Goal: Task Accomplishment & Management: Manage account settings

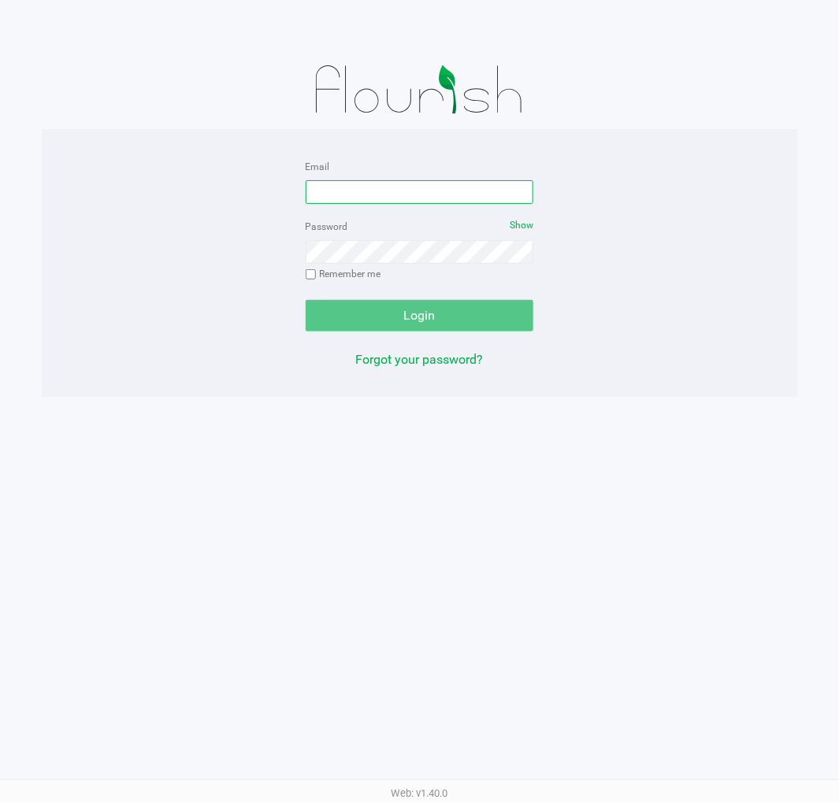
click at [388, 189] on input "Email" at bounding box center [420, 192] width 228 height 24
type input "[EMAIL_ADDRESS][DOMAIN_NAME]"
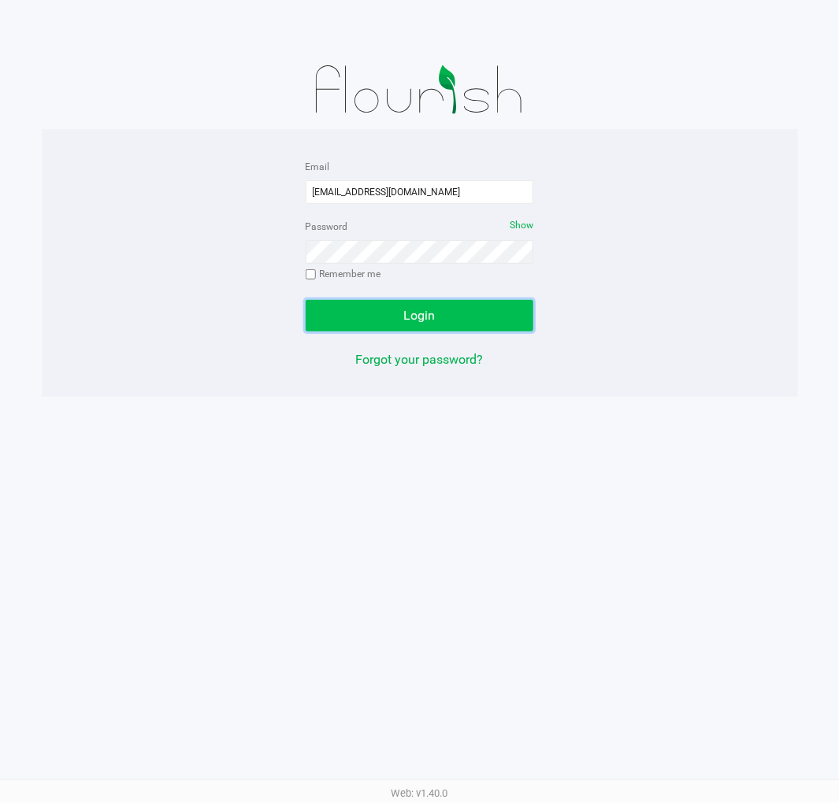
click at [451, 326] on button "Login" at bounding box center [420, 316] width 228 height 32
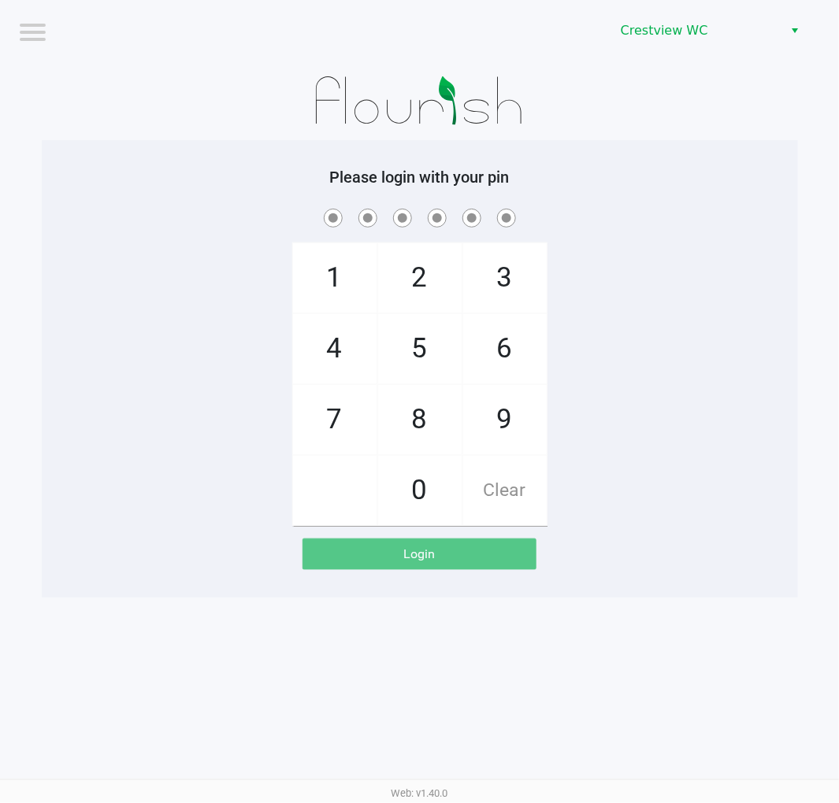
click at [427, 270] on span "2" at bounding box center [419, 277] width 83 height 69
checkbox input "true"
click at [326, 286] on span "1" at bounding box center [334, 277] width 83 height 69
checkbox input "true"
click at [506, 350] on span "6" at bounding box center [504, 348] width 83 height 69
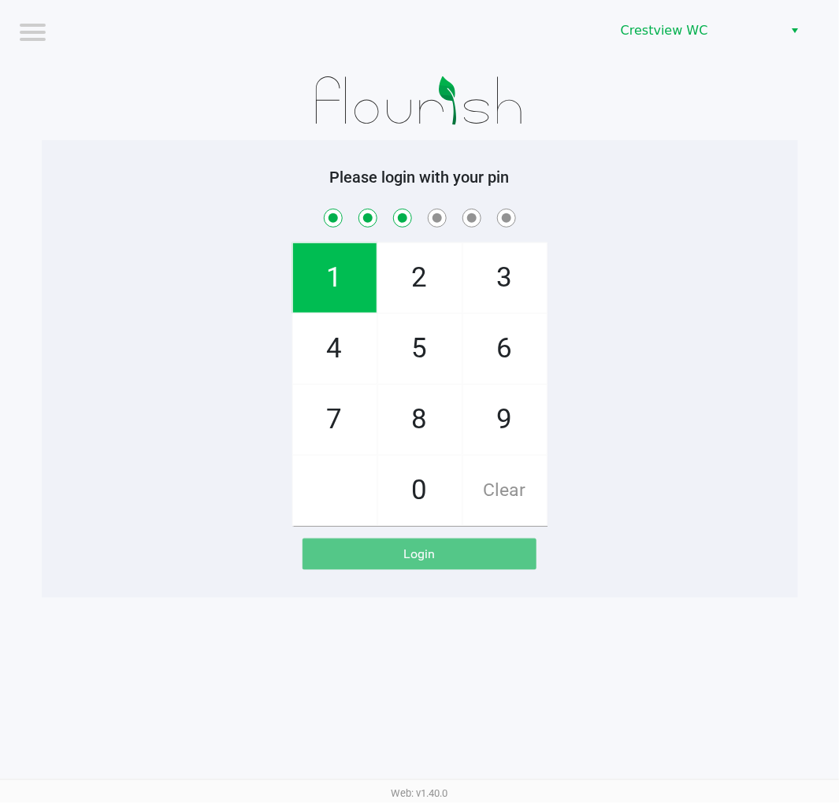
checkbox input "true"
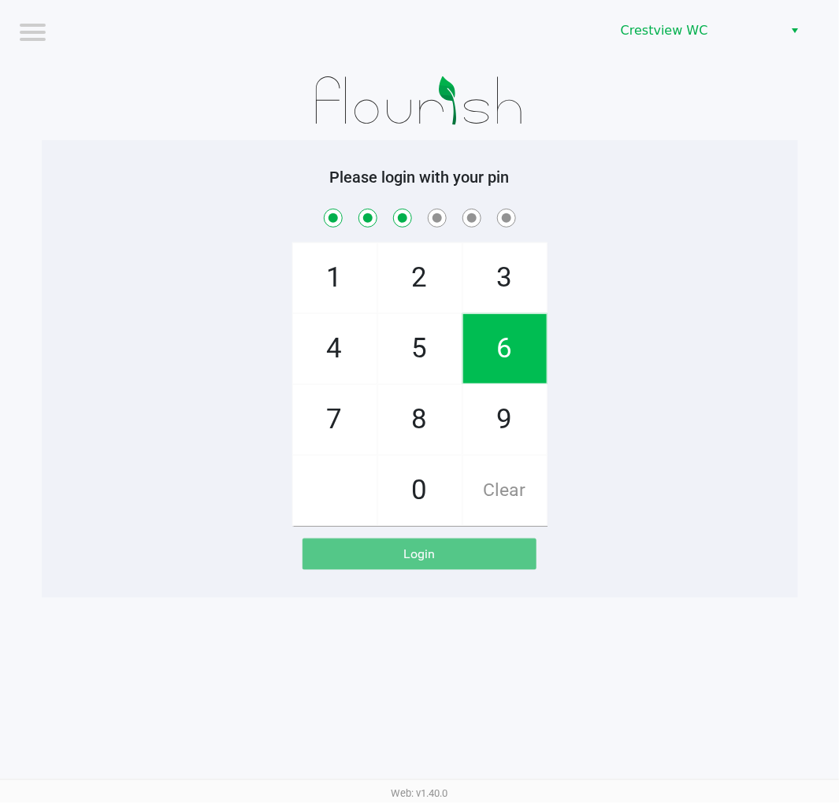
click at [520, 353] on span "6" at bounding box center [504, 348] width 83 height 69
checkbox input "true"
click at [336, 287] on span "1" at bounding box center [334, 277] width 83 height 69
checkbox input "true"
click at [420, 422] on span "8" at bounding box center [419, 419] width 83 height 69
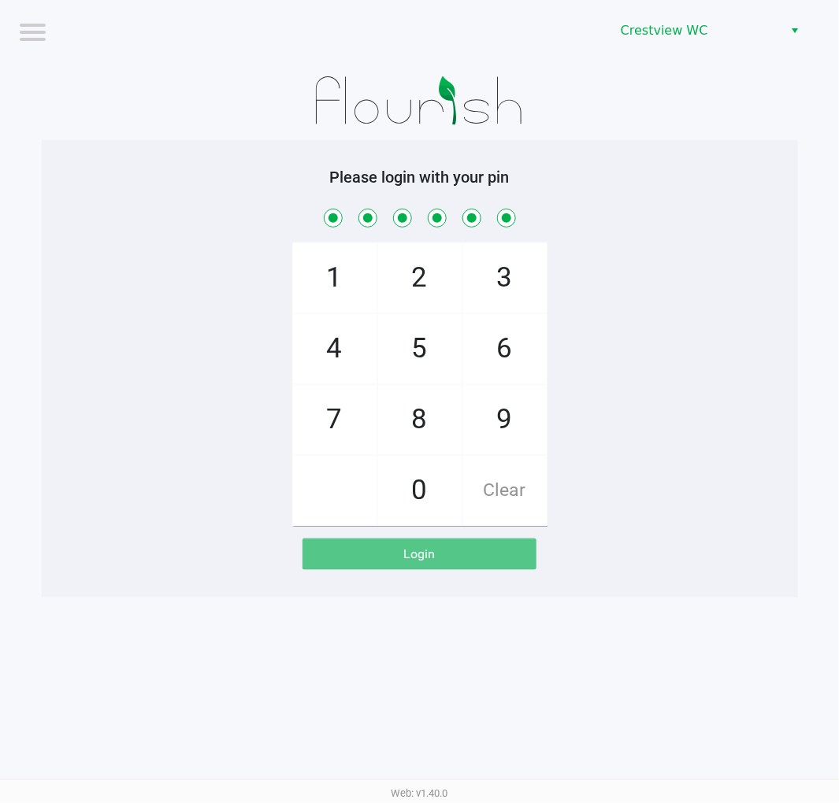
checkbox input "true"
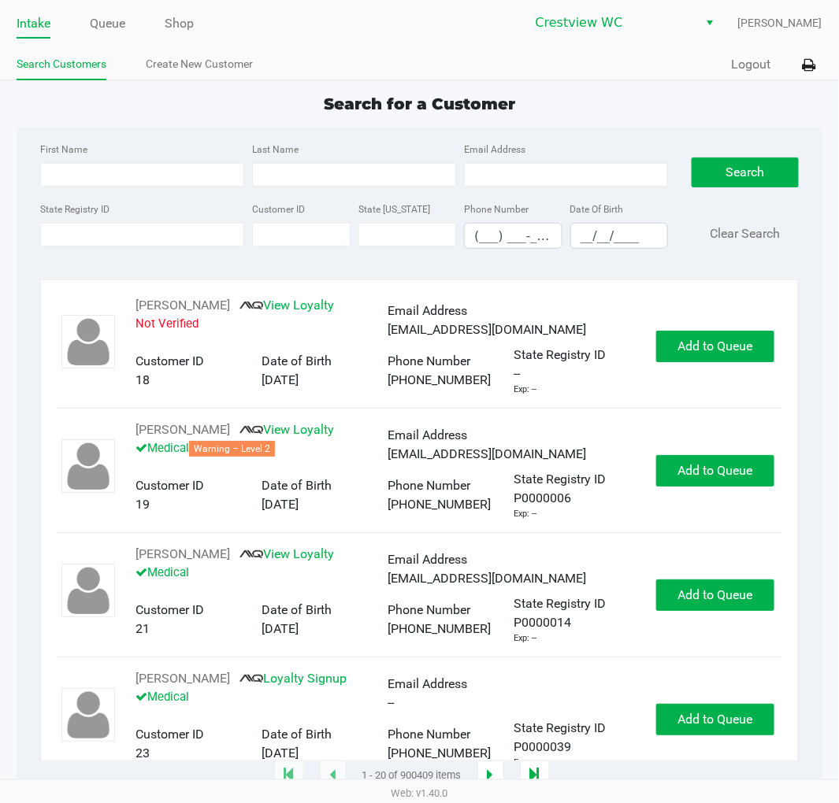
click at [687, 99] on div "Search for a Customer" at bounding box center [419, 104] width 829 height 24
click at [814, 64] on icon at bounding box center [809, 65] width 13 height 11
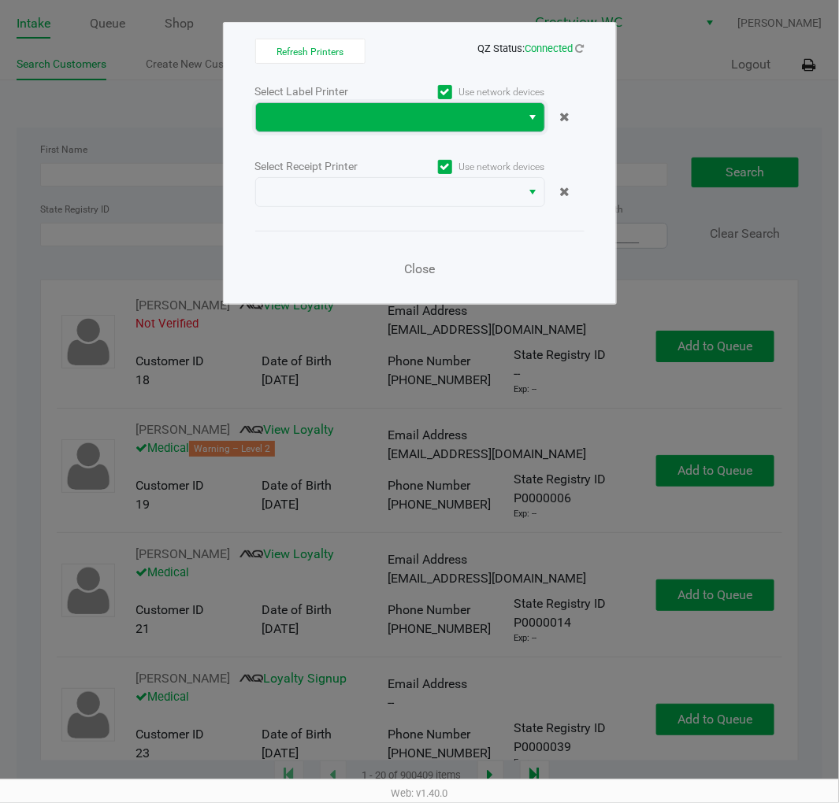
click at [420, 119] on span at bounding box center [388, 117] width 247 height 19
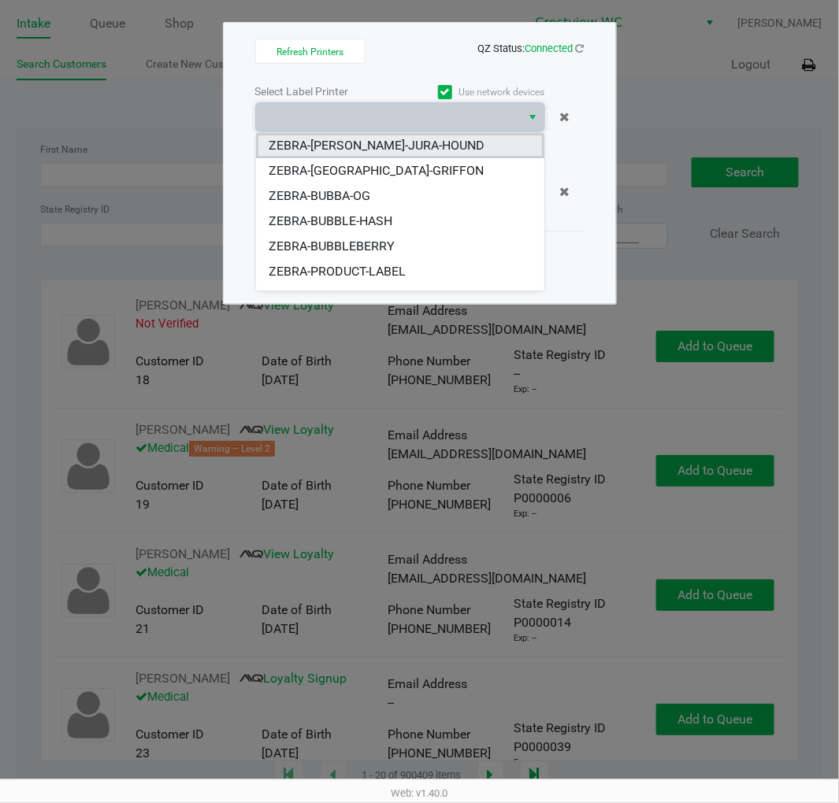
click at [378, 145] on span "ZEBRA-BRUNO-JURA-HOUND" at bounding box center [377, 145] width 216 height 19
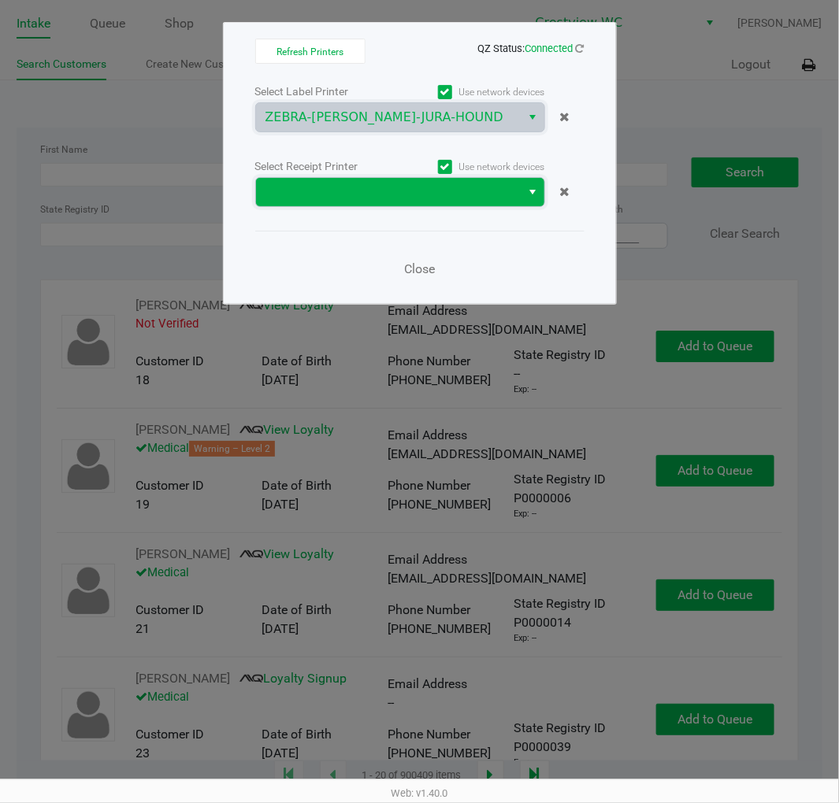
click at [372, 189] on span at bounding box center [388, 192] width 247 height 19
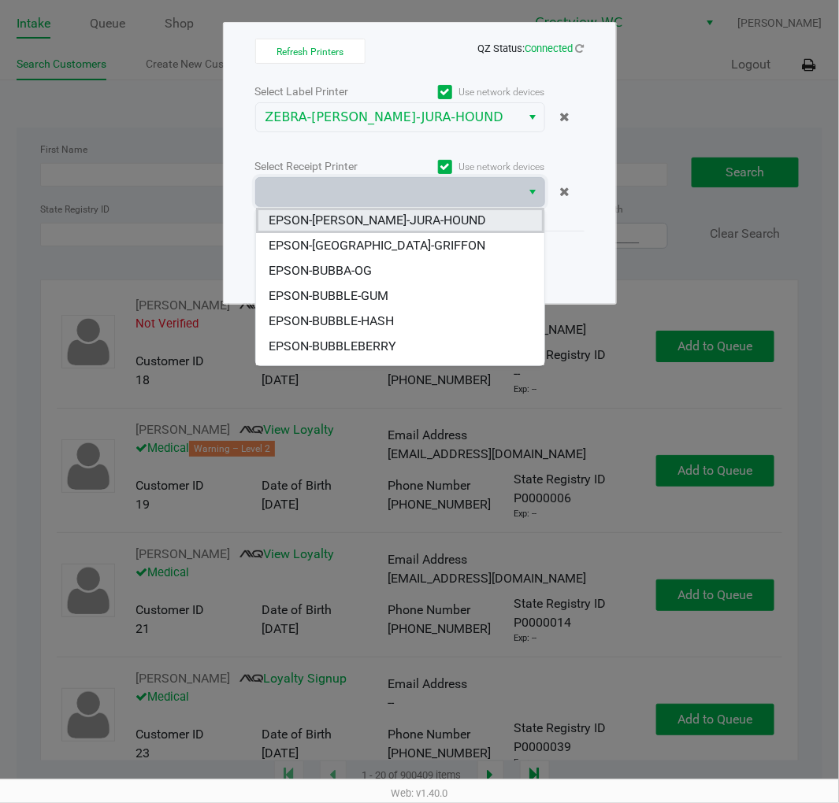
click at [455, 217] on li "EPSON-[PERSON_NAME]-JURA-HOUND" at bounding box center [400, 220] width 288 height 25
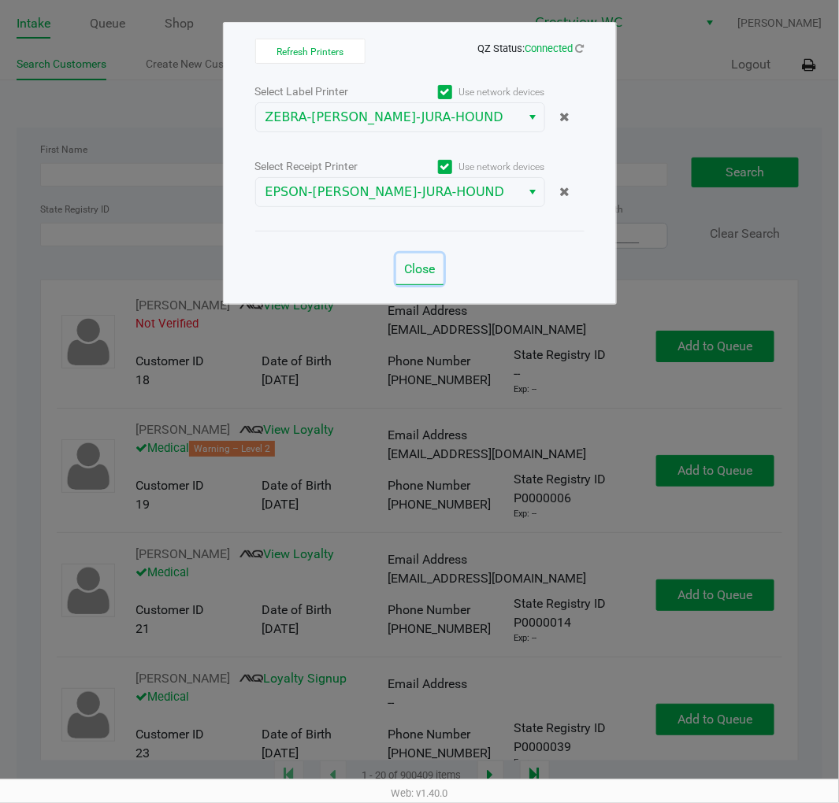
click at [411, 268] on span "Close" at bounding box center [419, 268] width 31 height 15
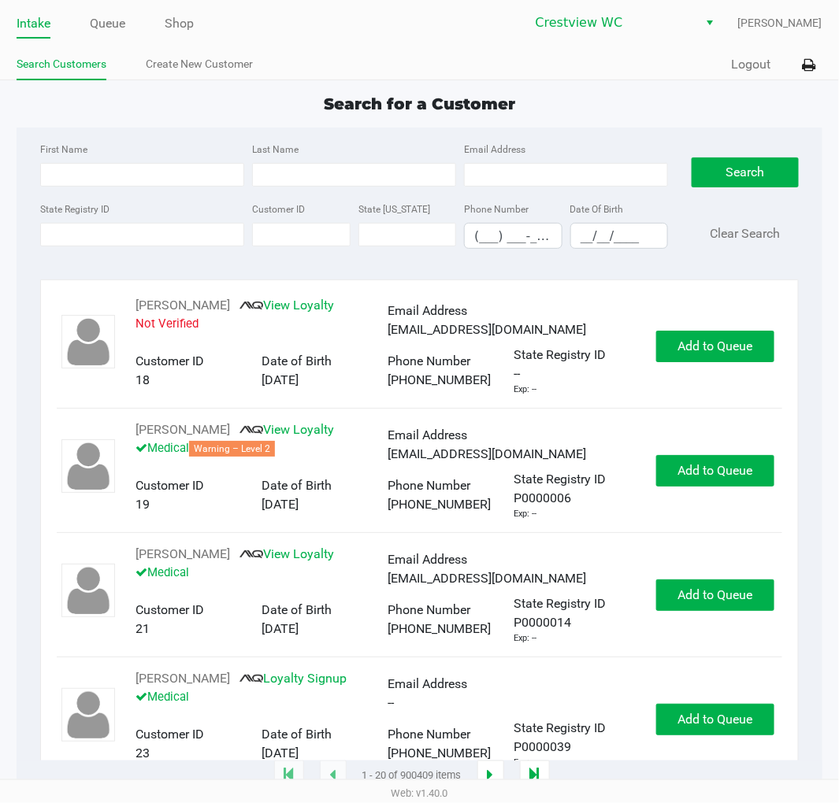
click at [662, 83] on app-point-of-sale "Intake Queue Shop Crestview WC Eric Stevenson Search Customers Create New Custo…" at bounding box center [419, 388] width 839 height 777
click at [675, 103] on div "Search for a Customer" at bounding box center [419, 104] width 829 height 24
click at [681, 97] on div "Search for a Customer" at bounding box center [419, 104] width 829 height 24
click at [618, 106] on div "Search for a Customer" at bounding box center [419, 104] width 829 height 24
click at [105, 26] on link "Queue" at bounding box center [107, 24] width 35 height 22
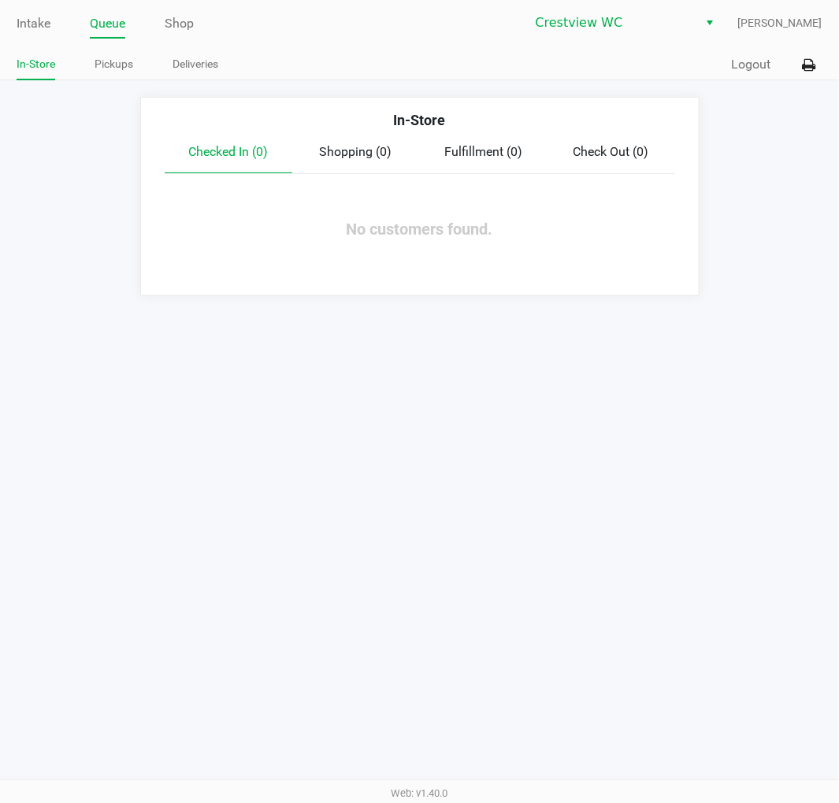
click at [110, 57] on link "Pickups" at bounding box center [114, 64] width 39 height 20
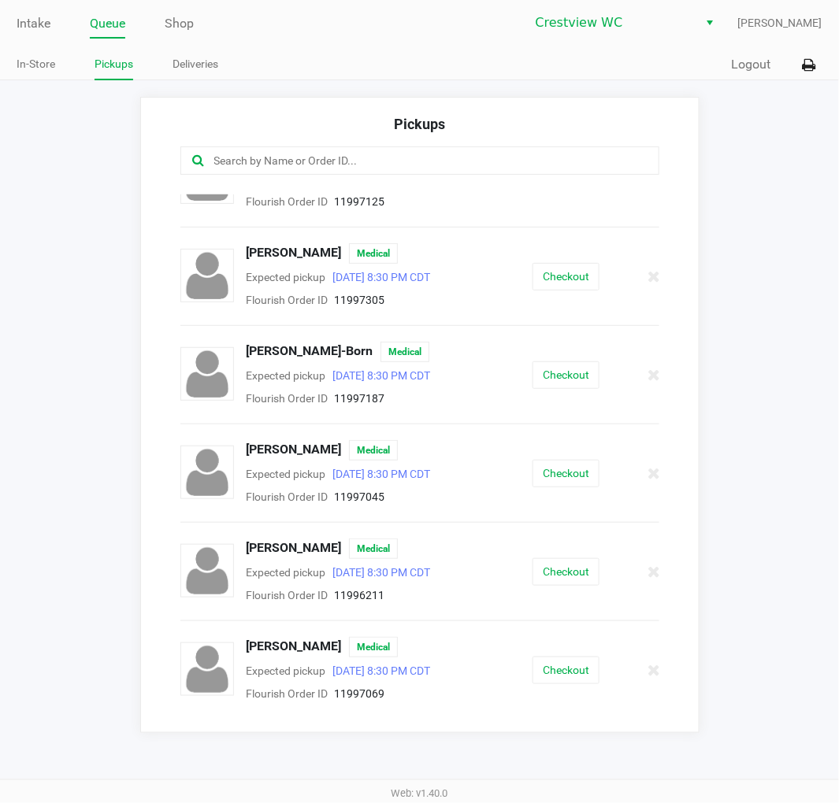
scroll to position [234, 0]
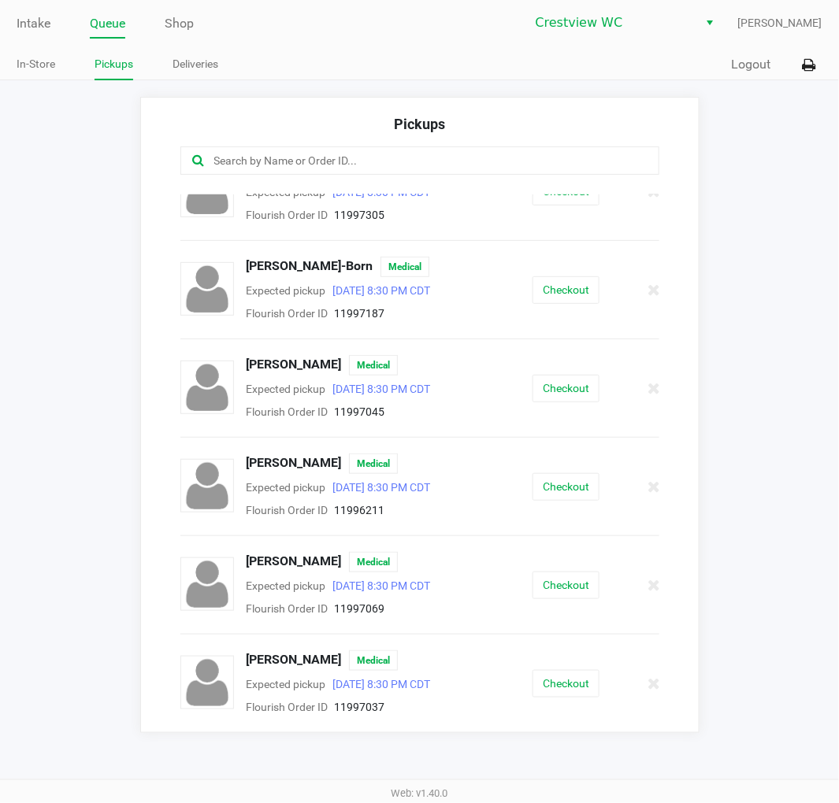
click at [766, 230] on app-pickups "Pickups Brian Barry Medical Expected pickup Sep 24, 2025 8:30 PM CDT Flourish O…" at bounding box center [419, 415] width 839 height 636
click at [32, 21] on link "Intake" at bounding box center [34, 24] width 34 height 22
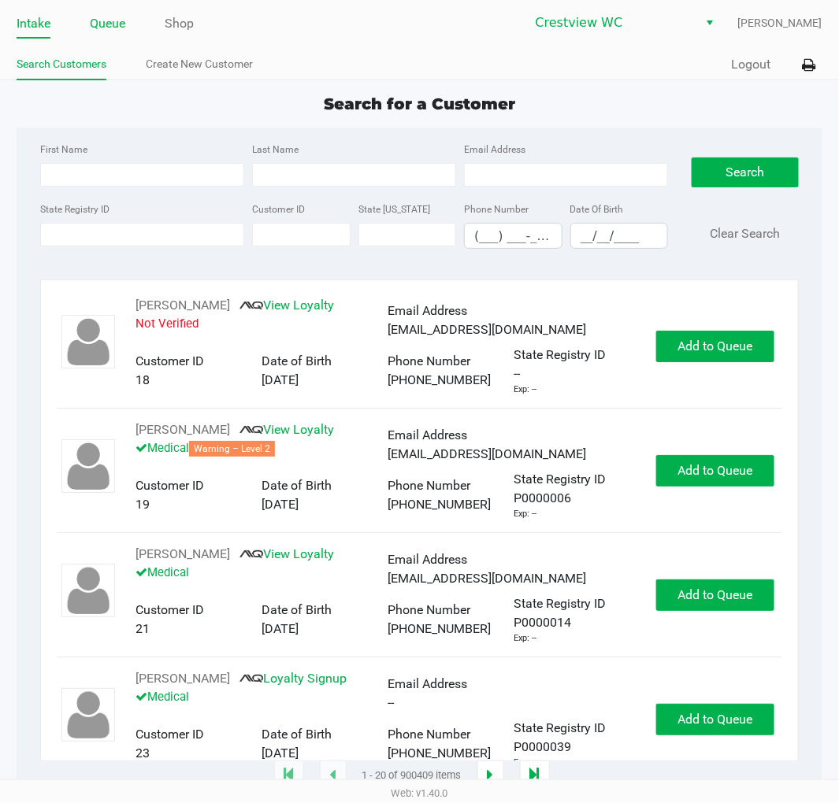
click at [114, 24] on link "Queue" at bounding box center [107, 24] width 35 height 22
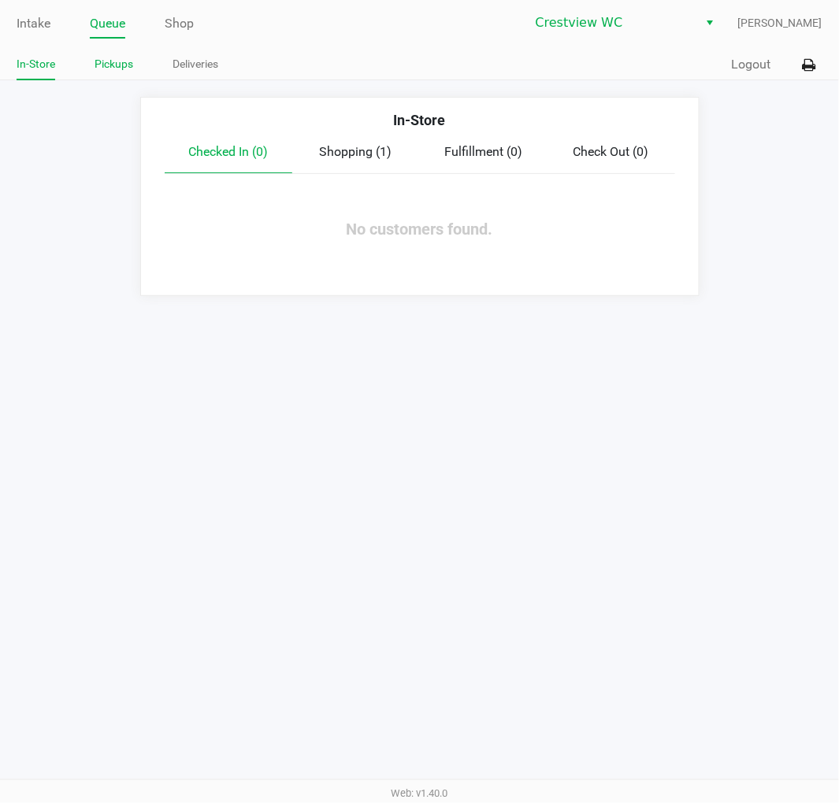
click at [114, 69] on link "Pickups" at bounding box center [114, 64] width 39 height 20
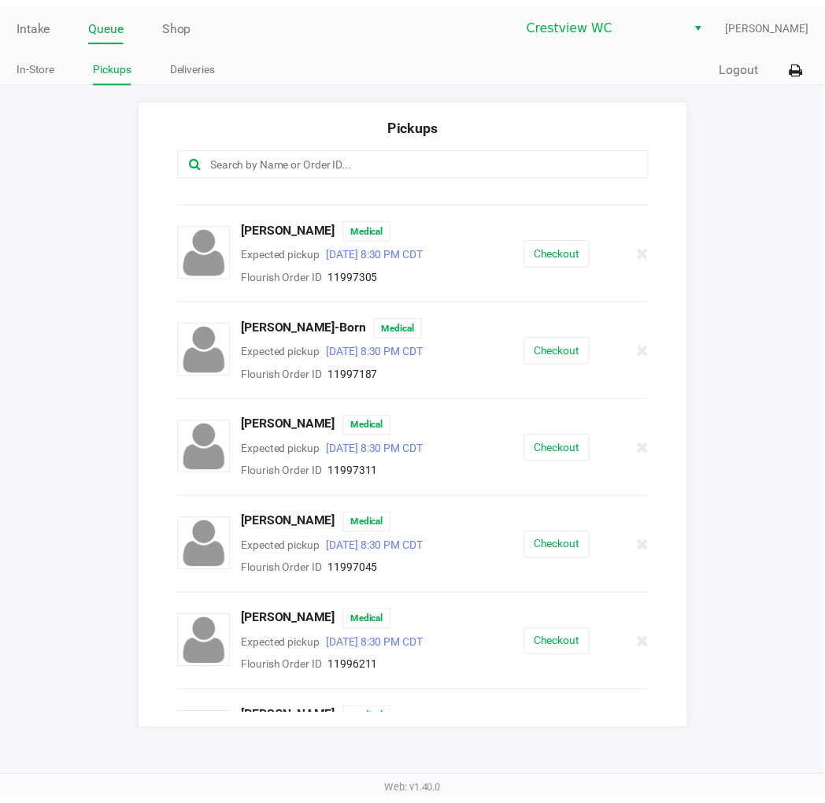
scroll to position [175, 0]
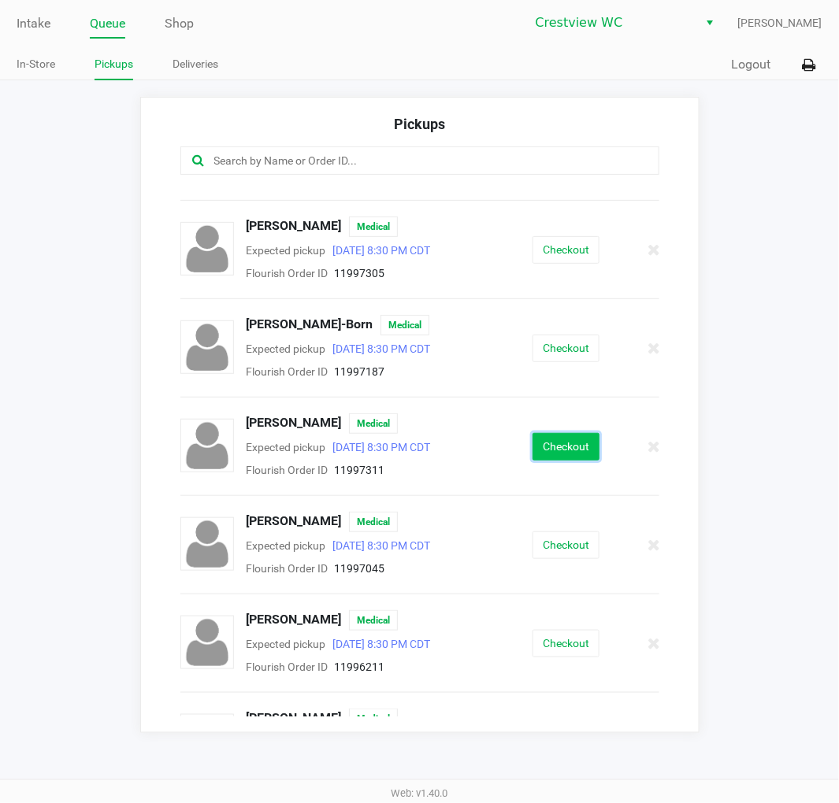
click at [578, 453] on button "Checkout" at bounding box center [565, 447] width 67 height 28
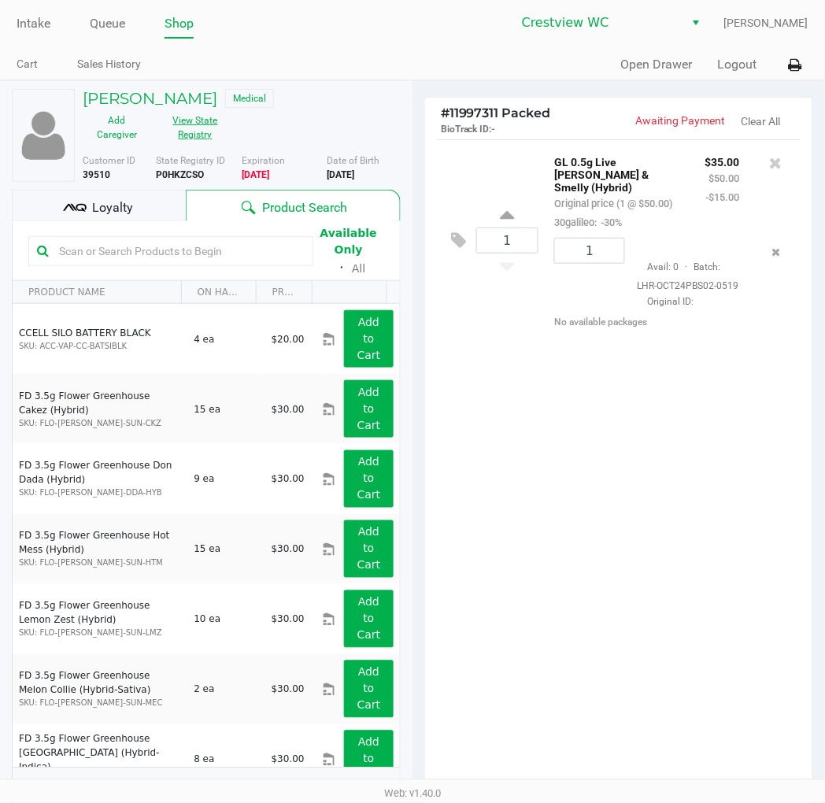
click at [202, 124] on button "View State Registry" at bounding box center [190, 127] width 79 height 39
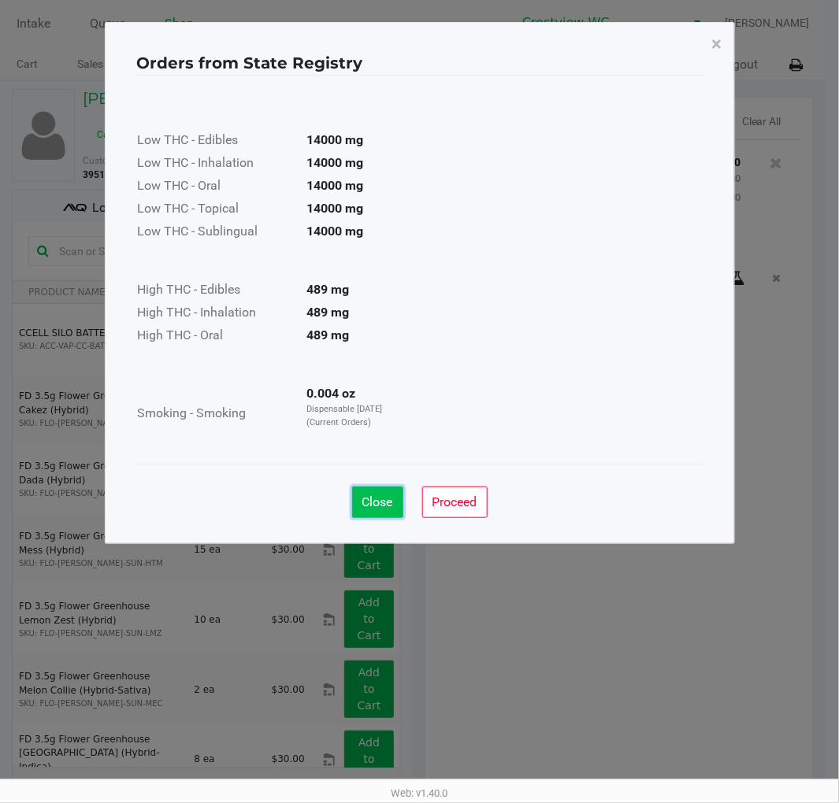
click at [389, 502] on span "Close" at bounding box center [377, 502] width 31 height 15
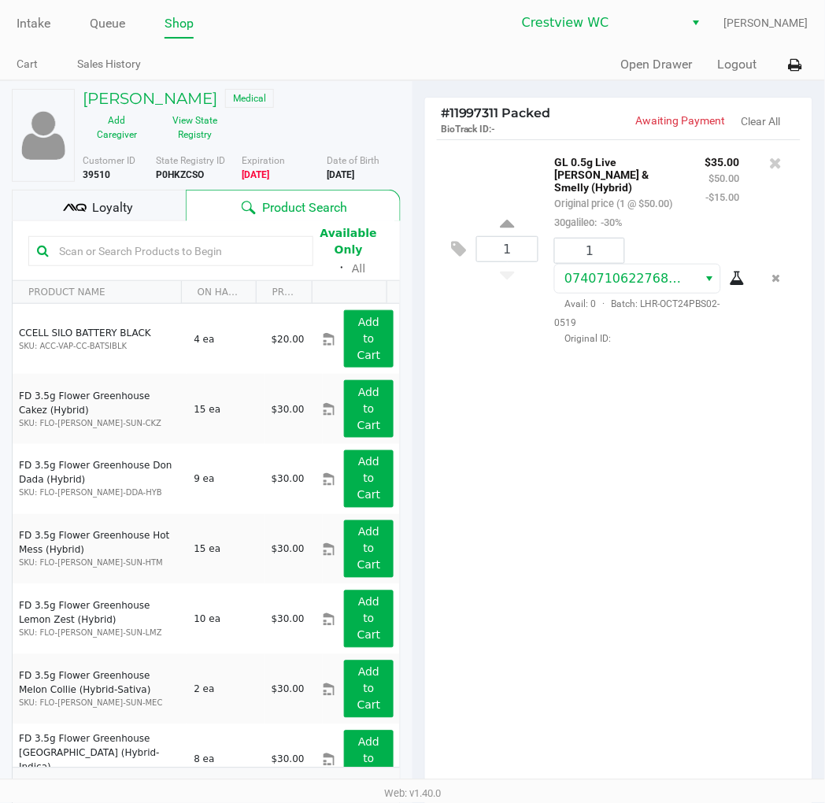
click at [130, 211] on span "Loyalty" at bounding box center [112, 207] width 41 height 19
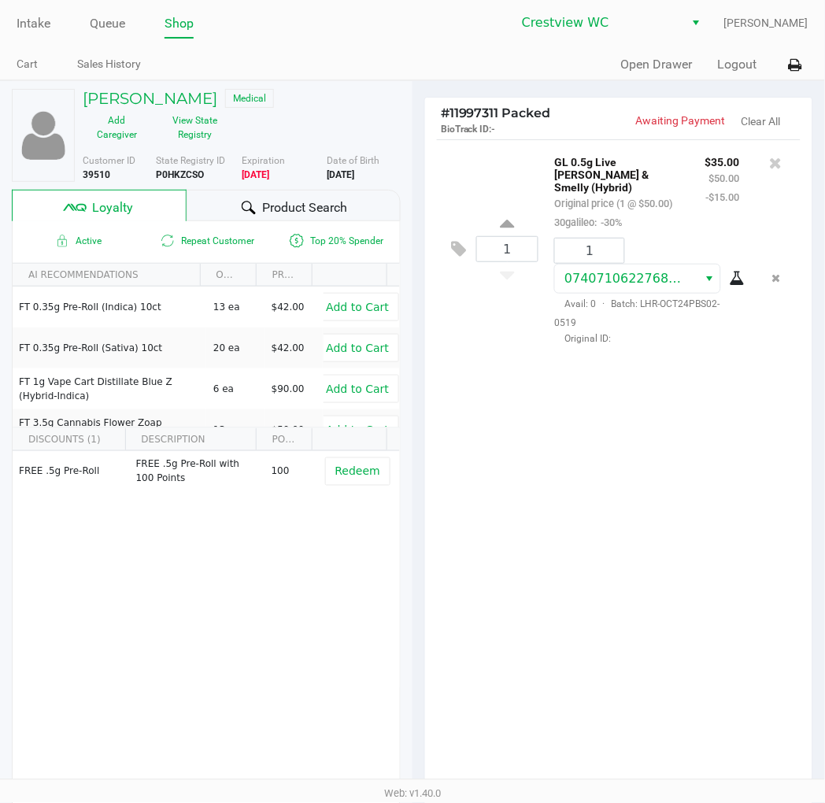
click at [500, 164] on div "1 GL 0.5g Live Rosin PB & Smelly (Hybrid) Original price (1 @ $50.00) 30galileo…" at bounding box center [619, 248] width 364 height 218
click at [632, 502] on div "1 GL 0.5g Live Rosin PB & Smelly (Hybrid) Original price (1 @ $50.00) 30galileo…" at bounding box center [618, 464] width 387 height 651
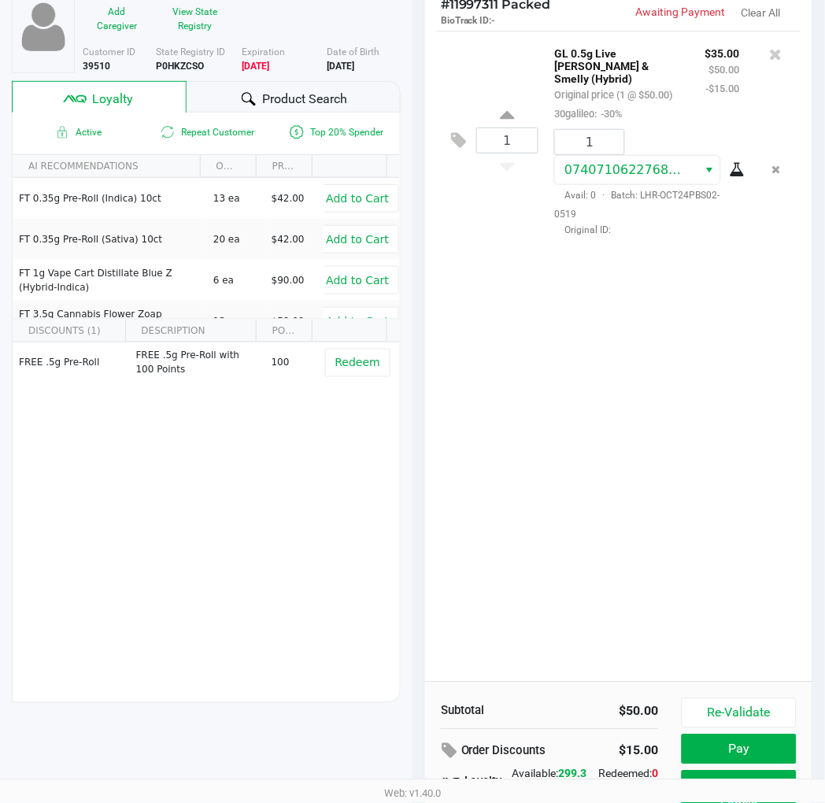
scroll to position [195, 0]
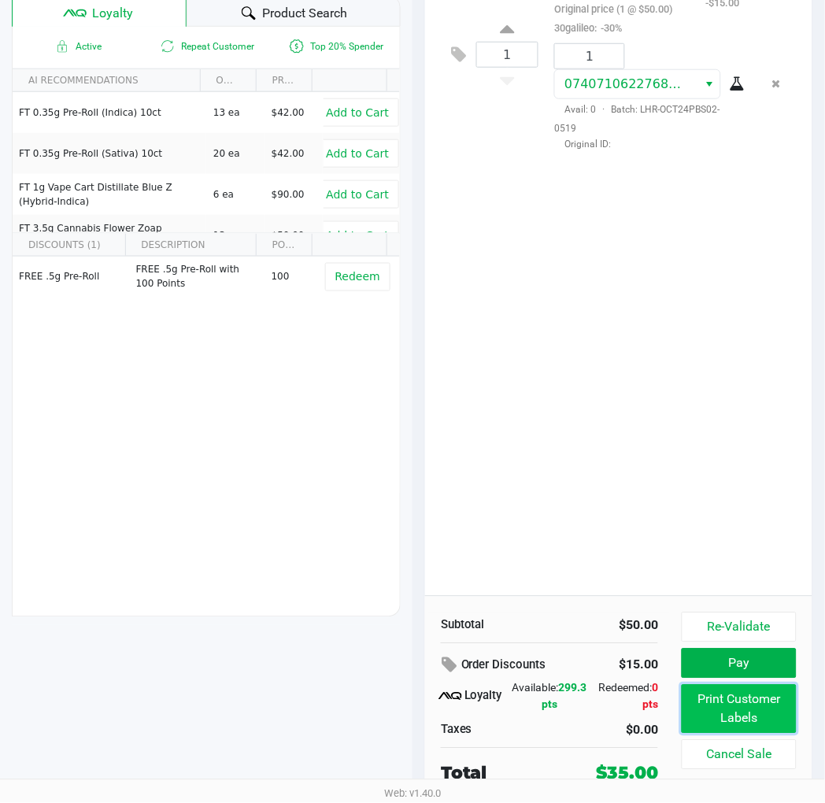
click at [767, 706] on button "Print Customer Labels" at bounding box center [739, 709] width 115 height 49
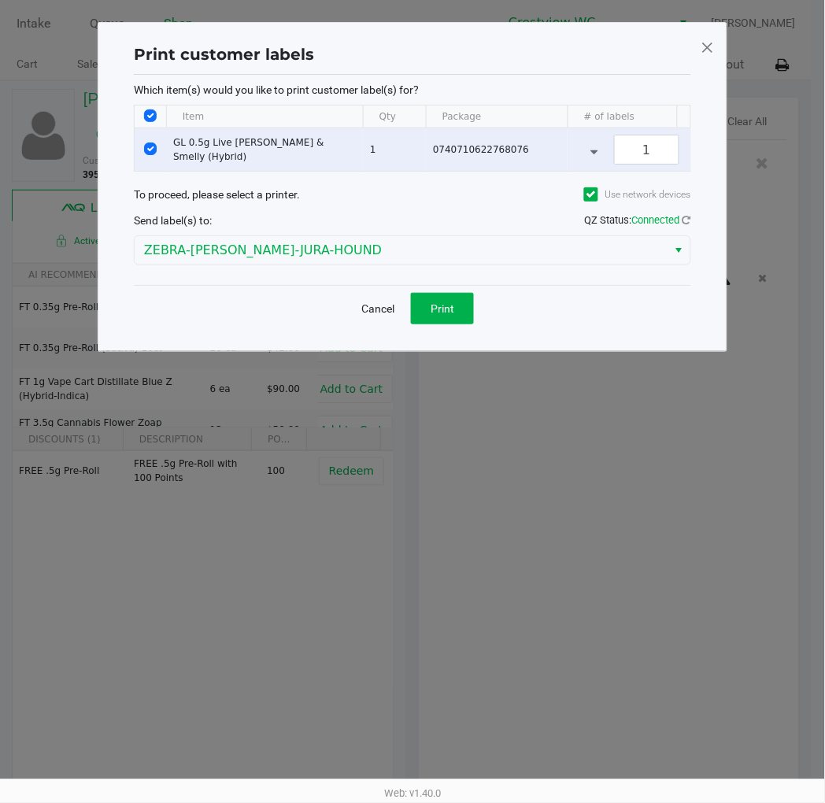
scroll to position [0, 0]
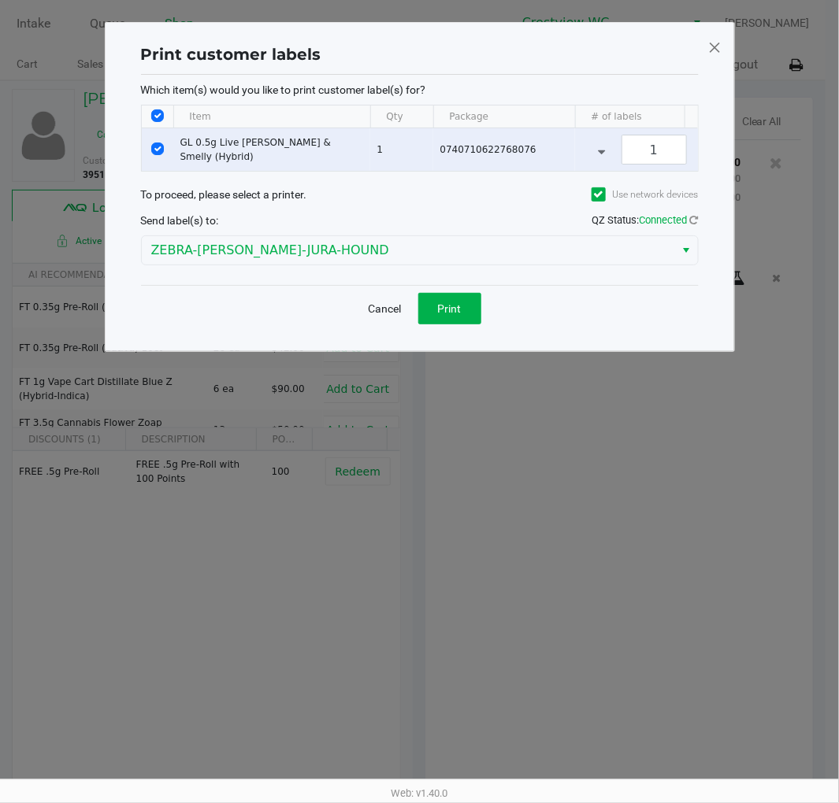
click at [455, 332] on div "Cancel Print" at bounding box center [420, 308] width 558 height 46
click at [460, 324] on button "Print" at bounding box center [449, 309] width 63 height 32
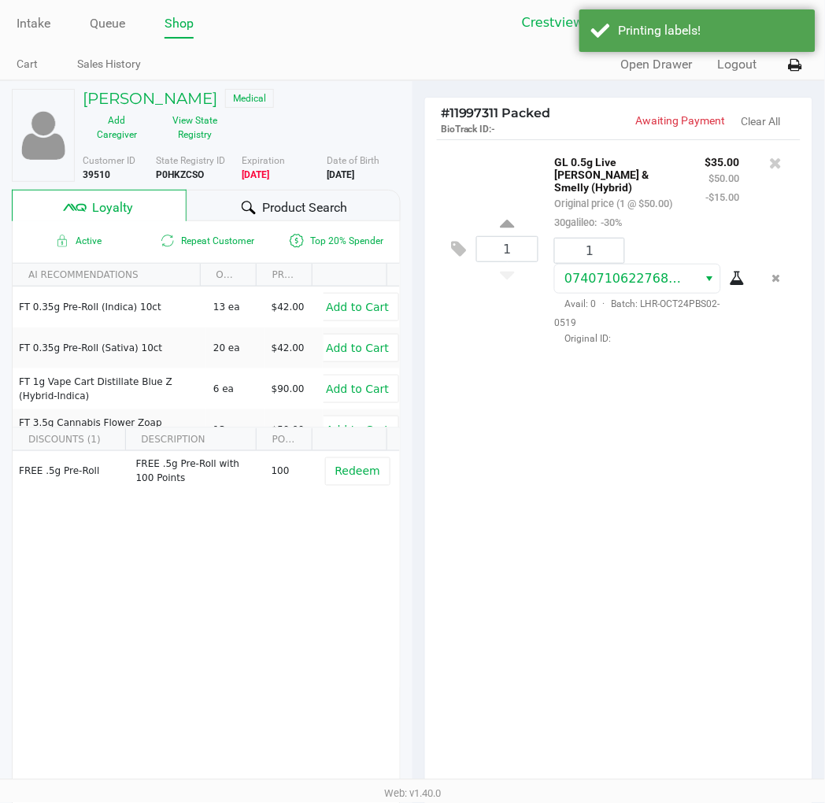
scroll to position [195, 0]
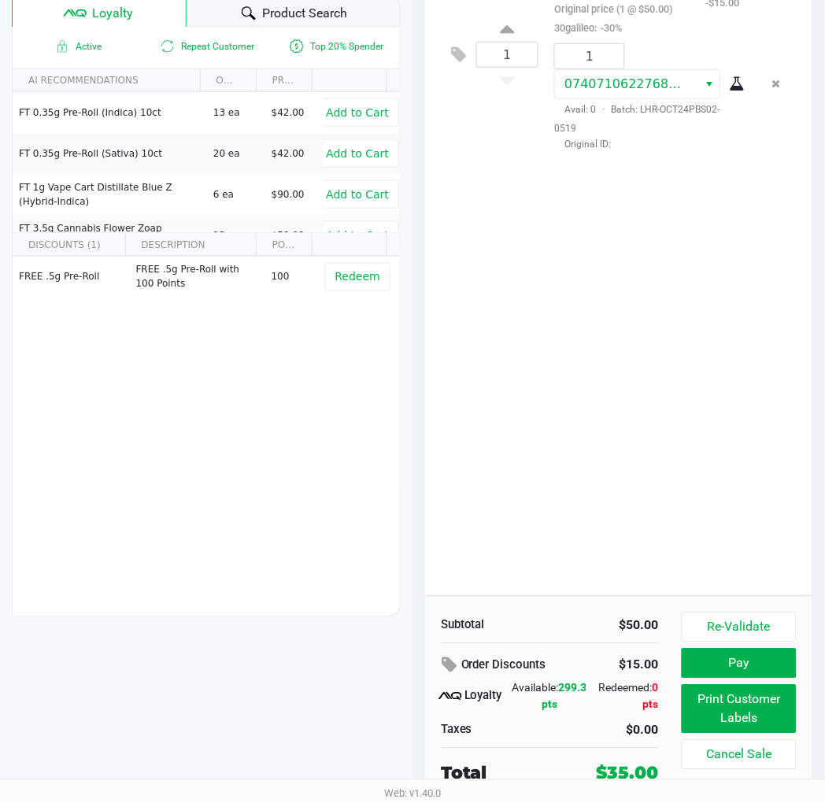
click at [752, 658] on button "Pay" at bounding box center [739, 664] width 115 height 30
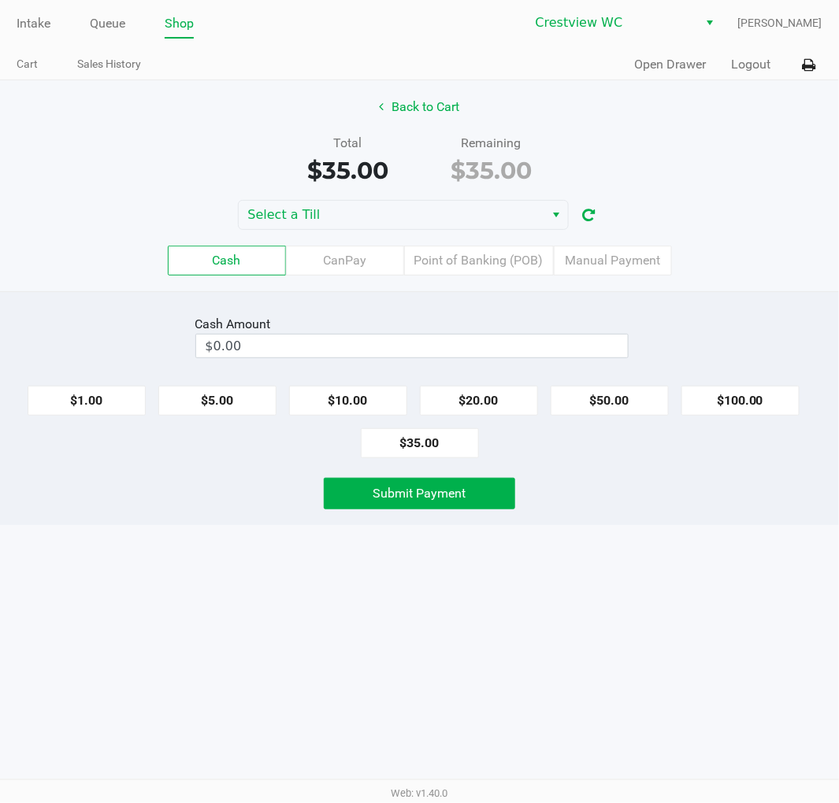
click at [706, 120] on div "Back to Cart" at bounding box center [419, 107] width 862 height 30
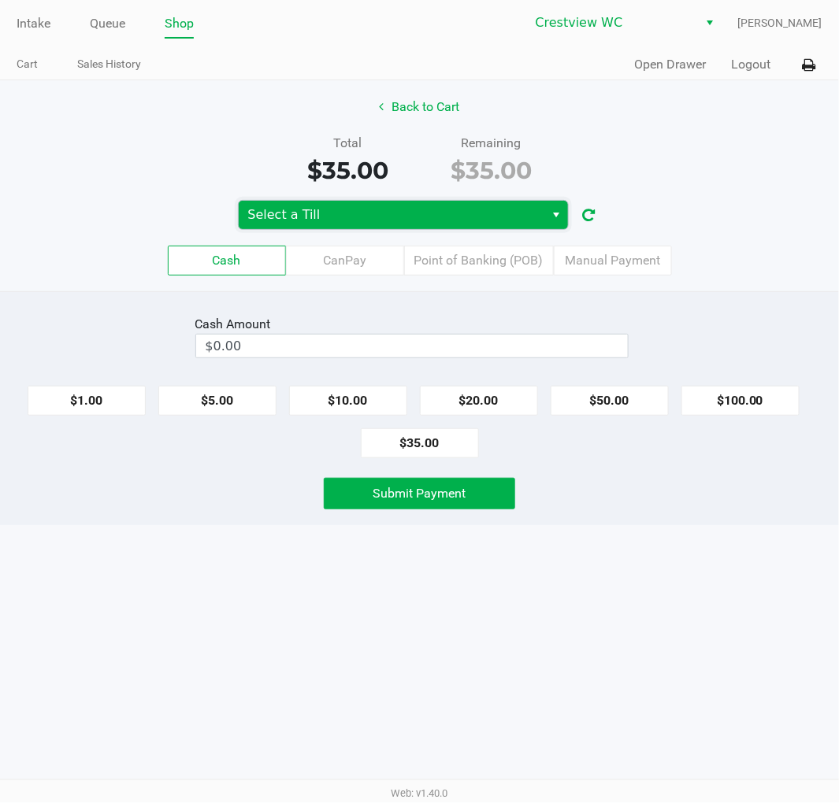
click at [404, 215] on span "Select a Till" at bounding box center [391, 215] width 287 height 19
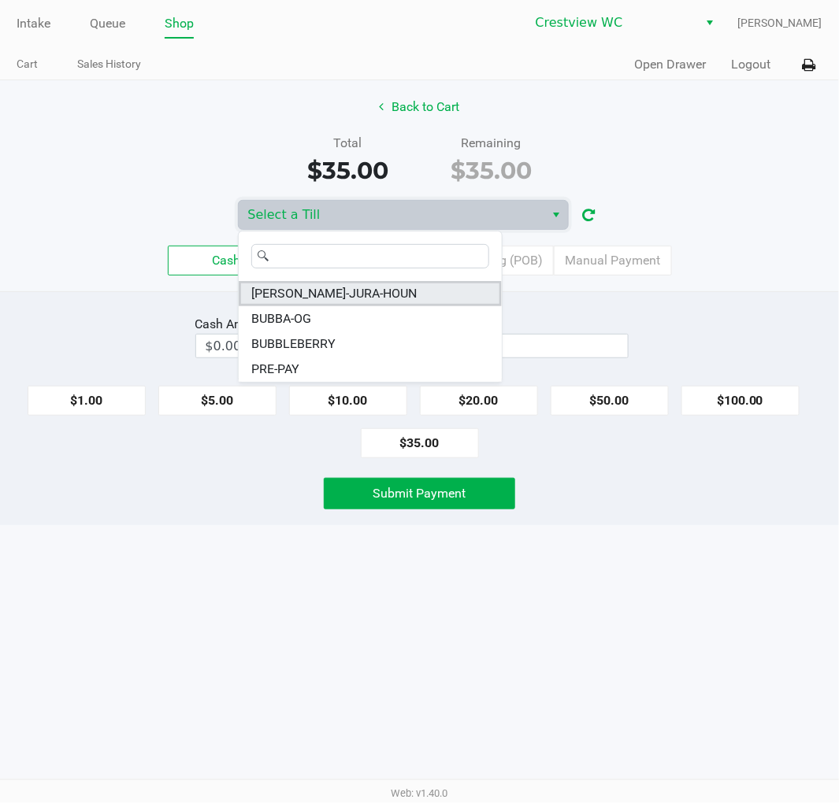
click at [371, 285] on li "BRUNO-JURA-HOUN" at bounding box center [370, 293] width 263 height 25
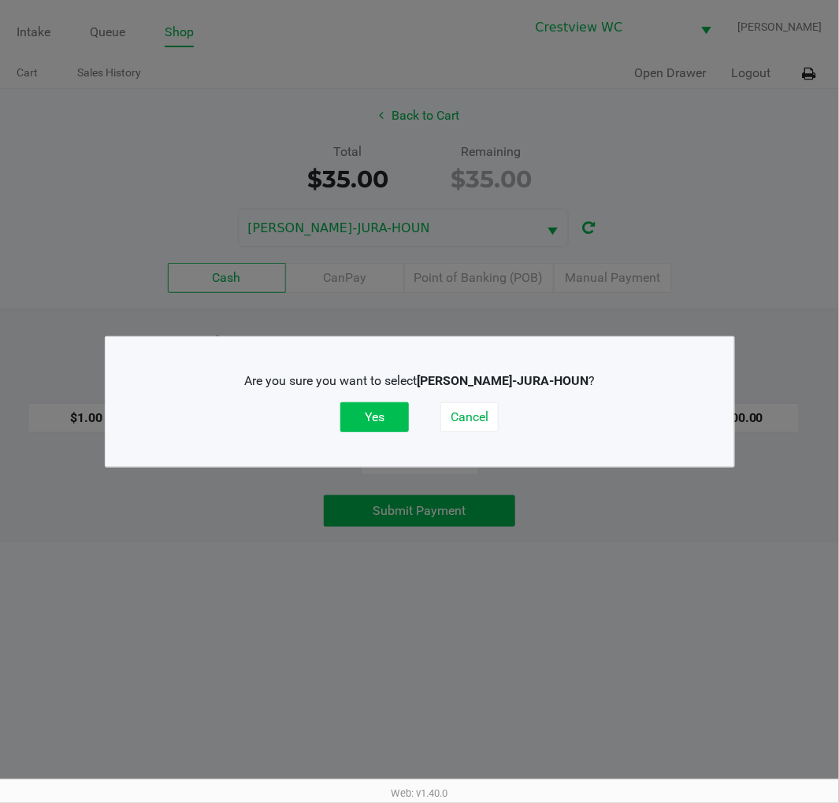
click at [391, 417] on button "Yes" at bounding box center [374, 417] width 69 height 30
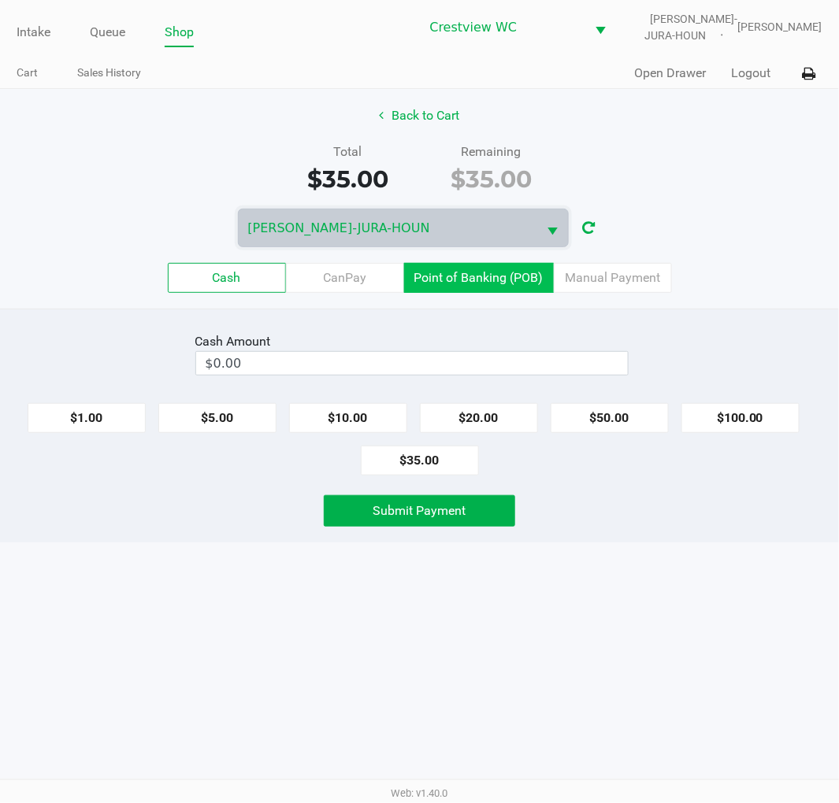
click at [475, 268] on label "Point of Banking (POB)" at bounding box center [479, 278] width 150 height 30
click at [0, 0] on 7 "Point of Banking (POB)" at bounding box center [0, 0] width 0 height 0
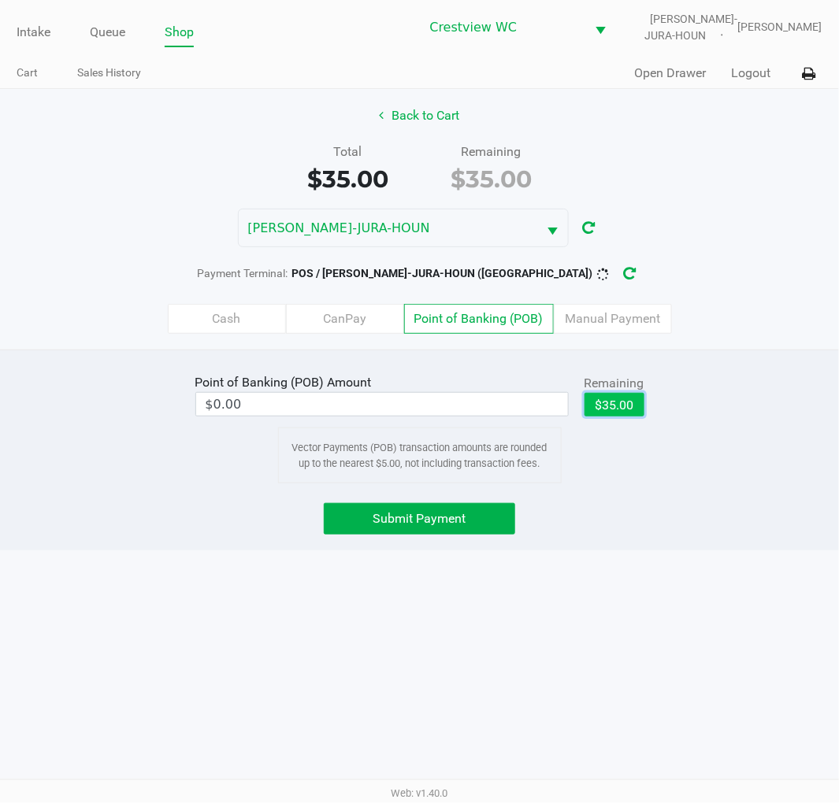
click at [609, 404] on button "$35.00" at bounding box center [614, 405] width 60 height 24
type input "$35.00"
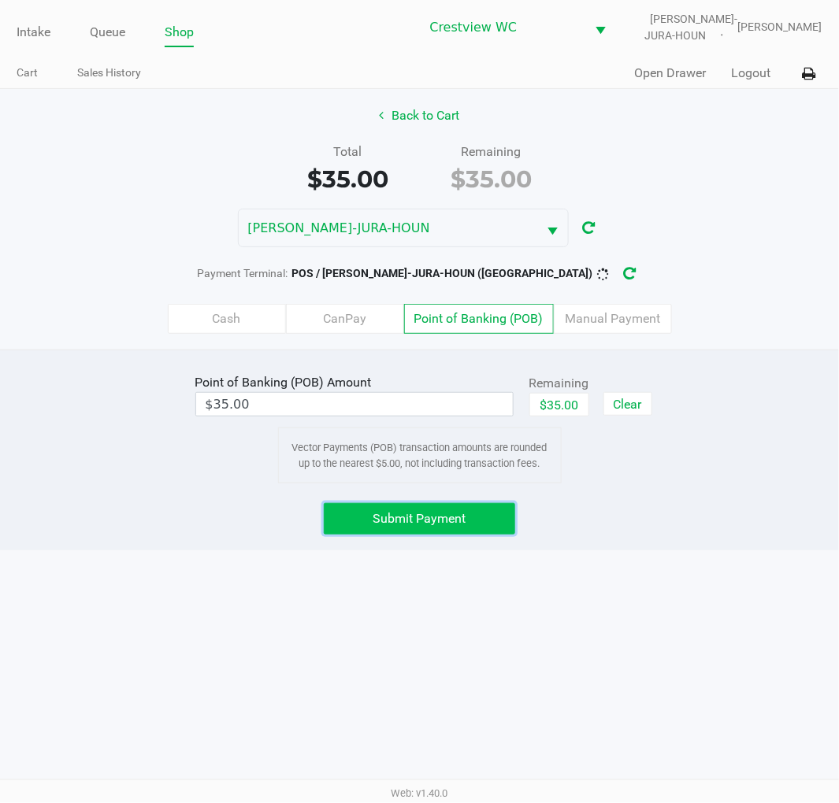
click at [432, 522] on span "Submit Payment" at bounding box center [419, 518] width 93 height 15
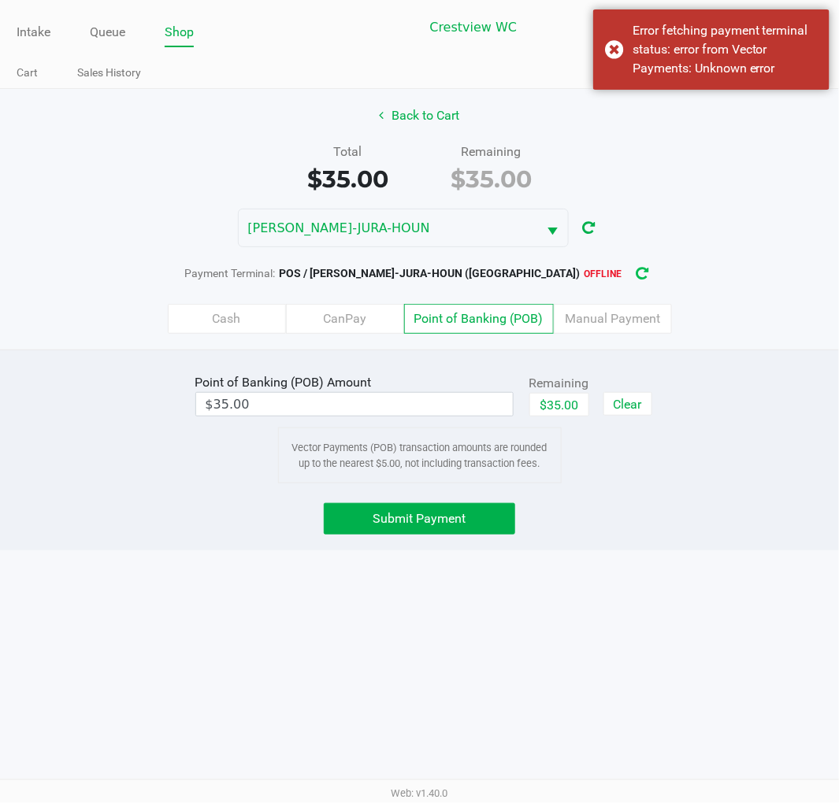
click at [636, 272] on icon "button" at bounding box center [642, 274] width 13 height 11
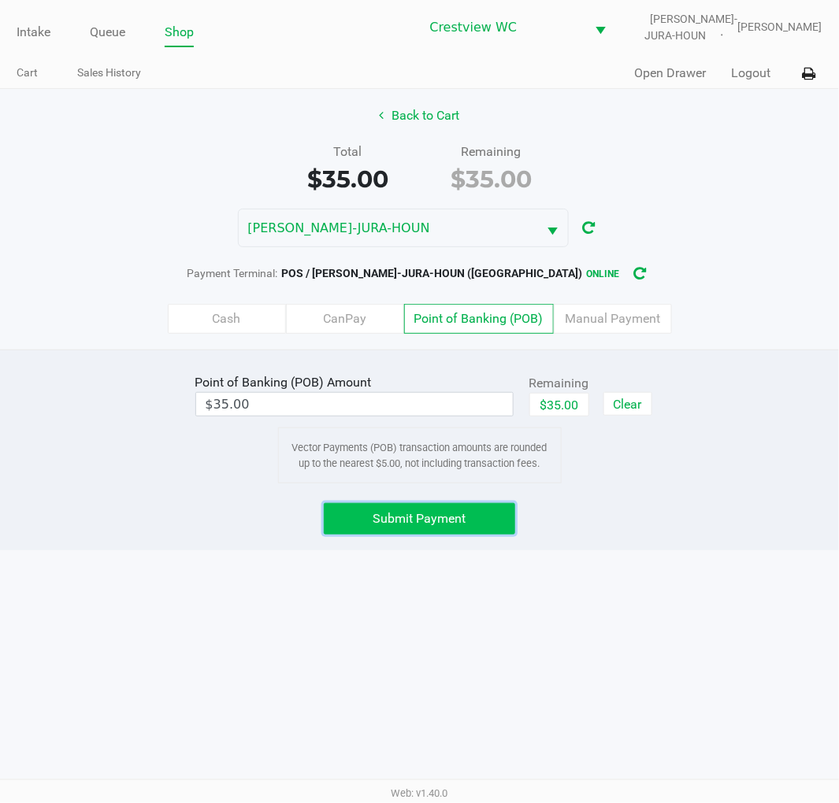
drag, startPoint x: 481, startPoint y: 523, endPoint x: 491, endPoint y: 518, distance: 11.3
click at [483, 522] on button "Submit Payment" at bounding box center [420, 519] width 192 height 32
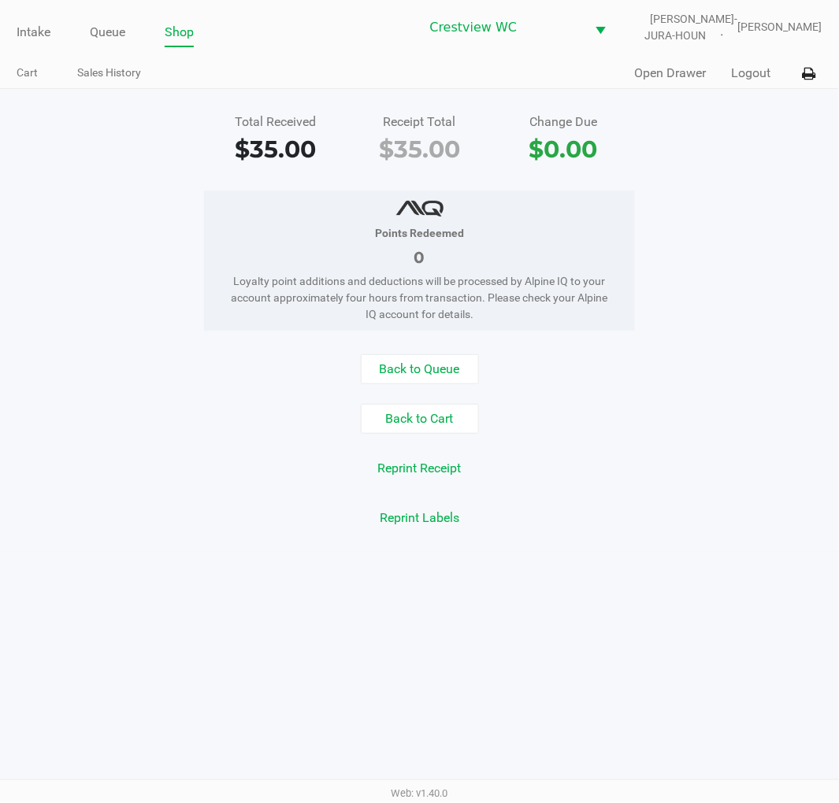
click at [666, 69] on button "Open Drawer" at bounding box center [671, 73] width 72 height 19
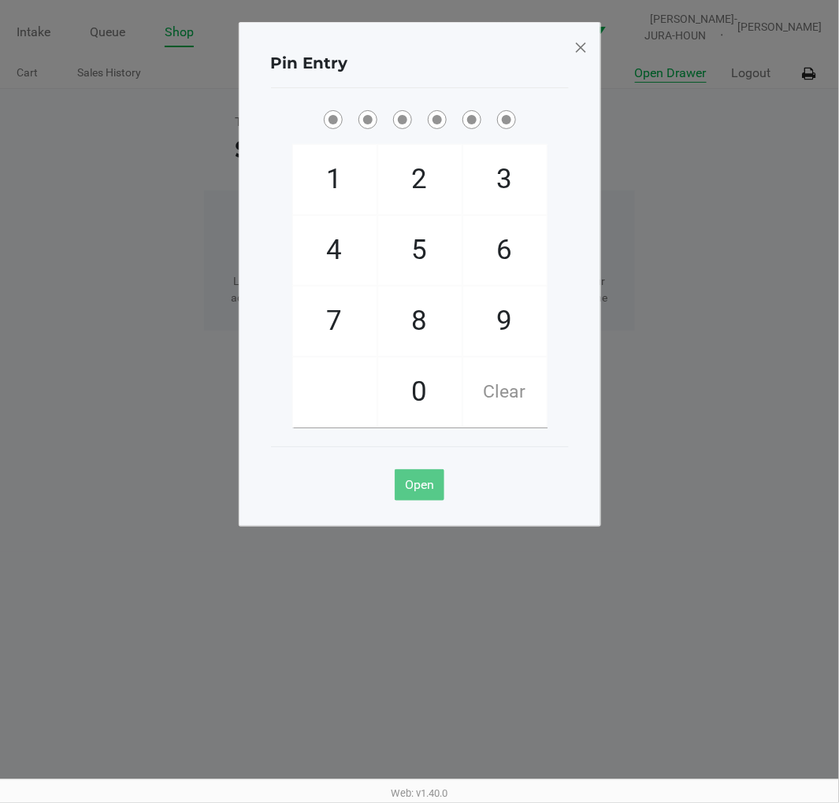
click at [328, 176] on span "1" at bounding box center [334, 179] width 83 height 69
checkbox input "true"
click at [521, 258] on span "6" at bounding box center [504, 250] width 83 height 69
checkbox input "true"
click at [499, 256] on span "6" at bounding box center [504, 250] width 83 height 69
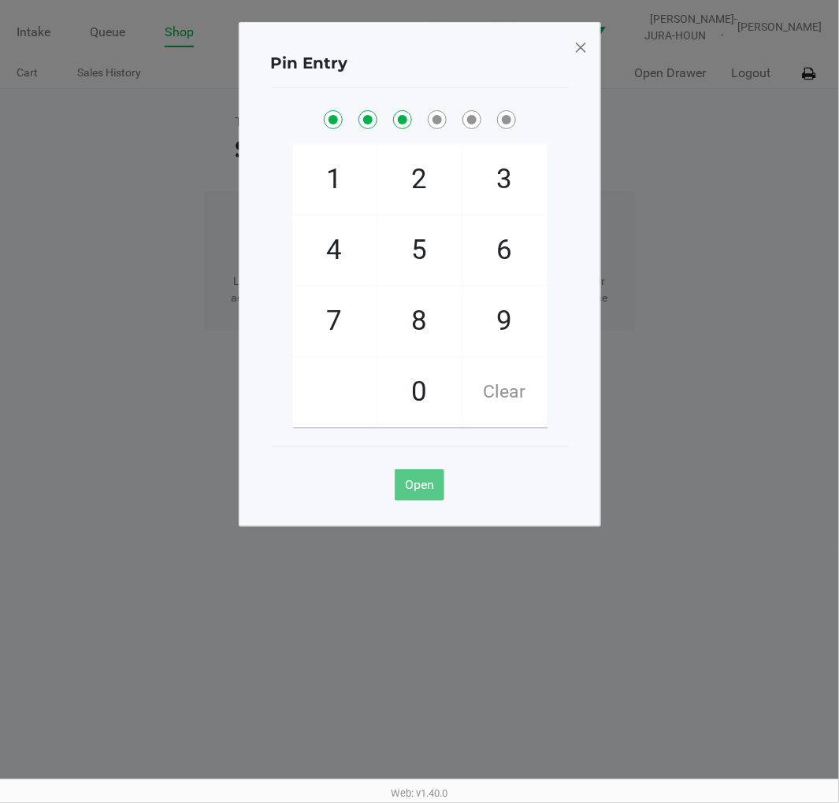
checkbox input "true"
click at [321, 176] on span "1" at bounding box center [334, 179] width 83 height 69
checkbox input "true"
click at [416, 339] on span "8" at bounding box center [419, 321] width 83 height 69
checkbox input "true"
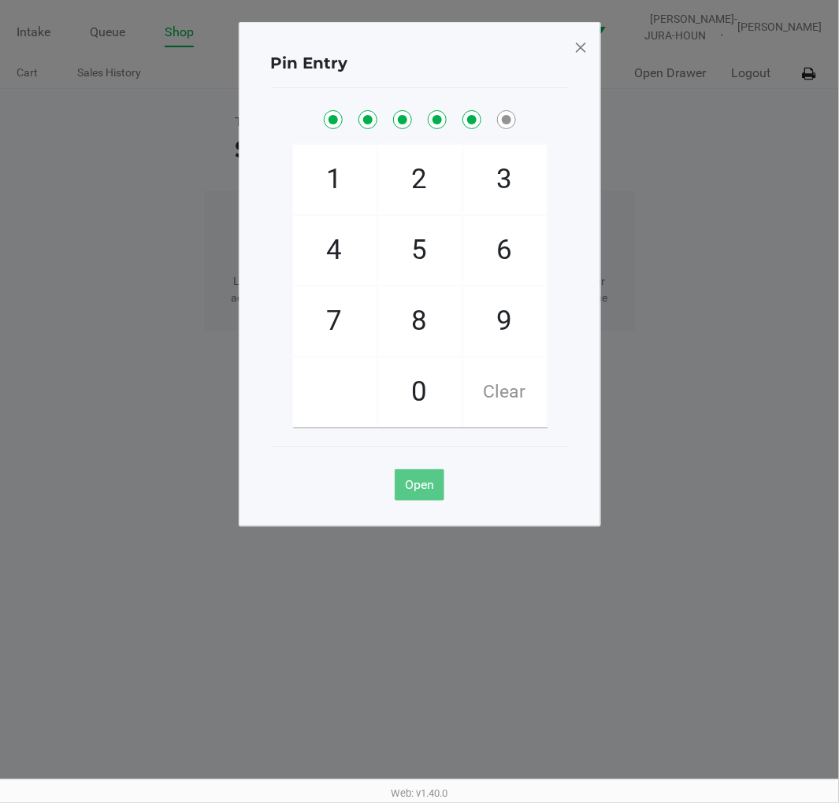
click at [516, 391] on span "Clear" at bounding box center [504, 392] width 83 height 69
checkbox input "false"
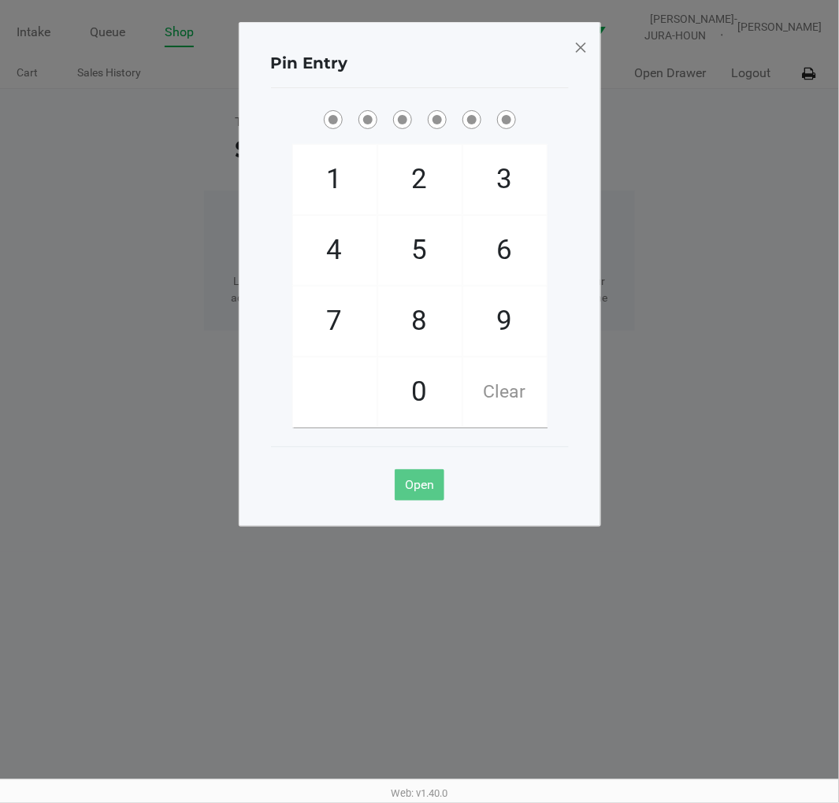
checkbox input "false"
click at [506, 395] on span "Clear" at bounding box center [504, 392] width 83 height 69
click at [418, 159] on span "2" at bounding box center [419, 179] width 83 height 69
checkbox input "true"
click at [292, 185] on div "1" at bounding box center [334, 179] width 85 height 71
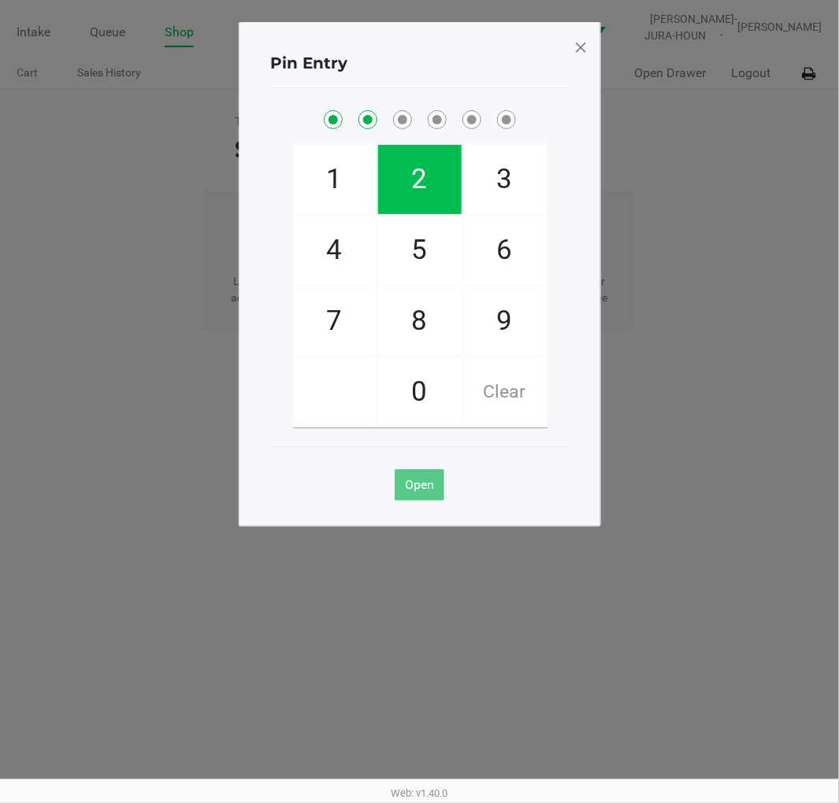
checkbox input "true"
click at [505, 265] on span "6" at bounding box center [504, 250] width 83 height 69
checkbox input "true"
click at [513, 256] on span "6" at bounding box center [504, 250] width 83 height 69
checkbox input "true"
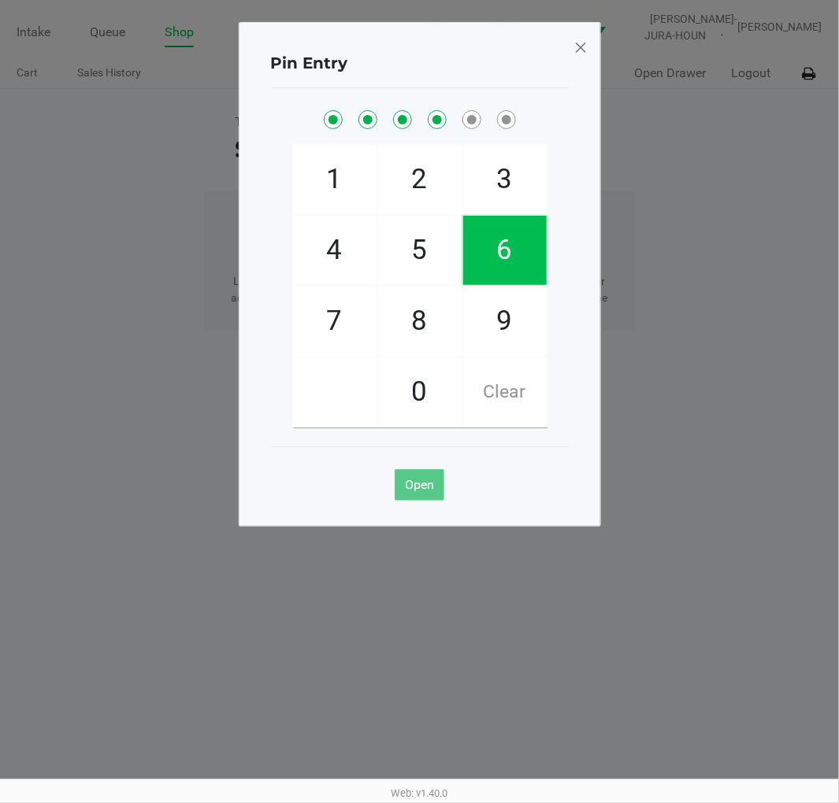
click at [329, 180] on span "1" at bounding box center [334, 179] width 83 height 69
checkbox input "true"
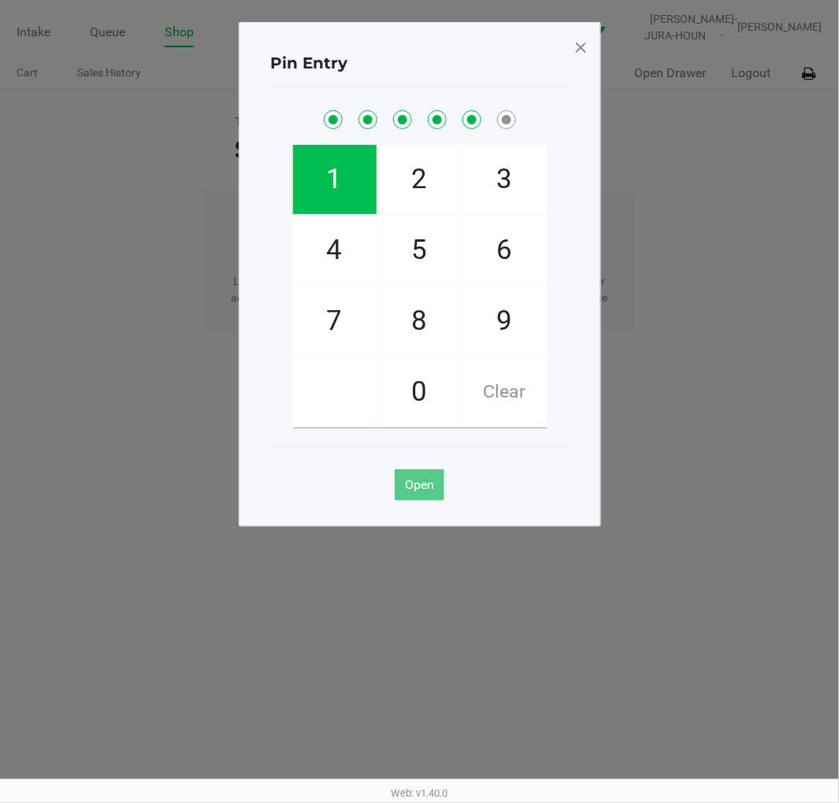
click at [419, 317] on span "8" at bounding box center [419, 321] width 83 height 69
checkbox input "true"
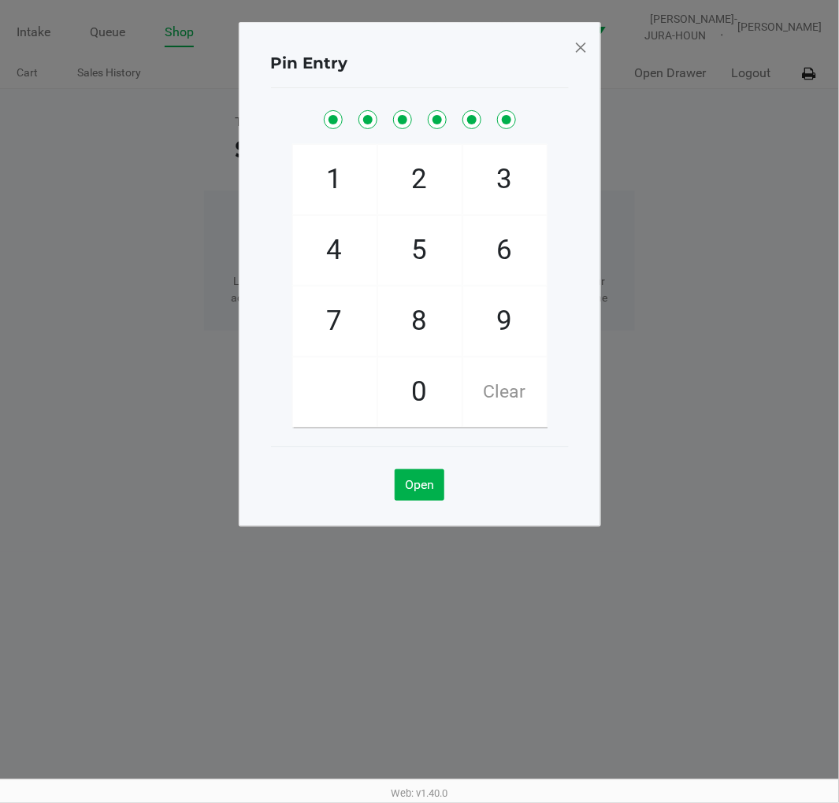
click at [577, 57] on span at bounding box center [580, 47] width 14 height 25
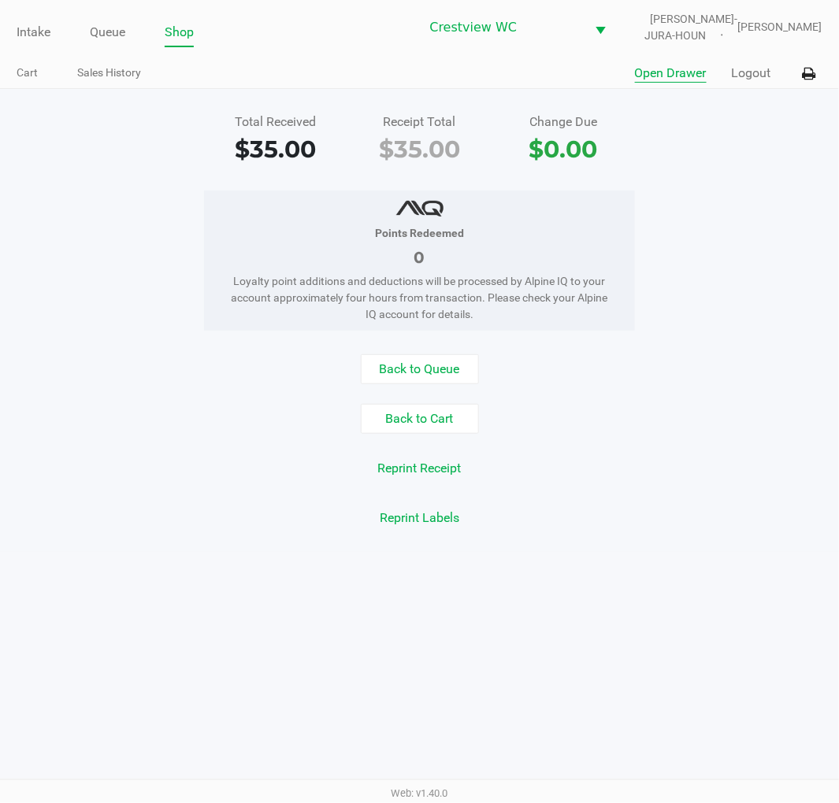
click at [754, 324] on div "Points Redeemed 0 Loyalty point additions and deductions will be processed by A…" at bounding box center [419, 261] width 862 height 140
click at [21, 25] on link "Intake" at bounding box center [34, 32] width 34 height 22
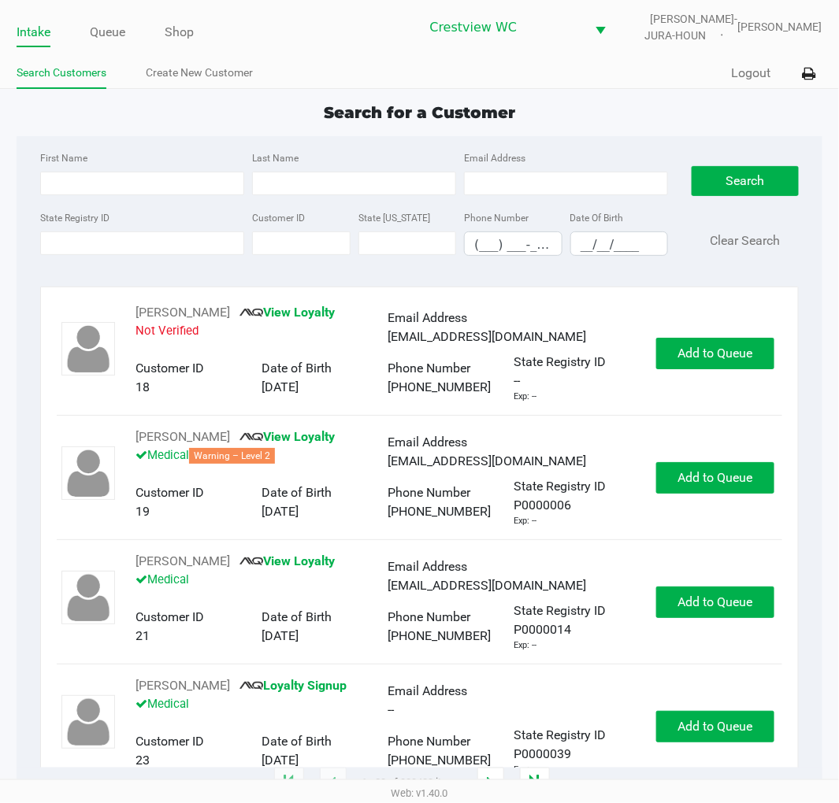
click at [643, 122] on div "Search for a Customer" at bounding box center [419, 113] width 829 height 24
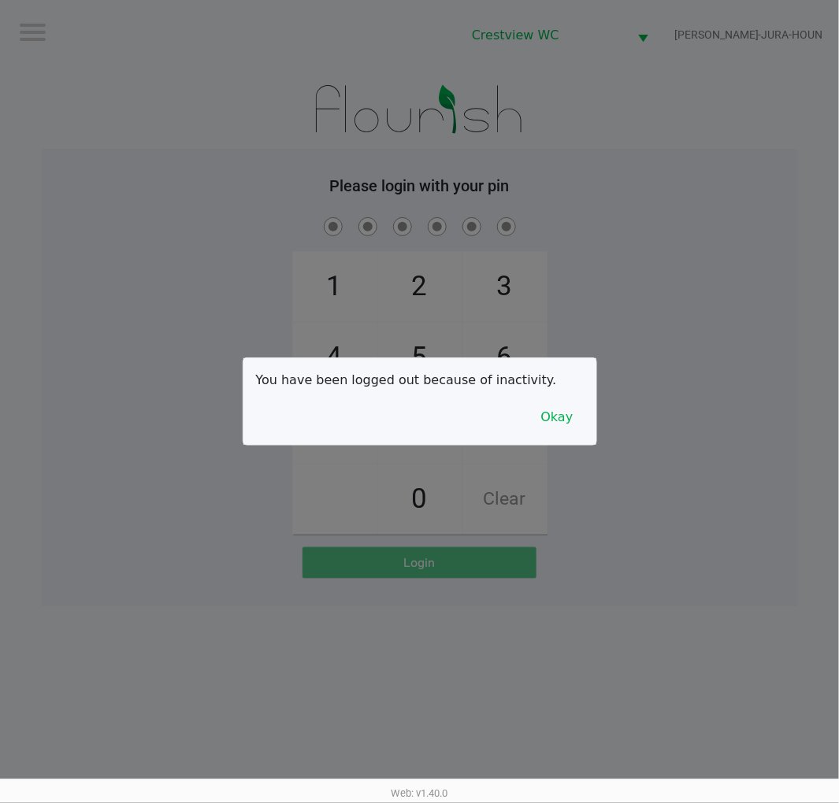
click at [580, 431] on button "Okay" at bounding box center [557, 417] width 53 height 30
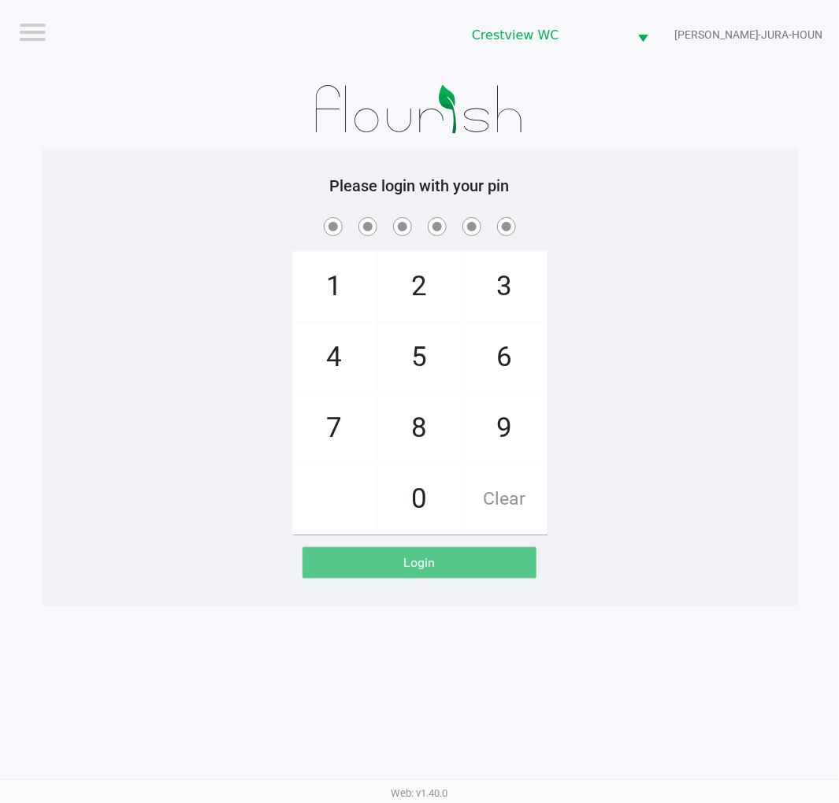
click at [418, 282] on span "2" at bounding box center [419, 286] width 83 height 69
checkbox input "true"
click at [315, 302] on span "1" at bounding box center [334, 286] width 83 height 69
checkbox input "true"
click at [525, 349] on span "6" at bounding box center [504, 357] width 83 height 69
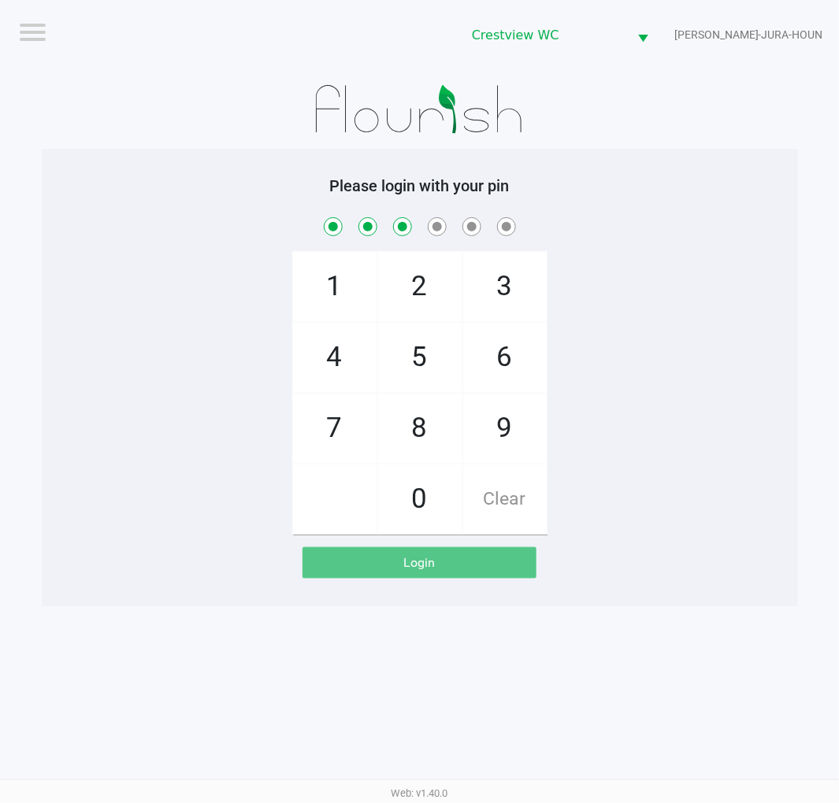
checkbox input "true"
click at [529, 344] on span "6" at bounding box center [504, 357] width 83 height 69
checkbox input "true"
click at [321, 286] on span "1" at bounding box center [334, 286] width 83 height 69
checkbox input "true"
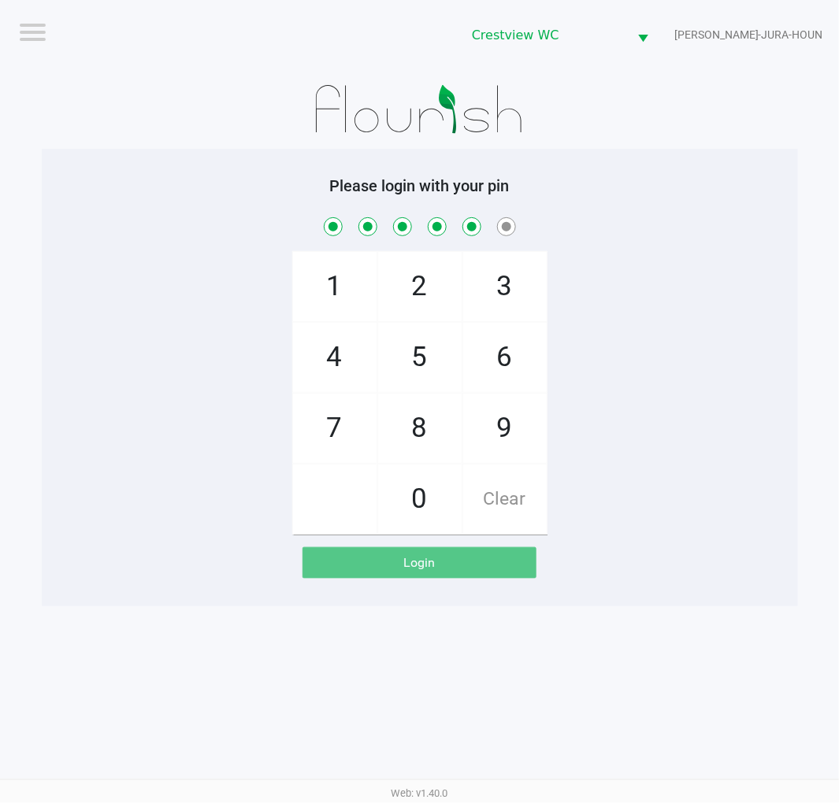
click at [419, 434] on span "8" at bounding box center [419, 428] width 83 height 69
checkbox input "true"
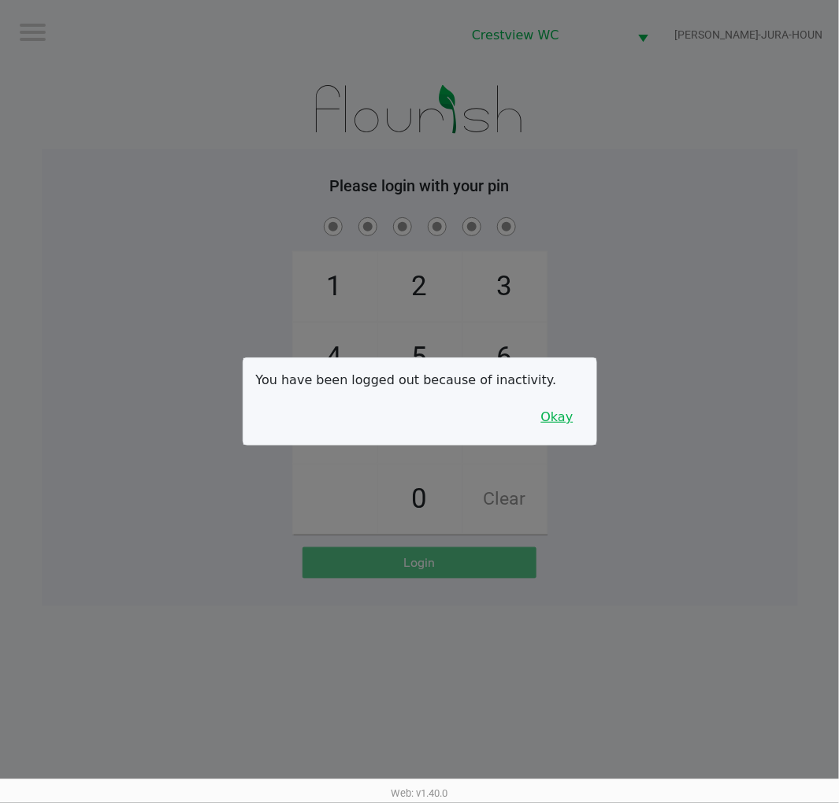
click at [564, 416] on button "Okay" at bounding box center [557, 417] width 53 height 30
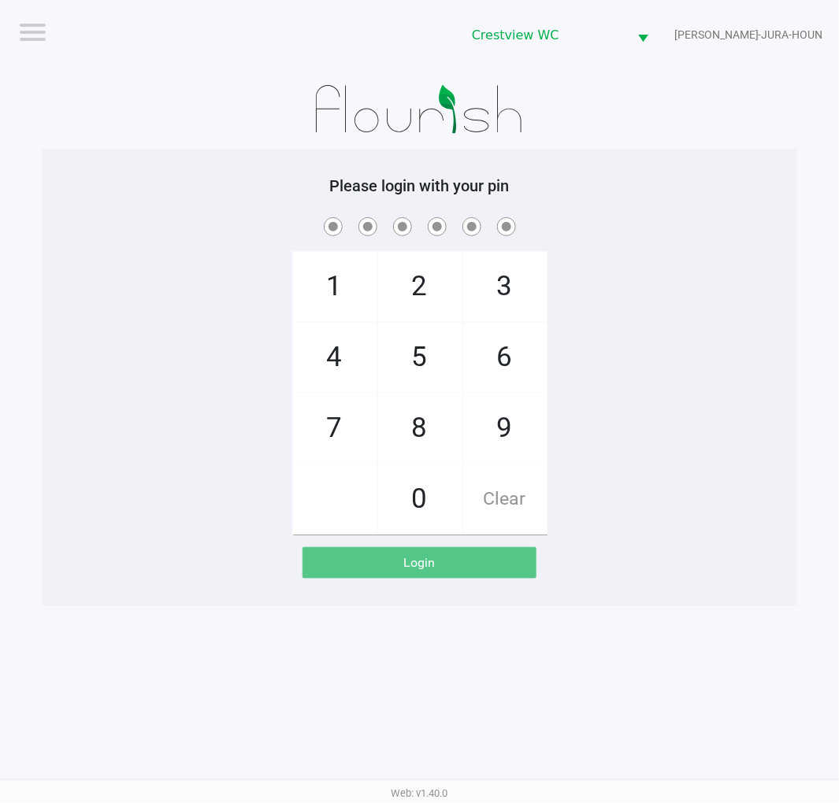
click at [413, 288] on span "2" at bounding box center [419, 286] width 83 height 69
checkbox input "true"
click at [313, 291] on span "1" at bounding box center [334, 286] width 83 height 69
checkbox input "true"
click at [505, 364] on span "6" at bounding box center [504, 357] width 83 height 69
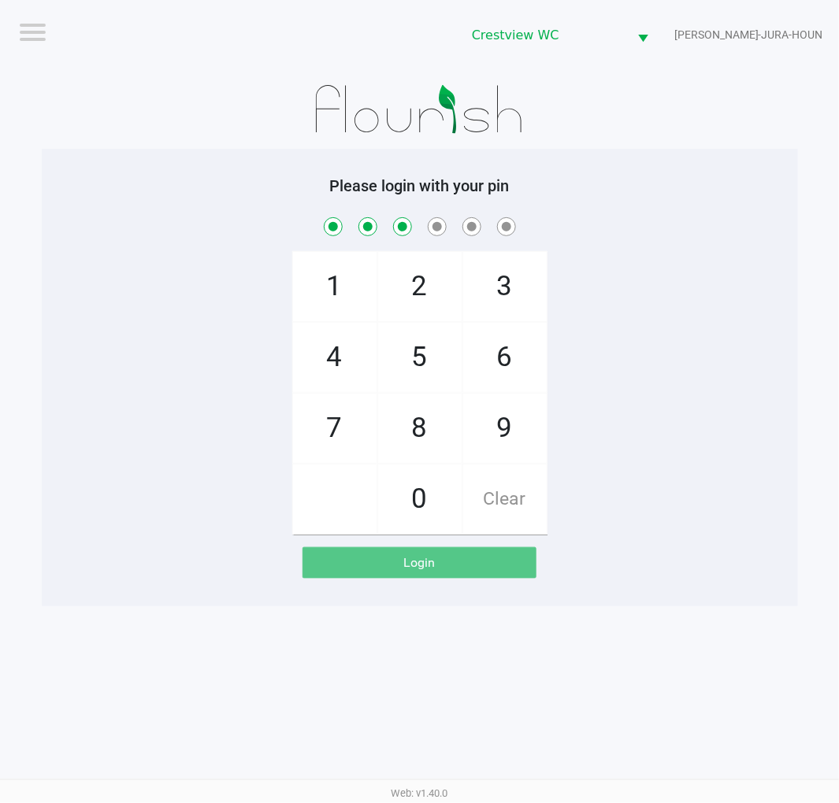
checkbox input "true"
click at [513, 360] on span "6" at bounding box center [504, 357] width 83 height 69
checkbox input "true"
click at [340, 280] on span "1" at bounding box center [334, 286] width 83 height 69
checkbox input "true"
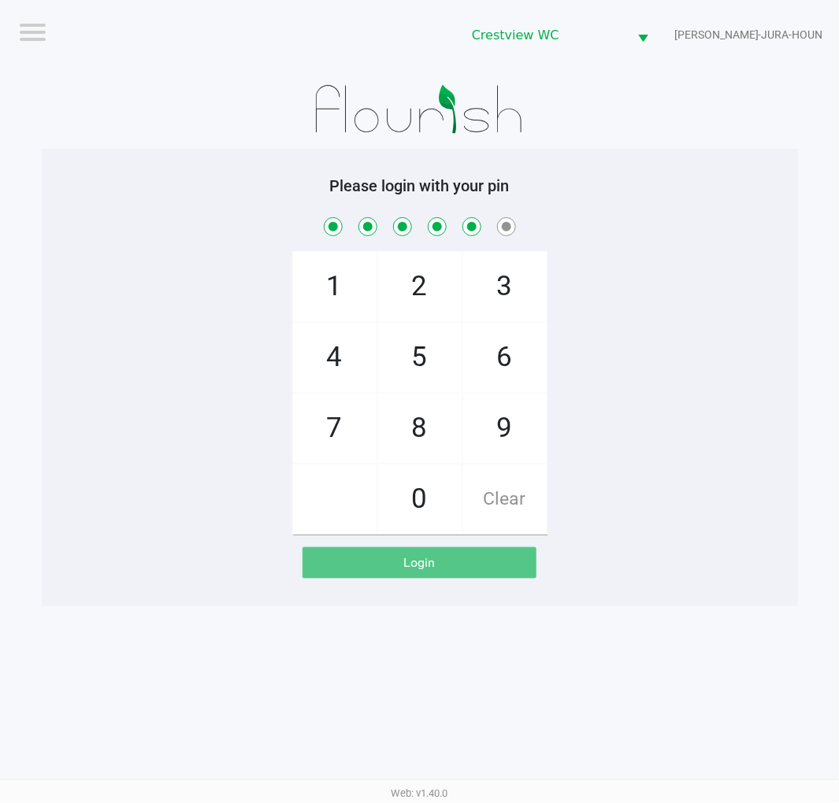
click at [419, 421] on span "8" at bounding box center [419, 428] width 83 height 69
checkbox input "true"
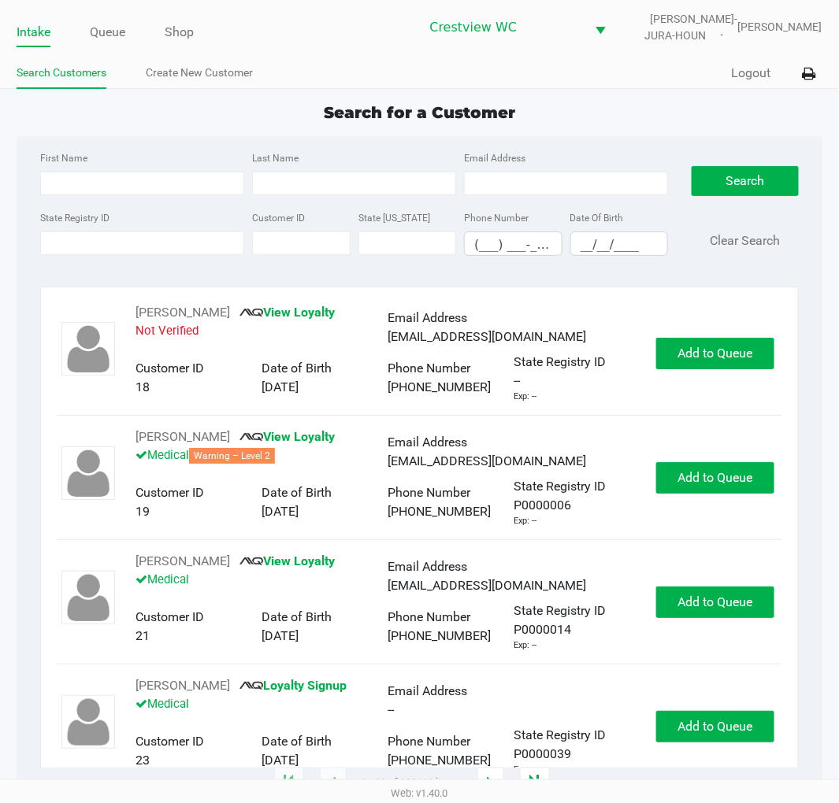
click at [187, 119] on div "Search for a Customer" at bounding box center [419, 113] width 829 height 24
click at [620, 150] on div "Email Address" at bounding box center [566, 171] width 212 height 47
click at [146, 128] on div "Search for a Customer First Name Last Name Email Address State Registry ID Cust…" at bounding box center [419, 443] width 805 height 684
click at [106, 35] on link "Queue" at bounding box center [107, 32] width 35 height 22
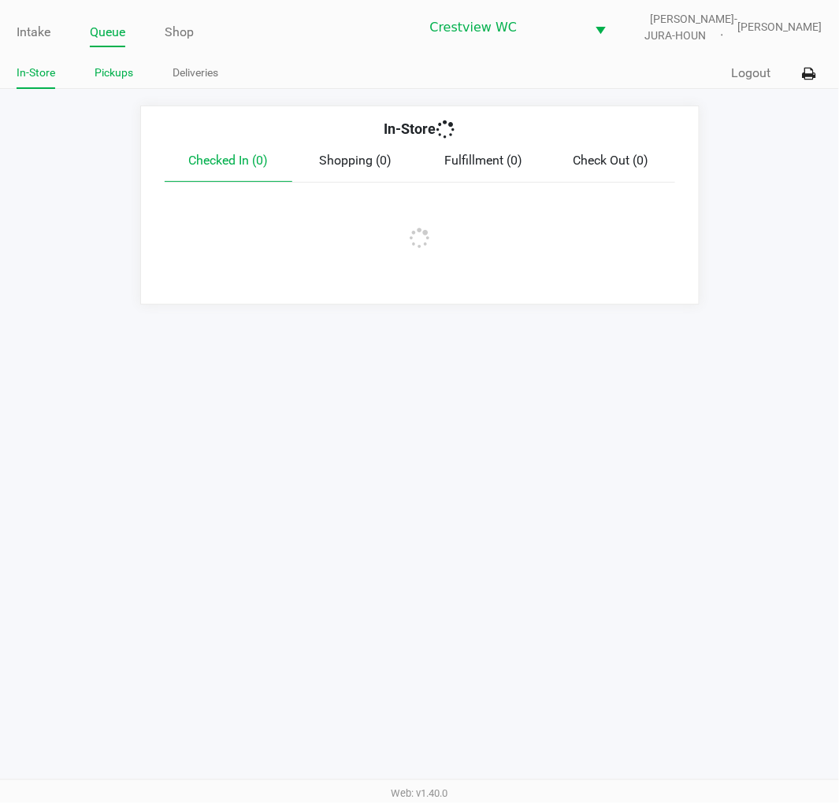
click at [123, 72] on link "Pickups" at bounding box center [114, 73] width 39 height 20
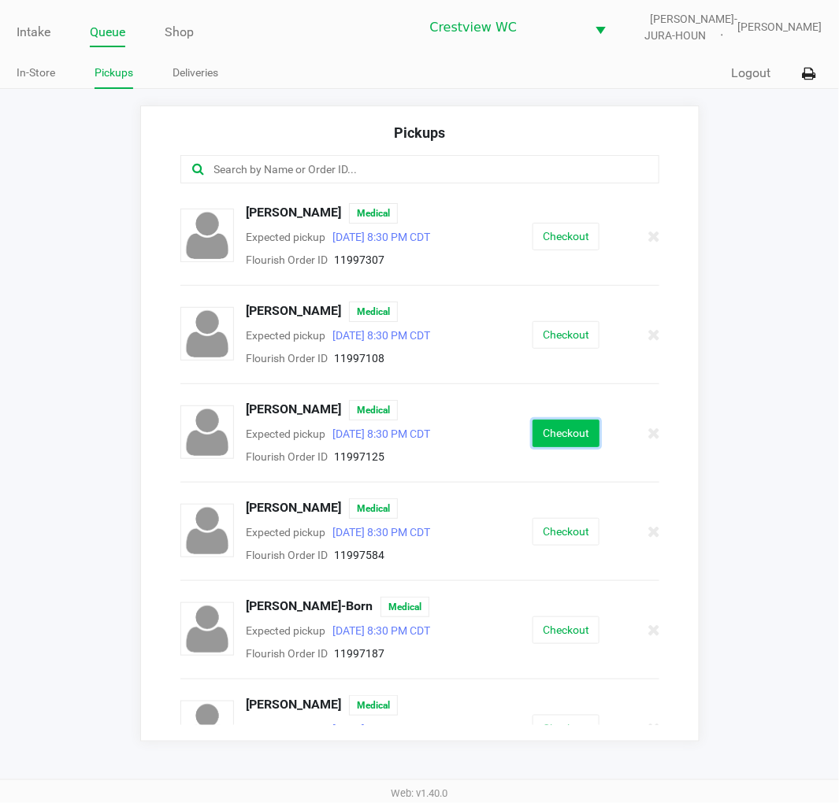
click at [563, 435] on button "Checkout" at bounding box center [565, 434] width 67 height 28
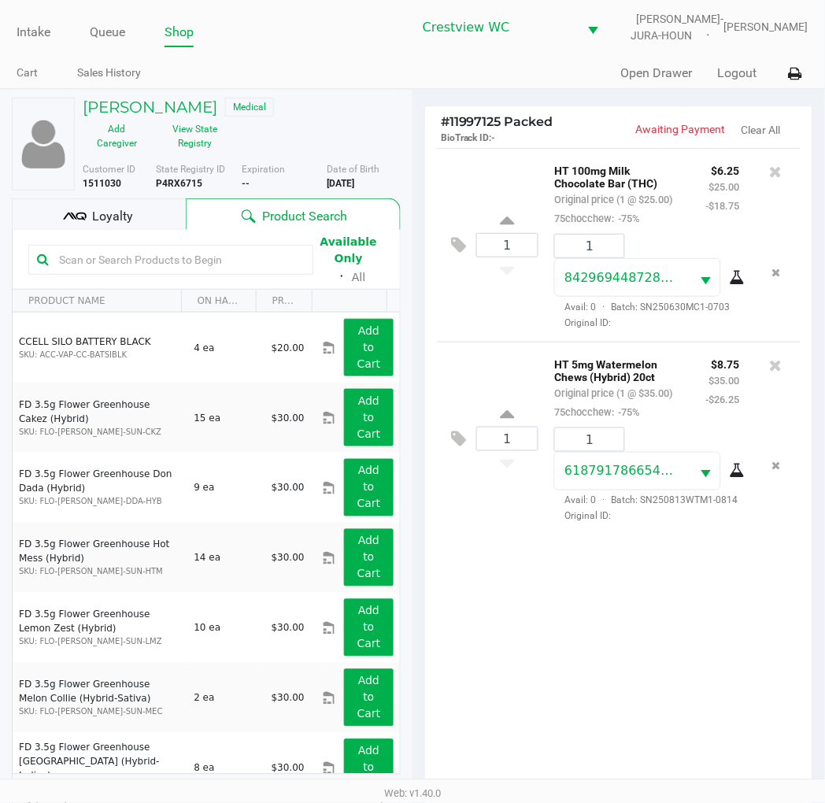
click at [498, 345] on div "1 HT 5mg Watermelon Chews (Hybrid) 20ct Original price (1 @ $35.00) 75chocchew:…" at bounding box center [619, 439] width 364 height 194
click at [121, 209] on span "Loyalty" at bounding box center [112, 216] width 41 height 19
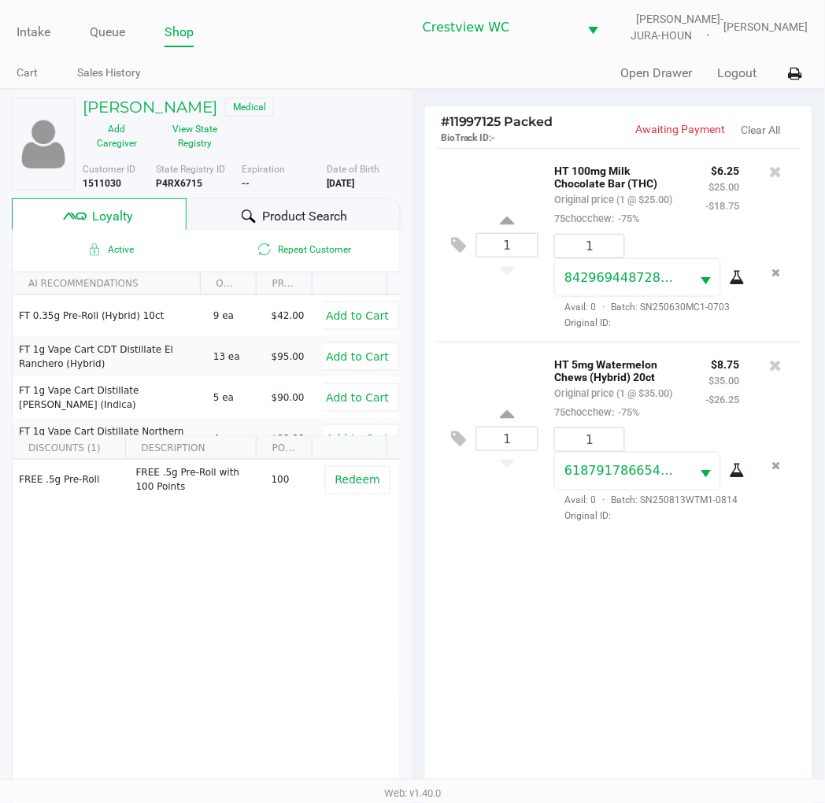
click at [493, 323] on div "1 HT 100mg Milk Chocolate Bar (THC) Original price (1 @ $25.00) 75chocchew: -75…" at bounding box center [619, 245] width 364 height 194
click at [489, 332] on div "1 HT 100mg Milk Chocolate Bar (THC) Original price (1 @ $25.00) 75chocchew: -75…" at bounding box center [619, 245] width 364 height 194
click at [491, 363] on div "1 HT 5mg Watermelon Chews (Hybrid) 20ct Original price (1 @ $35.00) 75chocchew:…" at bounding box center [619, 439] width 364 height 194
click at [276, 560] on div "FREE .5g Pre-Roll FREE .5g Pre-Roll with 100 Points 100 Redeem" at bounding box center [206, 578] width 387 height 237
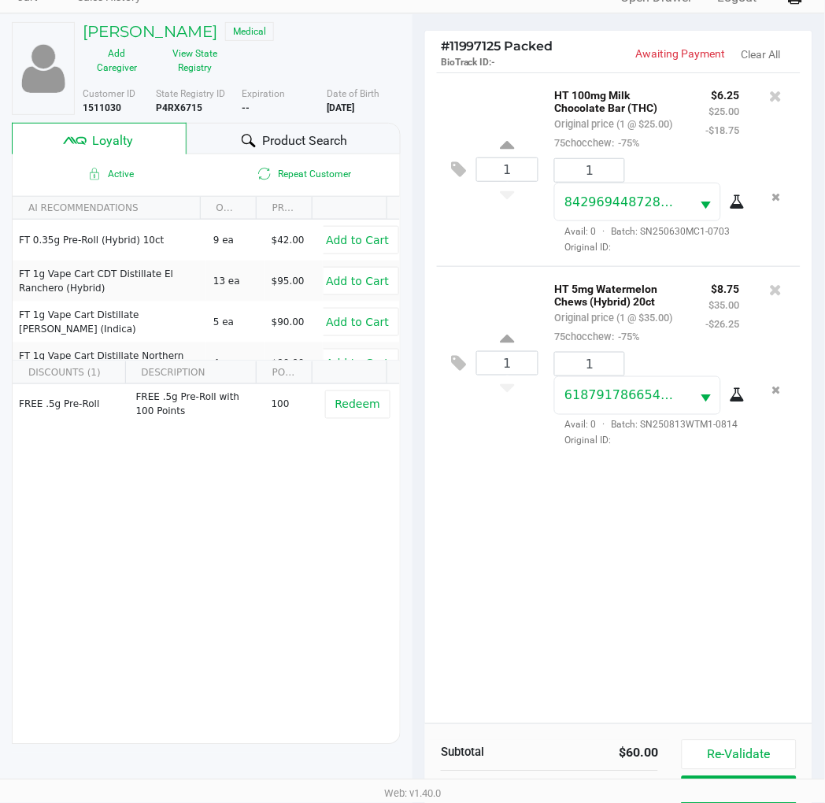
scroll to position [203, 0]
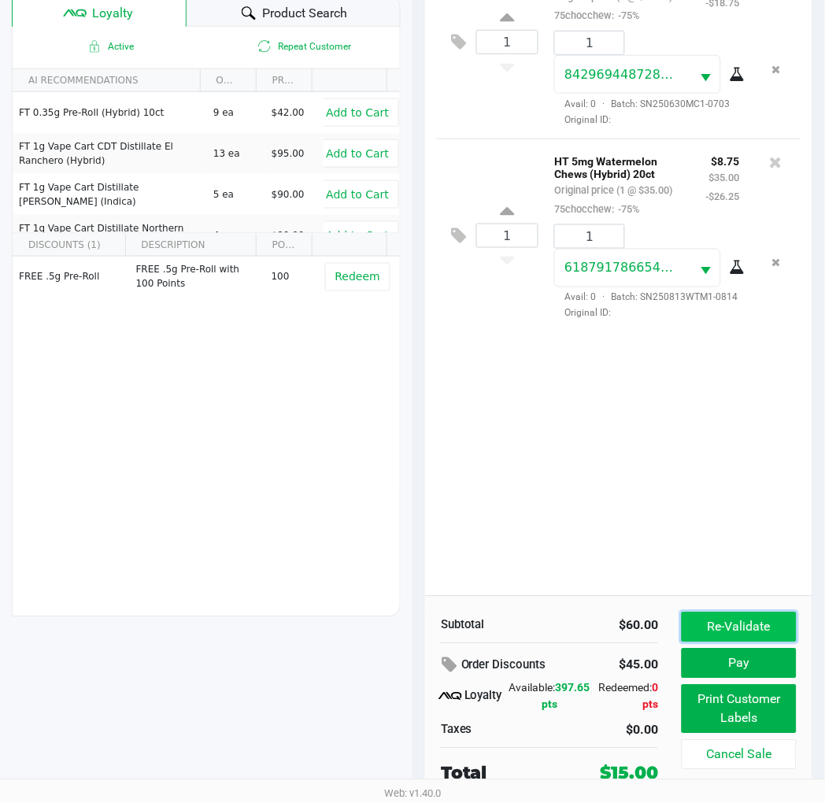
click at [786, 636] on button "Re-Validate" at bounding box center [739, 628] width 115 height 30
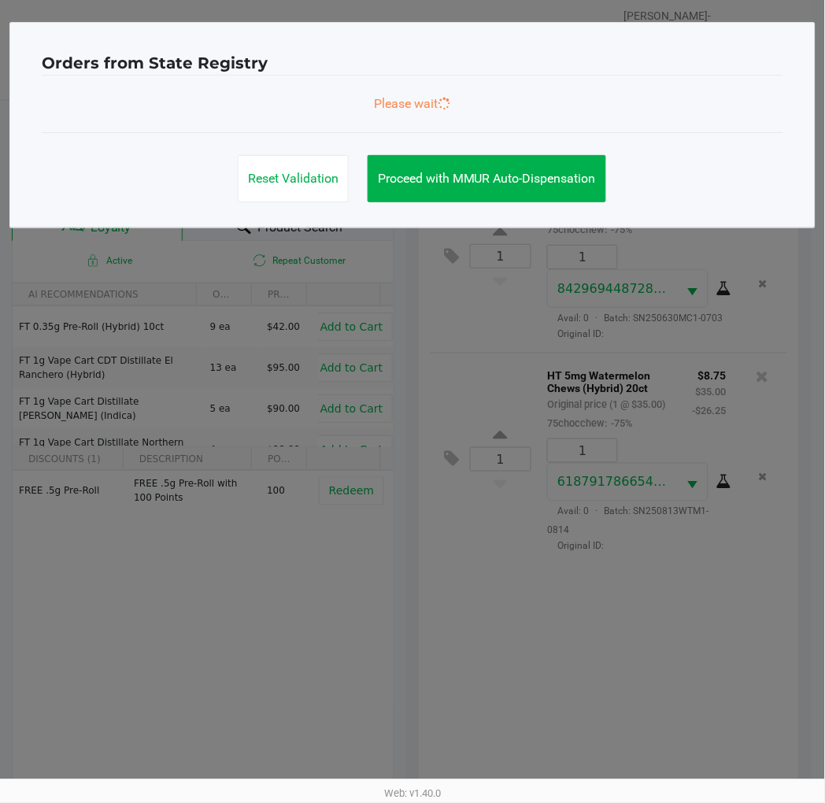
scroll to position [0, 0]
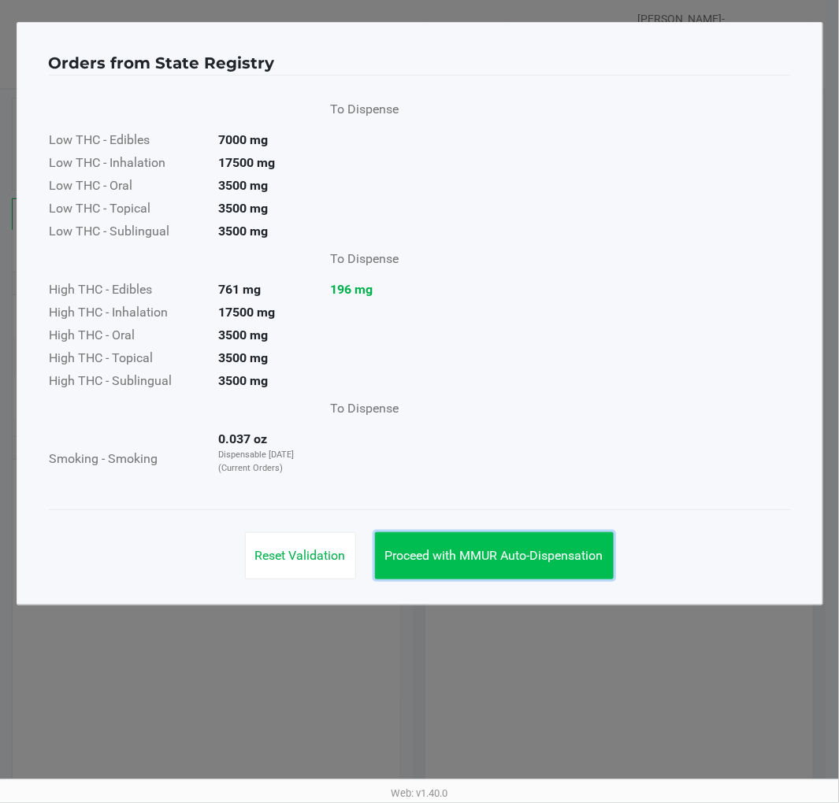
click at [563, 549] on span "Proceed with MMUR Auto-Dispensation" at bounding box center [494, 555] width 218 height 15
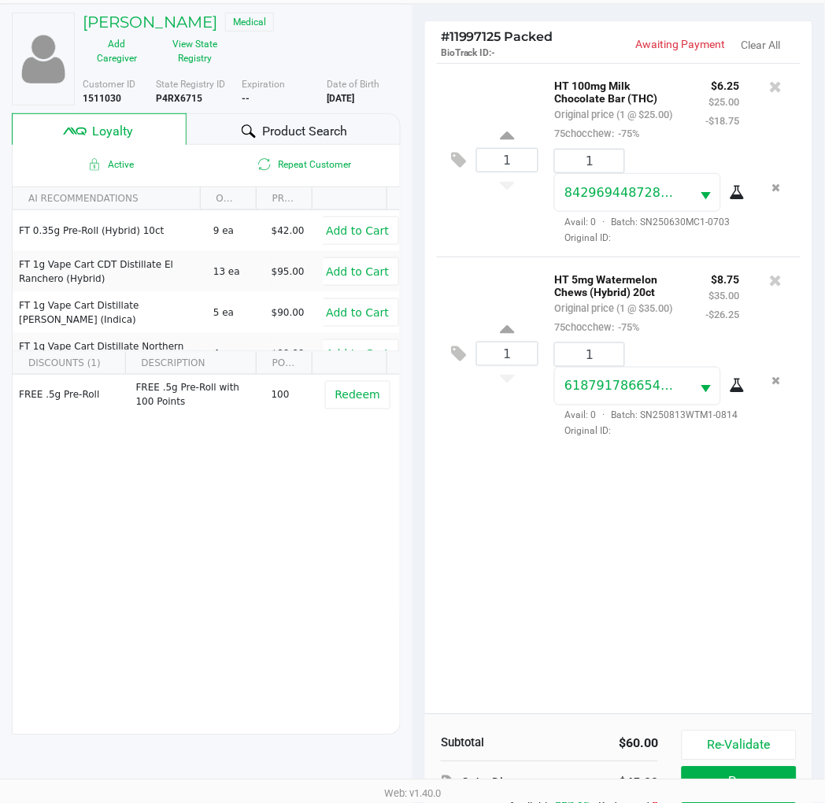
scroll to position [203, 0]
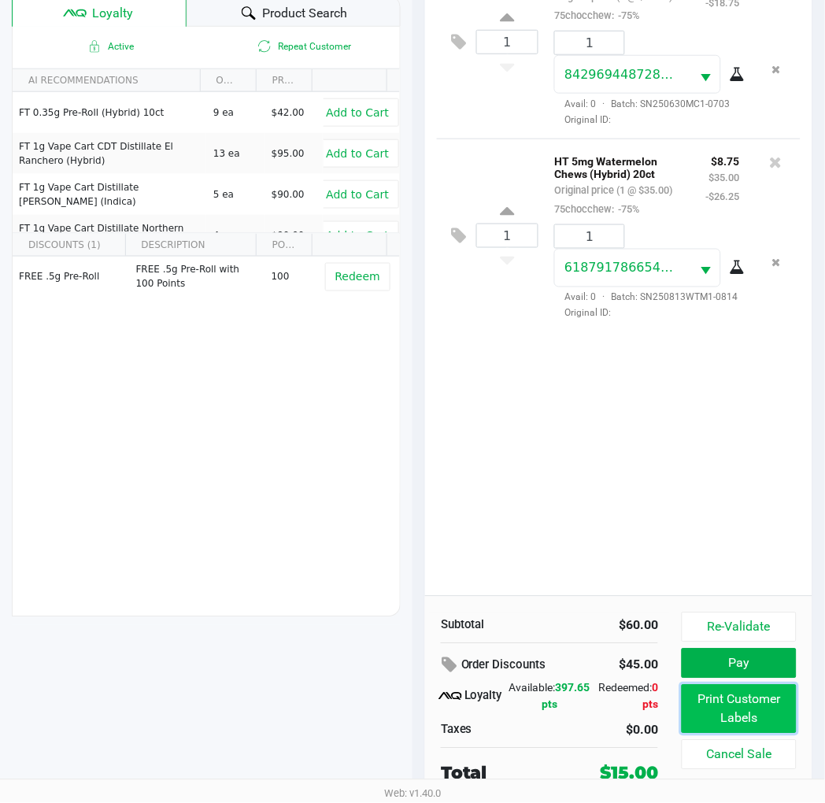
click at [784, 717] on button "Print Customer Labels" at bounding box center [739, 709] width 115 height 49
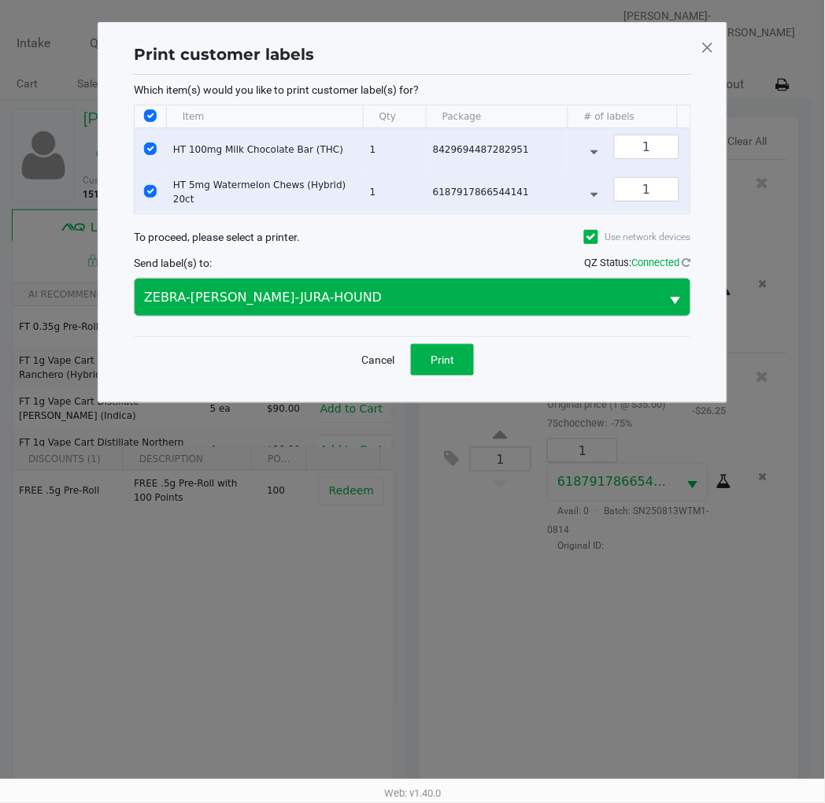
scroll to position [0, 0]
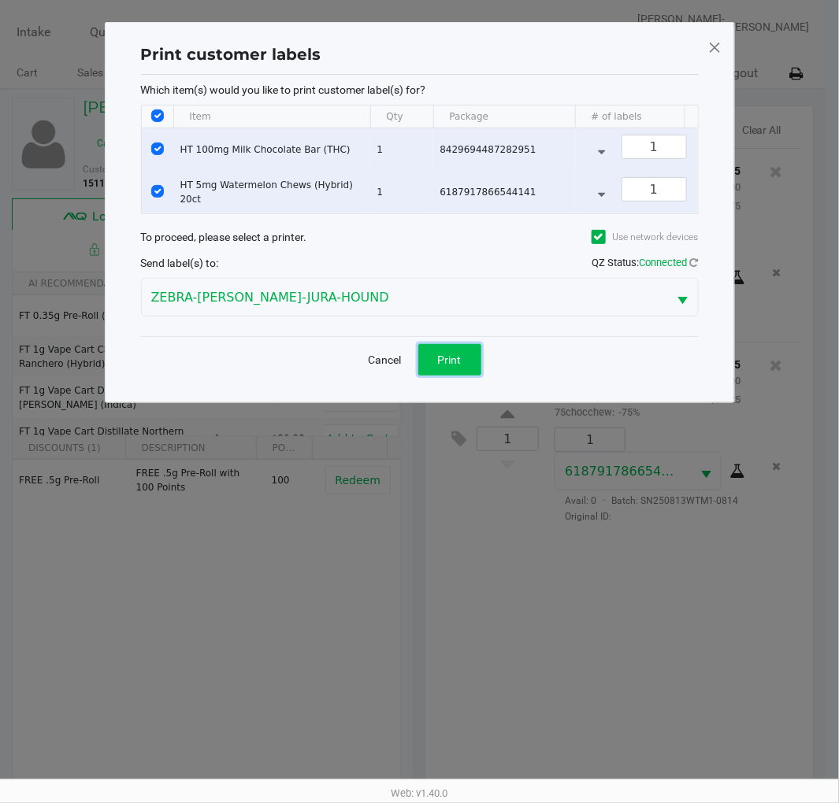
click at [479, 367] on button "Print" at bounding box center [449, 360] width 63 height 32
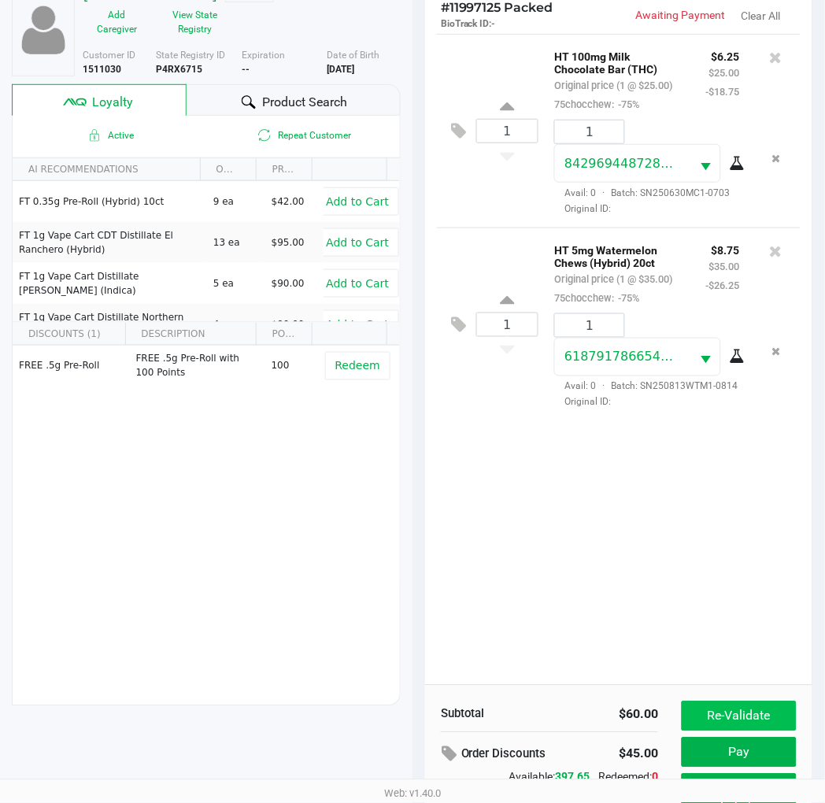
scroll to position [203, 0]
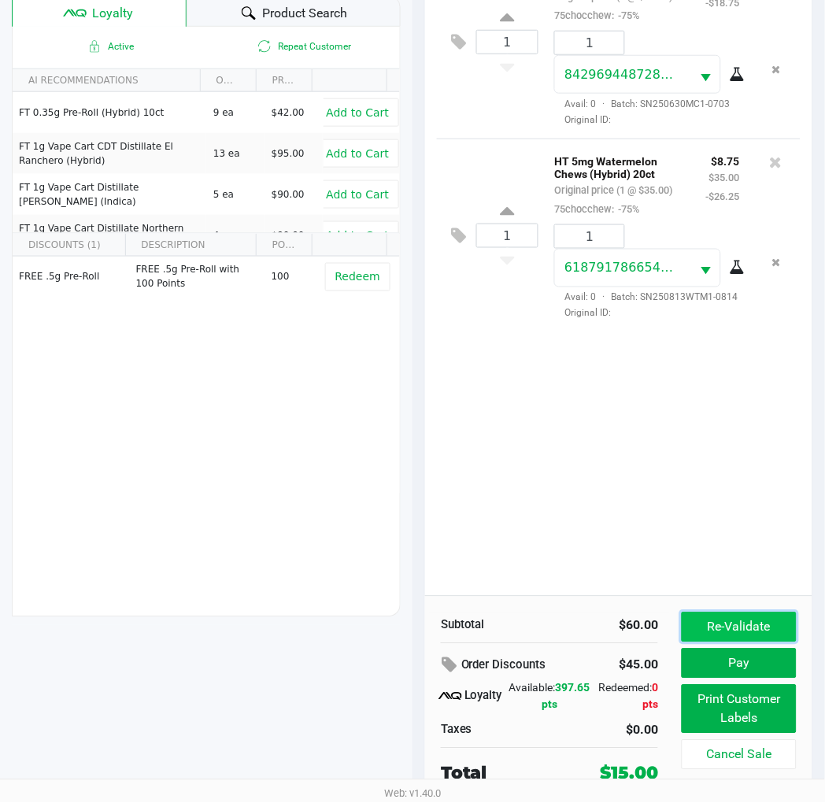
click at [762, 628] on button "Re-Validate" at bounding box center [739, 628] width 115 height 30
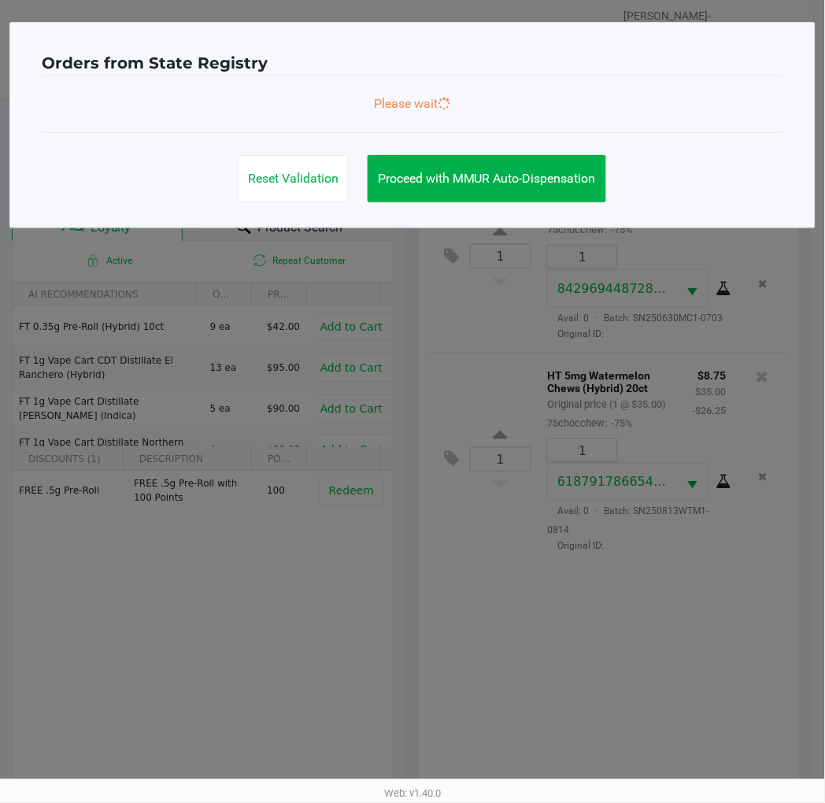
scroll to position [0, 0]
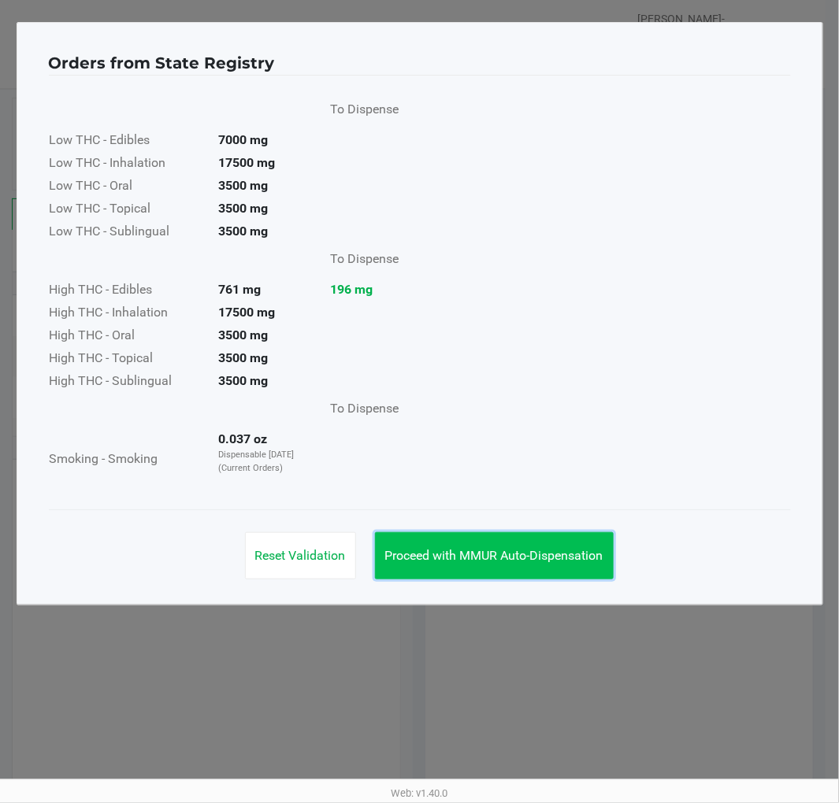
click at [515, 552] on span "Proceed with MMUR Auto-Dispensation" at bounding box center [494, 555] width 218 height 15
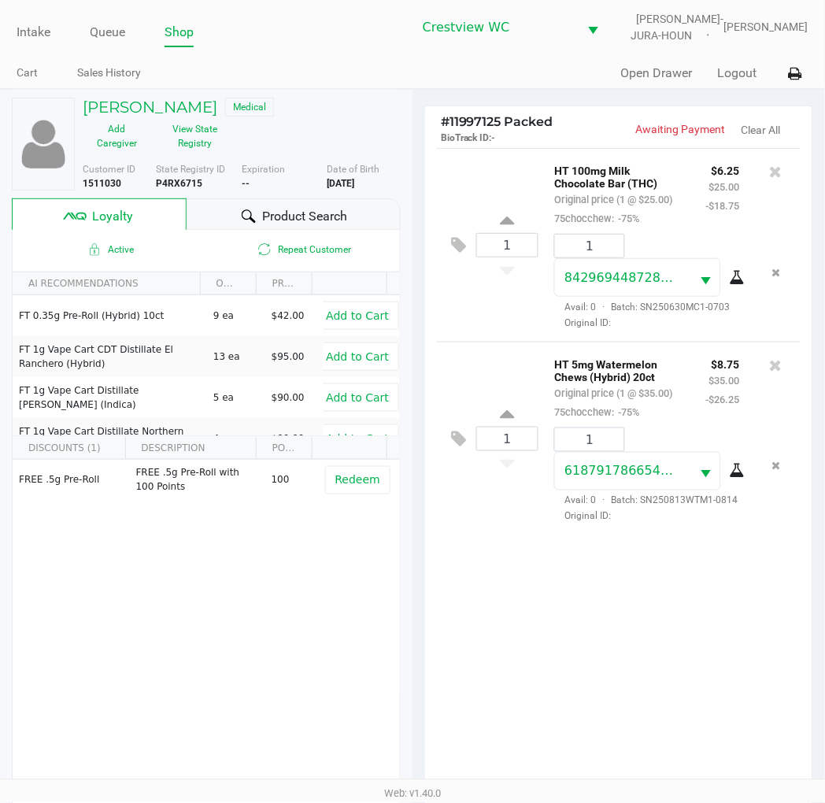
click at [480, 305] on div "1 HT 100mg Milk Chocolate Bar (THC) Original price (1 @ $25.00) 75chocchew: -75…" at bounding box center [619, 245] width 364 height 194
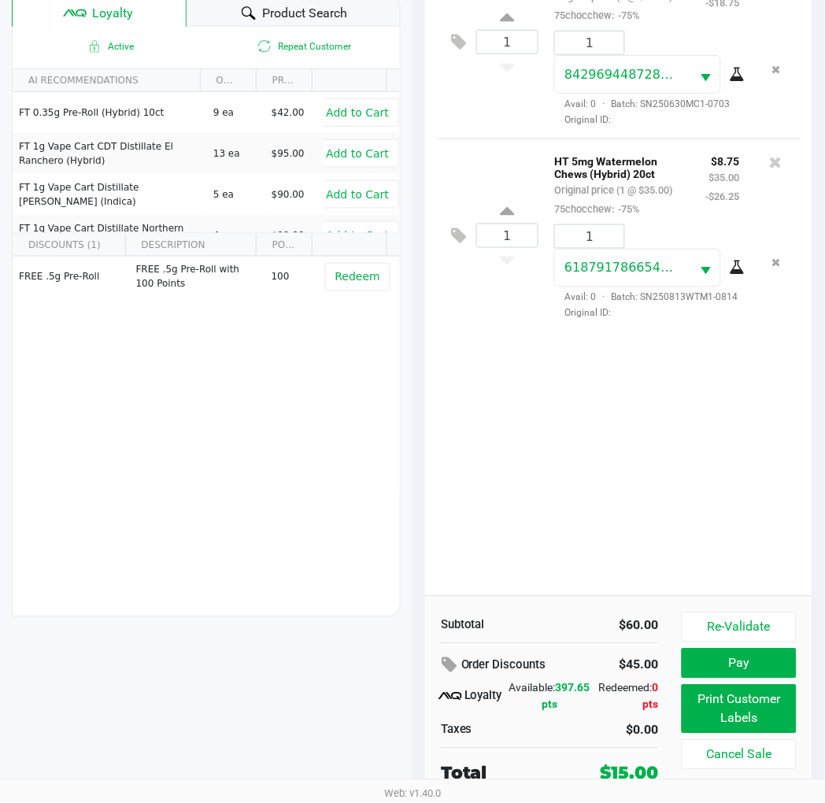
click at [754, 665] on button "Pay" at bounding box center [739, 664] width 115 height 30
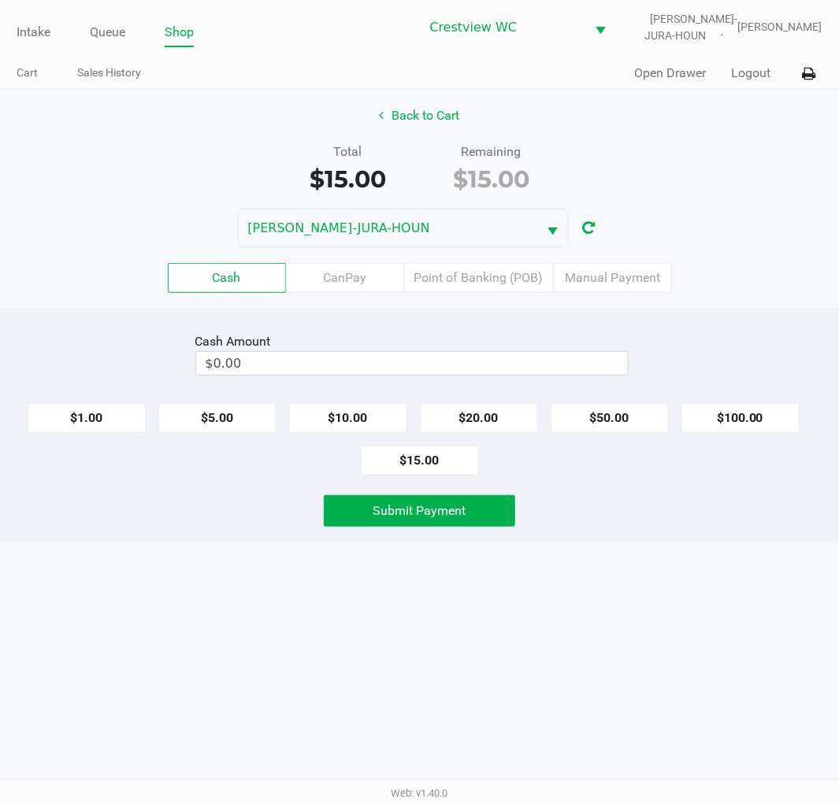
click at [733, 135] on div "Back to Cart Total $15.00 Remaining $15.00 BRUNO-JURA-HOUN Cash CanPay Point of…" at bounding box center [419, 199] width 839 height 220
click at [482, 274] on label "Point of Banking (POB)" at bounding box center [479, 278] width 150 height 30
click at [0, 0] on 7 "Point of Banking (POB)" at bounding box center [0, 0] width 0 height 0
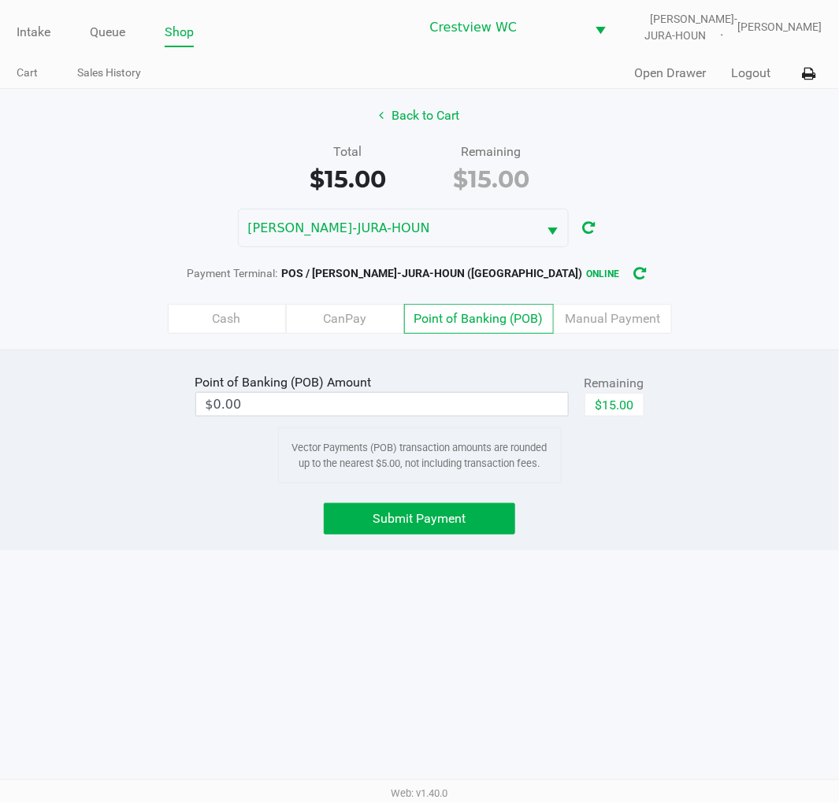
click at [622, 399] on button "$15.00" at bounding box center [614, 405] width 60 height 24
type input "$15.00"
click at [454, 522] on span "Submit Payment" at bounding box center [419, 518] width 93 height 15
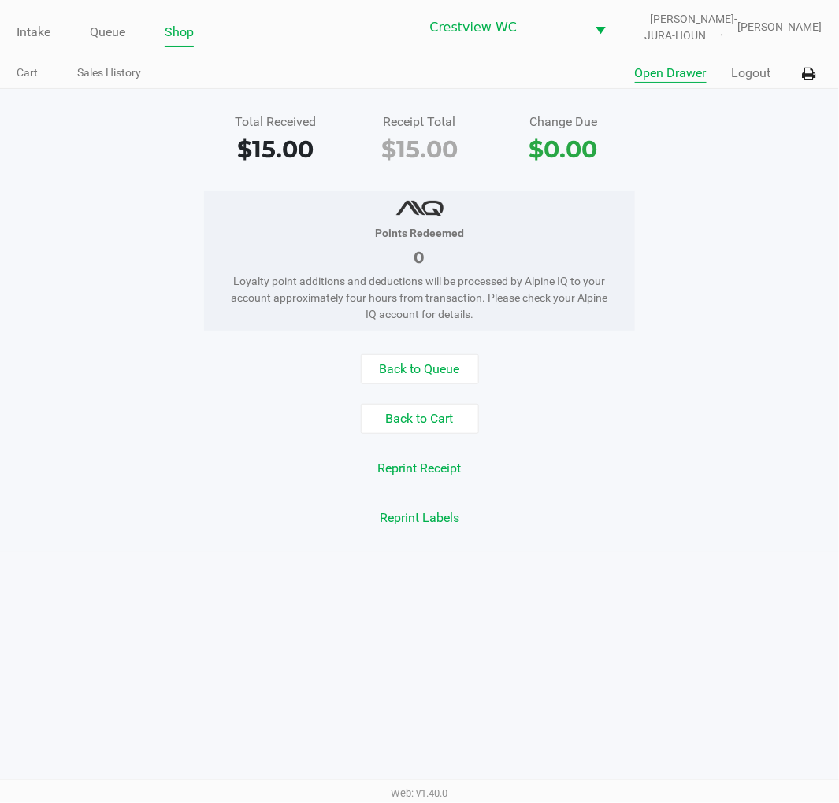
click at [681, 73] on button "Open Drawer" at bounding box center [671, 73] width 72 height 19
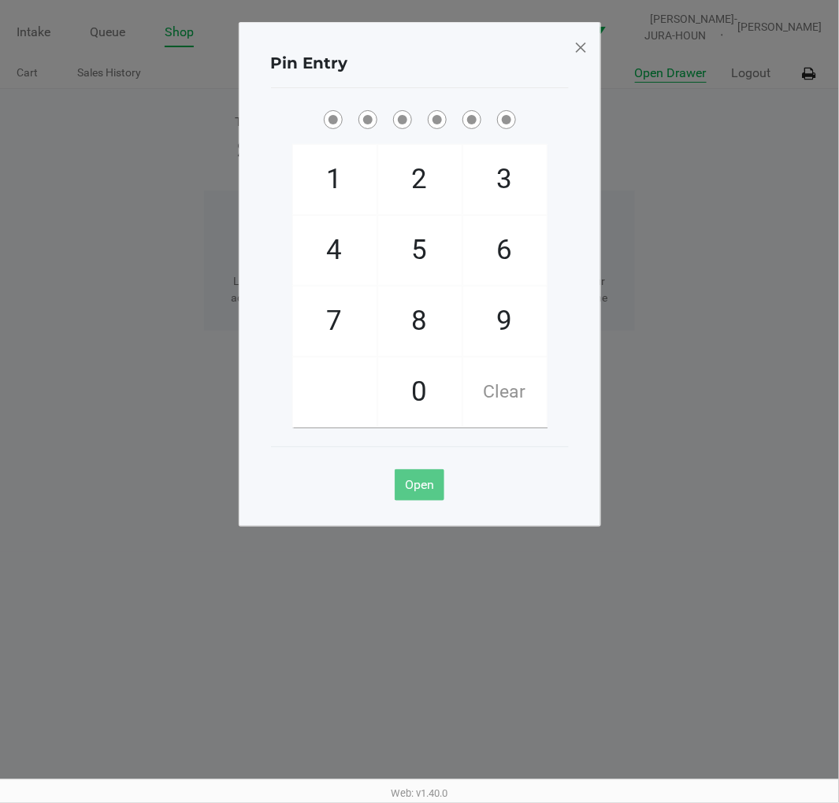
click at [422, 178] on span "2" at bounding box center [419, 179] width 83 height 69
checkbox input "true"
click at [310, 184] on span "1" at bounding box center [334, 179] width 83 height 69
checkbox input "true"
click at [508, 261] on span "6" at bounding box center [504, 250] width 83 height 69
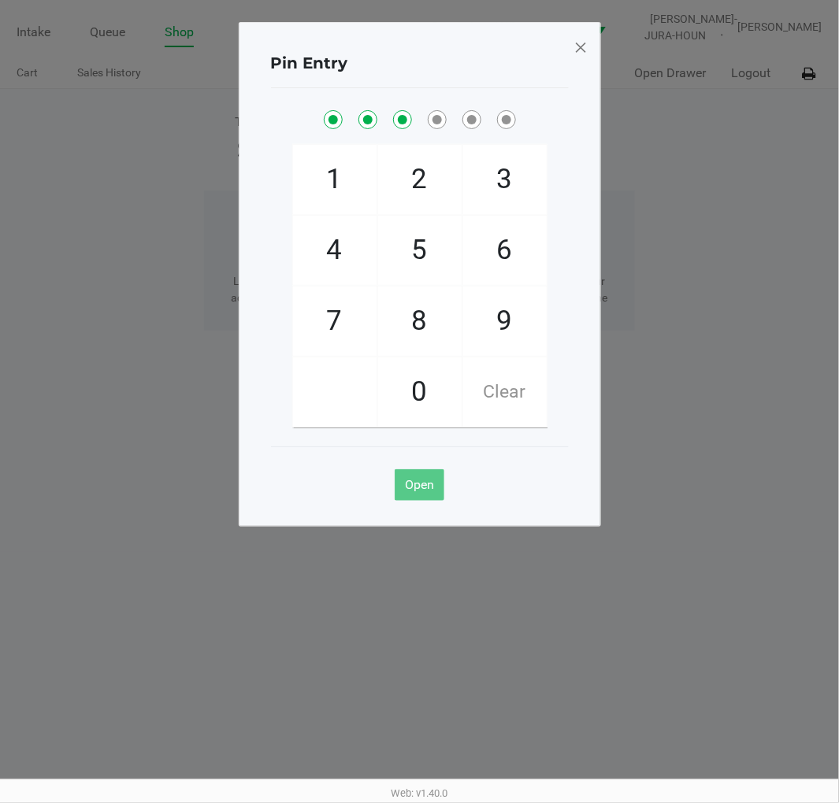
checkbox input "true"
click at [492, 249] on span "6" at bounding box center [504, 250] width 83 height 69
checkbox input "true"
click at [343, 191] on span "1" at bounding box center [334, 179] width 83 height 69
checkbox input "true"
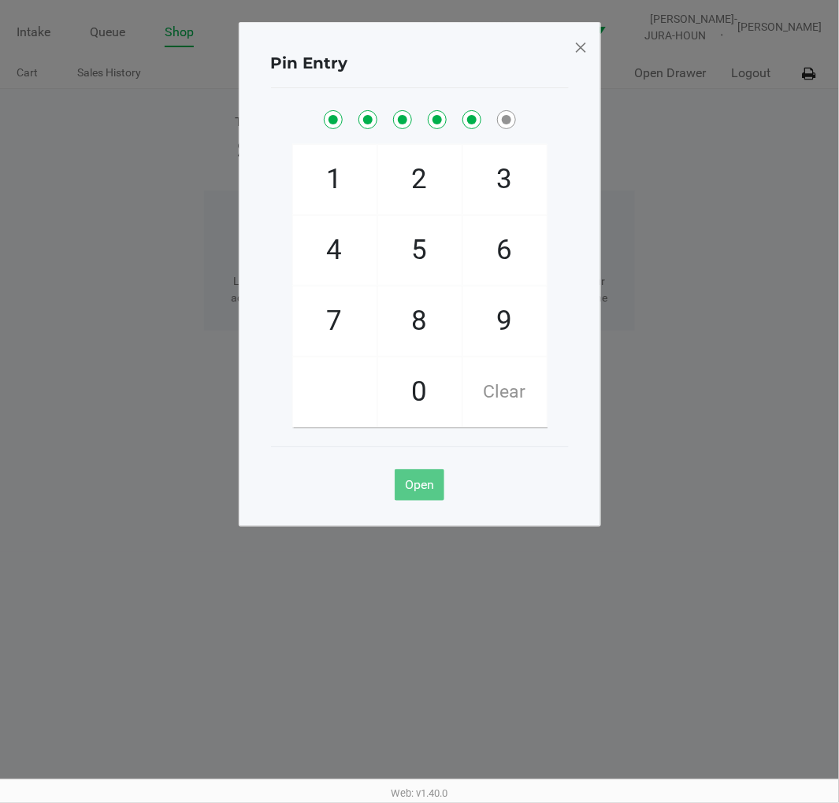
click at [406, 334] on span "8" at bounding box center [419, 321] width 83 height 69
checkbox input "true"
click at [689, 183] on ngb-modal-window "Pin Entry 1 4 7 2 5 8 0 3 6 9 Clear Open" at bounding box center [419, 401] width 839 height 803
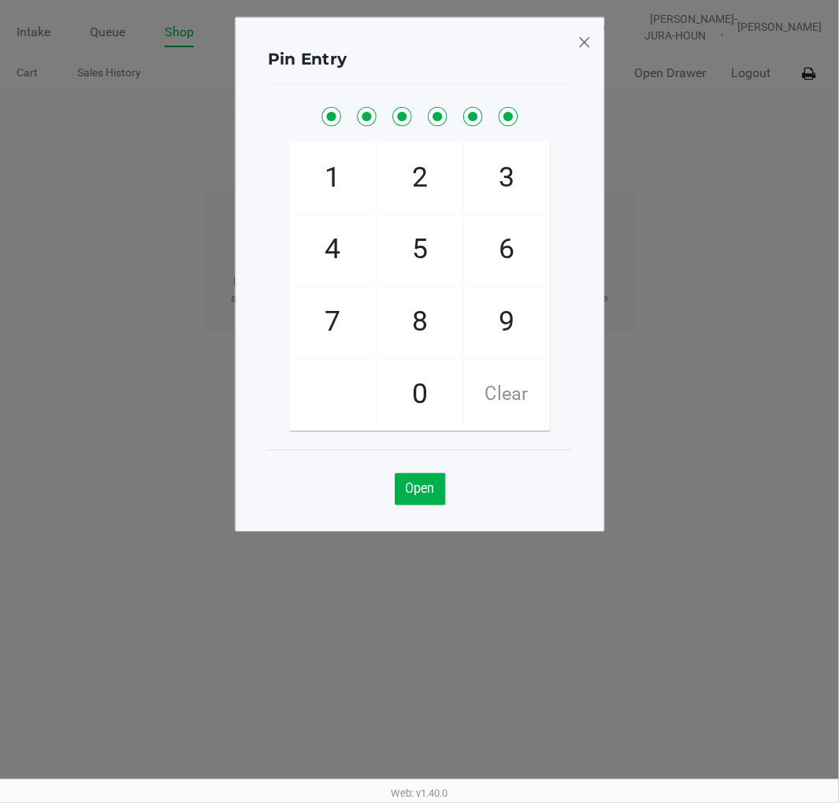
click at [577, 49] on span at bounding box center [584, 43] width 14 height 26
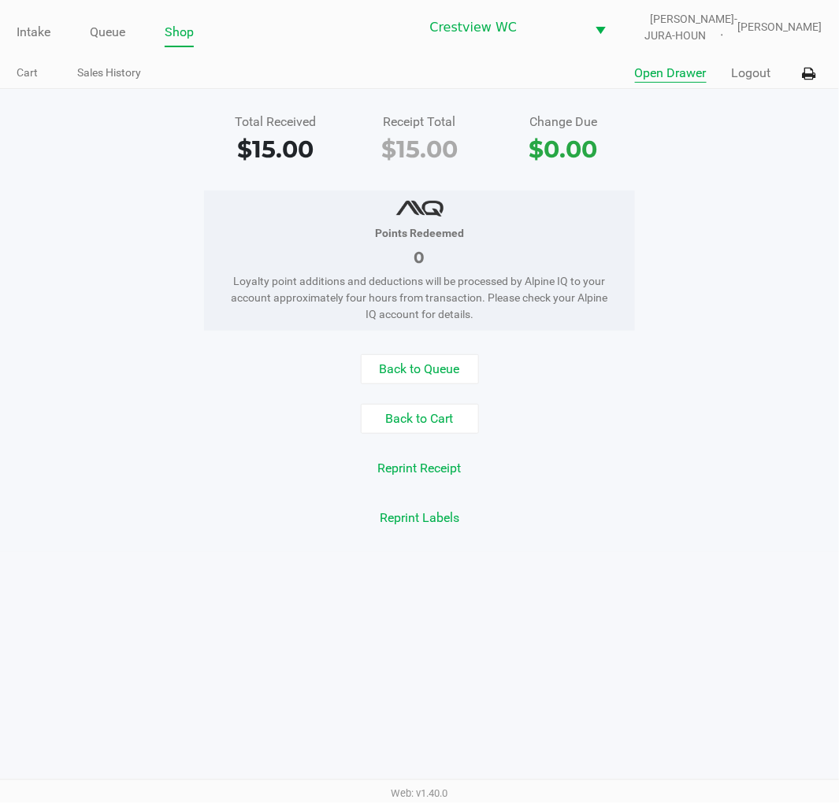
click at [743, 228] on div "Points Redeemed 0 Loyalty point additions and deductions will be processed by A…" at bounding box center [419, 261] width 862 height 140
click at [35, 36] on link "Intake" at bounding box center [34, 32] width 34 height 22
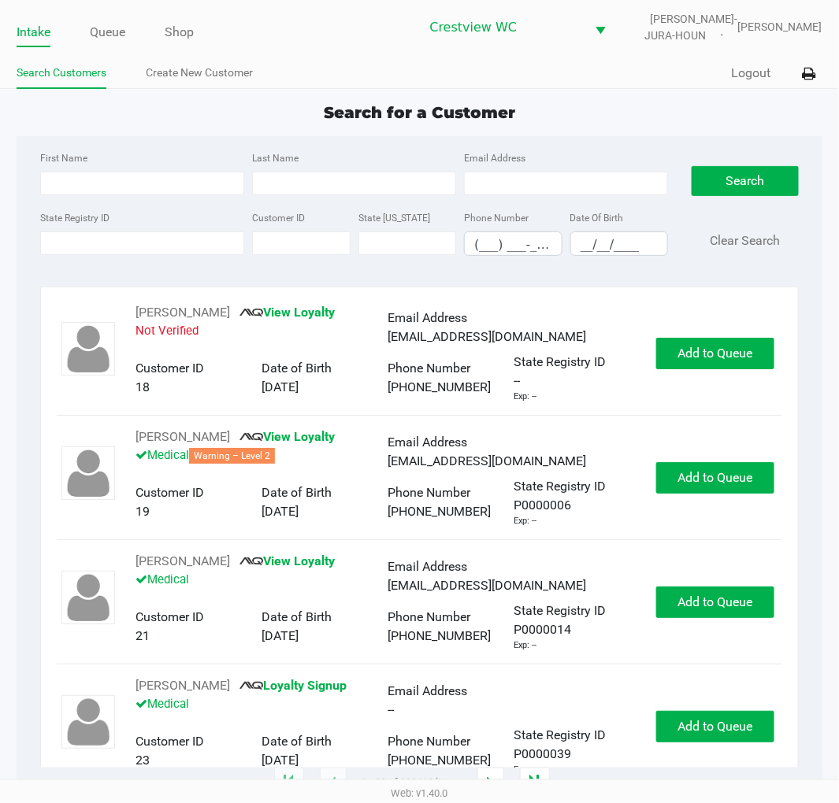
click at [612, 90] on app-point-of-sale "Intake Queue Shop Crestview WC BRUNO-JURA-HOUN Eric Stevenson Search Customers …" at bounding box center [419, 392] width 839 height 784
click at [647, 108] on div "Search for a Customer" at bounding box center [419, 113] width 829 height 24
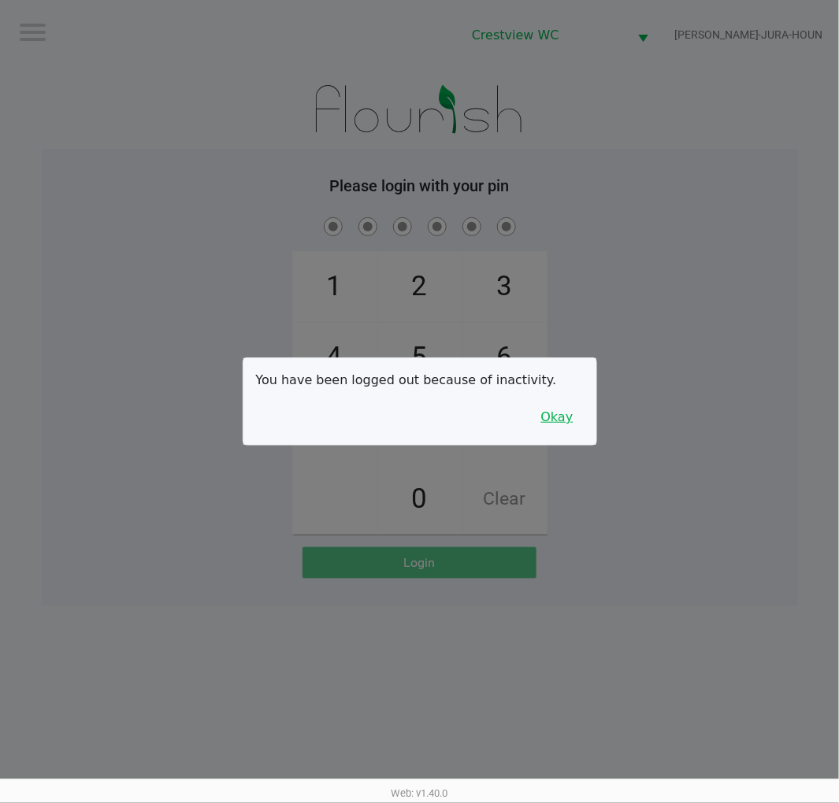
click at [553, 425] on button "Okay" at bounding box center [557, 417] width 53 height 30
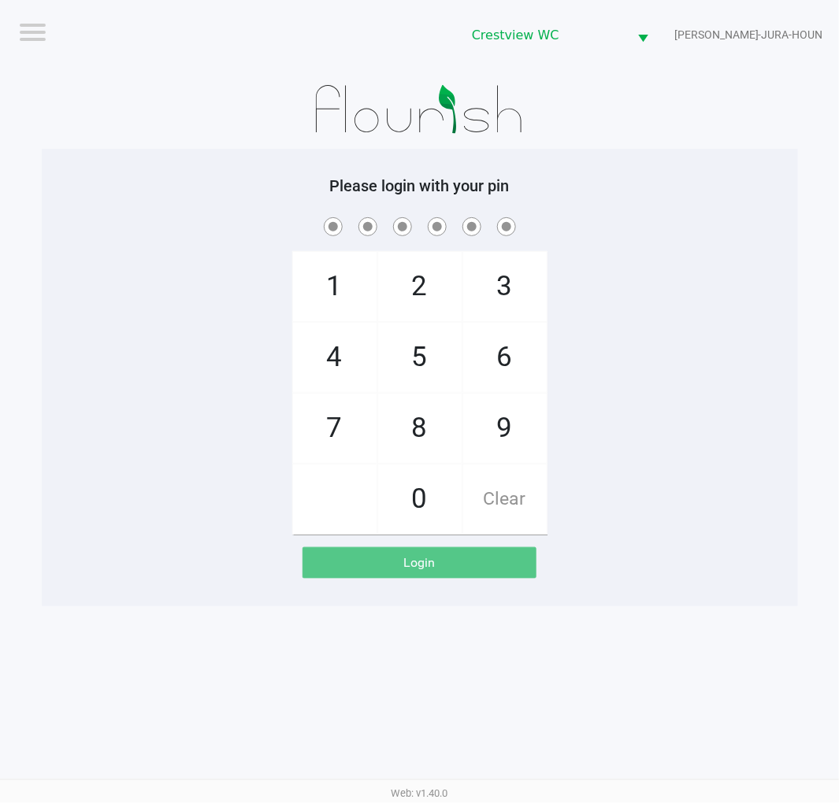
click at [418, 272] on span "2" at bounding box center [419, 286] width 83 height 69
checkbox input "true"
click at [332, 287] on span "1" at bounding box center [334, 286] width 83 height 69
checkbox input "true"
click at [513, 388] on span "6" at bounding box center [504, 357] width 83 height 69
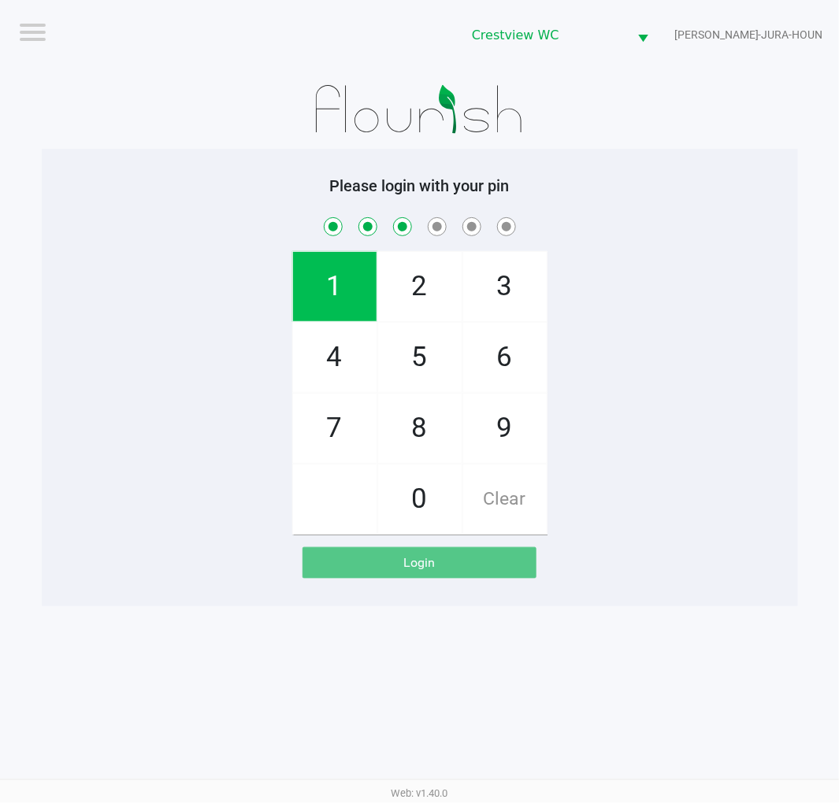
checkbox input "true"
click at [525, 373] on span "6" at bounding box center [504, 357] width 83 height 69
checkbox input "true"
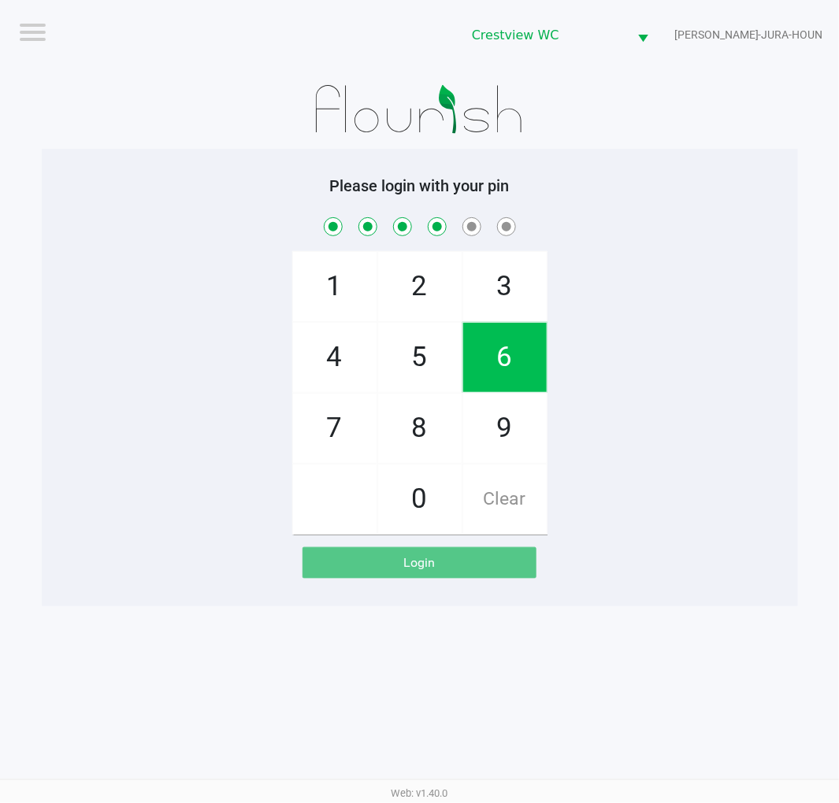
click at [336, 300] on span "1" at bounding box center [334, 286] width 83 height 69
checkbox input "true"
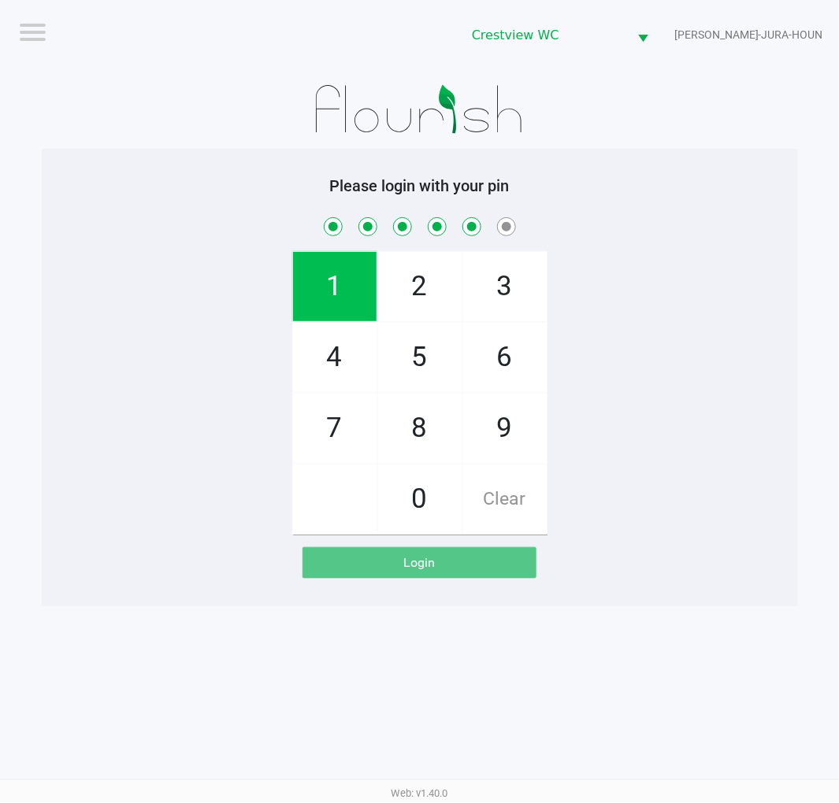
click at [420, 437] on span "8" at bounding box center [419, 428] width 83 height 69
checkbox input "true"
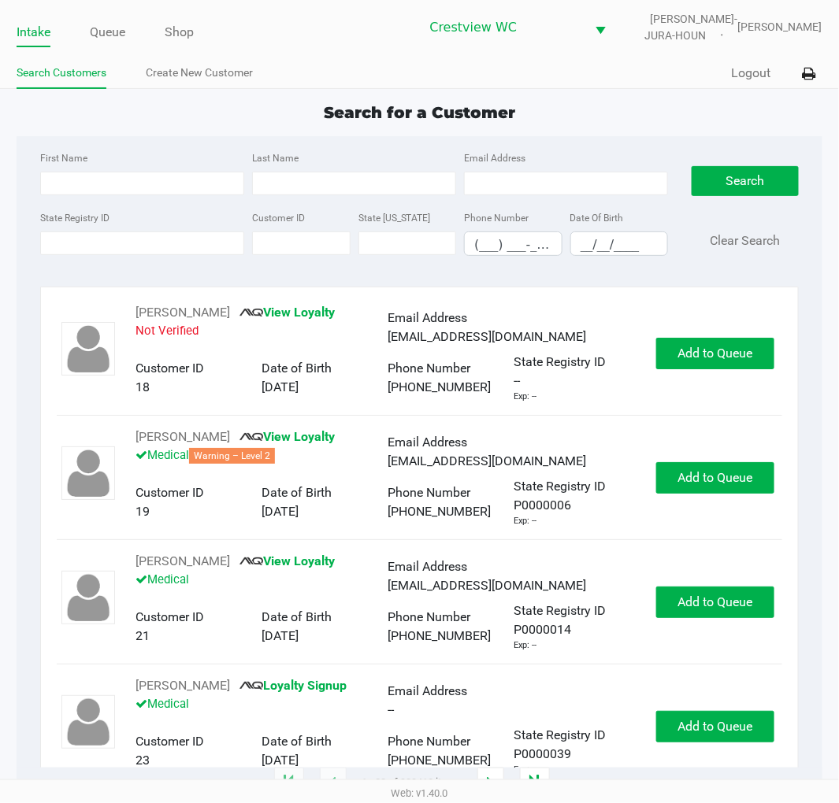
click at [610, 97] on app-point-of-sale "Intake Queue Shop Crestview WC BRUNO-JURA-HOUN Eric Stevenson Search Customers …" at bounding box center [419, 392] width 839 height 784
click at [153, 187] on input "First Name" at bounding box center [142, 184] width 204 height 24
click at [139, 187] on input "First Name" at bounding box center [142, 184] width 204 height 24
type input "armando"
click at [358, 172] on input "Last Name" at bounding box center [354, 184] width 204 height 24
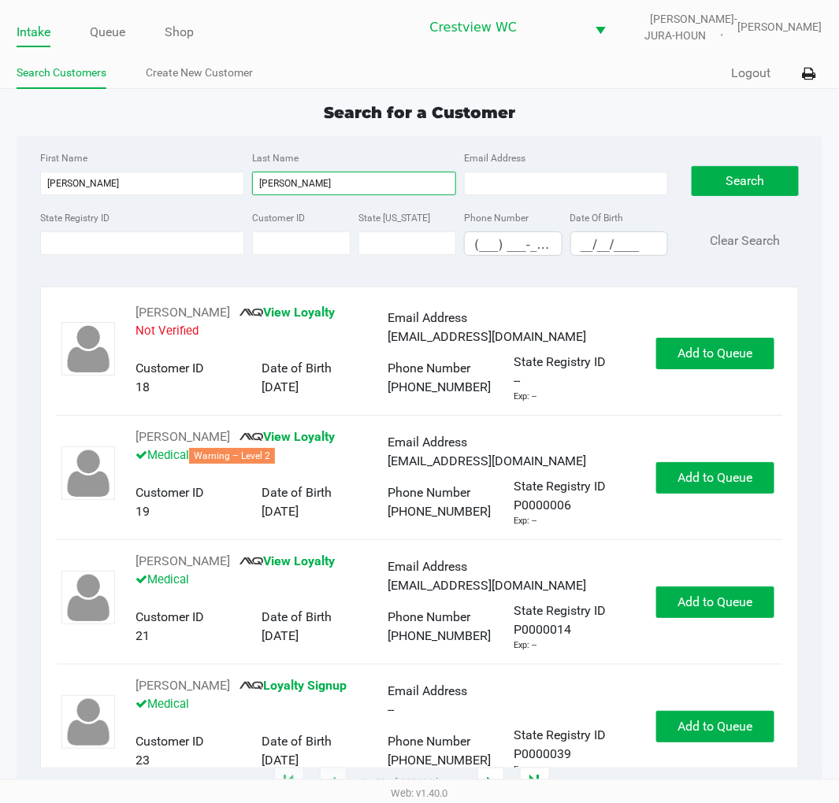
type input "arce"
click at [602, 248] on input "__/__/____" at bounding box center [619, 244] width 96 height 24
type input "12/30/1977"
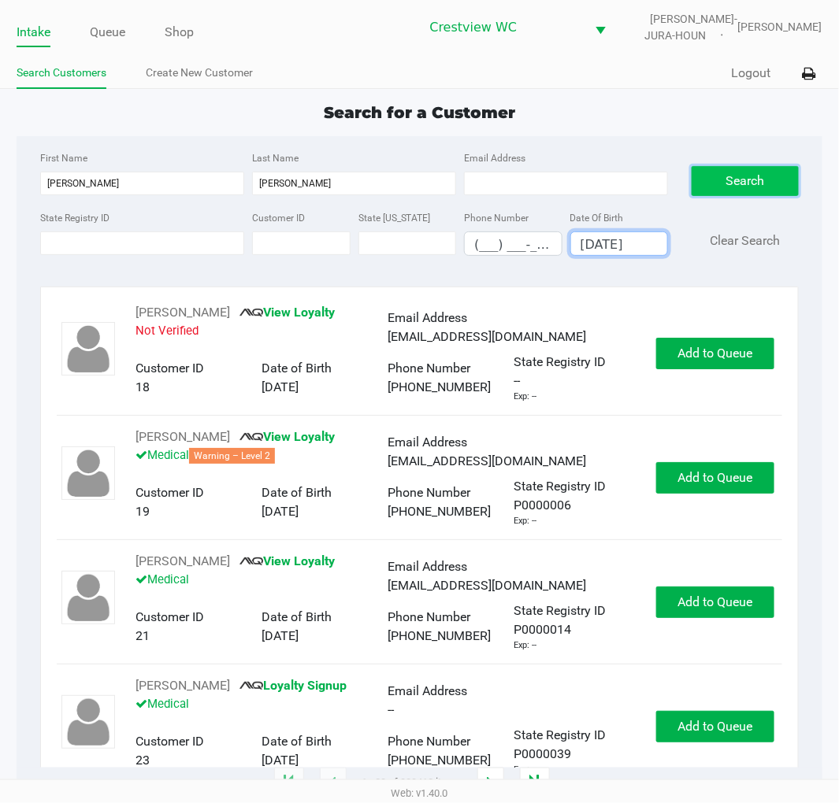
click at [753, 170] on button "Search" at bounding box center [744, 181] width 106 height 30
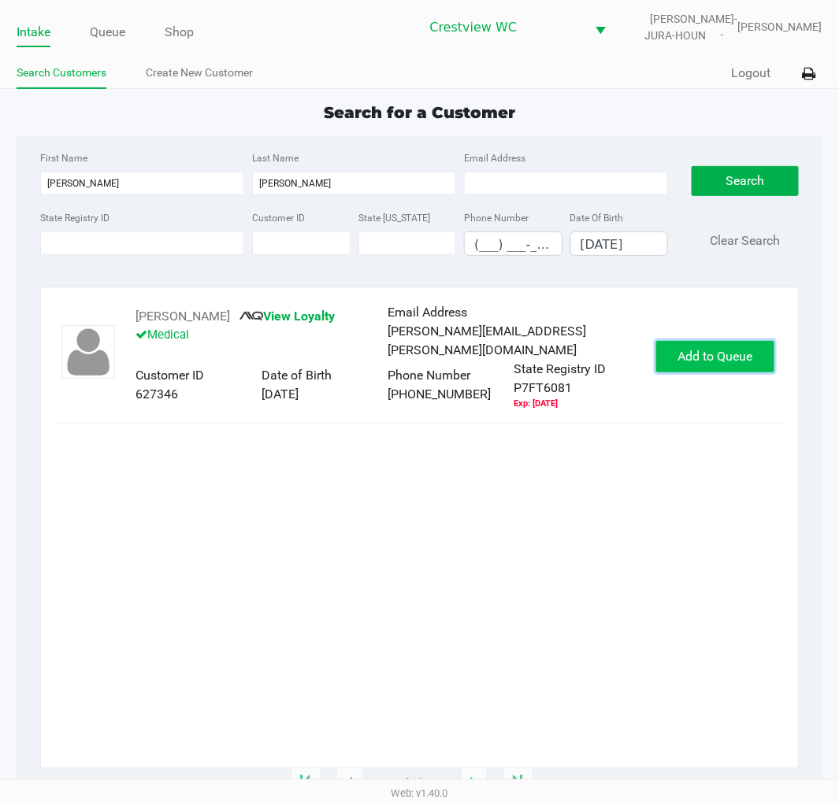
click at [704, 343] on button "Add to Queue" at bounding box center [715, 357] width 118 height 32
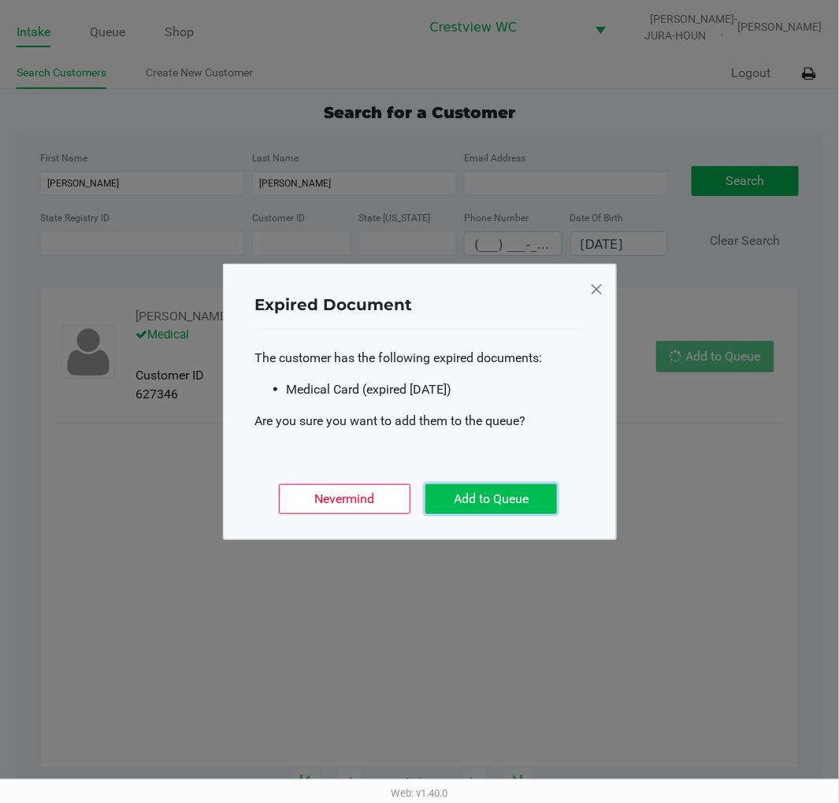
click at [517, 497] on button "Add to Queue" at bounding box center [491, 499] width 132 height 30
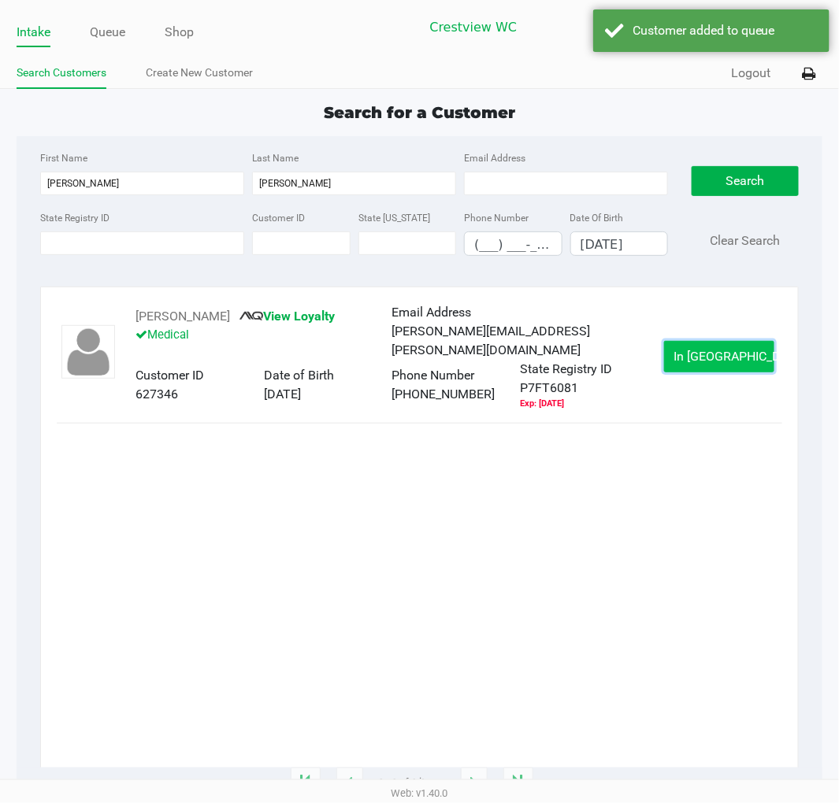
click at [733, 349] on span "In Queue" at bounding box center [740, 356] width 132 height 15
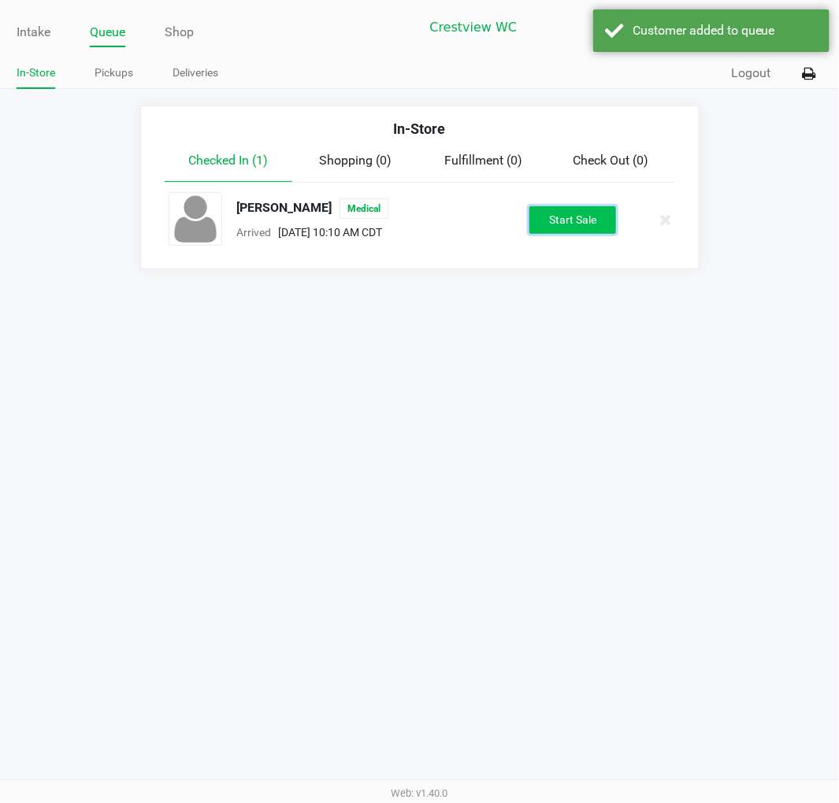
click at [591, 217] on button "Start Sale" at bounding box center [572, 220] width 87 height 28
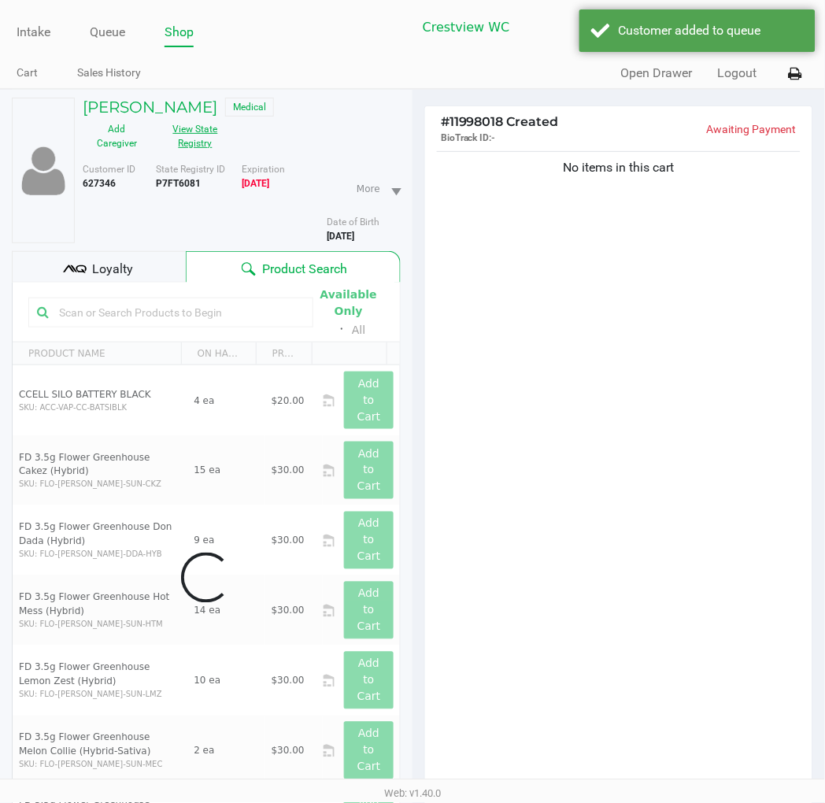
click at [197, 132] on button "View State Registry" at bounding box center [190, 136] width 79 height 39
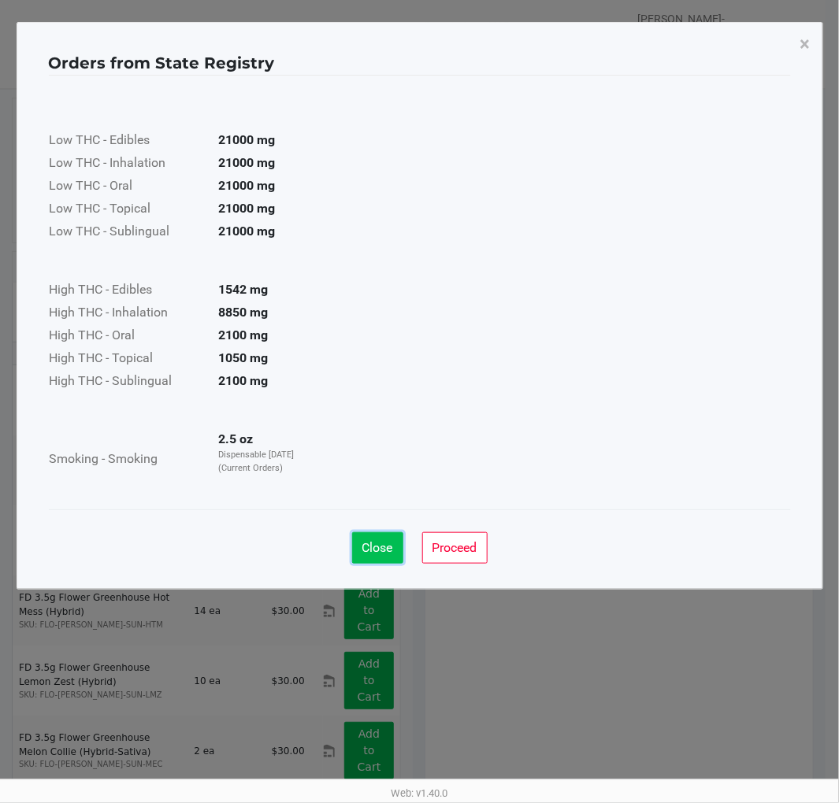
click at [379, 547] on span "Close" at bounding box center [377, 547] width 31 height 15
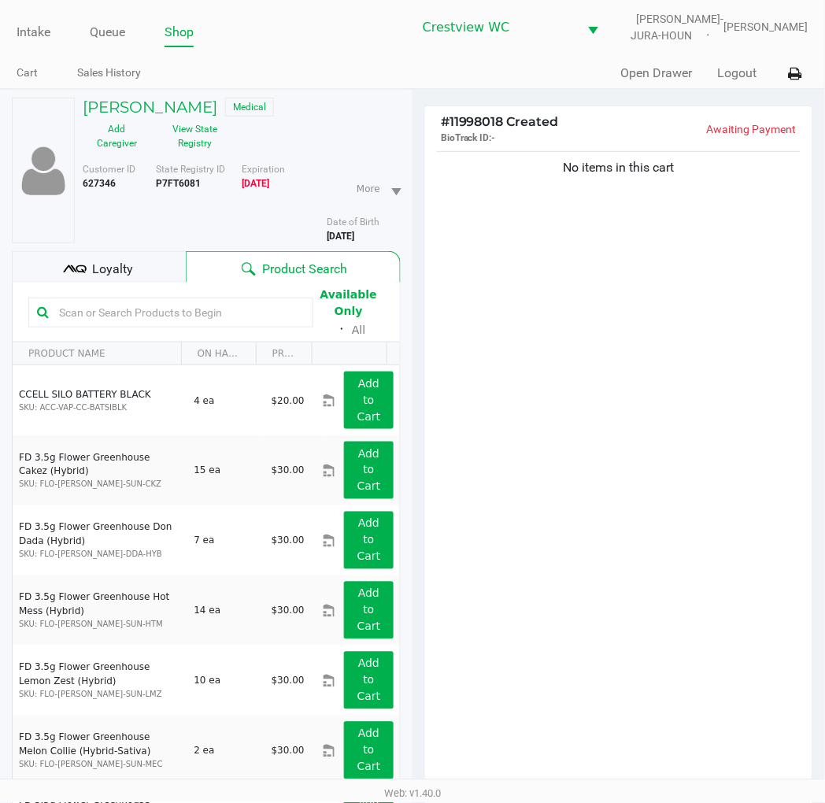
click at [671, 361] on div "No items in this cart" at bounding box center [618, 473] width 387 height 651
click at [619, 270] on div "No items in this cart" at bounding box center [618, 473] width 387 height 651
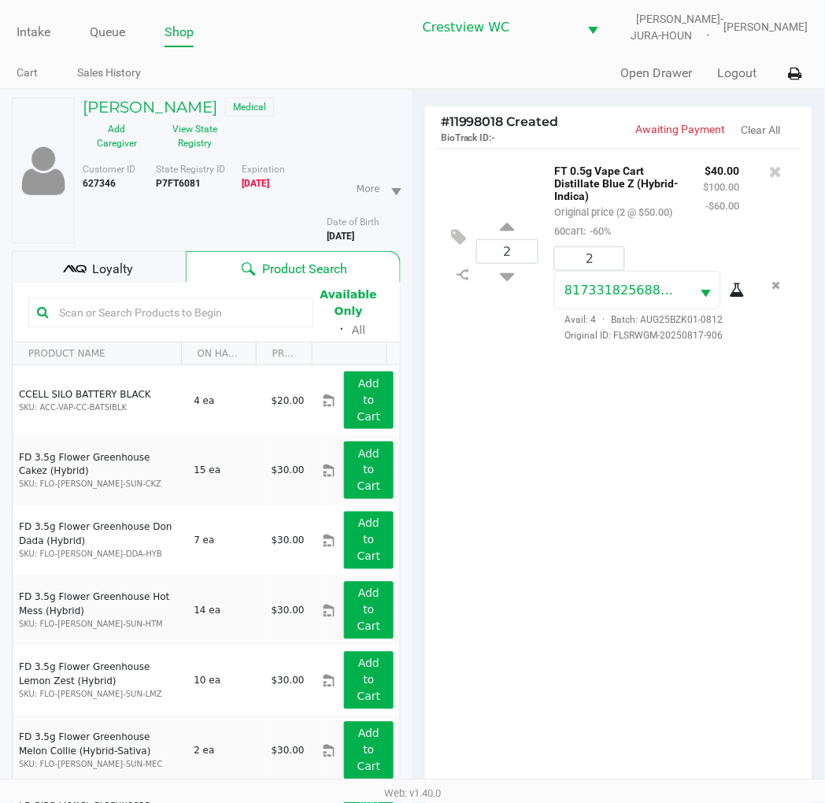
click at [668, 508] on div "2 FT 0.5g Vape Cart Distillate Blue Z (Hybrid-Indica) Original price (2 @ $50.0…" at bounding box center [618, 473] width 387 height 651
click at [110, 272] on span "Loyalty" at bounding box center [112, 269] width 41 height 19
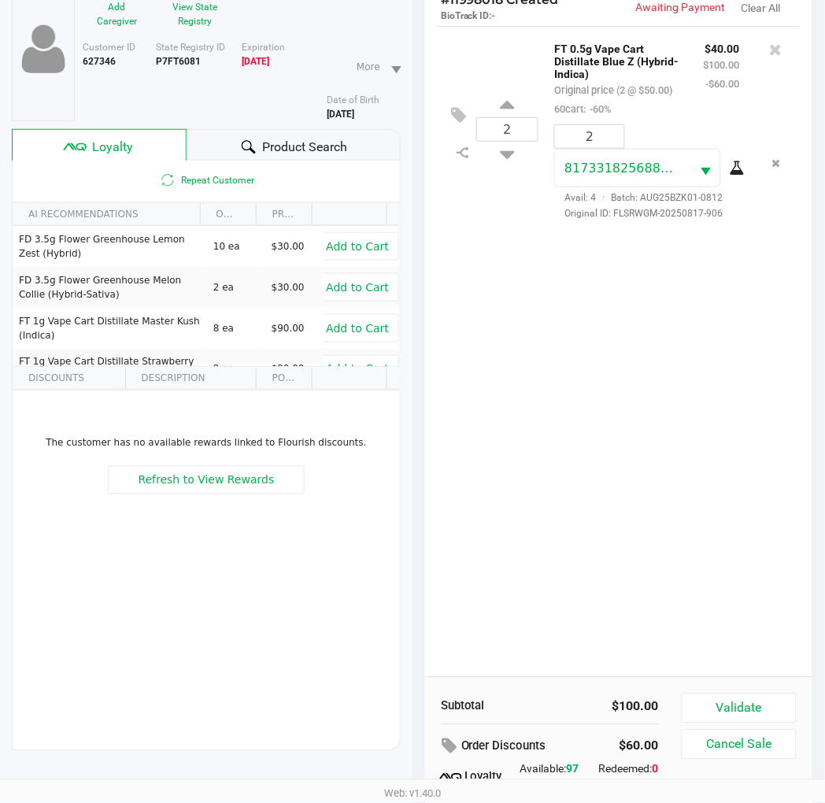
scroll to position [203, 0]
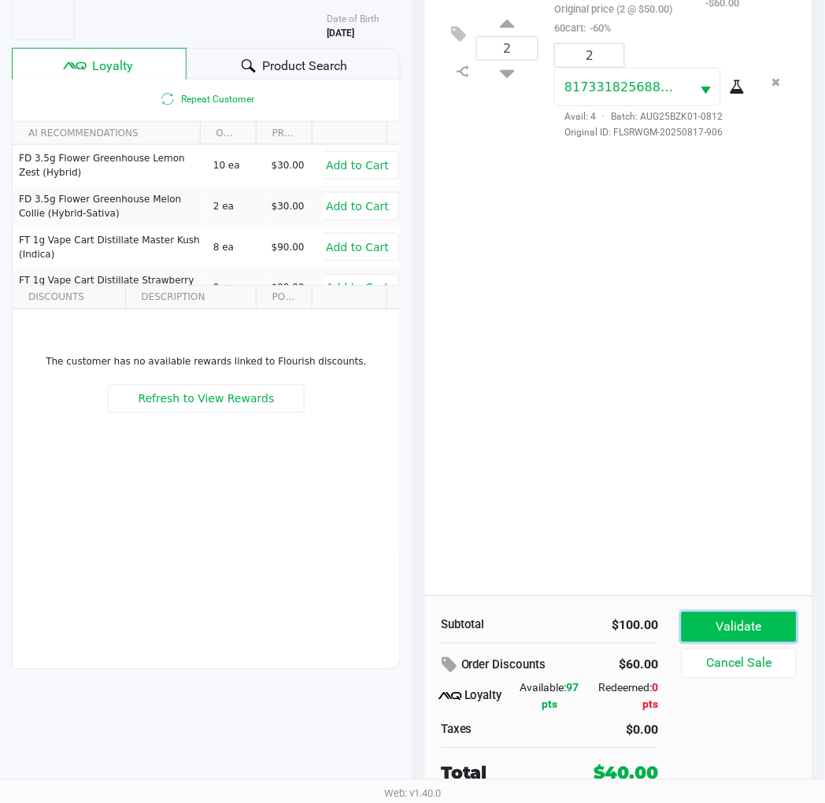
click at [751, 621] on button "Validate" at bounding box center [739, 628] width 115 height 30
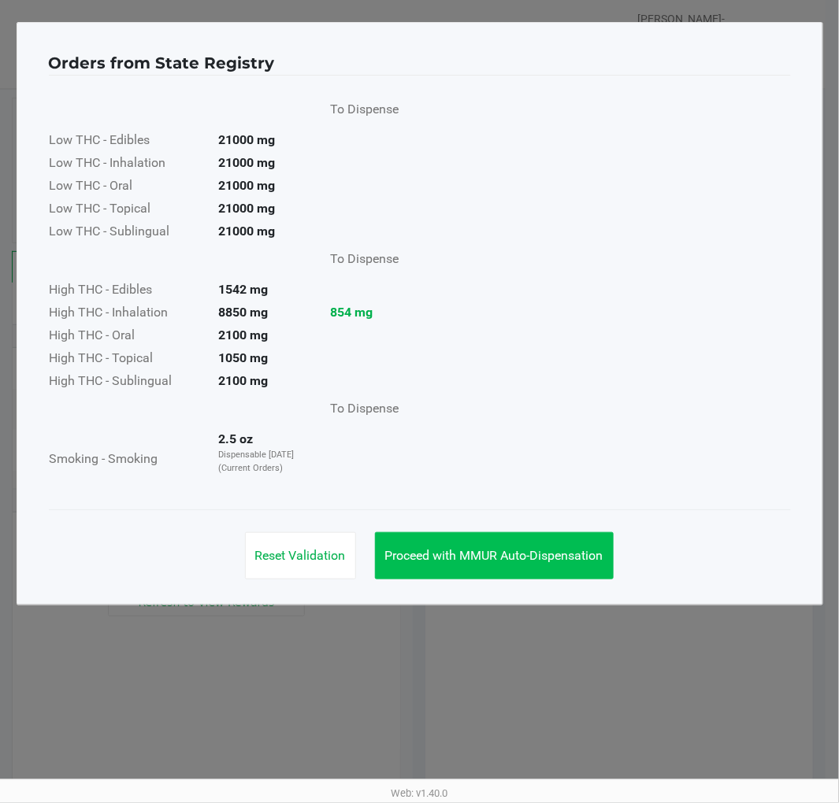
click at [506, 555] on span "Proceed with MMUR Auto-Dispensation" at bounding box center [494, 555] width 218 height 15
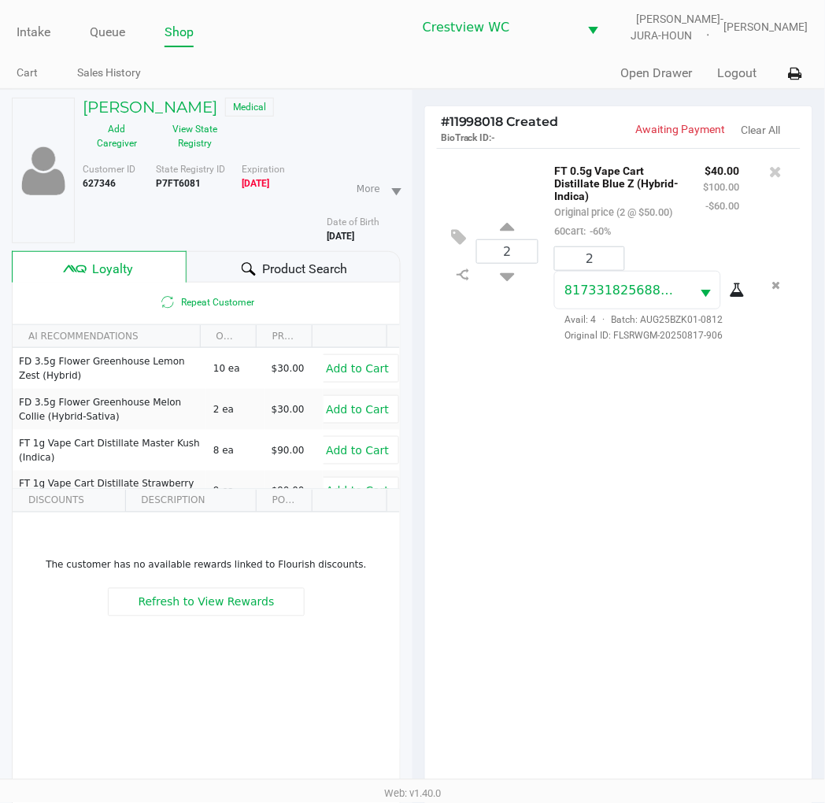
scroll to position [203, 0]
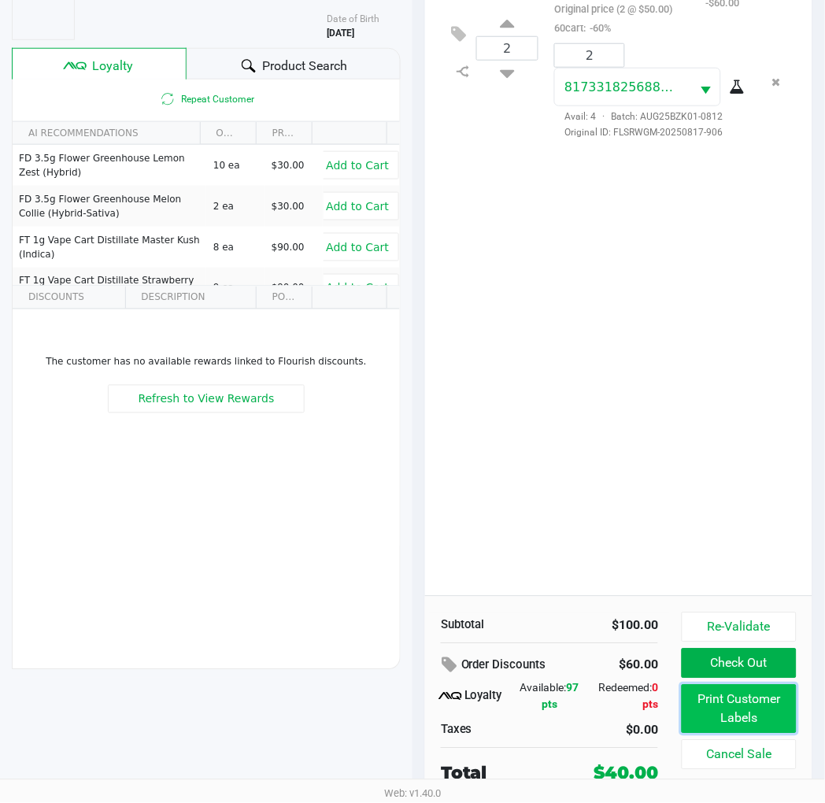
click at [750, 721] on button "Print Customer Labels" at bounding box center [739, 709] width 115 height 49
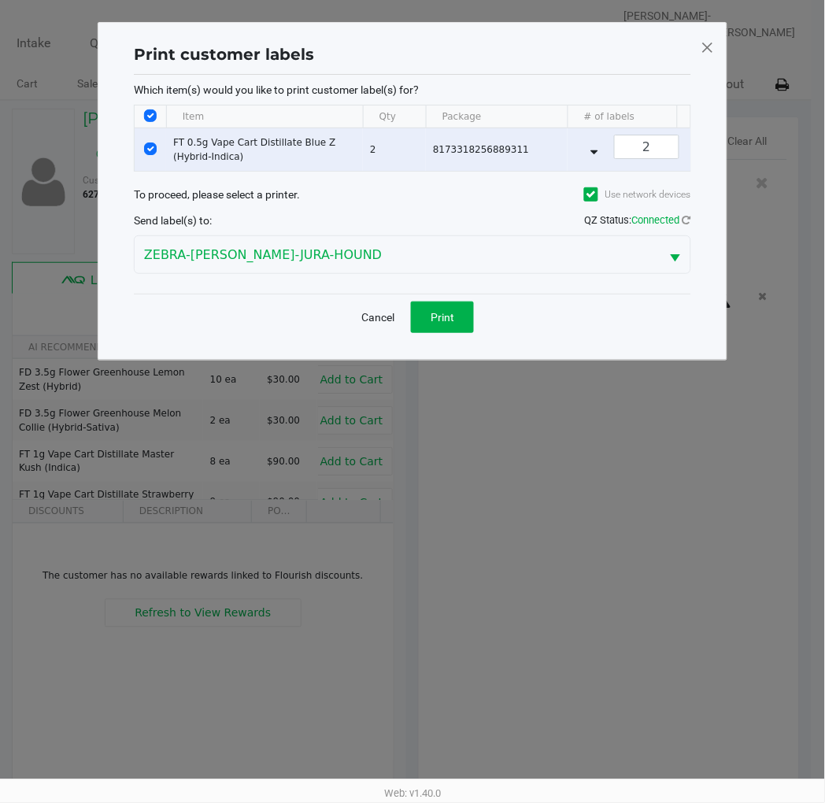
scroll to position [0, 0]
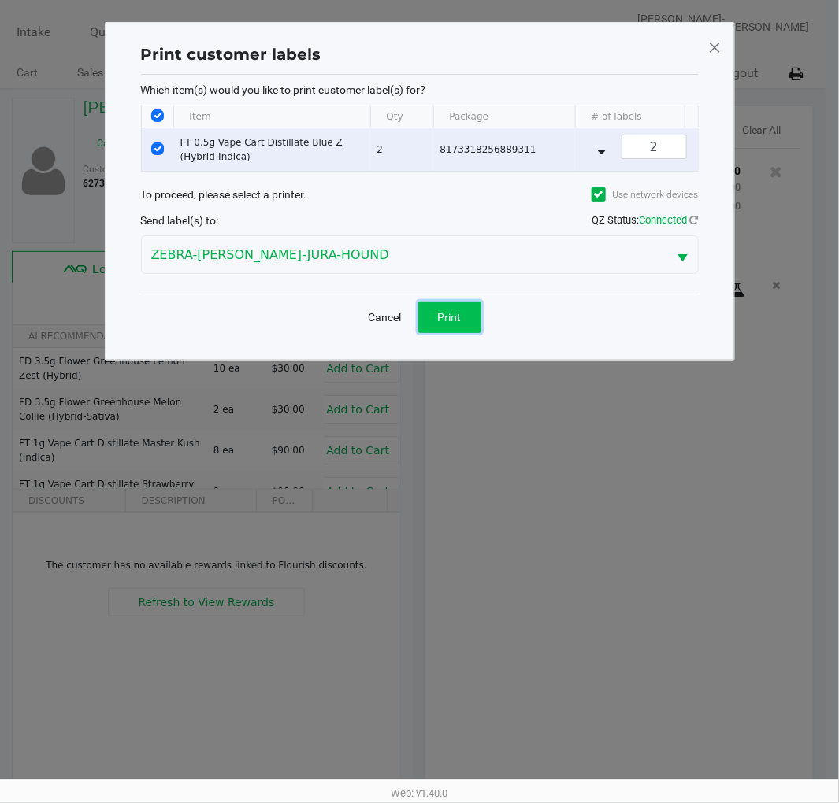
click at [447, 324] on span "Print" at bounding box center [450, 317] width 24 height 13
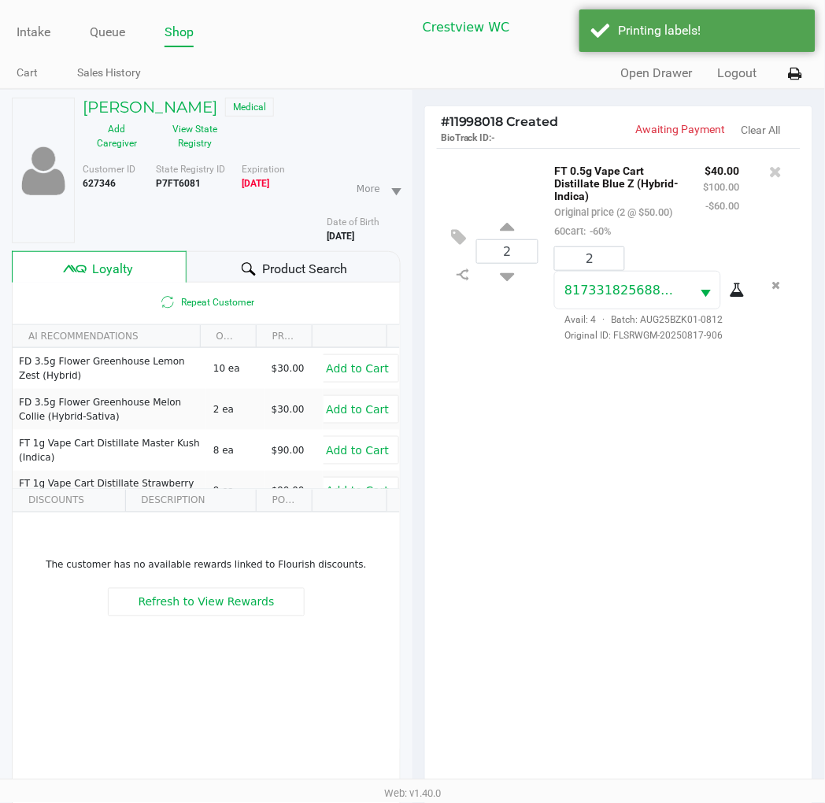
scroll to position [203, 0]
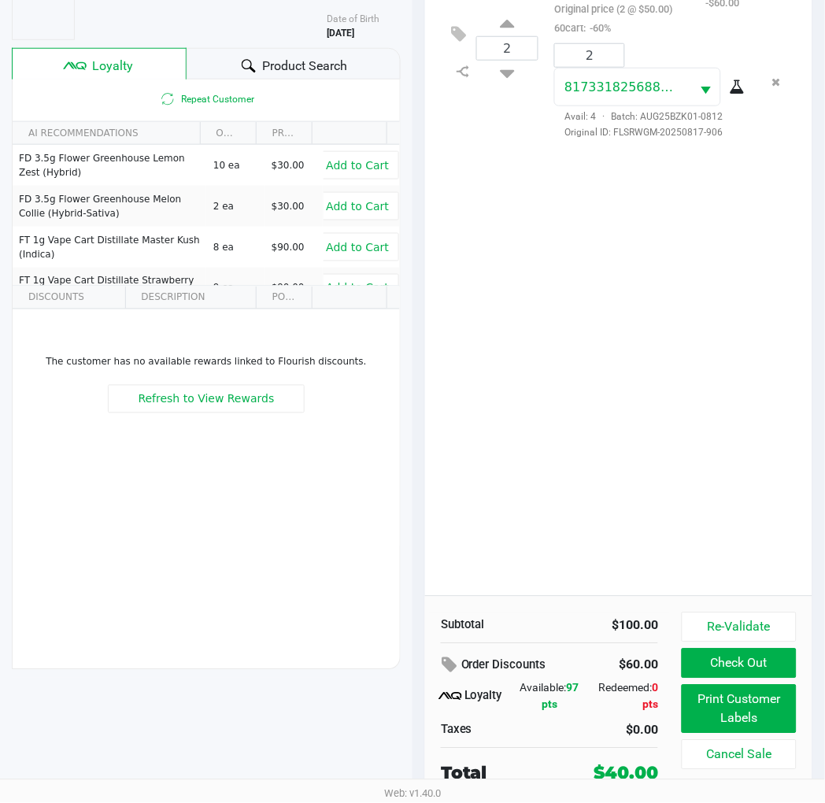
click at [760, 666] on button "Check Out" at bounding box center [739, 664] width 115 height 30
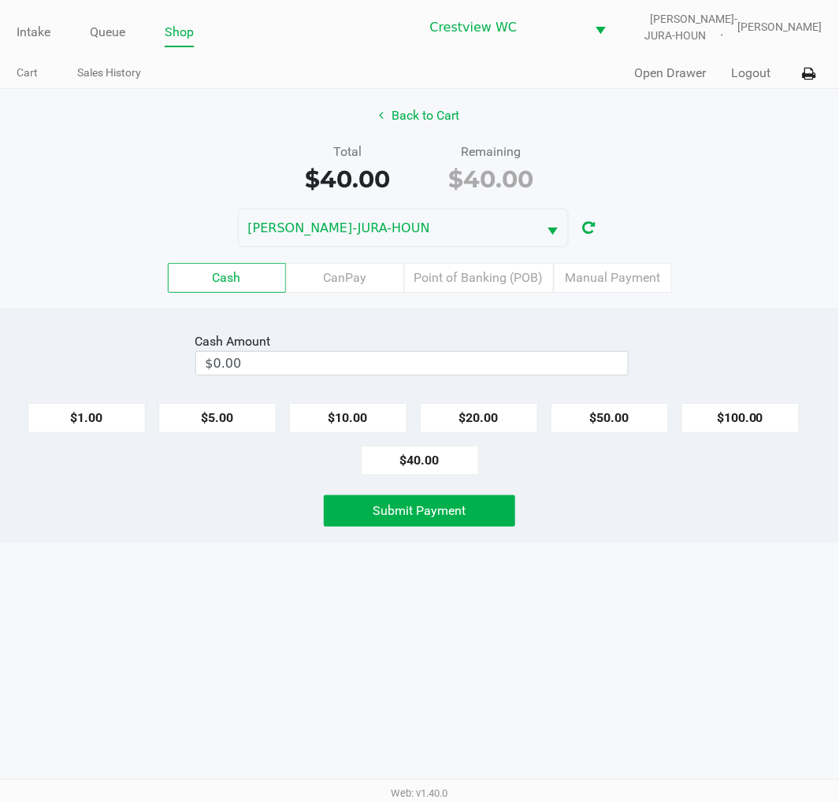
click at [493, 405] on button "$20.00" at bounding box center [479, 418] width 118 height 30
click at [482, 420] on button "$20.00" at bounding box center [479, 418] width 118 height 30
type input "$40.00"
click at [762, 570] on div "Intake Queue Shop Crestview WC BRUNO-JURA-HOUN Eric Stevenson Cart Sales Histor…" at bounding box center [419, 401] width 839 height 803
click at [446, 510] on span "Submit Payment" at bounding box center [419, 510] width 93 height 15
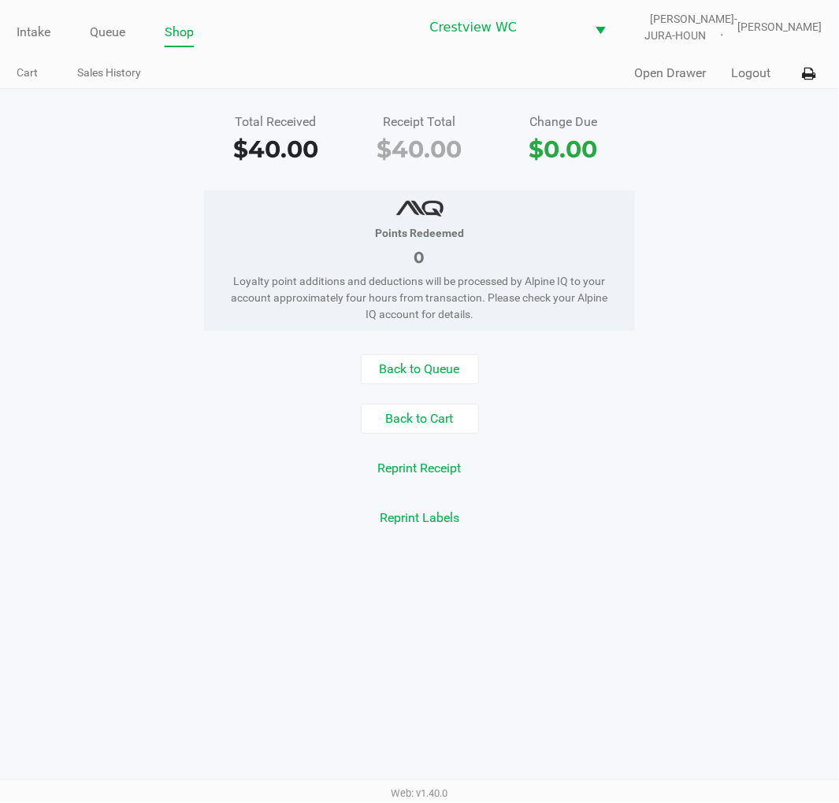
click at [731, 398] on div "Back to Queue Back to Cart Reprint Receipt Reprint Labels" at bounding box center [419, 443] width 862 height 179
click at [35, 32] on link "Intake" at bounding box center [34, 32] width 34 height 22
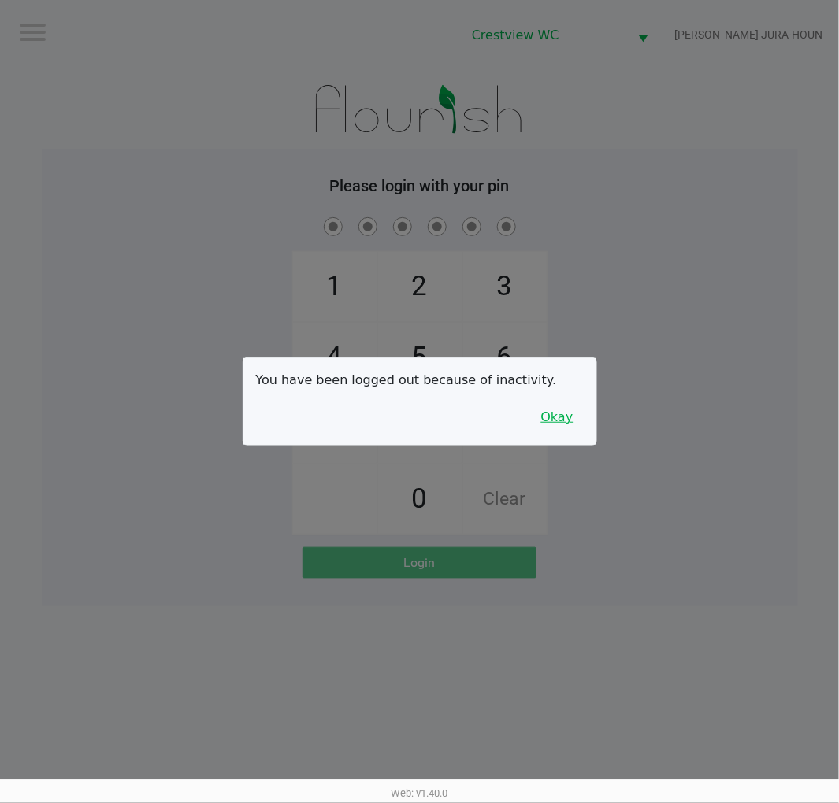
click at [559, 427] on button "Okay" at bounding box center [557, 417] width 53 height 30
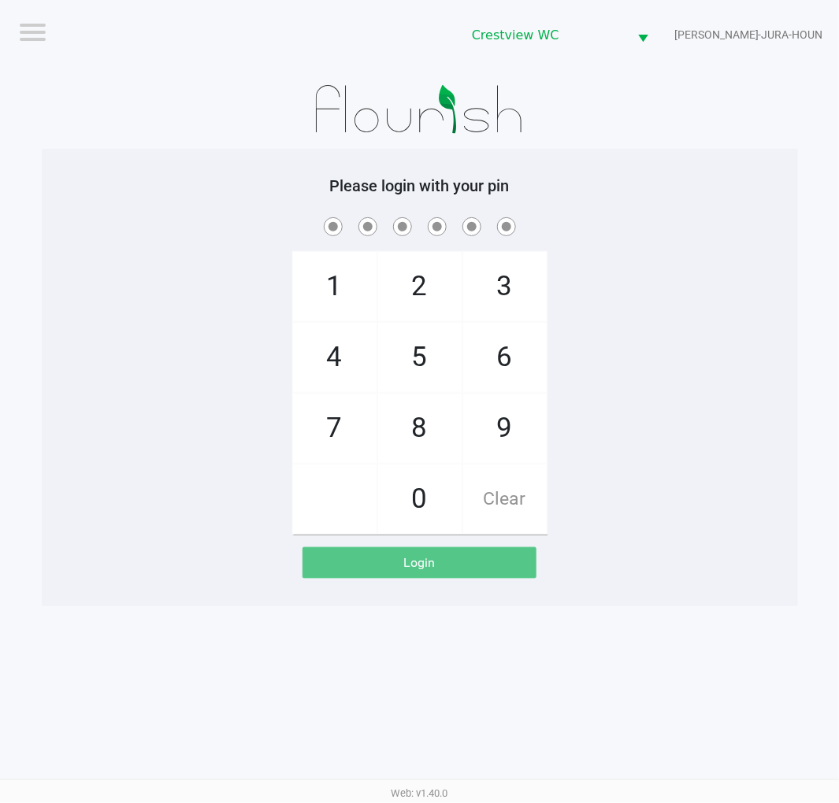
click at [413, 287] on span "2" at bounding box center [419, 286] width 83 height 69
checkbox input "true"
click at [297, 302] on span "1" at bounding box center [334, 286] width 83 height 69
checkbox input "true"
click at [513, 363] on span "6" at bounding box center [504, 357] width 83 height 69
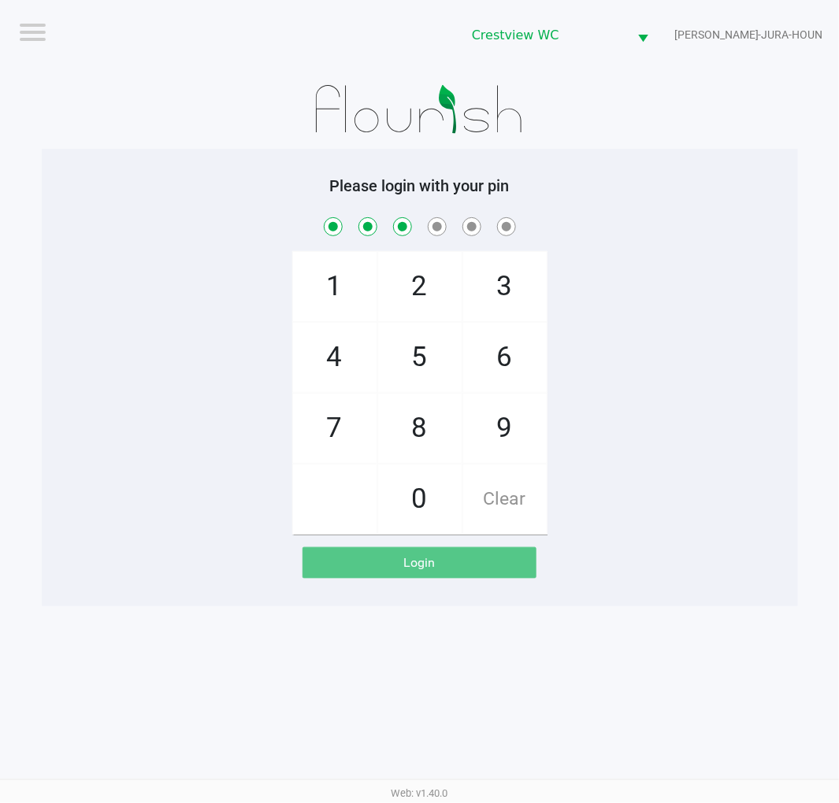
checkbox input "true"
click at [504, 351] on span "6" at bounding box center [504, 357] width 83 height 69
checkbox input "true"
click at [317, 287] on span "1" at bounding box center [334, 286] width 83 height 69
checkbox input "true"
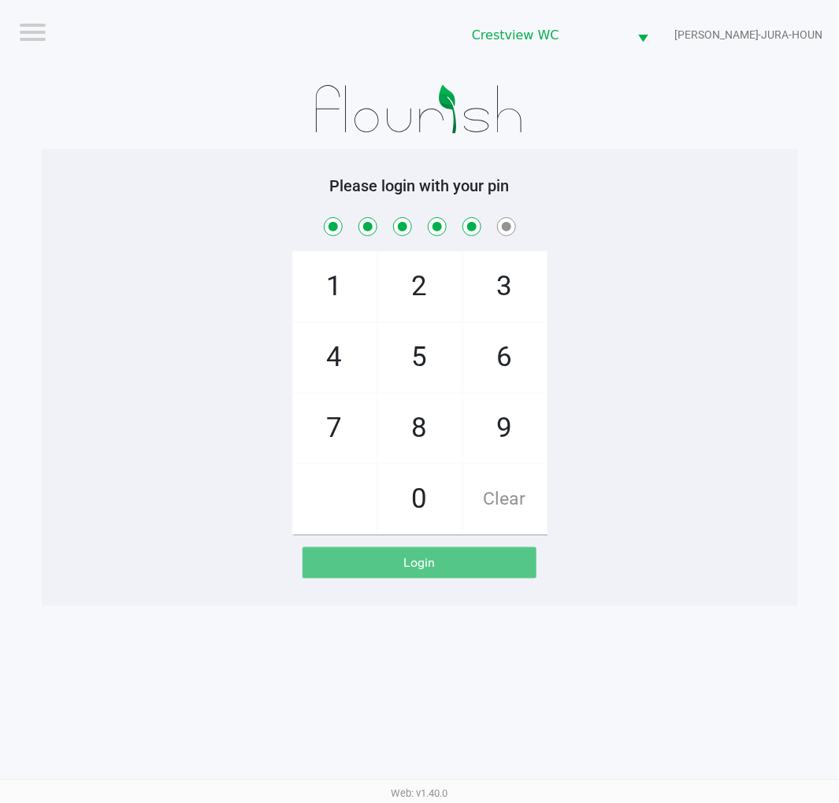
click at [410, 428] on span "8" at bounding box center [419, 428] width 83 height 69
checkbox input "true"
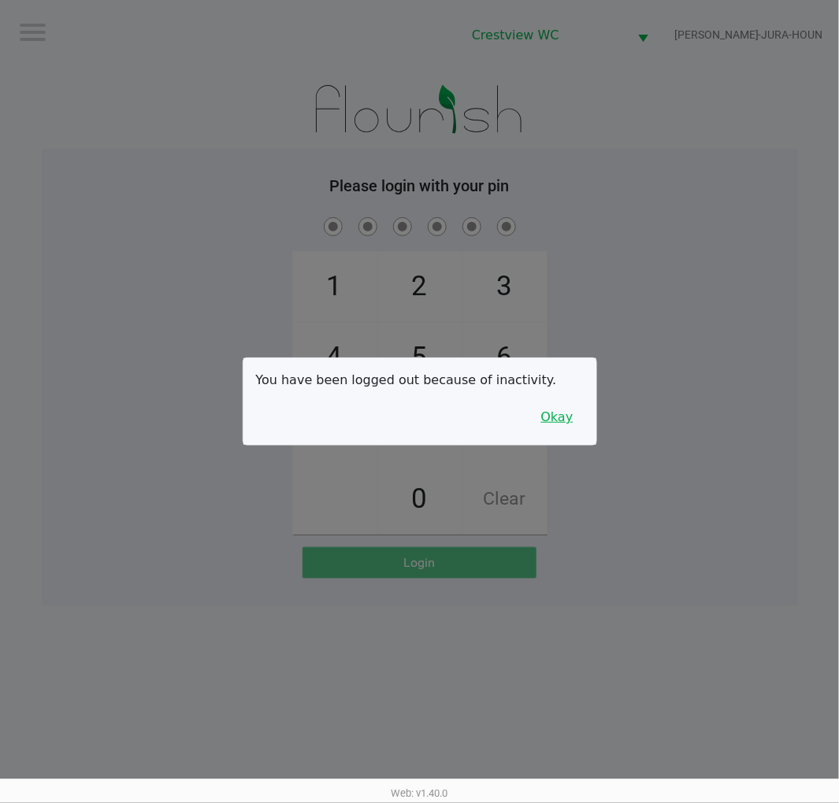
click at [561, 406] on button "Okay" at bounding box center [557, 417] width 53 height 30
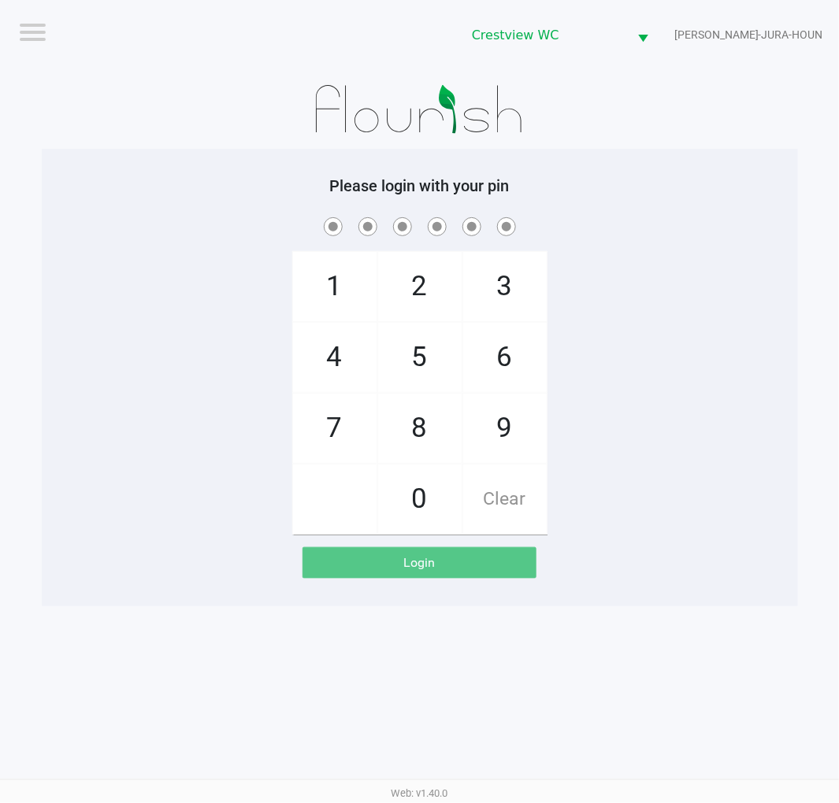
click at [437, 285] on span "2" at bounding box center [419, 286] width 83 height 69
checkbox input "true"
click at [321, 289] on span "1" at bounding box center [334, 286] width 83 height 69
checkbox input "true"
click at [513, 351] on span "6" at bounding box center [504, 357] width 83 height 69
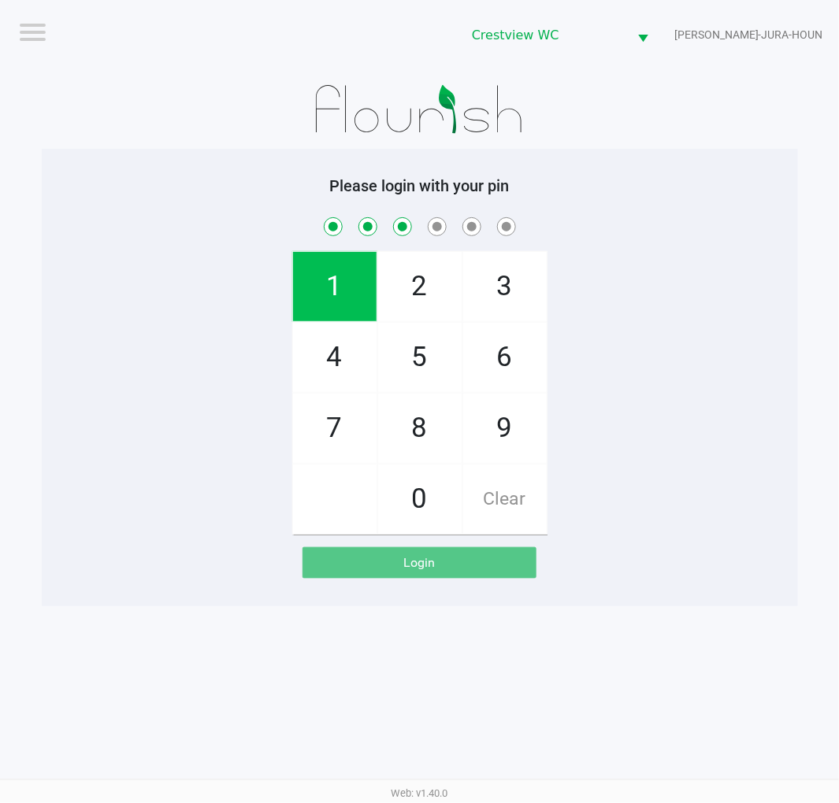
checkbox input "true"
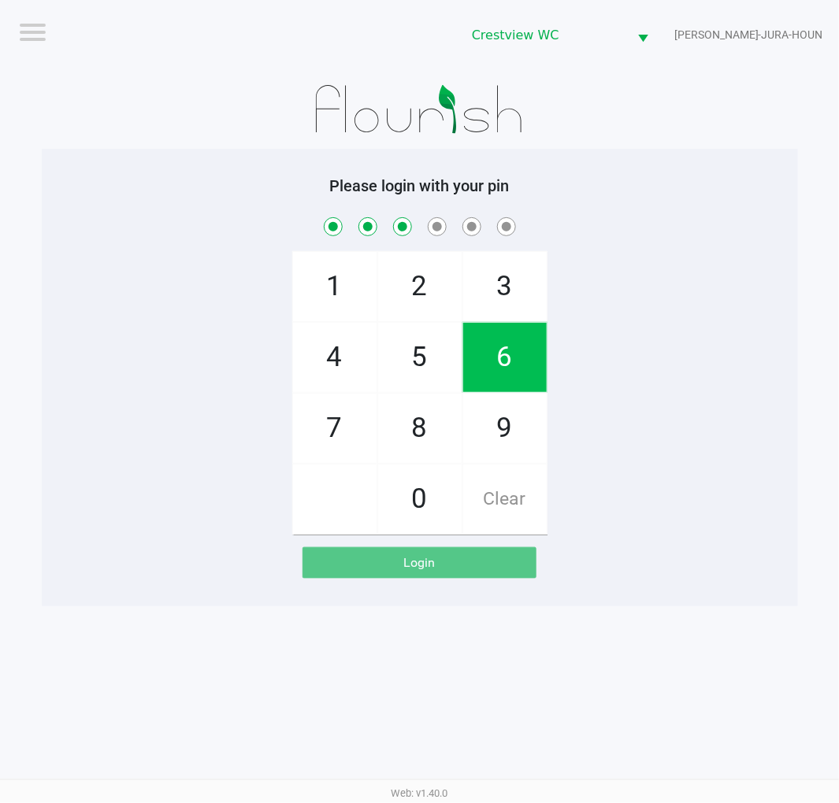
click at [507, 332] on span "6" at bounding box center [504, 357] width 83 height 69
checkbox input "true"
click at [332, 287] on span "1" at bounding box center [334, 286] width 83 height 69
checkbox input "true"
click at [419, 424] on span "8" at bounding box center [419, 428] width 83 height 69
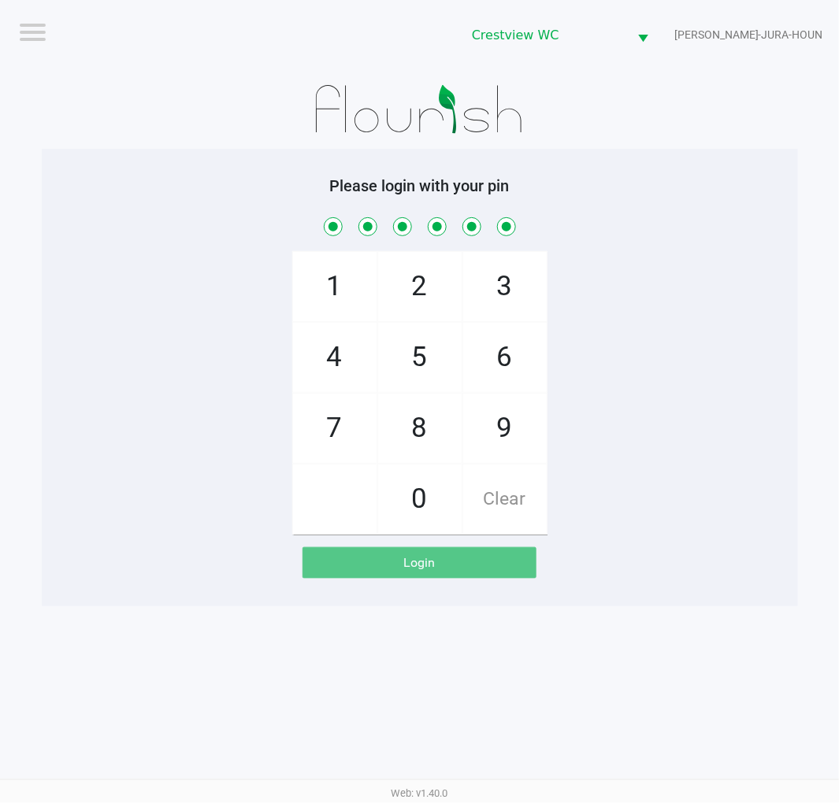
checkbox input "true"
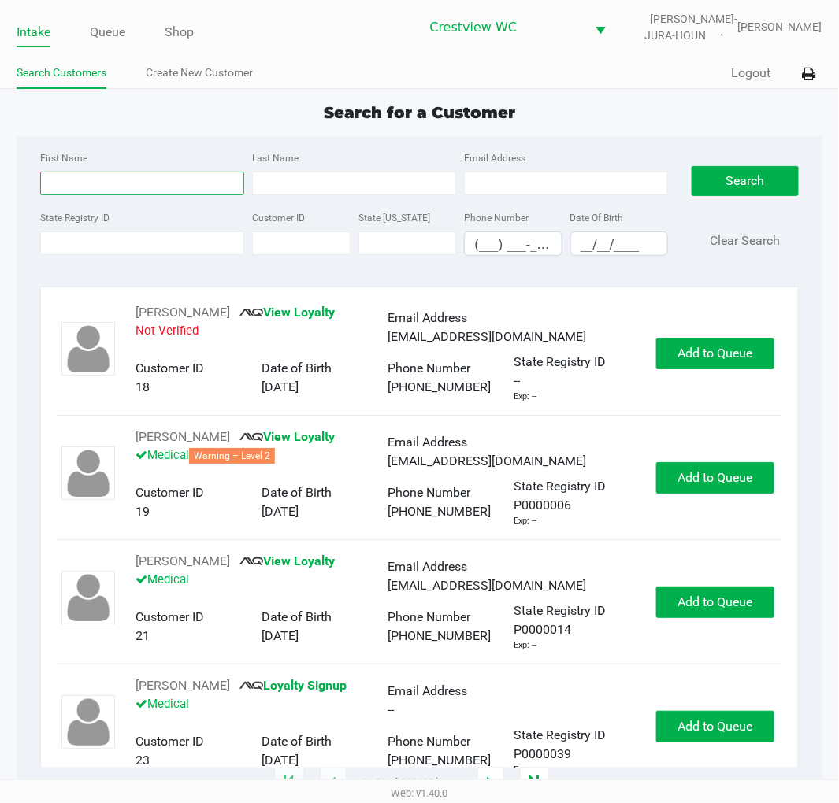
click at [145, 180] on input "First Name" at bounding box center [142, 184] width 204 height 24
type input "daniel"
click at [325, 184] on input "Last Name" at bounding box center [354, 184] width 204 height 24
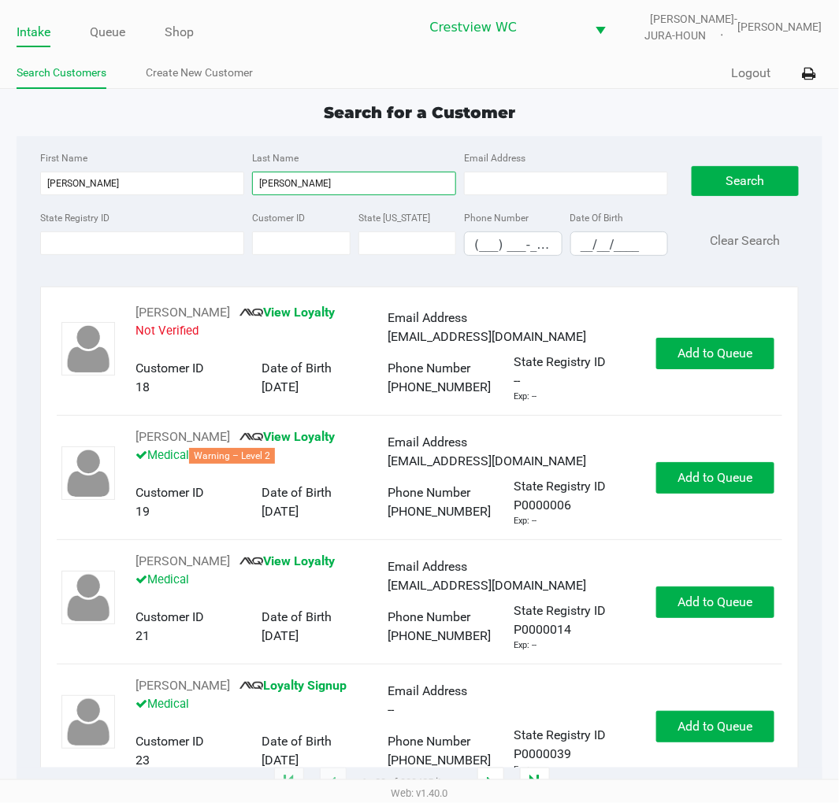
type input "garcia"
click at [588, 244] on input "__/__/____" at bounding box center [619, 244] width 96 height 24
type input "09/17/1985"
click at [741, 178] on button "Search" at bounding box center [744, 181] width 106 height 30
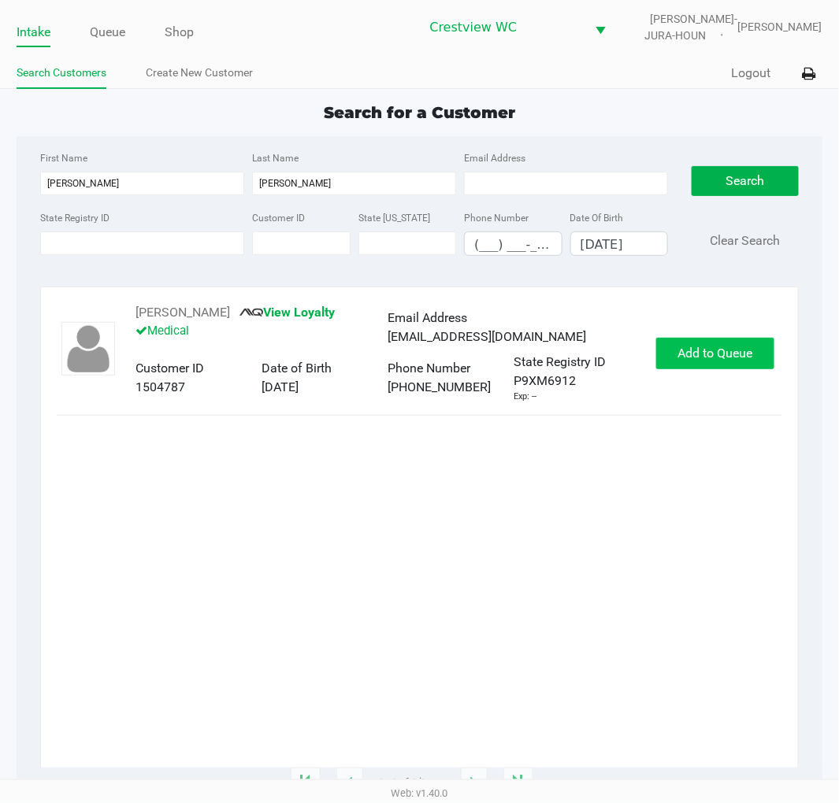
click at [721, 352] on span "Add to Queue" at bounding box center [714, 353] width 75 height 15
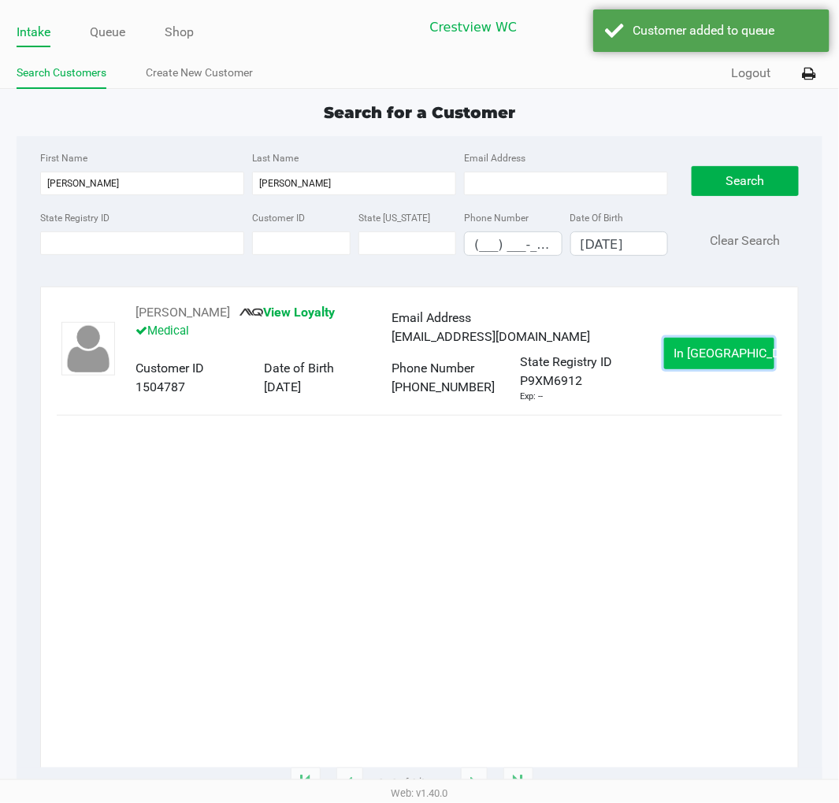
click at [725, 361] on span "In Queue" at bounding box center [740, 353] width 132 height 15
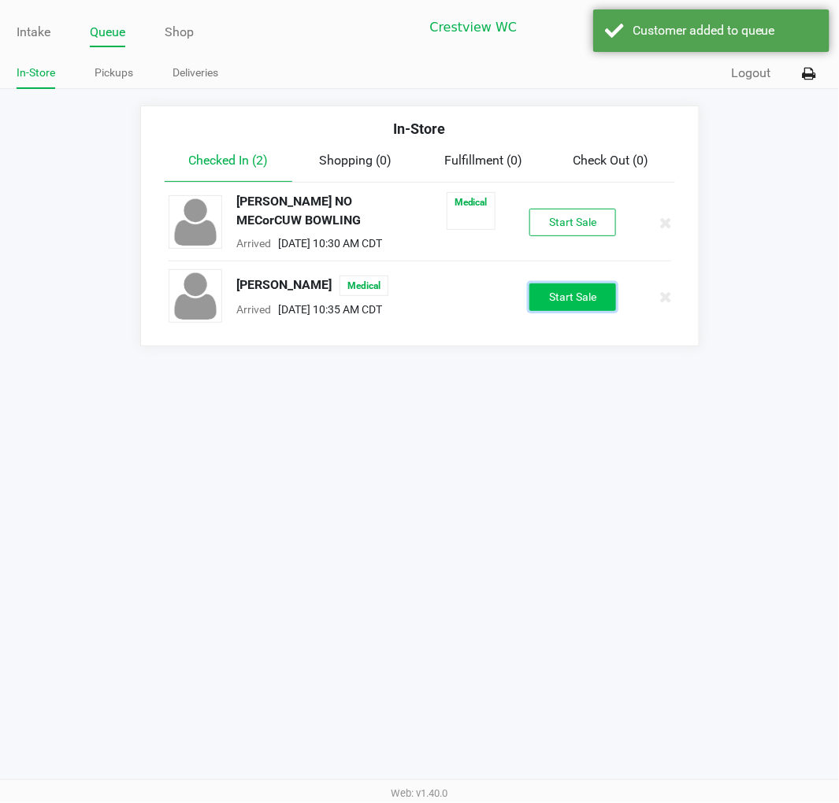
click at [595, 293] on button "Start Sale" at bounding box center [572, 298] width 87 height 28
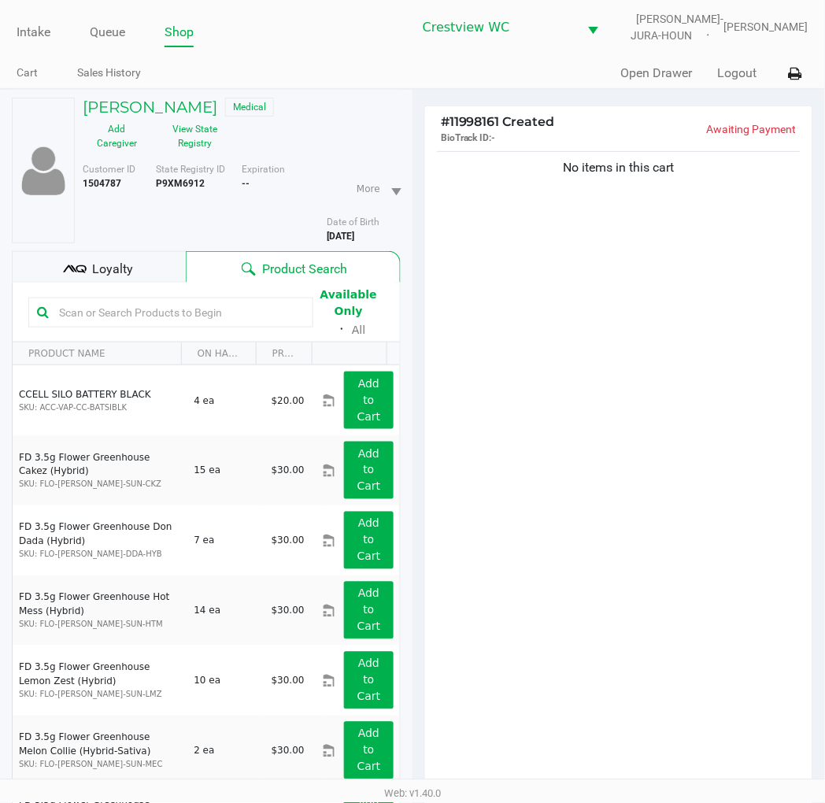
click at [189, 137] on button "View State Registry" at bounding box center [190, 136] width 79 height 39
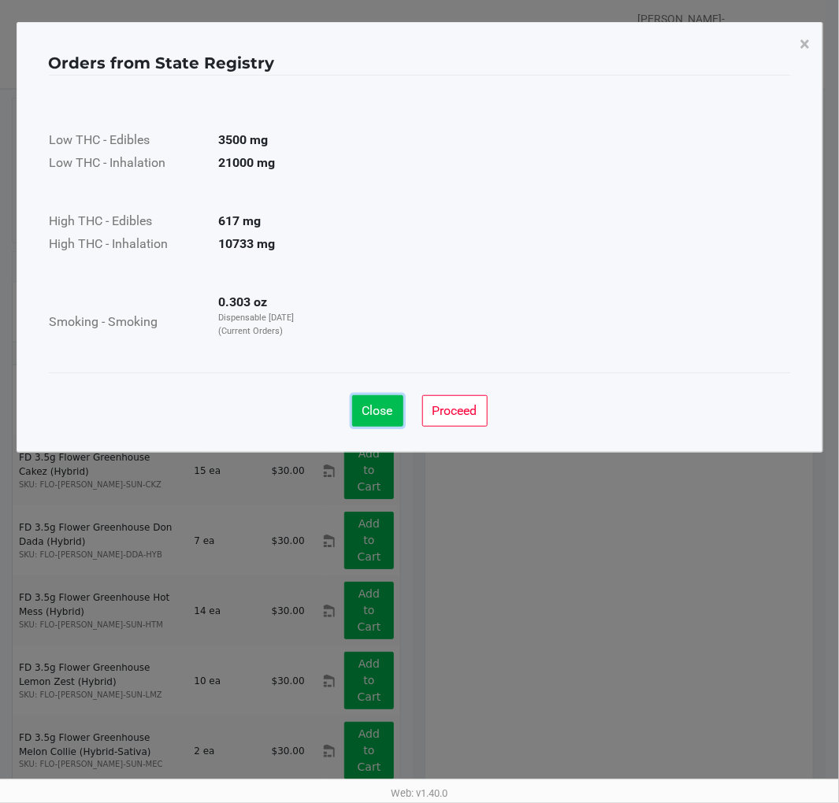
click at [373, 410] on span "Close" at bounding box center [377, 410] width 31 height 15
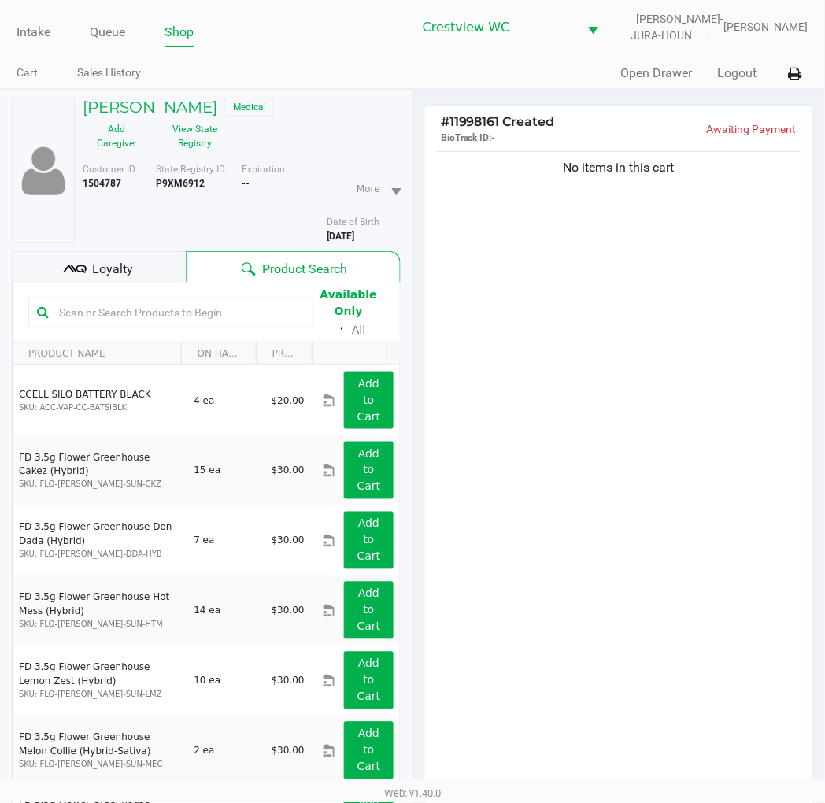
click at [696, 287] on div "No items in this cart" at bounding box center [618, 473] width 387 height 651
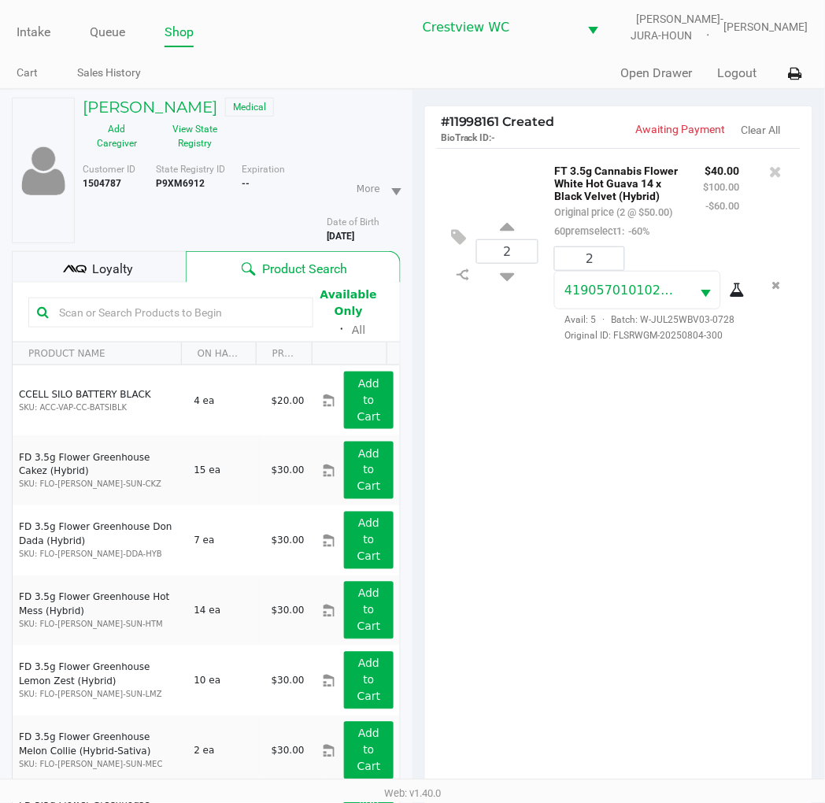
click at [576, 508] on div "2 FT 3.5g Cannabis Flower White Hot Guava 14 x Black Velvet (Hybrid) Original p…" at bounding box center [618, 473] width 387 height 651
click at [583, 442] on div "2 FT 3.5g Cannabis Flower White Hot Guava 14 x Black Velvet (Hybrid) Original p…" at bounding box center [618, 473] width 387 height 651
click at [680, 442] on div "2 FT 3.5g Cannabis Flower White Hot Guava 14 x Black Velvet (Hybrid) Original p…" at bounding box center [618, 473] width 387 height 651
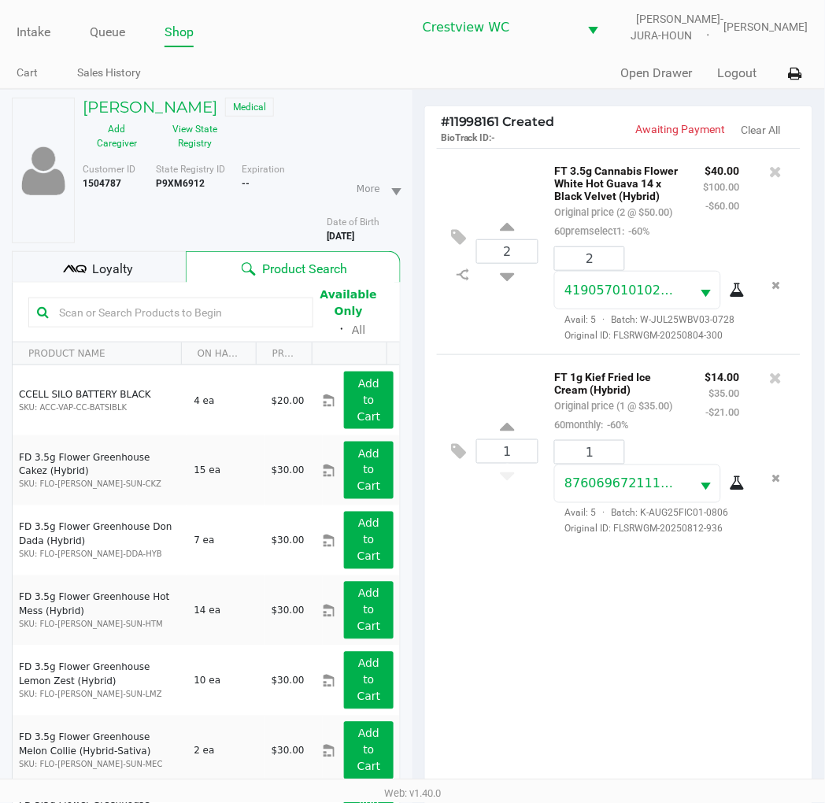
click at [521, 339] on div "2 FT 3.5g Cannabis Flower White Hot Guava 14 x Black Velvet (Hybrid) Original p…" at bounding box center [619, 251] width 364 height 206
click at [100, 270] on span "Loyalty" at bounding box center [112, 269] width 41 height 19
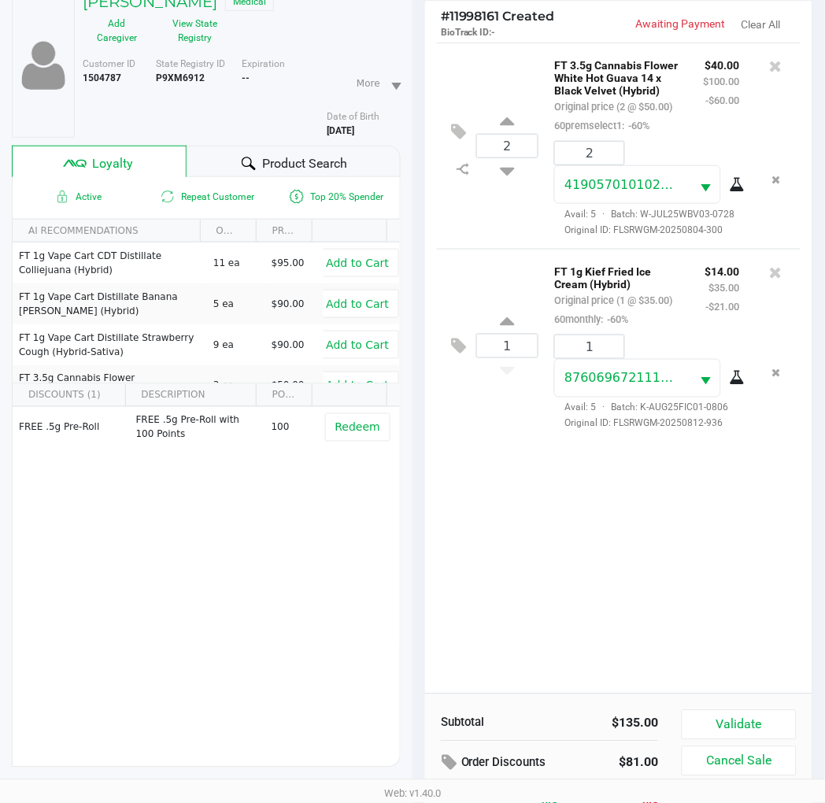
scroll to position [203, 0]
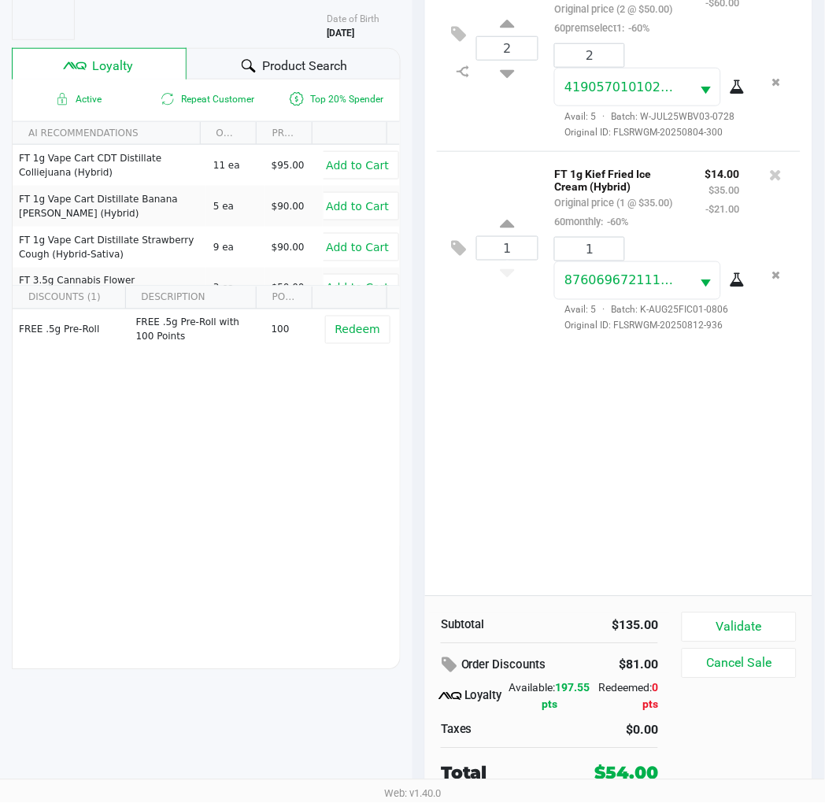
click at [742, 624] on button "Validate" at bounding box center [739, 628] width 115 height 30
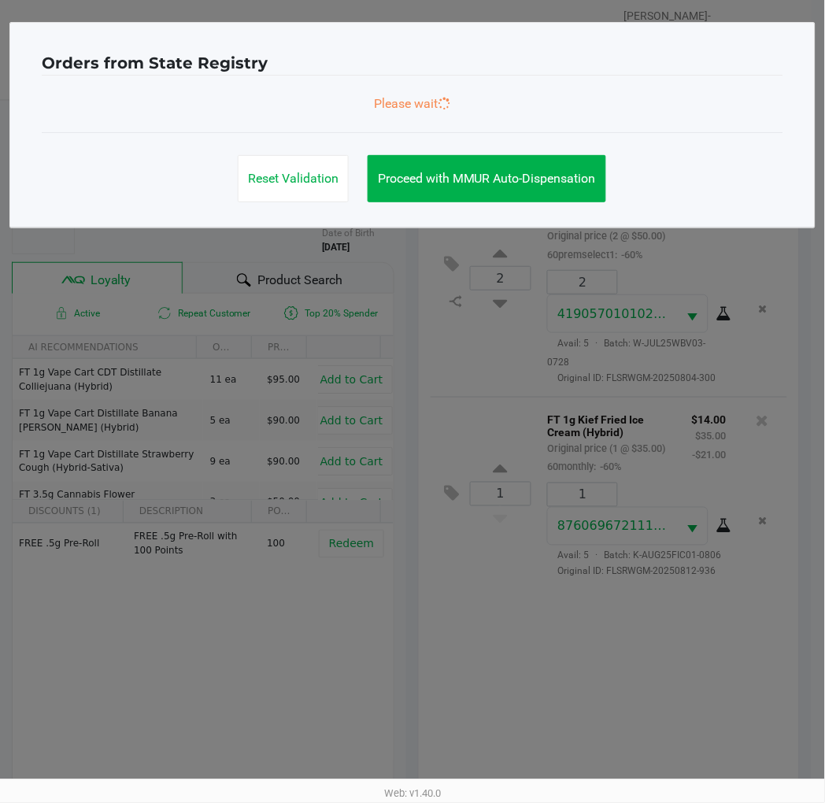
scroll to position [0, 0]
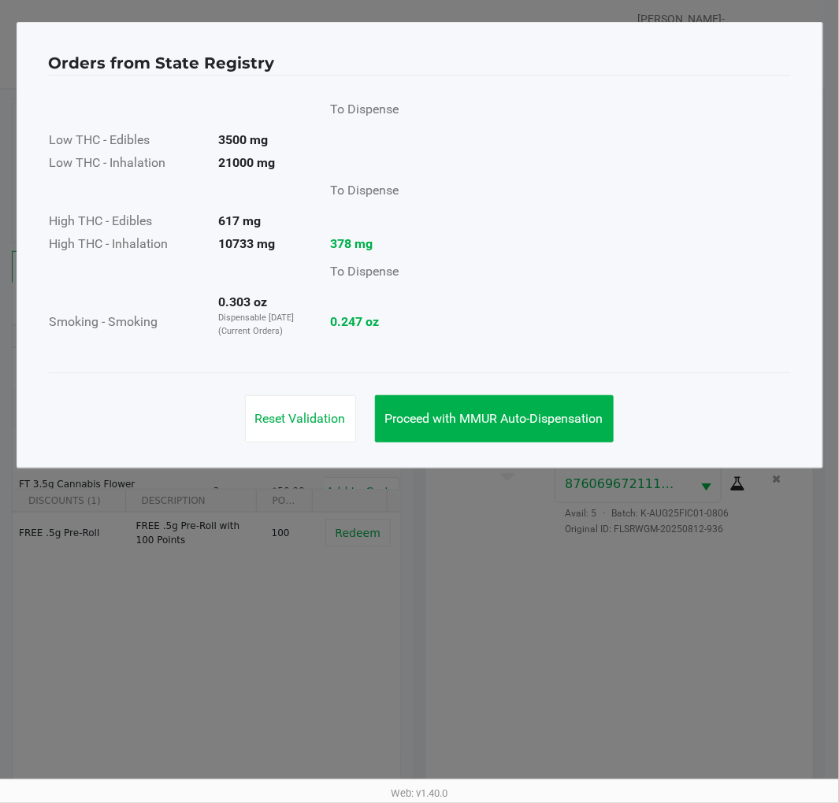
click at [530, 411] on span "Proceed with MMUR Auto-Dispensation" at bounding box center [494, 418] width 218 height 15
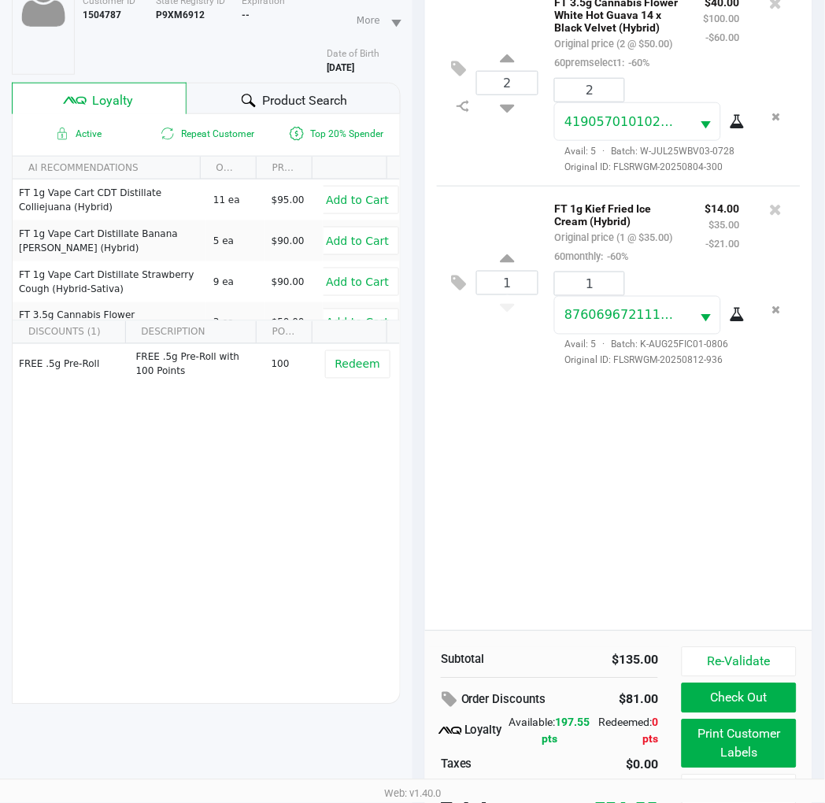
scroll to position [203, 0]
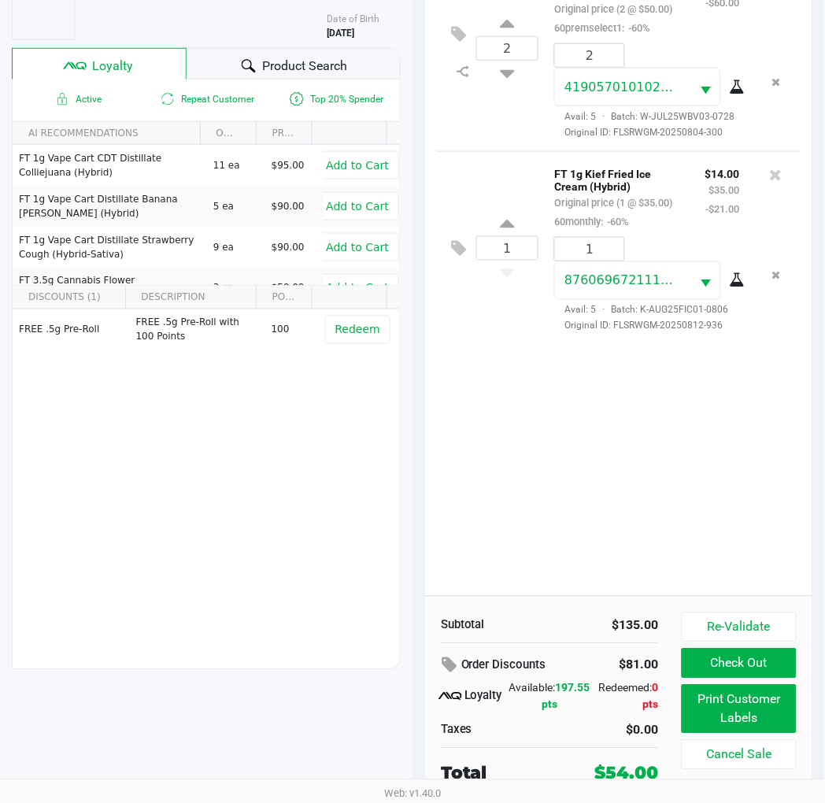
click at [747, 706] on button "Print Customer Labels" at bounding box center [739, 709] width 115 height 49
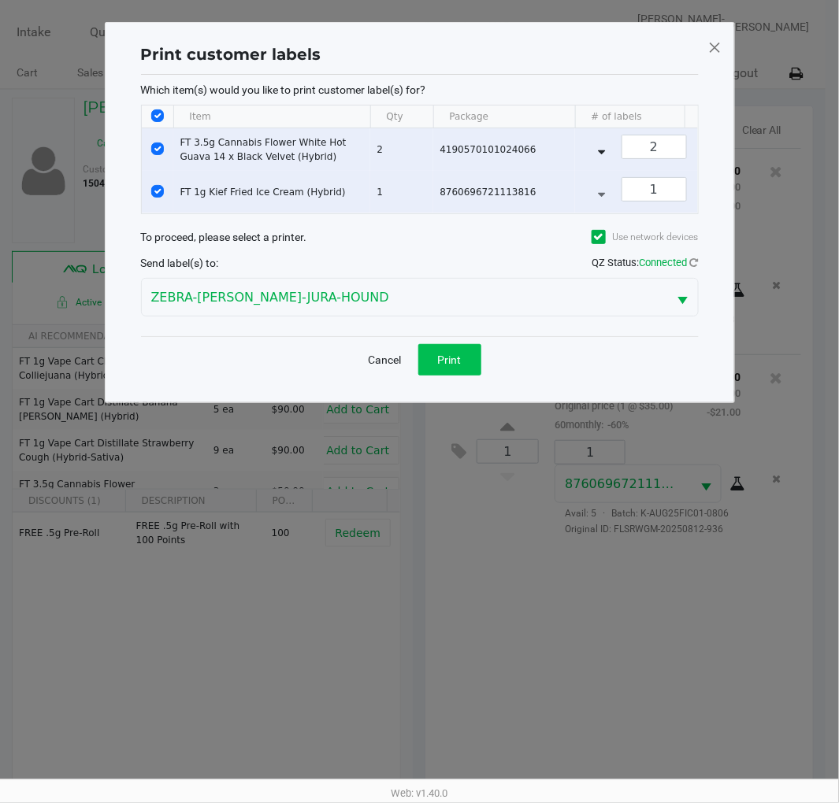
click at [450, 363] on button "Print" at bounding box center [449, 360] width 63 height 32
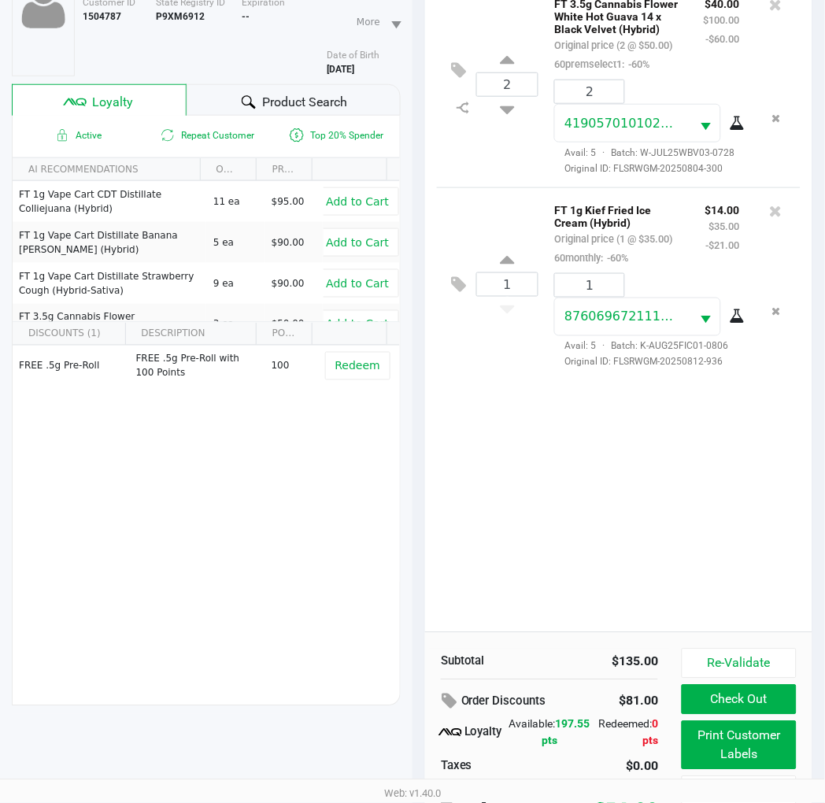
scroll to position [203, 0]
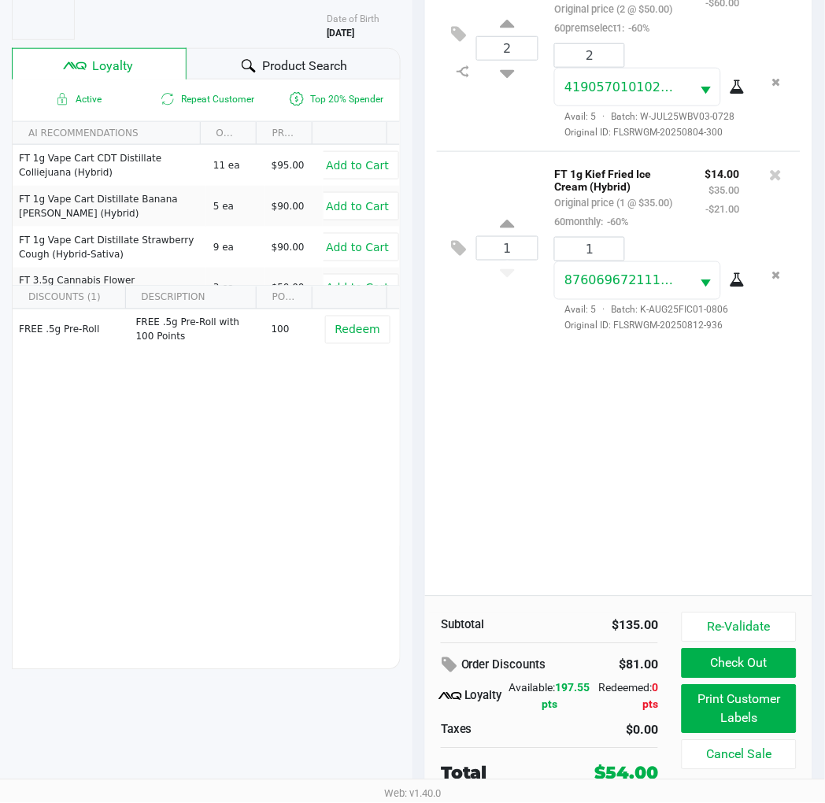
click at [758, 676] on button "Check Out" at bounding box center [739, 664] width 115 height 30
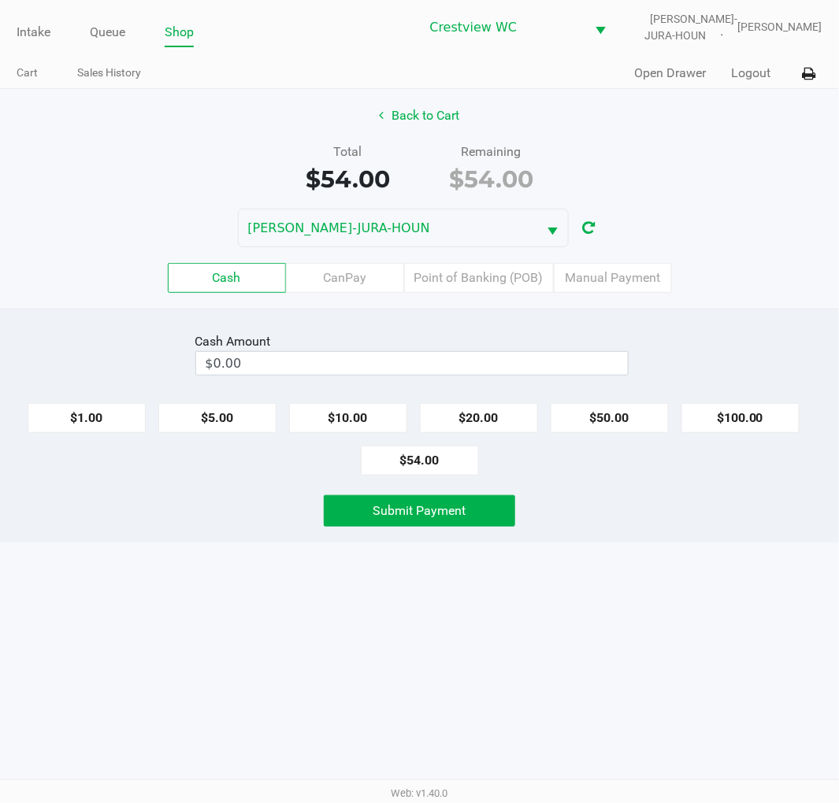
click at [726, 570] on div "Intake Queue Shop Crestview WC BRUNO-JURA-HOUN Eric Stevenson Cart Sales Histor…" at bounding box center [419, 401] width 839 height 803
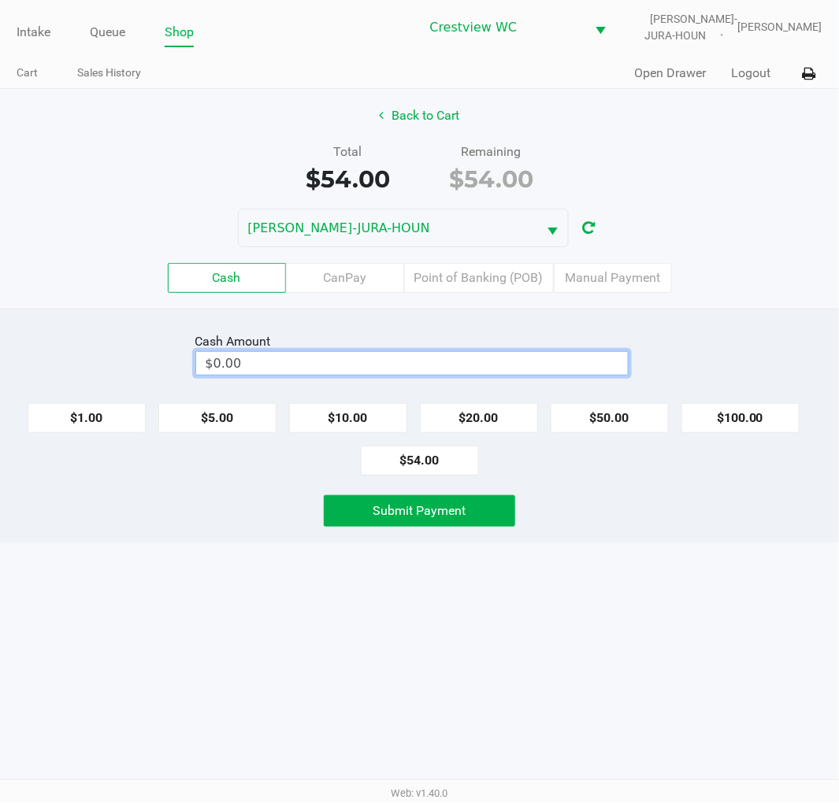
click at [269, 356] on input "$0.00" at bounding box center [412, 363] width 432 height 23
click at [740, 609] on div "Intake Queue Shop Crestview WC BRUNO-JURA-HOUN Eric Stevenson Cart Sales Histor…" at bounding box center [419, 401] width 839 height 803
type input "$104.00"
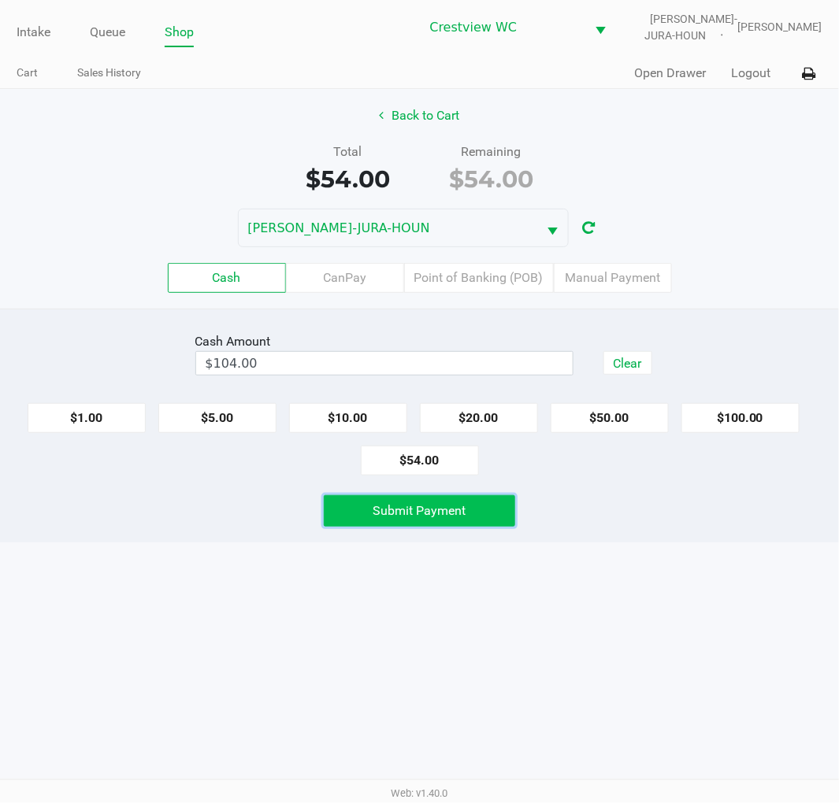
click at [470, 521] on button "Submit Payment" at bounding box center [420, 511] width 192 height 32
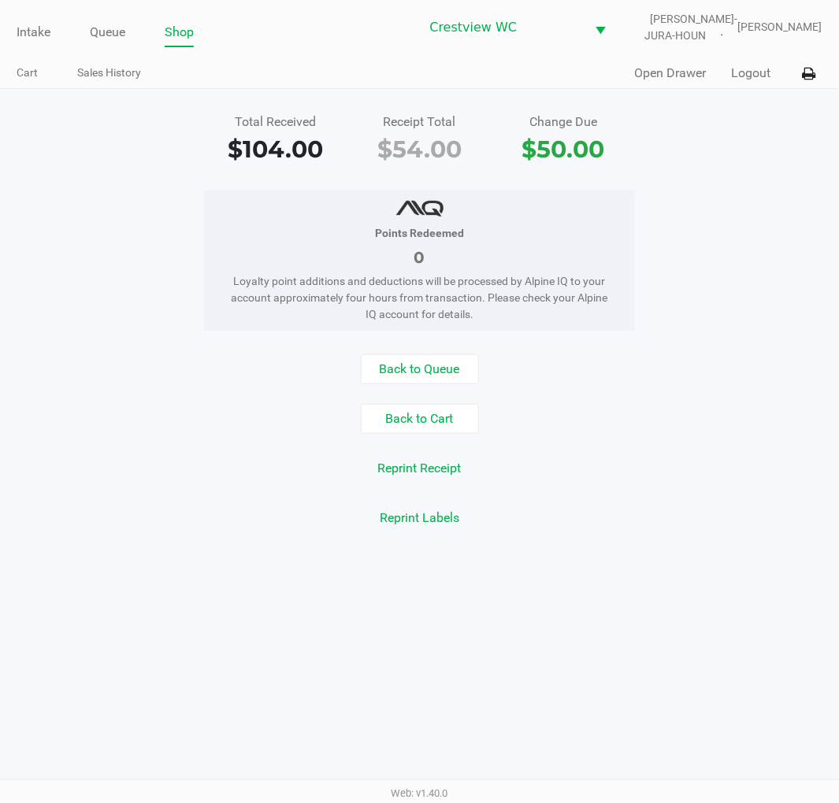
click at [729, 173] on div "Total Received $104.00 Receipt Total $54.00 Change Due $50.00 Points Redeemed 0…" at bounding box center [419, 320] width 839 height 463
click at [29, 33] on link "Intake" at bounding box center [34, 32] width 34 height 22
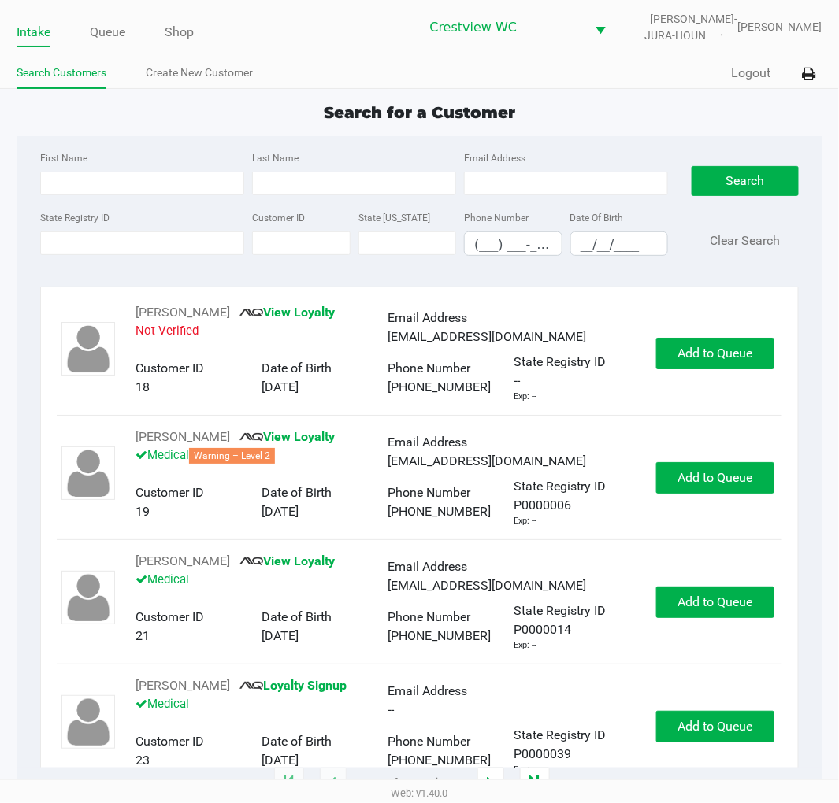
click at [608, 95] on app-point-of-sale "Intake Queue Shop Crestview WC BRUNO-JURA-HOUN Eric Stevenson Search Customers …" at bounding box center [419, 392] width 839 height 784
click at [616, 113] on div "Search for a Customer" at bounding box center [419, 113] width 829 height 24
click at [635, 91] on app-point-of-sale "Intake Queue Shop Crestview WC BRUNO-JURA-HOUN Eric Stevenson Search Customers …" at bounding box center [419, 392] width 839 height 784
click at [123, 239] on input "State Registry ID" at bounding box center [142, 244] width 204 height 24
click at [124, 247] on input "State Registry ID" at bounding box center [142, 244] width 204 height 24
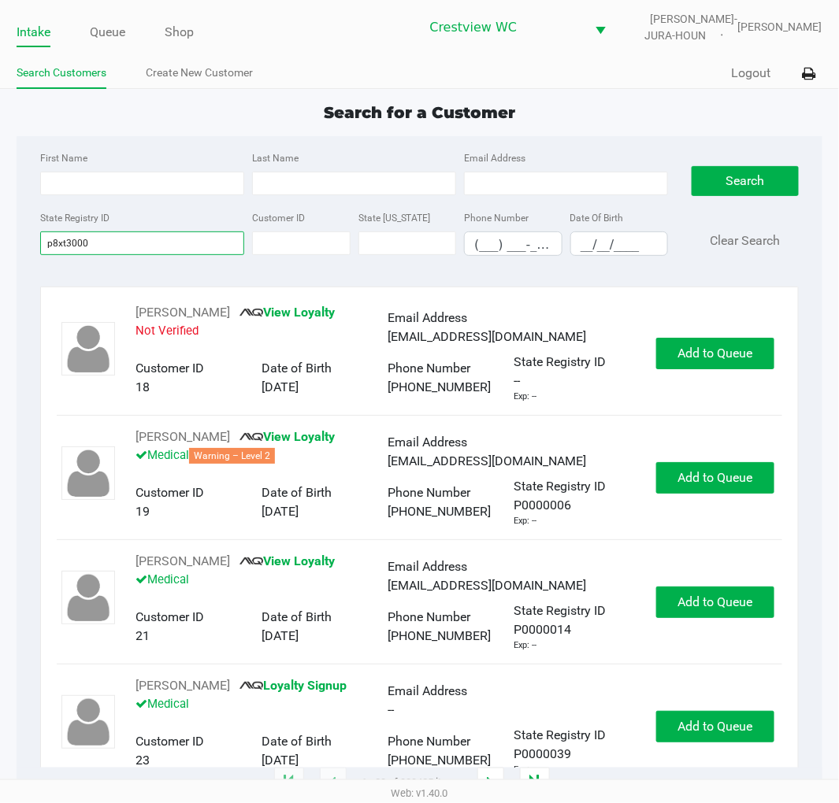
type input "p8xt3000"
click at [737, 179] on button "Search" at bounding box center [744, 181] width 106 height 30
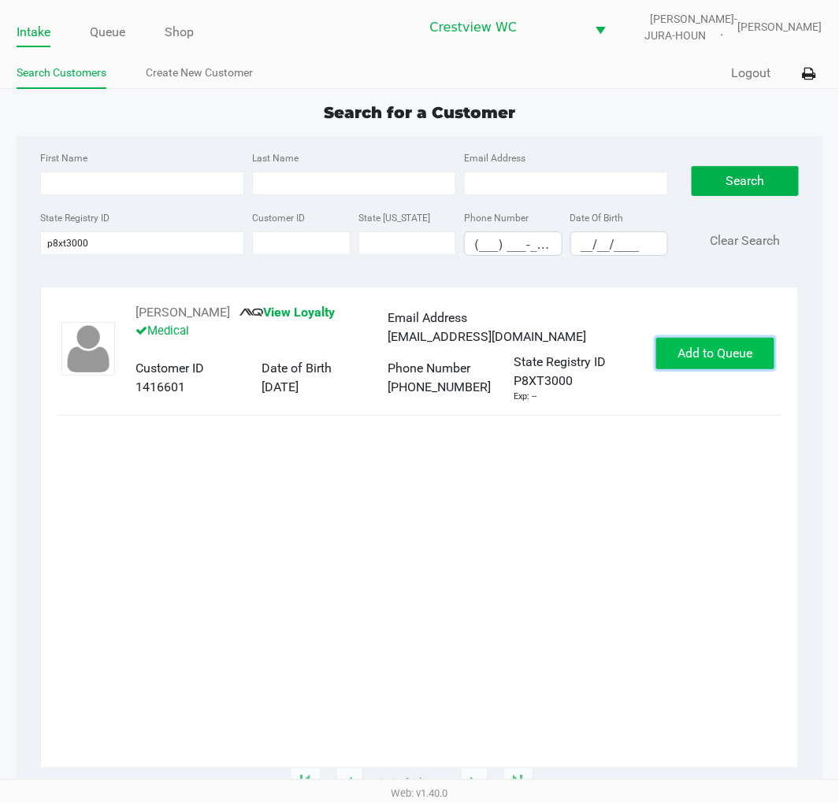
click at [719, 356] on span "Add to Queue" at bounding box center [714, 353] width 75 height 15
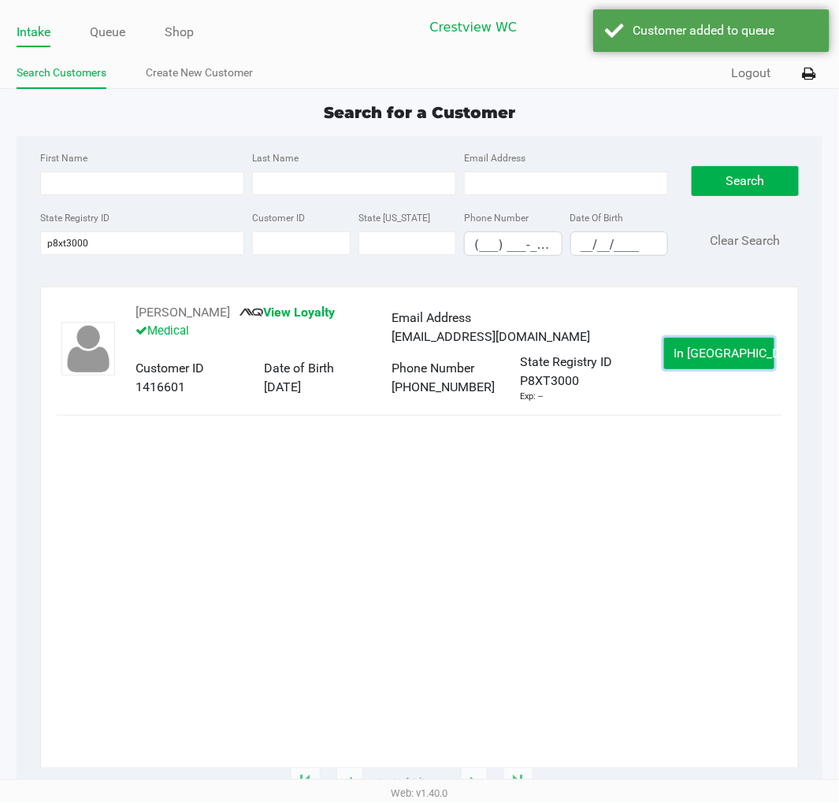
click at [719, 356] on span "In Queue" at bounding box center [740, 353] width 132 height 15
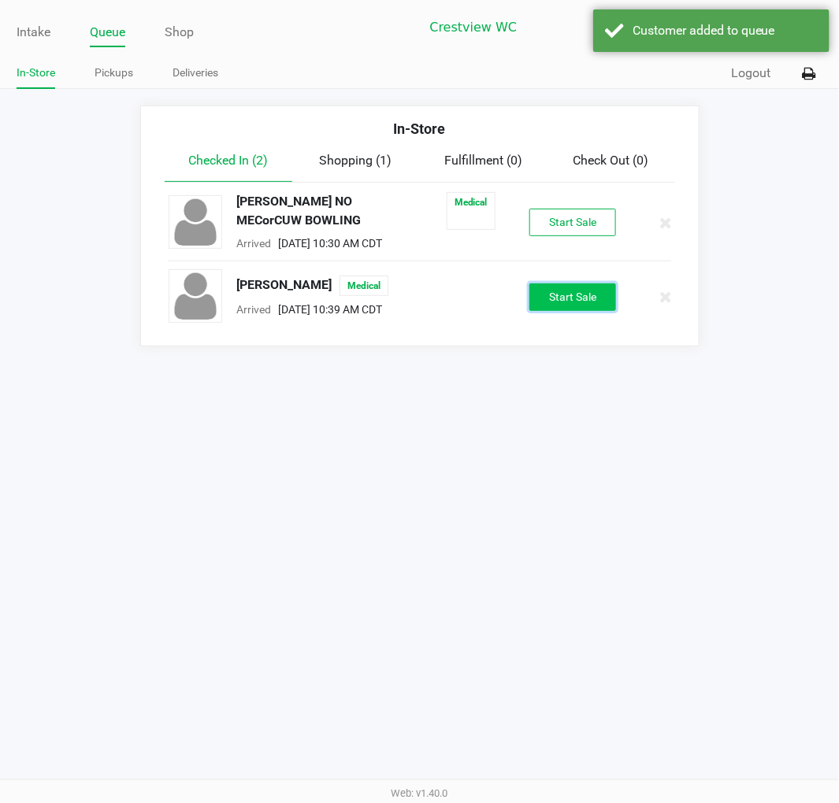
click at [591, 296] on button "Start Sale" at bounding box center [572, 298] width 87 height 28
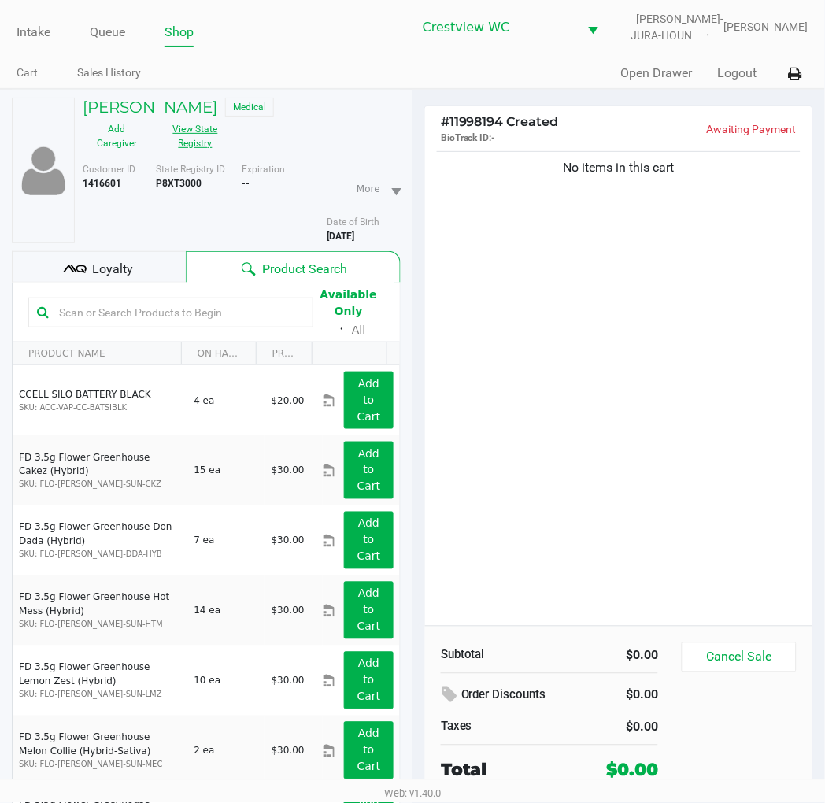
click at [190, 135] on button "View State Registry" at bounding box center [190, 136] width 79 height 39
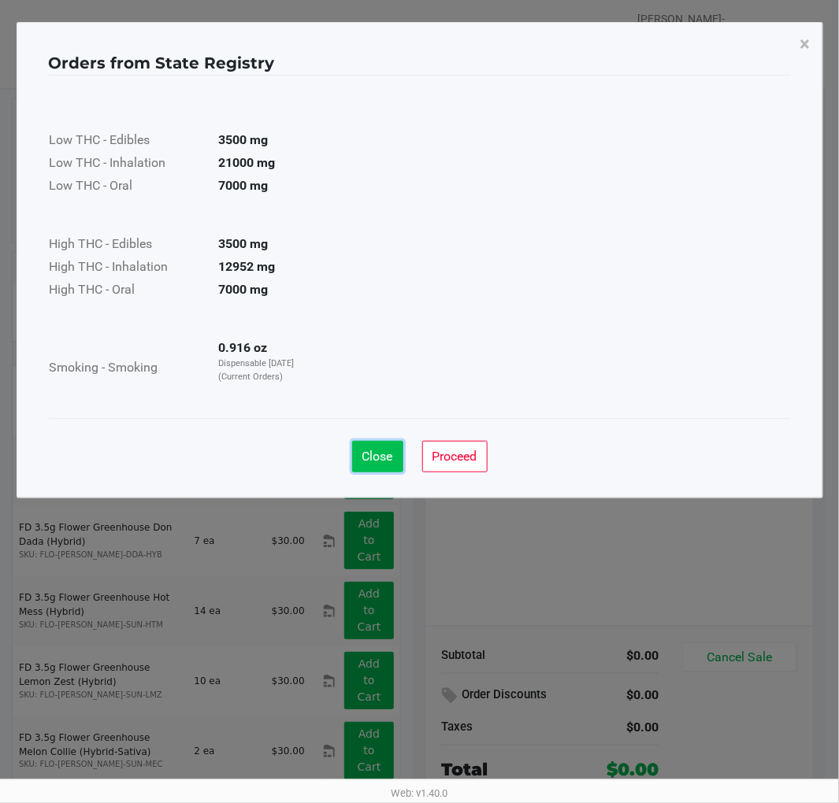
click at [388, 446] on button "Close" at bounding box center [377, 457] width 51 height 32
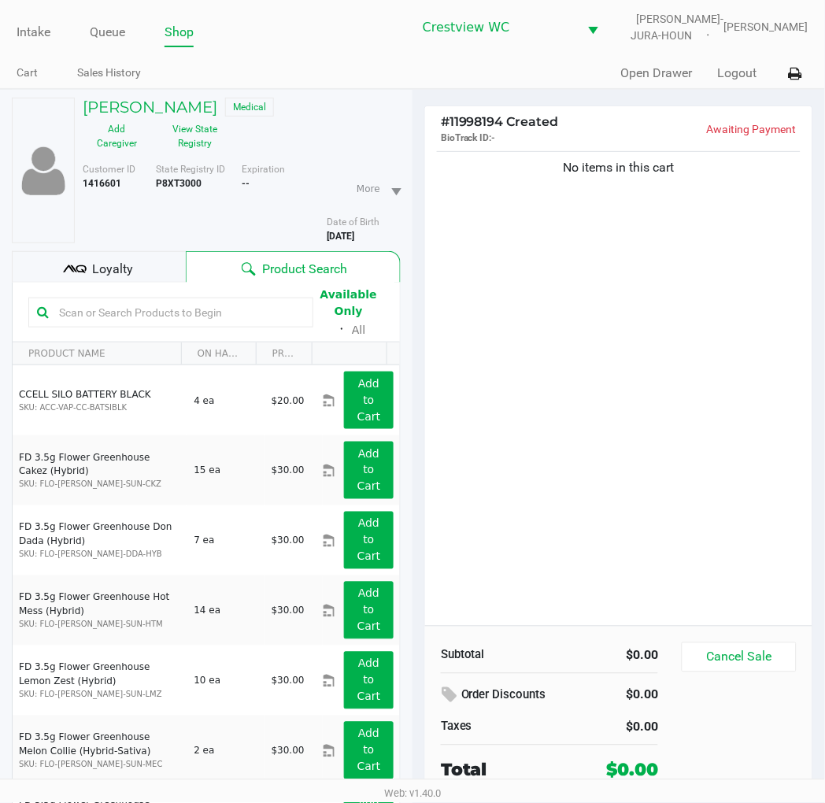
click at [634, 303] on div "No items in this cart" at bounding box center [618, 387] width 387 height 478
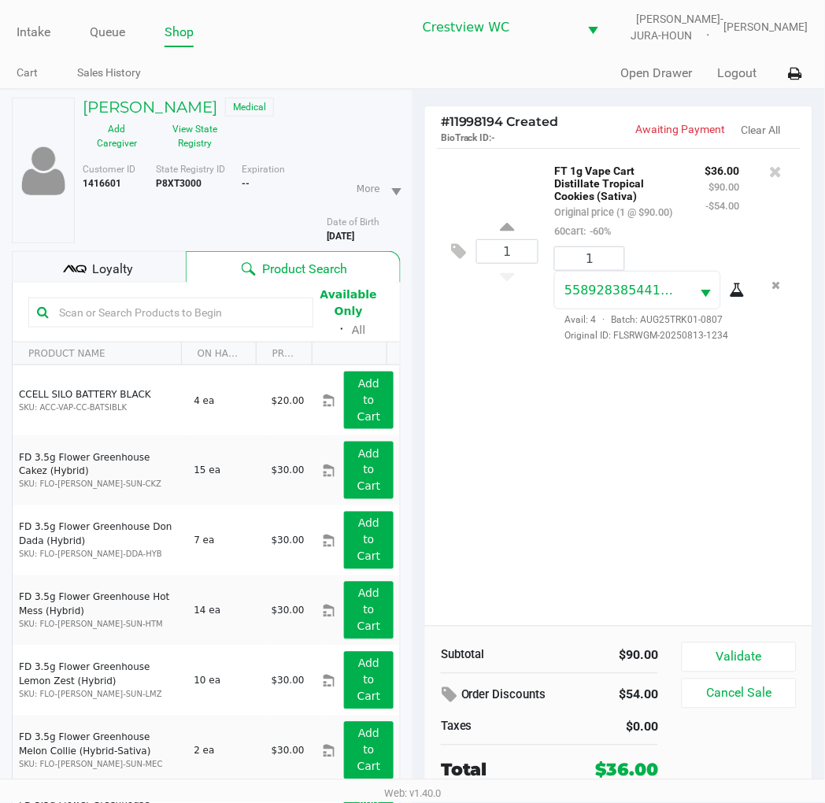
click at [632, 423] on div "1 FT 1g Vape Cart Distillate Tropical Cookies (Sativa) Original price (1 @ $90.…" at bounding box center [618, 387] width 387 height 478
click at [632, 436] on div "1 FT 1g Vape Cart Distillate Tropical Cookies (Sativa) Original price (1 @ $90.…" at bounding box center [618, 387] width 387 height 478
click at [559, 469] on div "1 FT 1g Vape Cart Distillate Tropical Cookies (Sativa) Original price (1 @ $90.…" at bounding box center [618, 387] width 387 height 478
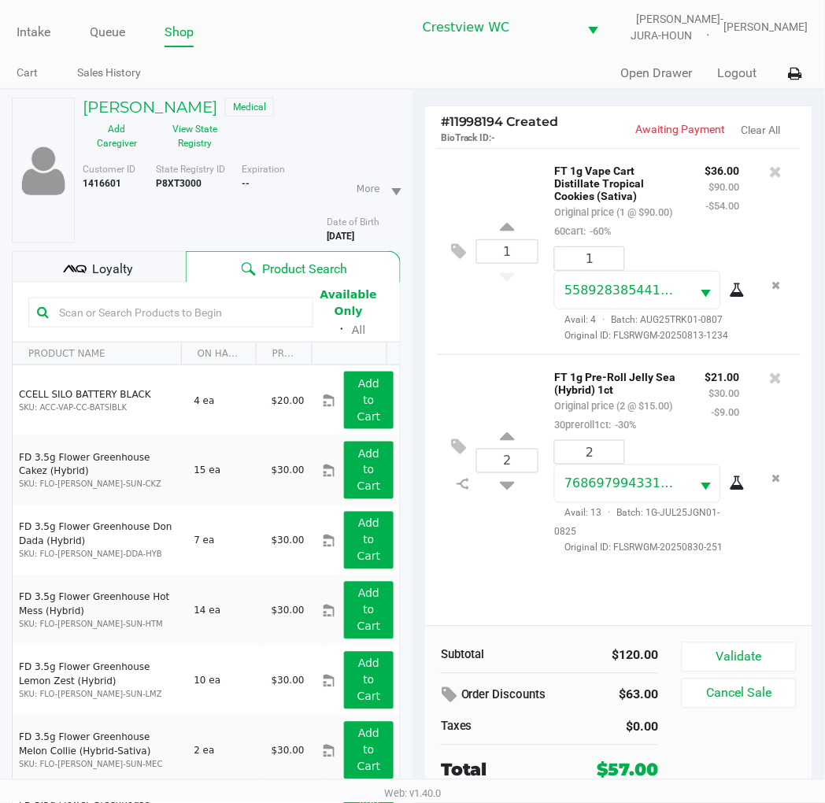
click at [501, 333] on div "1 FT 1g Vape Cart Distillate Tropical Cookies (Sativa) Original price (1 @ $90.…" at bounding box center [619, 251] width 364 height 206
click at [105, 269] on span "Loyalty" at bounding box center [112, 269] width 41 height 19
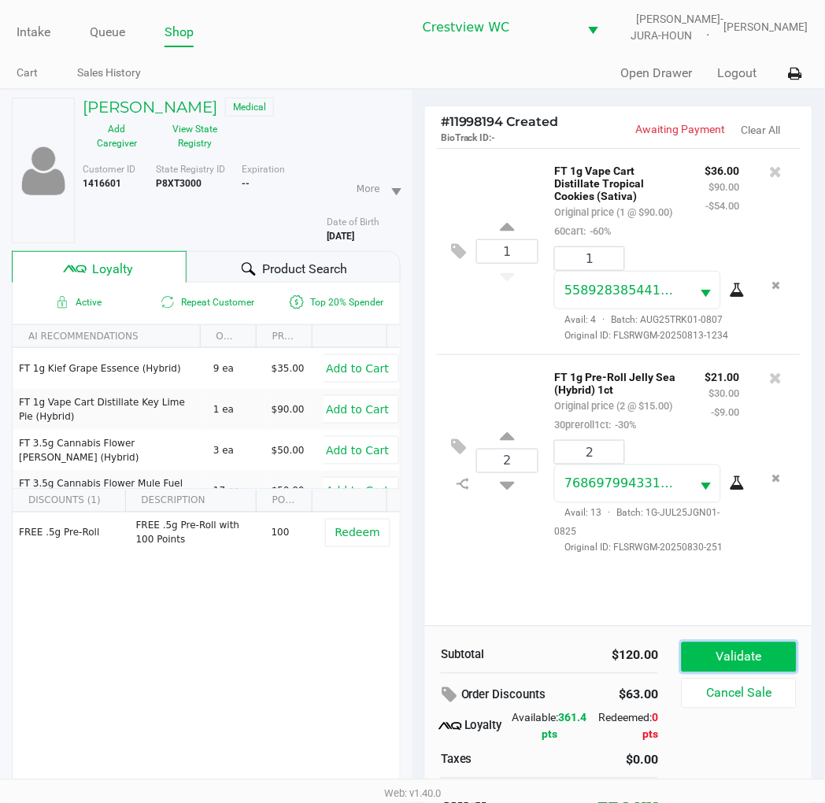
click at [736, 662] on button "Validate" at bounding box center [739, 658] width 115 height 30
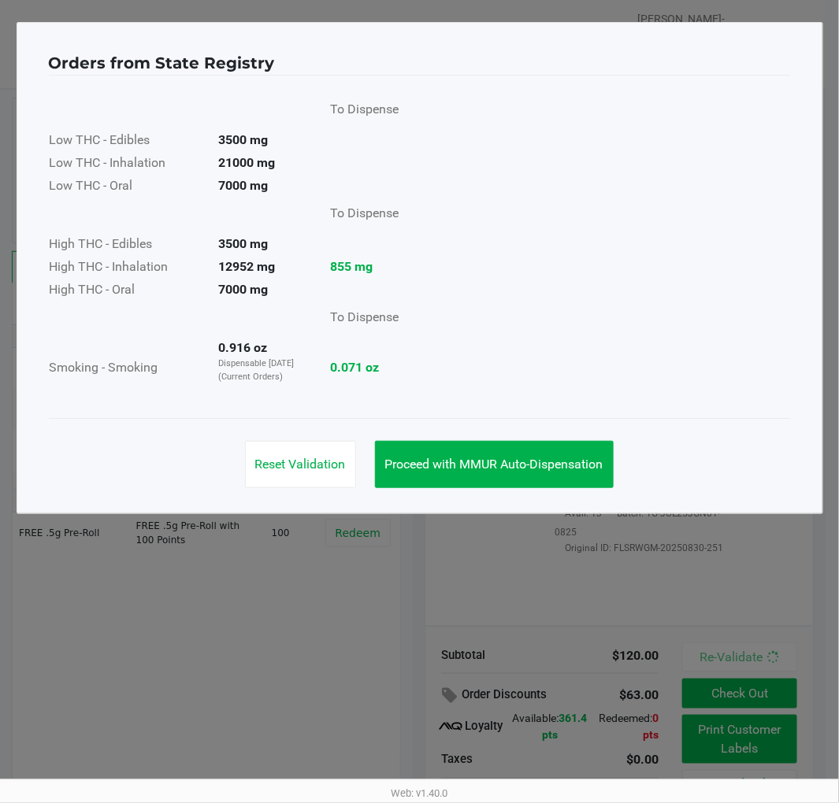
click at [548, 465] on span "Proceed with MMUR Auto-Dispensation" at bounding box center [494, 464] width 218 height 15
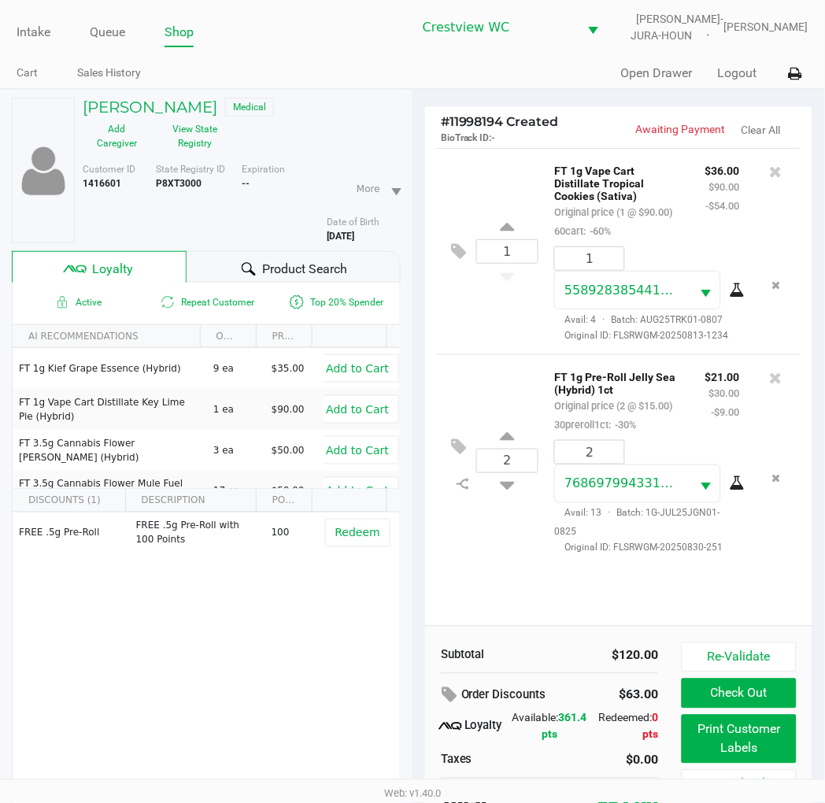
scroll to position [79, 0]
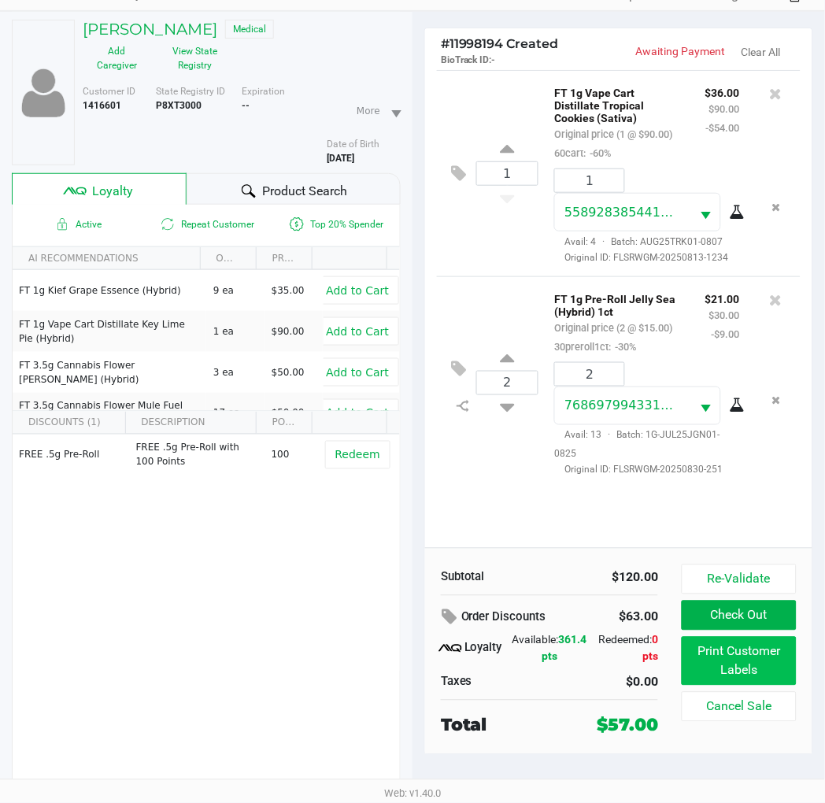
click at [766, 682] on button "Print Customer Labels" at bounding box center [739, 661] width 115 height 49
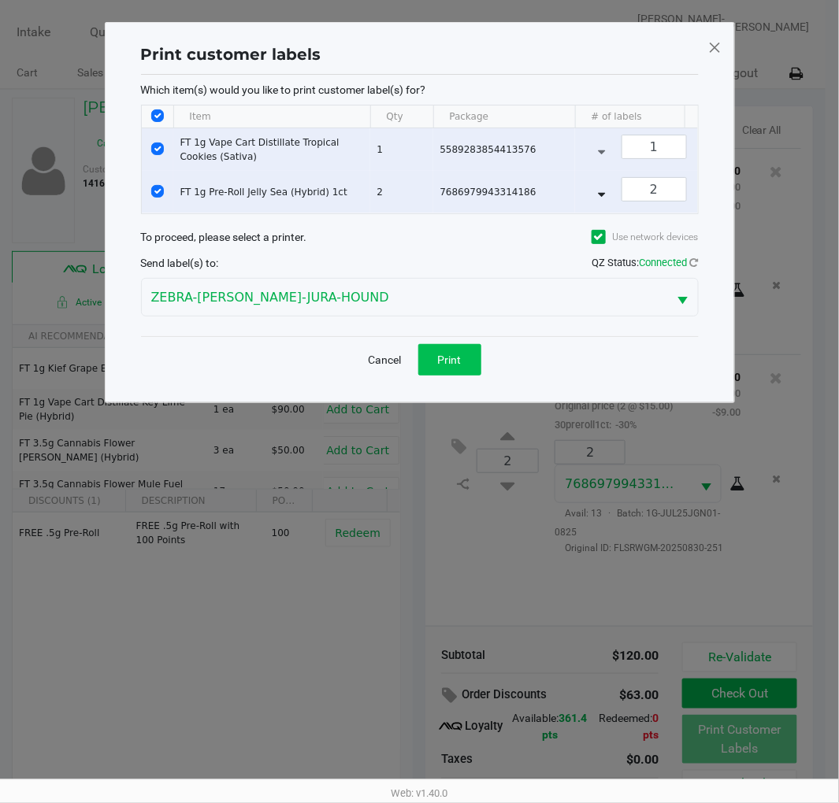
click at [454, 366] on span "Print" at bounding box center [450, 360] width 24 height 13
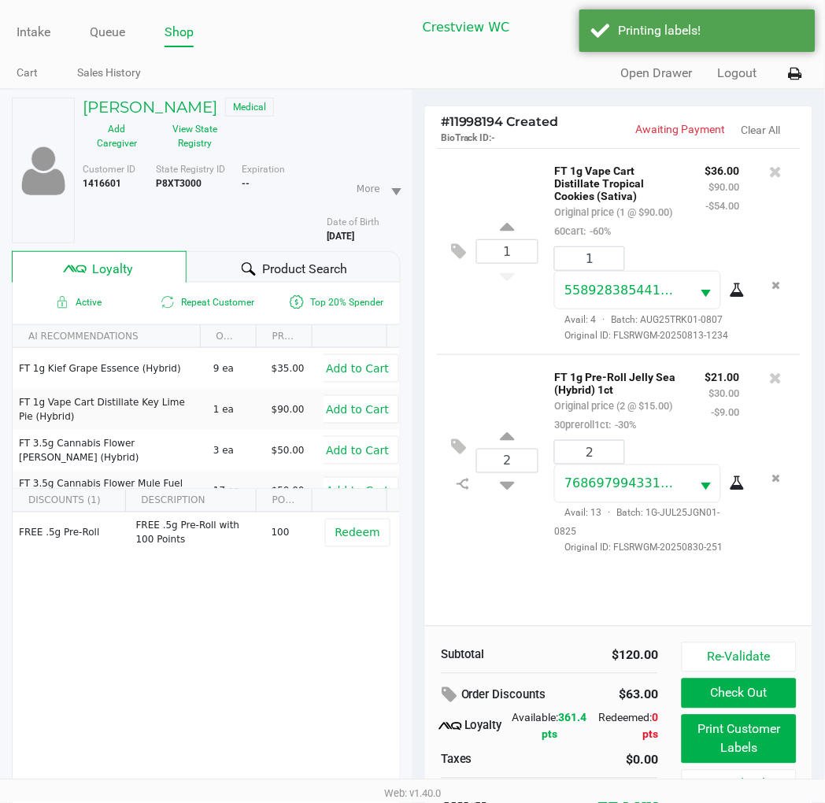
scroll to position [79, 0]
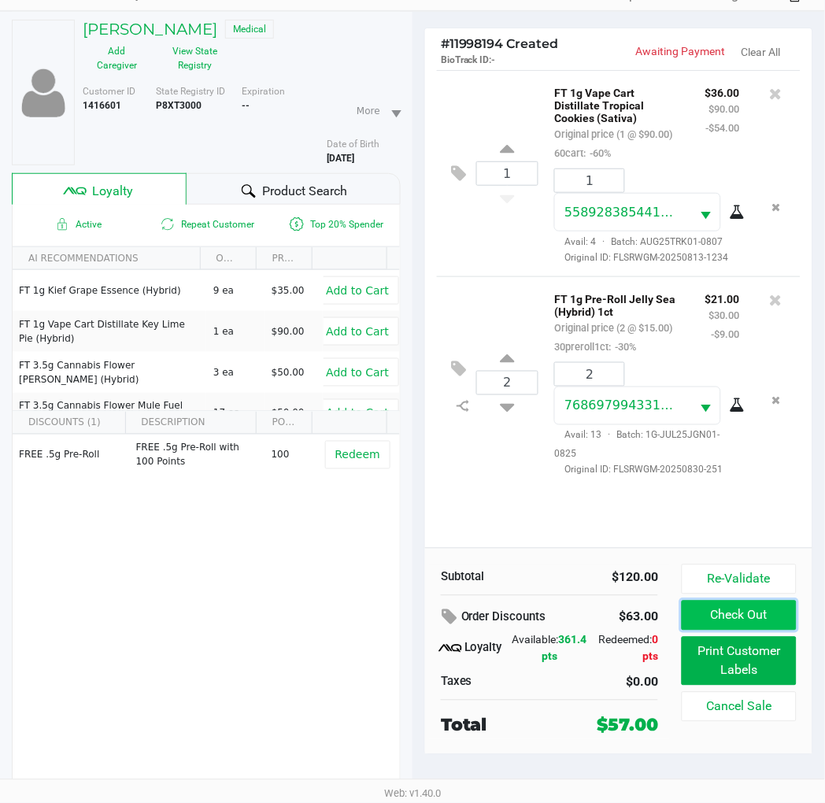
click at [757, 614] on button "Check Out" at bounding box center [739, 616] width 115 height 30
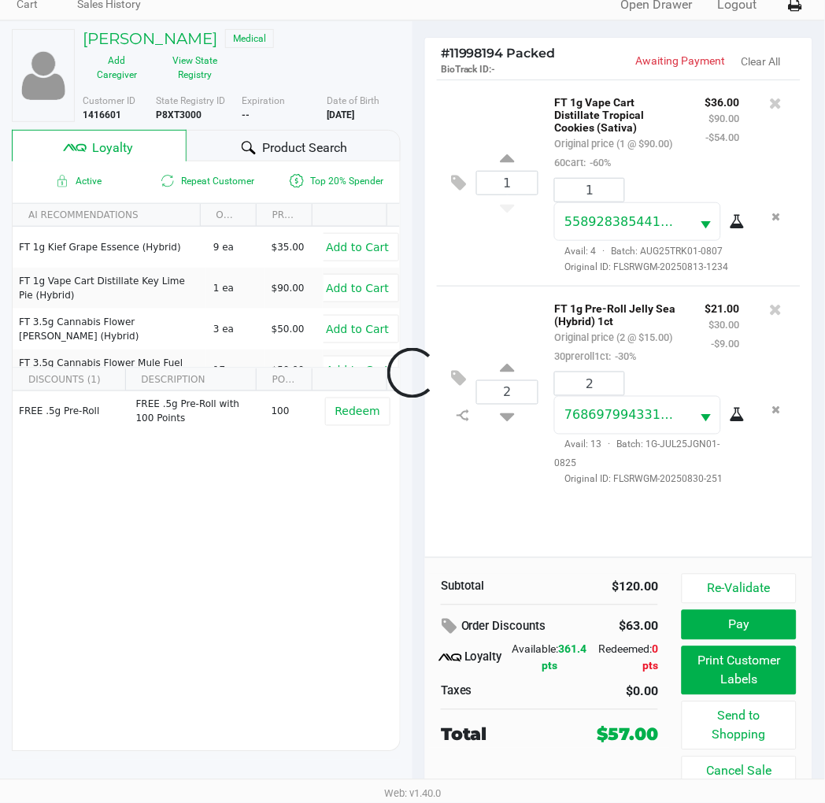
scroll to position [69, 0]
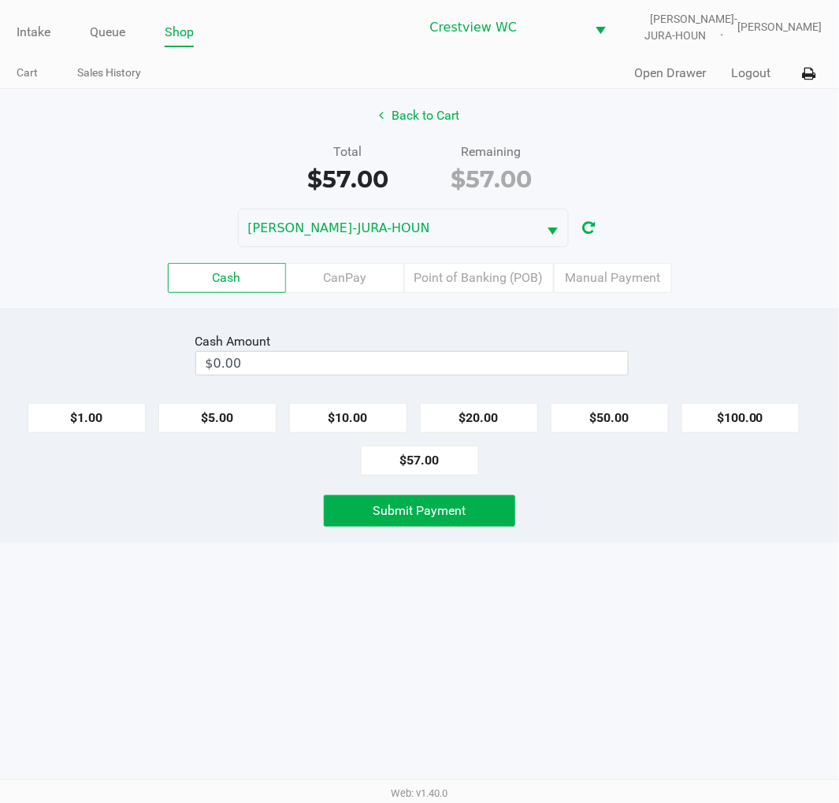
click at [474, 276] on label "Point of Banking (POB)" at bounding box center [479, 278] width 150 height 30
click at [0, 0] on 7 "Point of Banking (POB)" at bounding box center [0, 0] width 0 height 0
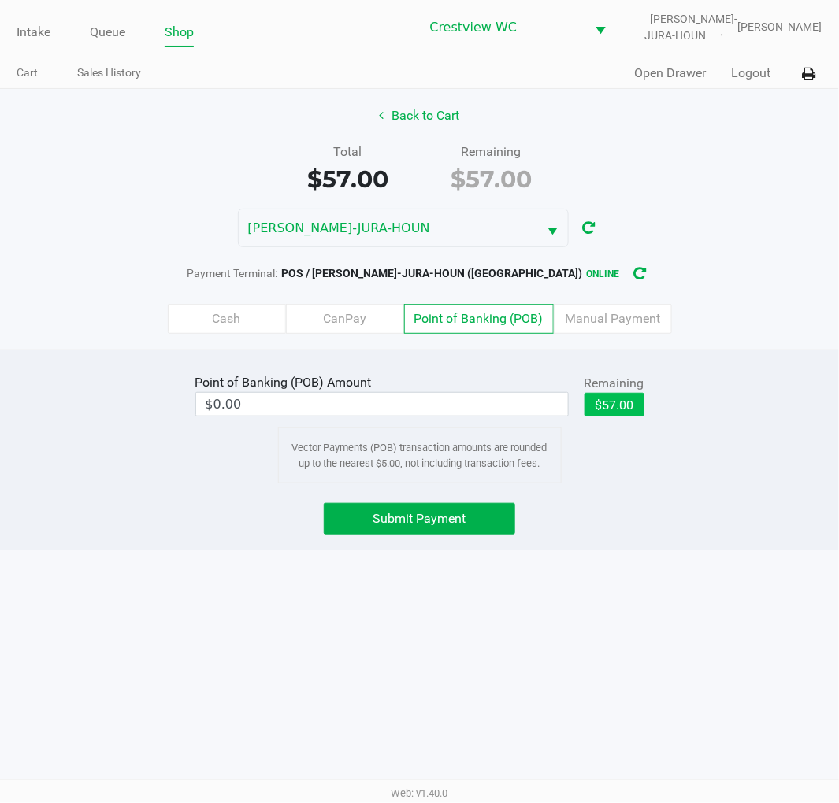
click at [631, 396] on button "$57.00" at bounding box center [614, 405] width 60 height 24
type input "$57.00"
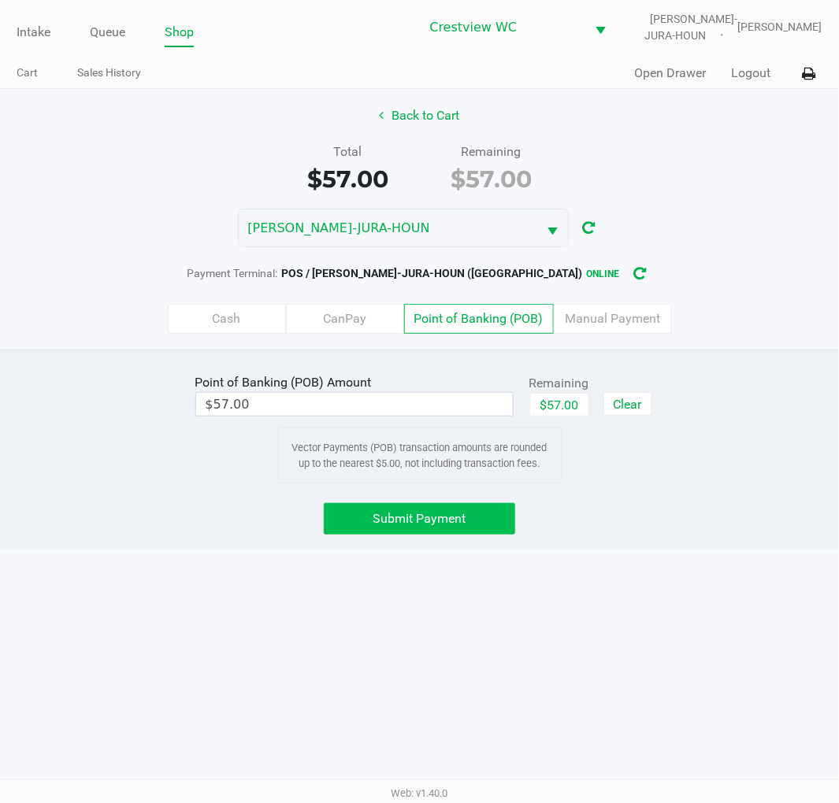
click at [450, 513] on span "Submit Payment" at bounding box center [419, 518] width 93 height 15
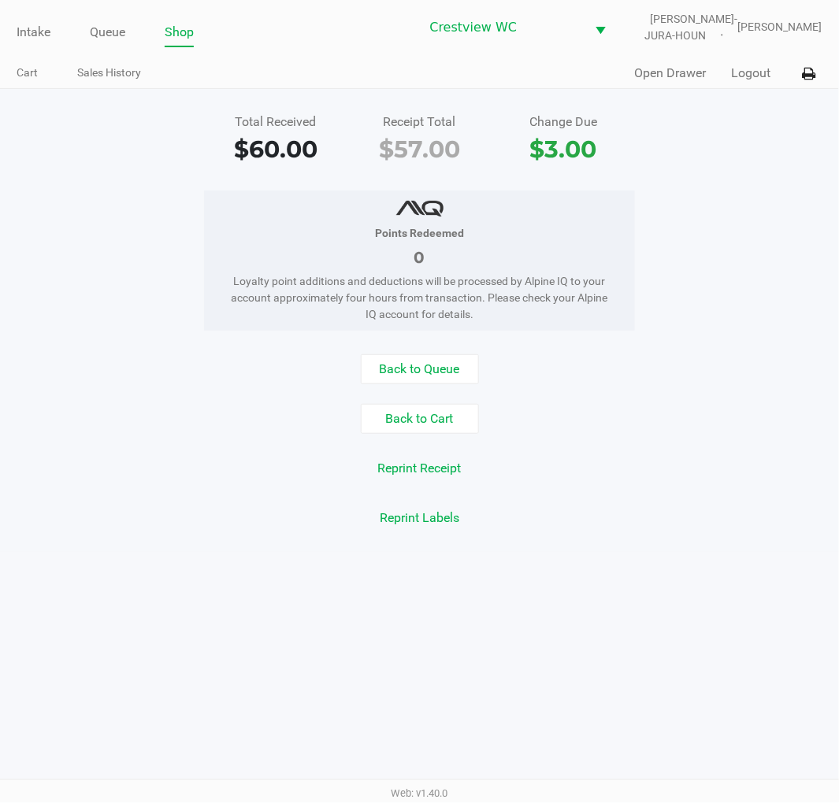
click at [770, 171] on div "Total Received $60.00 Receipt Total $57.00 Change Due $3.00 Points Redeemed 0 L…" at bounding box center [419, 320] width 839 height 463
click at [30, 33] on link "Intake" at bounding box center [34, 32] width 34 height 22
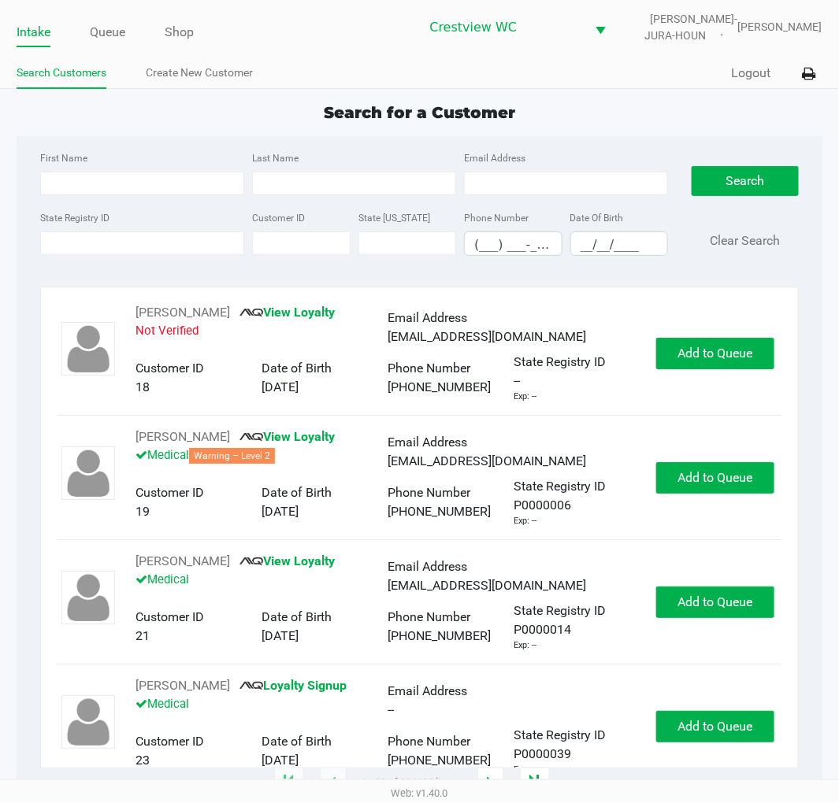
click at [603, 113] on div "Search for a Customer" at bounding box center [419, 113] width 829 height 24
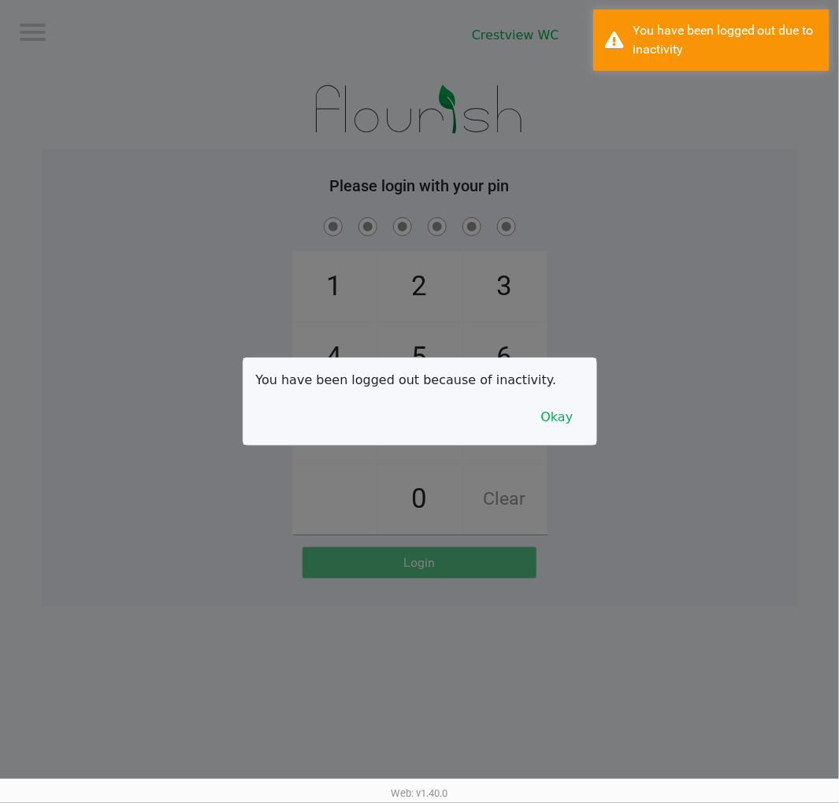
click at [587, 414] on div "You have been logged out because of inactivity. Okay" at bounding box center [419, 401] width 353 height 87
click at [560, 417] on button "Okay" at bounding box center [557, 417] width 53 height 30
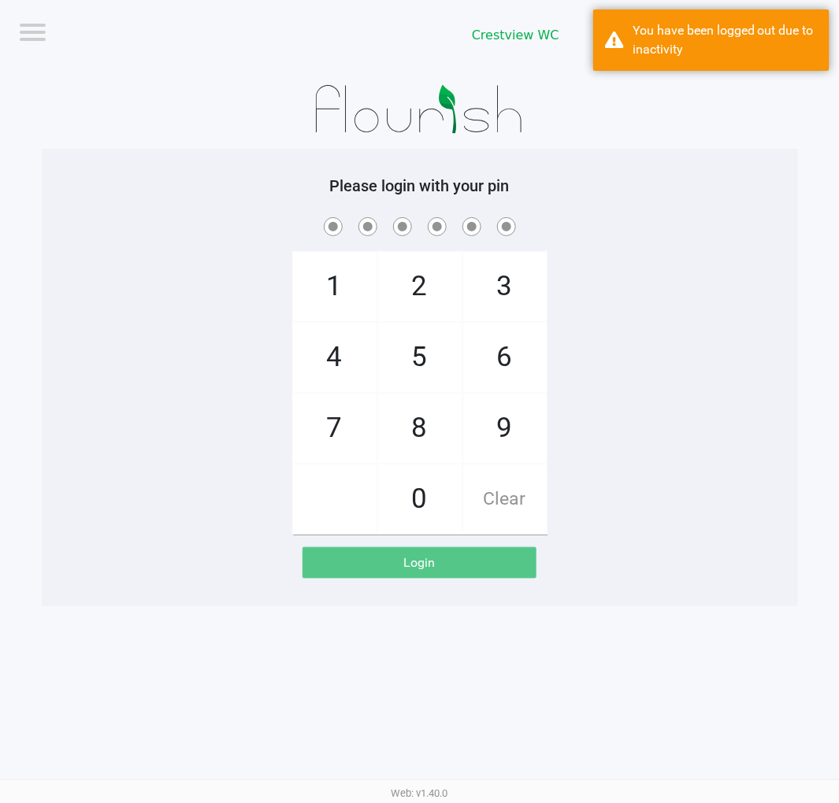
click at [412, 309] on span "2" at bounding box center [419, 286] width 83 height 69
checkbox input "true"
click at [310, 302] on span "1" at bounding box center [334, 286] width 83 height 69
checkbox input "true"
click at [509, 358] on span "6" at bounding box center [504, 357] width 83 height 69
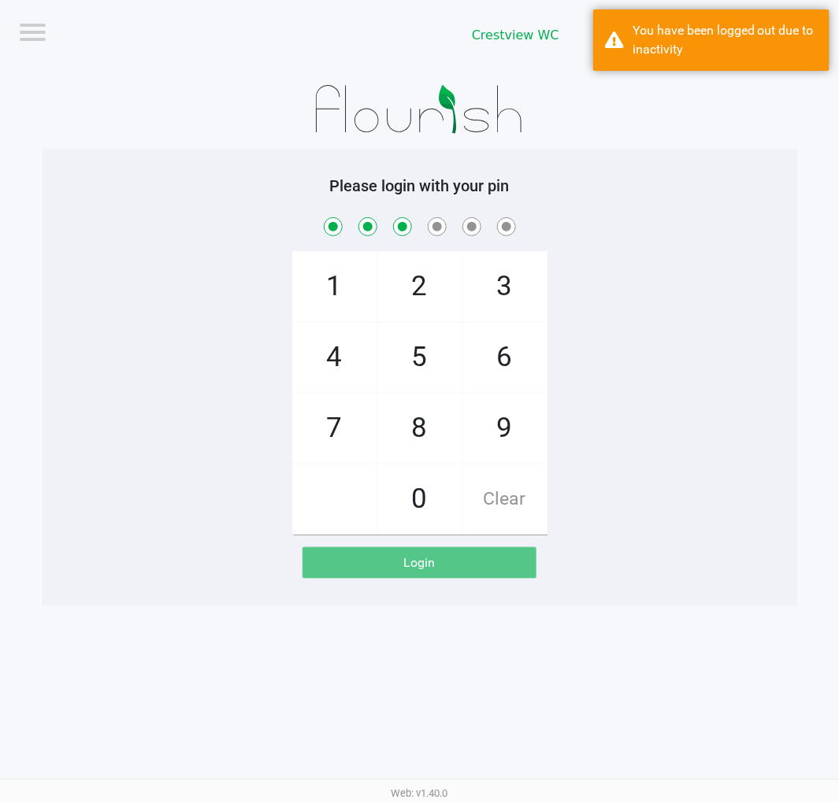
checkbox input "true"
click at [508, 343] on span "6" at bounding box center [504, 357] width 83 height 69
checkbox input "true"
click at [336, 289] on span "1" at bounding box center [334, 286] width 83 height 69
checkbox input "true"
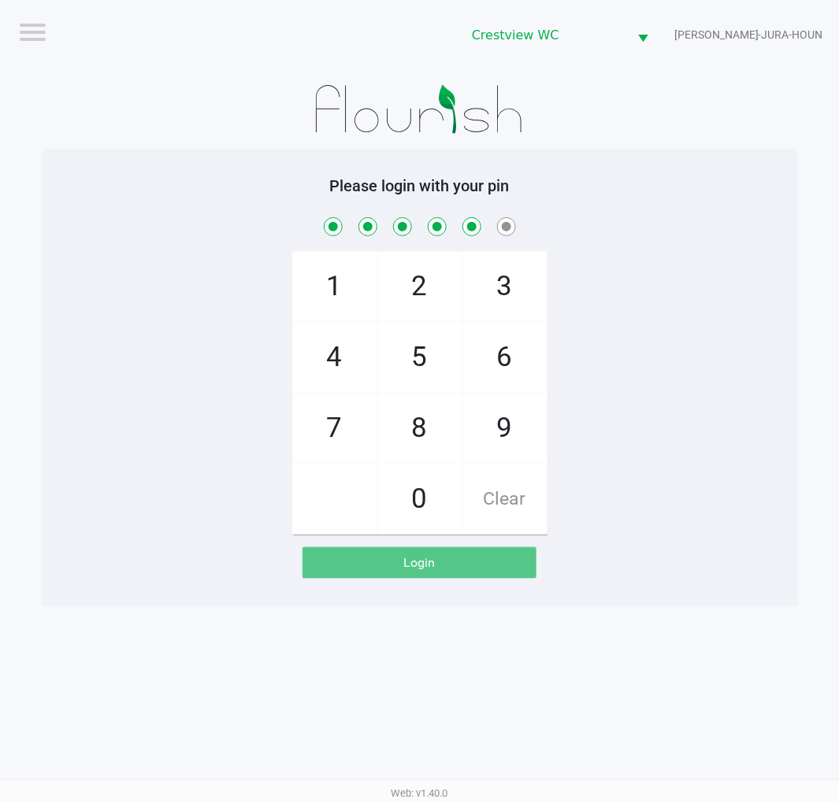
click at [417, 414] on span "8" at bounding box center [419, 428] width 83 height 69
checkbox input "true"
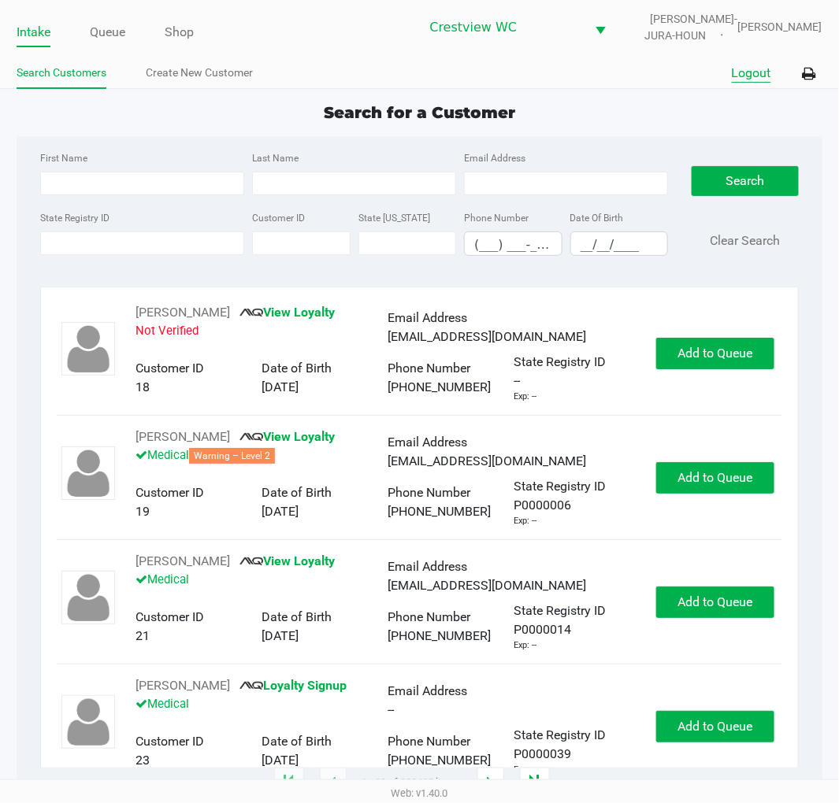
click at [761, 72] on button "Logout" at bounding box center [751, 73] width 39 height 19
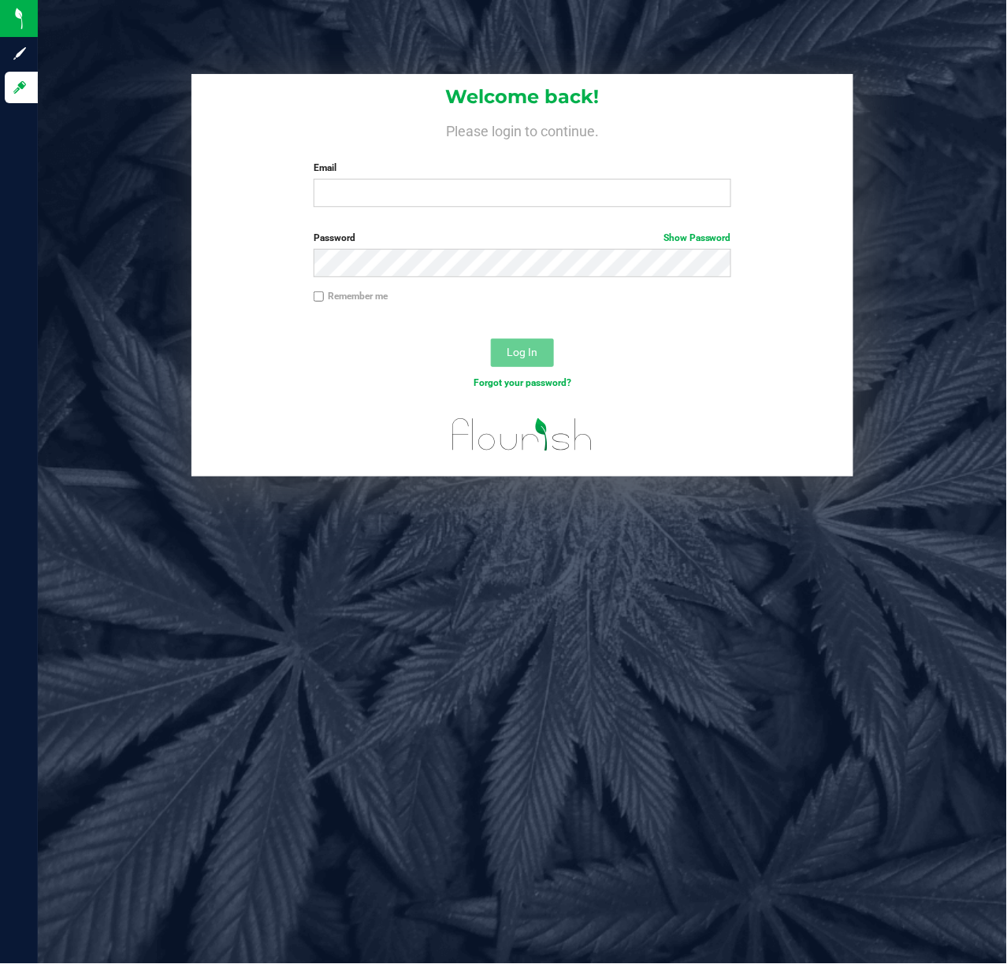
click at [407, 209] on div "Welcome back! Please login to continue. Email Required Please format your email…" at bounding box center [522, 147] width 662 height 146
click at [400, 184] on input "Email" at bounding box center [521, 193] width 417 height 28
type input "[EMAIL_ADDRESS][DOMAIN_NAME]"
click at [529, 356] on span "Log In" at bounding box center [522, 352] width 31 height 13
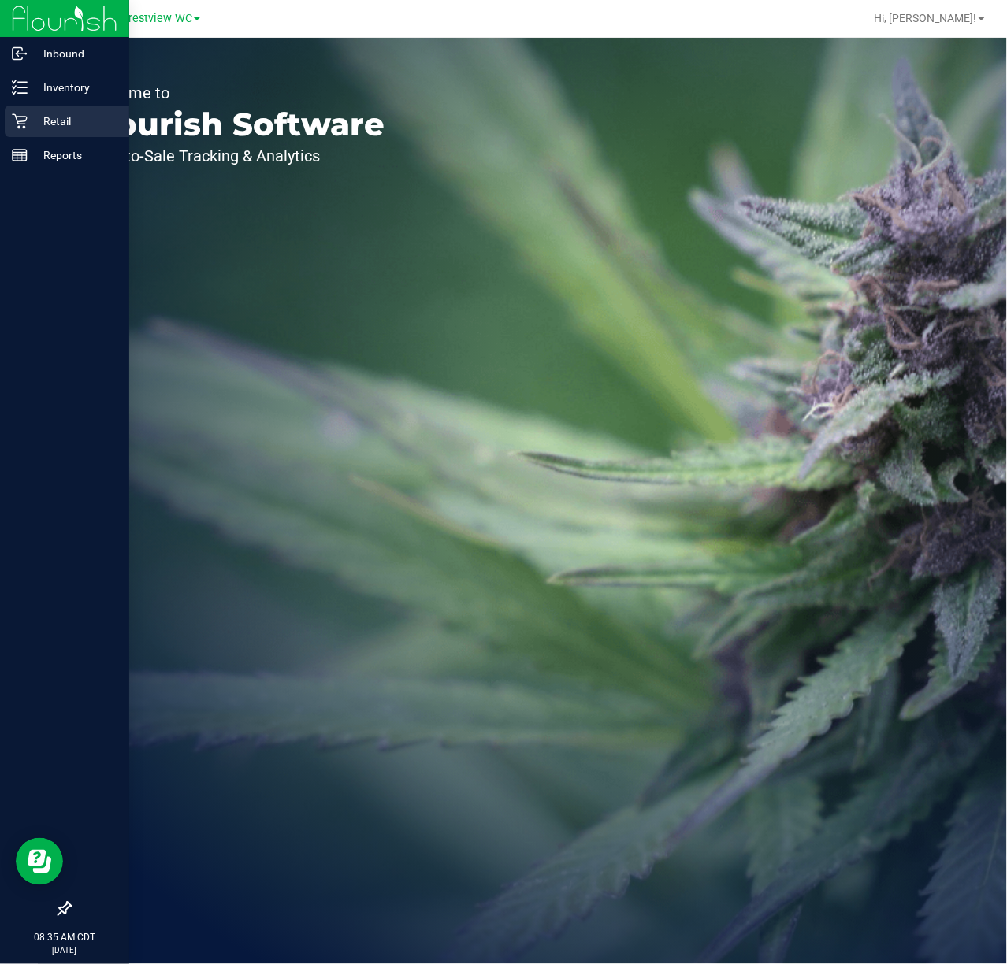
click at [47, 114] on p "Retail" at bounding box center [75, 121] width 95 height 19
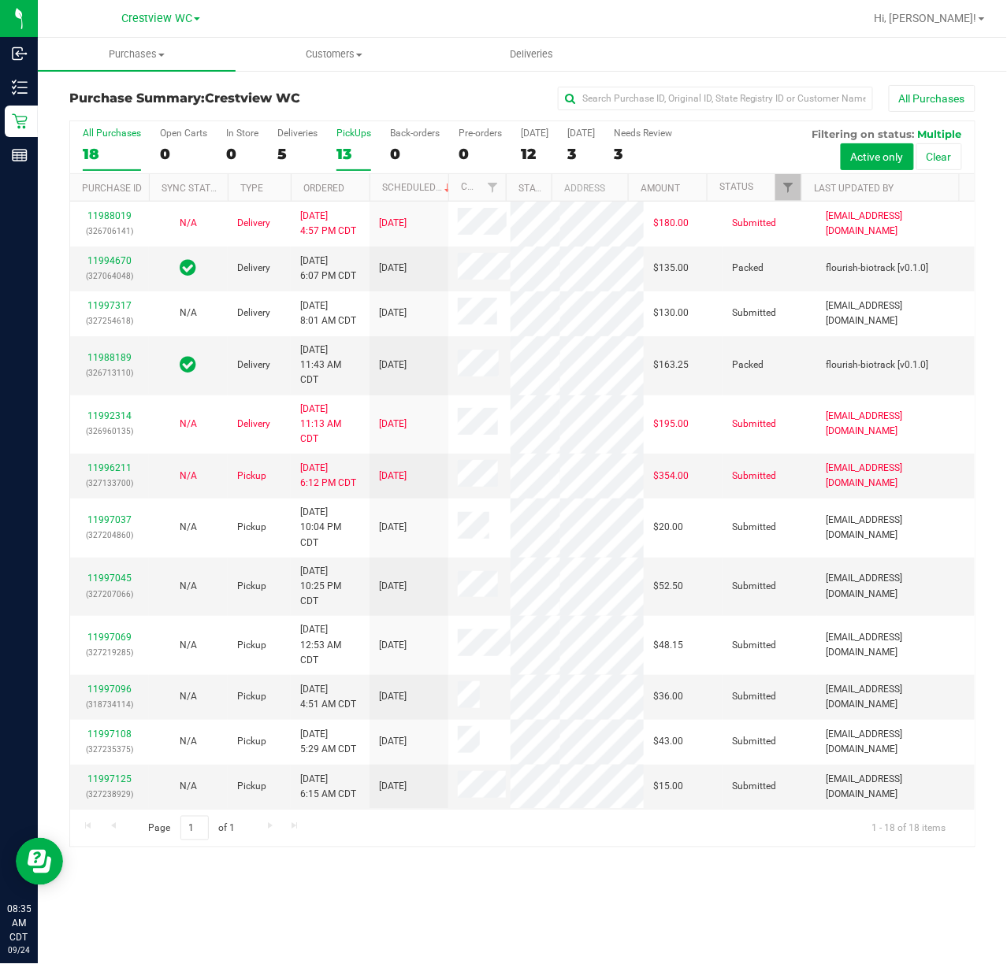
click at [354, 130] on div "PickUps" at bounding box center [353, 133] width 35 height 11
click at [0, 0] on input "PickUps 13" at bounding box center [0, 0] width 0 height 0
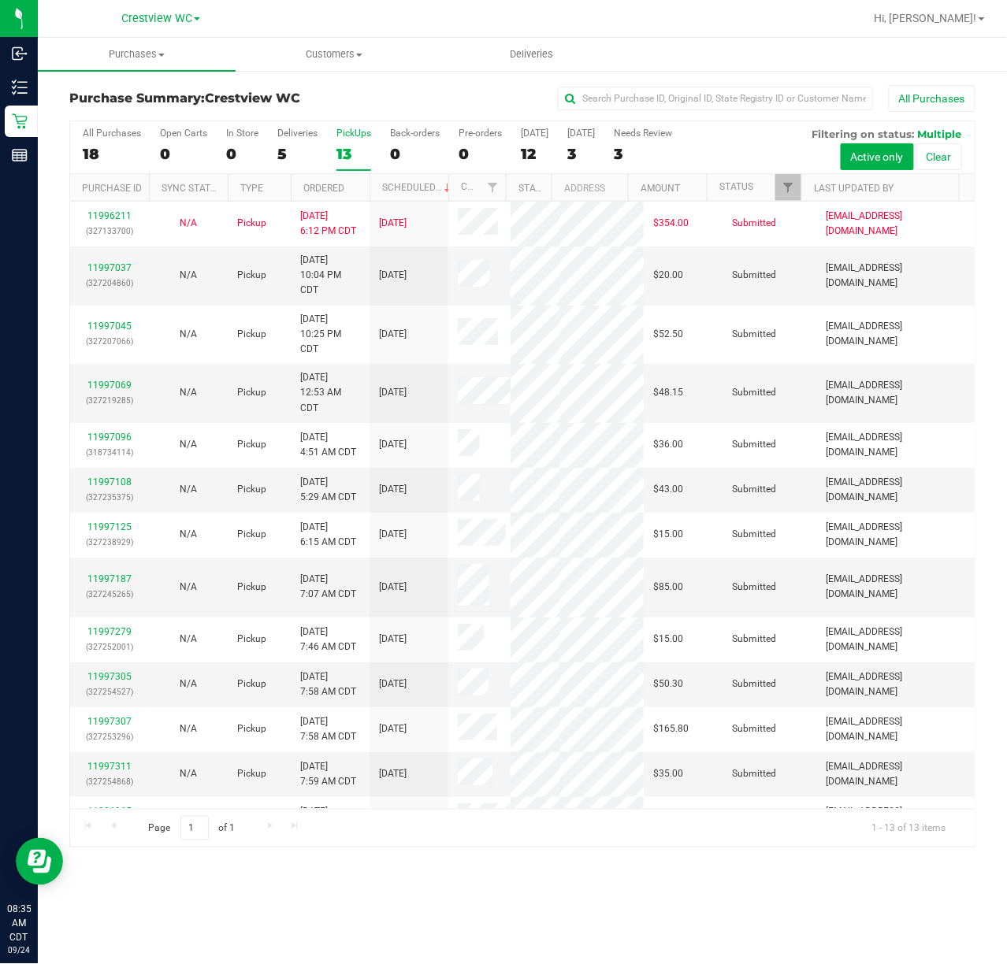
click at [362, 134] on div "PickUps" at bounding box center [353, 133] width 35 height 11
click at [0, 0] on input "PickUps 13" at bounding box center [0, 0] width 0 height 0
click at [783, 181] on span "Filter" at bounding box center [787, 187] width 13 height 13
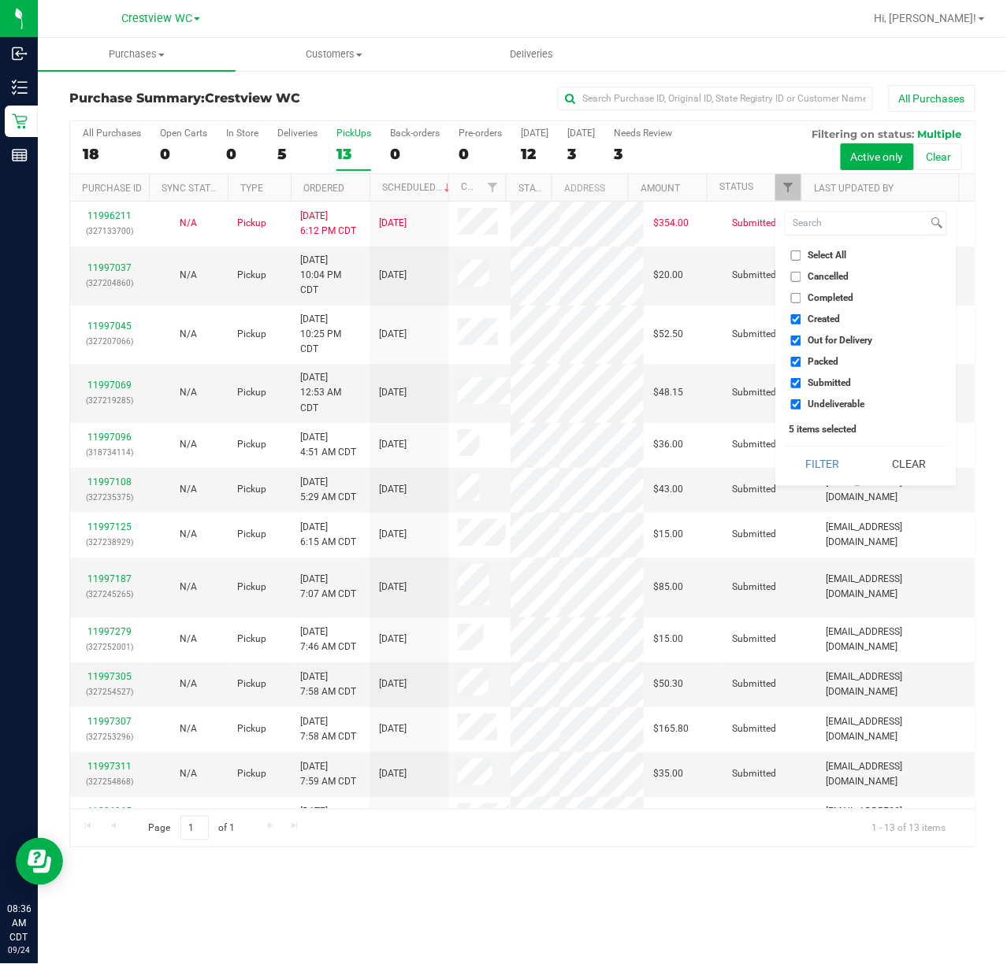
click at [798, 256] on input "Select All" at bounding box center [796, 255] width 10 height 10
checkbox input "true"
click at [798, 256] on input "Select All" at bounding box center [796, 255] width 10 height 10
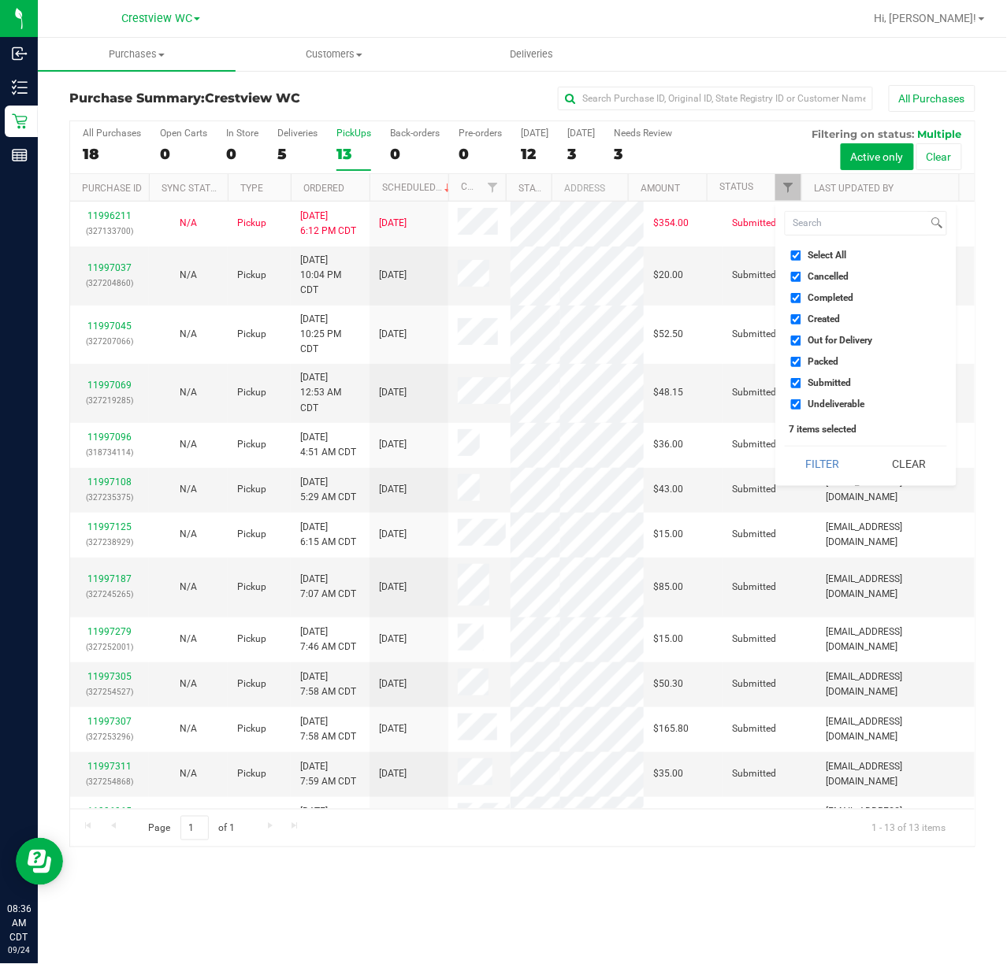
checkbox input "false"
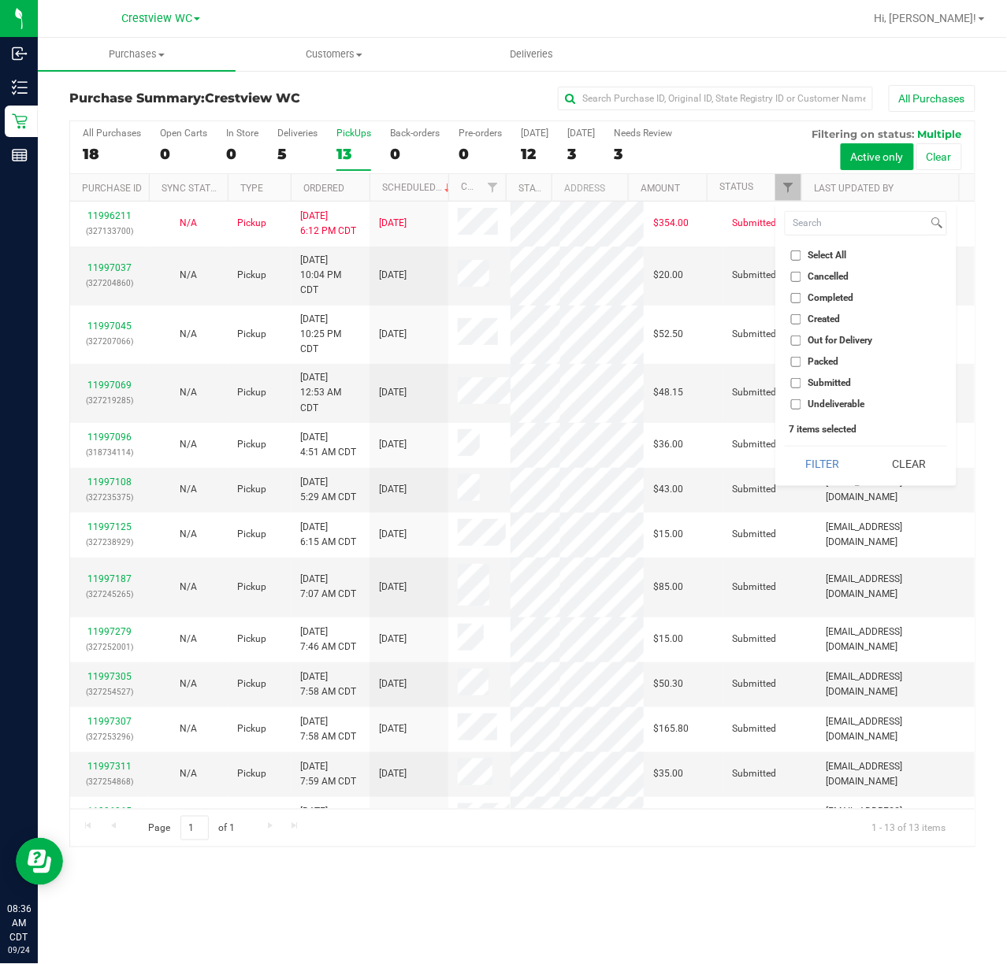
checkbox input "false"
click at [797, 386] on input "Submitted" at bounding box center [796, 383] width 10 height 10
checkbox input "true"
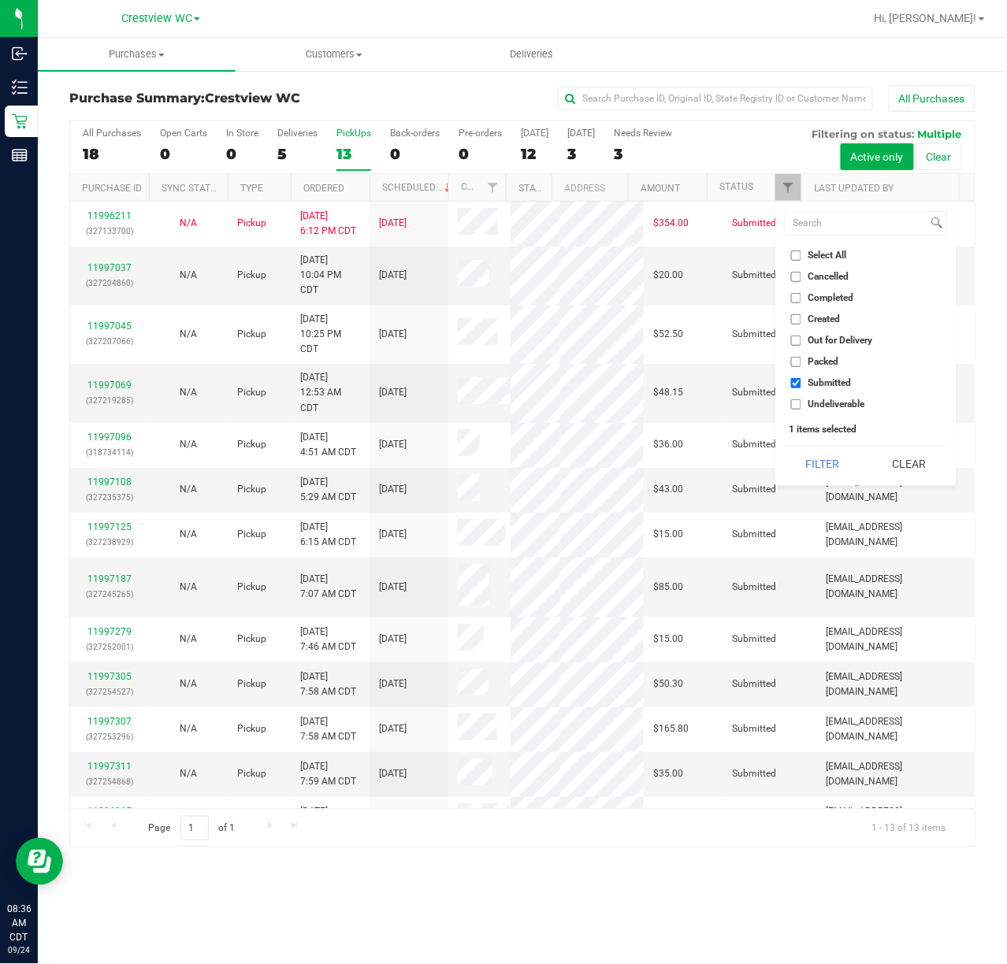
click at [784, 447] on button "Filter" at bounding box center [822, 464] width 76 height 35
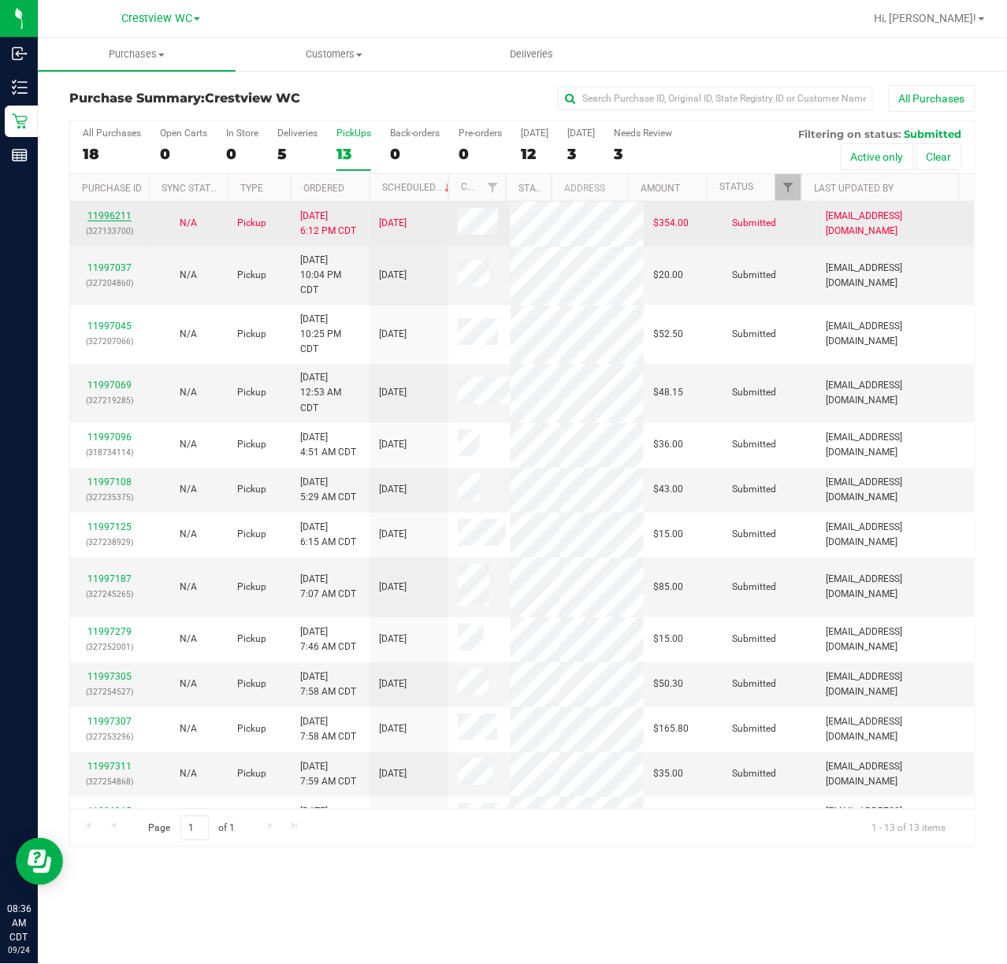
click at [121, 221] on link "11996211" at bounding box center [109, 215] width 44 height 11
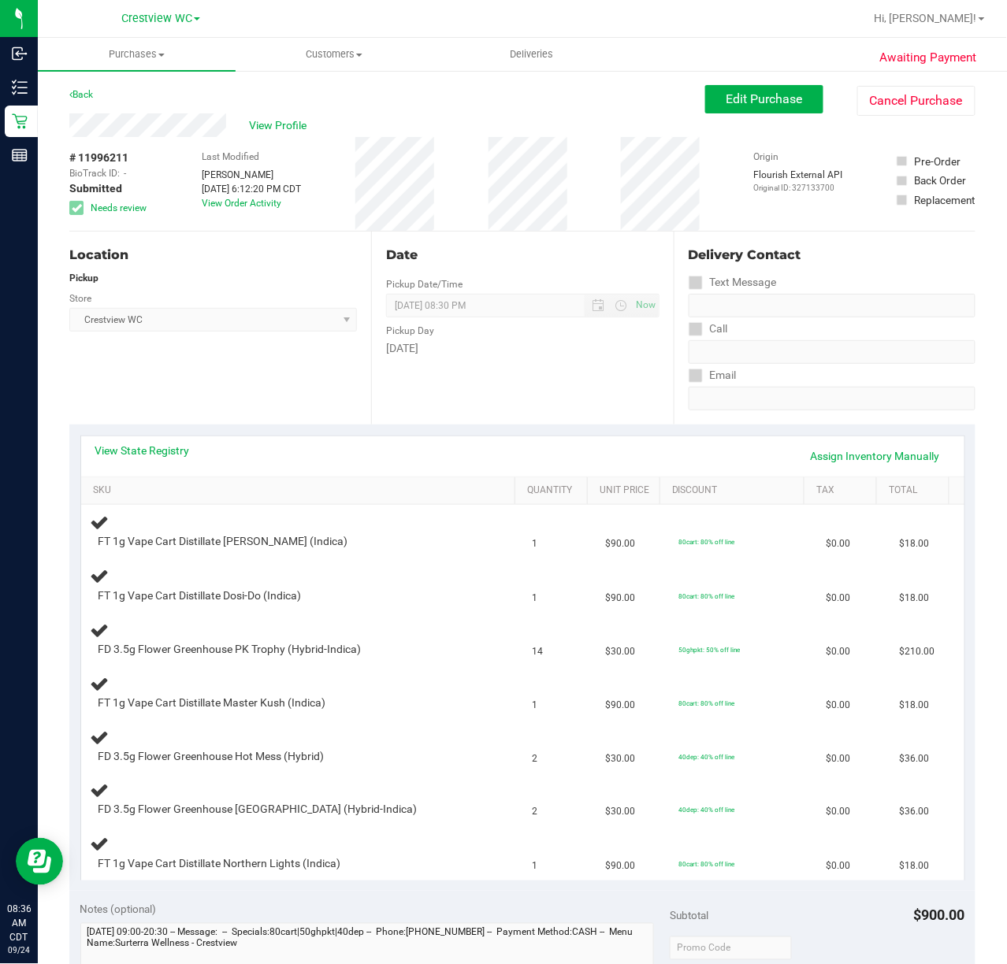
click at [253, 378] on div "Location Pickup Store Crestview WC Select Store Bonita Springs WC Boynton Beach…" at bounding box center [220, 328] width 302 height 193
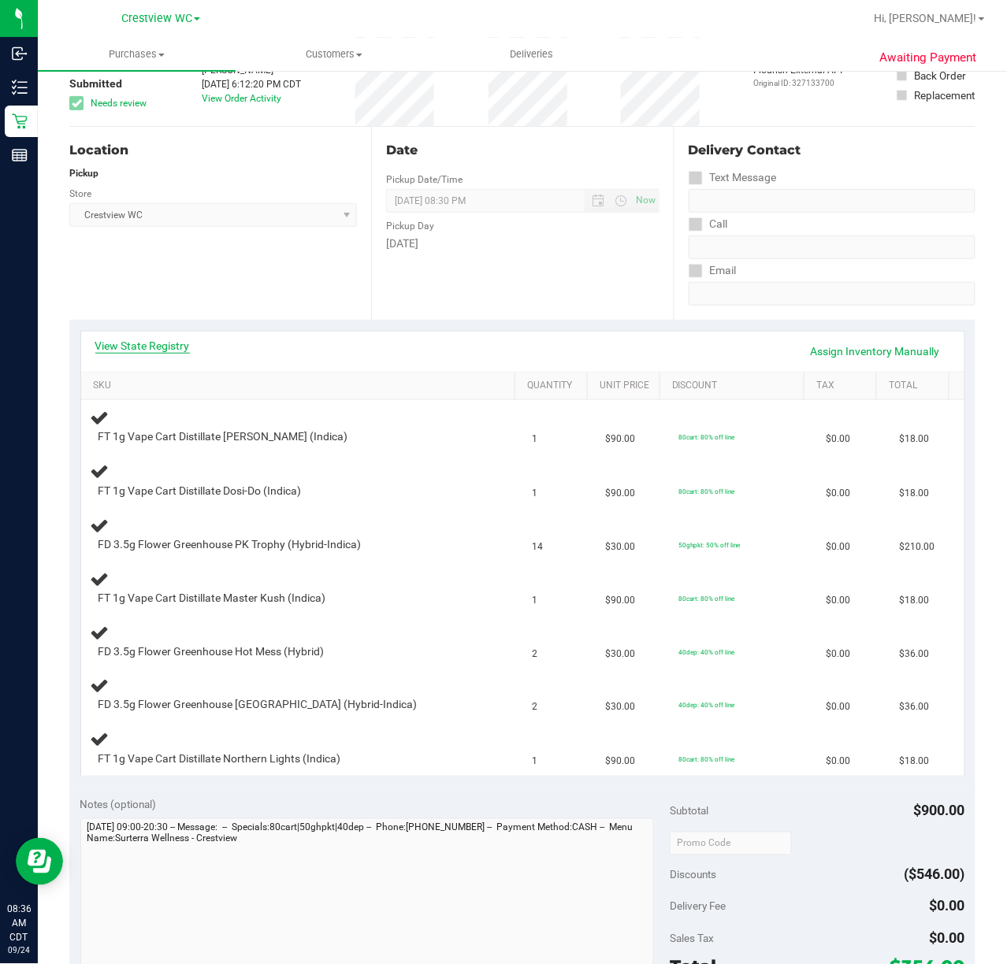
click at [181, 345] on link "View State Registry" at bounding box center [142, 346] width 95 height 16
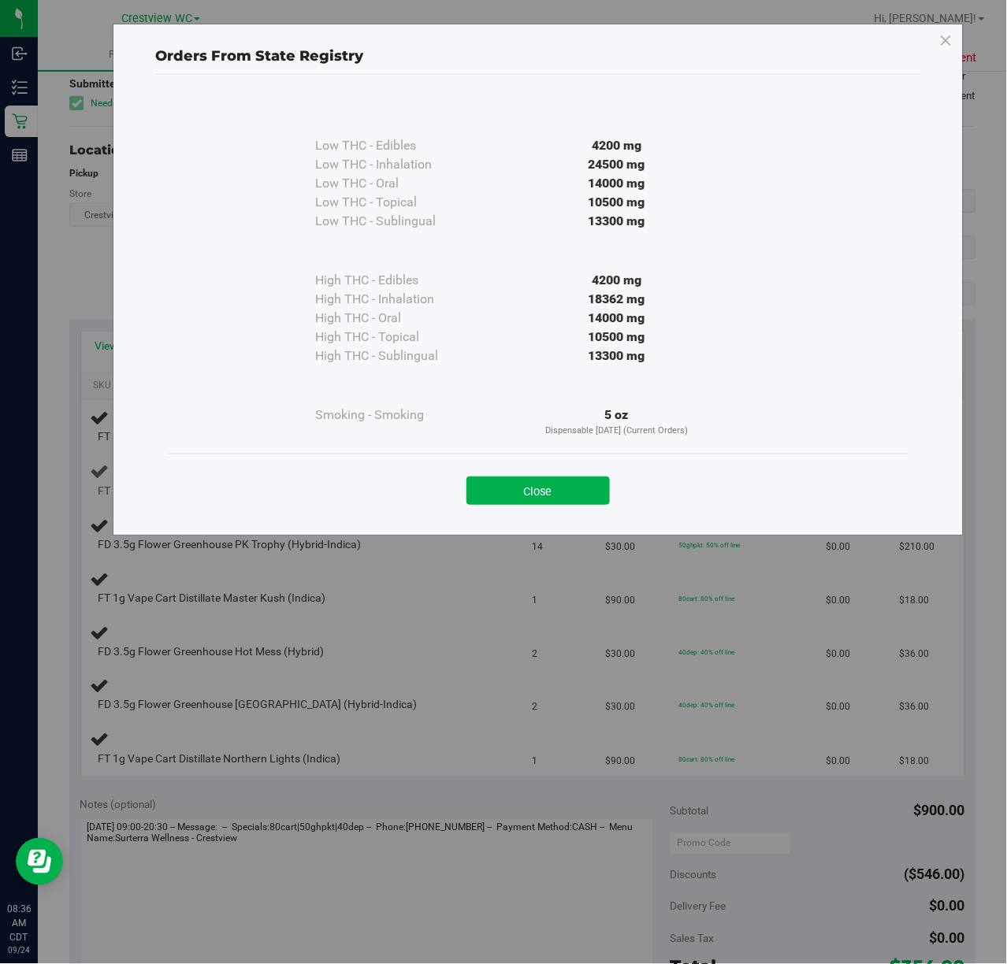
click at [571, 496] on button "Close" at bounding box center [537, 490] width 143 height 28
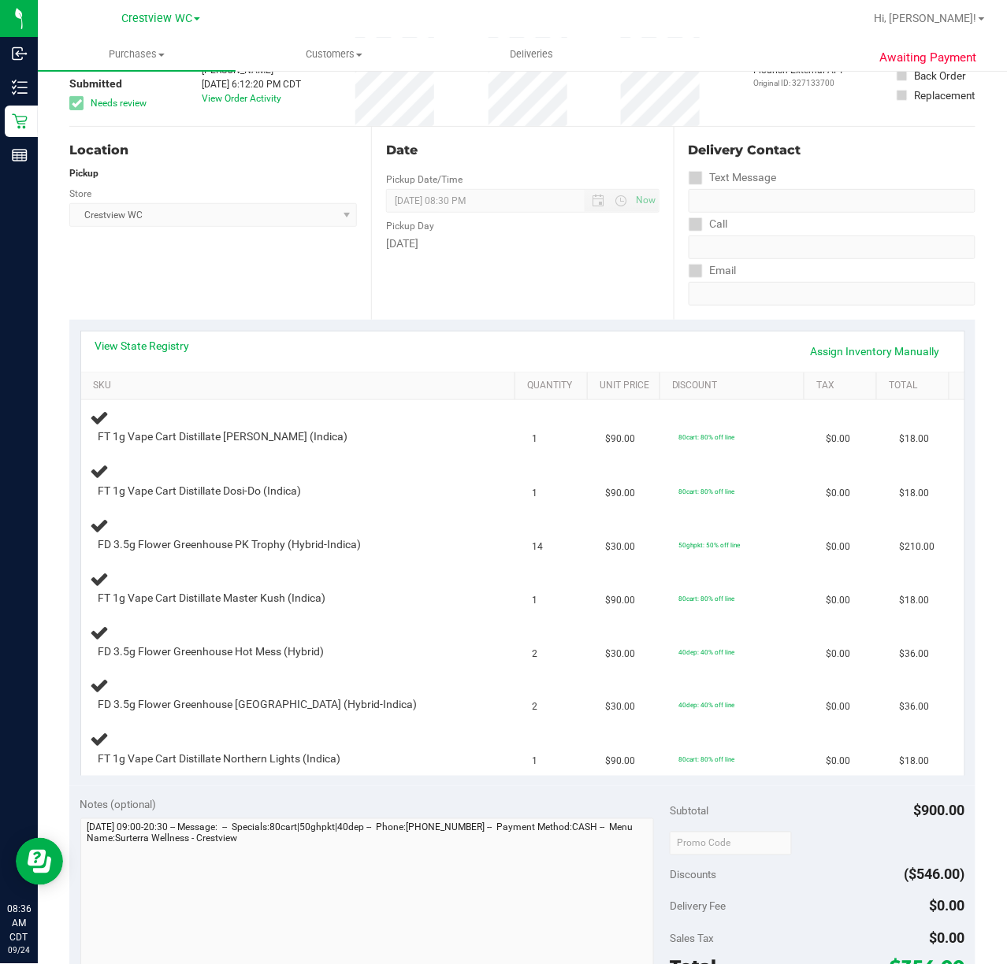
click at [217, 257] on div "Location Pickup Store Crestview WC Select Store Bonita Springs WC Boynton Beach…" at bounding box center [220, 223] width 302 height 193
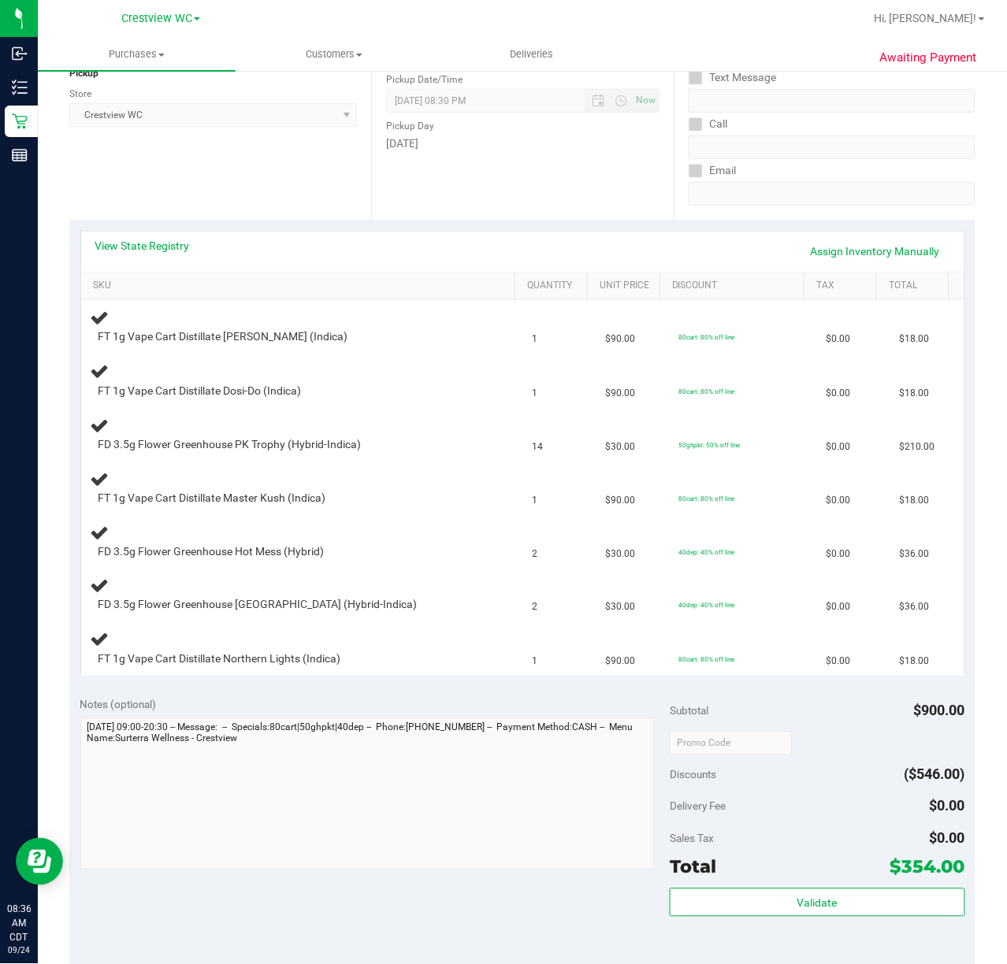
scroll to position [209, 0]
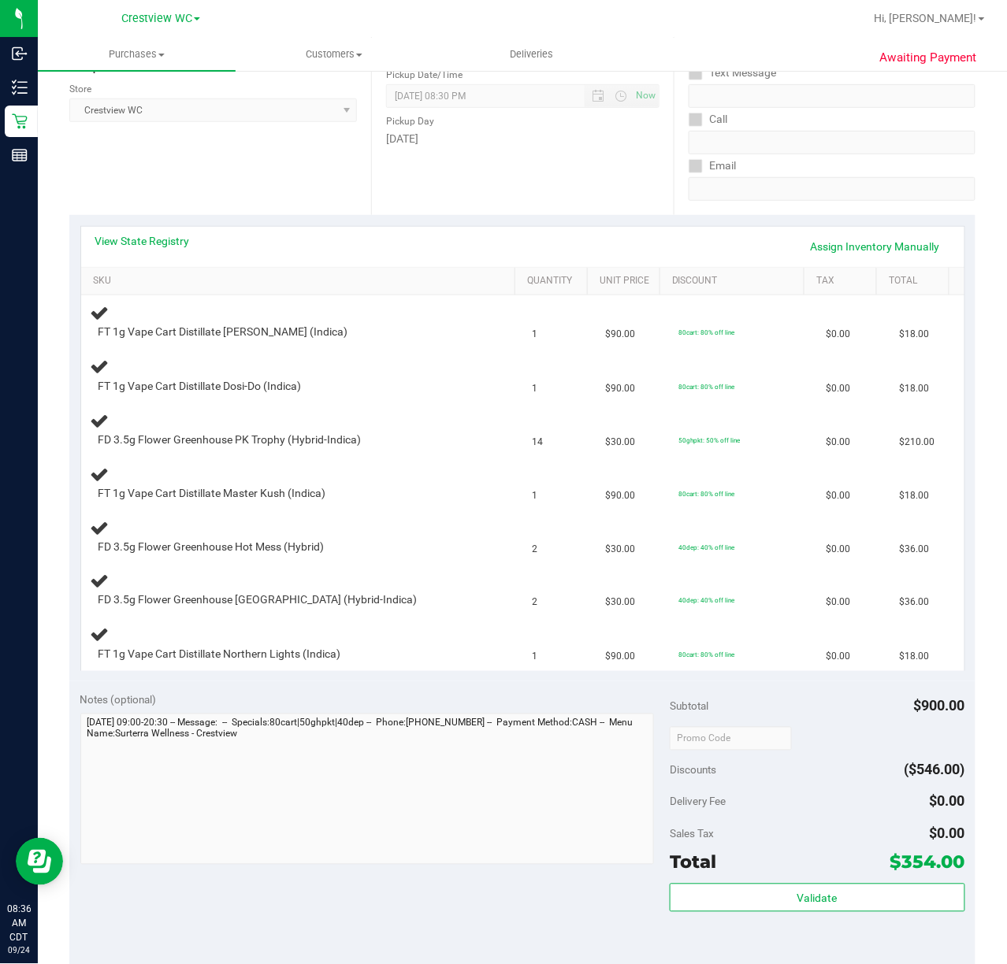
click at [247, 173] on div "Location Pickup Store Crestview WC Select Store Bonita Springs WC Boynton Beach…" at bounding box center [220, 118] width 302 height 193
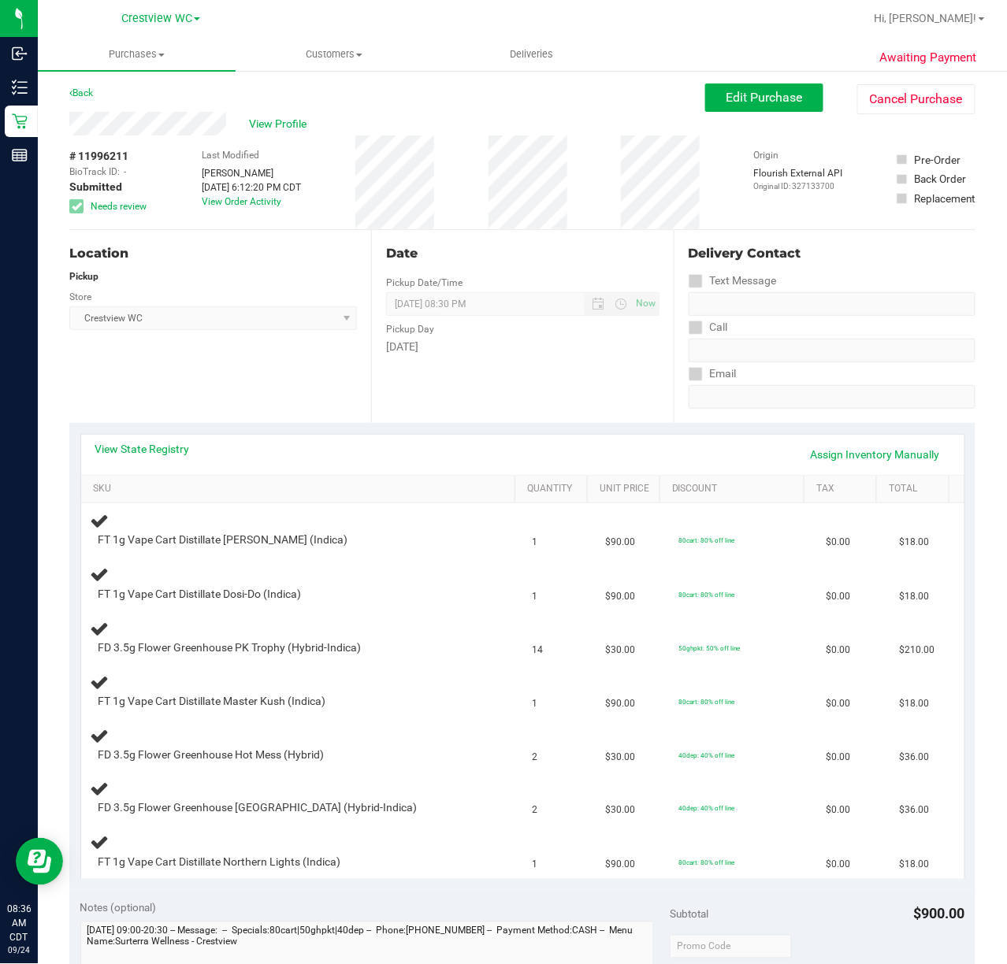
scroll to position [0, 0]
click at [187, 446] on link "View State Registry" at bounding box center [142, 451] width 95 height 16
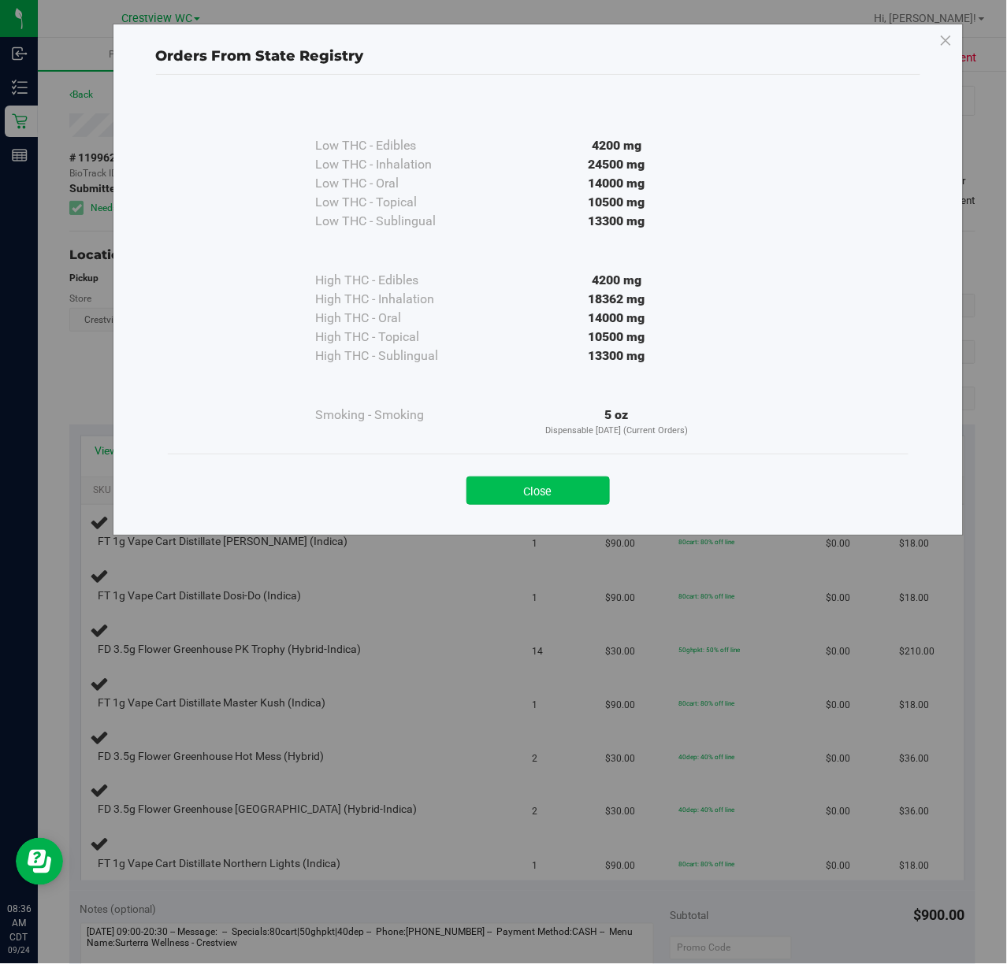
click at [562, 495] on button "Close" at bounding box center [537, 490] width 143 height 28
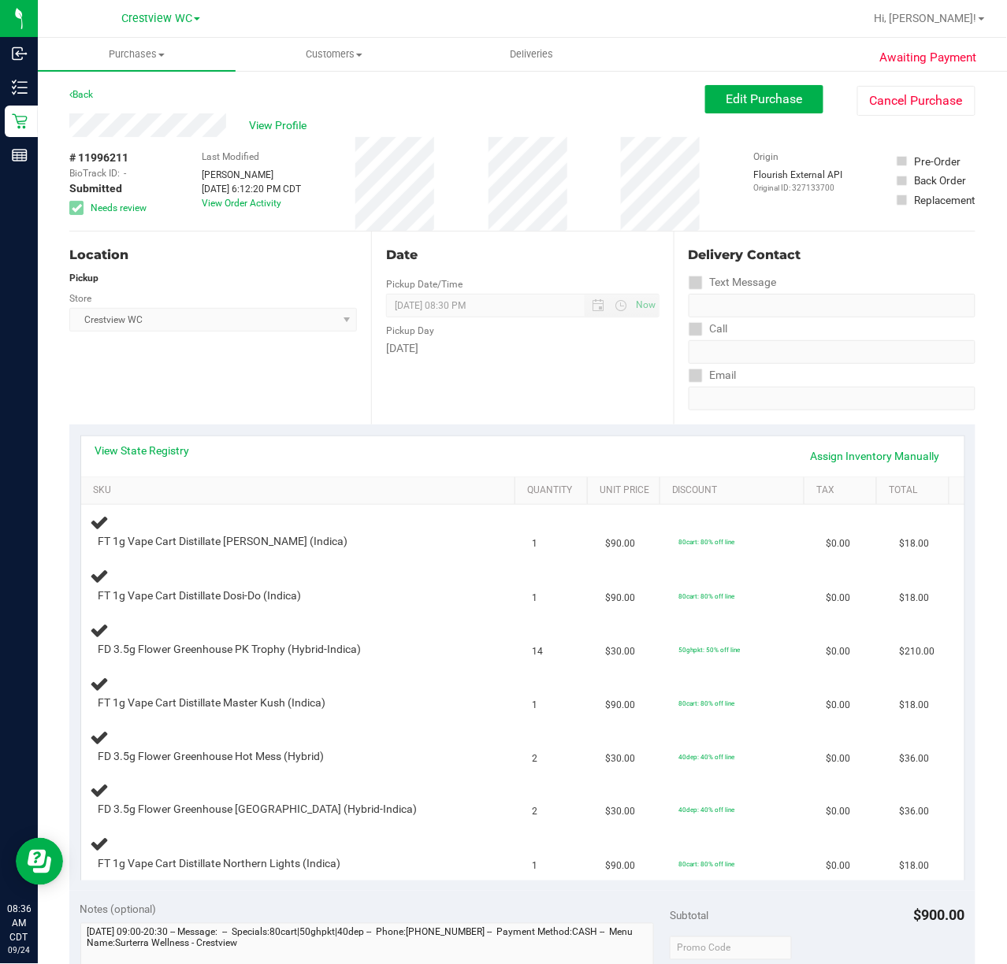
click at [287, 370] on div "Location Pickup Store Crestview WC Select Store Bonita Springs WC Boynton Beach…" at bounding box center [220, 328] width 302 height 193
click at [448, 565] on td "FT 1g Vape Cart Distillate Dosi-Do (Indica)" at bounding box center [302, 586] width 442 height 54
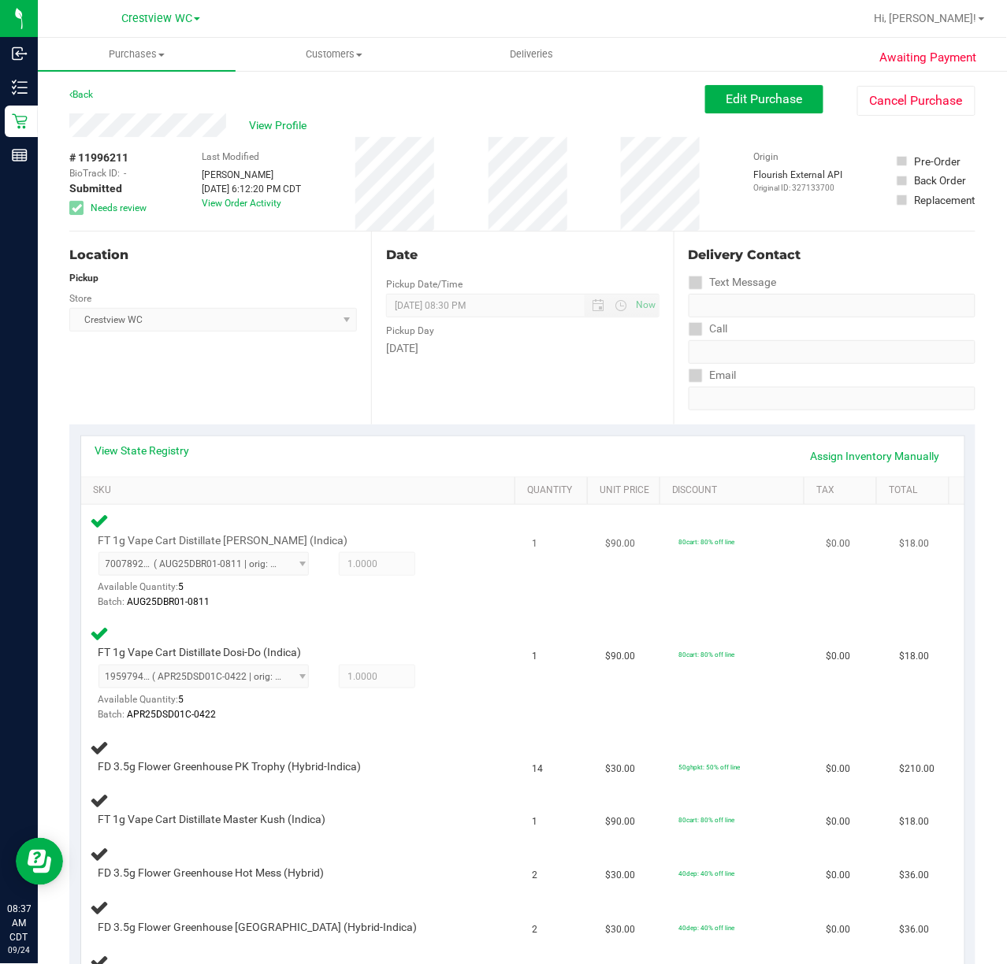
click at [465, 594] on div "FT 1g Vape Cart Distillate Donny Burger (Indica) 7007892966749753 ( AUG25DBR01-…" at bounding box center [302, 560] width 423 height 99
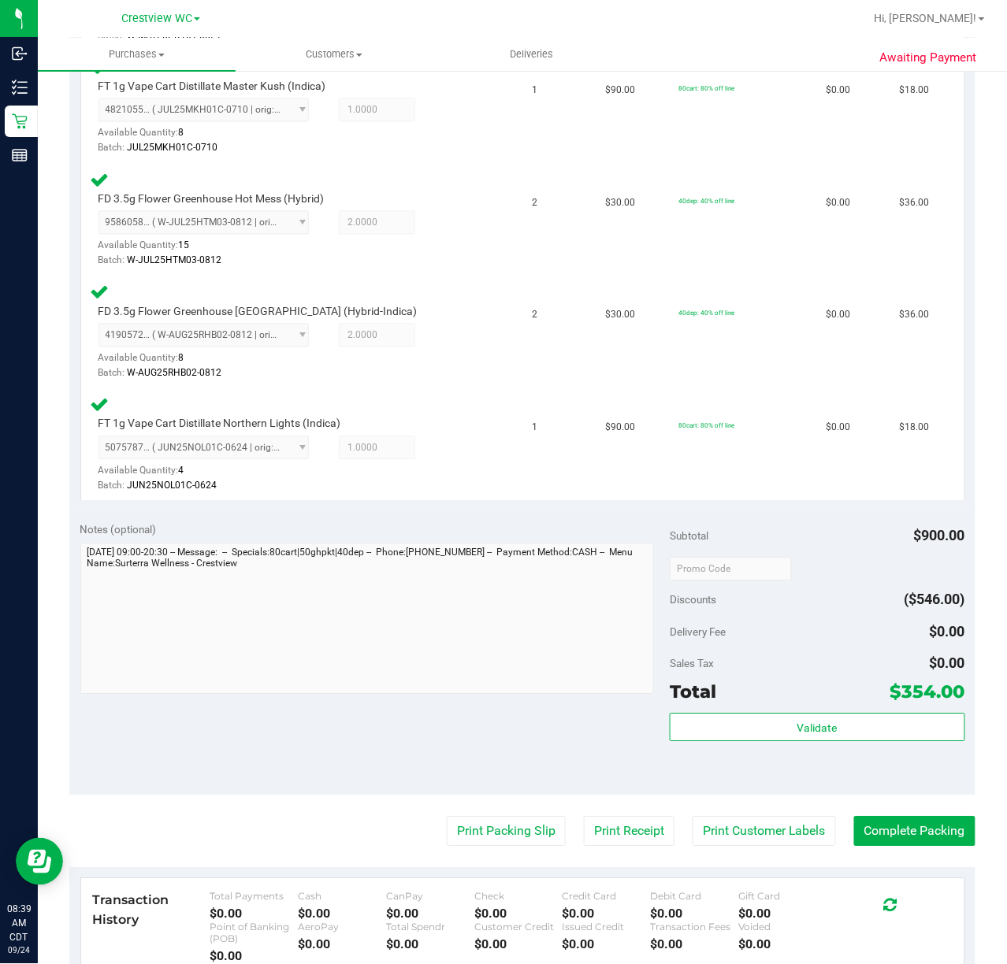
scroll to position [792, 0]
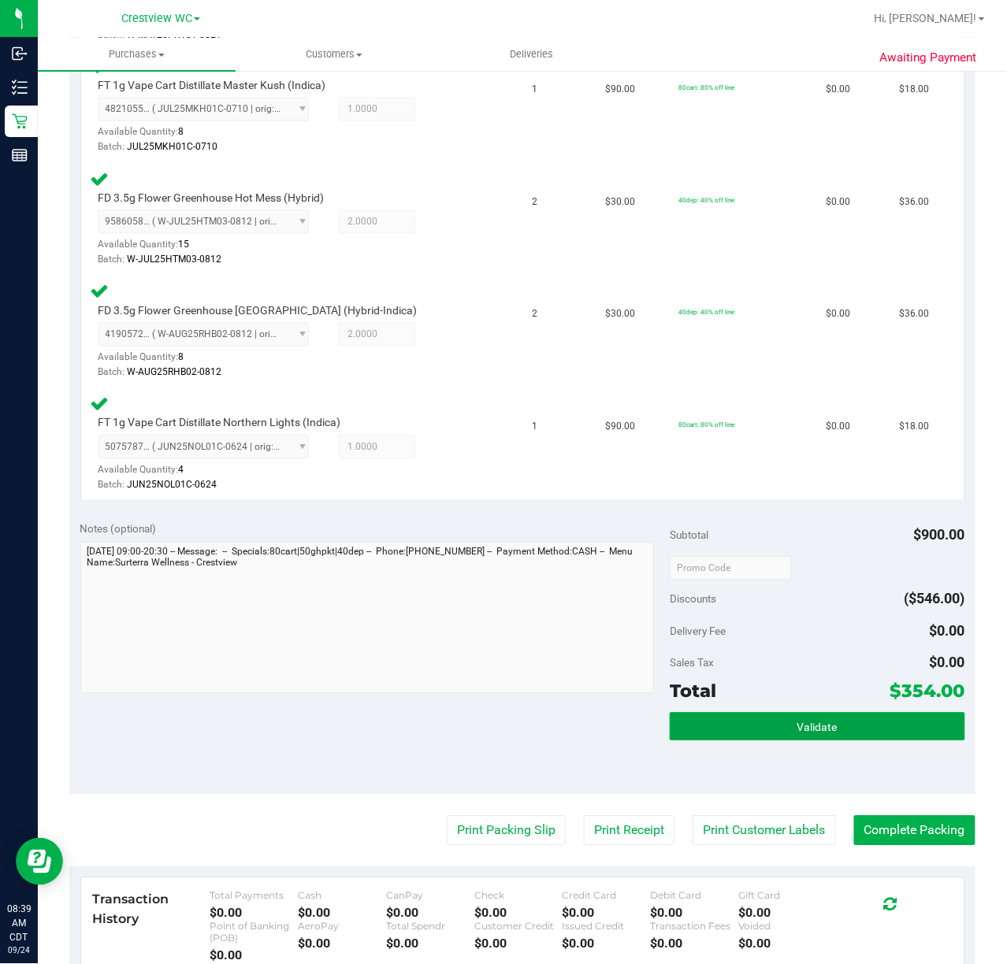
click at [797, 728] on span "Validate" at bounding box center [817, 727] width 40 height 13
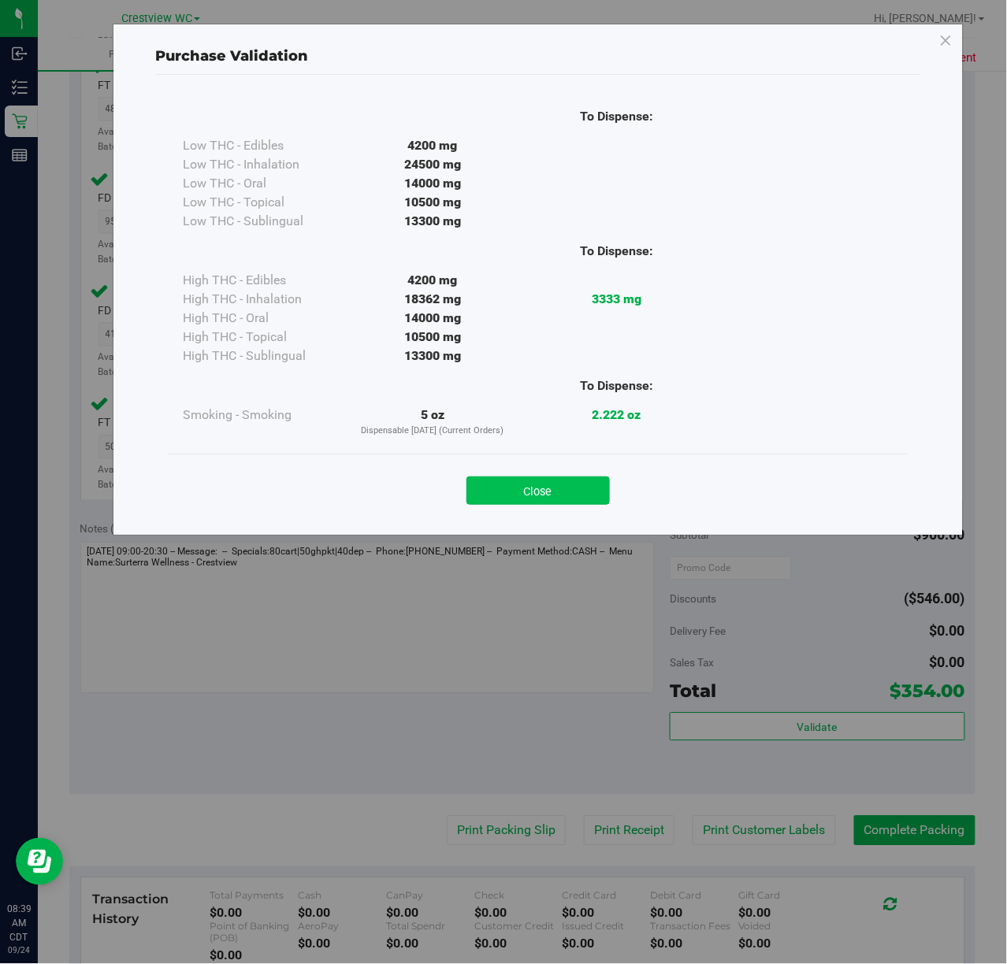
click at [543, 476] on button "Close" at bounding box center [537, 490] width 143 height 28
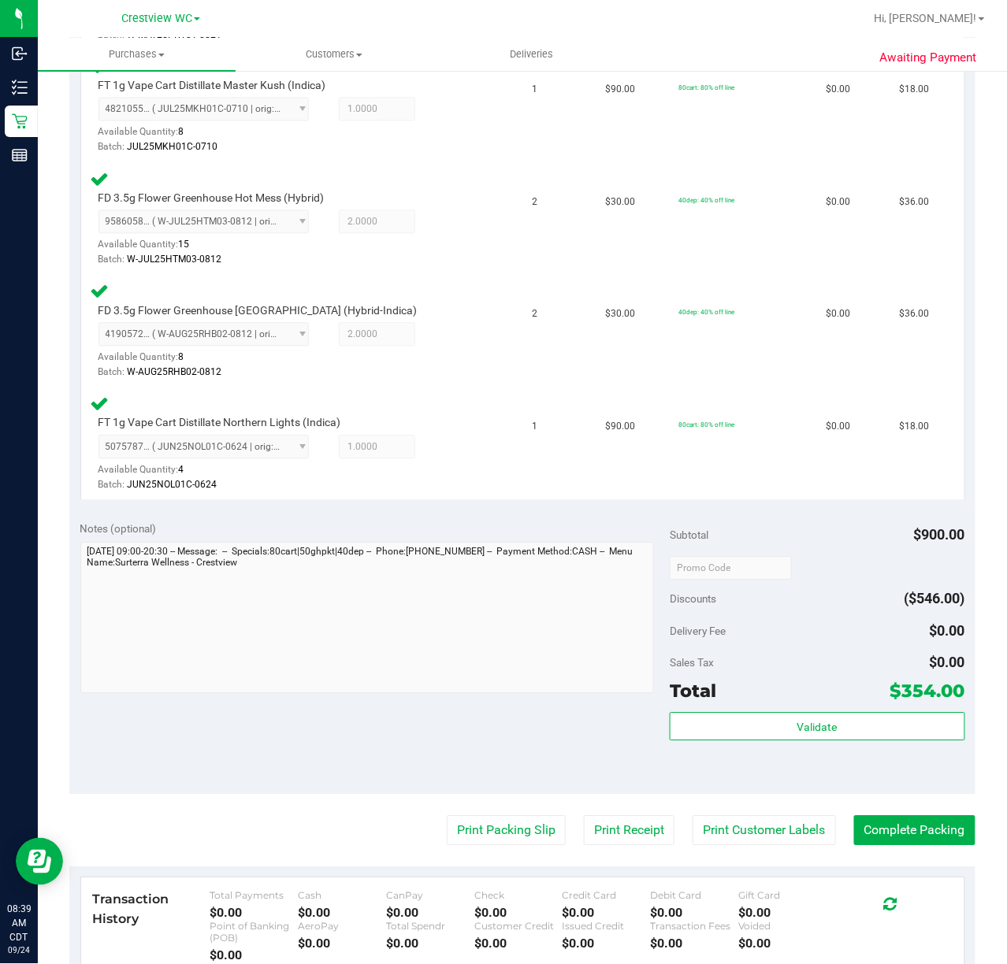
scroll to position [1032, 0]
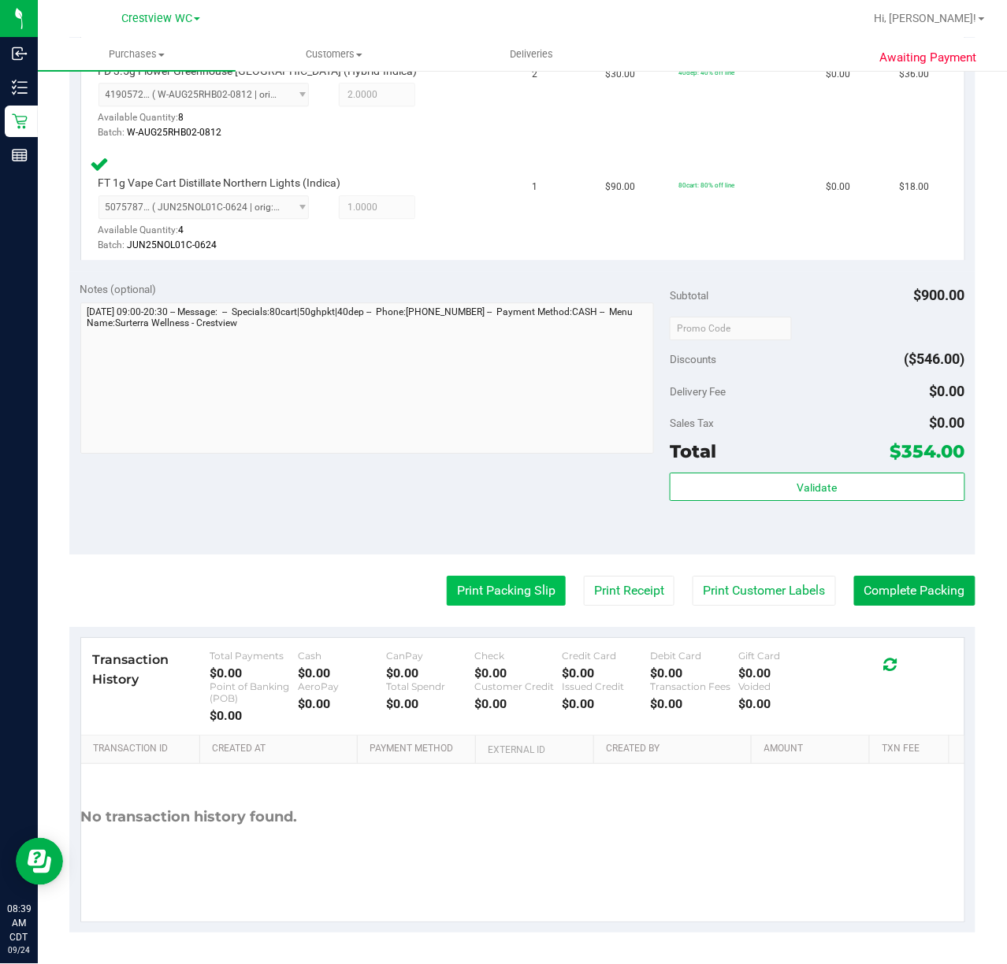
click at [501, 583] on button "Print Packing Slip" at bounding box center [506, 591] width 119 height 30
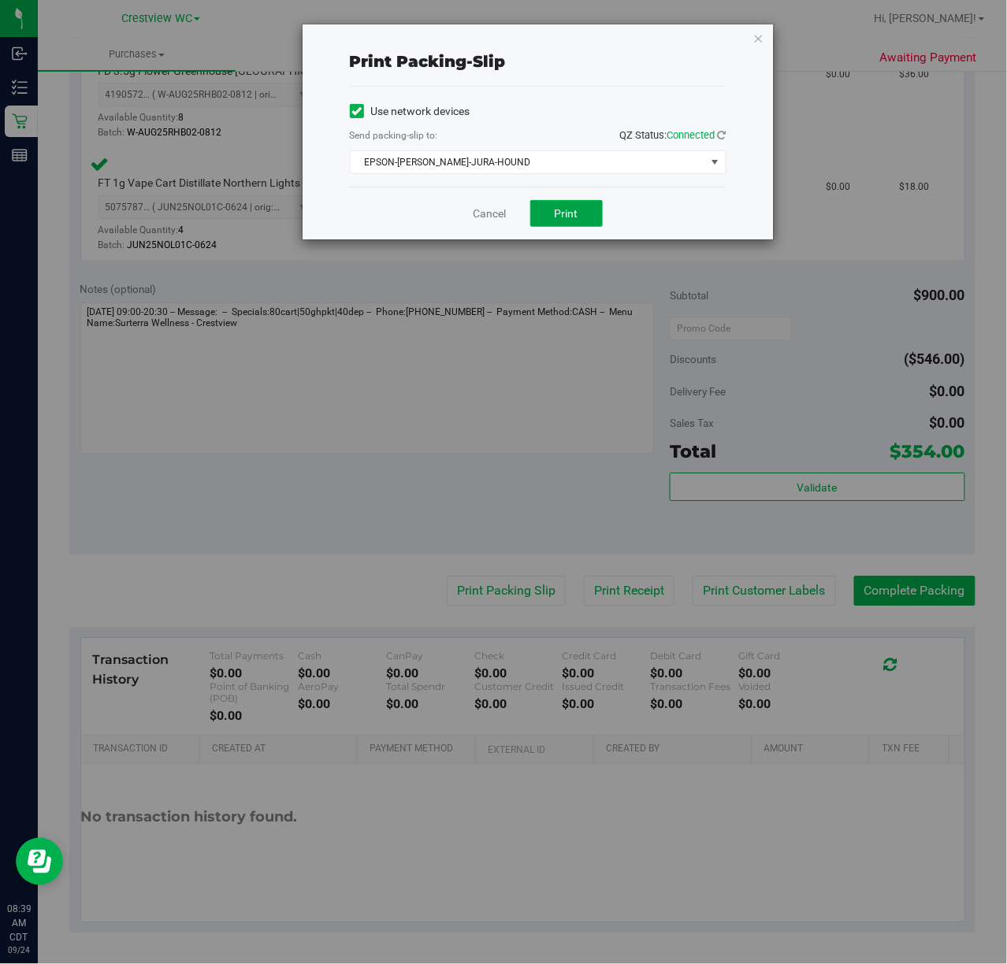
click at [565, 214] on span "Print" at bounding box center [566, 213] width 24 height 13
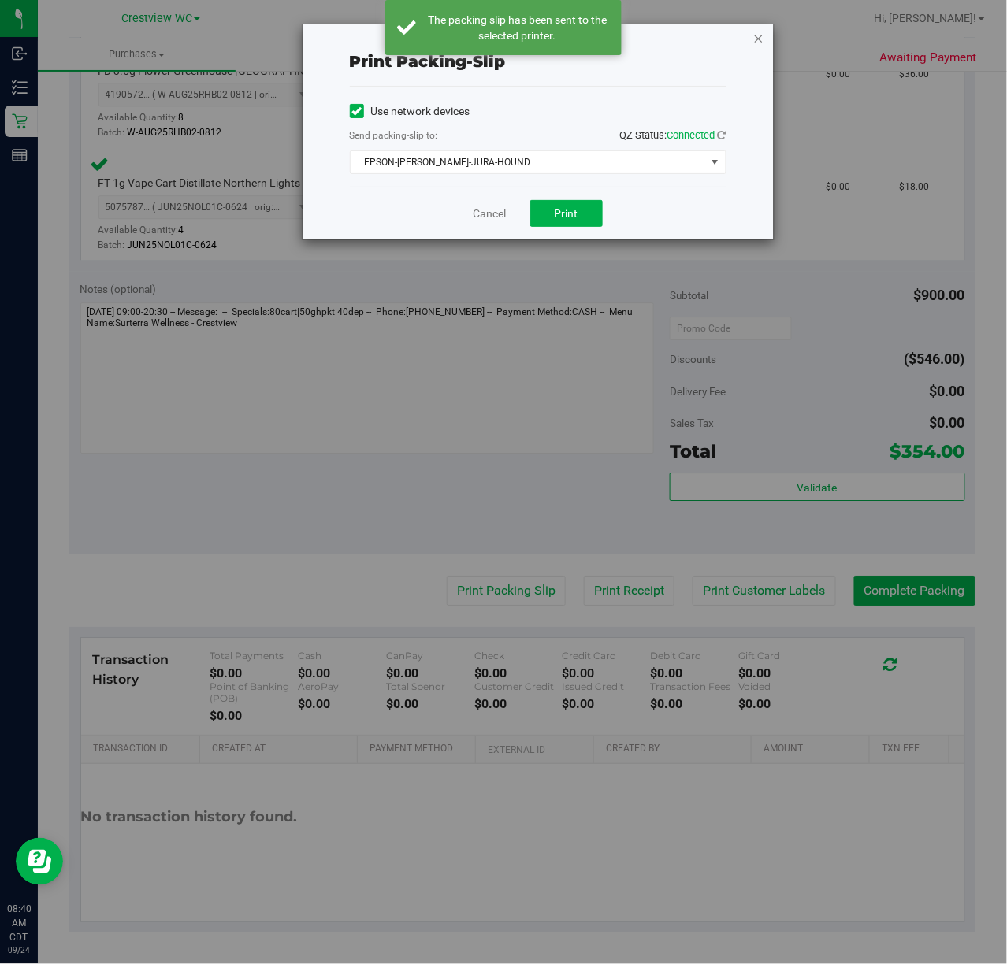
click at [758, 36] on icon "button" at bounding box center [758, 37] width 11 height 19
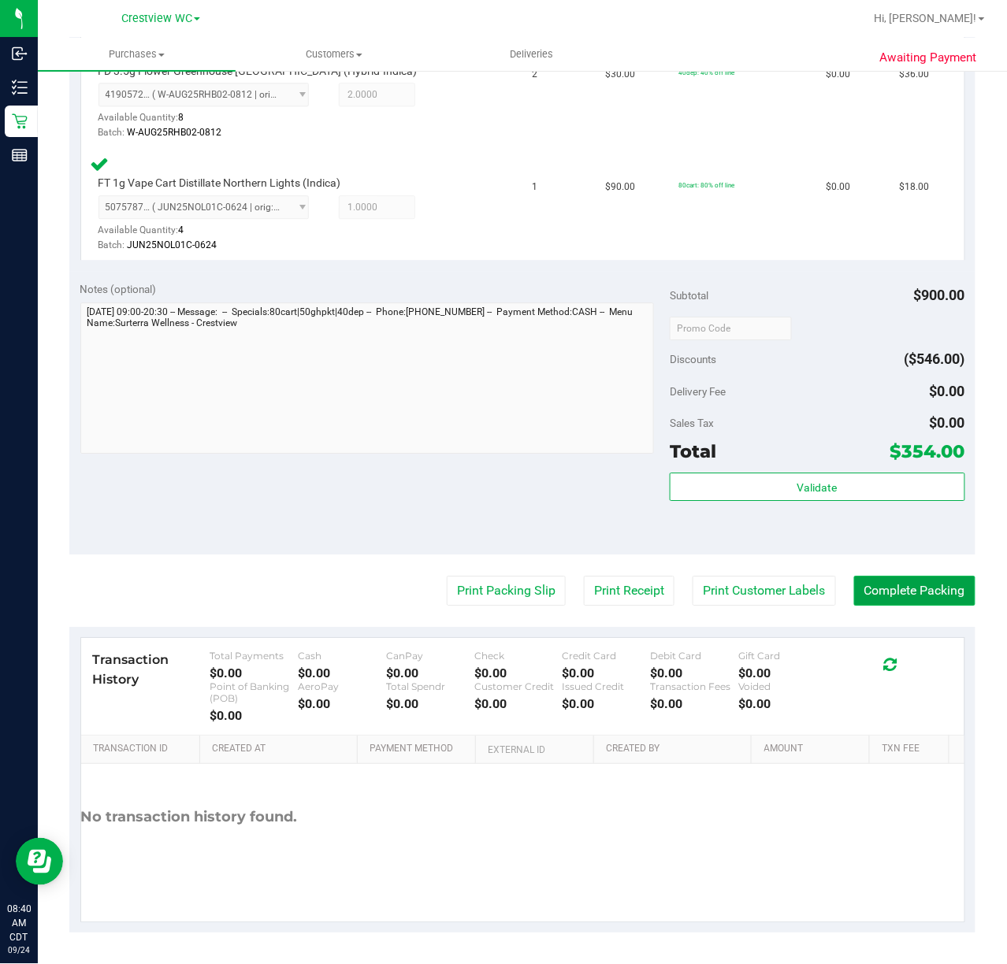
click at [939, 591] on button "Complete Packing" at bounding box center [914, 591] width 121 height 30
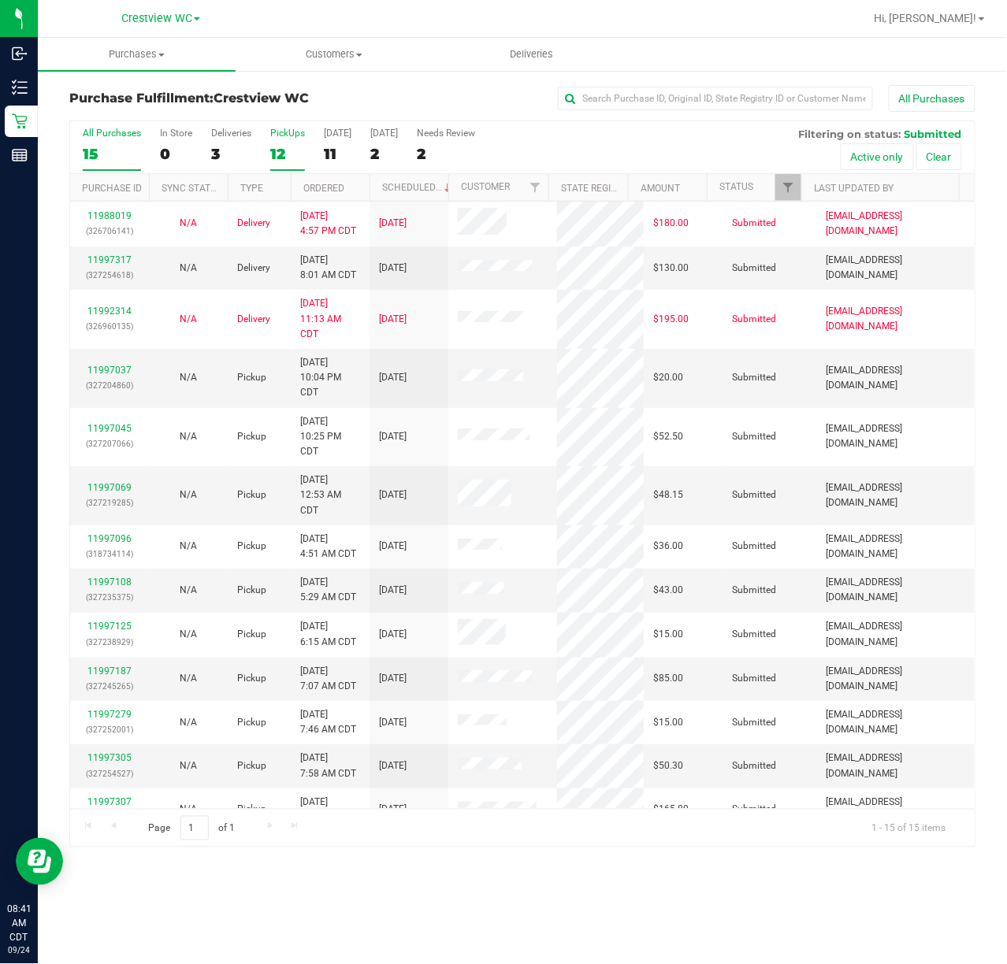
click at [293, 133] on div "PickUps" at bounding box center [287, 133] width 35 height 11
click at [0, 0] on input "PickUps 12" at bounding box center [0, 0] width 0 height 0
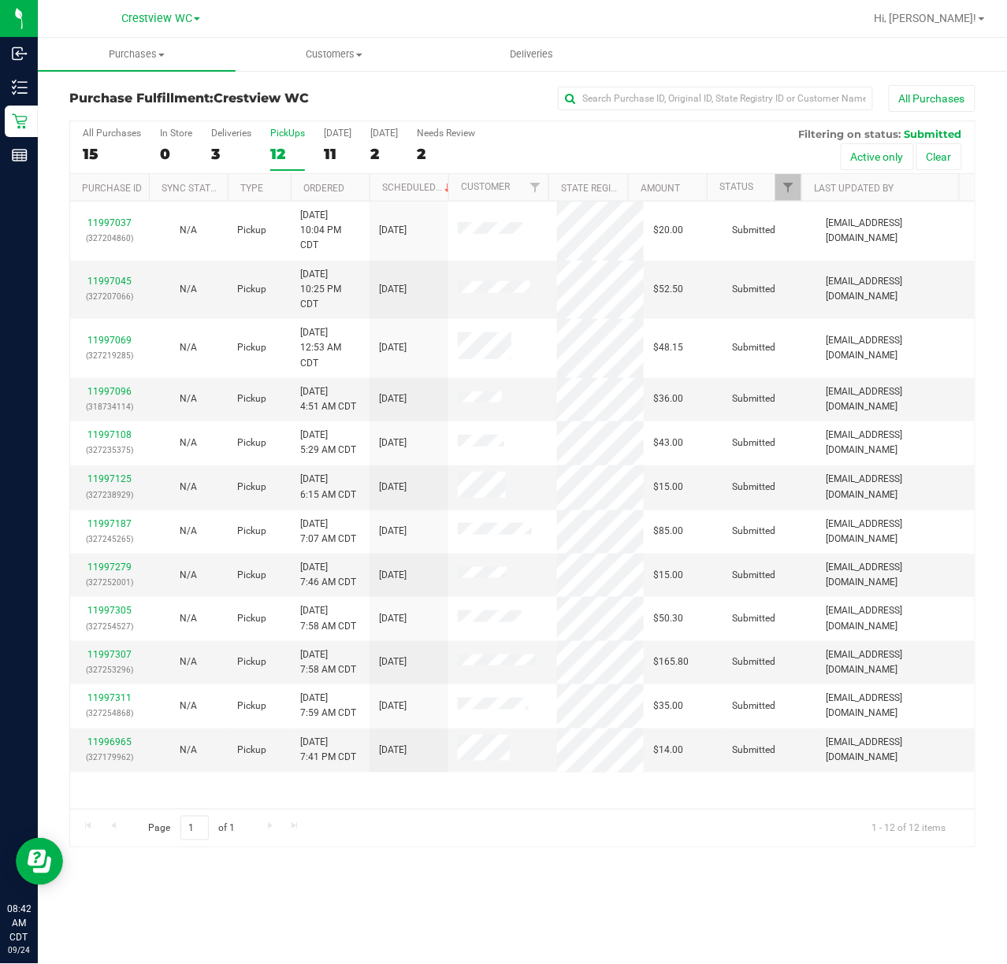
click at [298, 136] on div "PickUps" at bounding box center [287, 133] width 35 height 11
click at [0, 0] on input "PickUps 12" at bounding box center [0, 0] width 0 height 0
click at [297, 136] on div "PickUps" at bounding box center [287, 133] width 35 height 11
click at [0, 0] on input "PickUps 12" at bounding box center [0, 0] width 0 height 0
click at [786, 180] on link "Filter" at bounding box center [788, 187] width 26 height 27
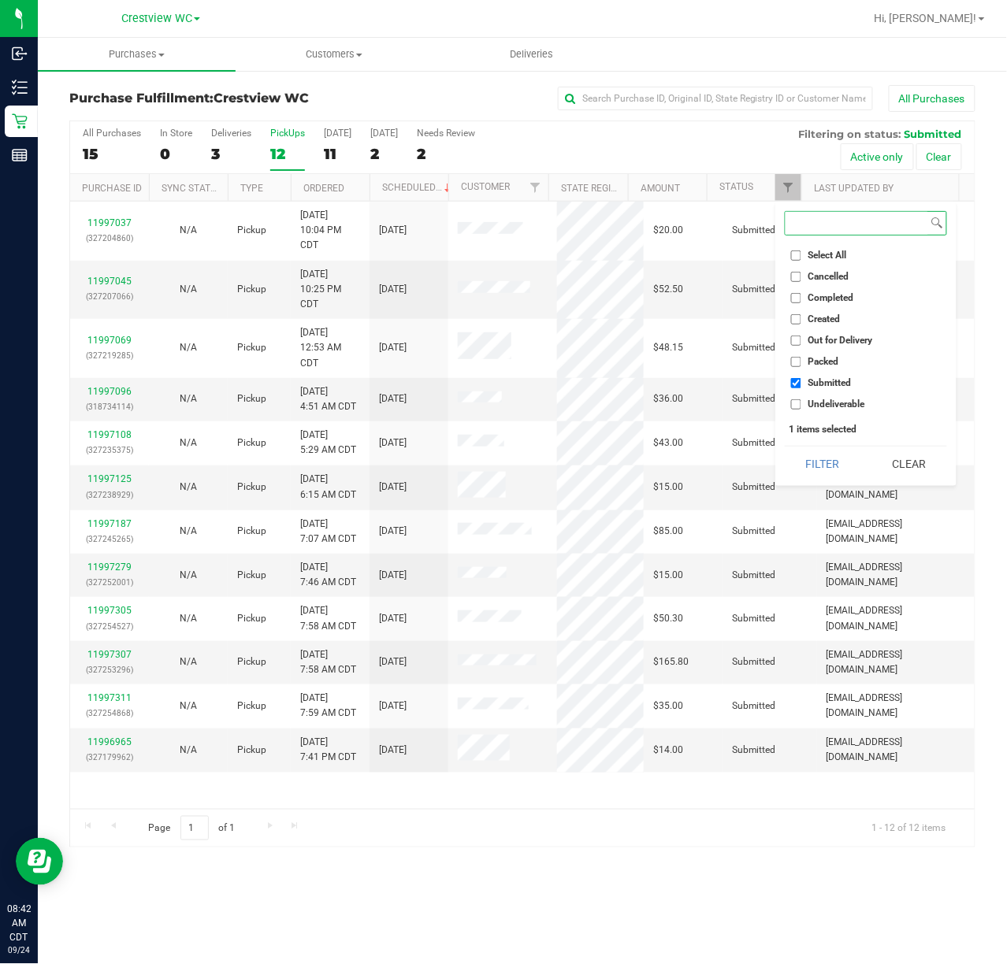
click at [784, 447] on button "Filter" at bounding box center [822, 464] width 76 height 35
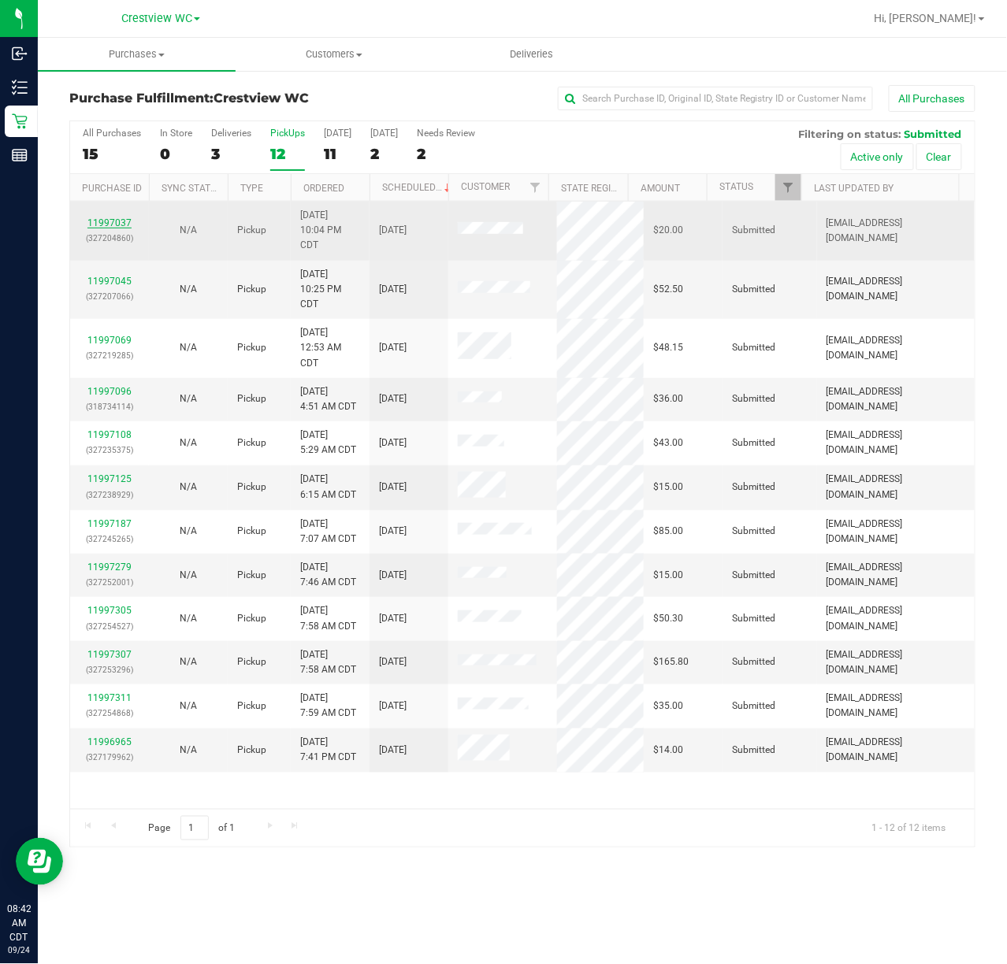
click at [118, 219] on link "11997037" at bounding box center [109, 222] width 44 height 11
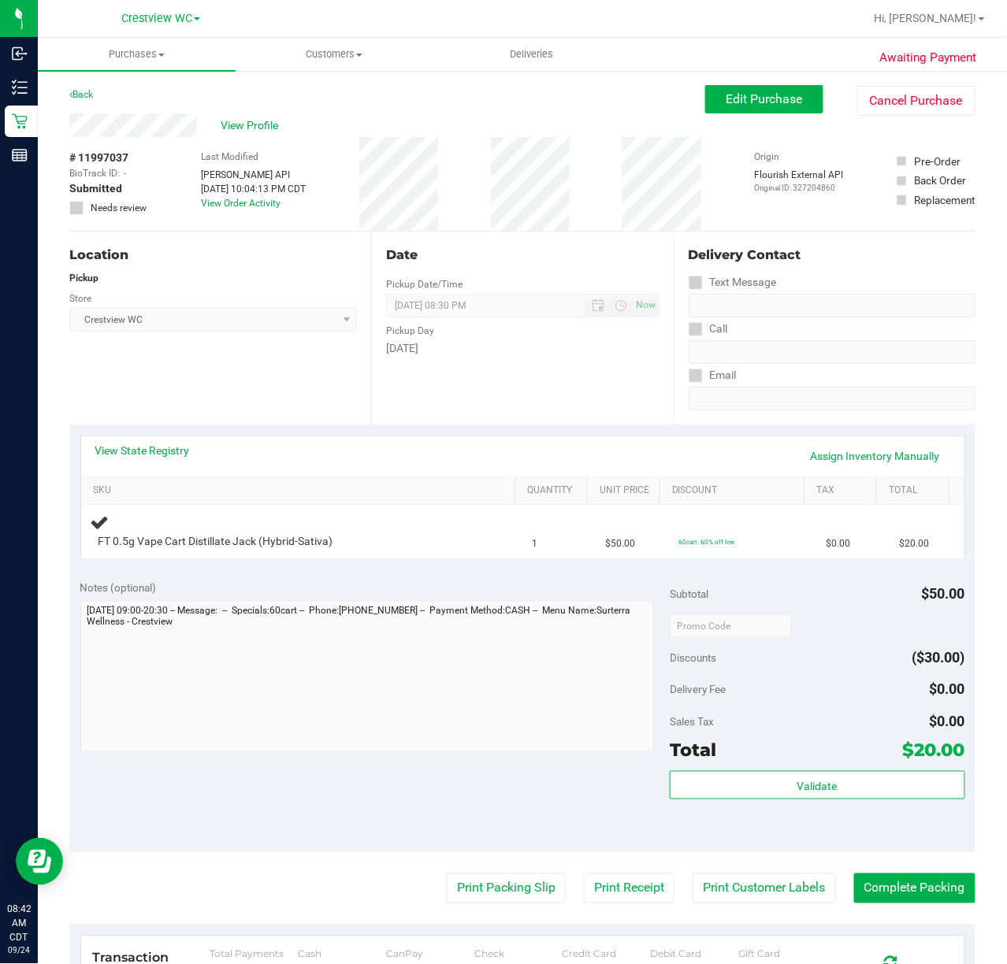
click at [261, 376] on div "Location Pickup Store Crestview WC Select Store Bonita Springs WC Boynton Beach…" at bounding box center [220, 328] width 302 height 193
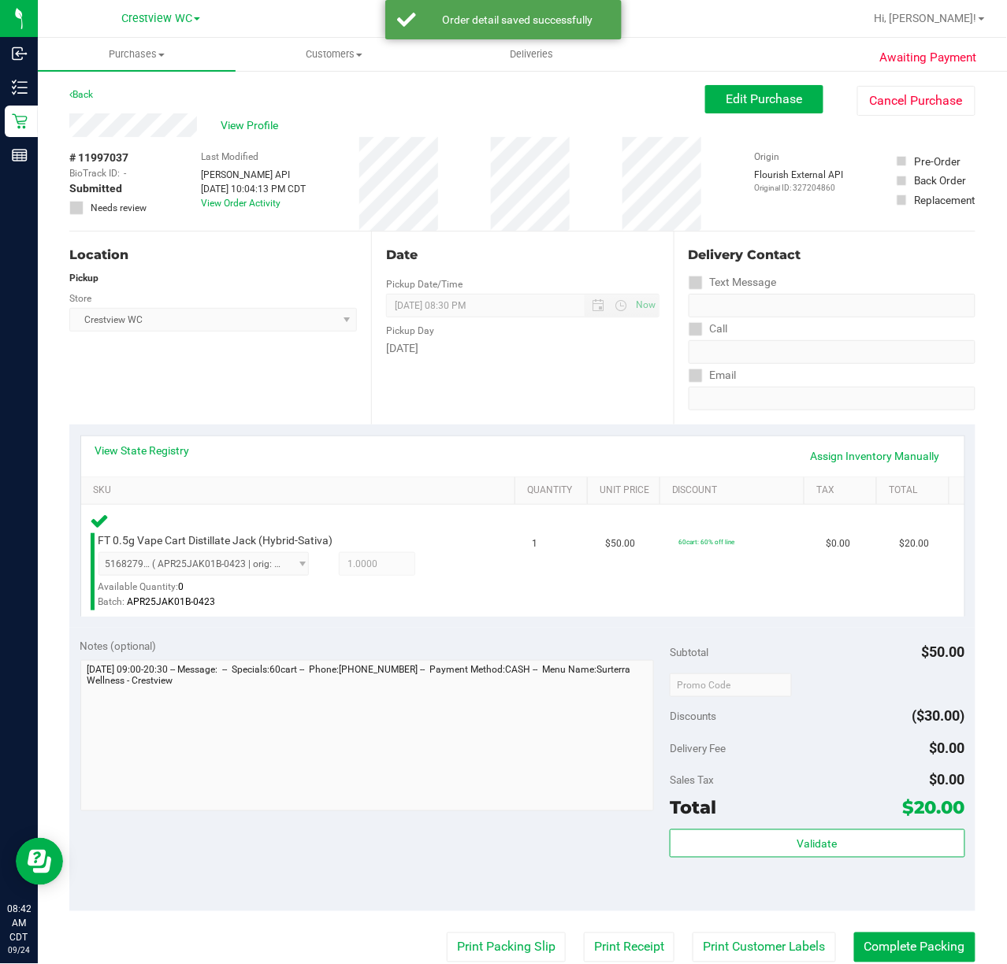
scroll to position [98, 0]
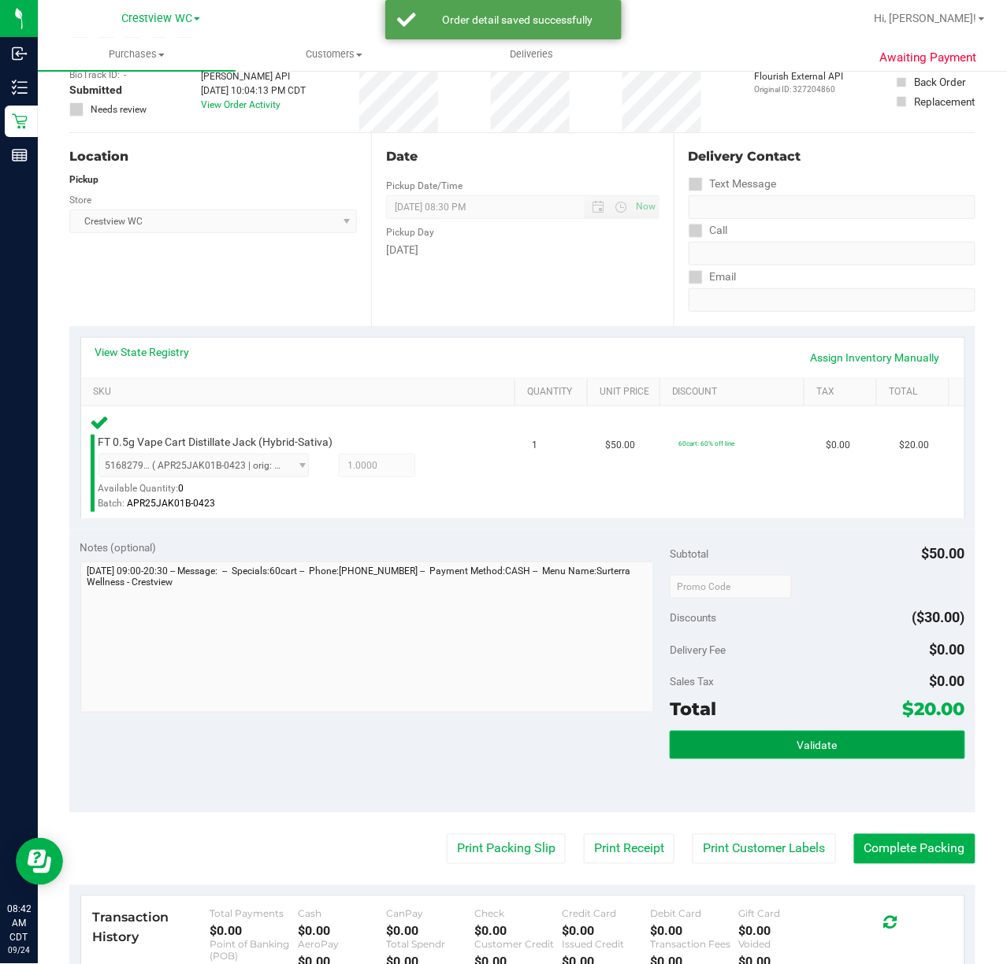
click at [784, 732] on button "Validate" at bounding box center [816, 745] width 295 height 28
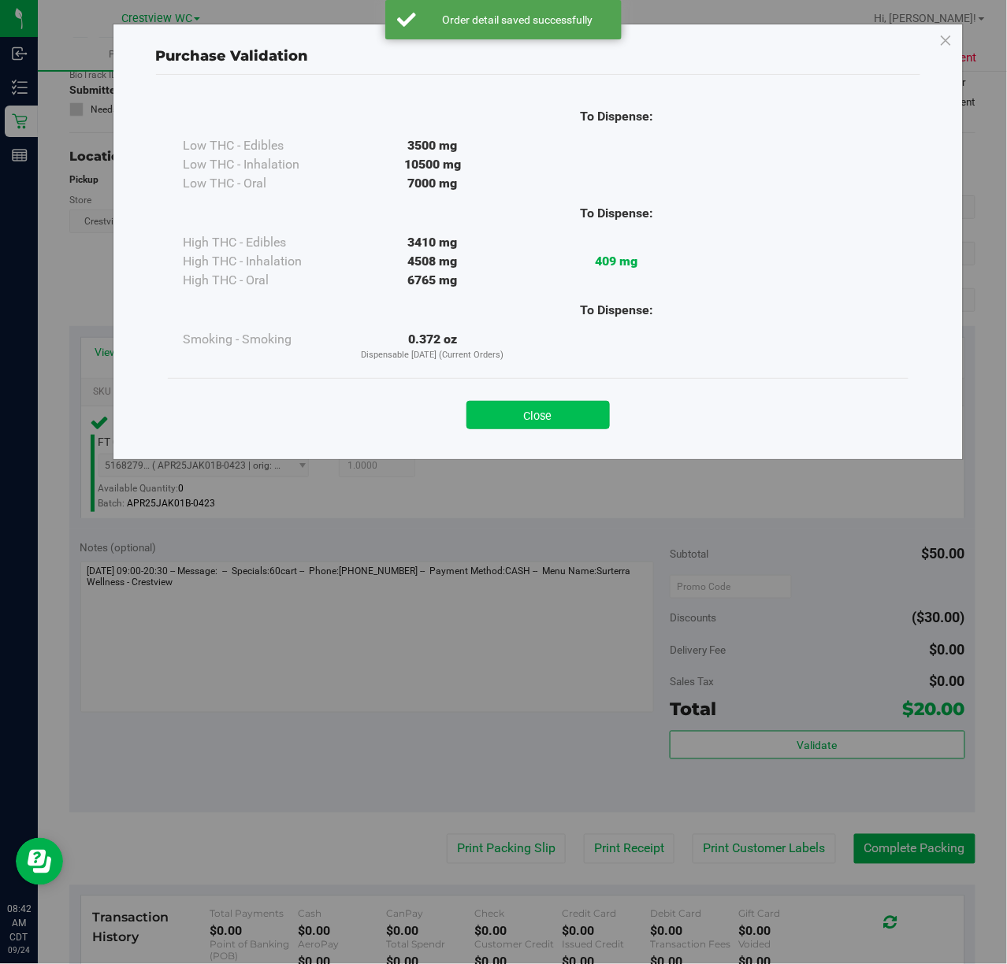
click at [549, 408] on button "Close" at bounding box center [537, 415] width 143 height 28
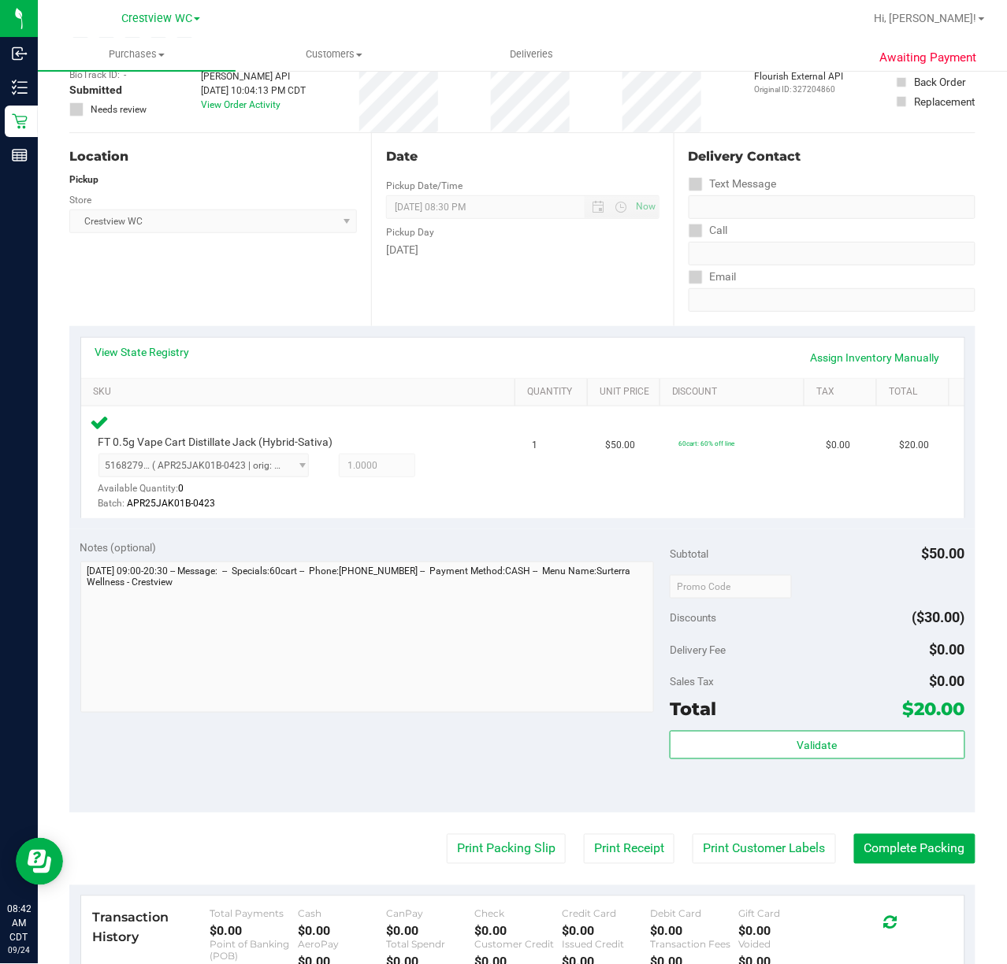
scroll to position [307, 0]
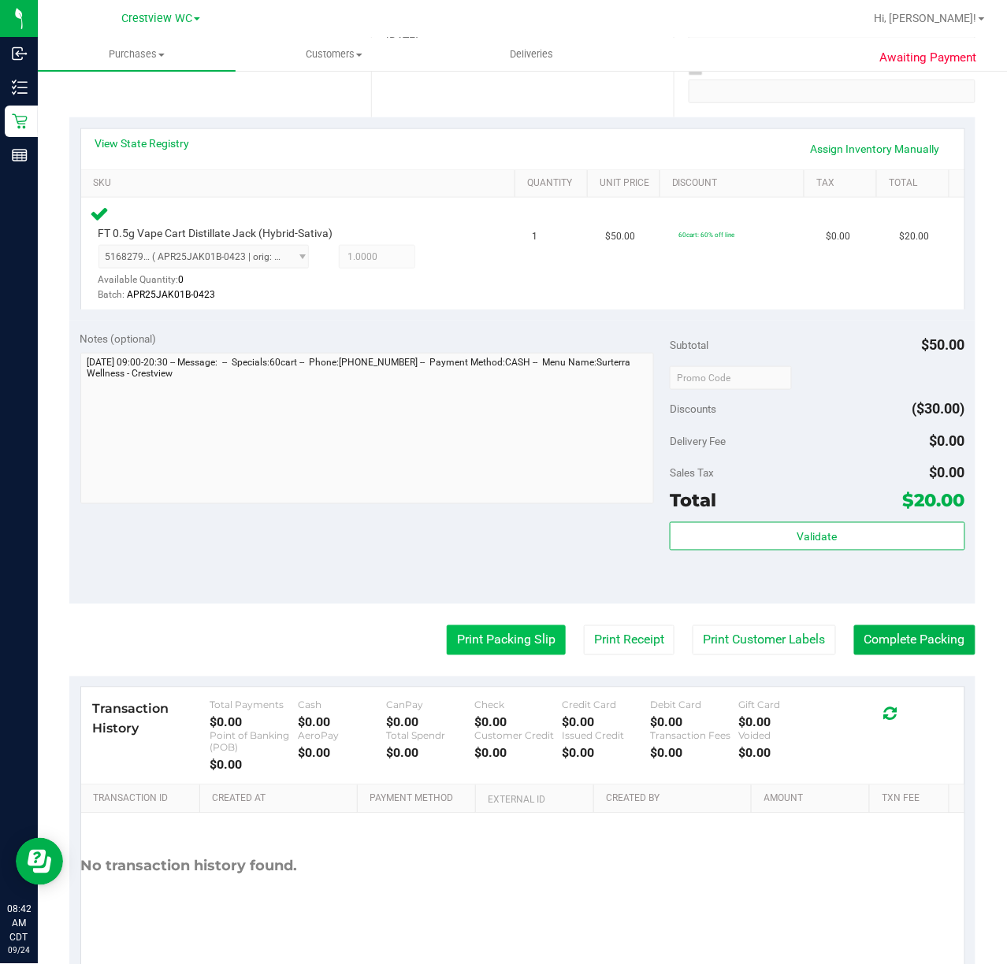
click at [480, 646] on button "Print Packing Slip" at bounding box center [506, 640] width 119 height 30
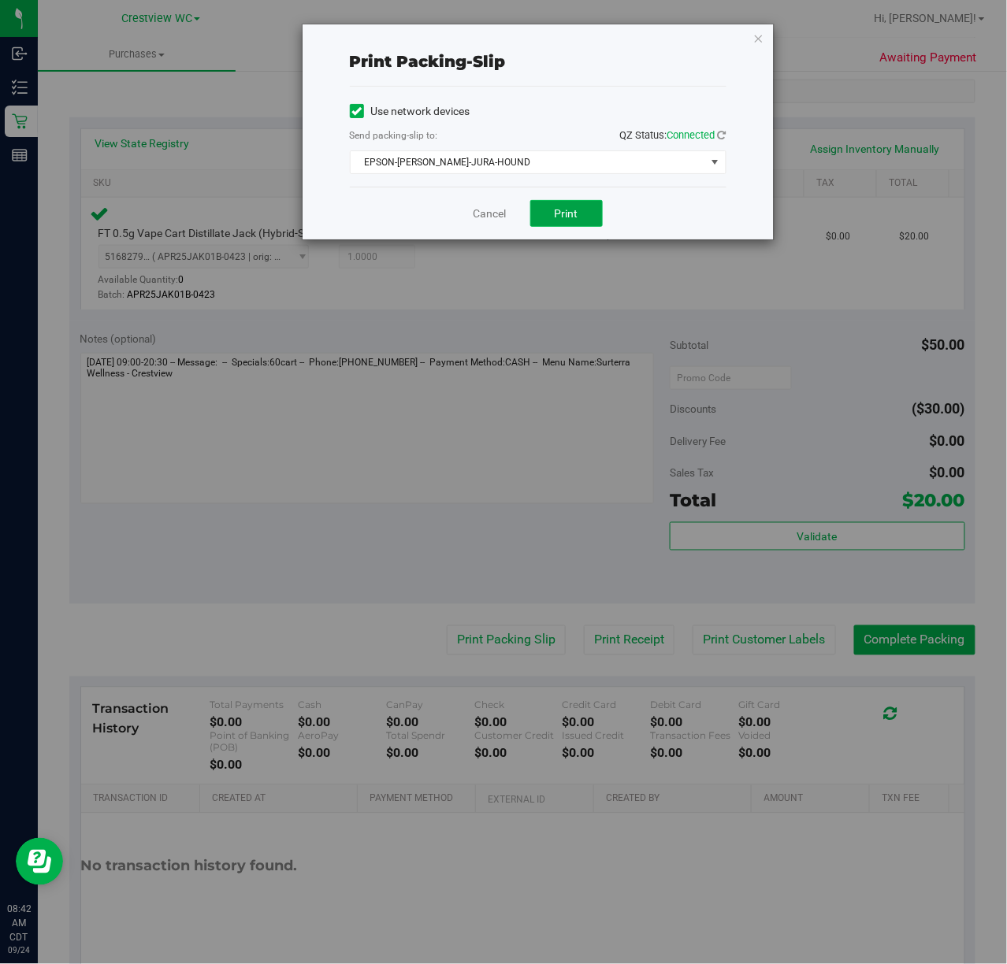
click at [569, 208] on span "Print" at bounding box center [566, 213] width 24 height 13
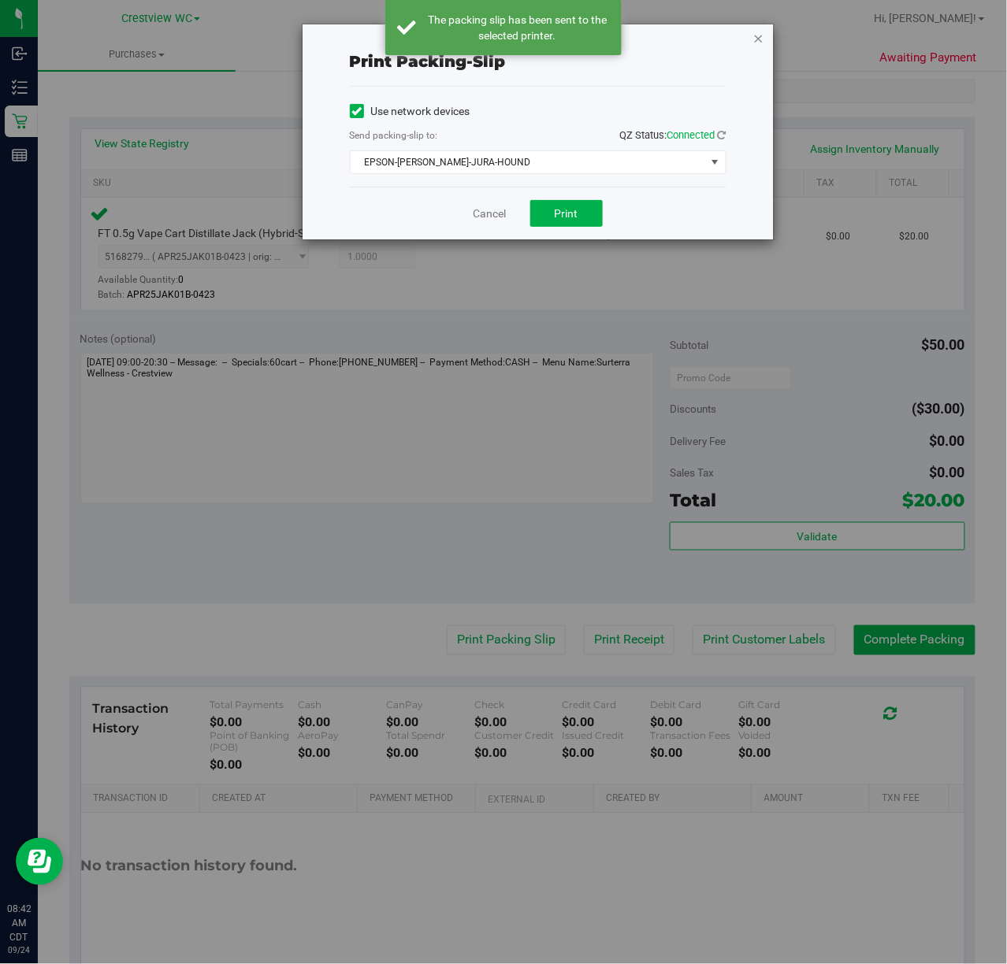
click at [760, 36] on icon "button" at bounding box center [758, 37] width 11 height 19
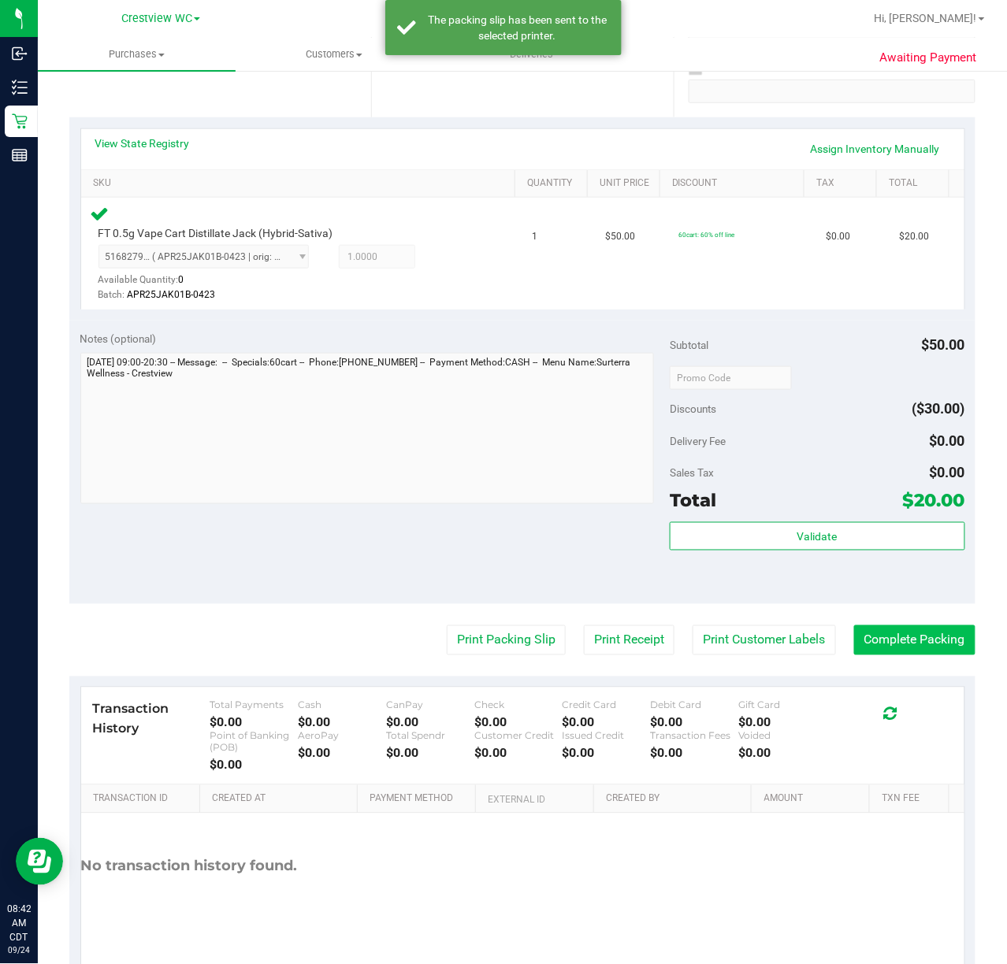
click at [918, 643] on button "Complete Packing" at bounding box center [914, 640] width 121 height 30
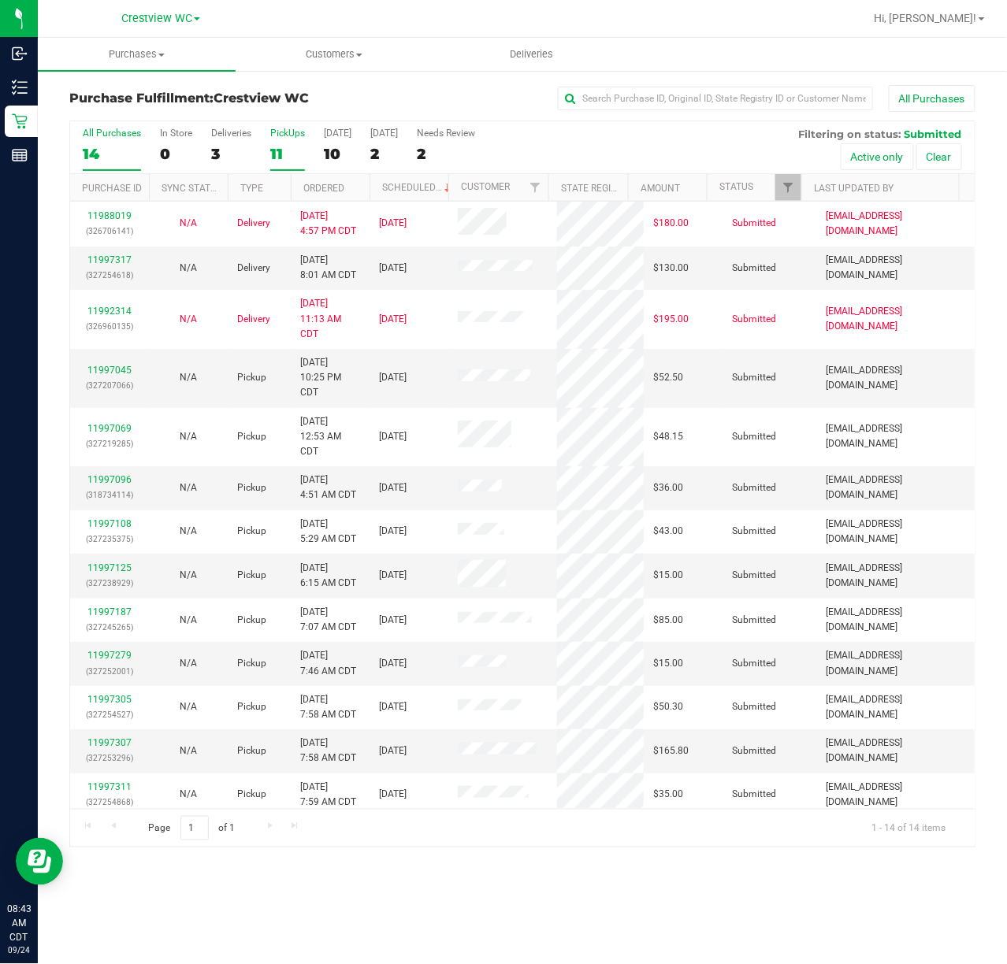
click at [284, 135] on div "PickUps" at bounding box center [287, 133] width 35 height 11
click at [0, 0] on input "PickUps 11" at bounding box center [0, 0] width 0 height 0
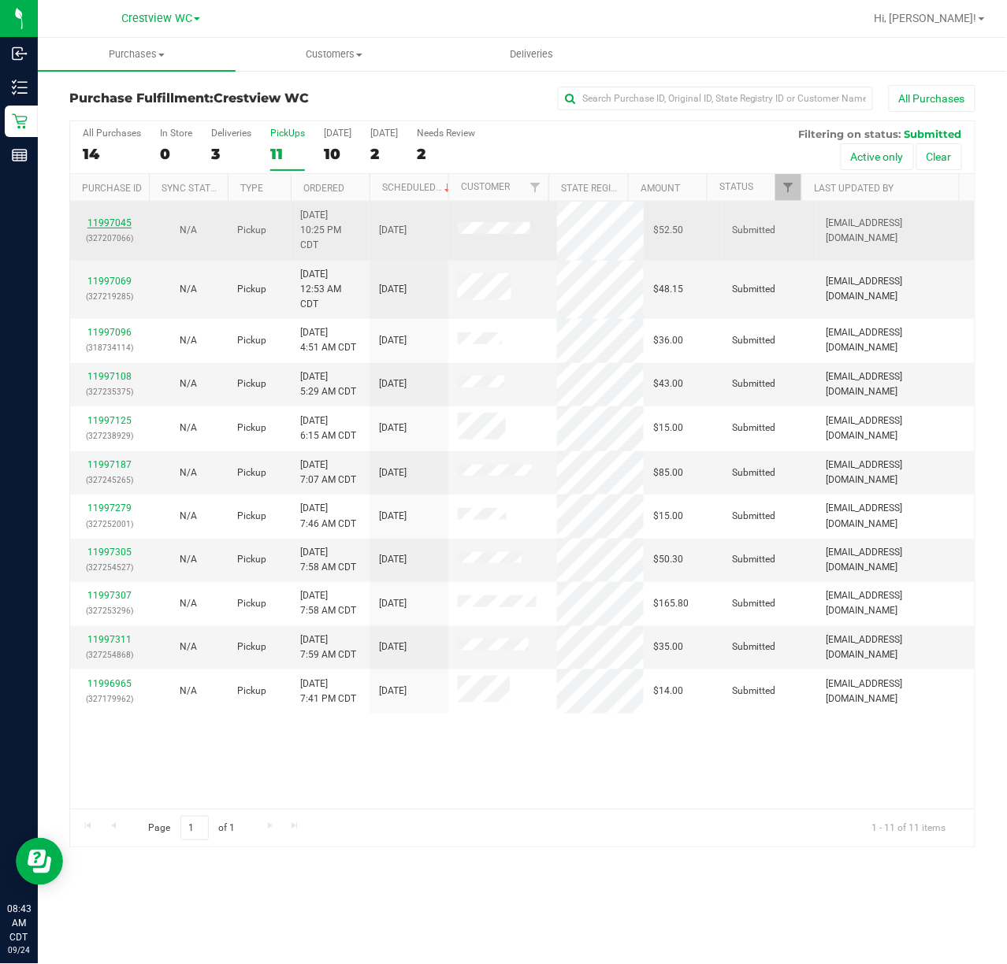
click at [115, 225] on link "11997045" at bounding box center [109, 222] width 44 height 11
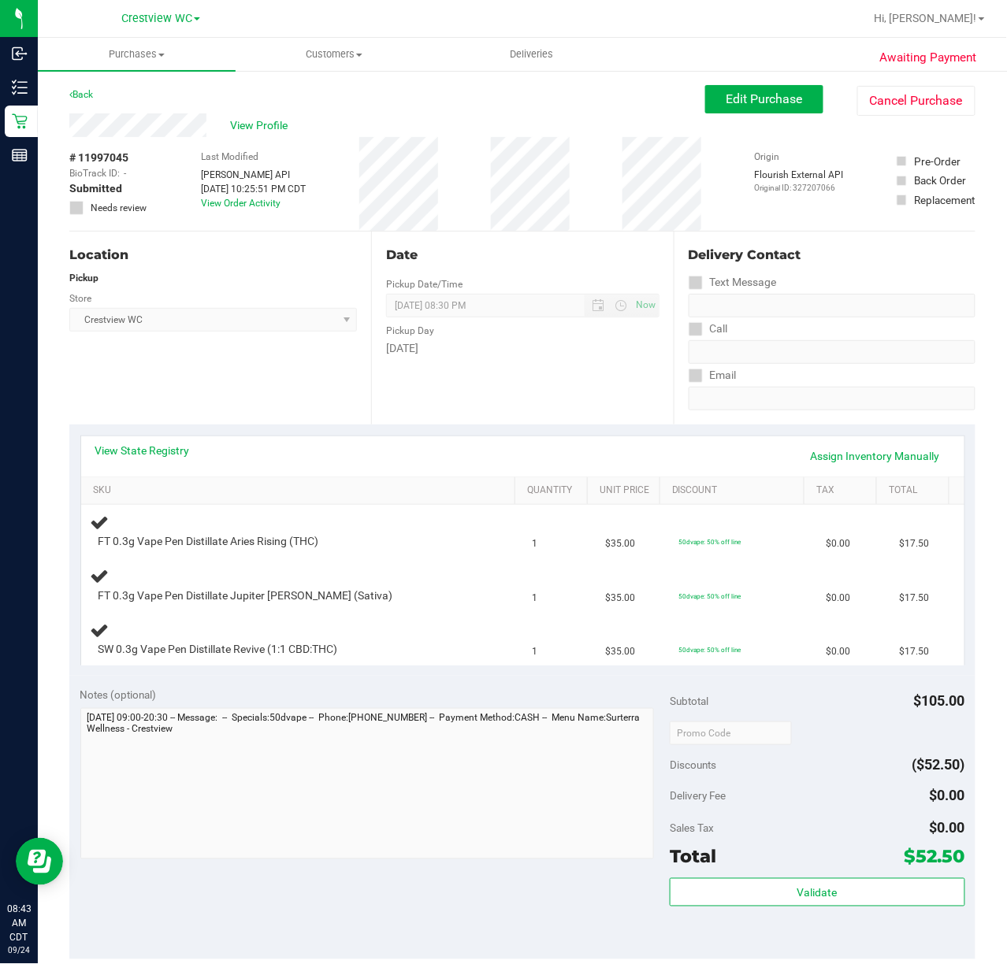
click at [259, 369] on div "Location Pickup Store Crestview WC Select Store Bonita Springs WC Boynton Beach…" at bounding box center [220, 328] width 302 height 193
click at [301, 385] on div "Location Pickup Store Crestview WC Select Store Bonita Springs WC Boynton Beach…" at bounding box center [220, 328] width 302 height 193
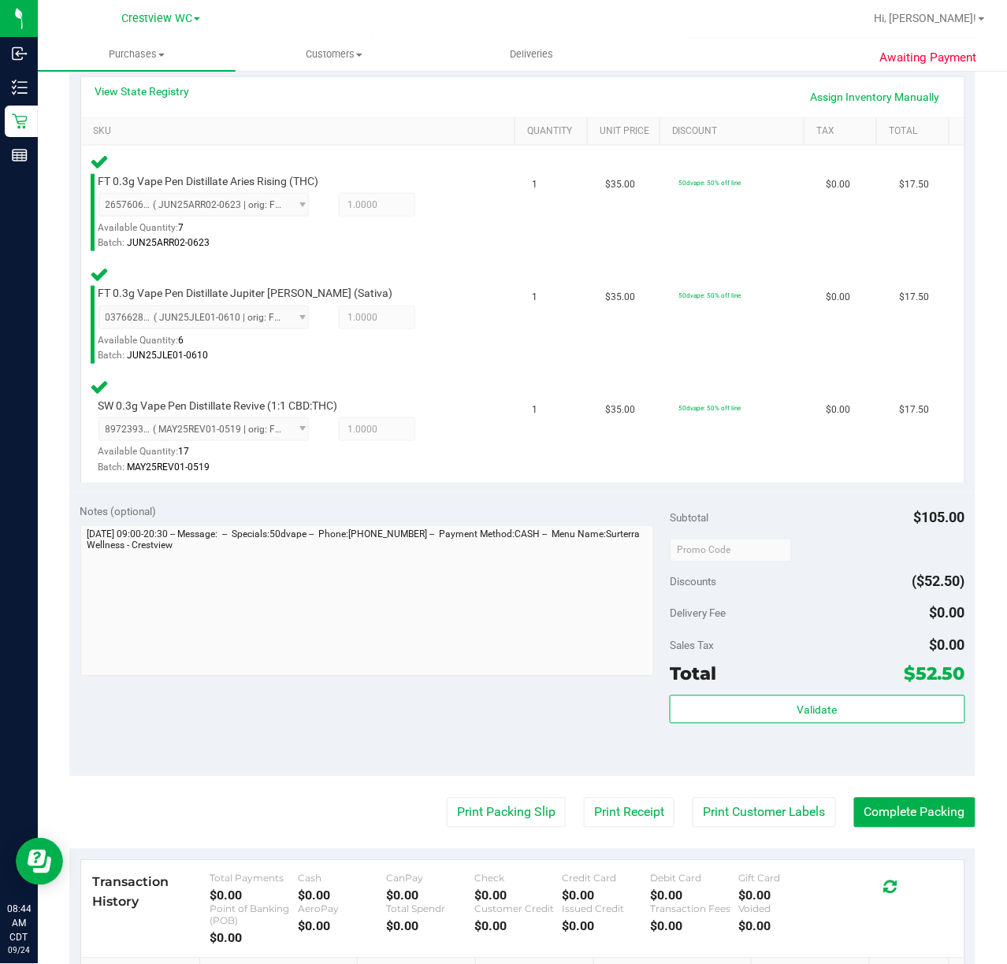
scroll to position [358, 0]
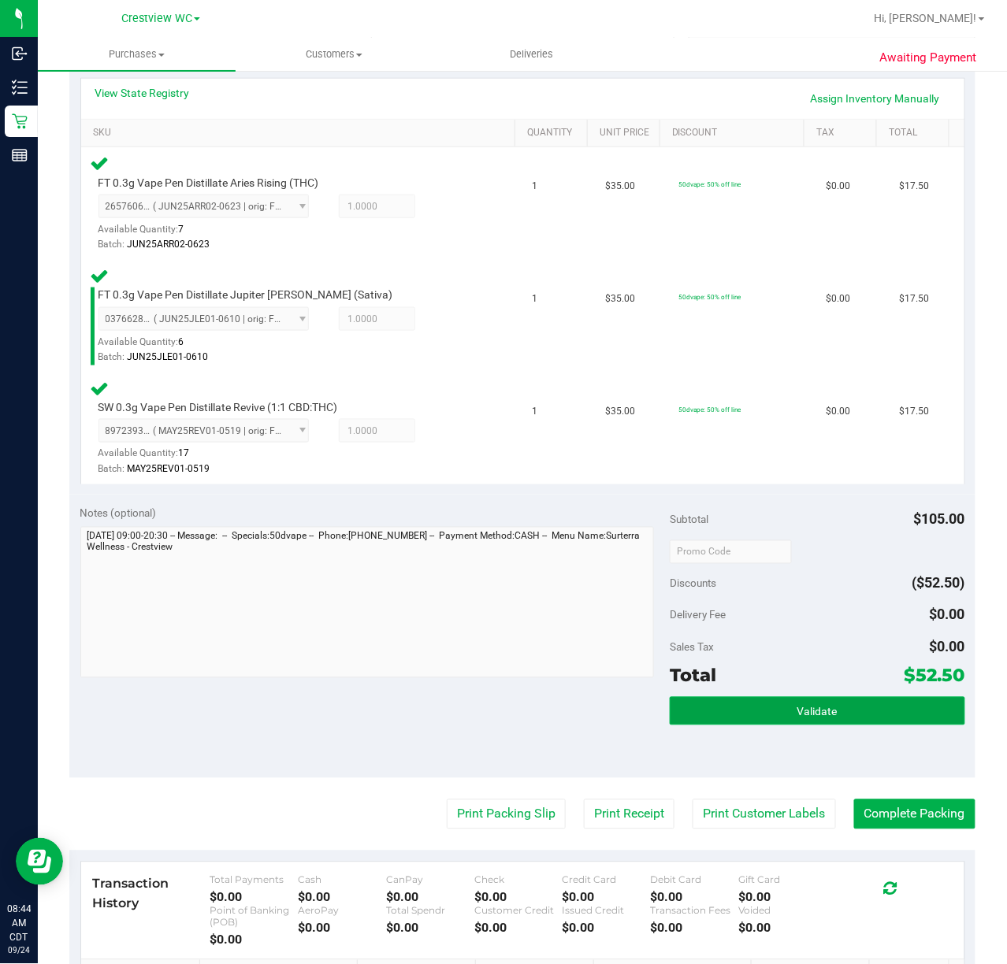
click at [813, 712] on span "Validate" at bounding box center [817, 712] width 40 height 13
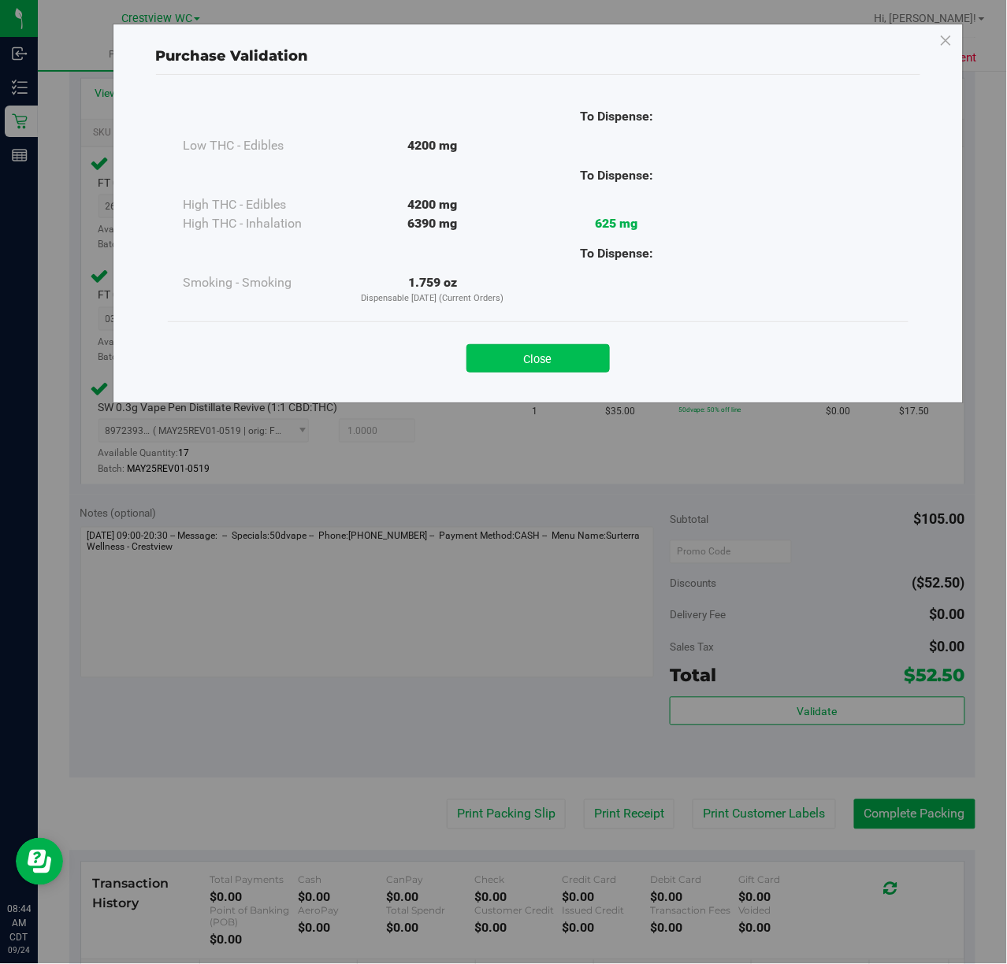
click at [555, 357] on button "Close" at bounding box center [537, 358] width 143 height 28
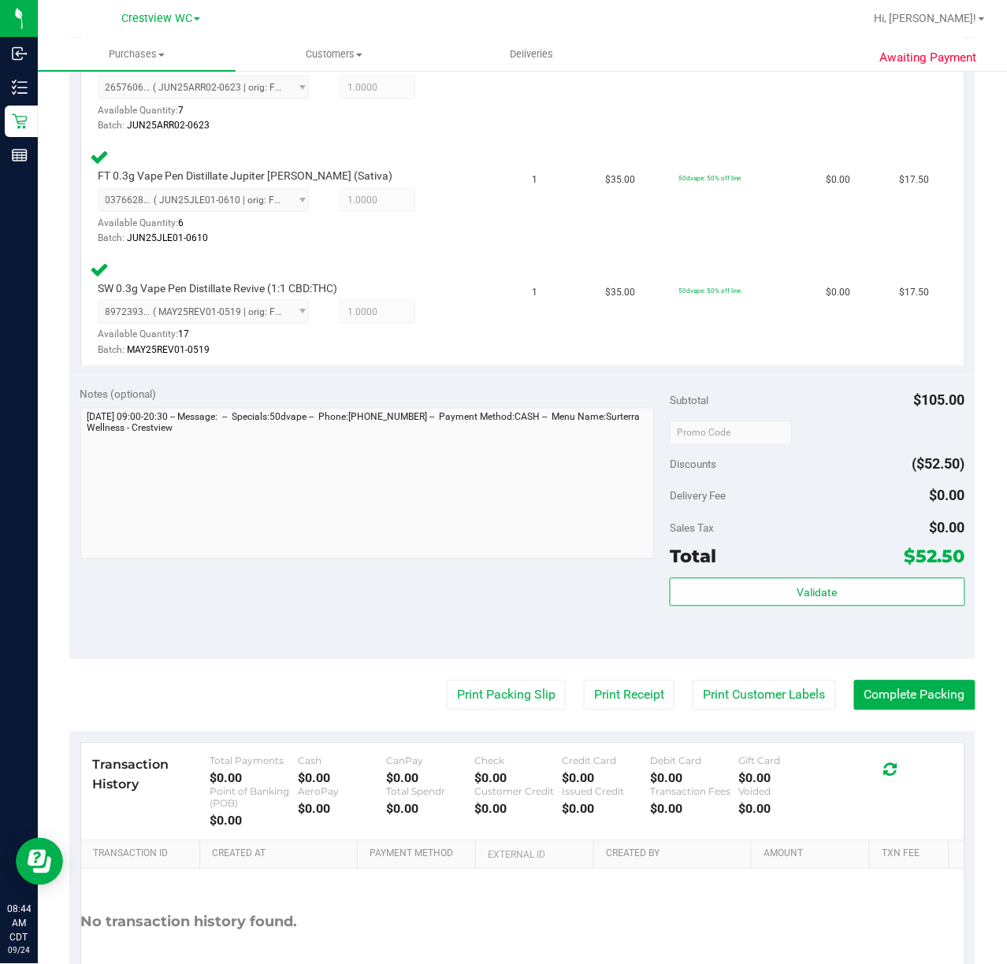
scroll to position [488, 0]
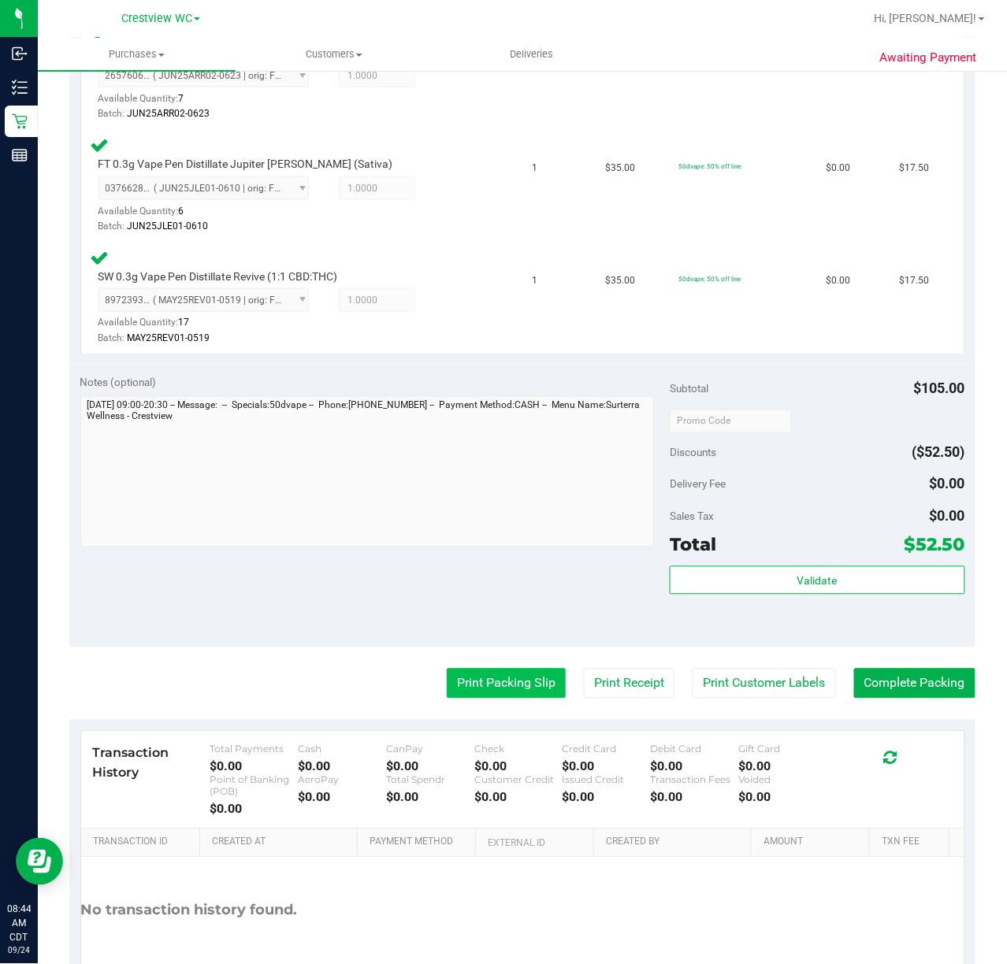
click at [490, 679] on button "Print Packing Slip" at bounding box center [506, 684] width 119 height 30
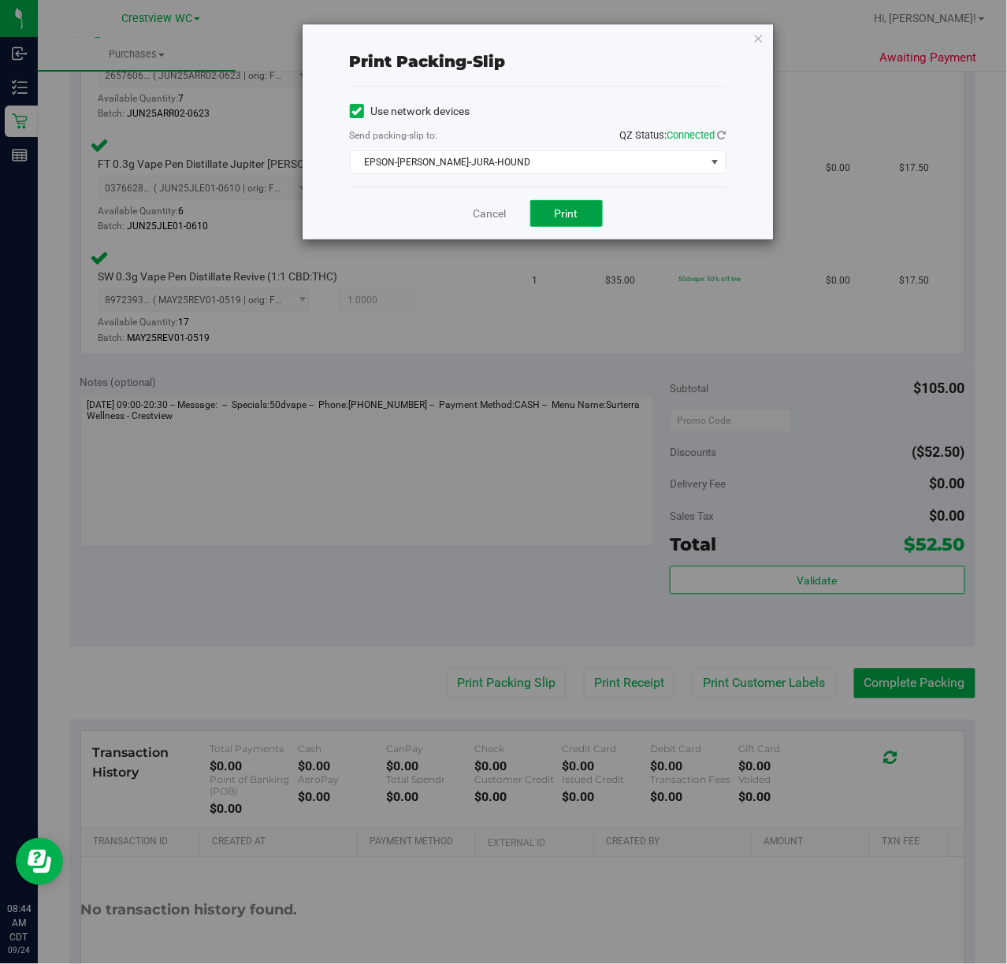
click at [587, 224] on button "Print" at bounding box center [566, 213] width 72 height 27
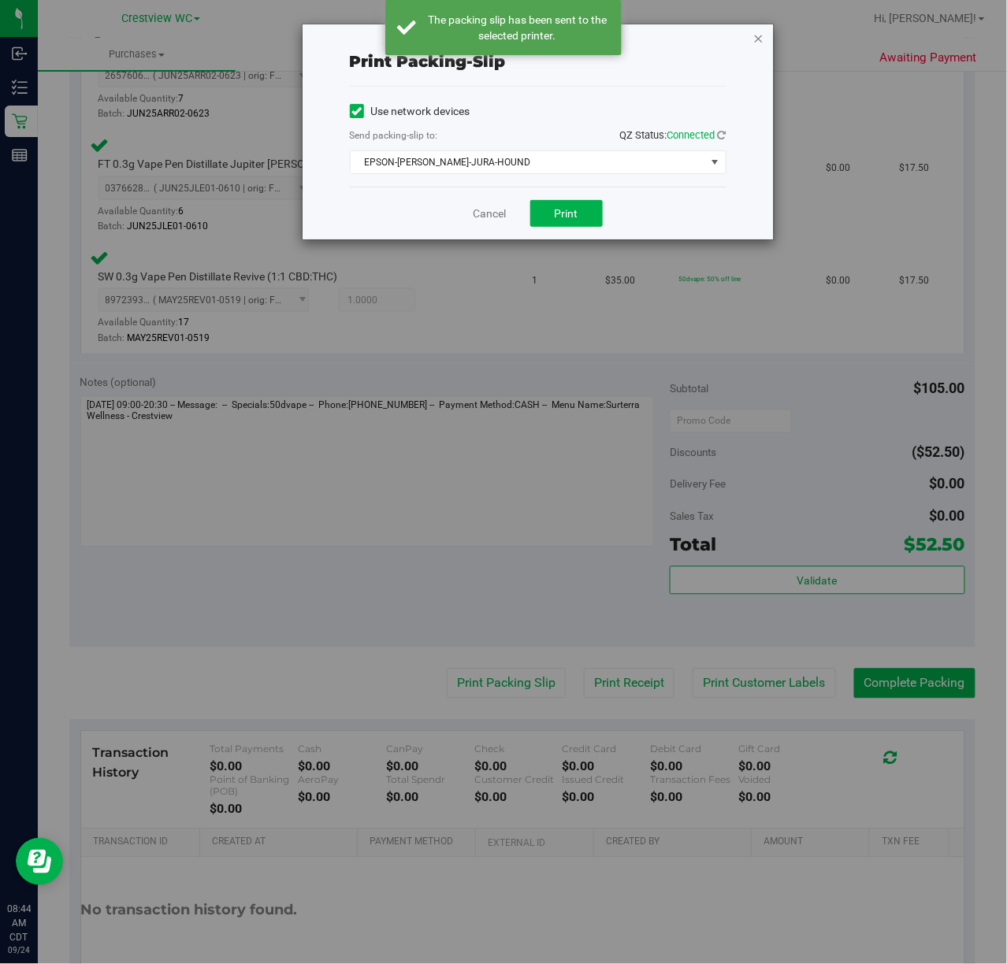
click at [758, 36] on icon "button" at bounding box center [758, 37] width 11 height 19
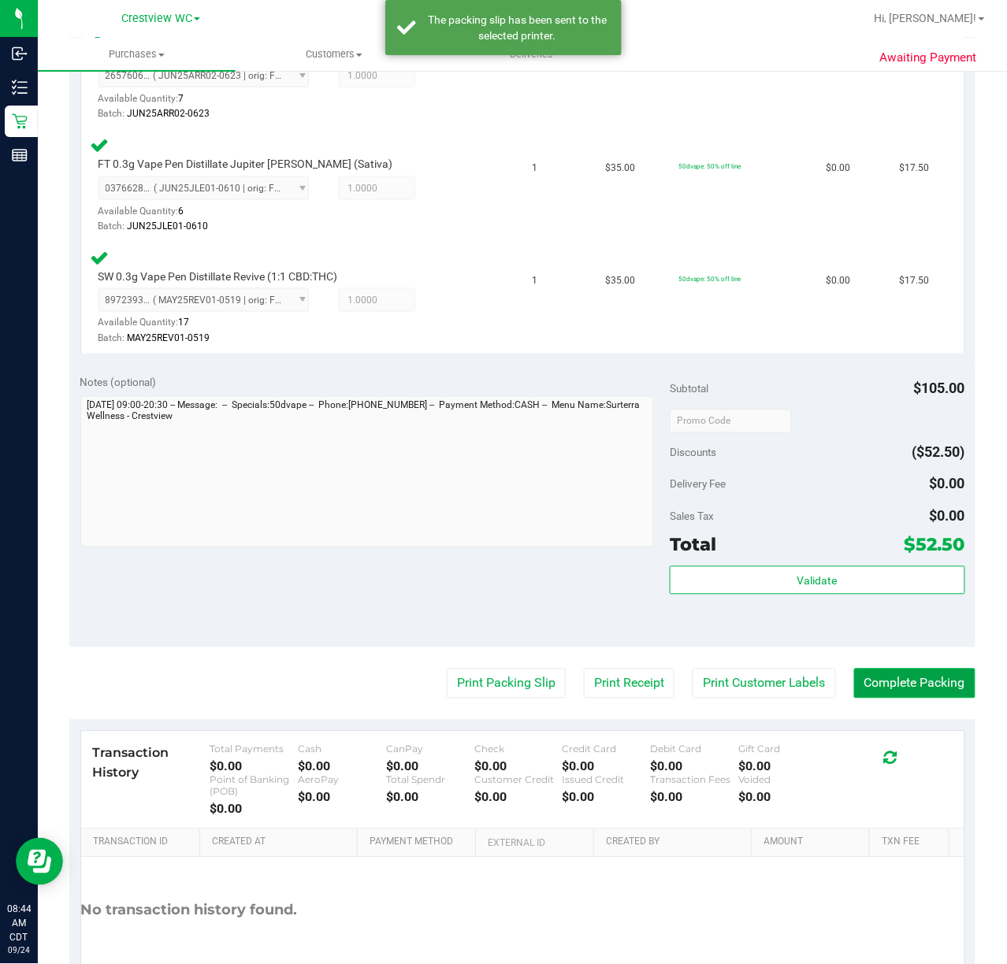
click at [914, 676] on button "Complete Packing" at bounding box center [914, 684] width 121 height 30
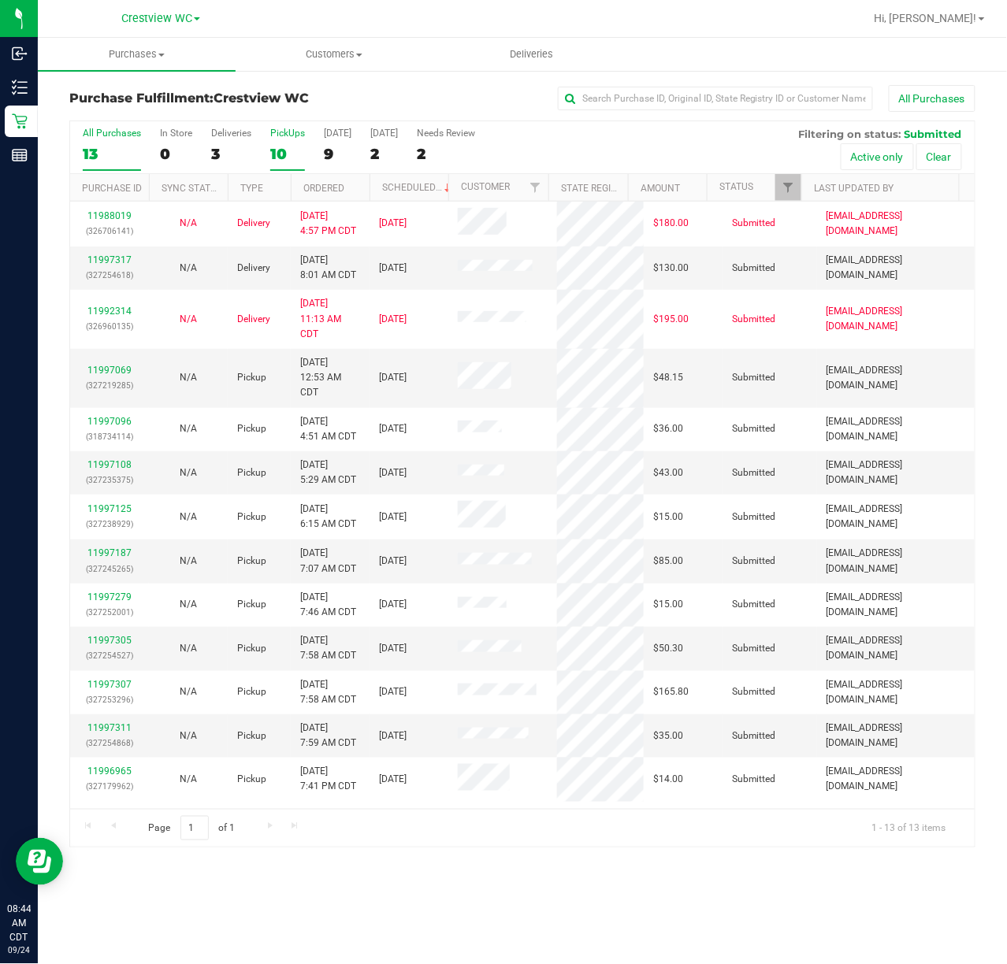
click at [287, 135] on div "PickUps" at bounding box center [287, 133] width 35 height 11
click at [0, 0] on input "PickUps 10" at bounding box center [0, 0] width 0 height 0
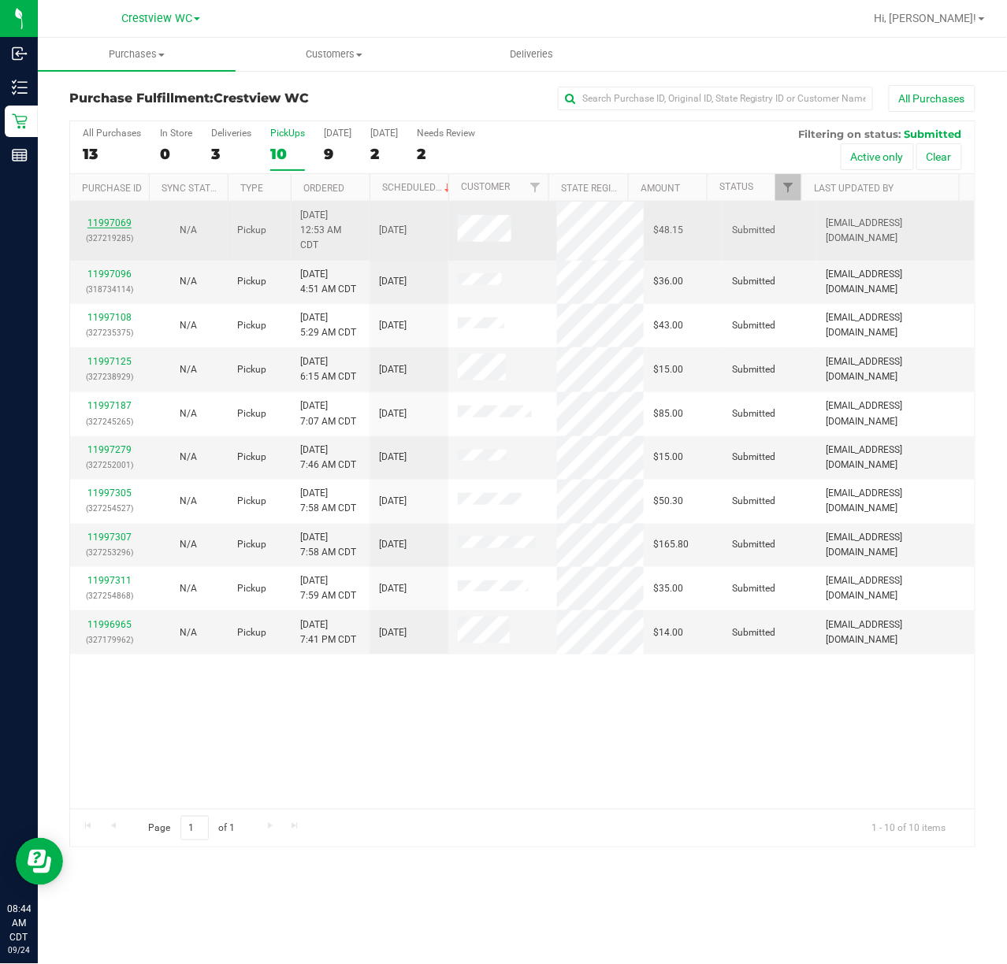
click at [106, 221] on link "11997069" at bounding box center [109, 222] width 44 height 11
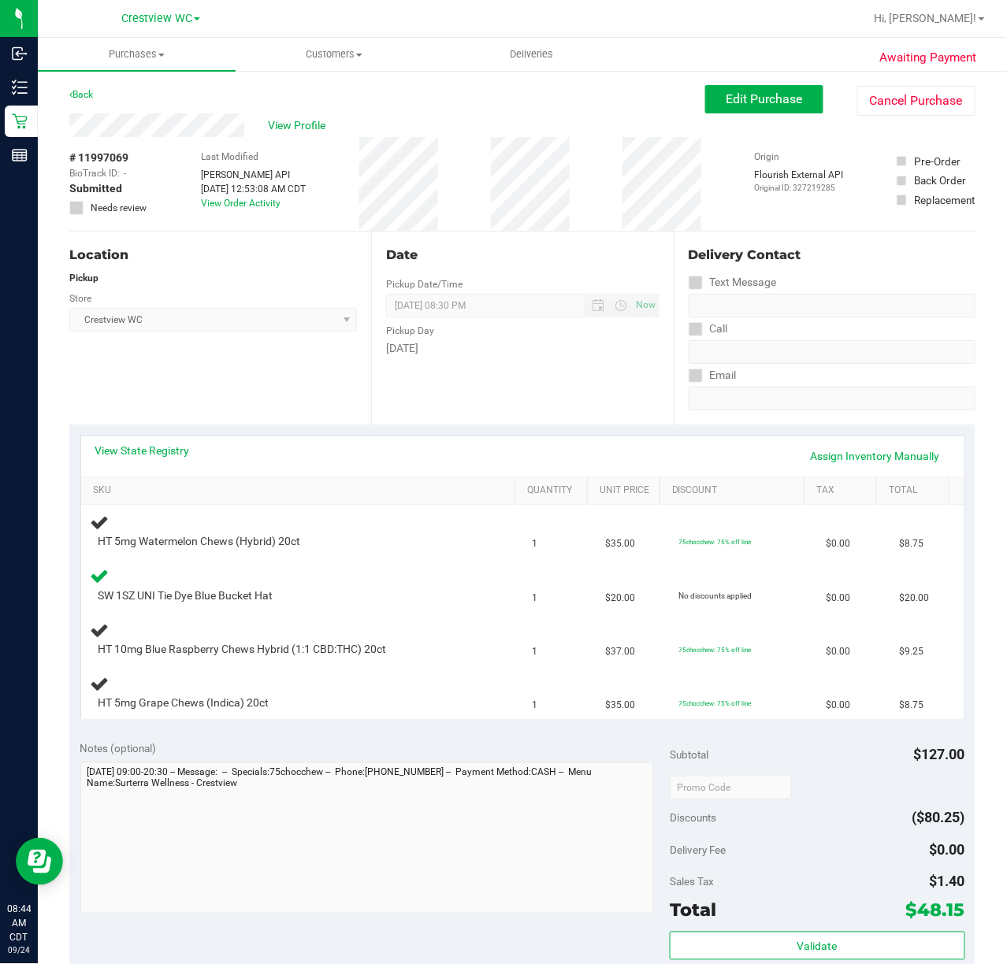
click at [247, 369] on div "Location Pickup Store Crestview WC Select Store Bonita Springs WC Boynton Beach…" at bounding box center [220, 328] width 302 height 193
click at [222, 359] on div "Location Pickup Store Crestview WC Select Store Bonita Springs WC Boynton Beach…" at bounding box center [220, 328] width 302 height 193
click at [224, 357] on div "Location Pickup Store Crestview WC Select Store Bonita Springs WC Boynton Beach…" at bounding box center [220, 328] width 302 height 193
click at [209, 369] on div "Location Pickup Store Crestview WC Select Store Bonita Springs WC Boynton Beach…" at bounding box center [220, 328] width 302 height 193
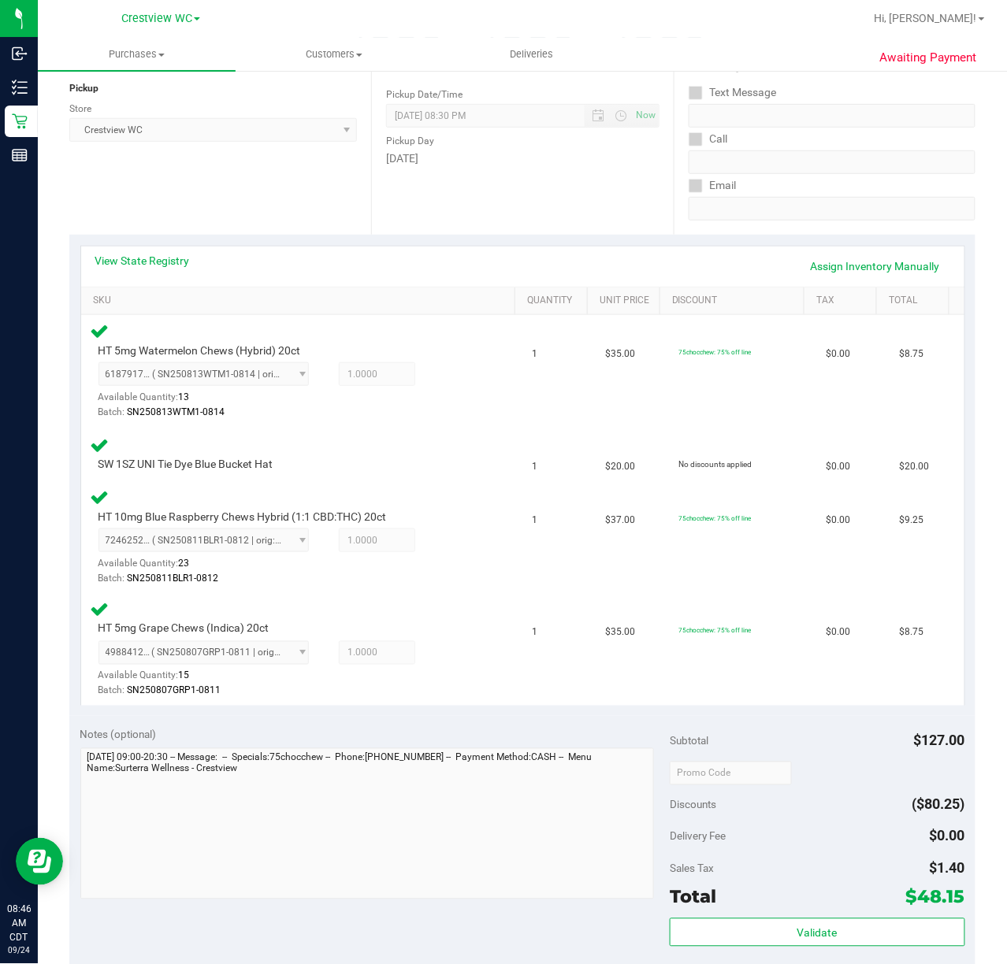
scroll to position [200, 0]
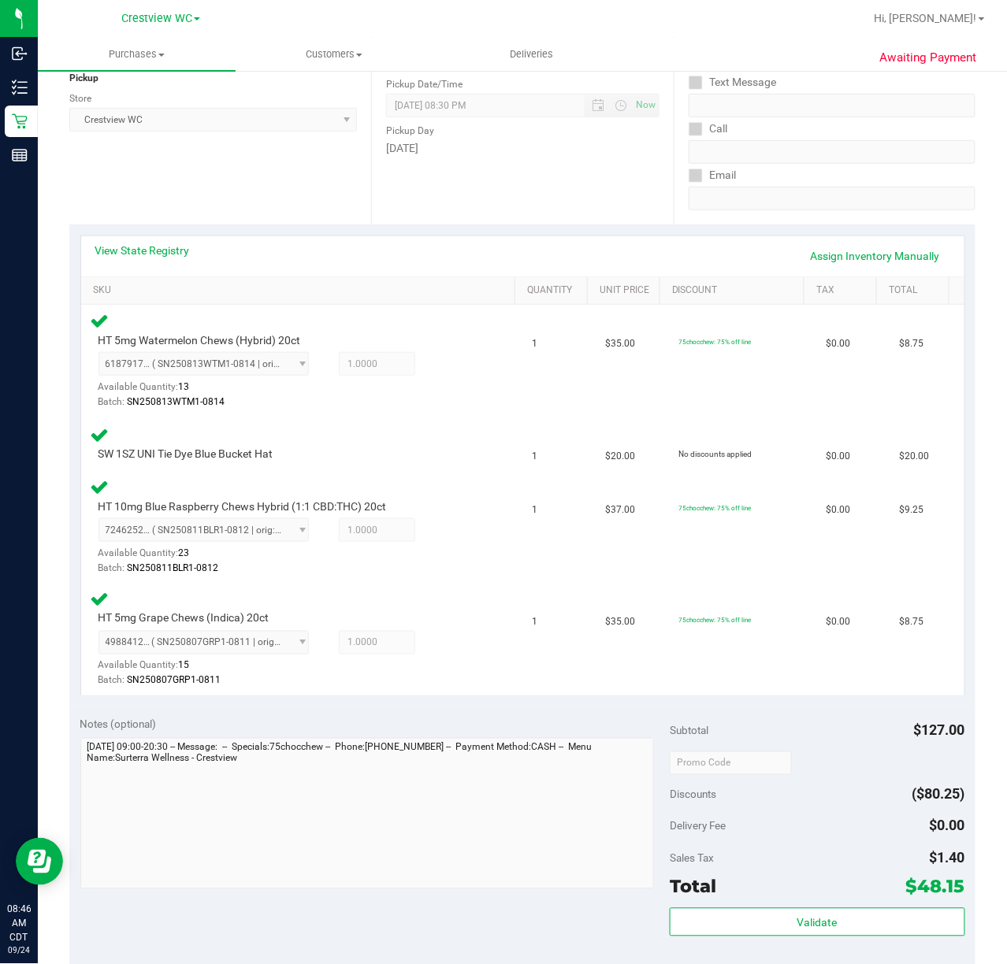
click at [265, 180] on div "Location Pickup Store Crestview WC Select Store Bonita Springs WC Boynton Beach…" at bounding box center [220, 128] width 302 height 193
click at [253, 184] on div "Location Pickup Store Crestview WC Select Store Bonita Springs WC Boynton Beach…" at bounding box center [220, 128] width 302 height 193
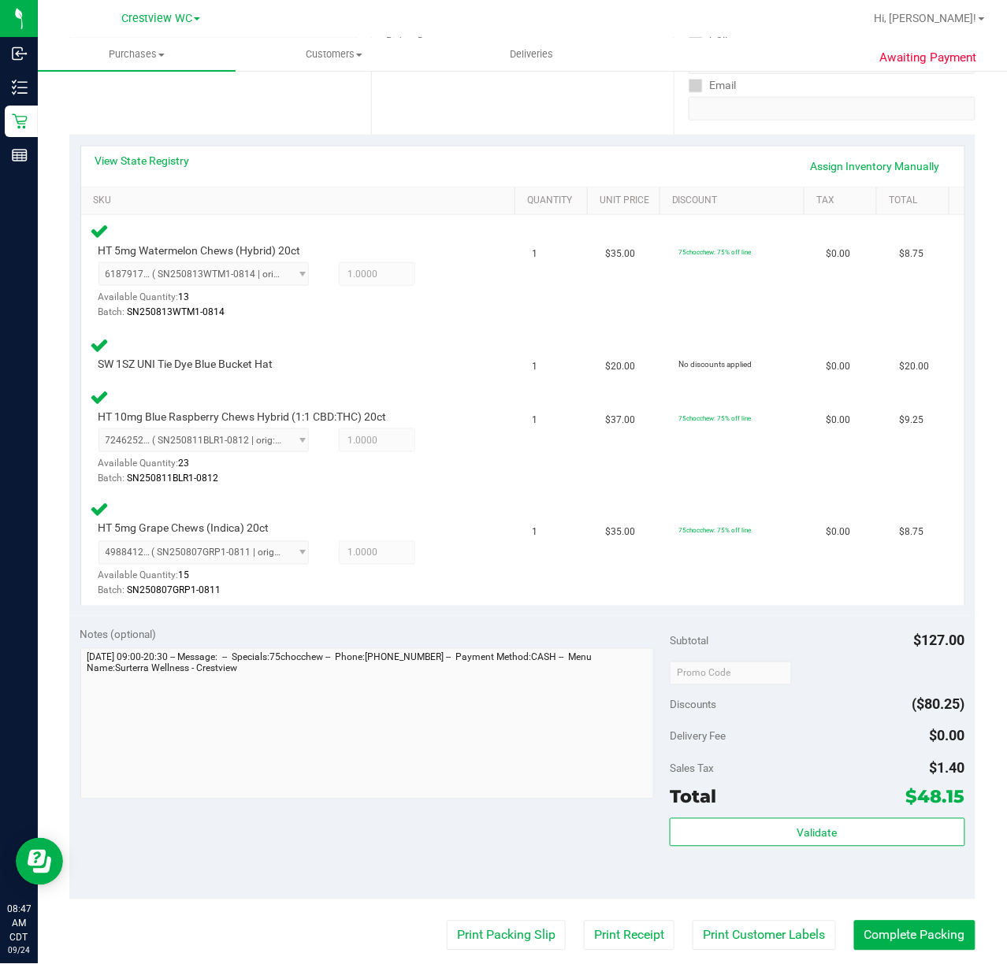
scroll to position [410, 0]
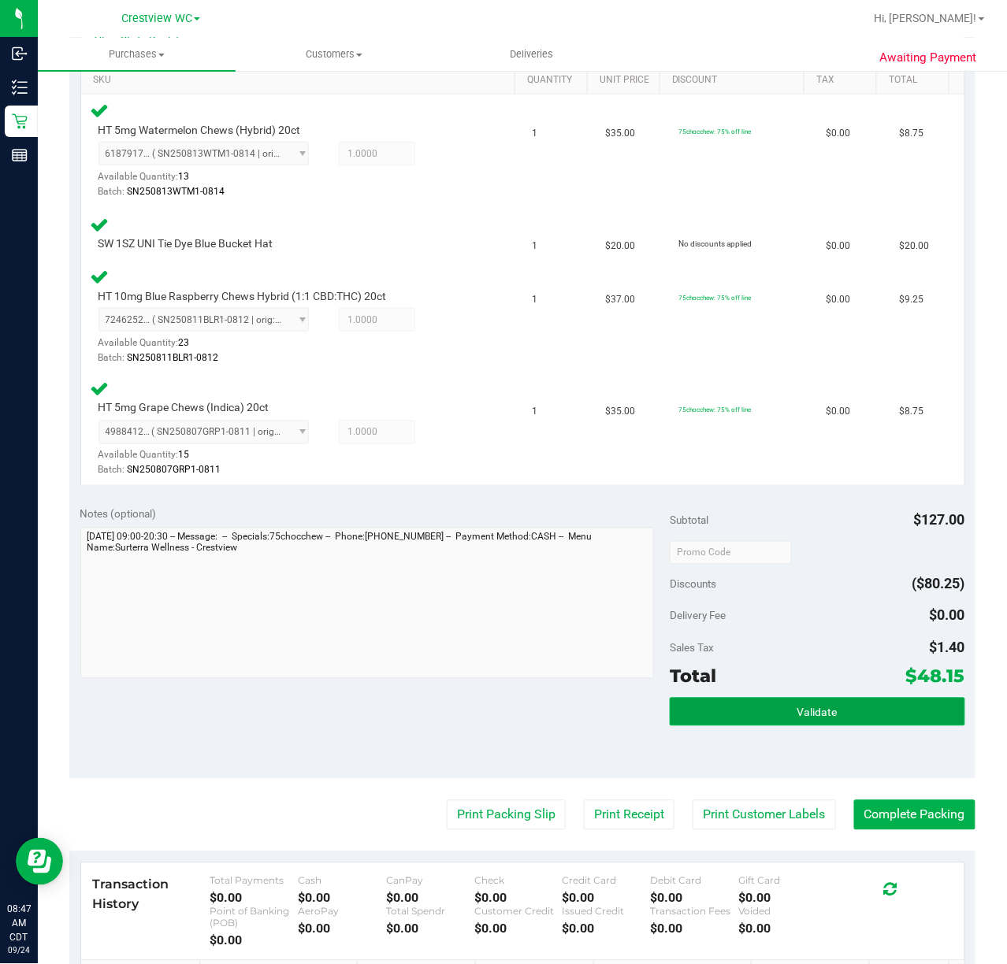
click at [824, 715] on button "Validate" at bounding box center [816, 712] width 295 height 28
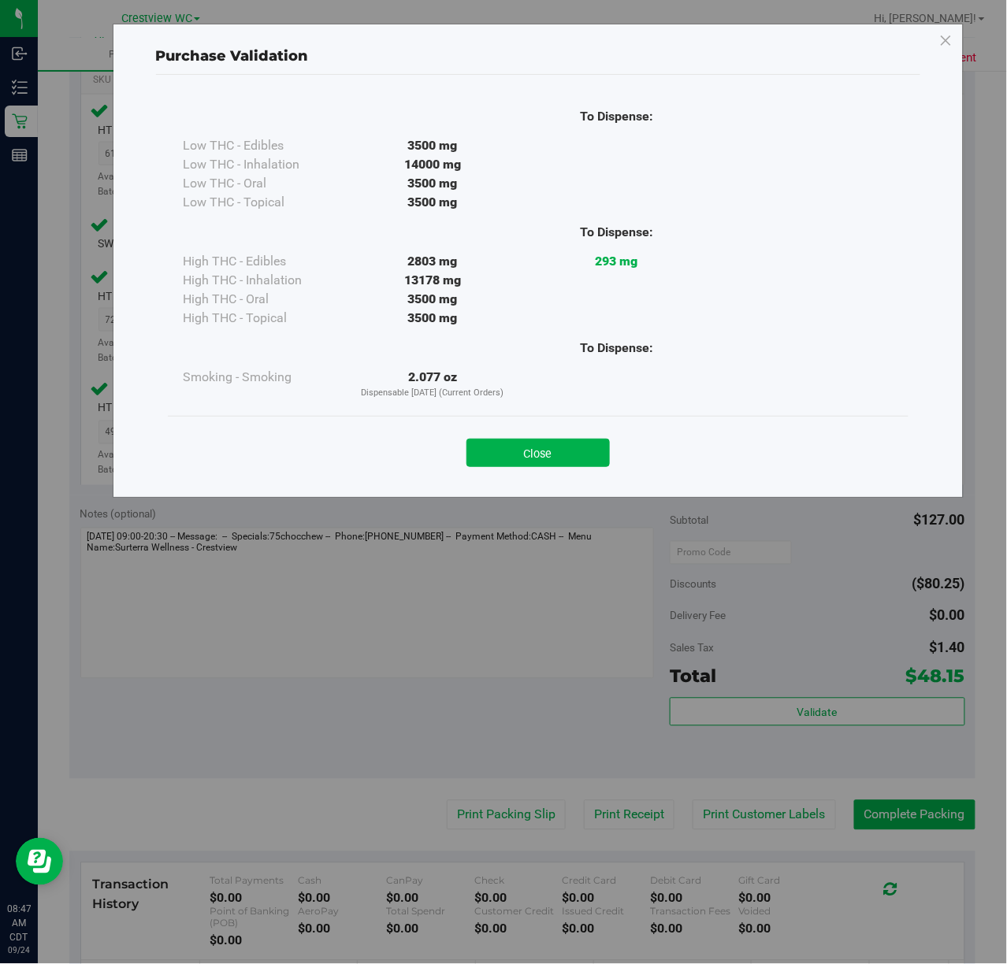
drag, startPoint x: 533, startPoint y: 449, endPoint x: 551, endPoint y: 717, distance: 268.4
click at [534, 449] on button "Close" at bounding box center [537, 453] width 143 height 28
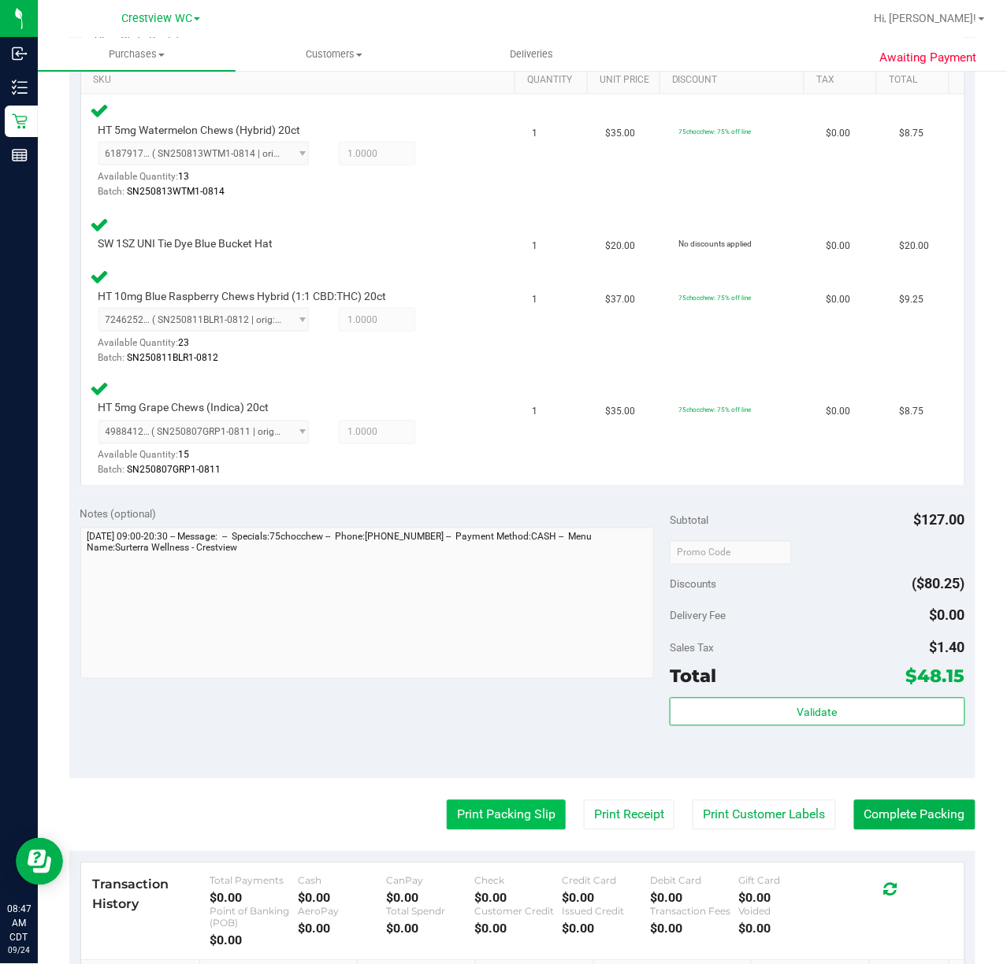
click at [526, 819] on button "Print Packing Slip" at bounding box center [506, 815] width 119 height 30
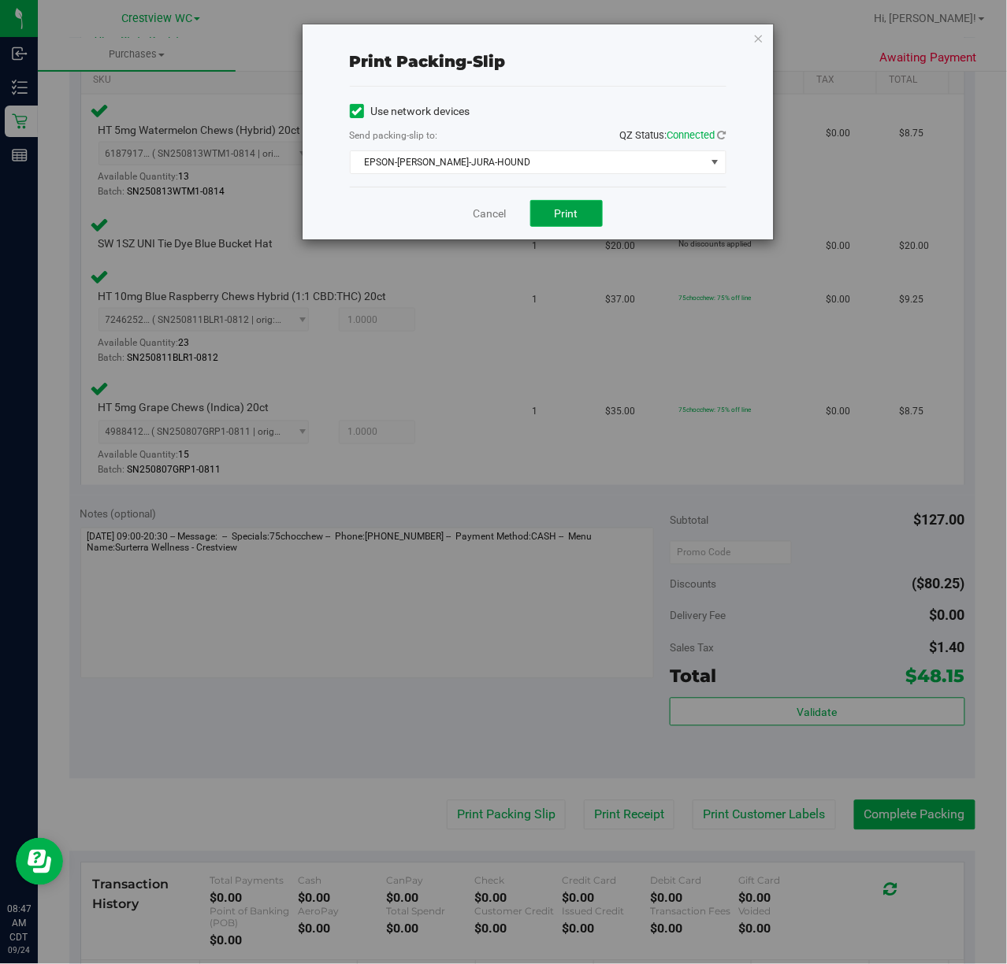
click at [597, 208] on button "Print" at bounding box center [566, 213] width 72 height 27
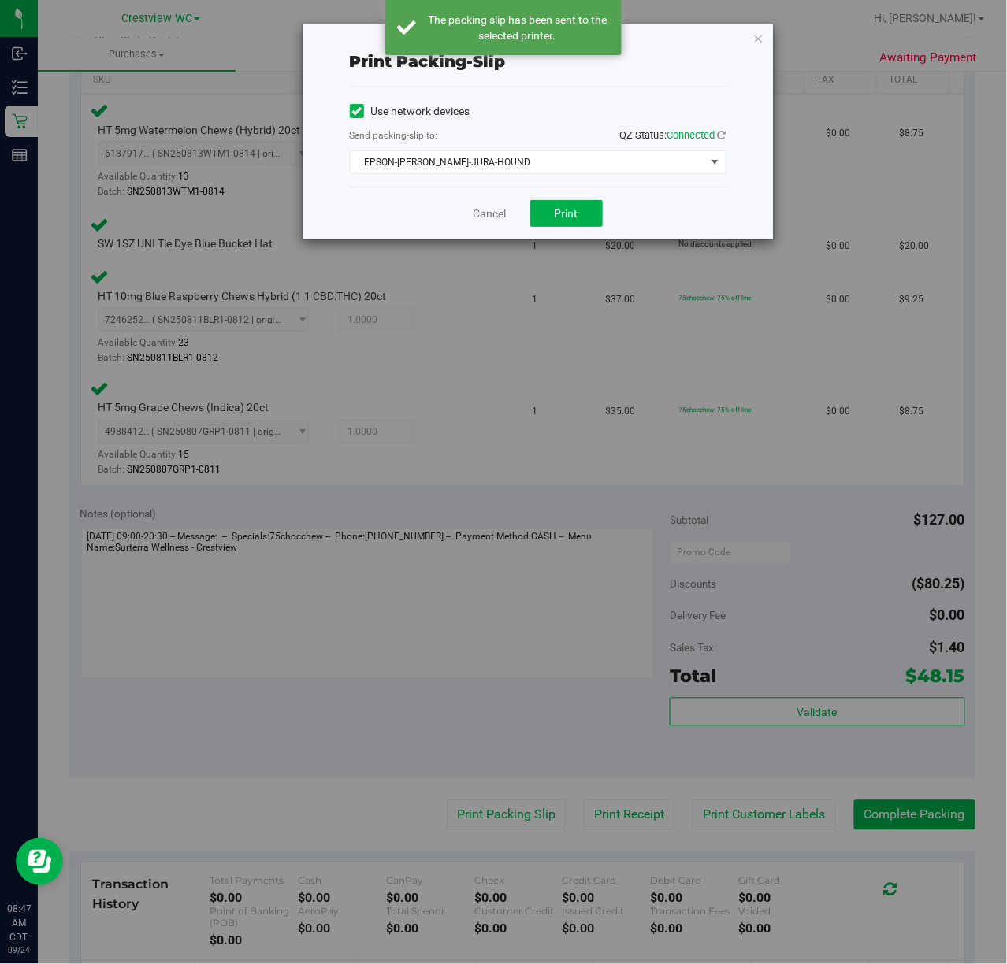
click at [758, 39] on icon "button" at bounding box center [758, 37] width 11 height 19
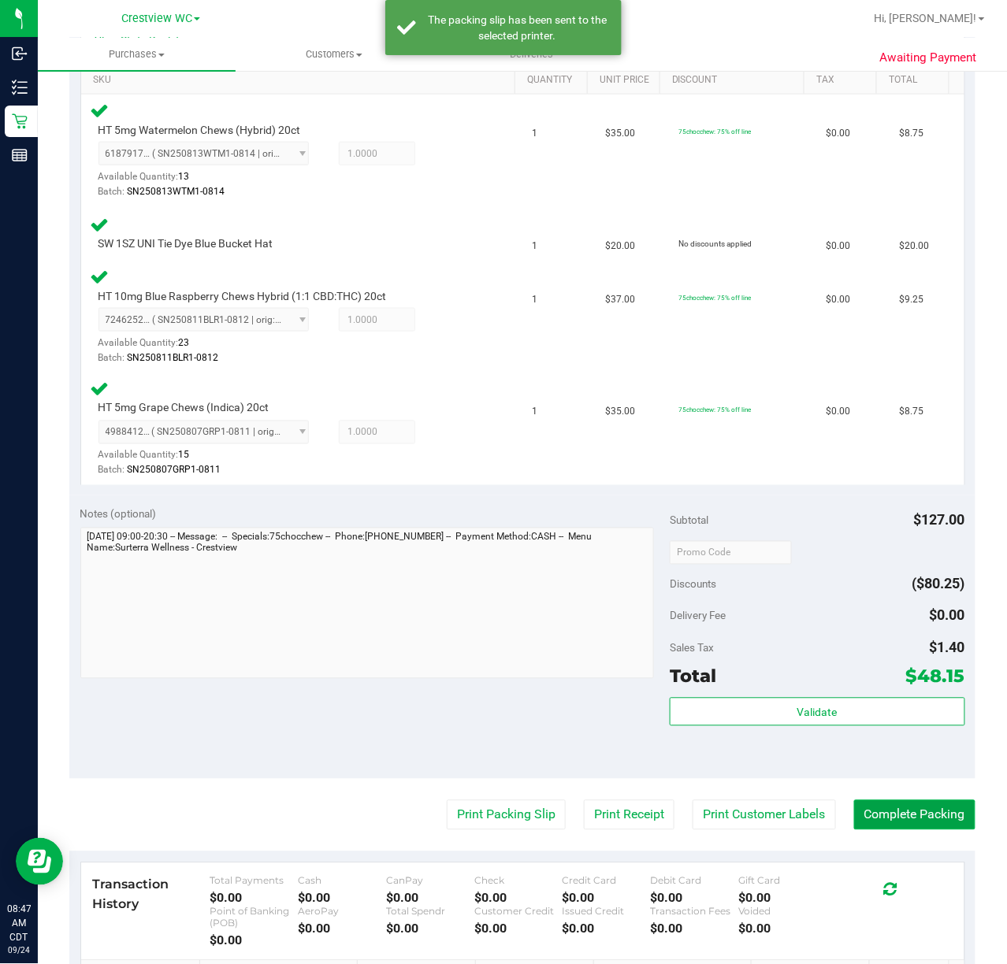
click at [953, 821] on button "Complete Packing" at bounding box center [914, 815] width 121 height 30
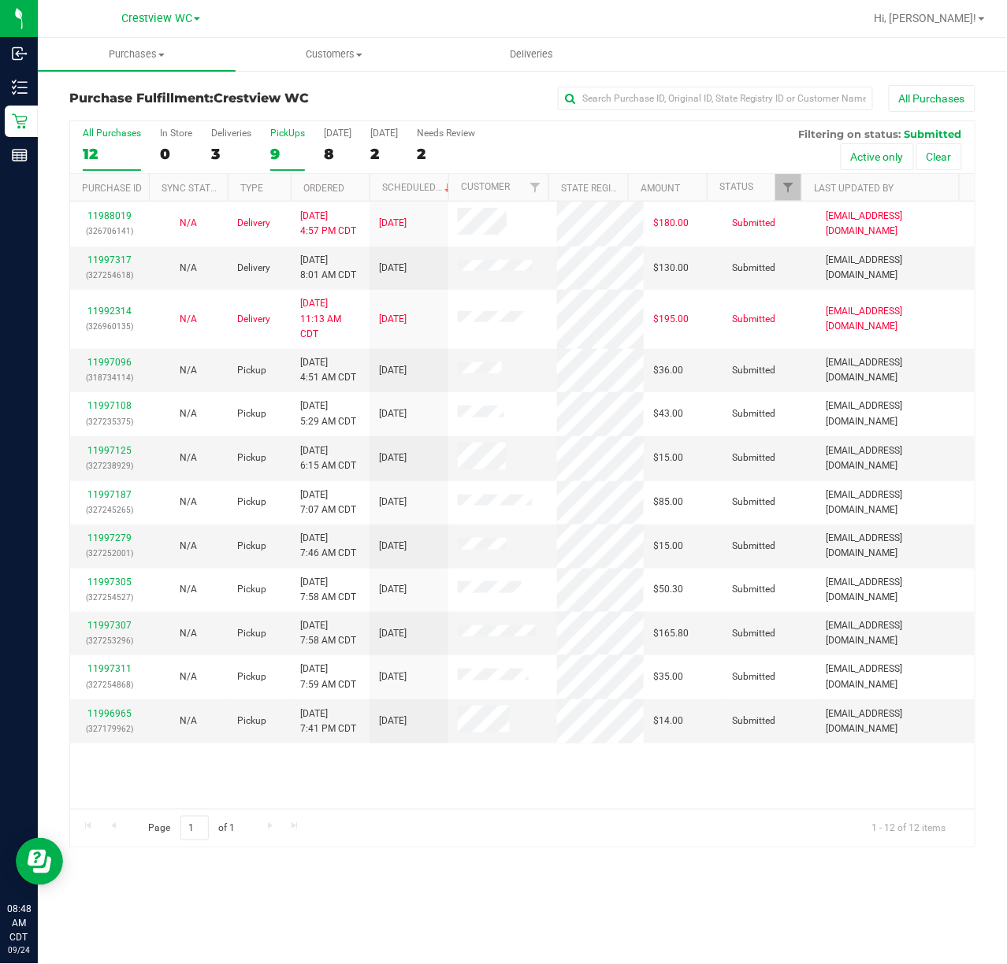
click at [298, 133] on div "PickUps" at bounding box center [287, 133] width 35 height 11
click at [0, 0] on input "PickUps 9" at bounding box center [0, 0] width 0 height 0
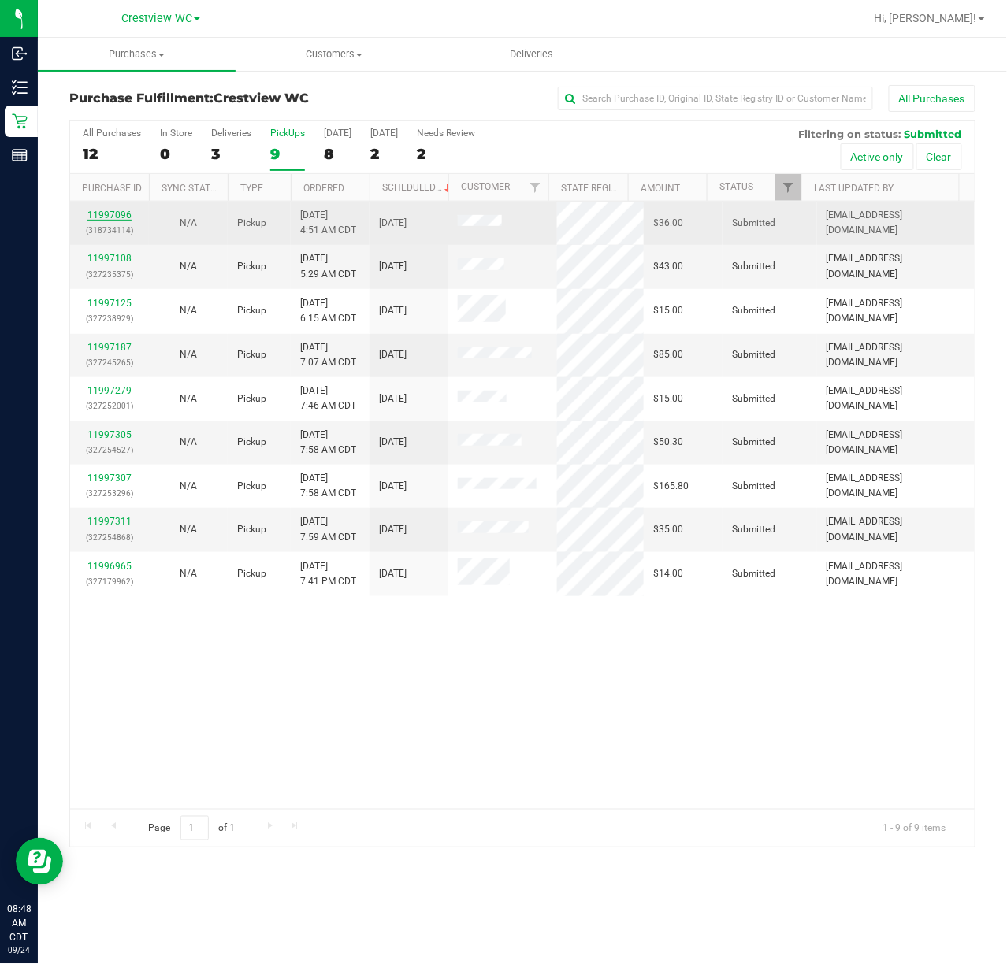
click at [102, 218] on link "11997096" at bounding box center [109, 214] width 44 height 11
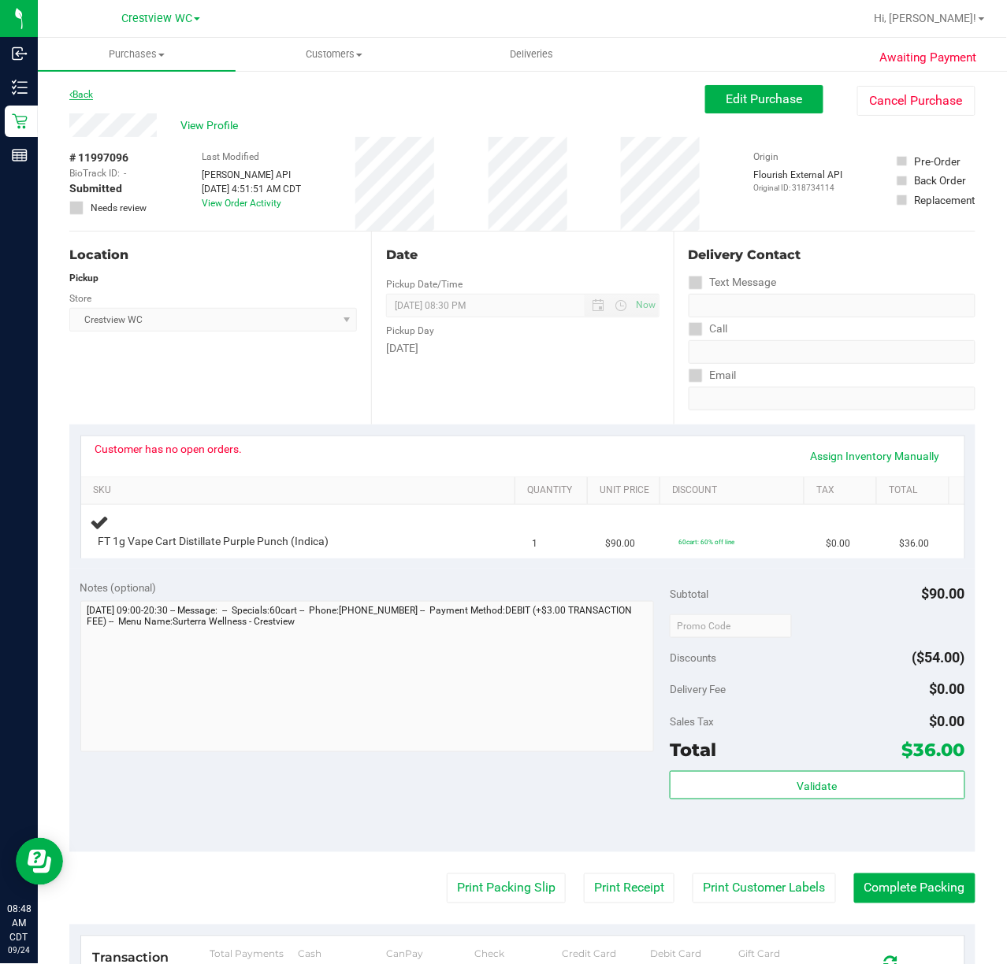
click at [76, 96] on link "Back" at bounding box center [81, 94] width 24 height 11
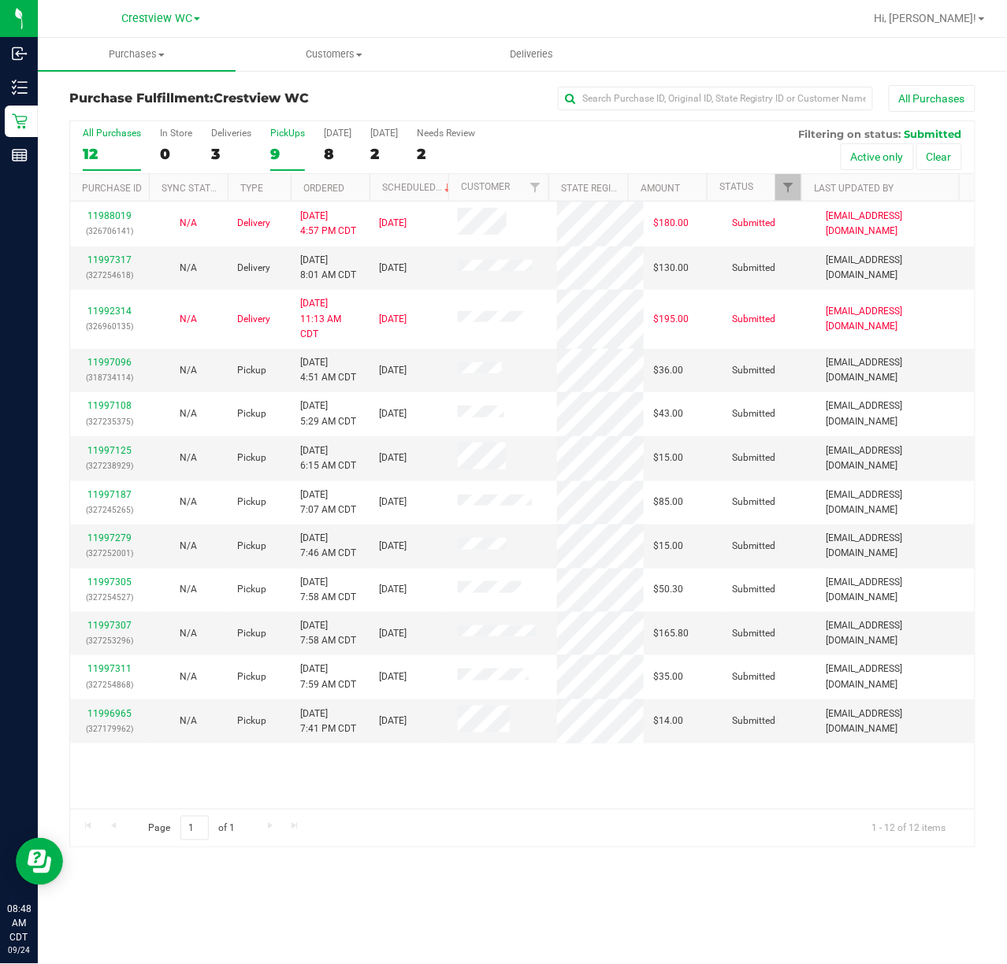
click at [301, 131] on div "PickUps" at bounding box center [287, 133] width 35 height 11
click at [0, 0] on input "PickUps 9" at bounding box center [0, 0] width 0 height 0
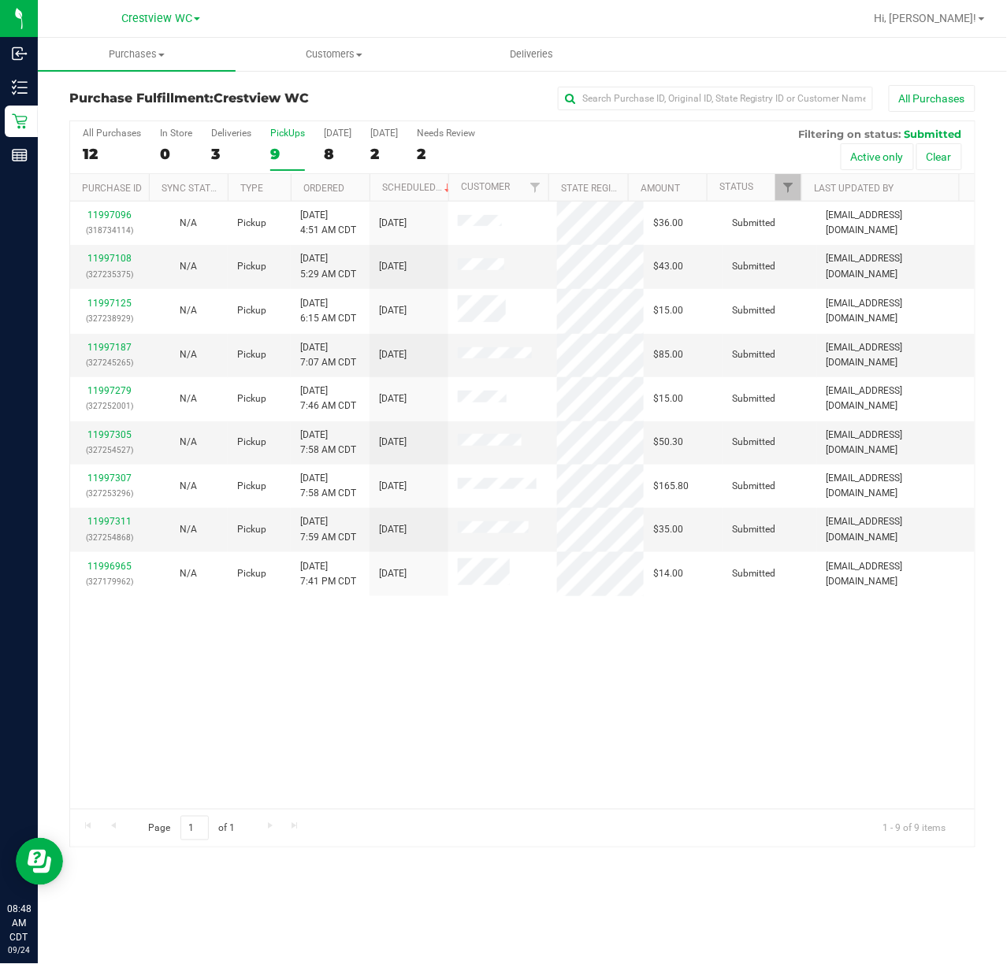
click at [291, 134] on div "PickUps" at bounding box center [287, 133] width 35 height 11
click at [0, 0] on input "PickUps 9" at bounding box center [0, 0] width 0 height 0
click at [123, 258] on link "11997108" at bounding box center [109, 258] width 44 height 11
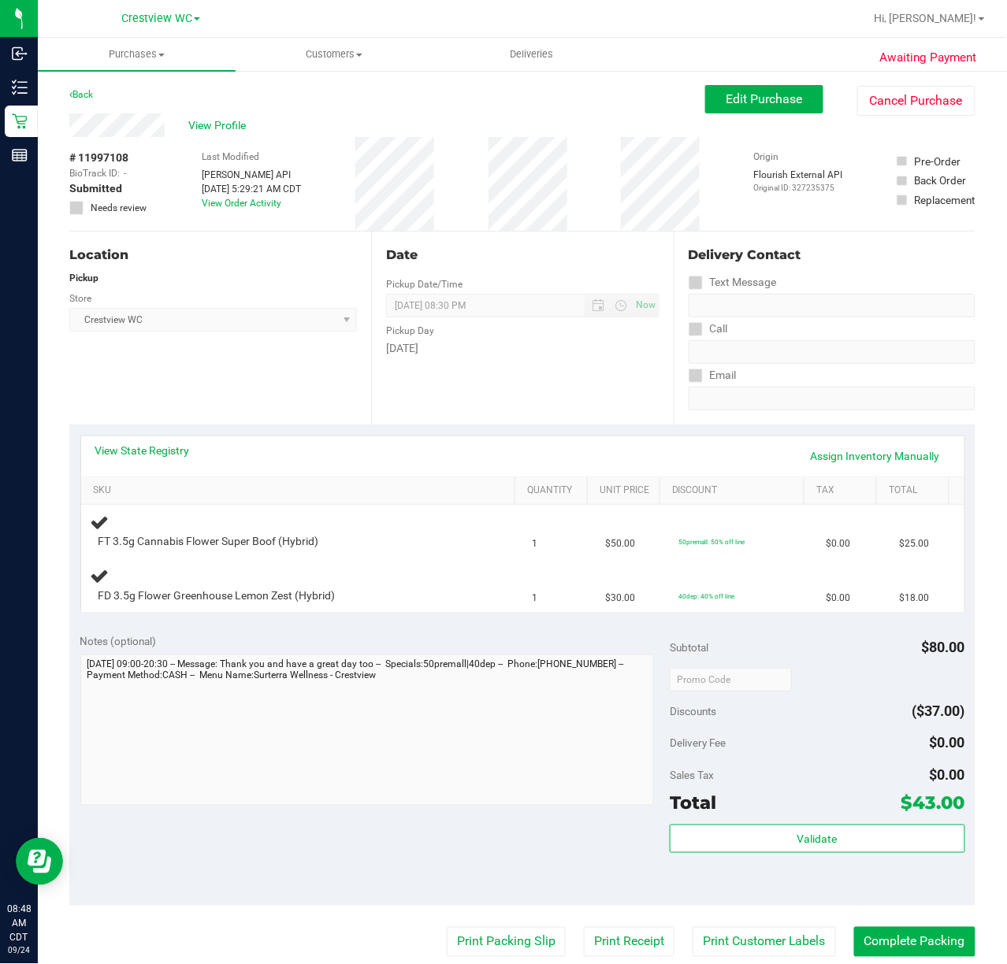
click at [250, 364] on div "Location Pickup Store Crestview WC Select Store Bonita Springs WC Boynton Beach…" at bounding box center [220, 328] width 302 height 193
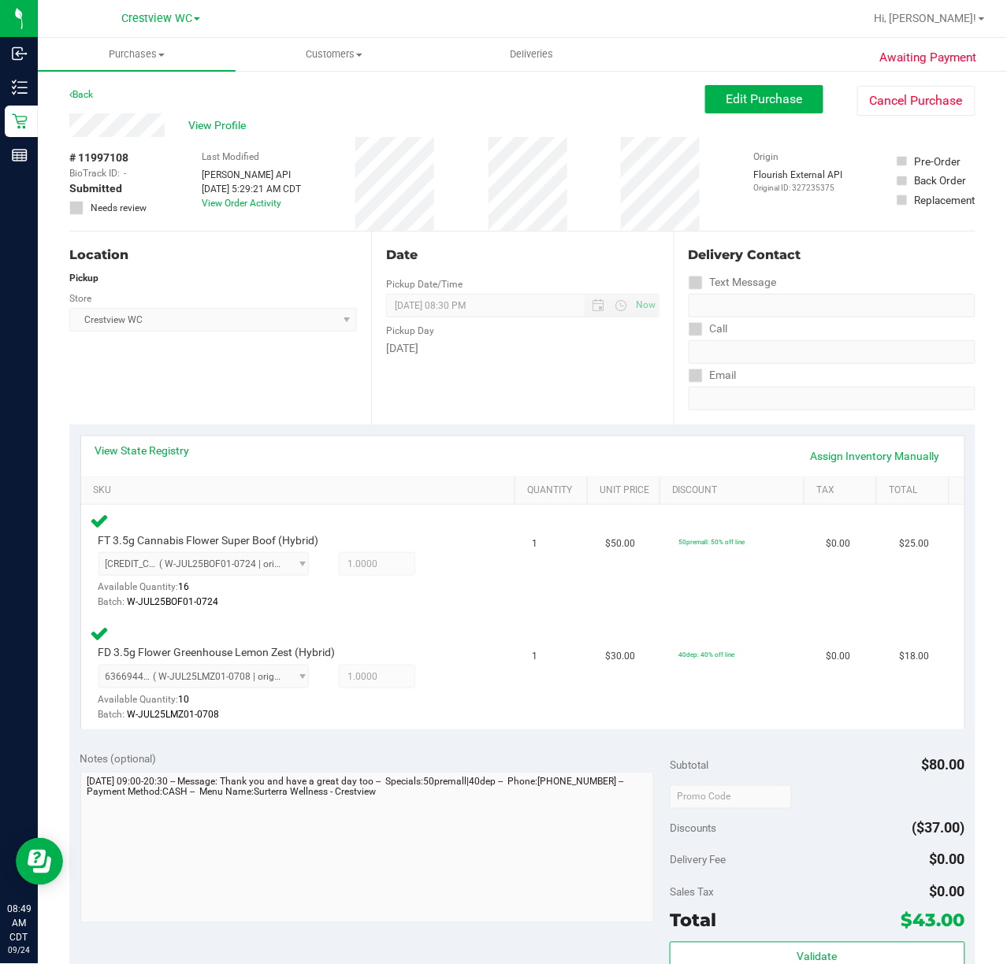
click at [216, 378] on div "Location Pickup Store Crestview WC Select Store Bonita Springs WC Boynton Beach…" at bounding box center [220, 328] width 302 height 193
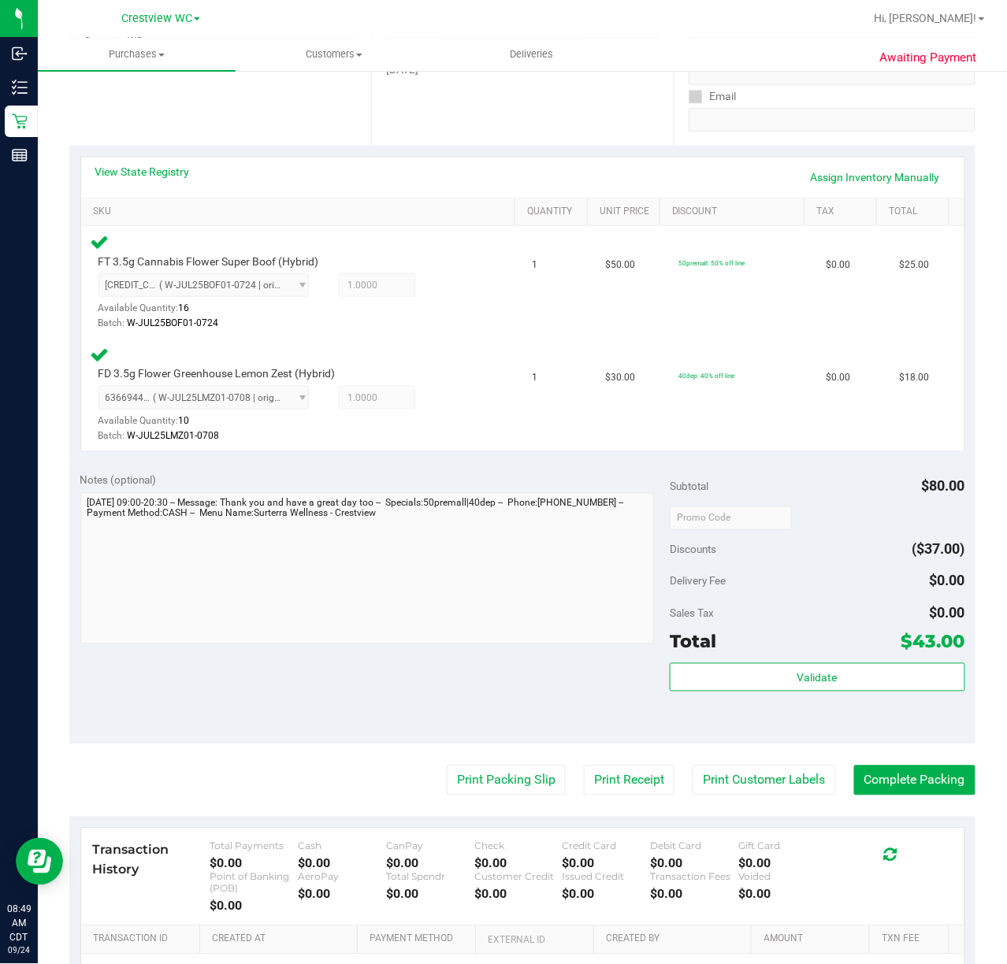
scroll to position [315, 0]
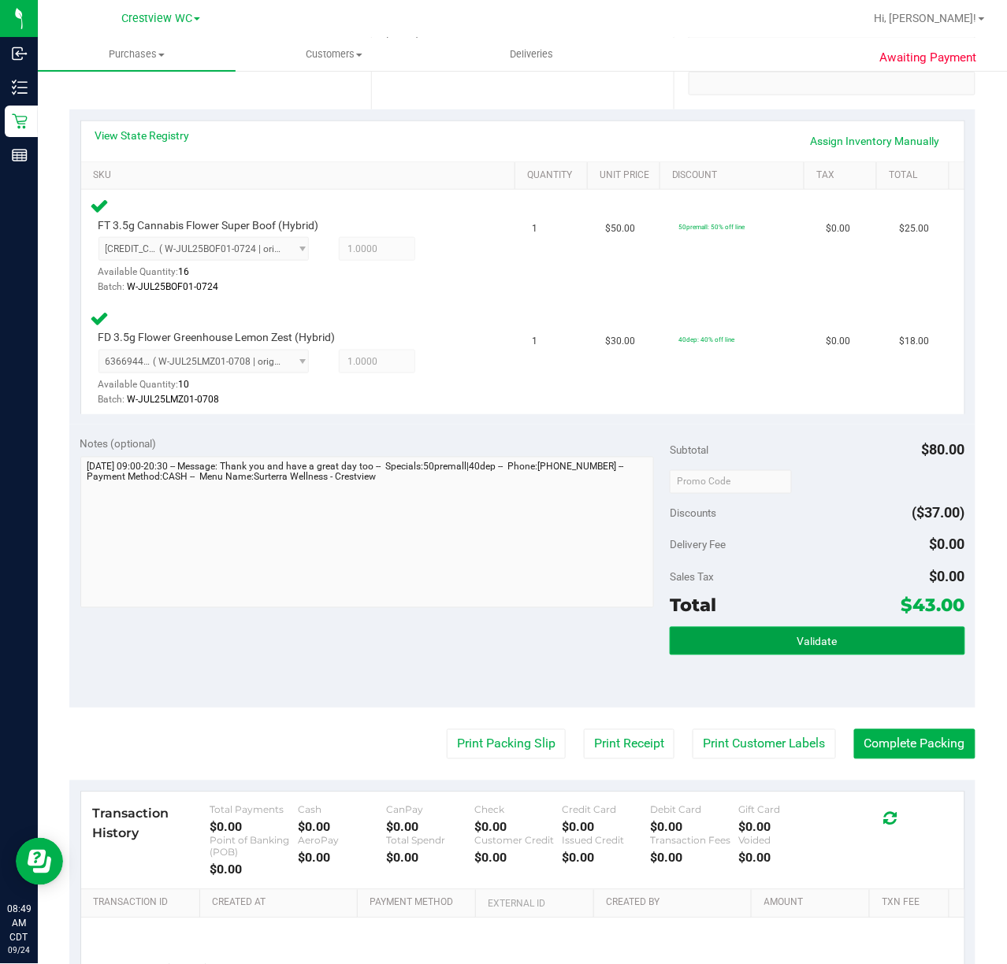
click at [870, 649] on button "Validate" at bounding box center [816, 641] width 295 height 28
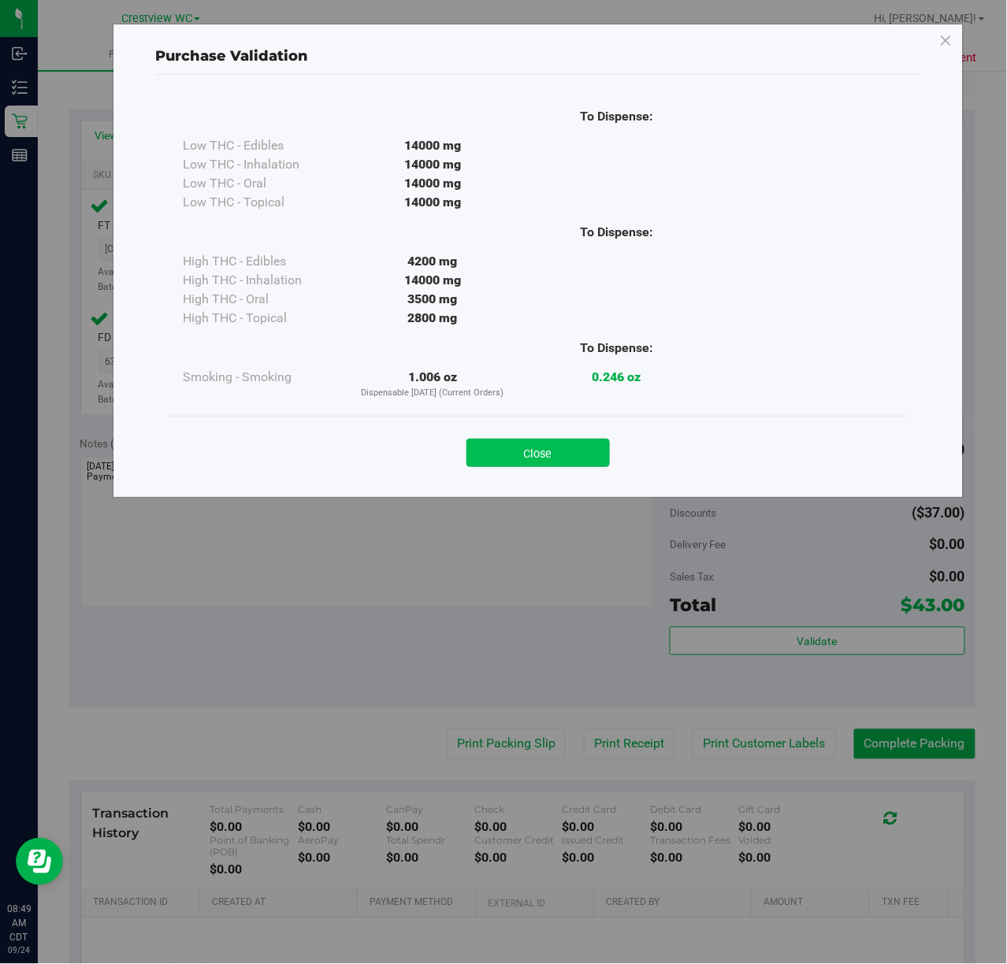
click at [575, 448] on button "Close" at bounding box center [537, 453] width 143 height 28
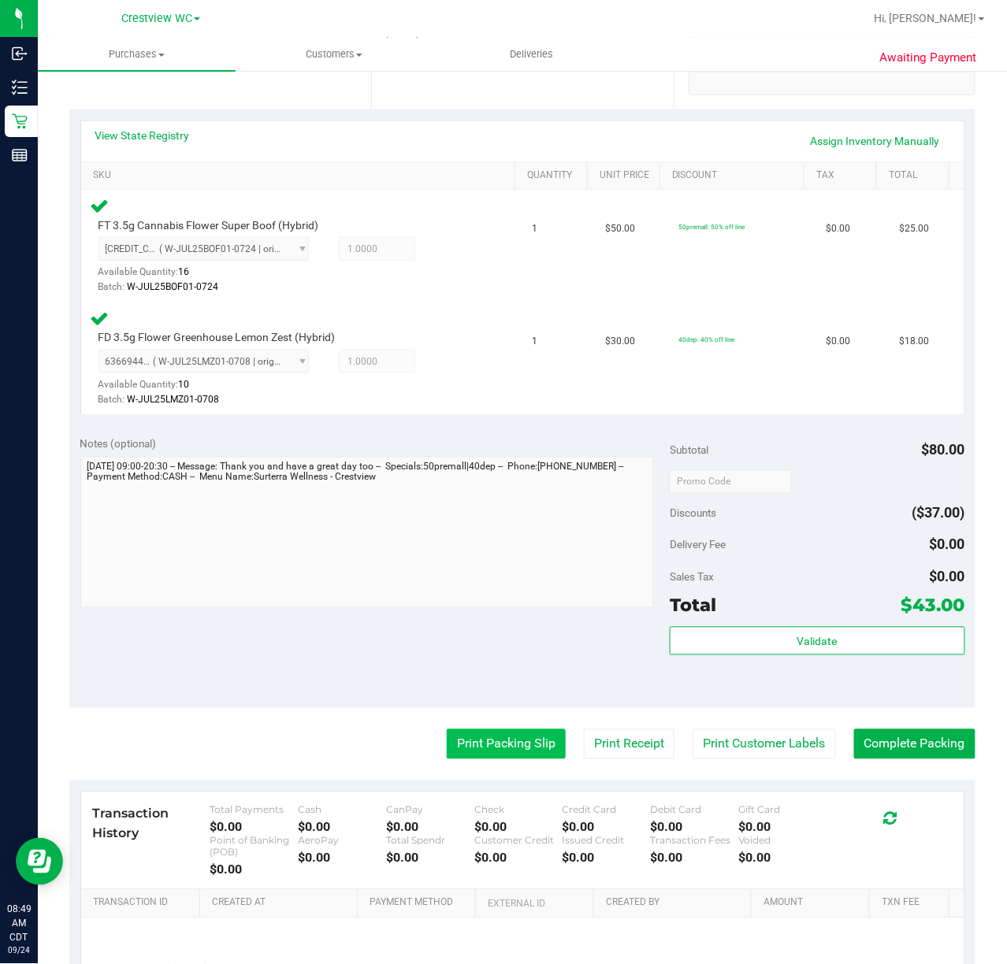
click at [506, 737] on button "Print Packing Slip" at bounding box center [506, 744] width 119 height 30
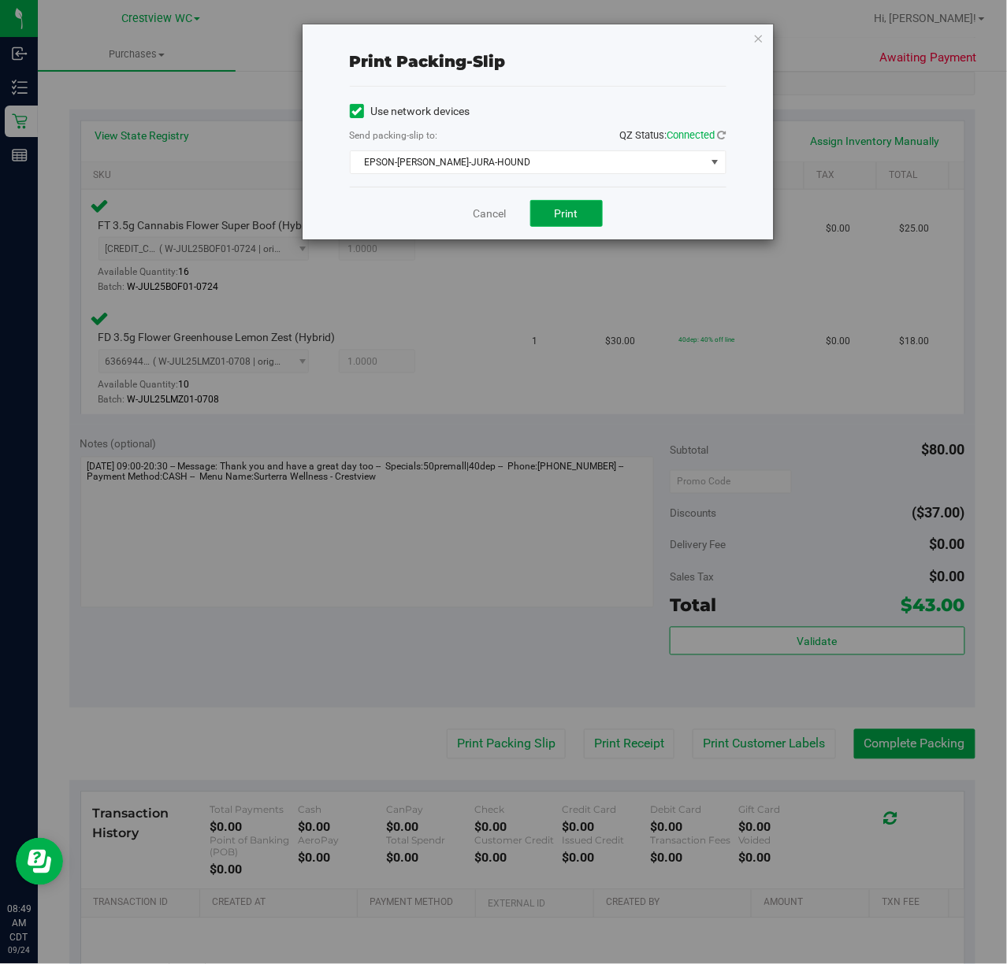
click at [571, 215] on span "Print" at bounding box center [566, 213] width 24 height 13
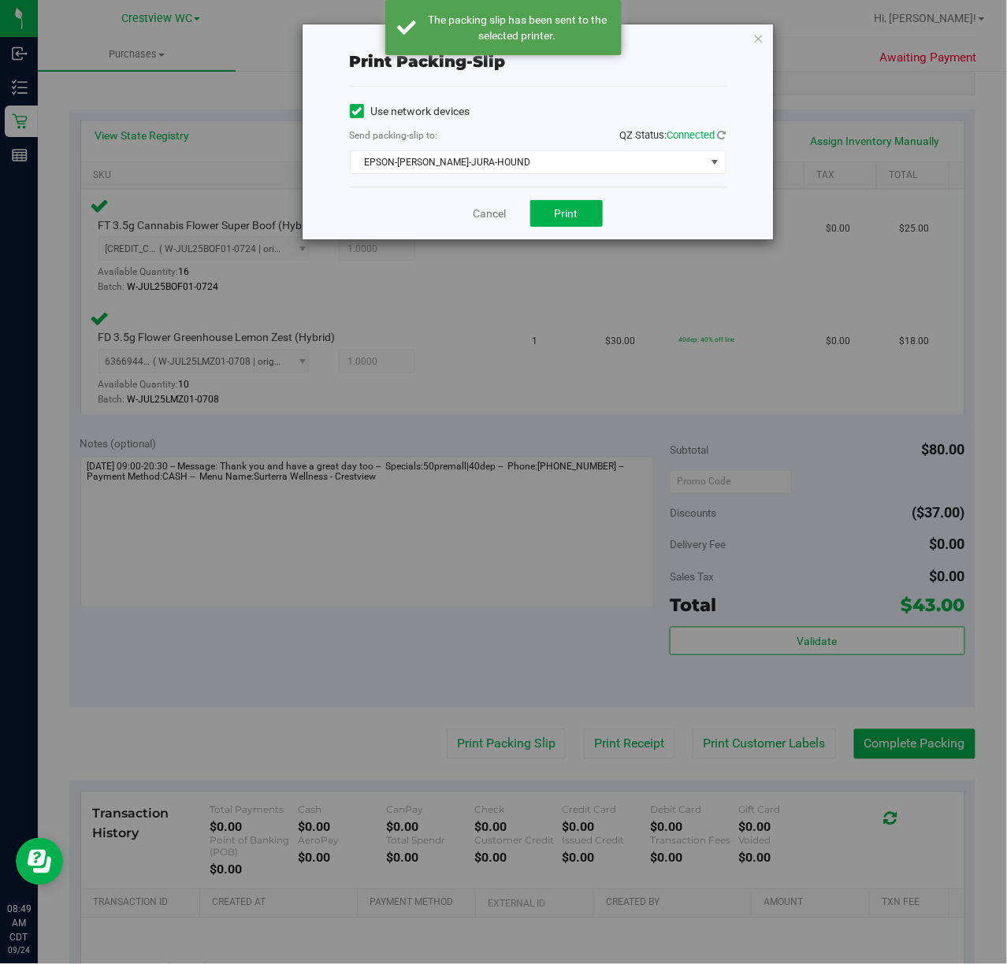
click at [760, 36] on icon "button" at bounding box center [758, 37] width 11 height 19
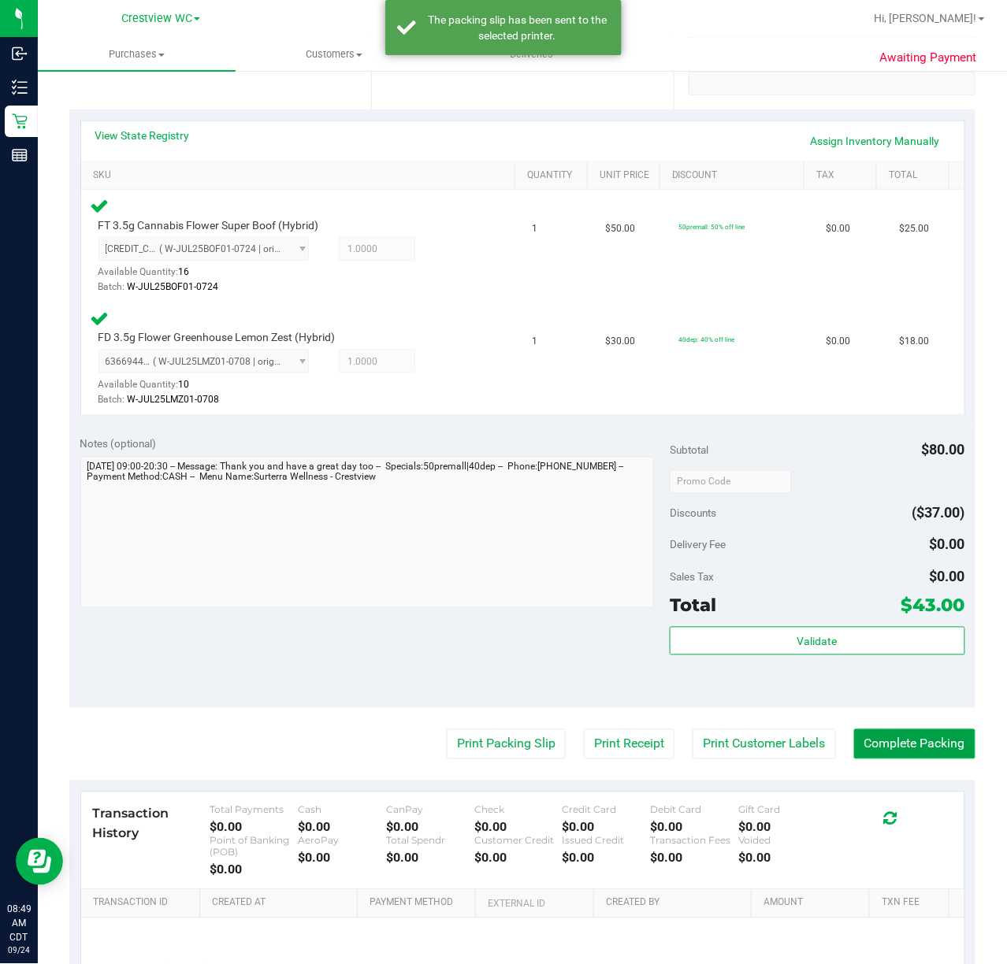
click at [914, 742] on button "Complete Packing" at bounding box center [914, 744] width 121 height 30
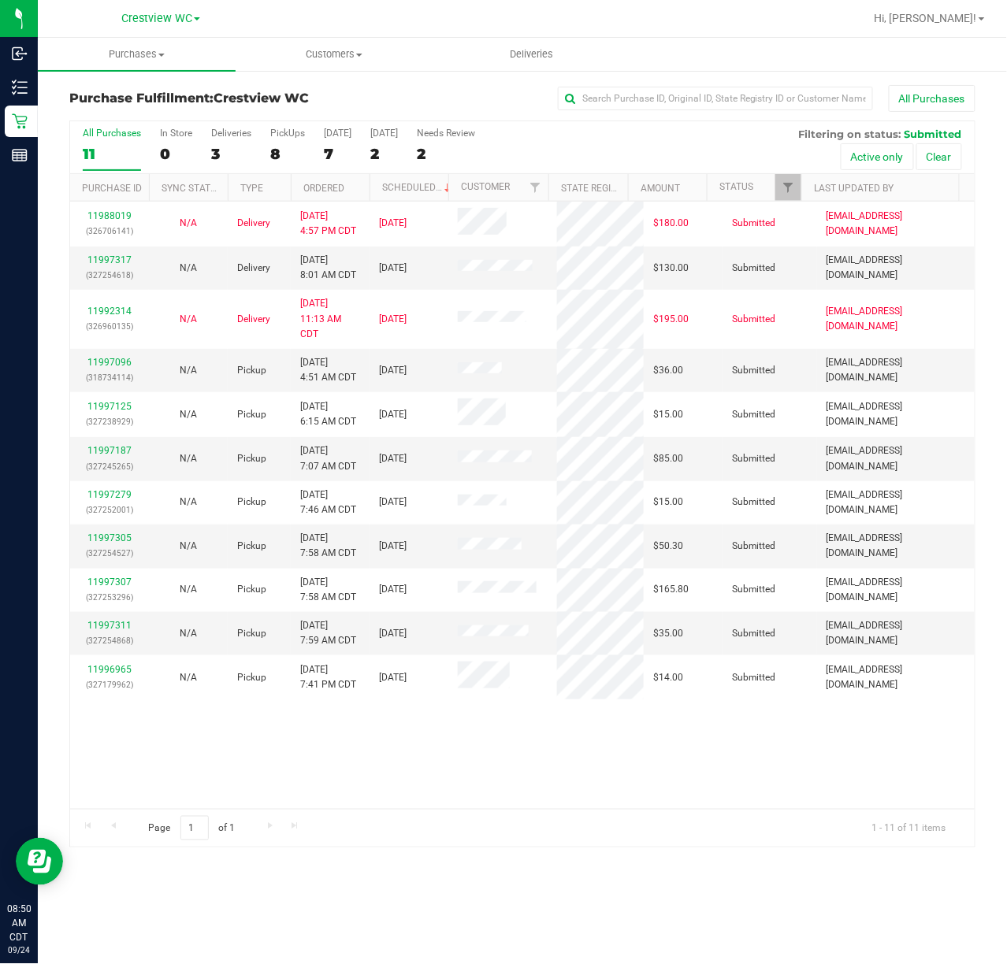
click at [422, 764] on div "11988019 (326706141) N/A Delivery 9/22/2025 4:57 PM CDT 9/26/2025 $180.00 Submi…" at bounding box center [522, 505] width 904 height 607
click at [288, 133] on div "PickUps" at bounding box center [287, 133] width 35 height 11
click at [0, 0] on input "PickUps 8" at bounding box center [0, 0] width 0 height 0
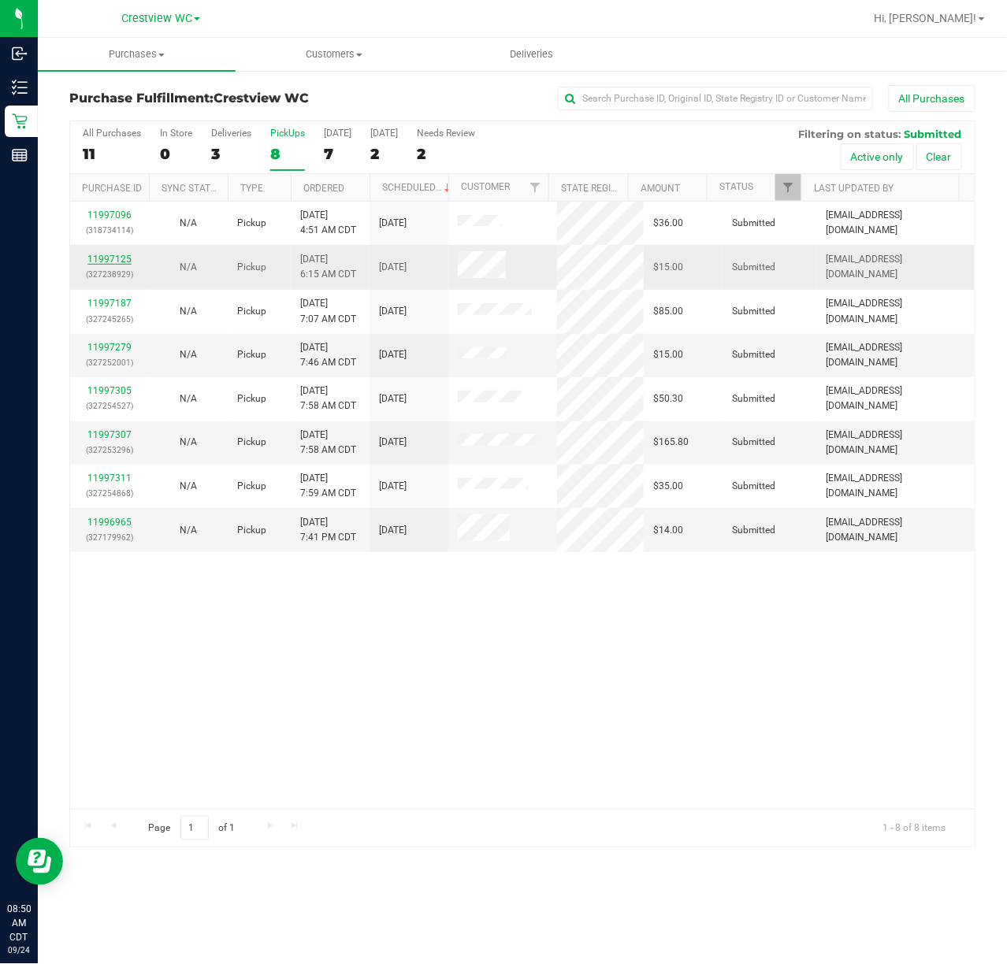
click at [124, 260] on link "11997125" at bounding box center [109, 259] width 44 height 11
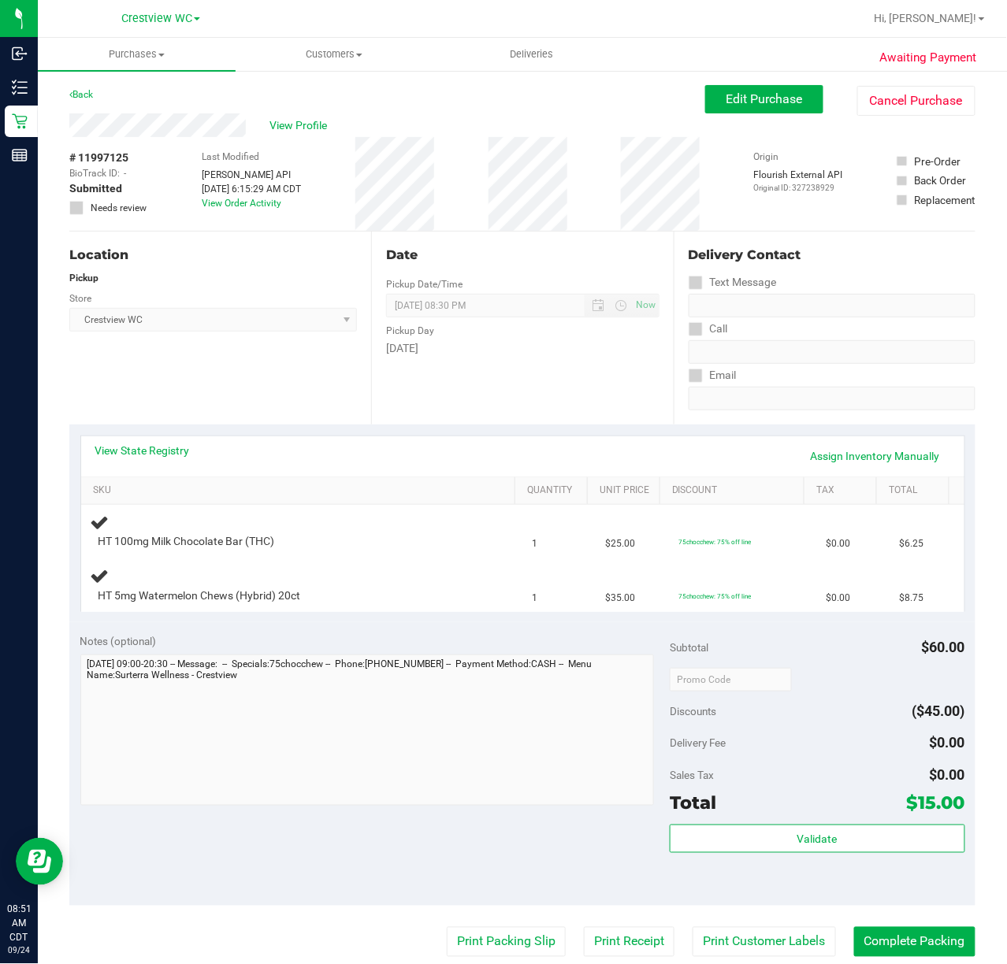
click at [295, 359] on div "Location Pickup Store Crestview WC Select Store Bonita Springs WC Boynton Beach…" at bounding box center [220, 328] width 302 height 193
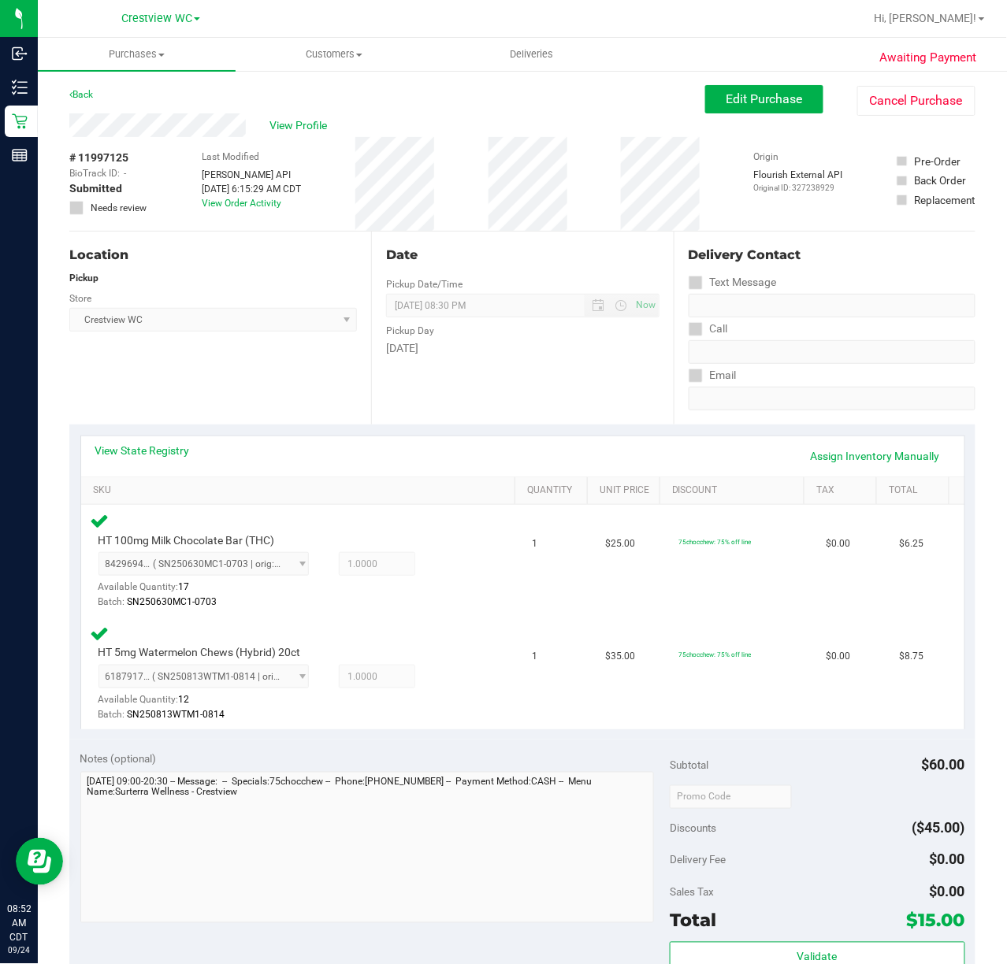
click at [154, 348] on div "Location Pickup Store Crestview WC Select Store Bonita Springs WC Boynton Beach…" at bounding box center [220, 328] width 302 height 193
drag, startPoint x: 285, startPoint y: 387, endPoint x: 303, endPoint y: 388, distance: 18.1
click at [297, 388] on div "Location Pickup Store Crestview WC Select Store Bonita Springs WC Boynton Beach…" at bounding box center [220, 328] width 302 height 193
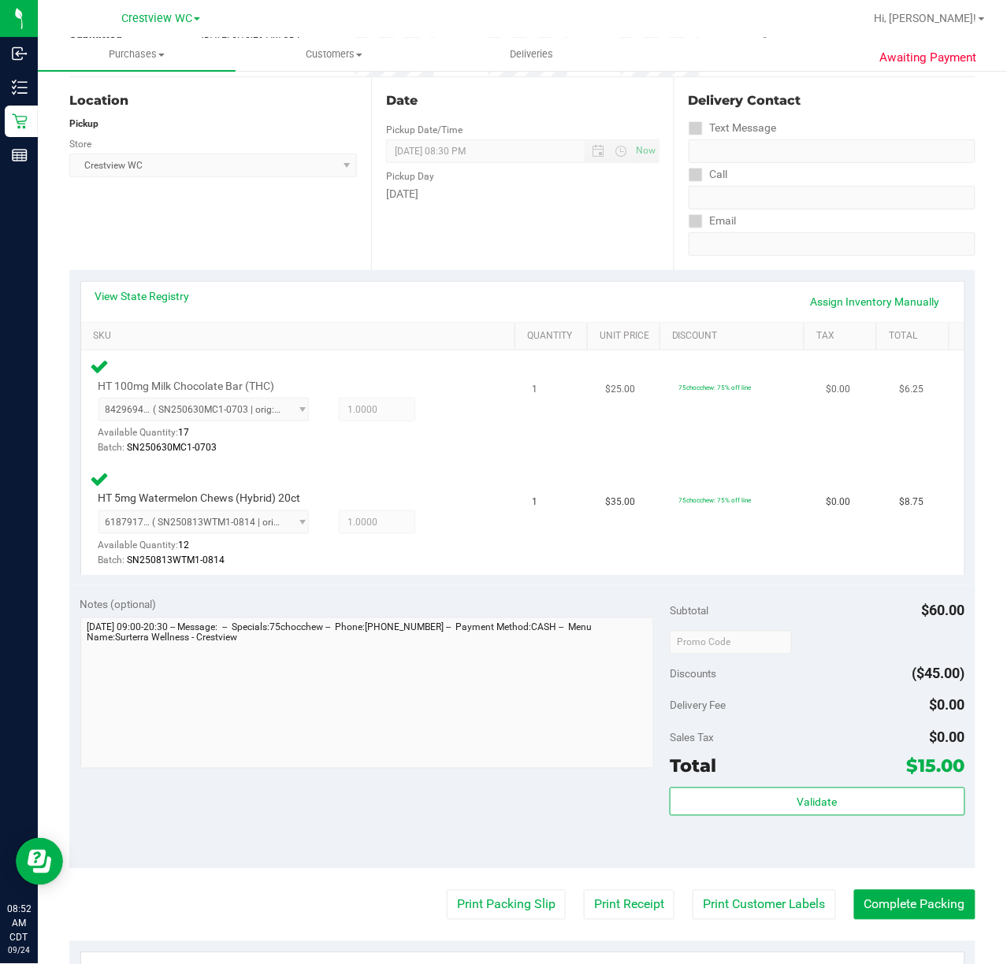
scroll to position [315, 0]
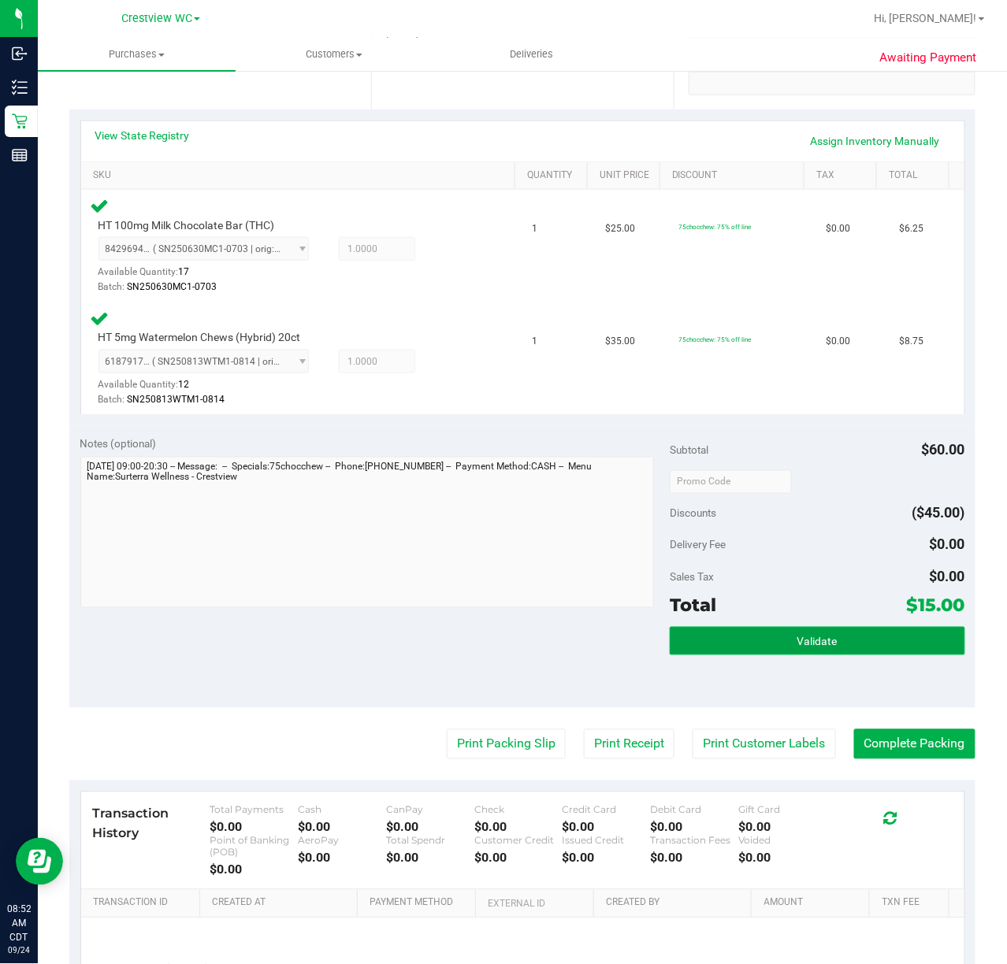
click at [803, 644] on span "Validate" at bounding box center [817, 642] width 40 height 13
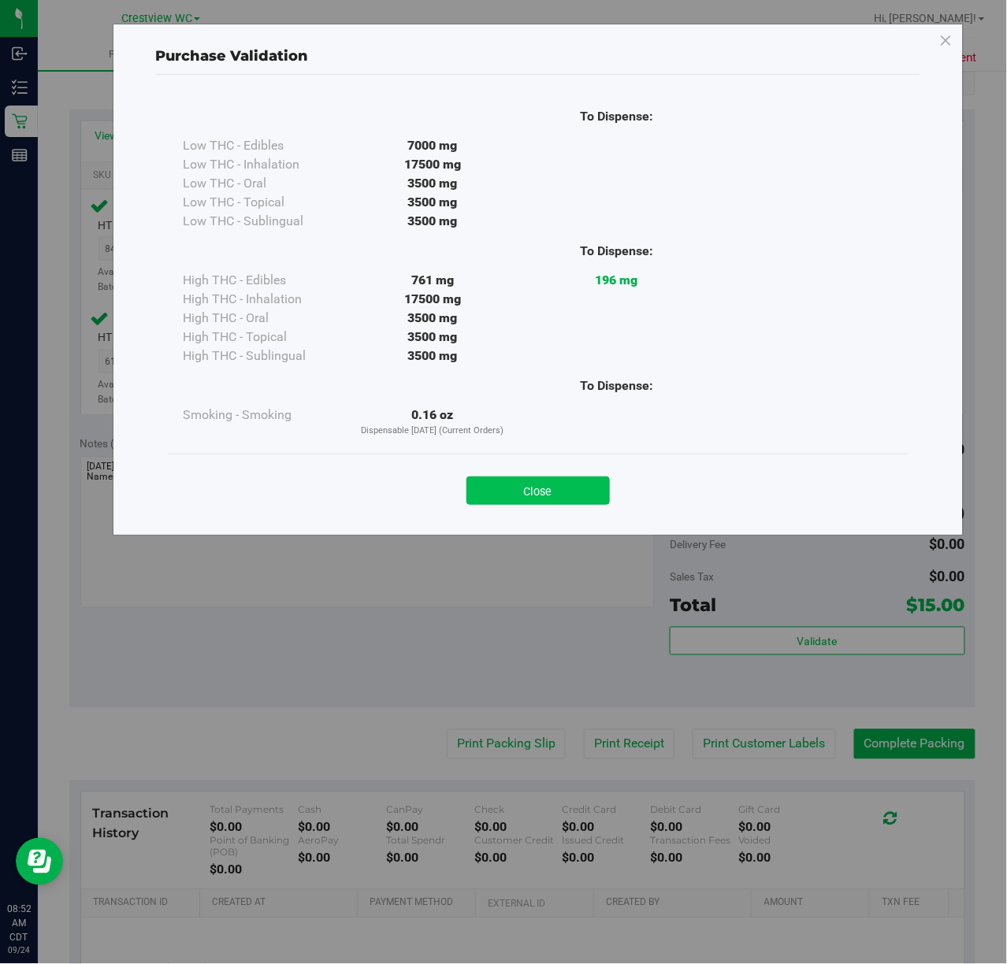
click at [562, 489] on button "Close" at bounding box center [537, 490] width 143 height 28
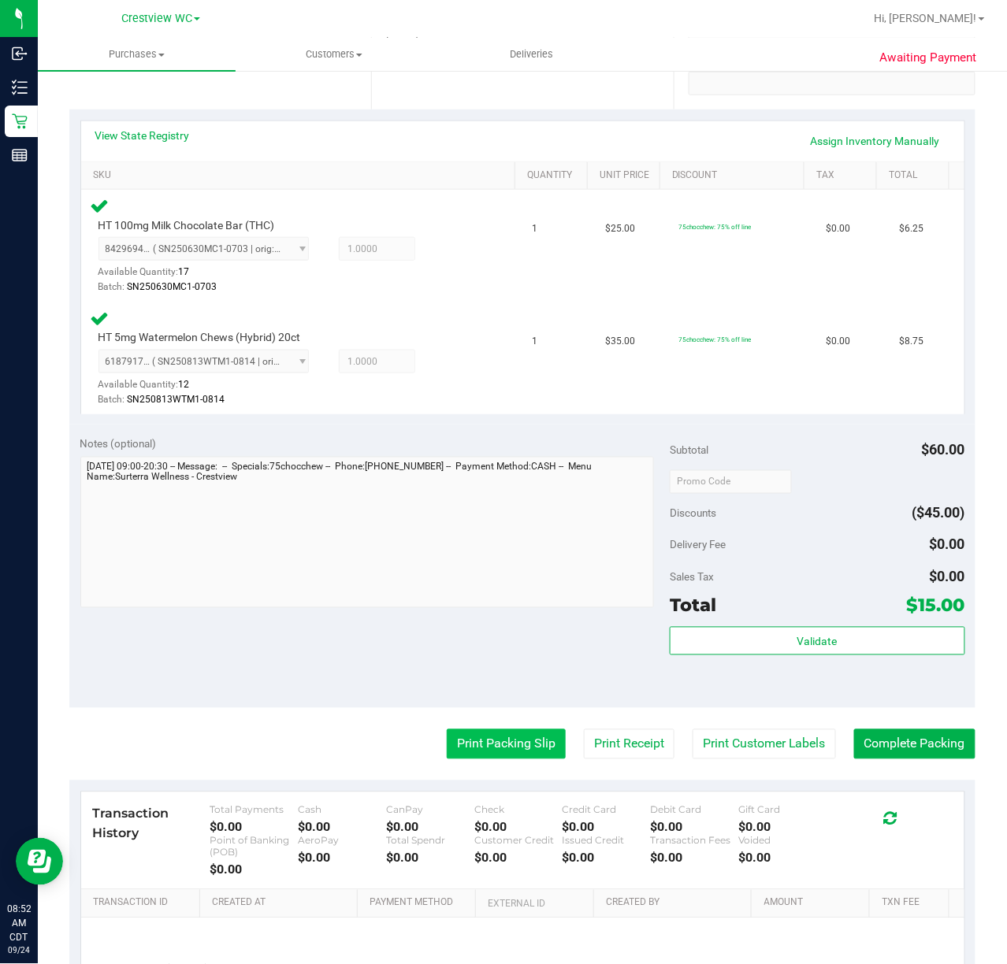
click at [496, 736] on button "Print Packing Slip" at bounding box center [506, 744] width 119 height 30
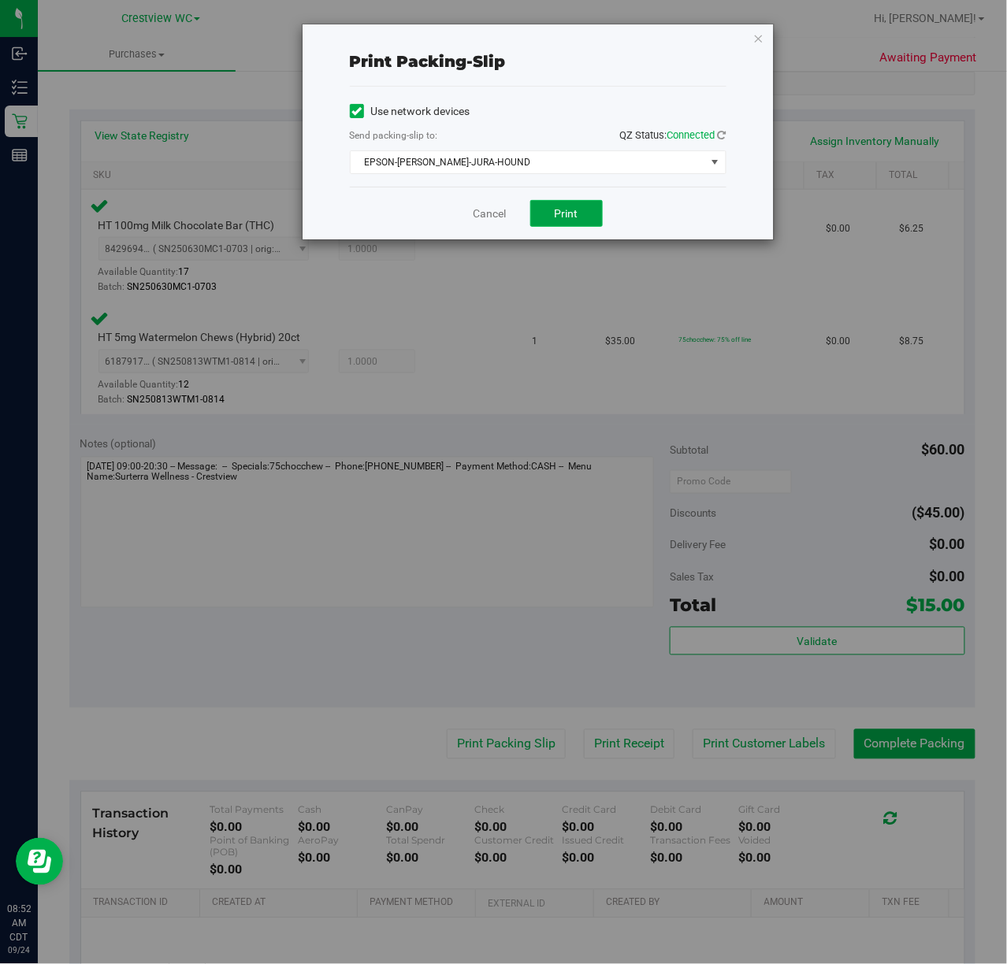
click at [568, 212] on span "Print" at bounding box center [566, 213] width 24 height 13
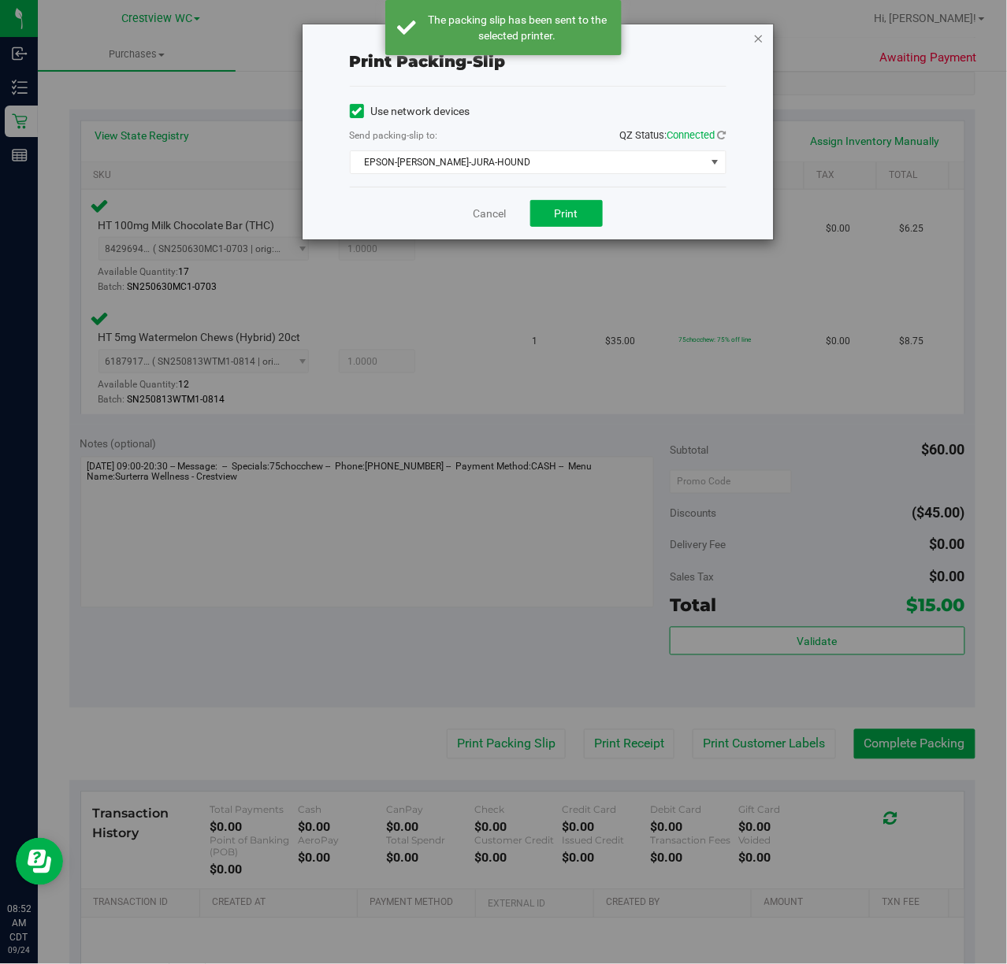
click at [757, 36] on icon "button" at bounding box center [758, 37] width 11 height 19
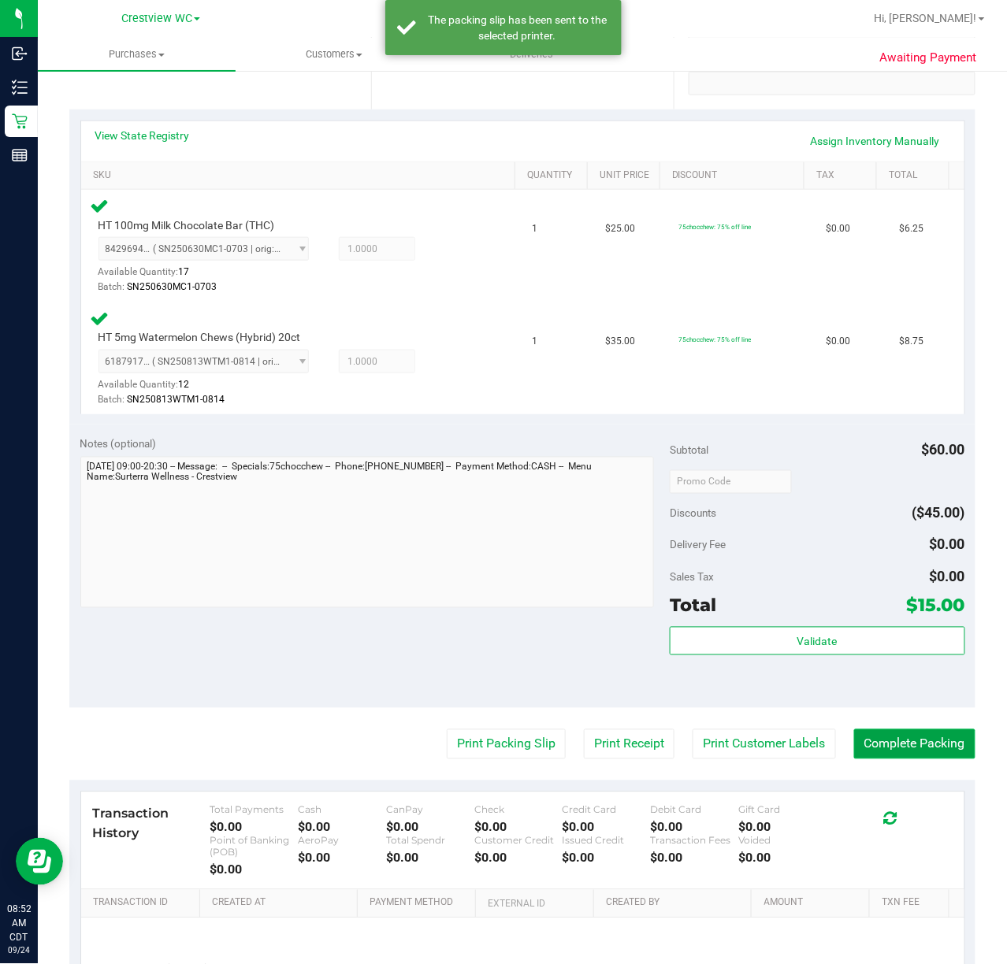
click at [920, 739] on button "Complete Packing" at bounding box center [914, 744] width 121 height 30
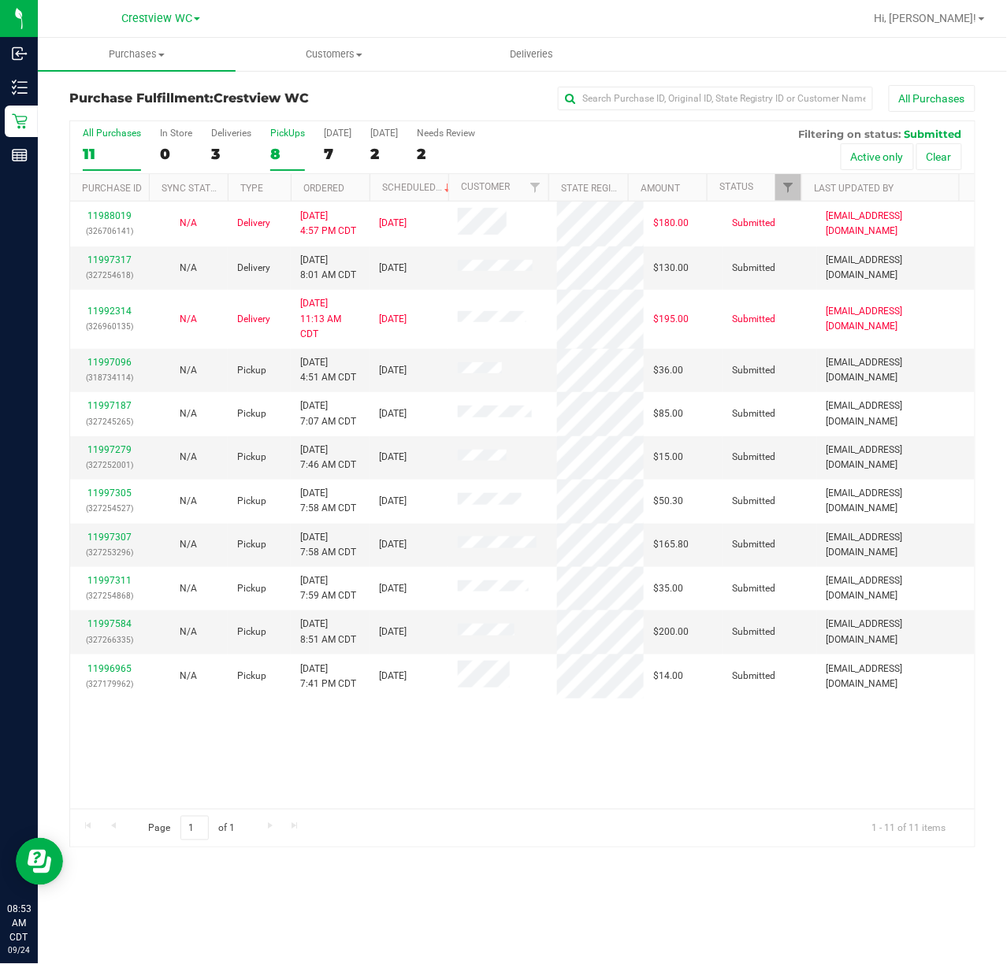
click at [291, 135] on div "PickUps" at bounding box center [287, 133] width 35 height 11
click at [0, 0] on input "PickUps 8" at bounding box center [0, 0] width 0 height 0
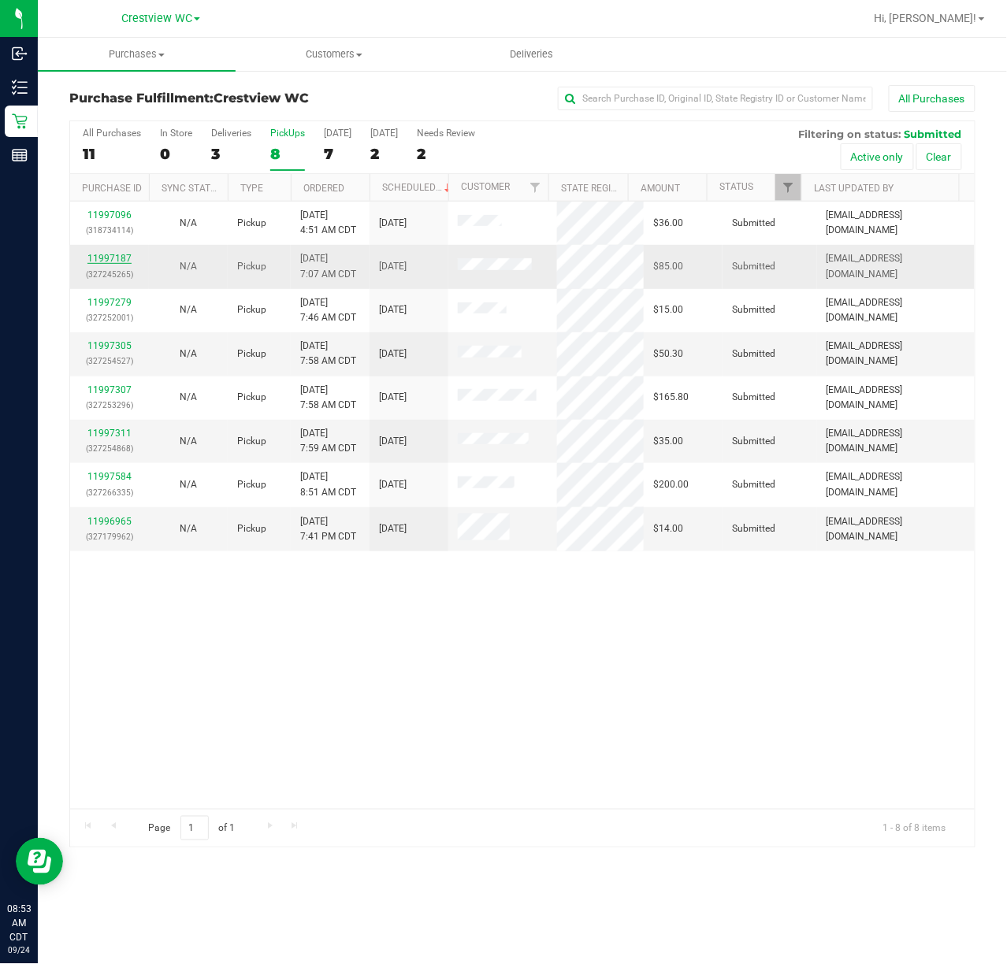
click at [114, 263] on link "11997187" at bounding box center [109, 258] width 44 height 11
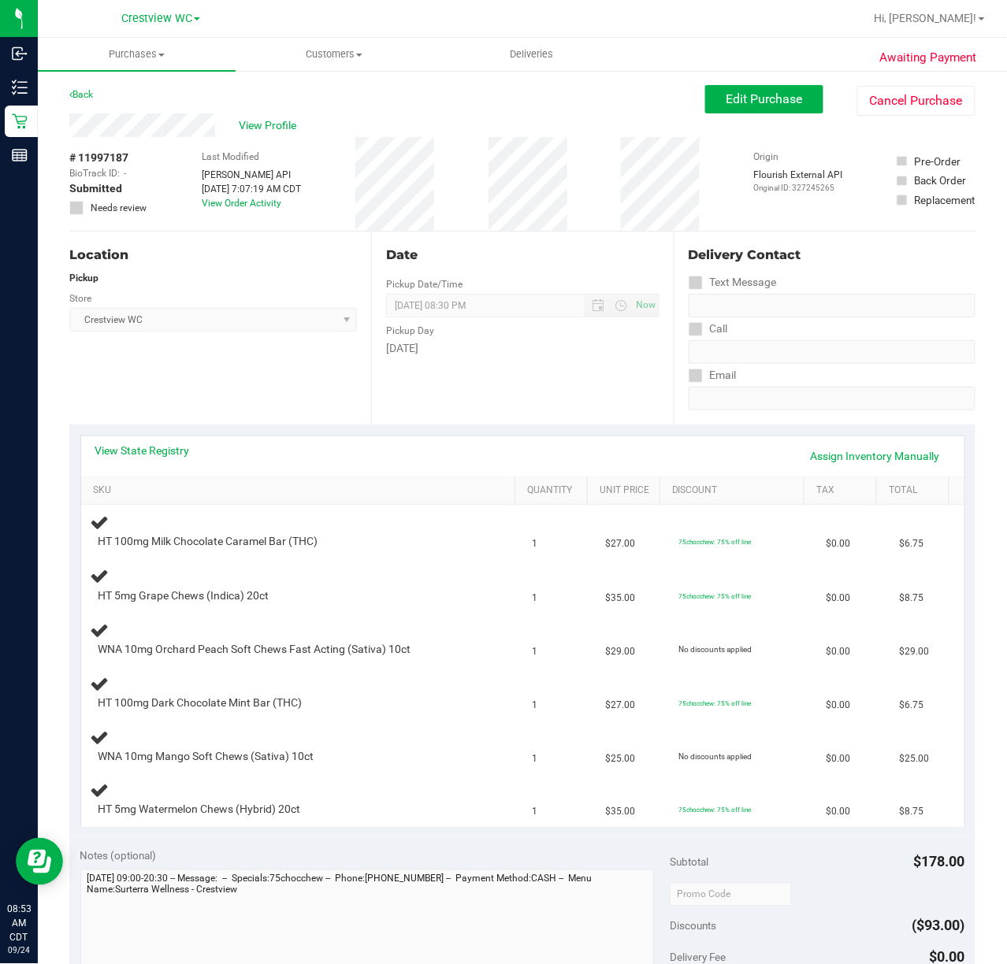
click at [253, 360] on div "Location Pickup Store Crestview WC Select Store Bonita Springs WC Boynton Beach…" at bounding box center [220, 328] width 302 height 193
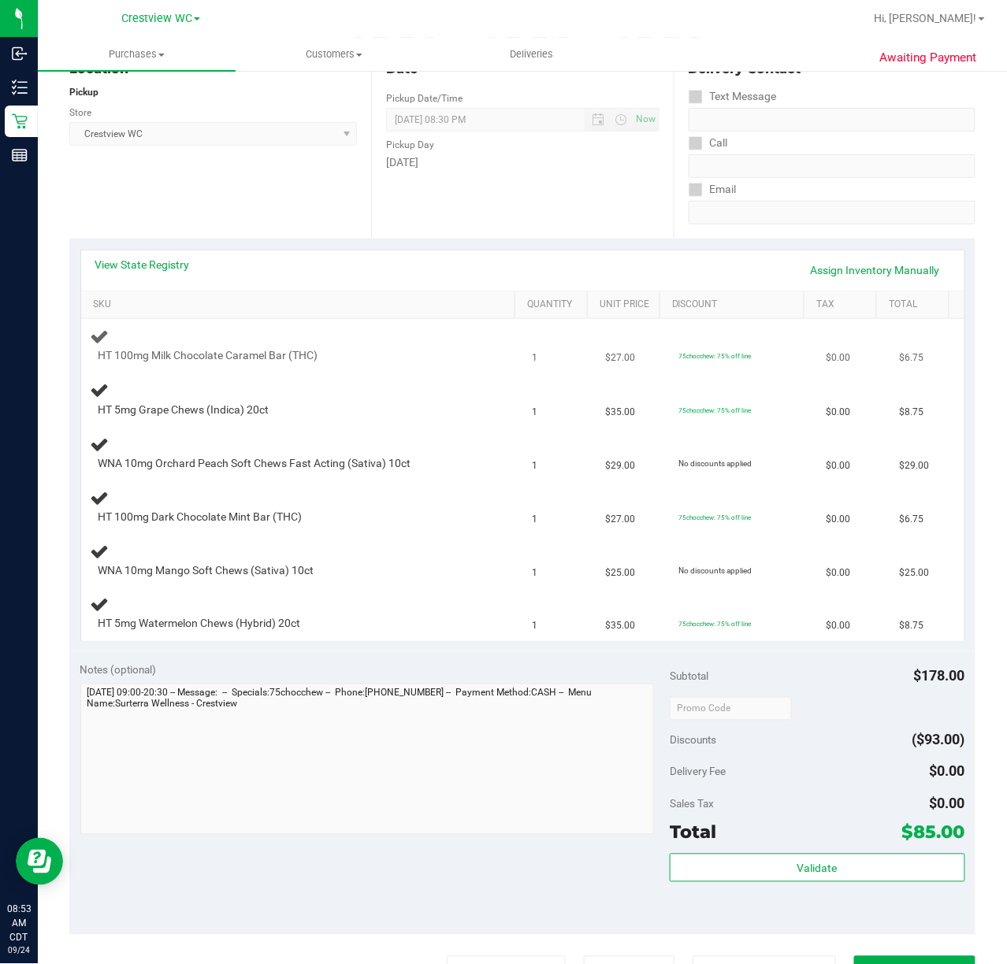
scroll to position [209, 0]
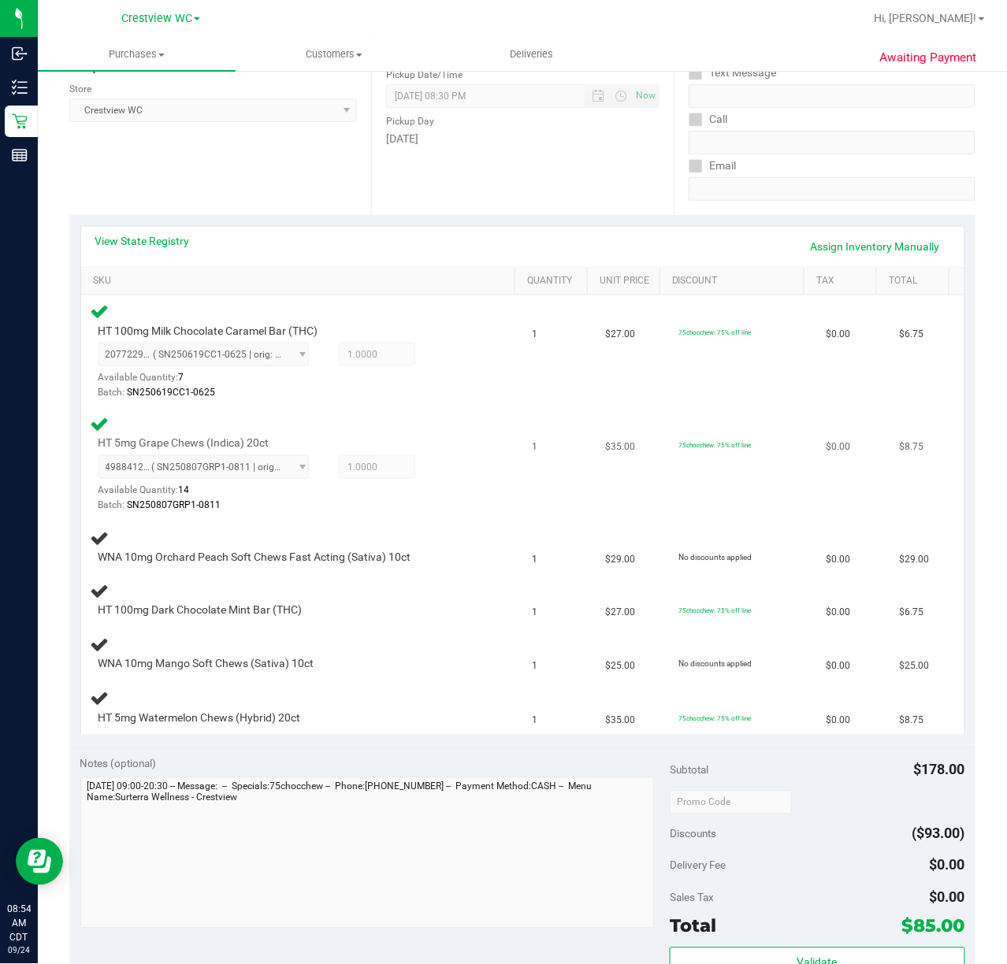
click at [473, 489] on div "HT 5mg Grape Chews (Indica) 20ct 4988412047823225 ( SN250807GRP1-0811 | orig: F…" at bounding box center [302, 463] width 423 height 99
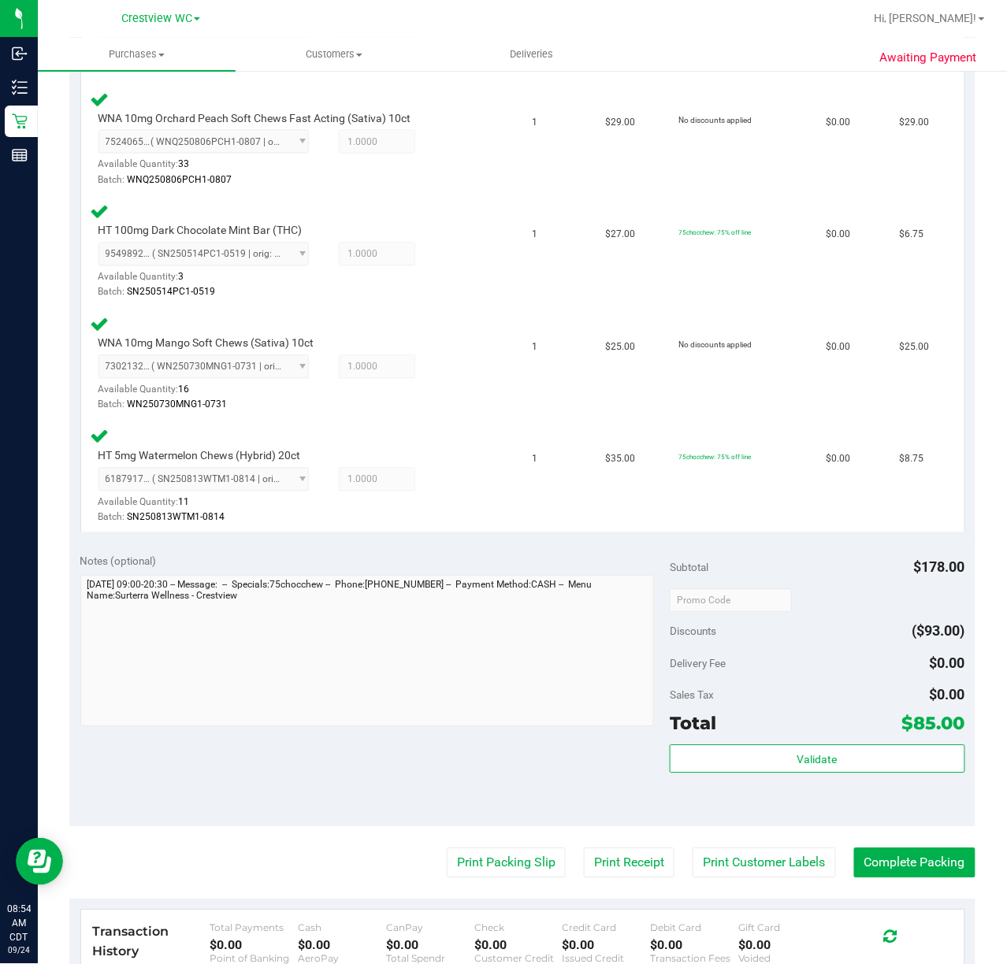
scroll to position [646, 0]
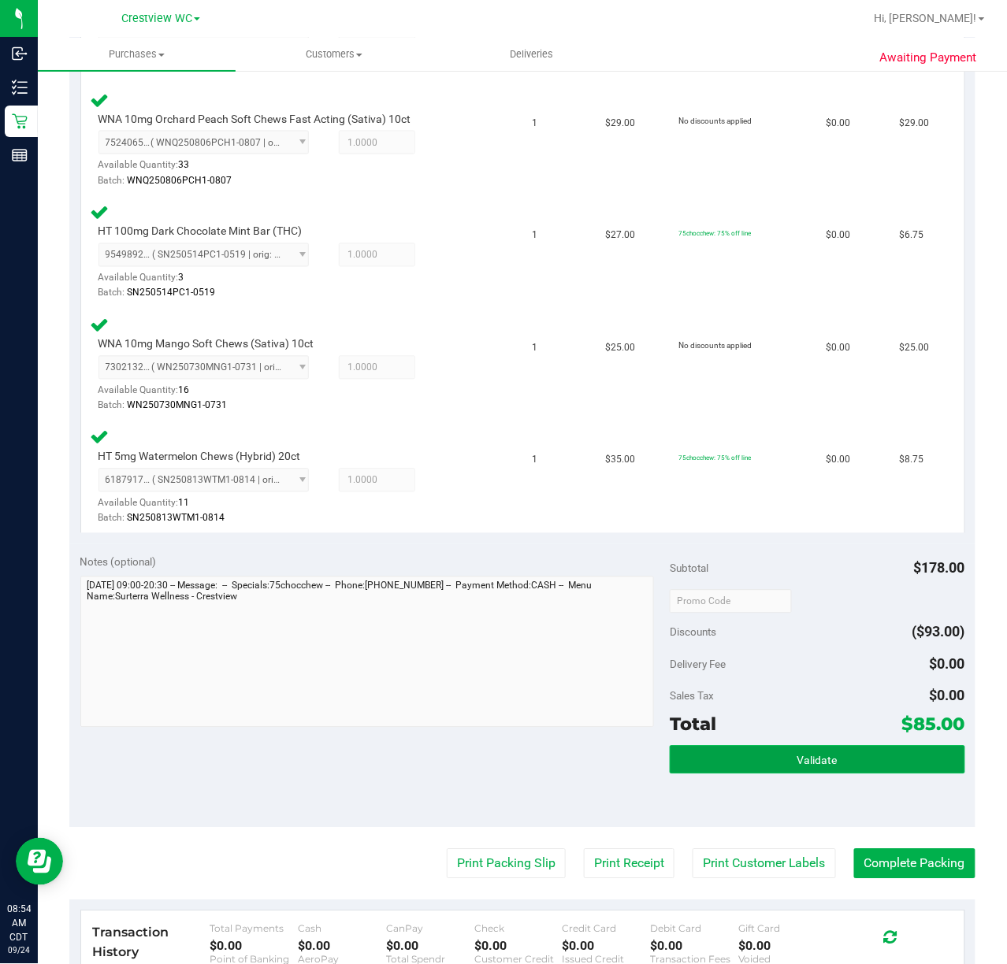
click at [806, 754] on span "Validate" at bounding box center [817, 760] width 40 height 13
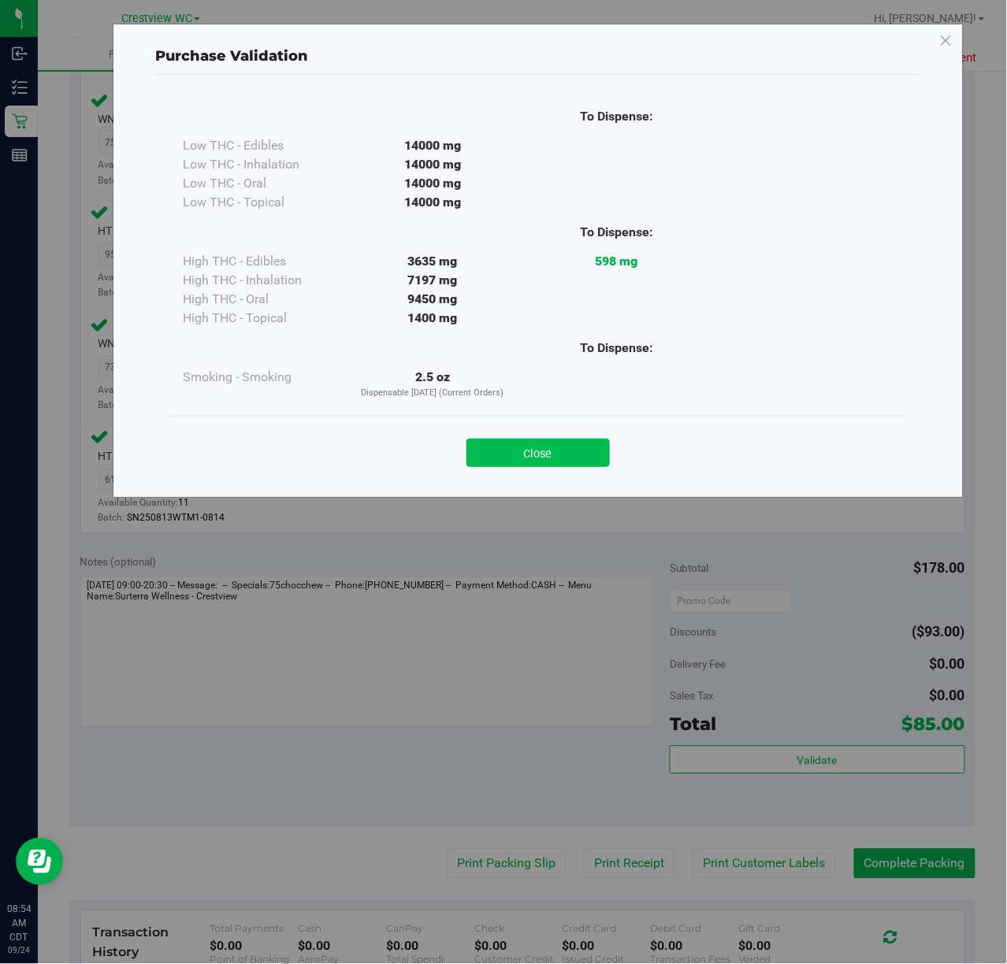
click at [546, 444] on button "Close" at bounding box center [537, 453] width 143 height 28
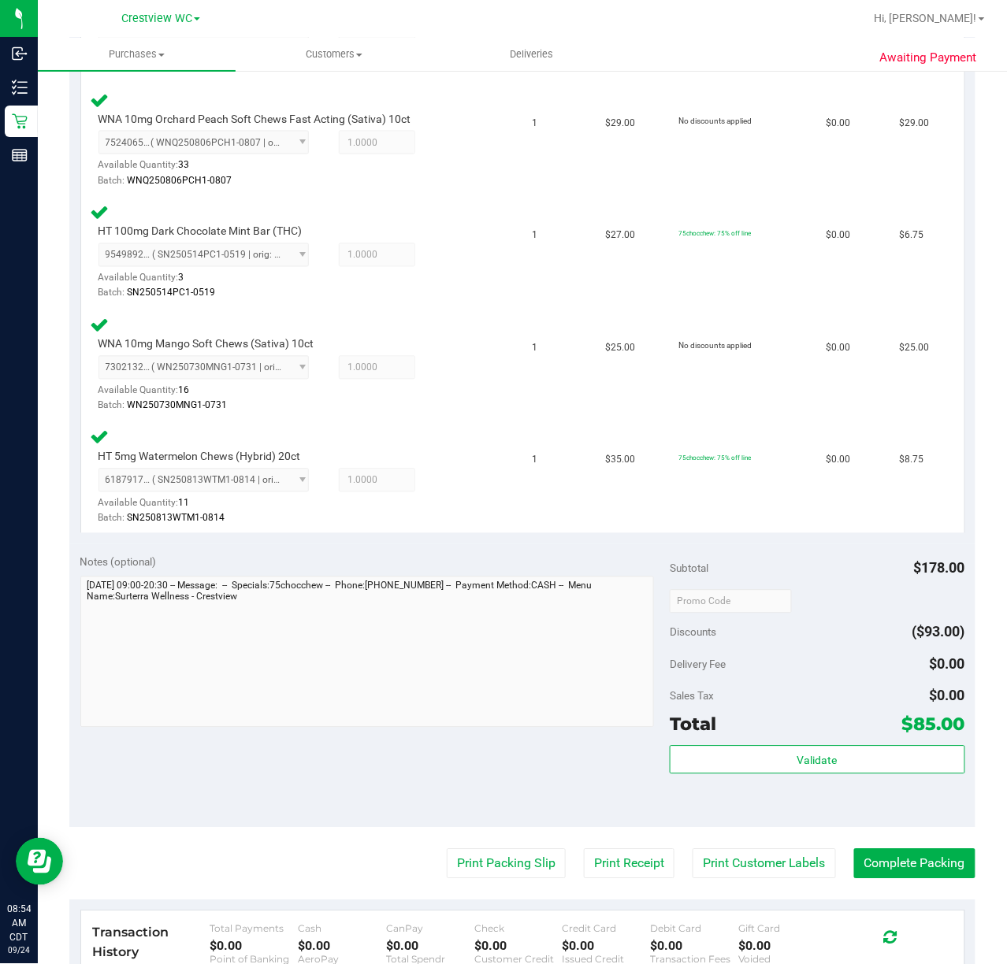
scroll to position [788, 0]
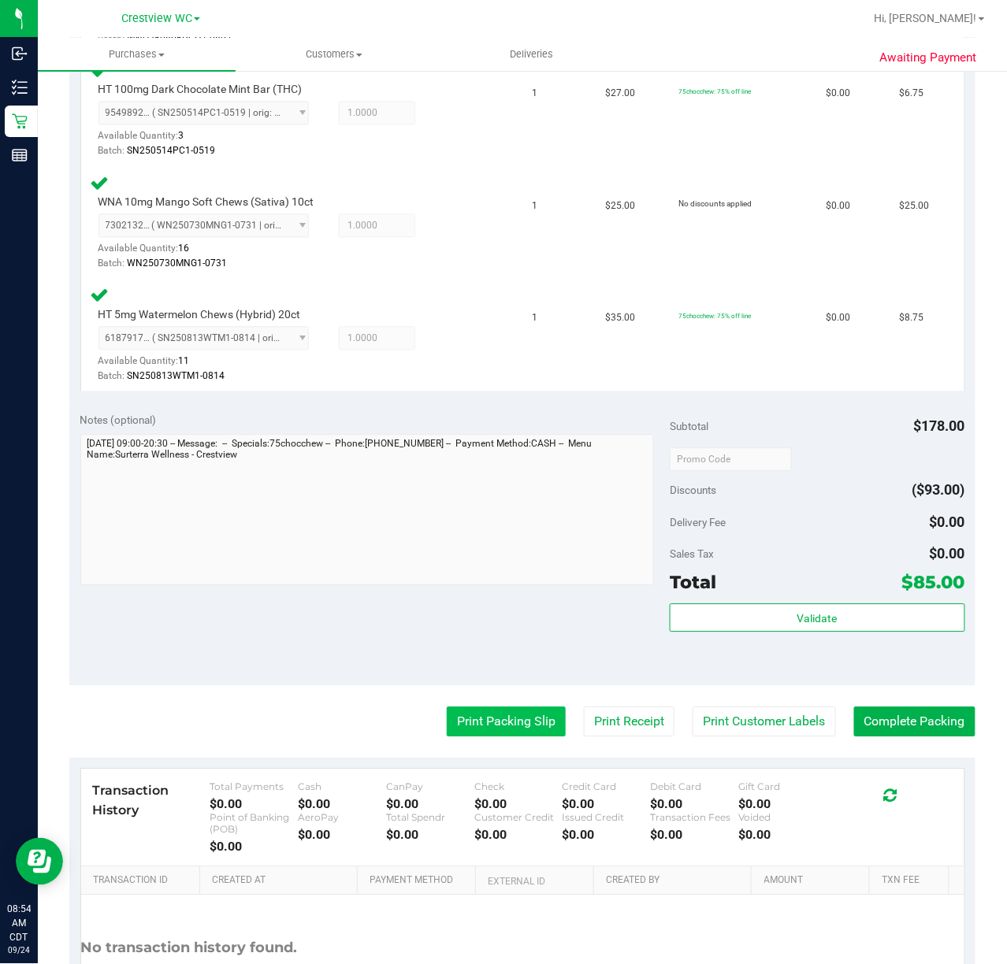
click at [471, 723] on button "Print Packing Slip" at bounding box center [506, 722] width 119 height 30
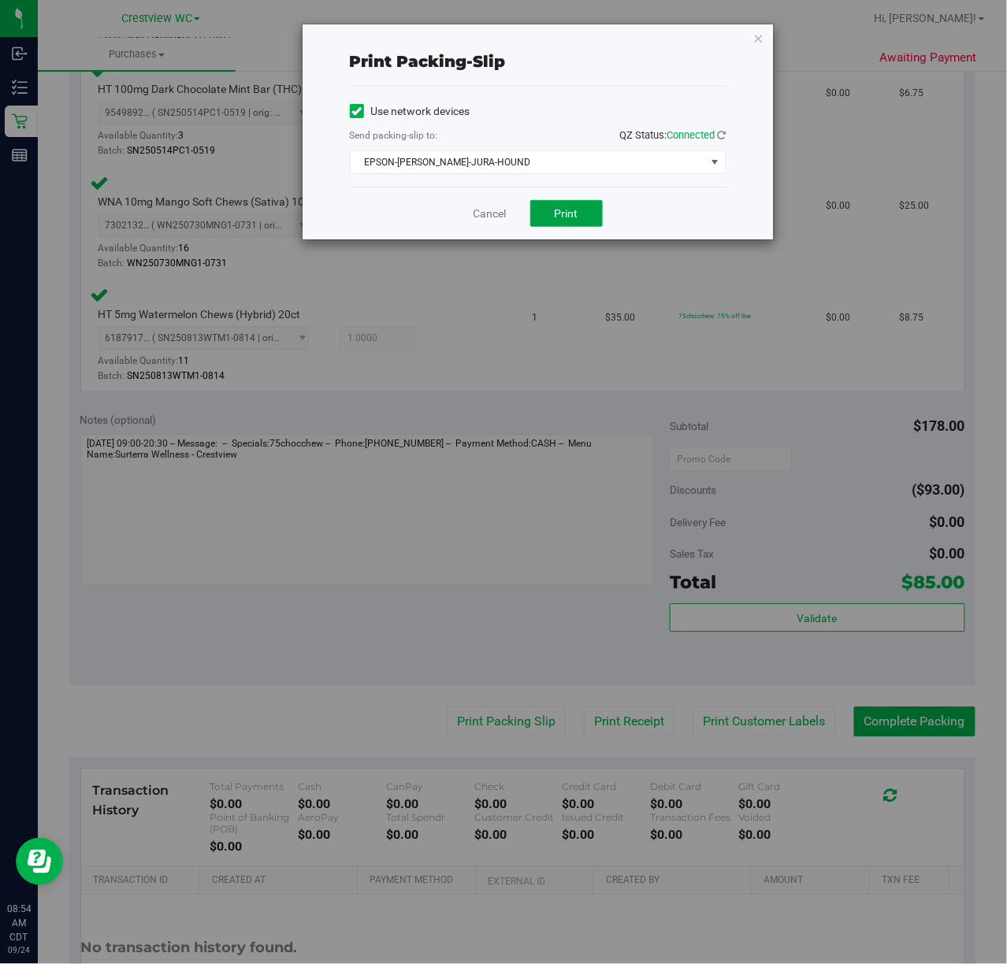
click at [575, 216] on span "Print" at bounding box center [566, 213] width 24 height 13
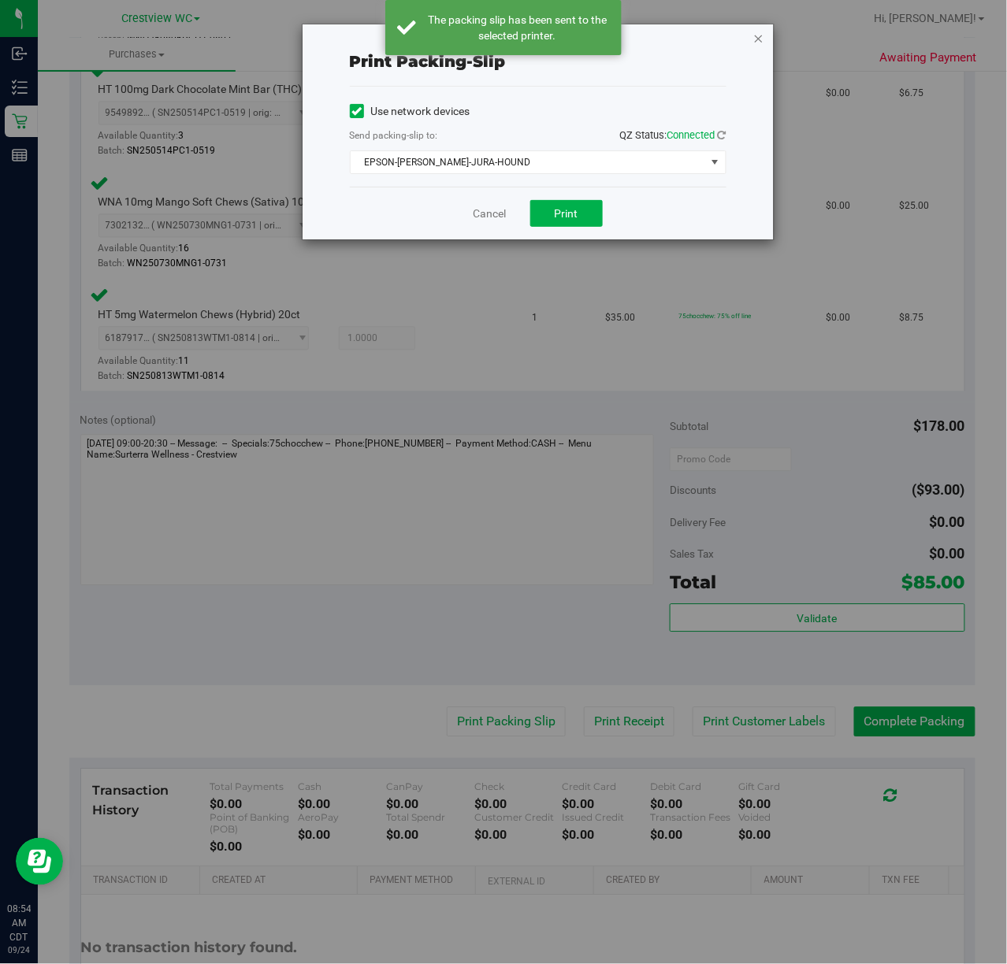
click at [762, 33] on icon "button" at bounding box center [758, 37] width 11 height 19
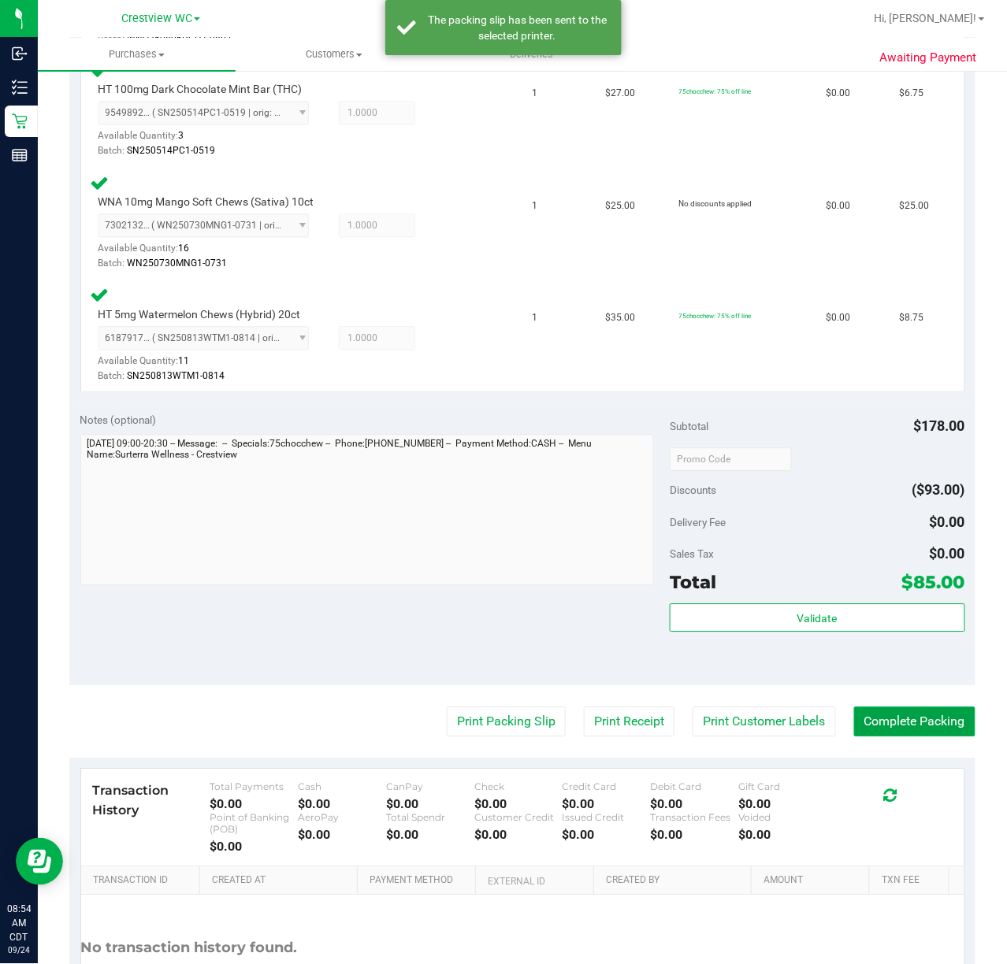
click at [918, 720] on button "Complete Packing" at bounding box center [914, 722] width 121 height 30
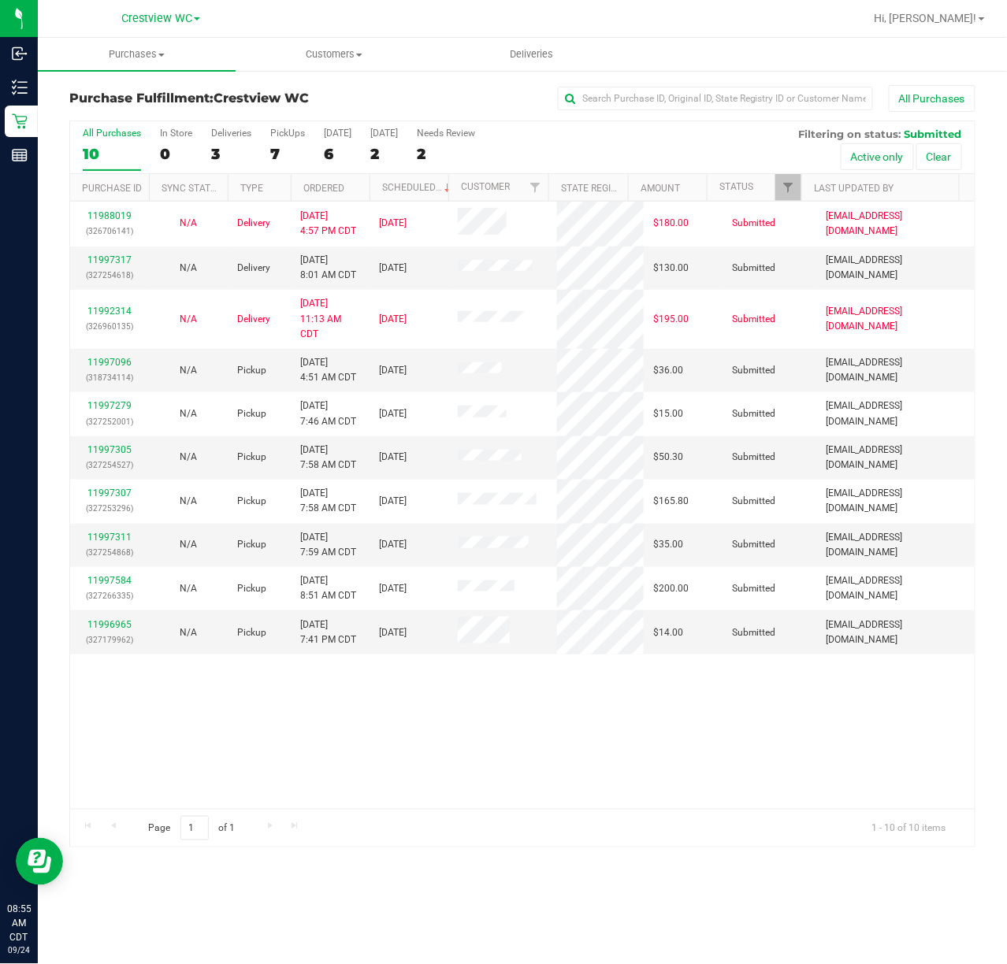
click at [589, 754] on div "11988019 (326706141) N/A Delivery 9/22/2025 4:57 PM CDT 9/26/2025 $180.00 Submi…" at bounding box center [522, 505] width 904 height 607
click at [298, 131] on div "PickUps" at bounding box center [287, 133] width 35 height 11
click at [0, 0] on input "PickUps 7" at bounding box center [0, 0] width 0 height 0
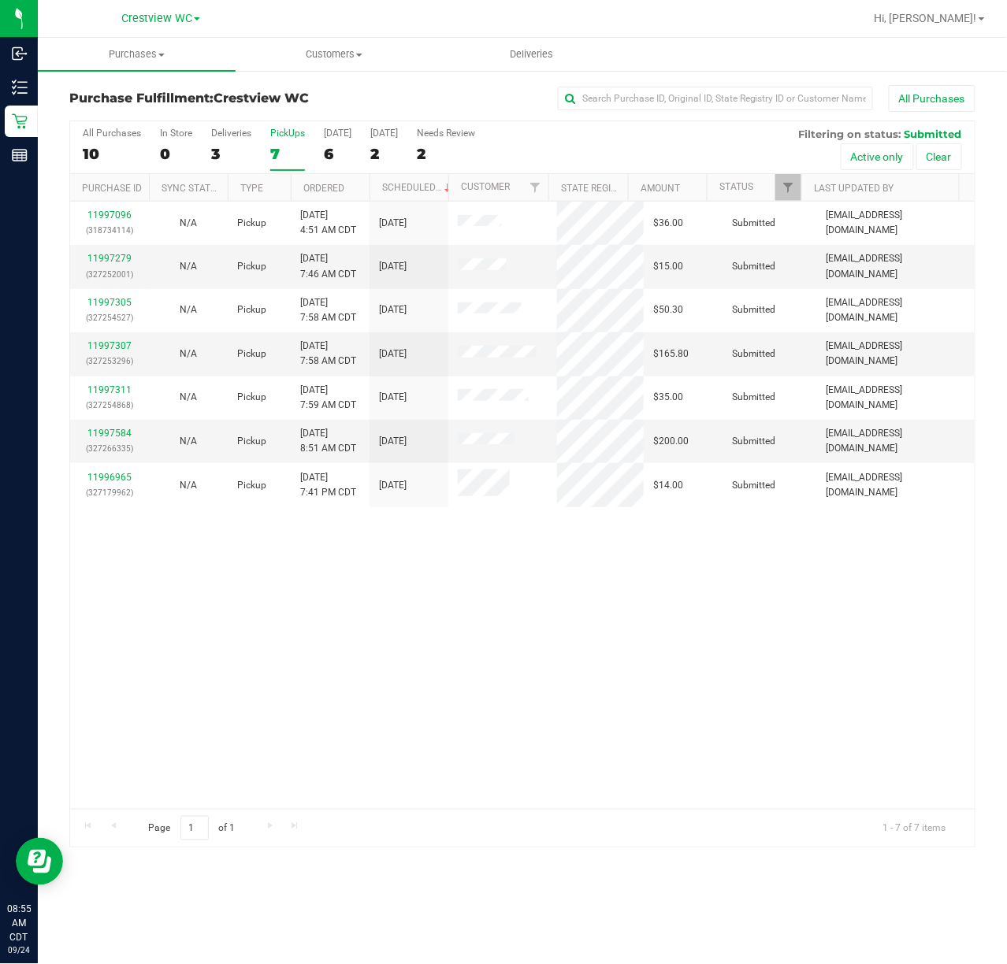
click at [493, 548] on div "11997096 (318734114) N/A Pickup 9/24/2025 4:51 AM CDT 9/24/2025 $36.00 Submitte…" at bounding box center [522, 505] width 904 height 607
click at [101, 259] on link "11997279" at bounding box center [109, 258] width 44 height 11
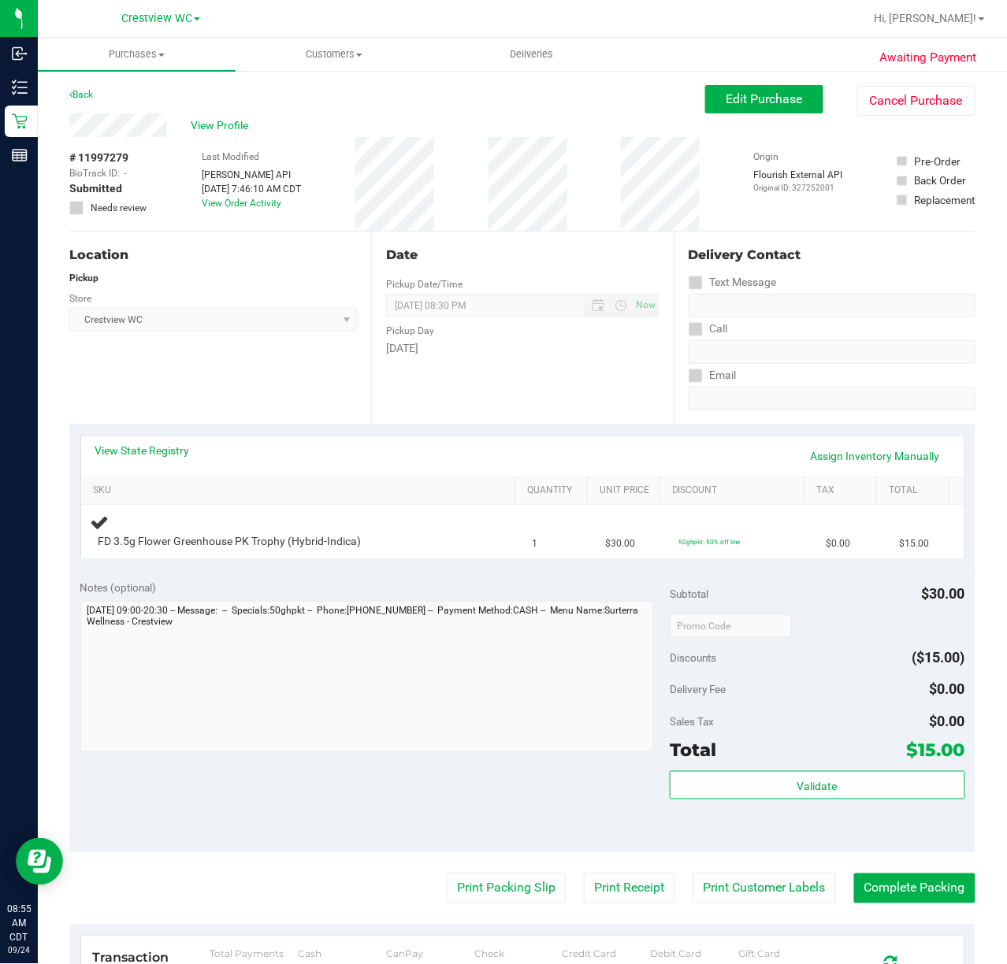
click at [216, 386] on div "Location Pickup Store Crestview WC Select Store Bonita Springs WC Boynton Beach…" at bounding box center [220, 328] width 302 height 193
click at [86, 95] on link "Back" at bounding box center [81, 94] width 24 height 11
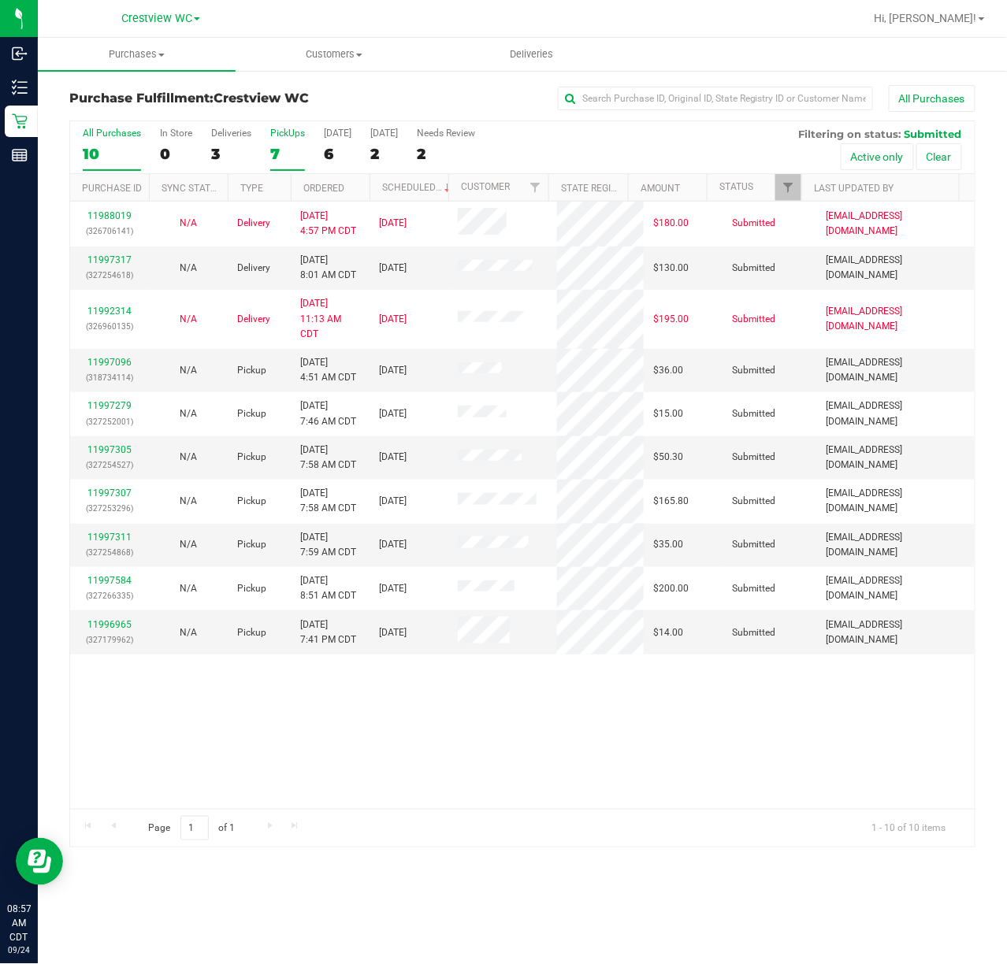
click at [291, 129] on div "PickUps" at bounding box center [287, 133] width 35 height 11
click at [0, 0] on input "PickUps 7" at bounding box center [0, 0] width 0 height 0
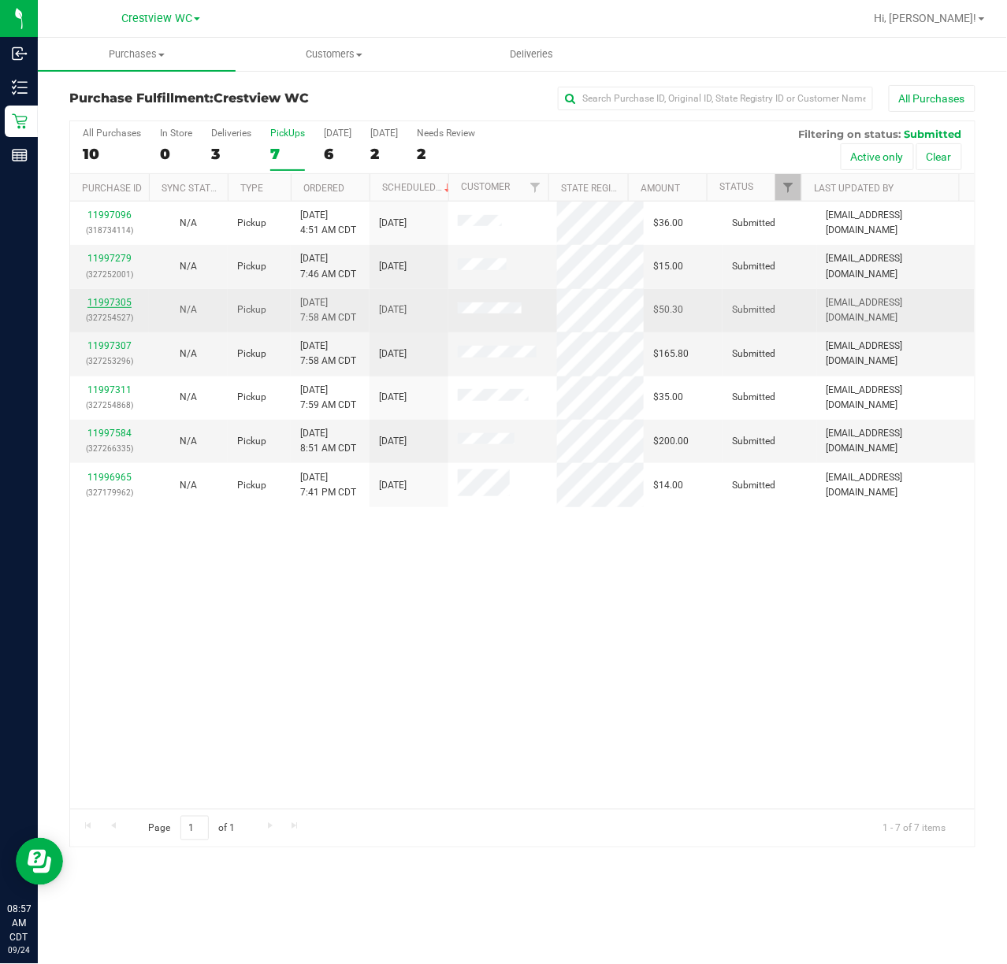
click at [128, 301] on link "11997305" at bounding box center [109, 302] width 44 height 11
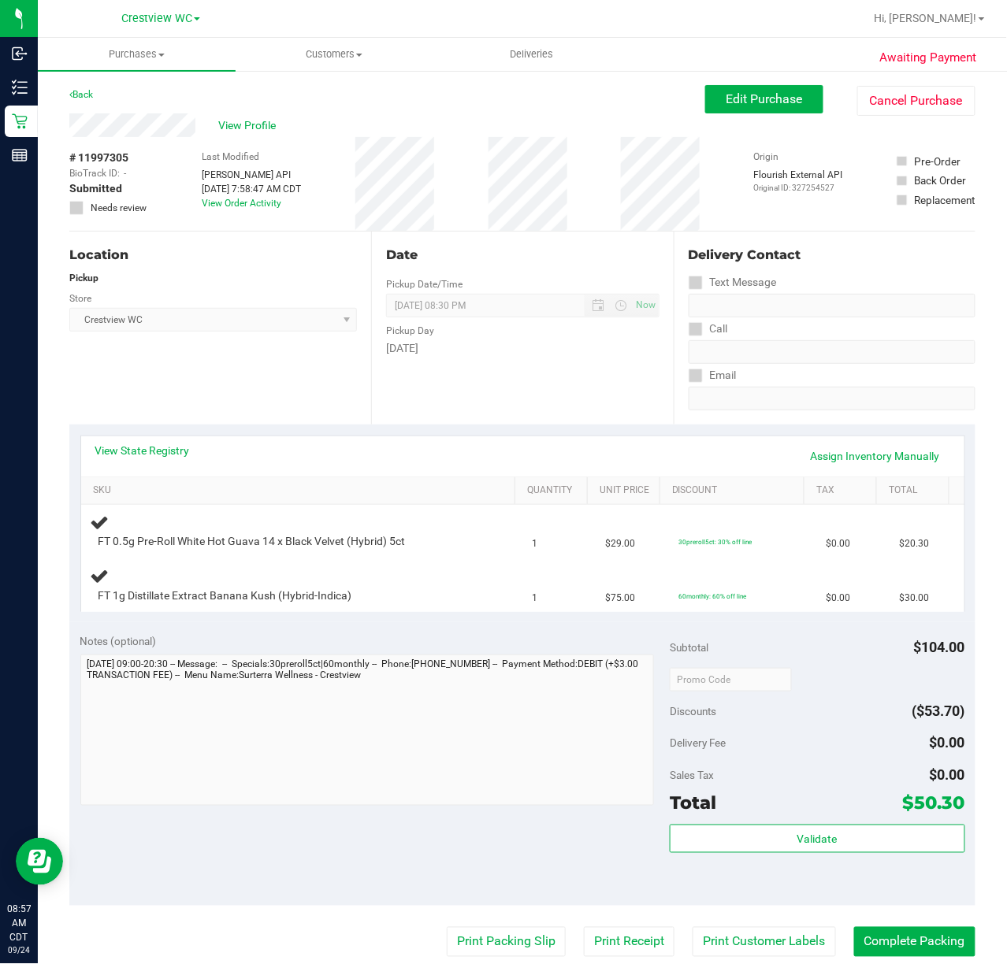
click at [203, 369] on div "Location Pickup Store Crestview WC Select Store Bonita Springs WC Boynton Beach…" at bounding box center [220, 328] width 302 height 193
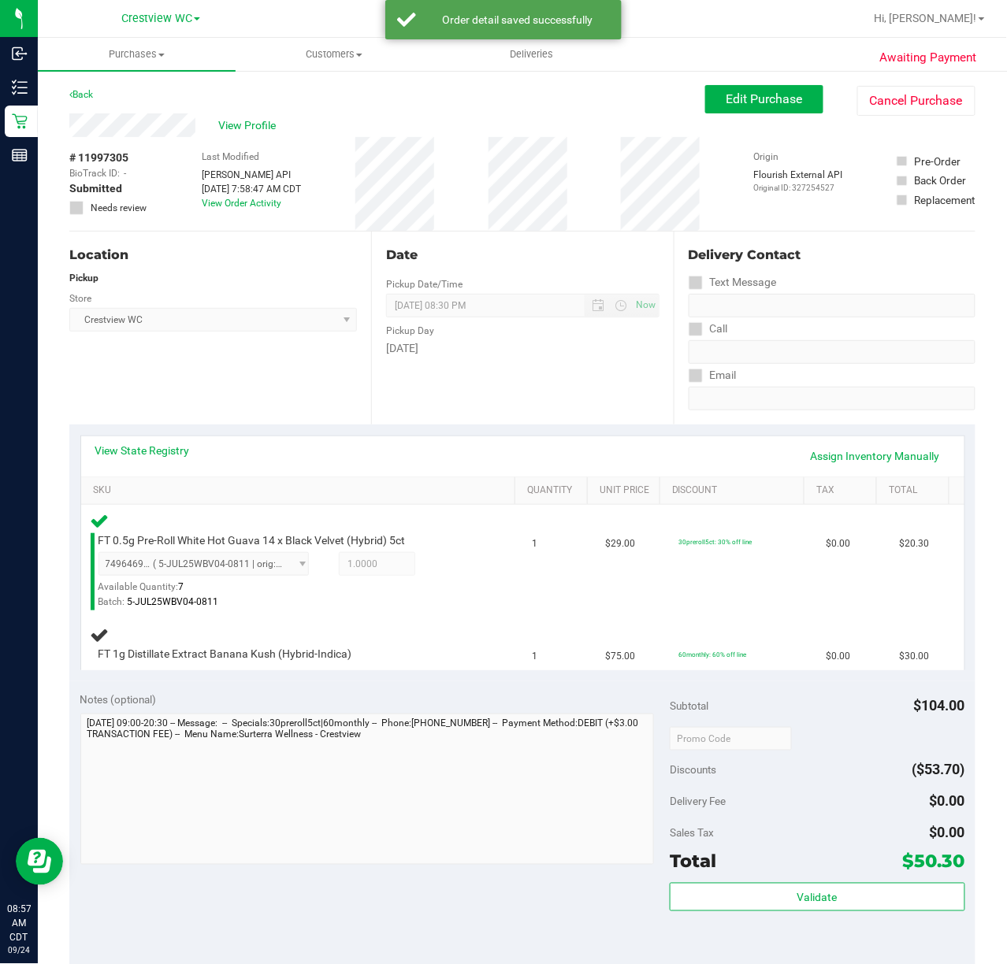
click at [284, 411] on div "Location Pickup Store Crestview WC Select Store Bonita Springs WC Boynton Beach…" at bounding box center [220, 328] width 302 height 193
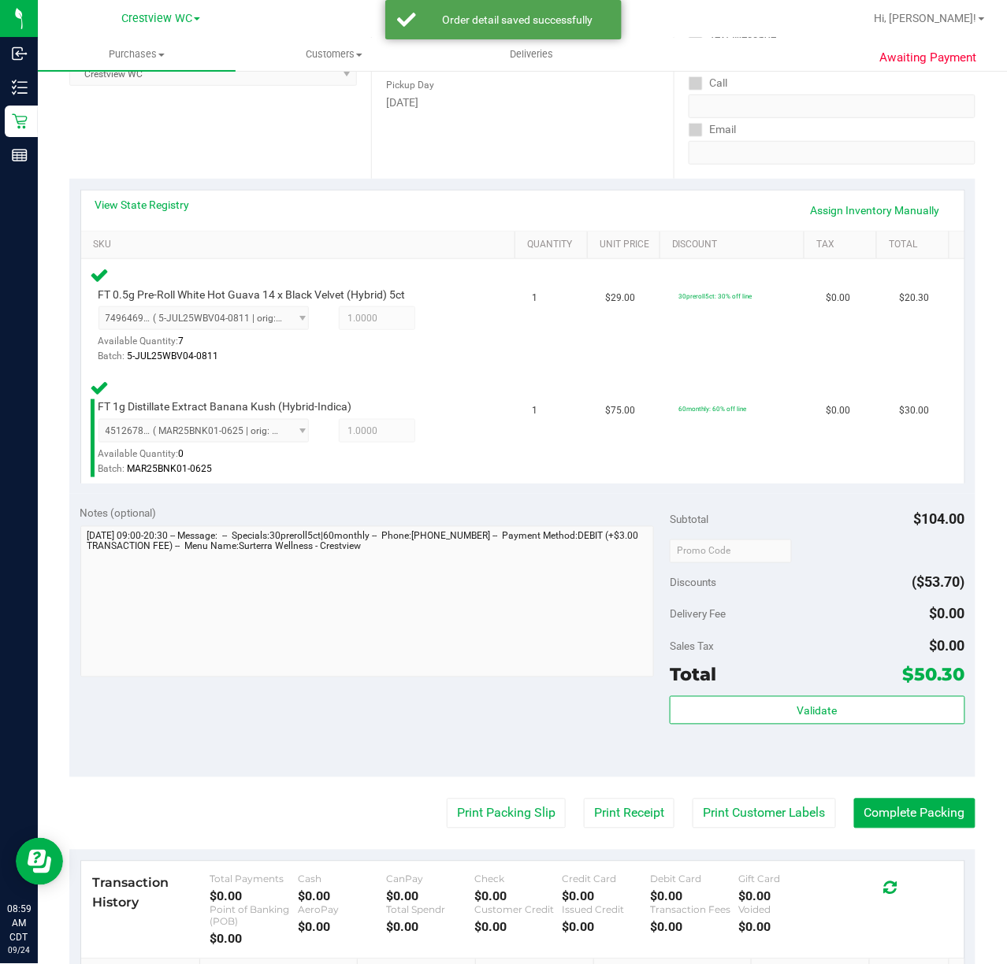
scroll to position [256, 0]
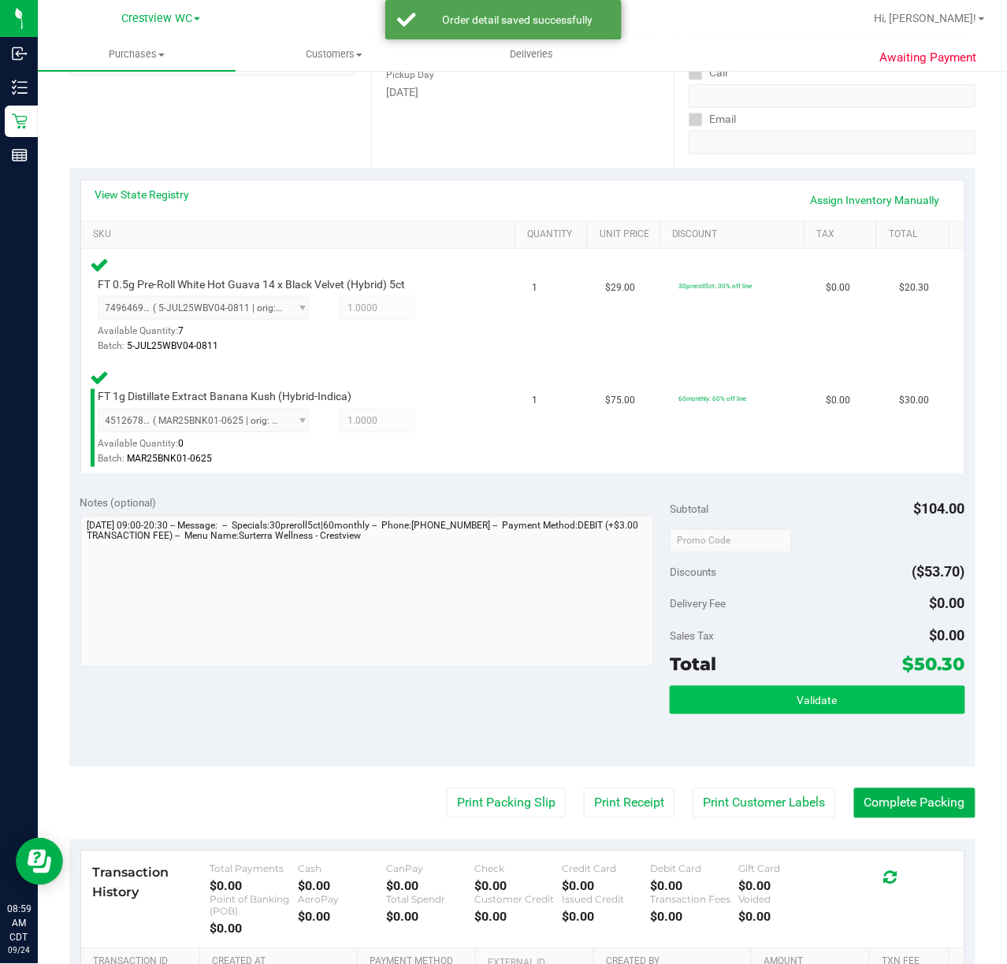
click at [764, 704] on button "Validate" at bounding box center [816, 700] width 295 height 28
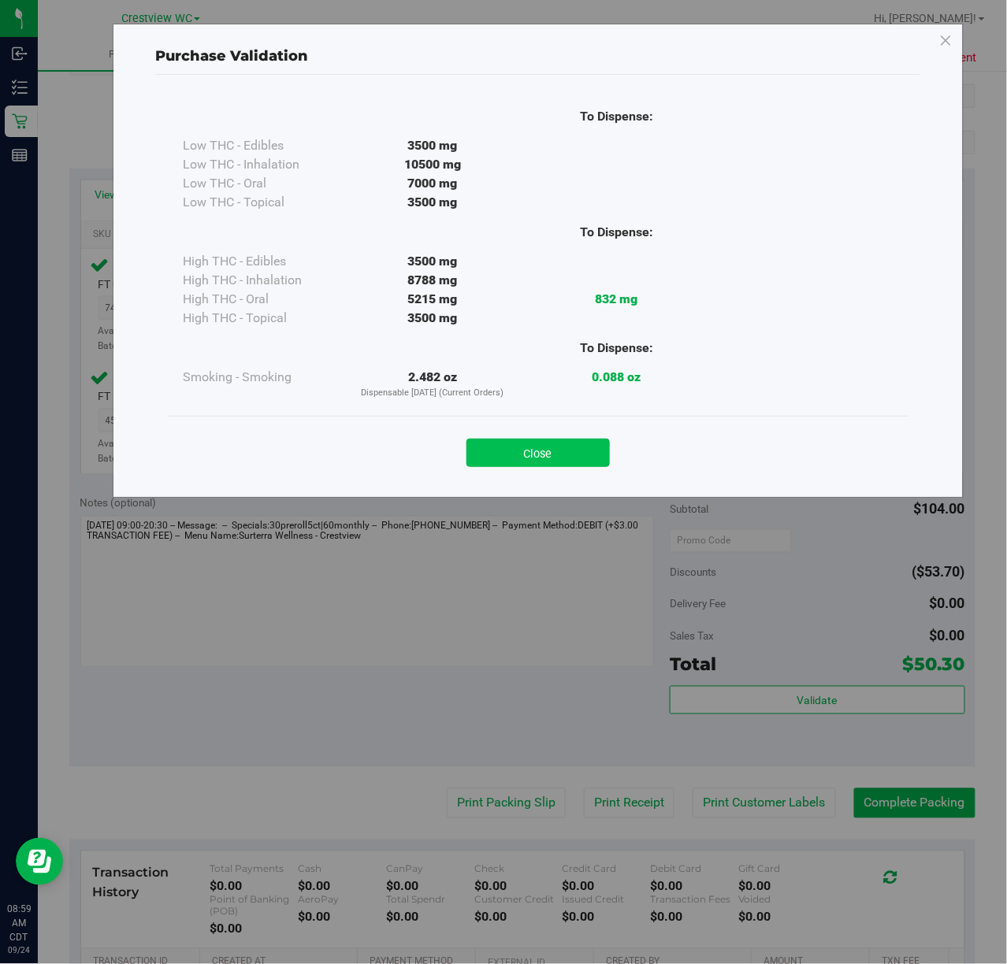
click at [534, 454] on button "Close" at bounding box center [537, 453] width 143 height 28
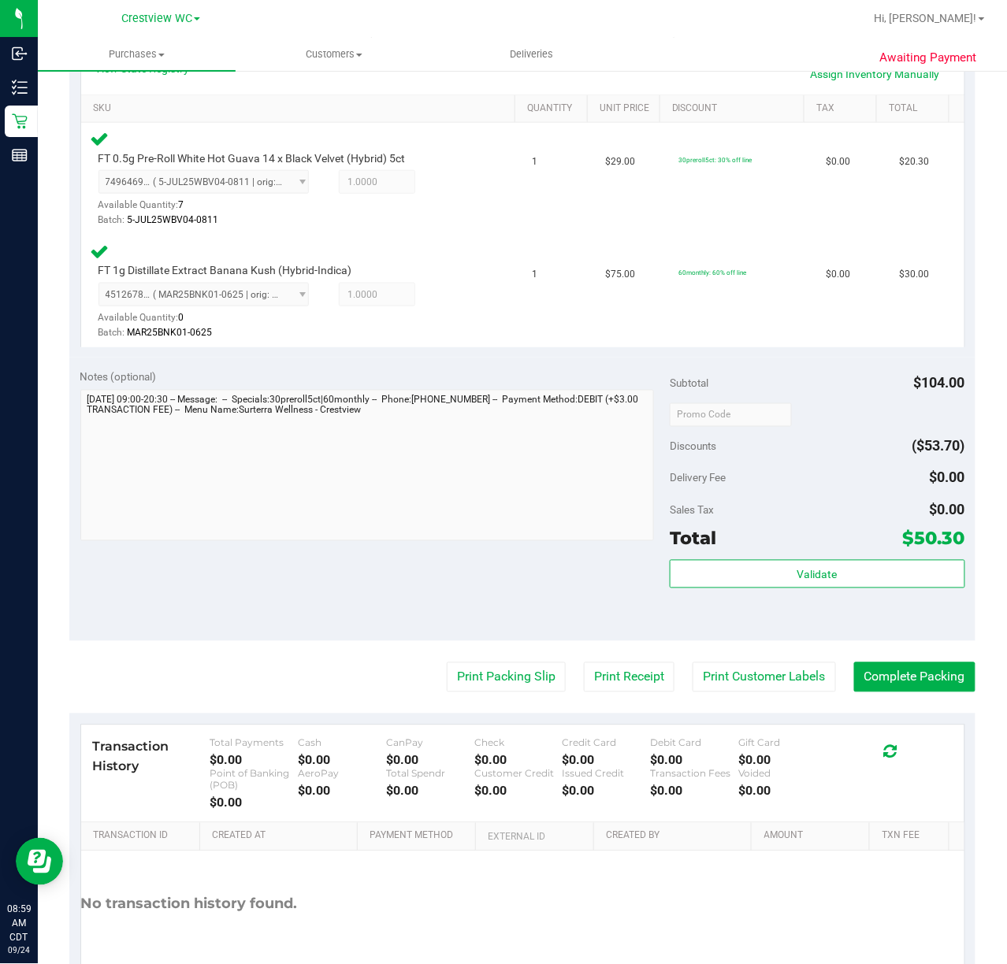
scroll to position [383, 0]
click at [474, 669] on button "Print Packing Slip" at bounding box center [506, 677] width 119 height 30
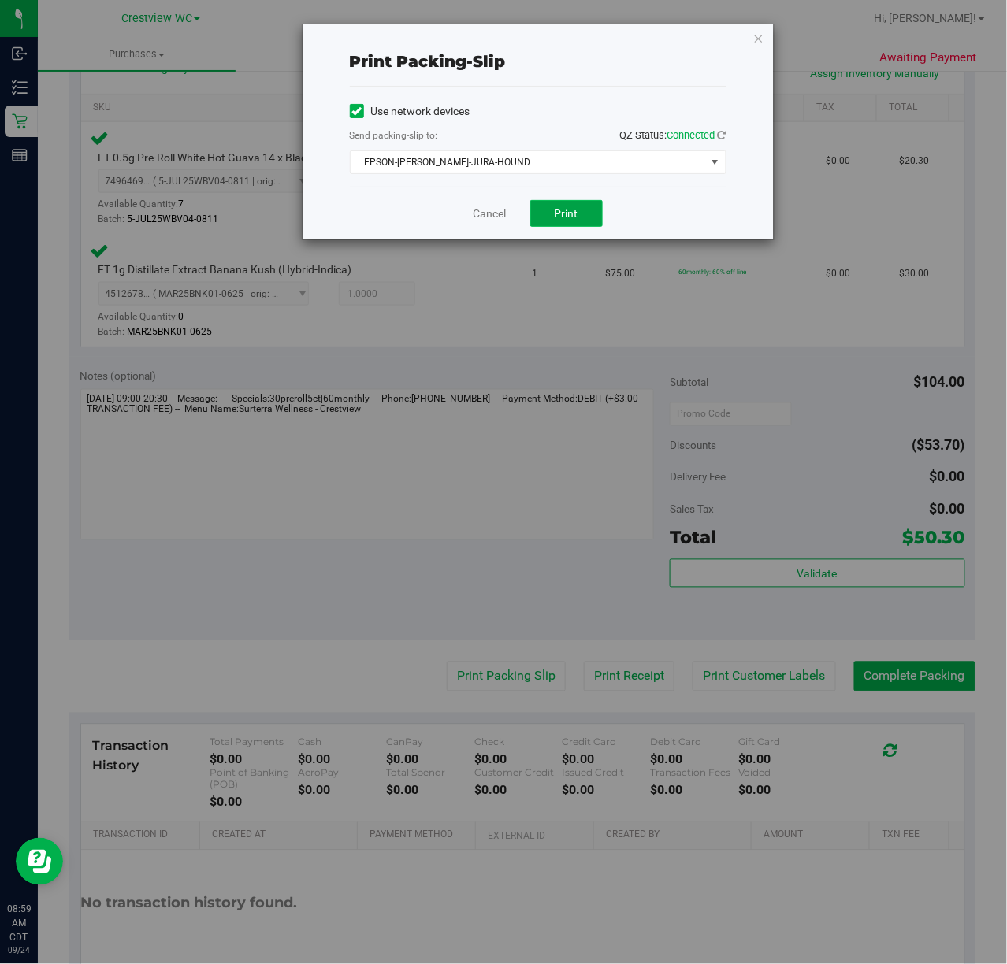
click at [569, 207] on span "Print" at bounding box center [566, 213] width 24 height 13
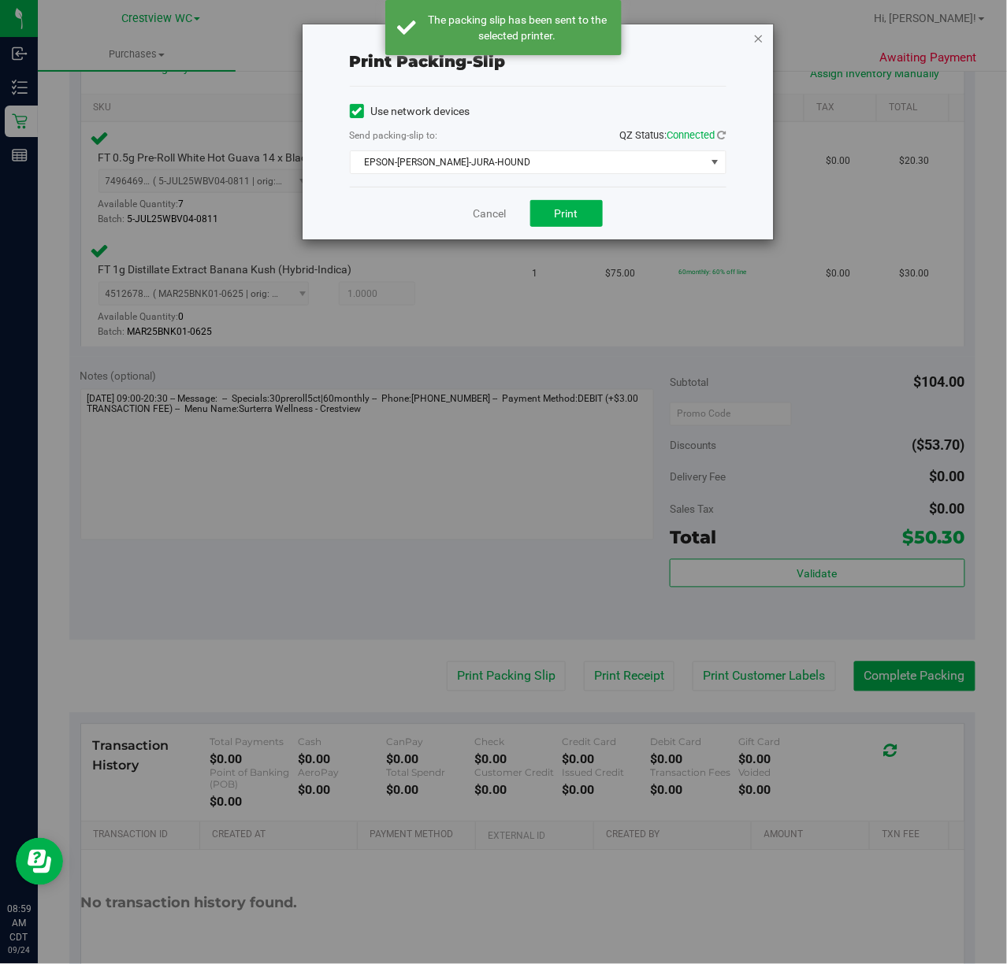
click at [758, 36] on icon "button" at bounding box center [758, 37] width 11 height 19
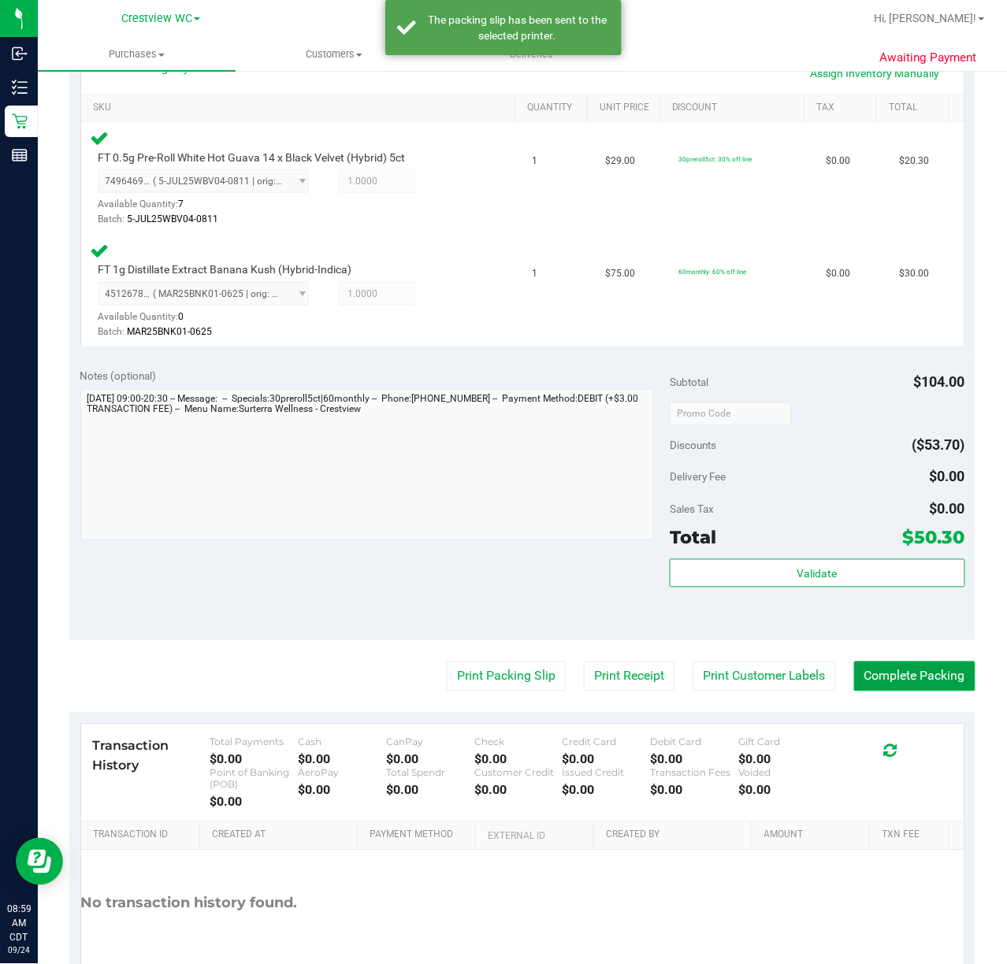
click at [907, 676] on button "Complete Packing" at bounding box center [914, 677] width 121 height 30
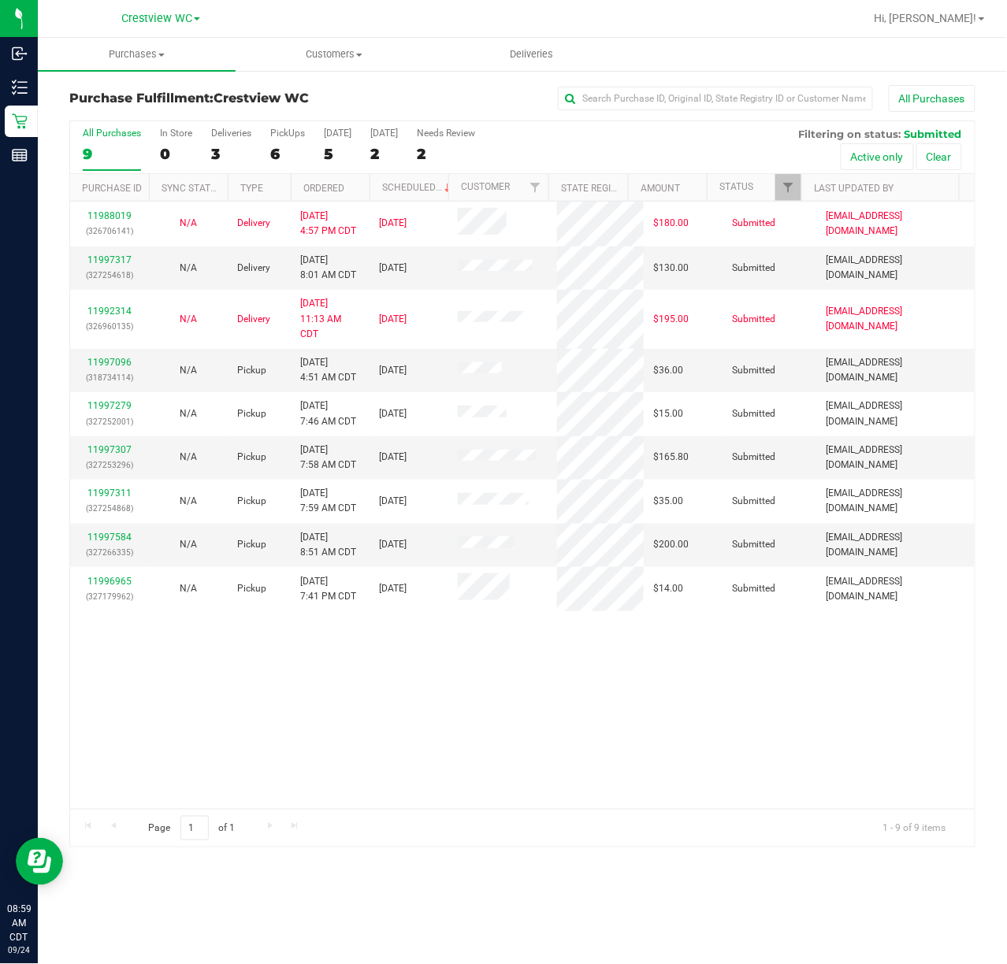
click at [391, 742] on div "11988019 (326706141) N/A Delivery 9/22/2025 4:57 PM CDT 9/26/2025 $180.00 Submi…" at bounding box center [522, 505] width 904 height 607
click at [294, 136] on div "PickUps" at bounding box center [287, 133] width 35 height 11
click at [0, 0] on input "PickUps 6" at bounding box center [0, 0] width 0 height 0
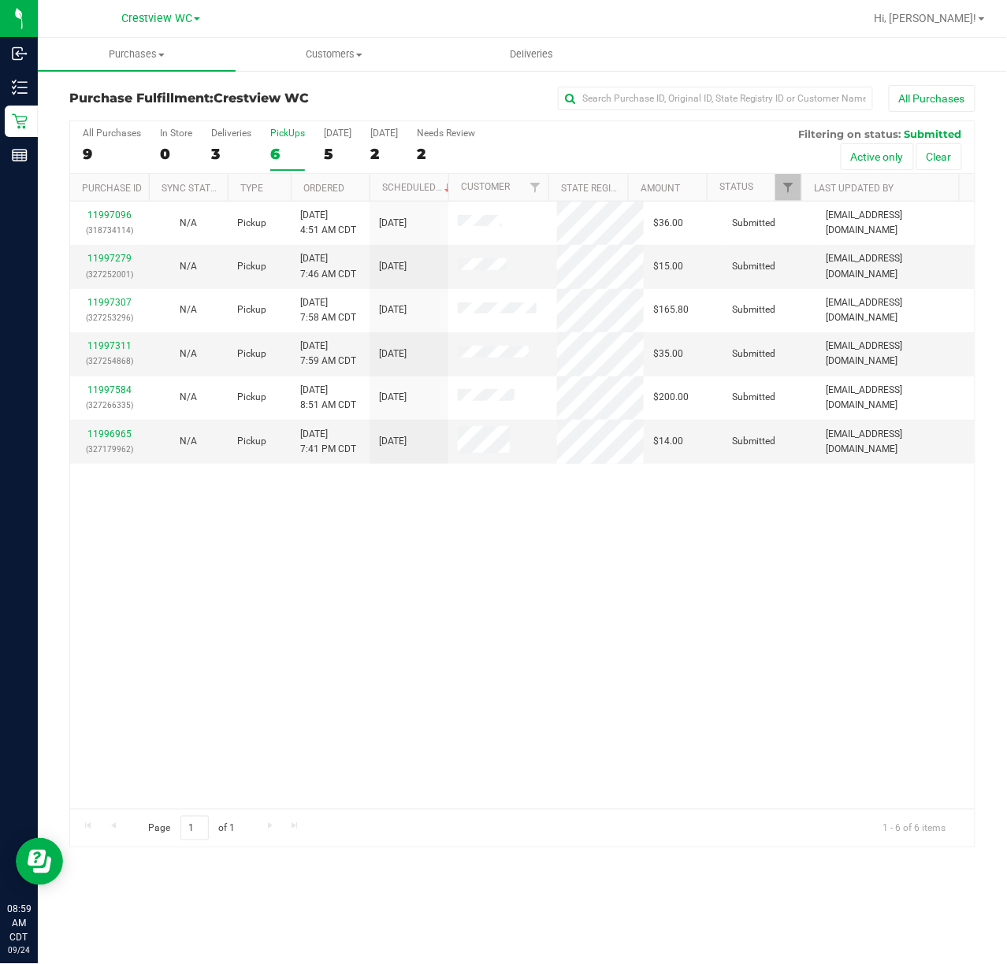
click at [691, 643] on div "11997096 (318734114) N/A Pickup 9/24/2025 4:51 AM CDT 9/24/2025 $36.00 Submitte…" at bounding box center [522, 505] width 904 height 607
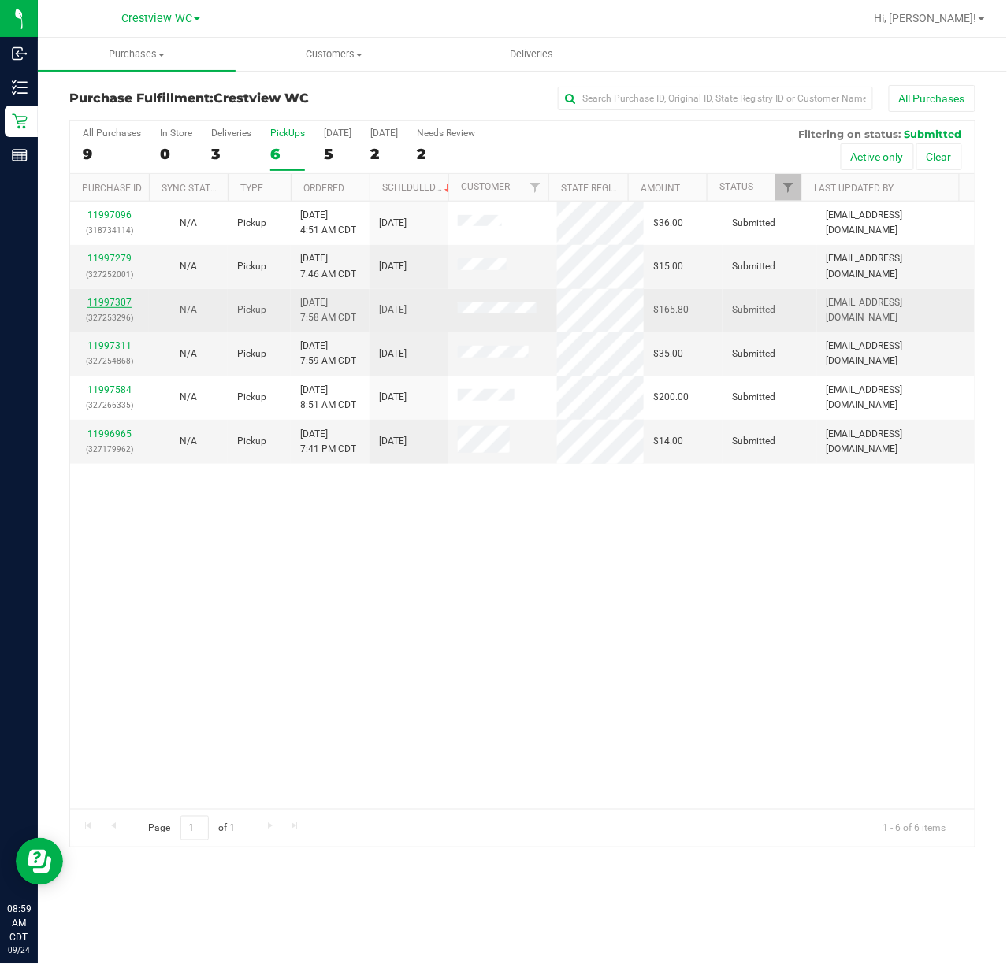
click at [110, 298] on link "11997307" at bounding box center [109, 302] width 44 height 11
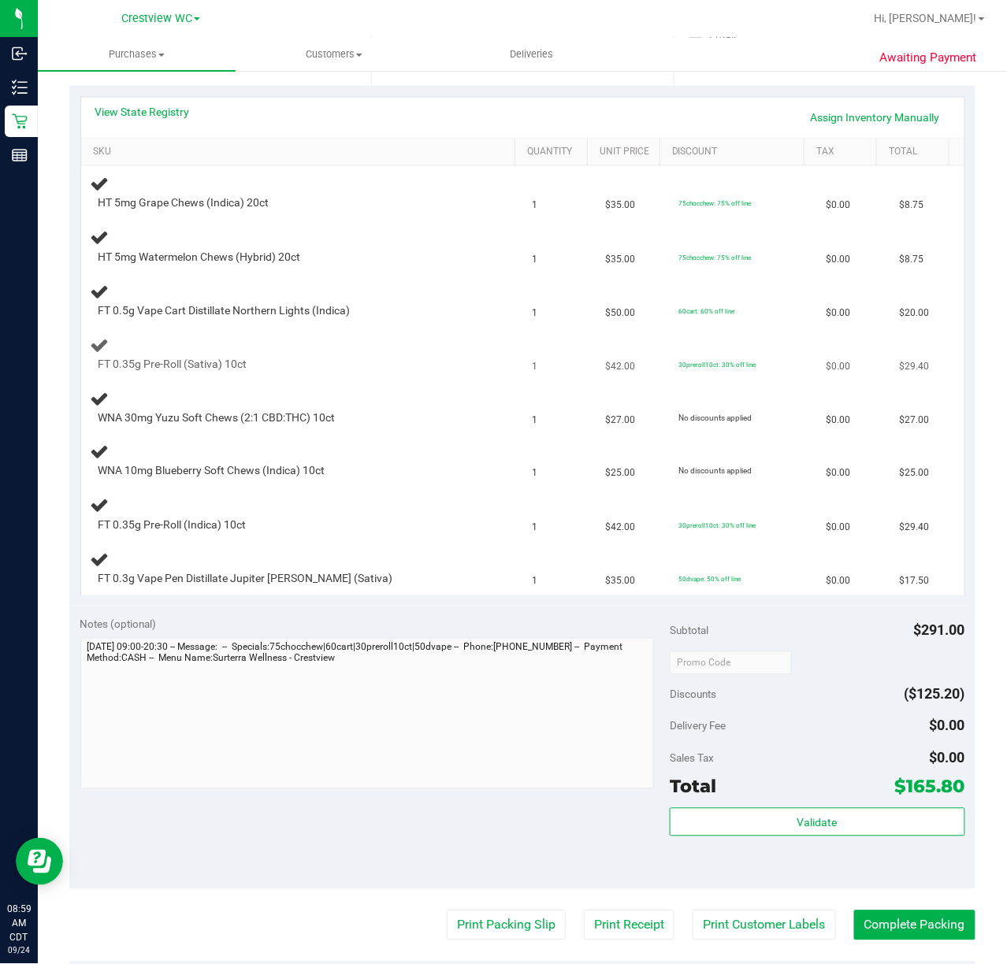
scroll to position [209, 0]
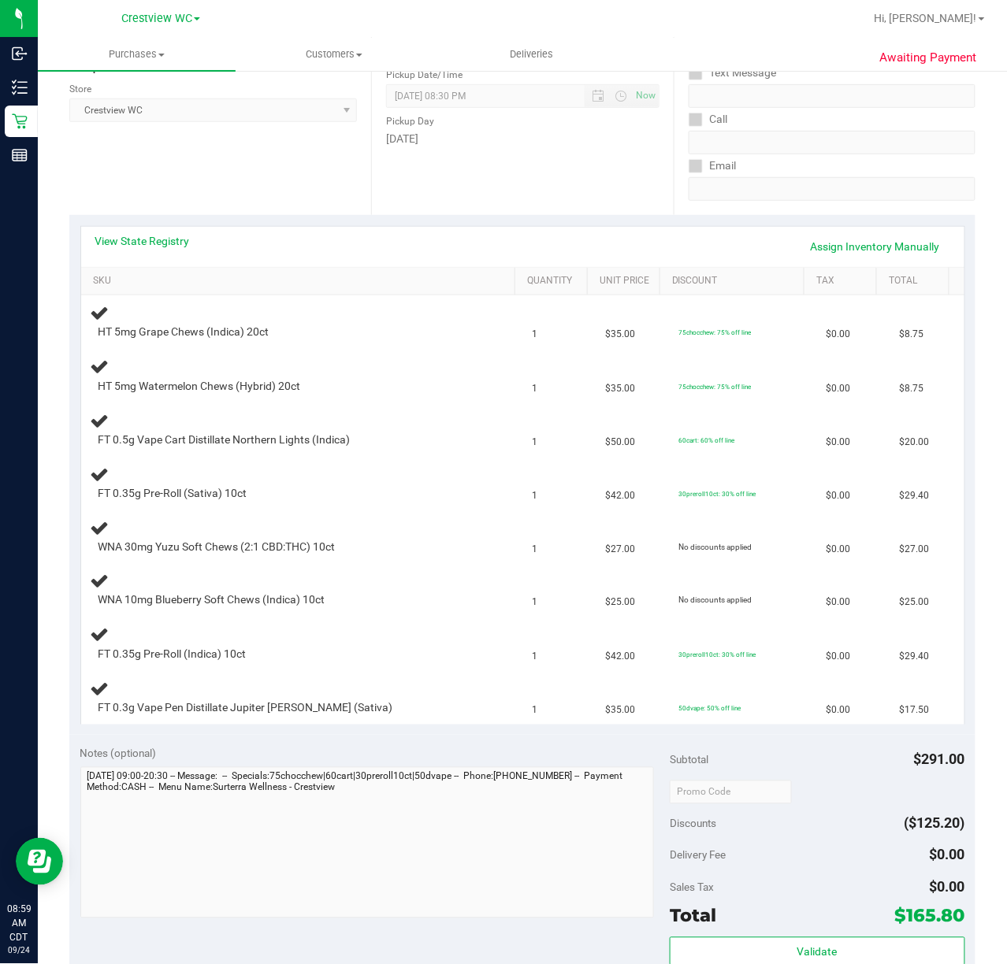
click at [291, 150] on div "Location Pickup Store Crestview WC Select Store Bonita Springs WC Boynton Beach…" at bounding box center [220, 118] width 302 height 193
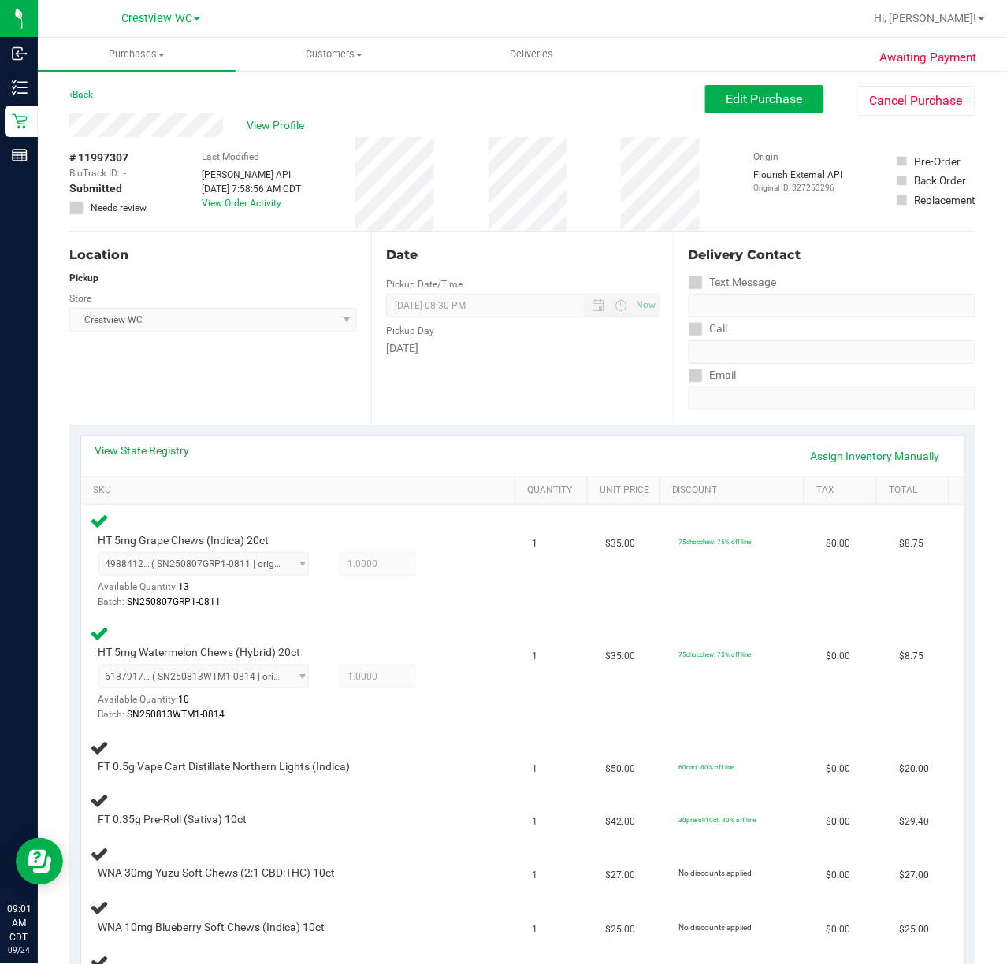
scroll to position [1, 0]
click at [93, 85] on div "Back" at bounding box center [81, 93] width 24 height 19
click at [89, 99] on div "Back" at bounding box center [81, 93] width 24 height 19
click at [90, 95] on link "Back" at bounding box center [81, 93] width 24 height 11
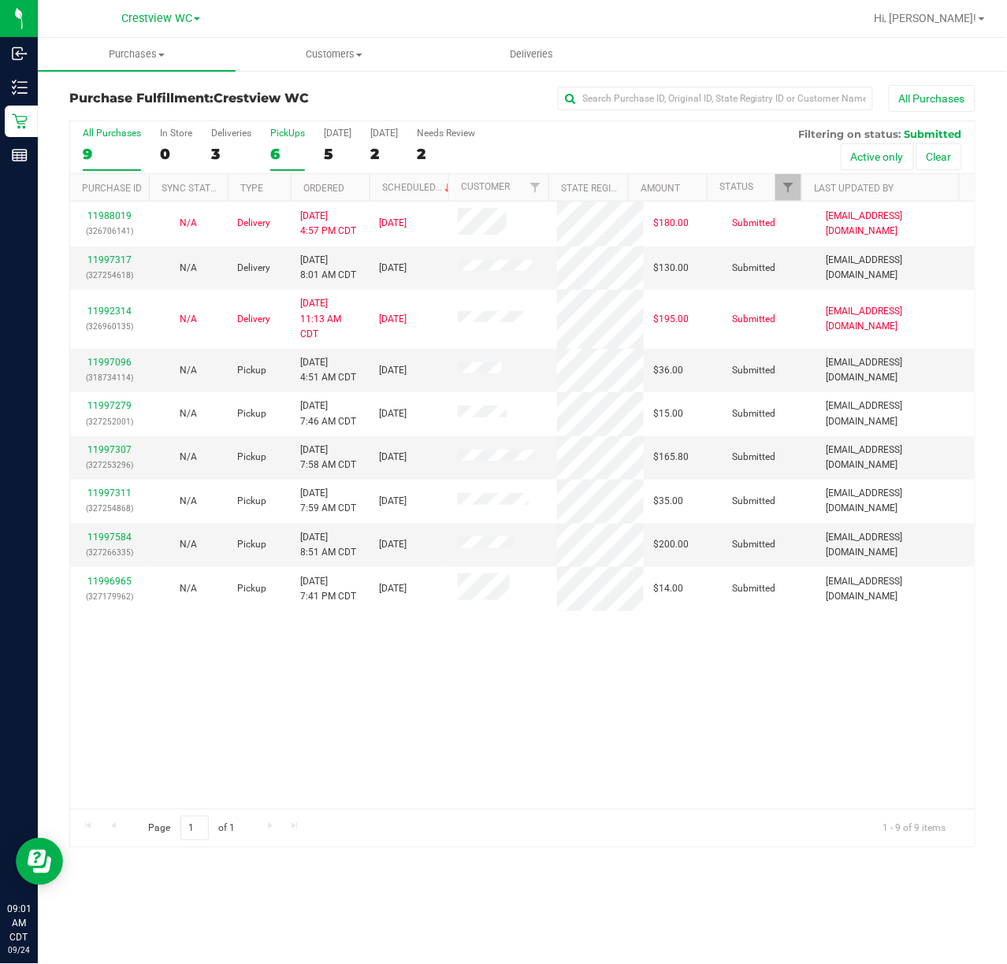
click at [294, 139] on div "PickUps" at bounding box center [287, 133] width 35 height 11
click at [0, 0] on input "PickUps 6" at bounding box center [0, 0] width 0 height 0
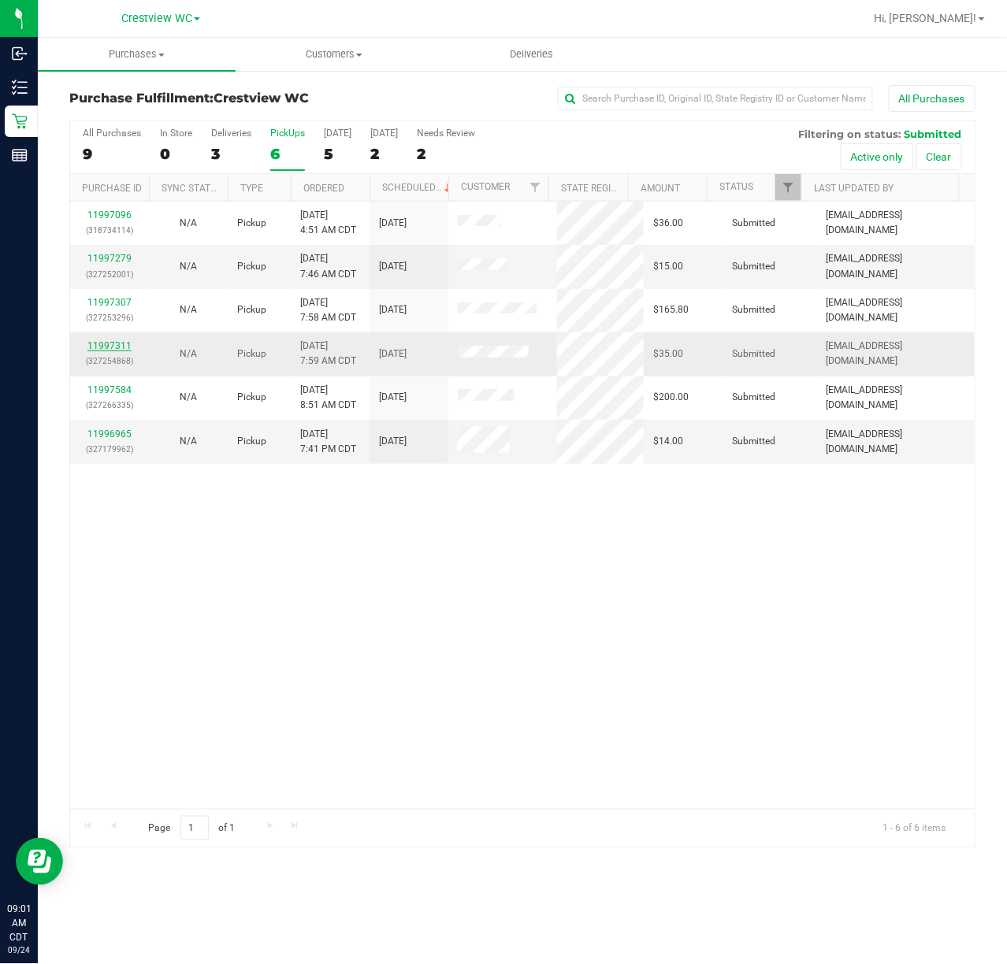
click at [108, 347] on link "11997311" at bounding box center [109, 345] width 44 height 11
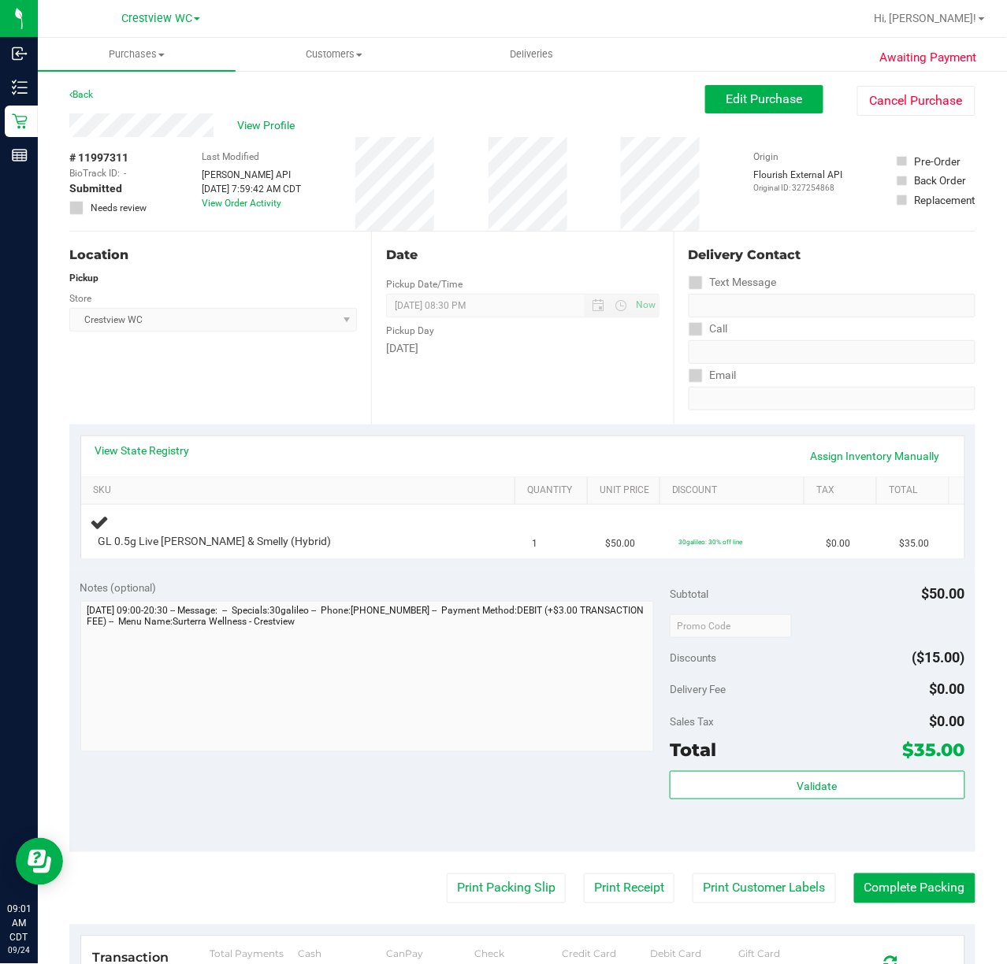
click at [231, 370] on div "Location Pickup Store Crestview WC Select Store Bonita Springs WC Boynton Beach…" at bounding box center [220, 328] width 302 height 193
click at [246, 391] on div "Location Pickup Store Crestview WC Select Store Bonita Springs WC Boynton Beach…" at bounding box center [220, 328] width 302 height 193
click at [306, 380] on div "Location Pickup Store Crestview WC Select Store Bonita Springs WC Boynton Beach…" at bounding box center [220, 328] width 302 height 193
click at [247, 389] on div "Location Pickup Store Crestview WC Select Store Bonita Springs WC Boynton Beach…" at bounding box center [220, 328] width 302 height 193
click at [153, 445] on link "View State Registry" at bounding box center [142, 451] width 95 height 16
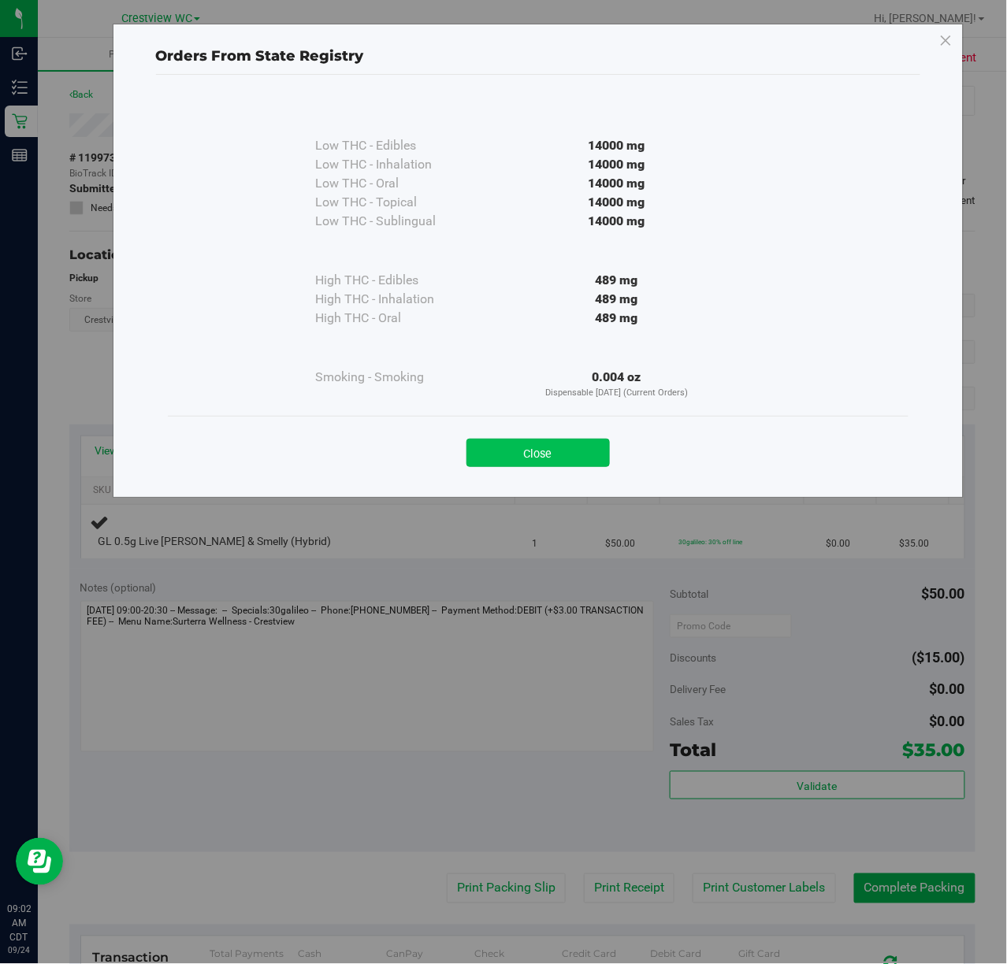
click at [558, 451] on button "Close" at bounding box center [537, 453] width 143 height 28
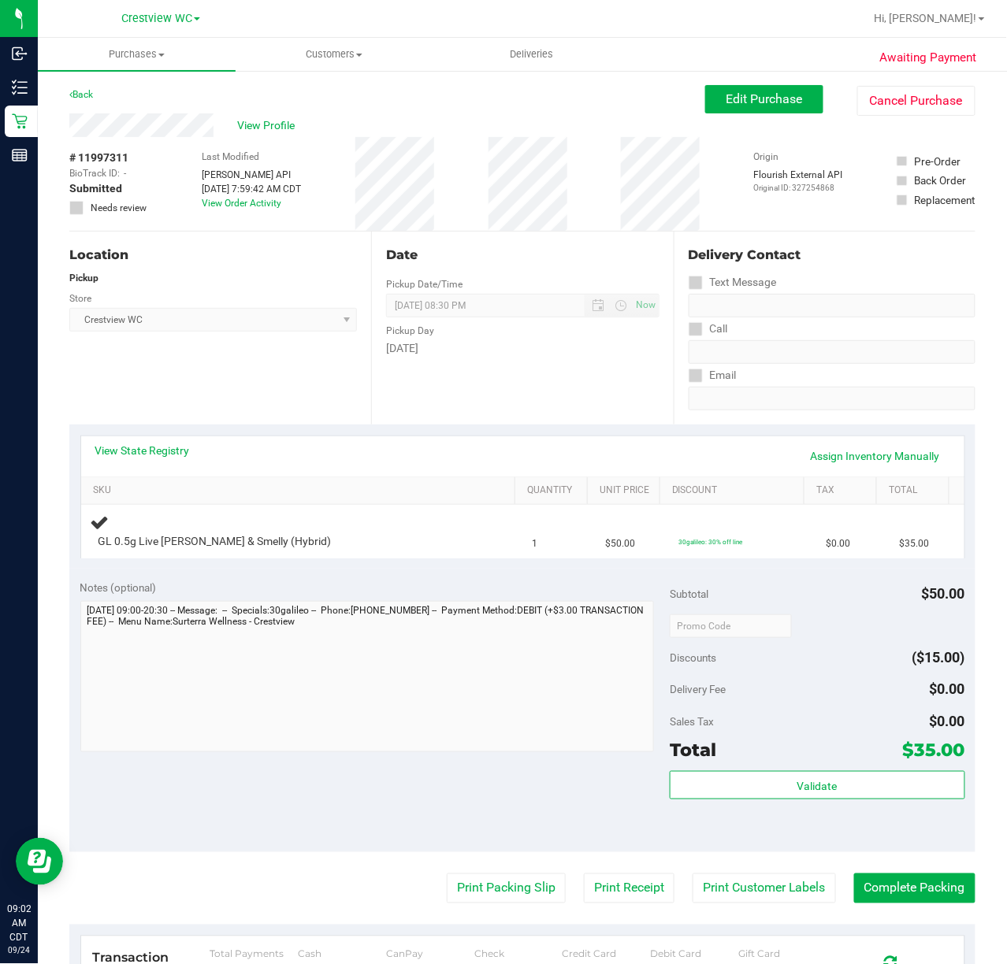
click at [534, 770] on div "Notes (optional) Subtotal $50.00 Discounts ($15.00) Delivery Fee $0.00 Sales Ta…" at bounding box center [522, 711] width 906 height 284
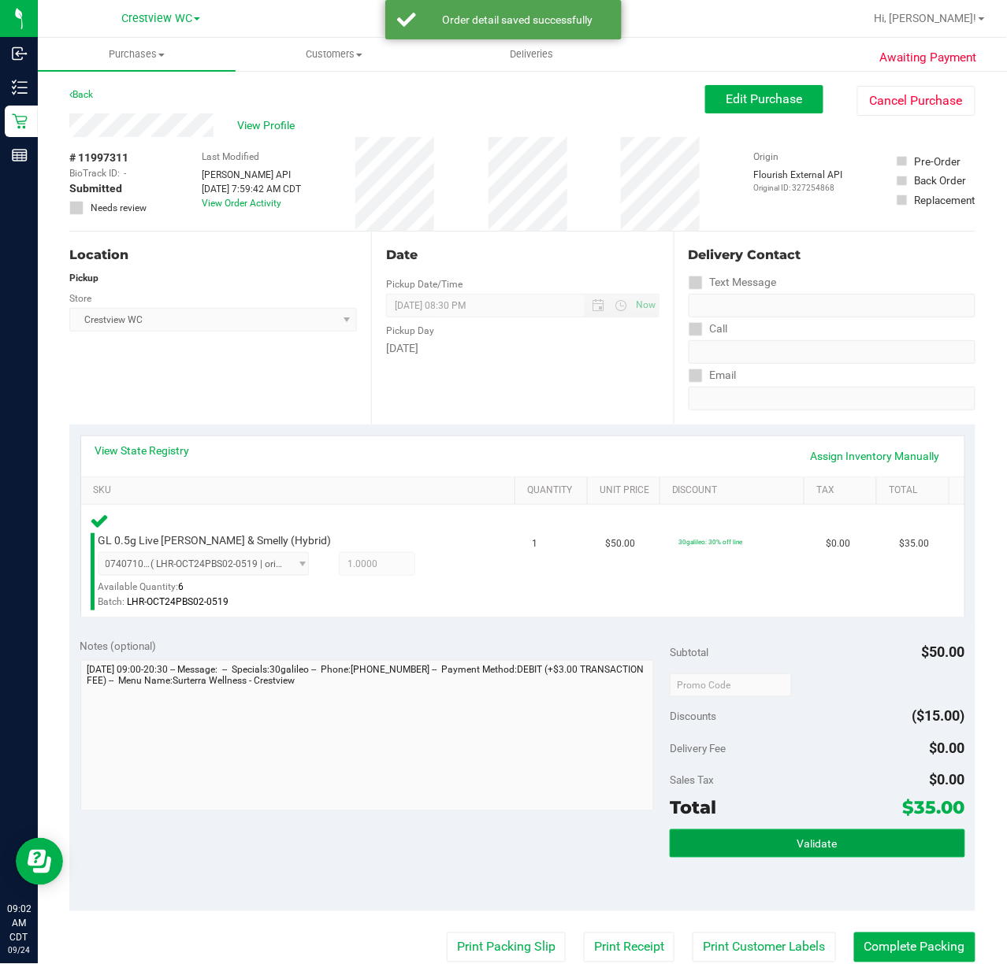
click at [863, 846] on button "Validate" at bounding box center [816, 843] width 295 height 28
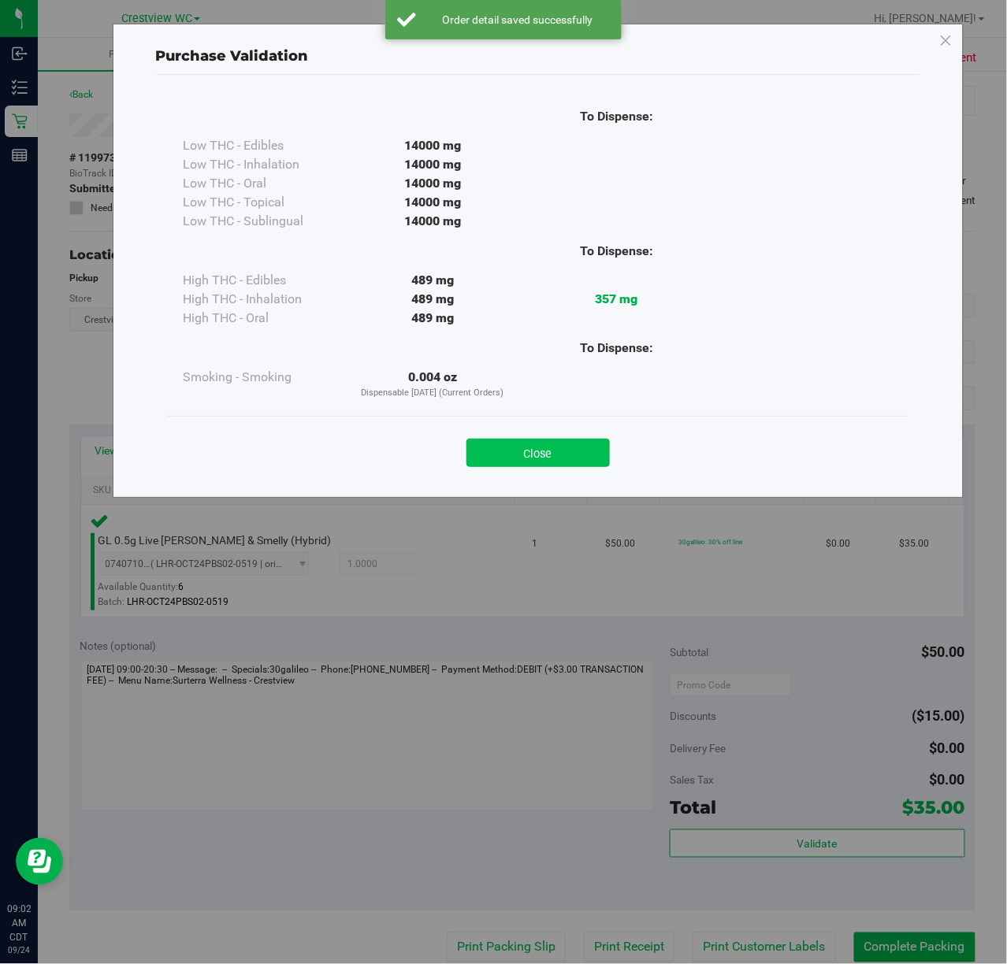
click at [572, 454] on button "Close" at bounding box center [537, 453] width 143 height 28
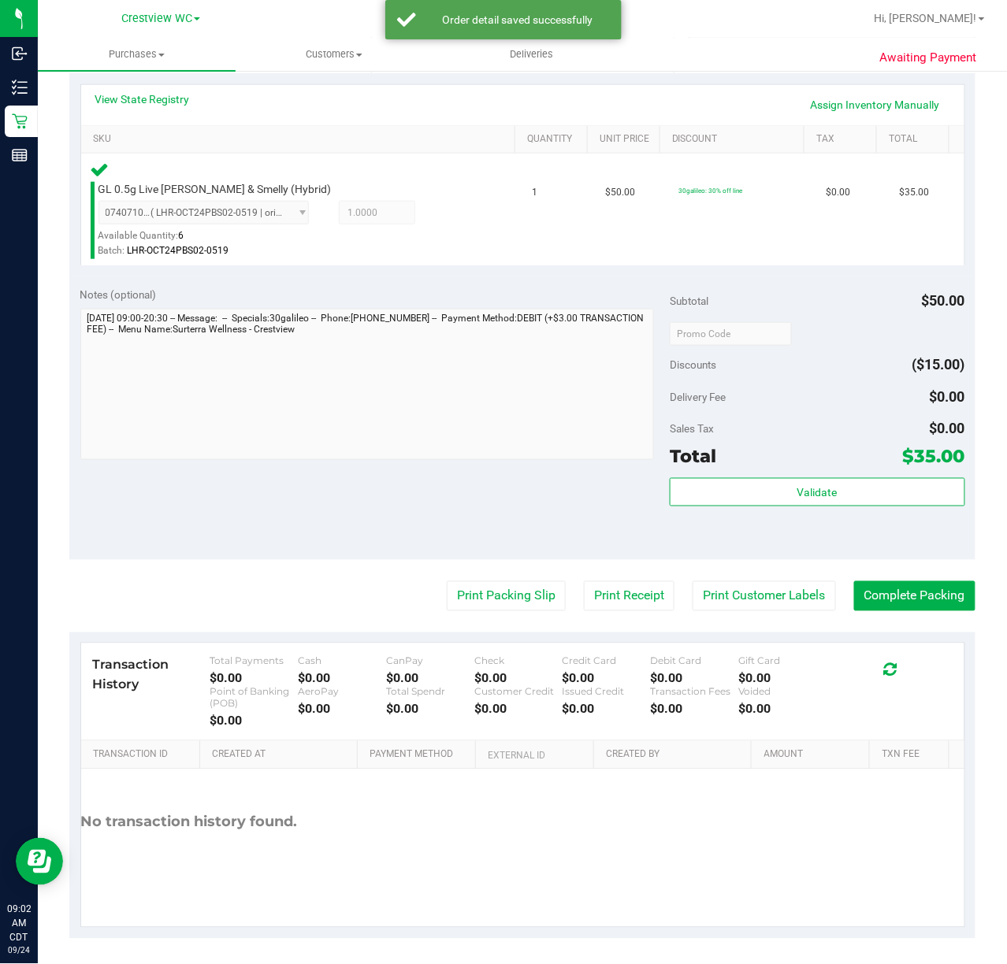
scroll to position [358, 0]
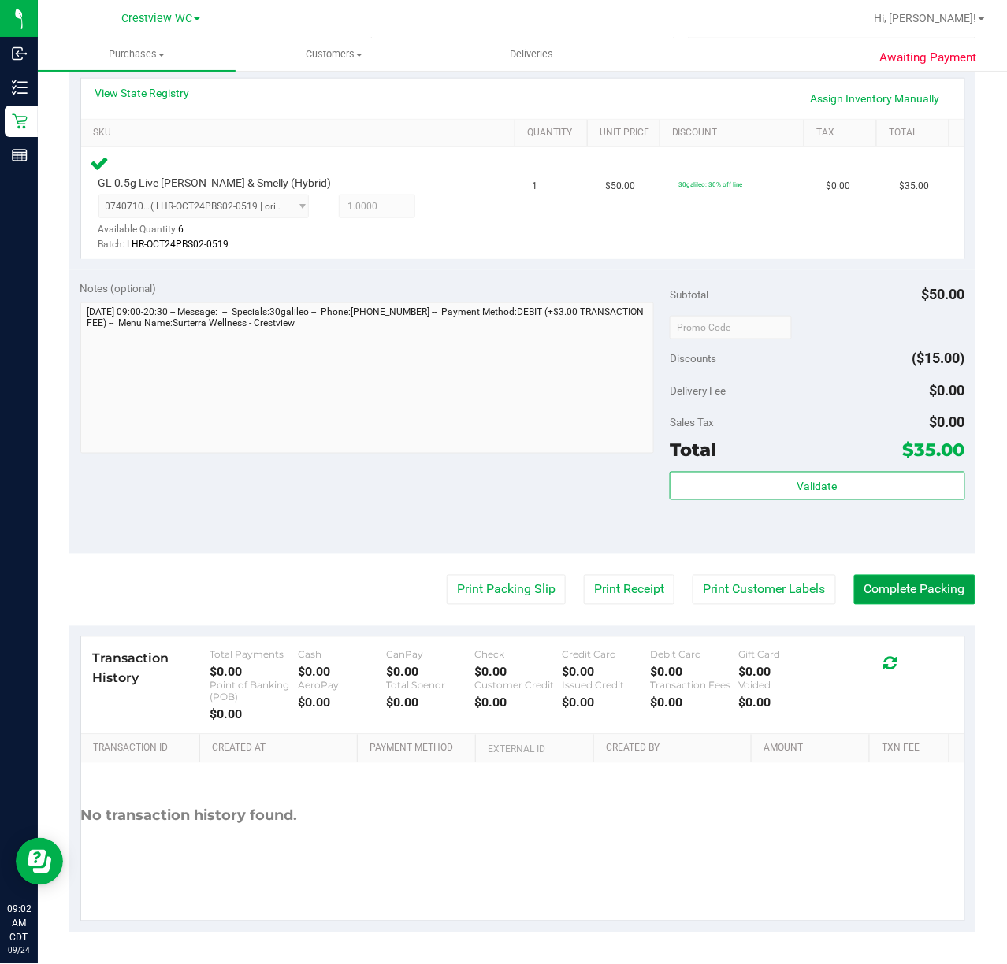
click at [895, 588] on button "Complete Packing" at bounding box center [914, 590] width 121 height 30
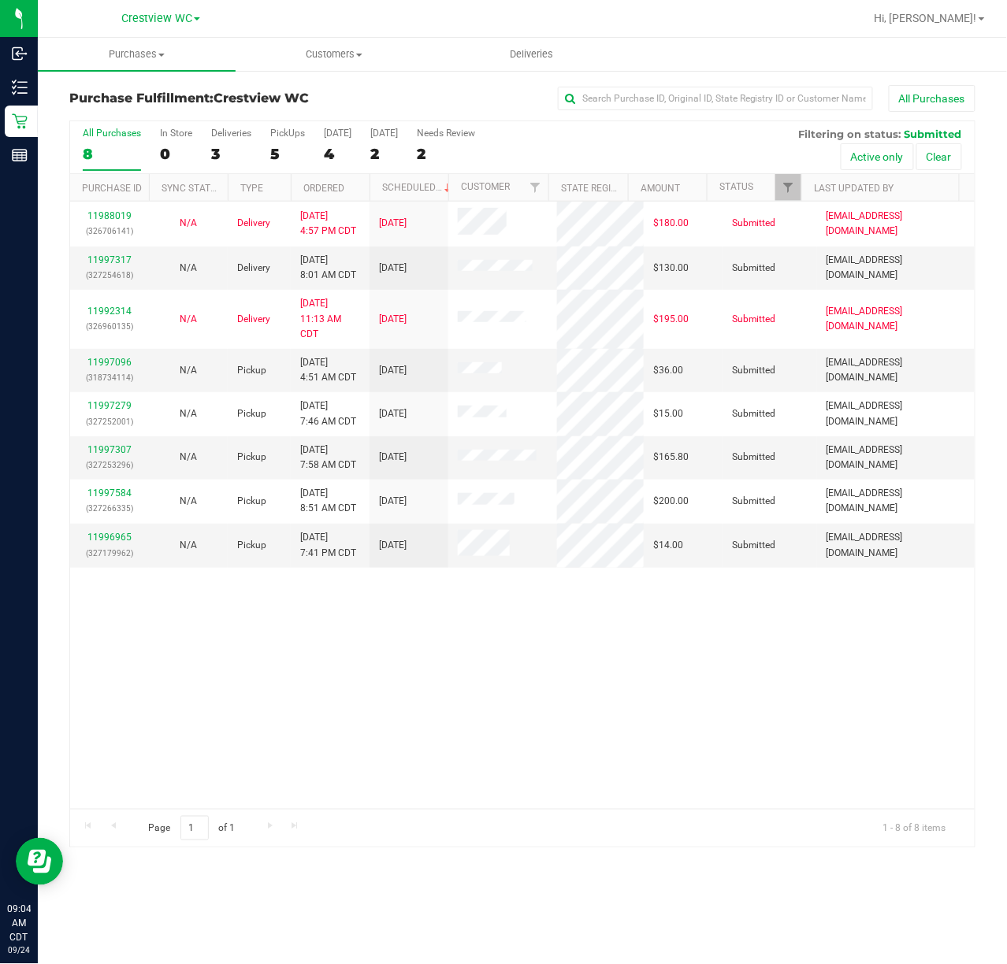
click at [534, 669] on div "11988019 (326706141) N/A Delivery 9/22/2025 4:57 PM CDT 9/26/2025 $180.00 Submi…" at bounding box center [522, 505] width 904 height 607
click at [285, 132] on div "PickUps" at bounding box center [287, 133] width 35 height 11
click at [0, 0] on input "PickUps 5" at bounding box center [0, 0] width 0 height 0
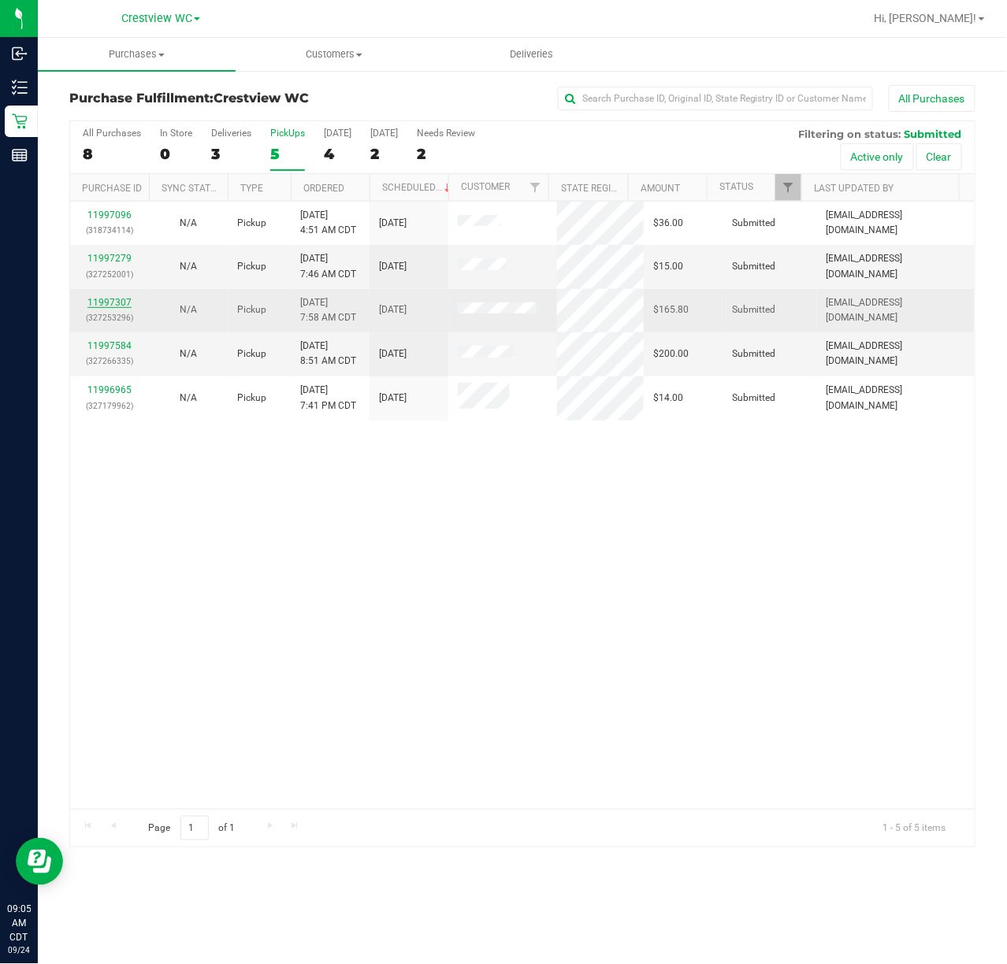
click at [127, 306] on link "11997307" at bounding box center [109, 302] width 44 height 11
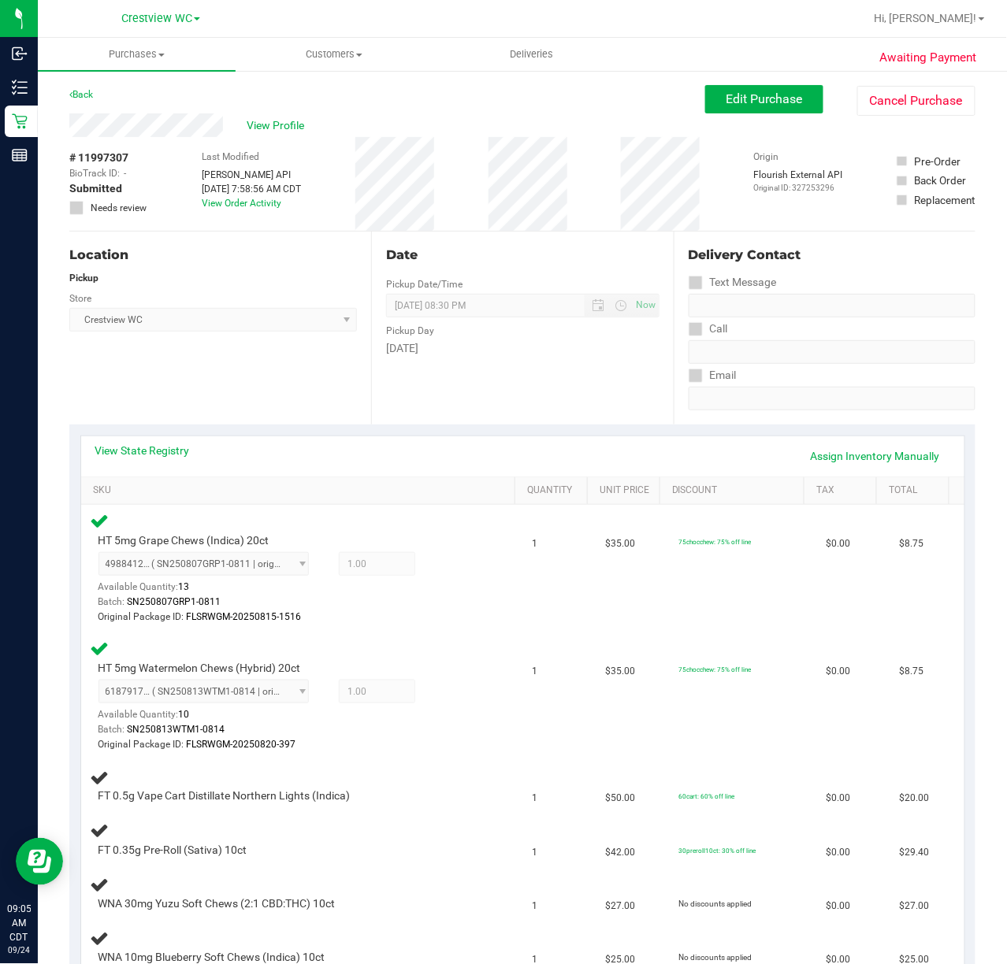
click at [249, 358] on div "Location Pickup Store Crestview WC Select Store Bonita Springs WC Boynton Beach…" at bounding box center [220, 328] width 302 height 193
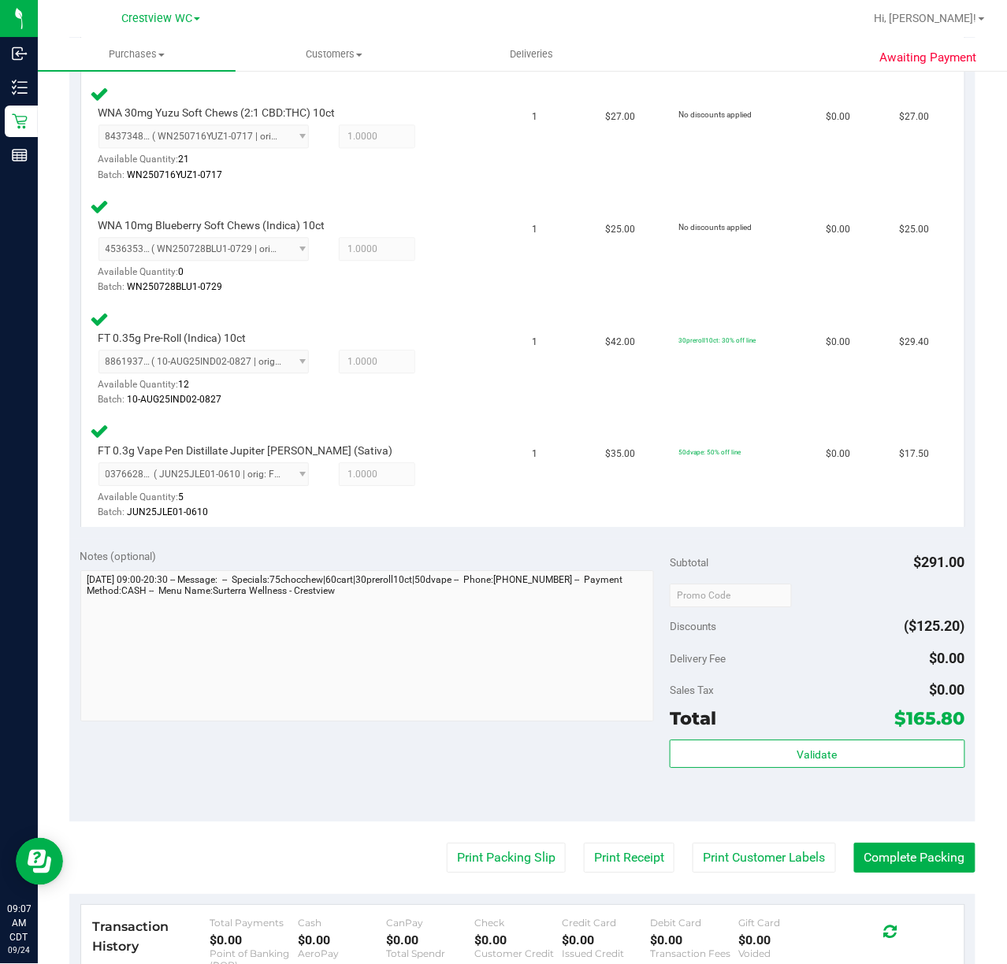
scroll to position [1044, 0]
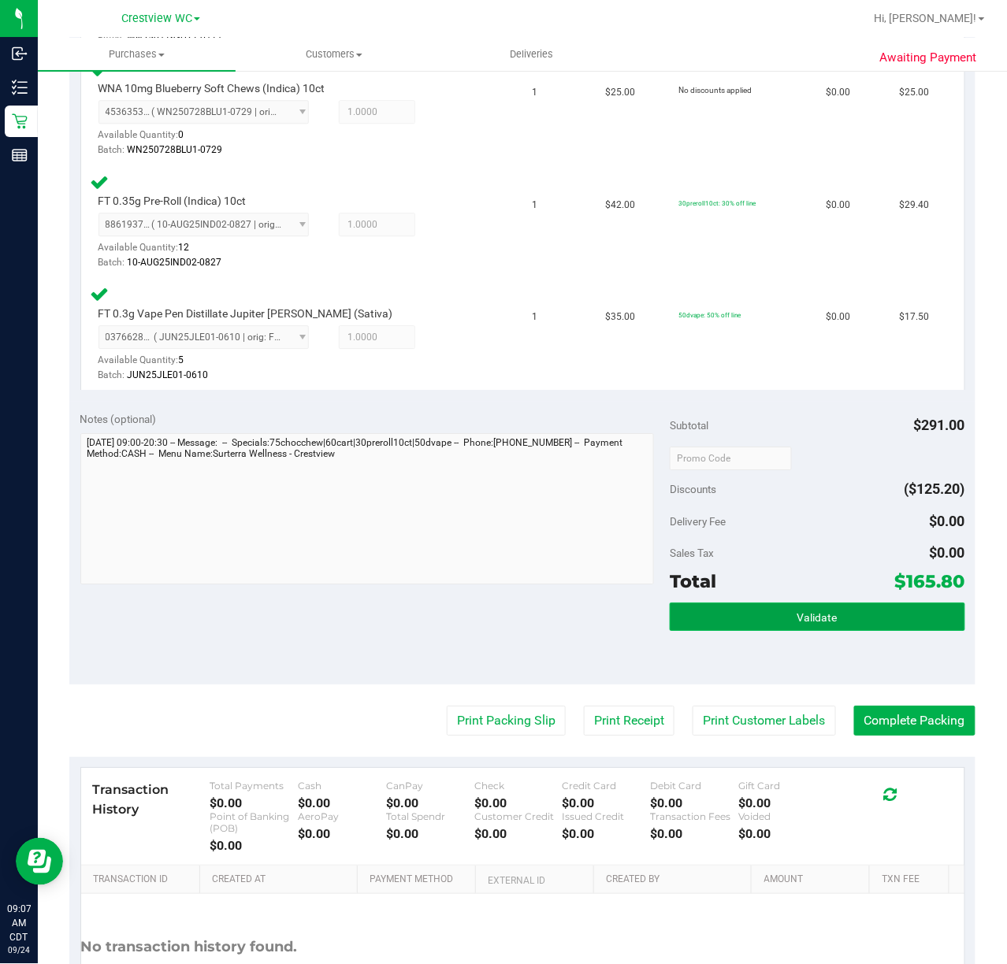
click at [833, 613] on button "Validate" at bounding box center [816, 616] width 295 height 28
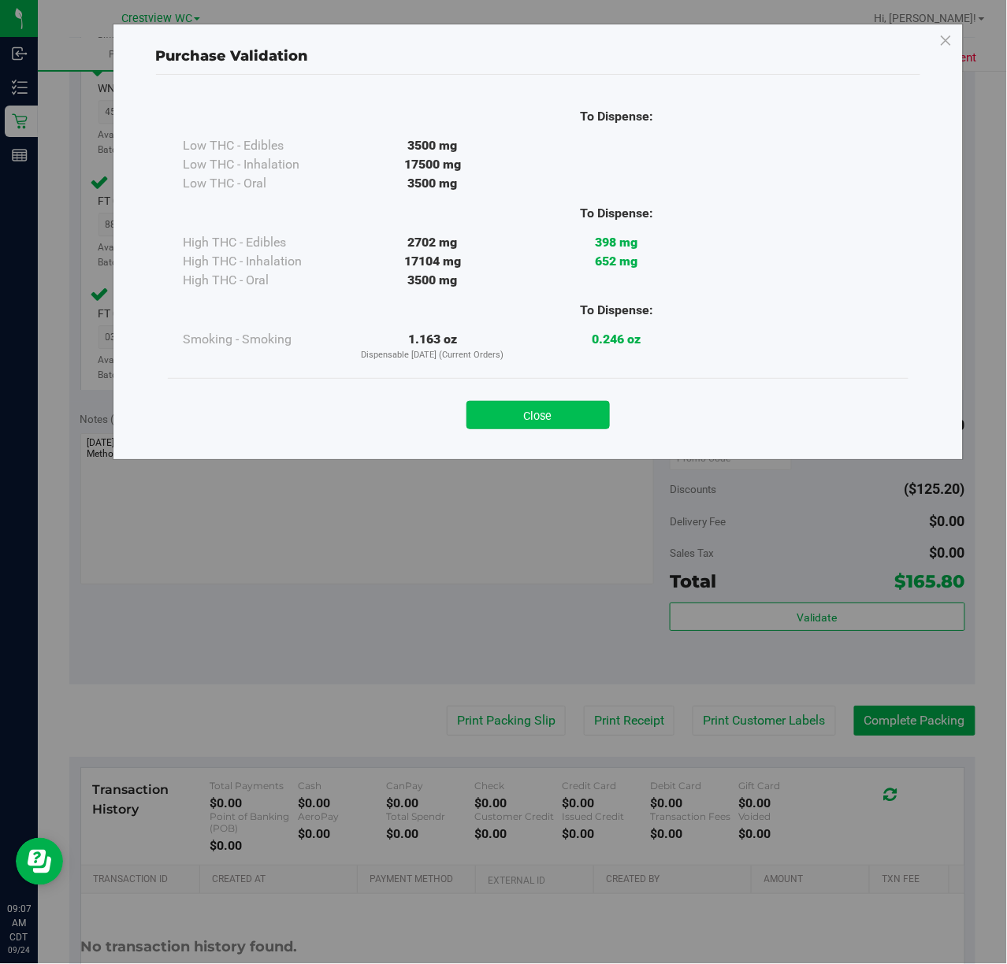
click at [552, 413] on button "Close" at bounding box center [537, 415] width 143 height 28
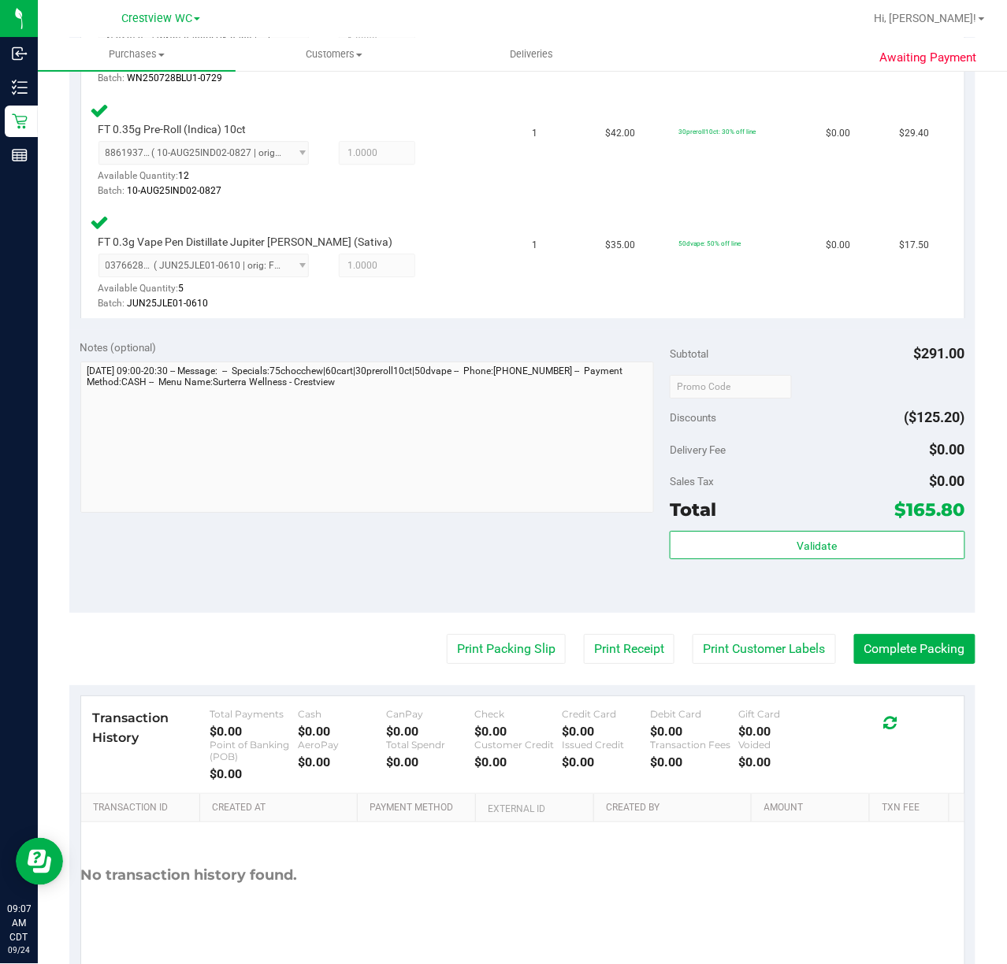
scroll to position [1173, 0]
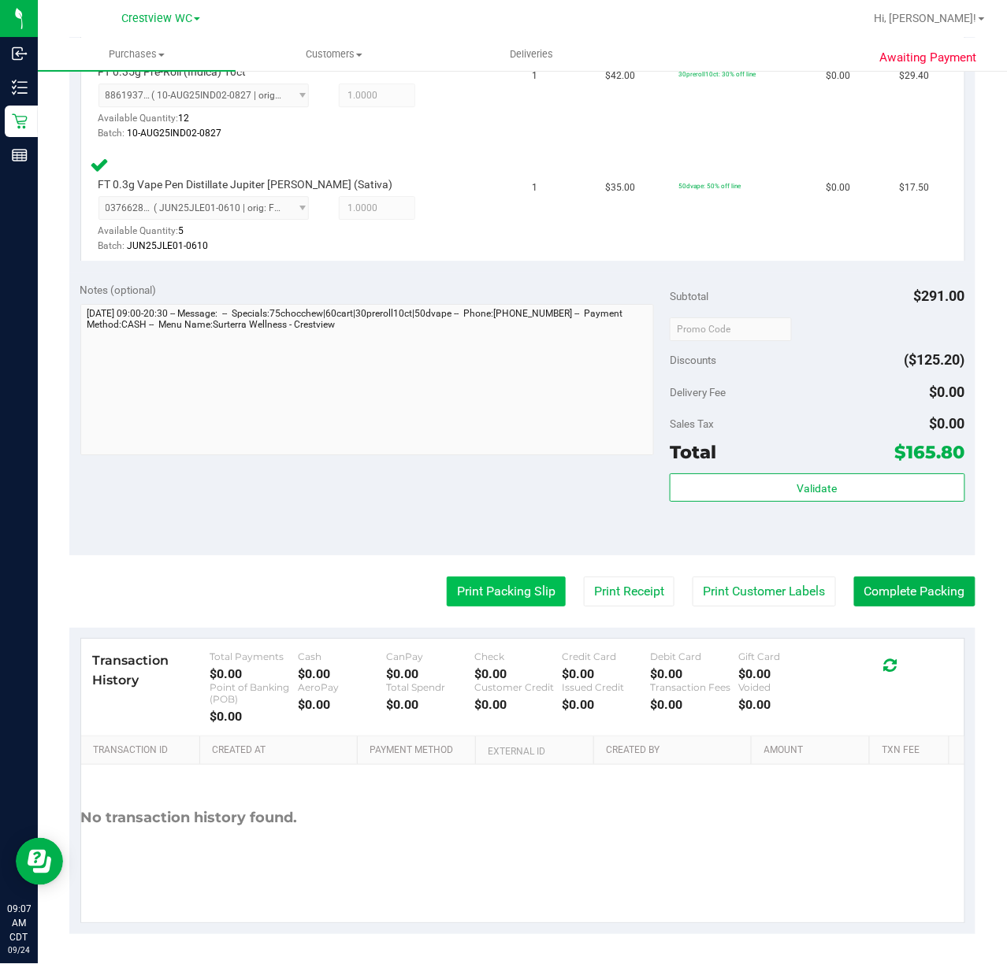
click at [506, 581] on button "Print Packing Slip" at bounding box center [506, 592] width 119 height 30
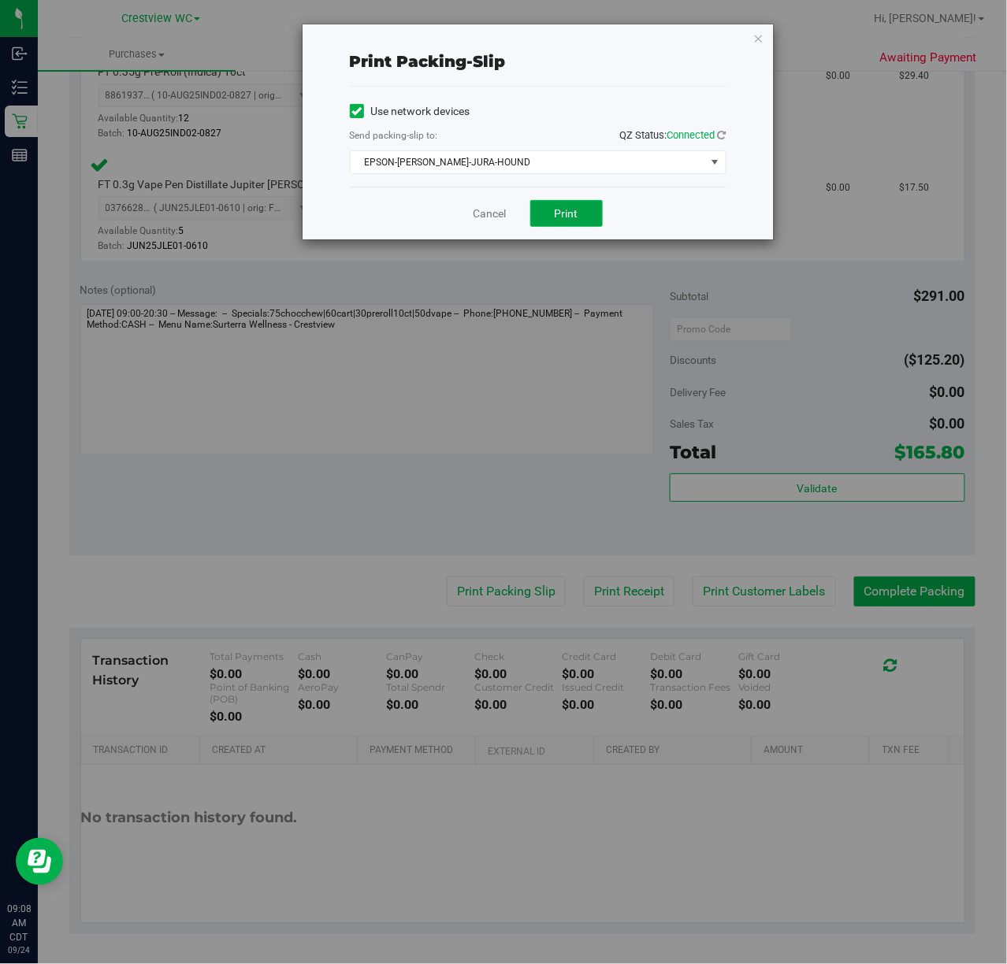
click at [584, 212] on button "Print" at bounding box center [566, 213] width 72 height 27
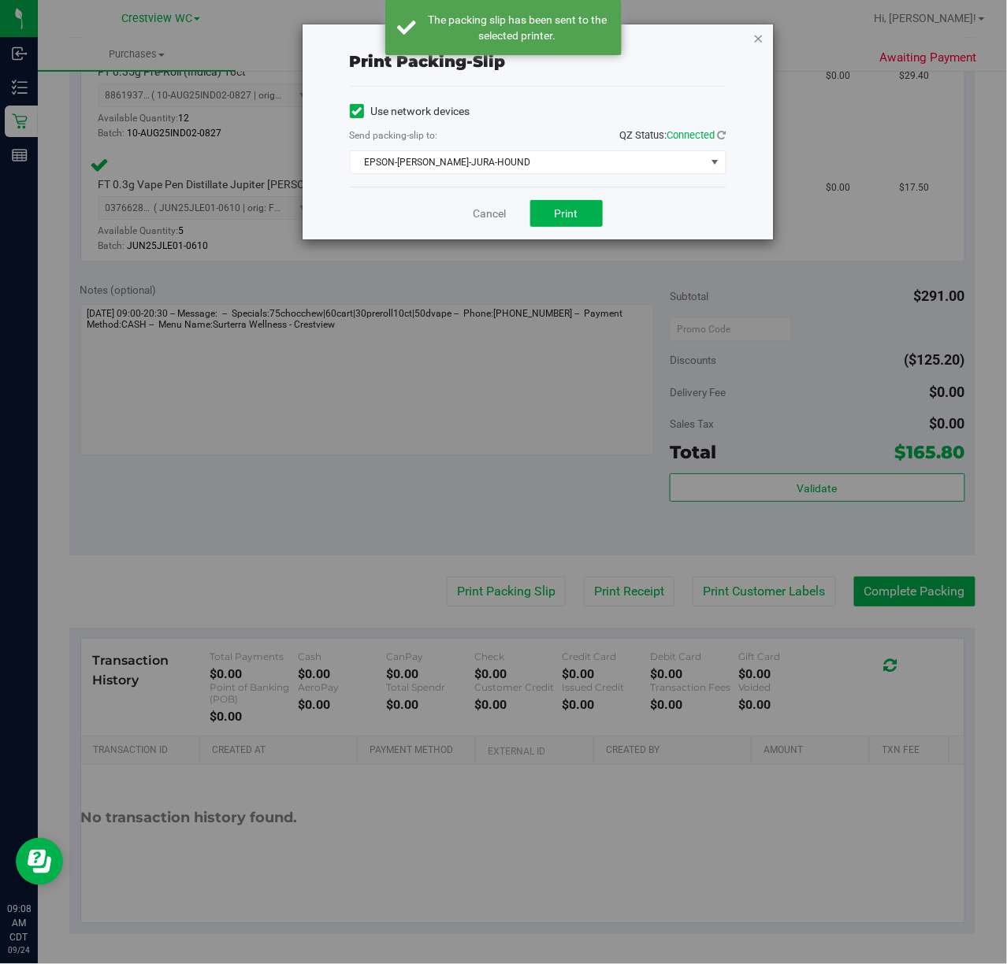
click at [758, 42] on icon "button" at bounding box center [758, 37] width 11 height 19
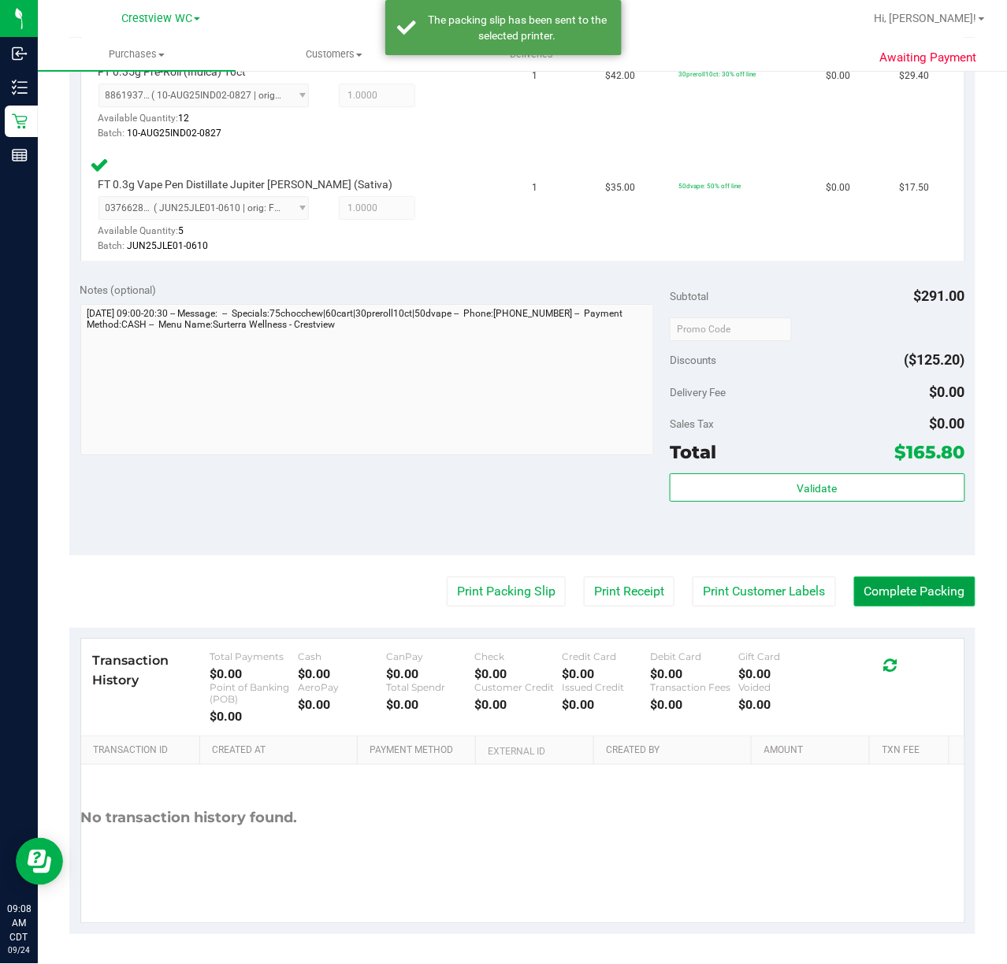
click at [931, 580] on button "Complete Packing" at bounding box center [914, 592] width 121 height 30
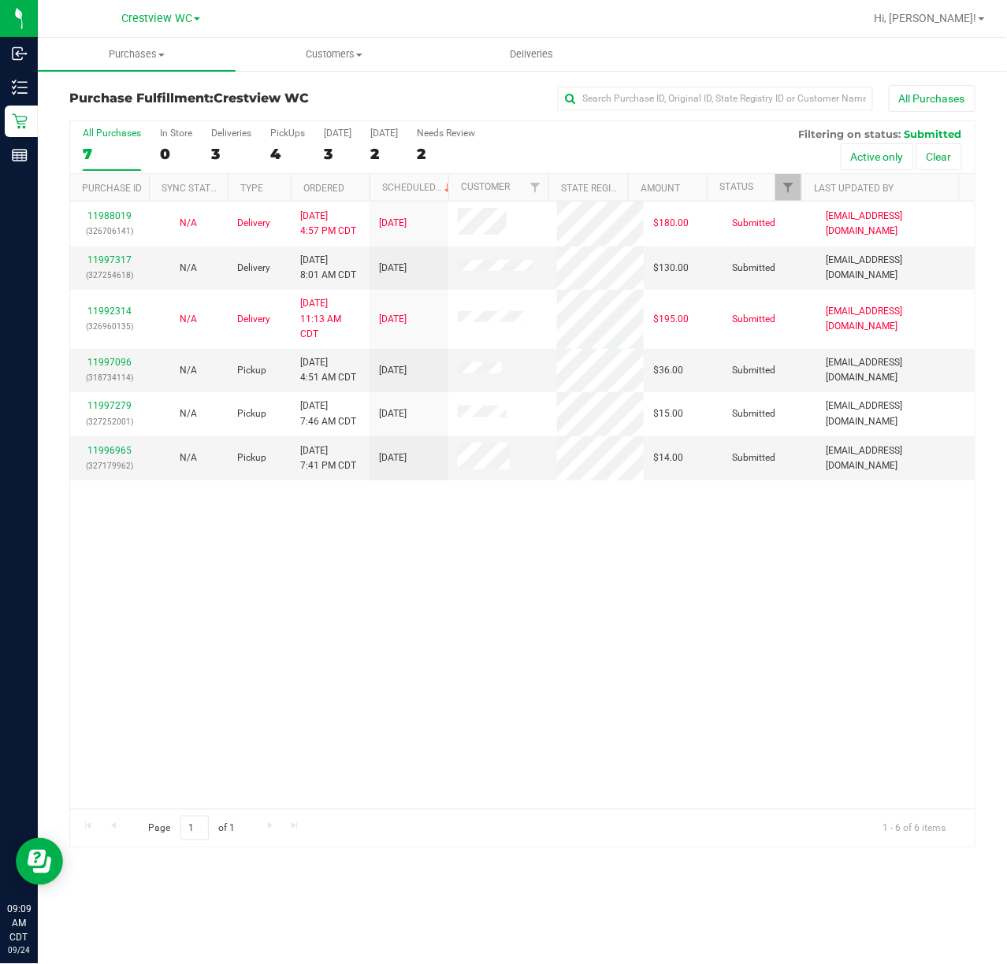
click at [577, 565] on div "11988019 (326706141) N/A Delivery 9/22/2025 4:57 PM CDT 9/26/2025 $180.00 Submi…" at bounding box center [522, 505] width 904 height 607
click at [287, 132] on div "PickUps" at bounding box center [287, 133] width 35 height 11
click at [0, 0] on input "PickUps 4" at bounding box center [0, 0] width 0 height 0
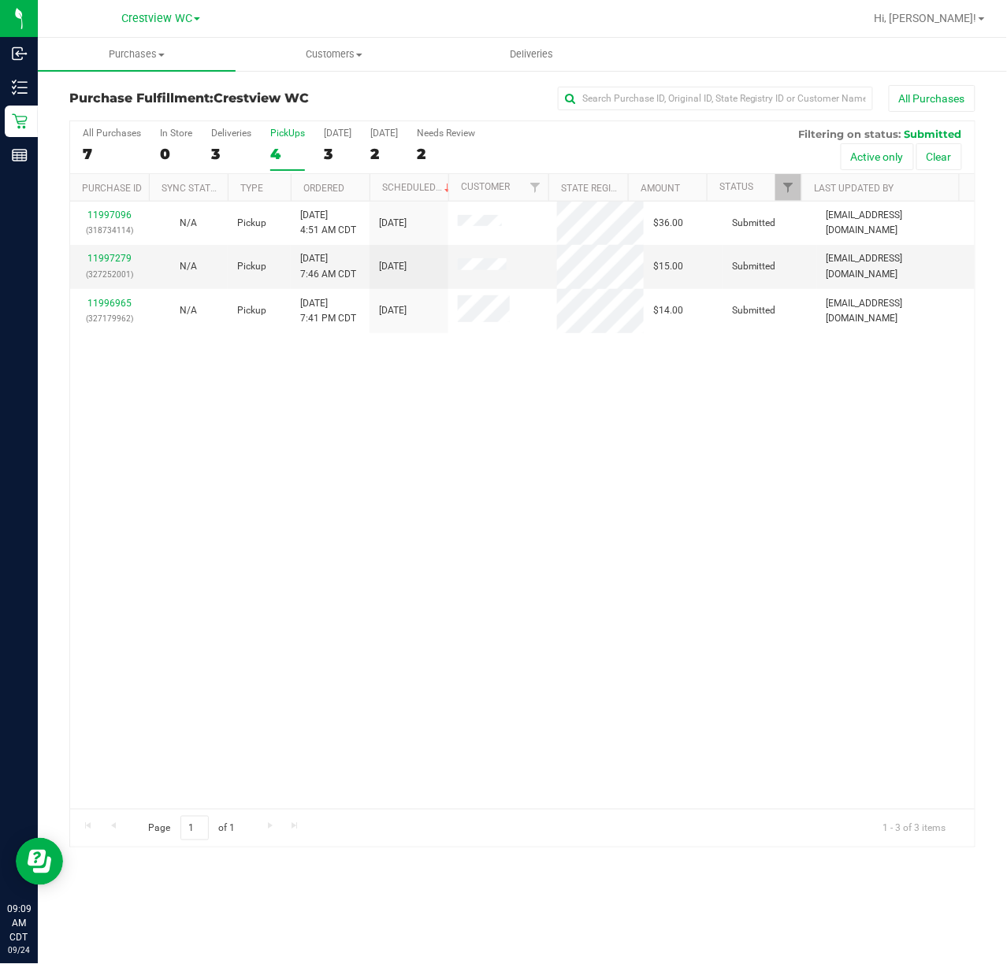
click at [703, 527] on div "11997096 (318734114) N/A Pickup 9/24/2025 4:51 AM CDT 9/24/2025 $36.00 Submitte…" at bounding box center [522, 505] width 904 height 607
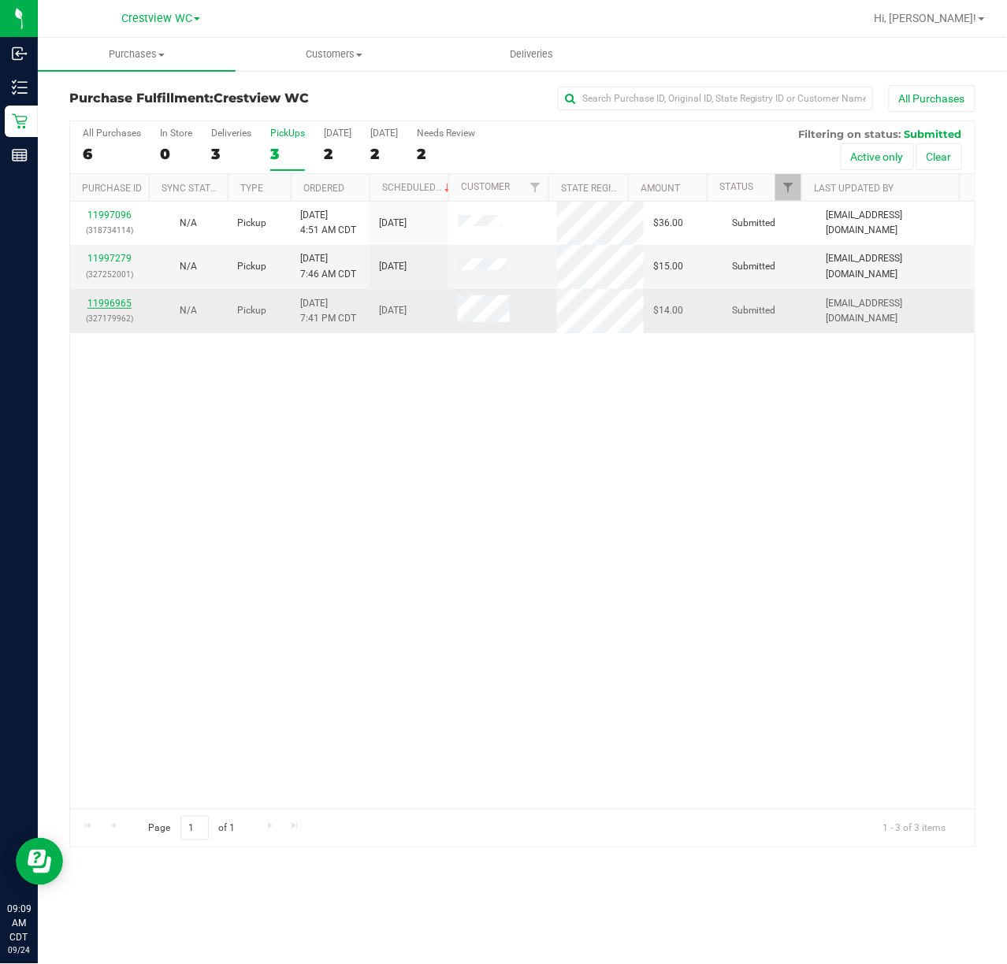
click at [110, 299] on link "11996965" at bounding box center [109, 303] width 44 height 11
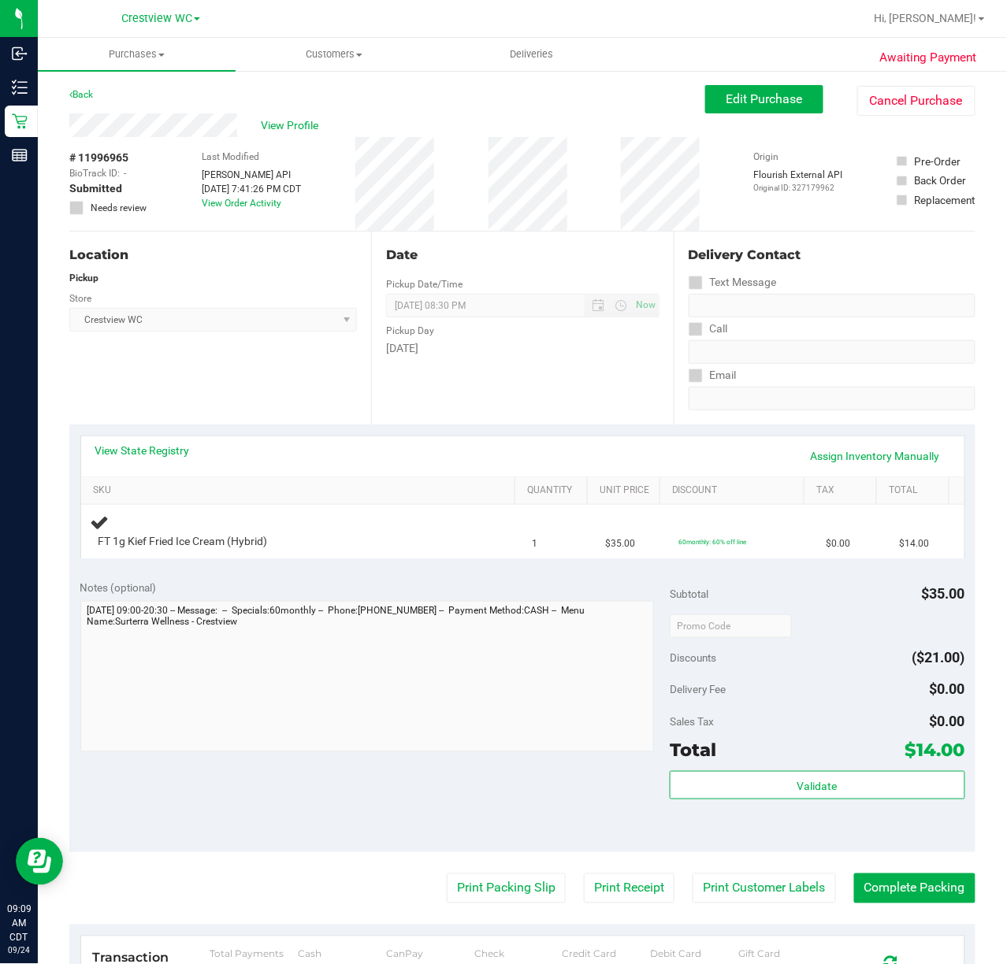
click at [250, 388] on div "Location Pickup Store Crestview WC Select Store Bonita Springs WC Boynton Beach…" at bounding box center [220, 328] width 302 height 193
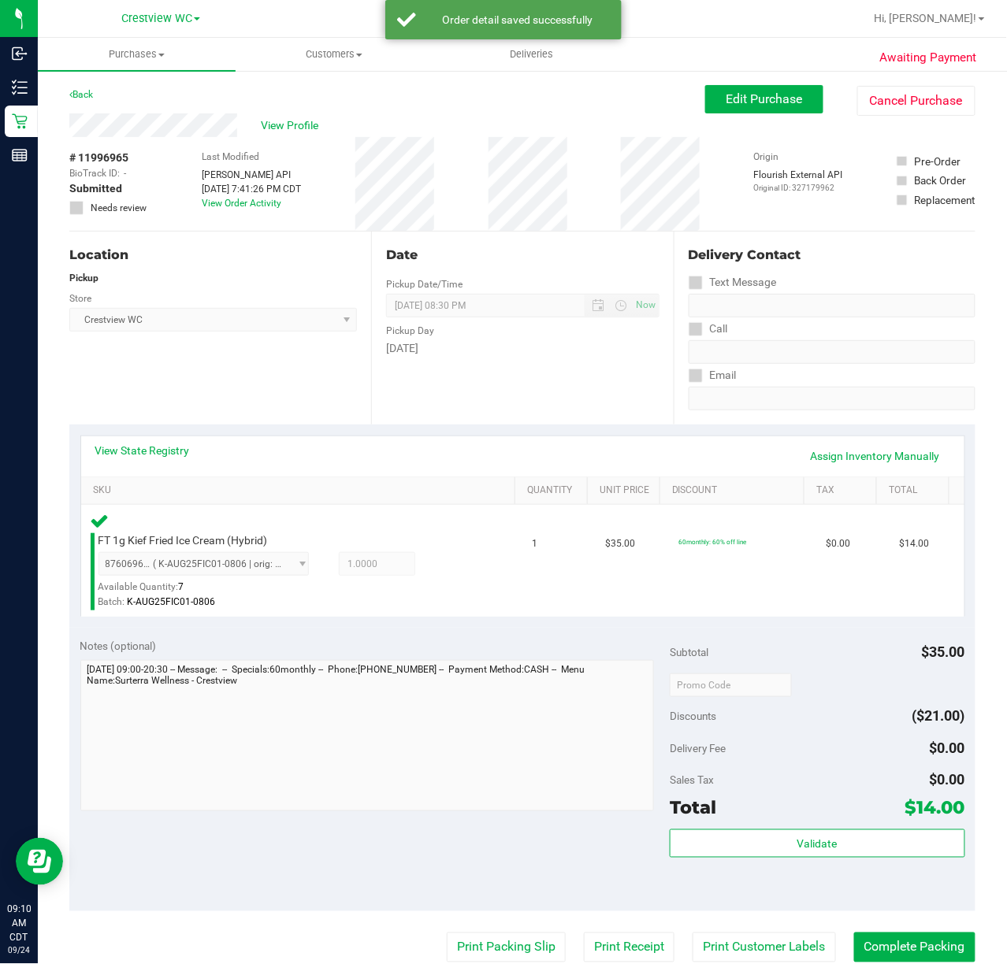
click at [222, 364] on div "Location Pickup Store Crestview WC Select Store Bonita Springs WC Boynton Beach…" at bounding box center [220, 328] width 302 height 193
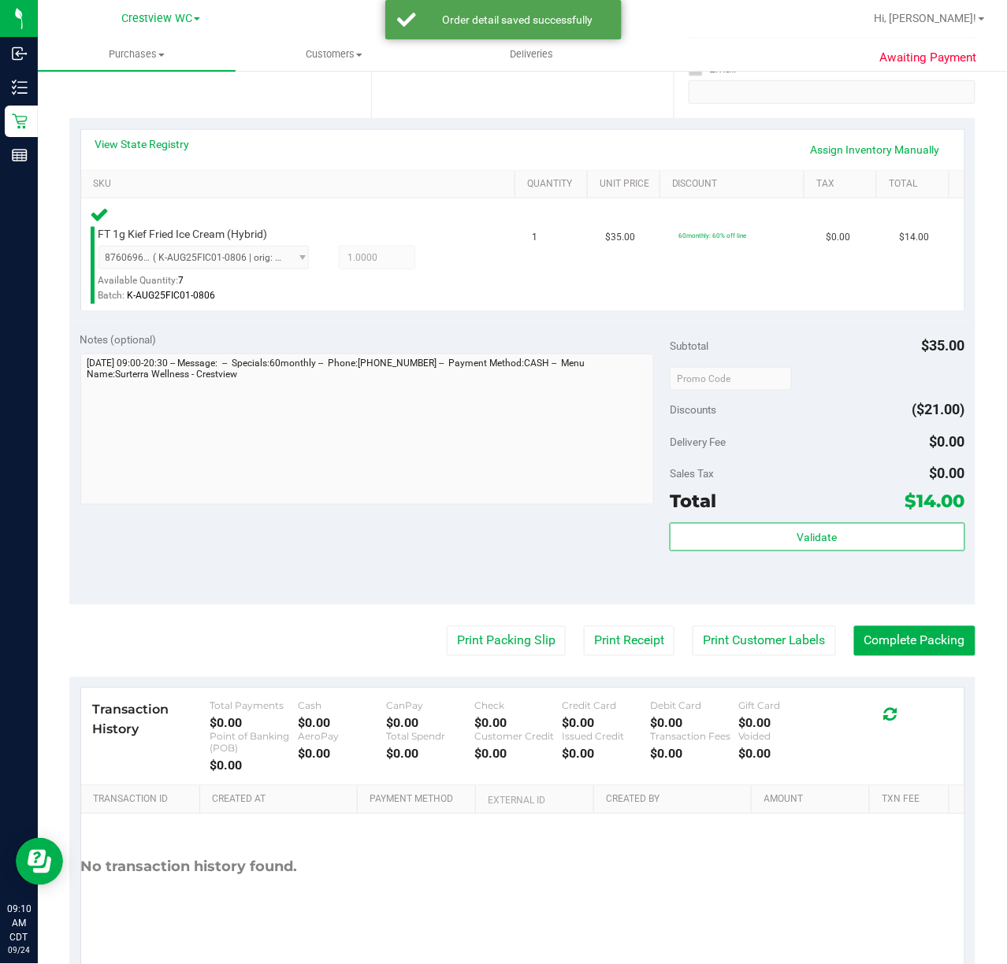
scroll to position [315, 0]
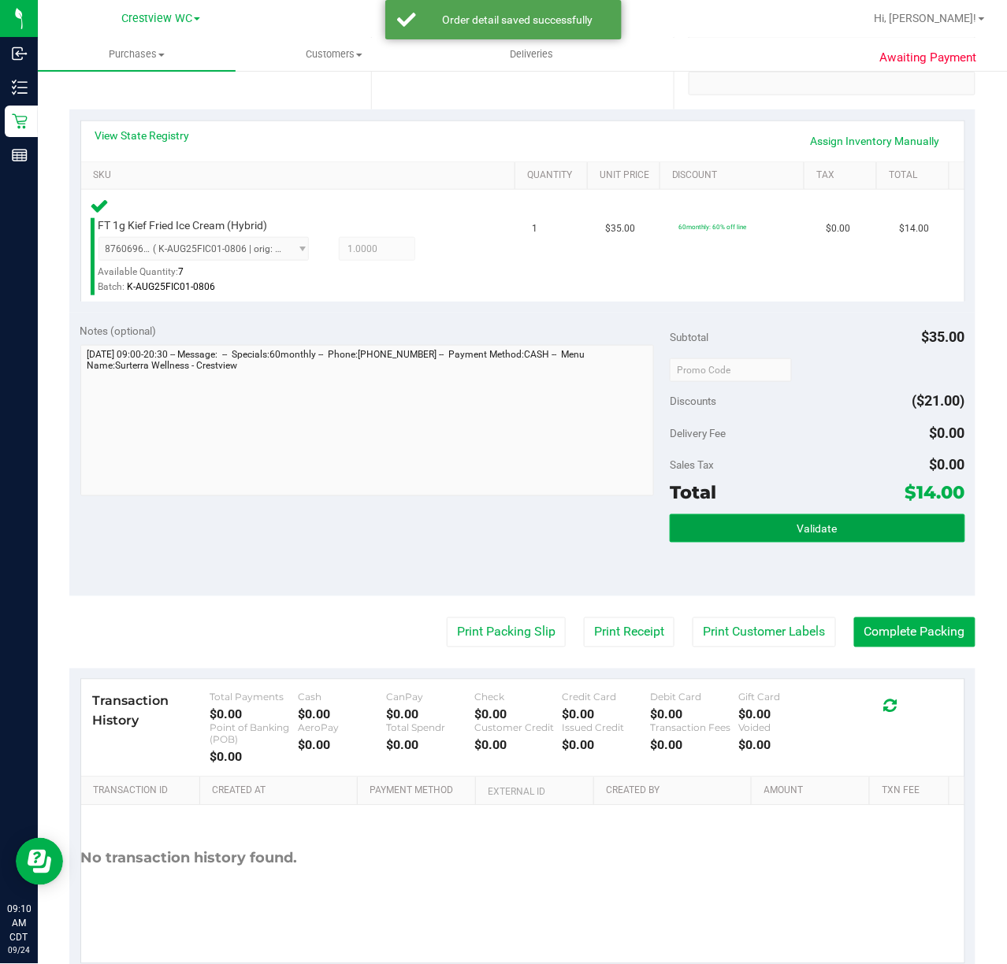
click at [843, 517] on button "Validate" at bounding box center [816, 528] width 295 height 28
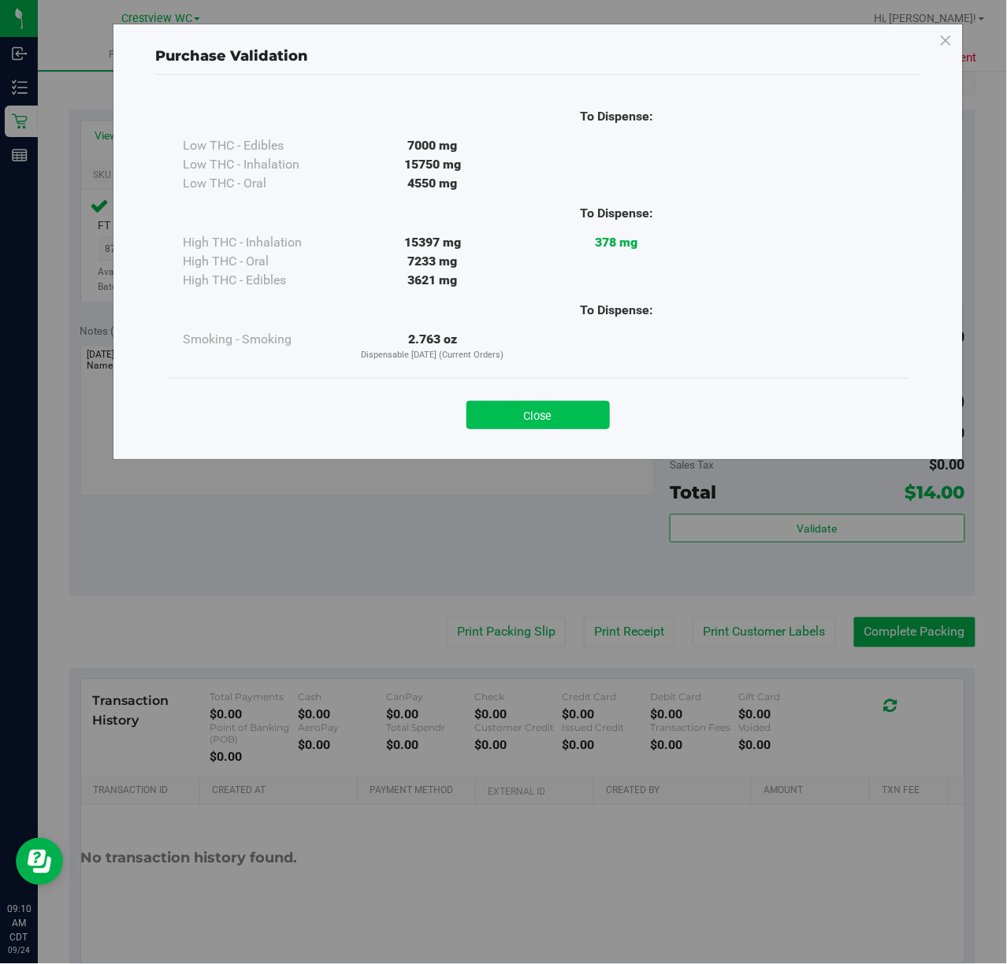
click at [580, 410] on button "Close" at bounding box center [537, 415] width 143 height 28
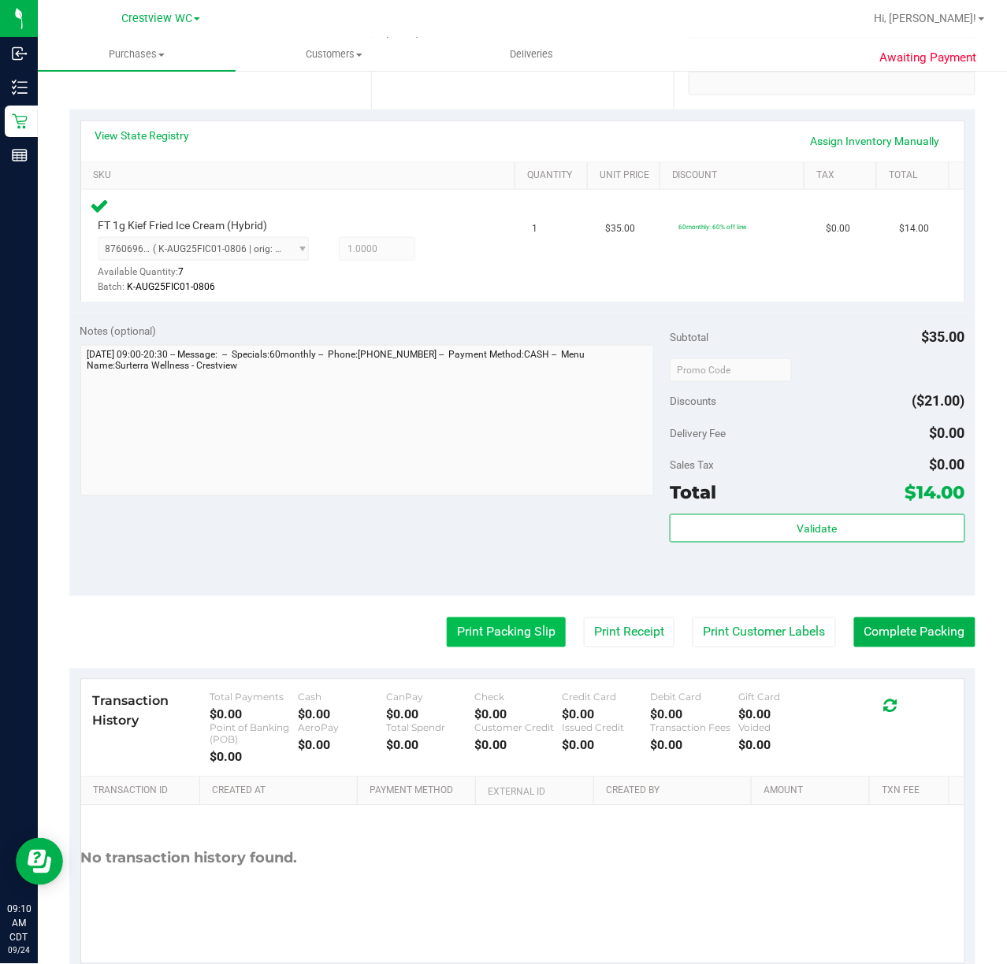
click at [536, 630] on button "Print Packing Slip" at bounding box center [506, 632] width 119 height 30
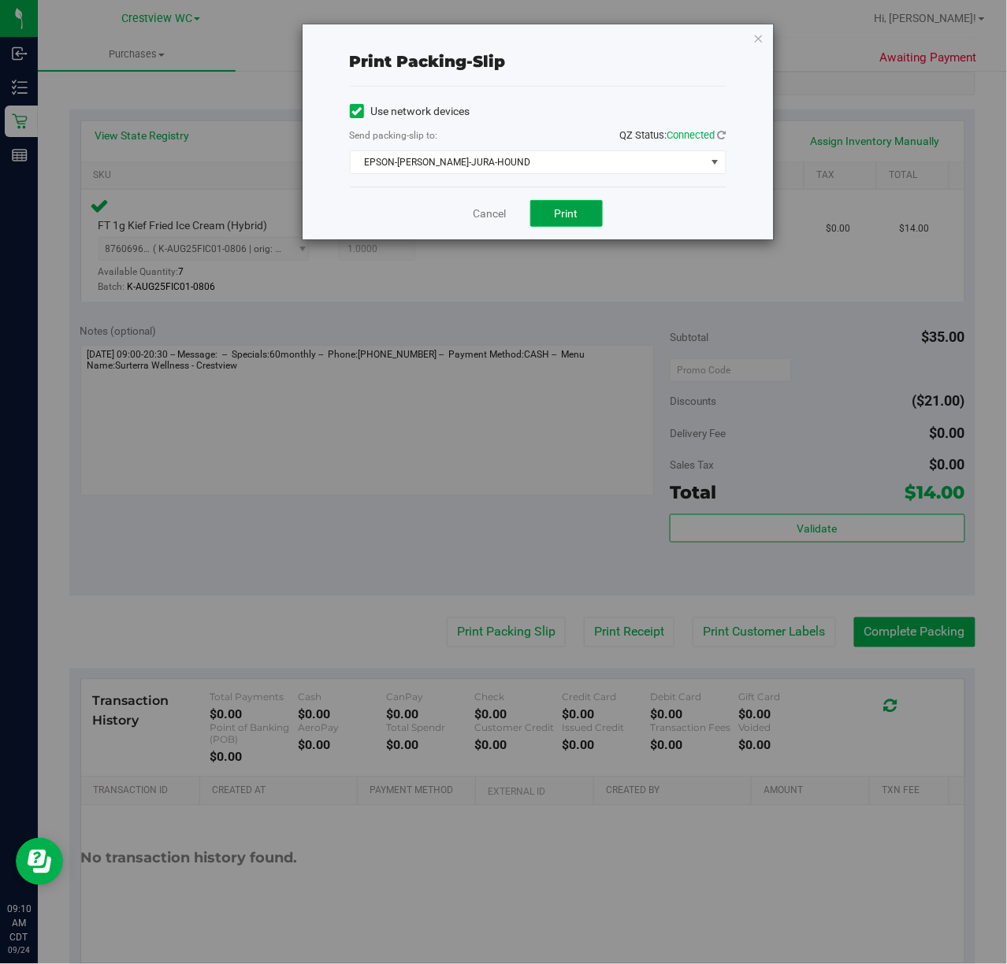
click at [577, 211] on span "Print" at bounding box center [566, 213] width 24 height 13
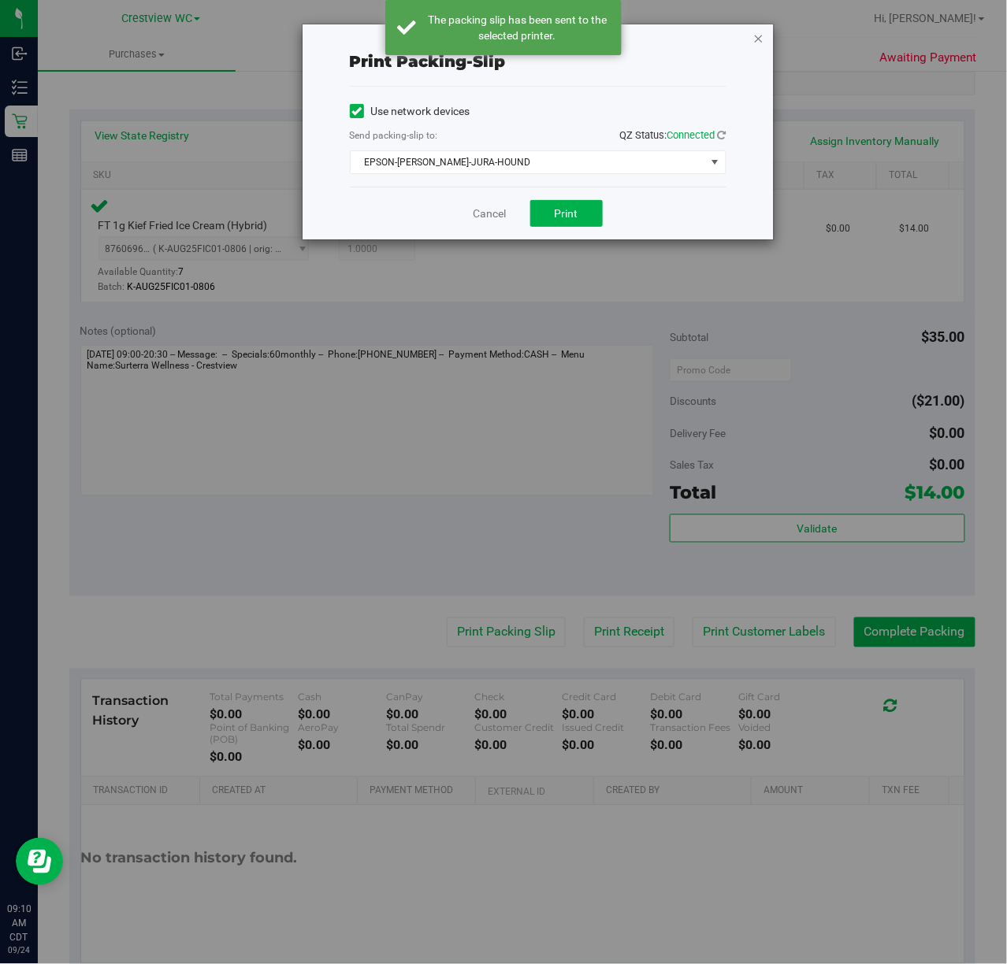
click at [759, 35] on icon "button" at bounding box center [758, 37] width 11 height 19
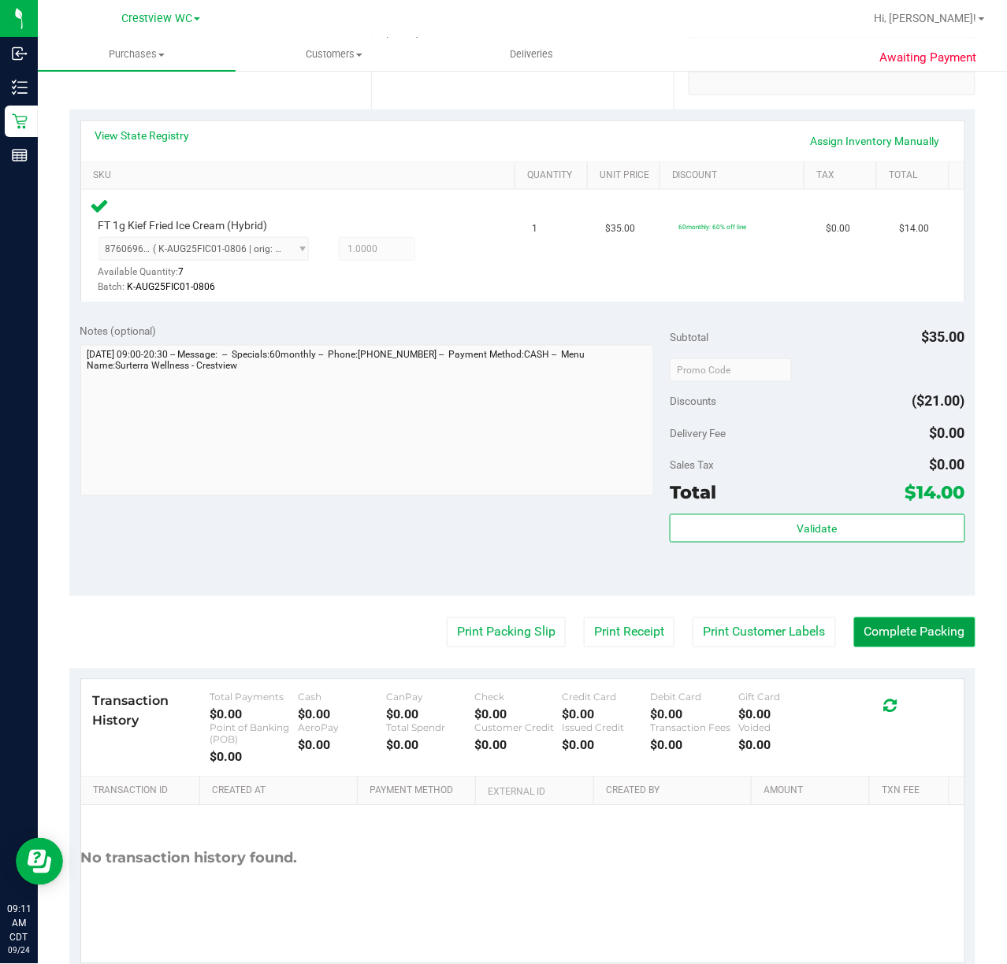
click at [915, 624] on button "Complete Packing" at bounding box center [914, 632] width 121 height 30
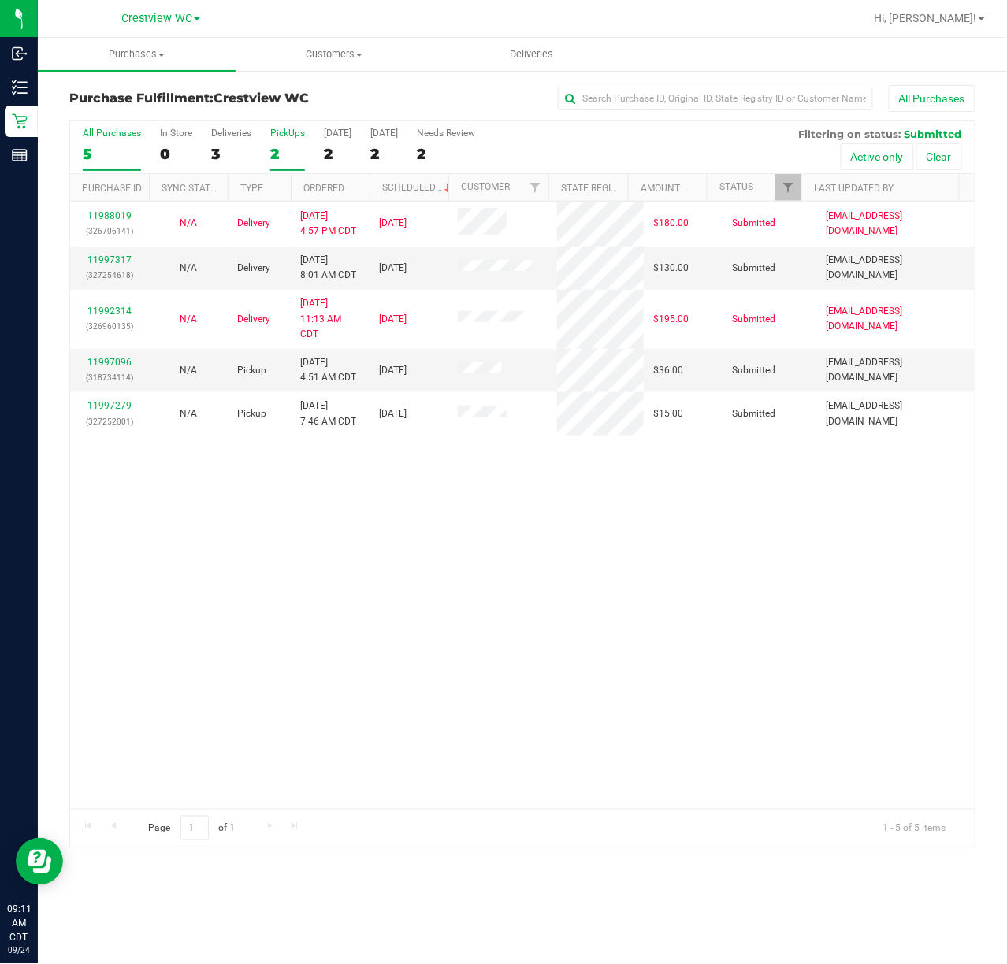
click at [299, 133] on div "PickUps" at bounding box center [287, 133] width 35 height 11
click at [0, 0] on input "PickUps 2" at bounding box center [0, 0] width 0 height 0
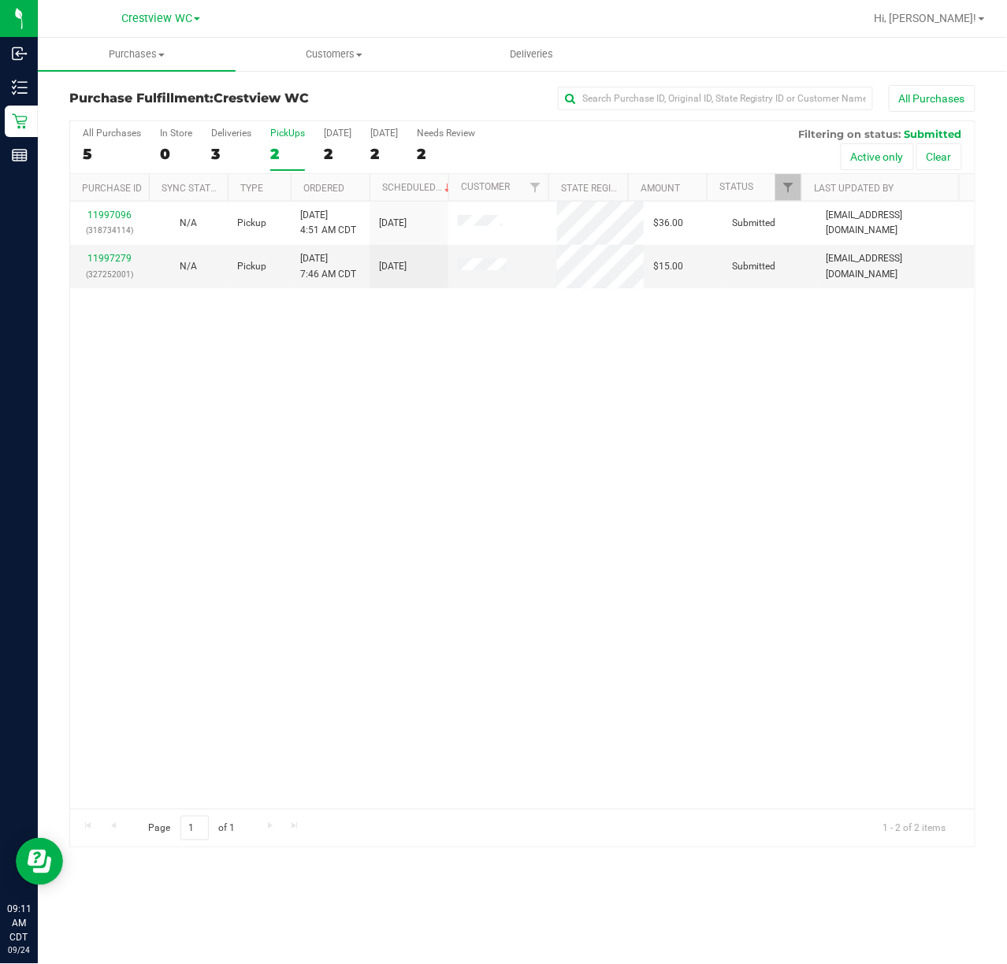
click at [565, 420] on div "11997096 (318734114) N/A Pickup 9/24/2025 4:51 AM CDT 9/24/2025 $36.00 Submitte…" at bounding box center [522, 505] width 904 height 607
click at [657, 515] on div "11997096 (318734114) N/A Pickup 9/24/2025 4:51 AM CDT 9/24/2025 $36.00 Submitte…" at bounding box center [522, 505] width 904 height 607
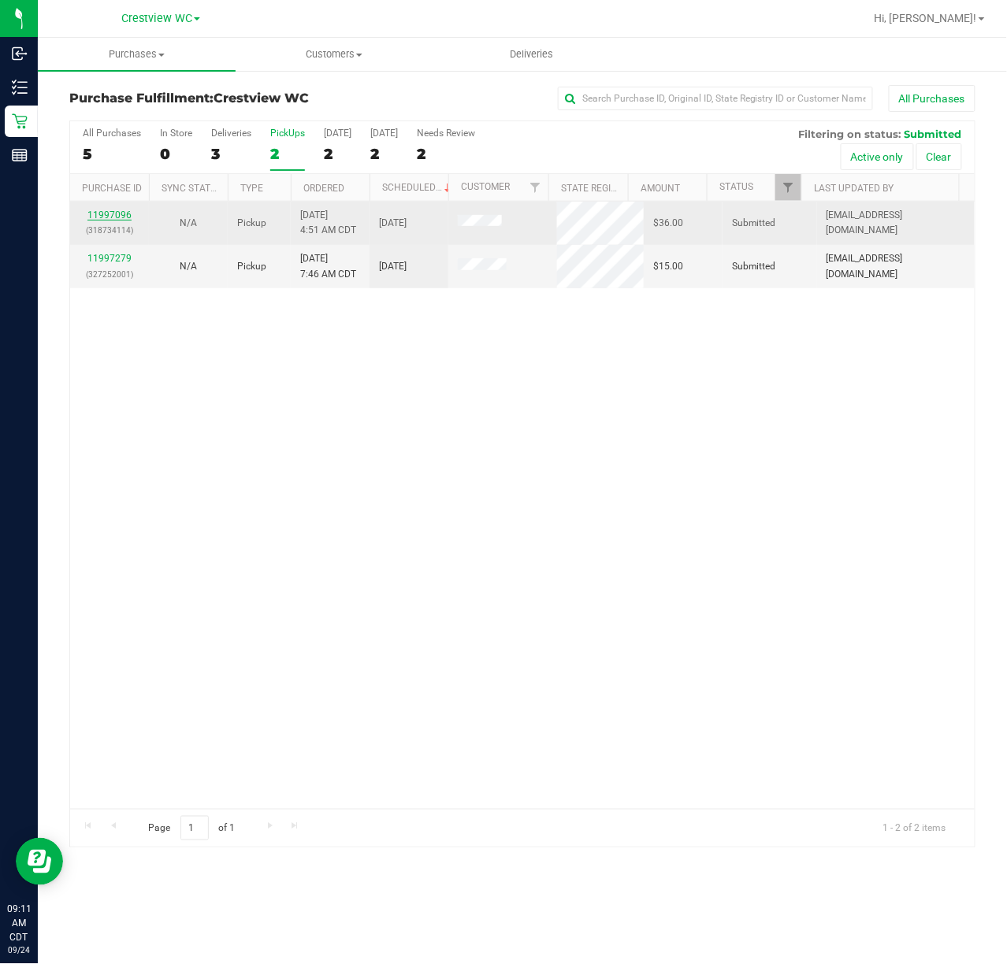
click at [106, 221] on link "11997096" at bounding box center [109, 214] width 44 height 11
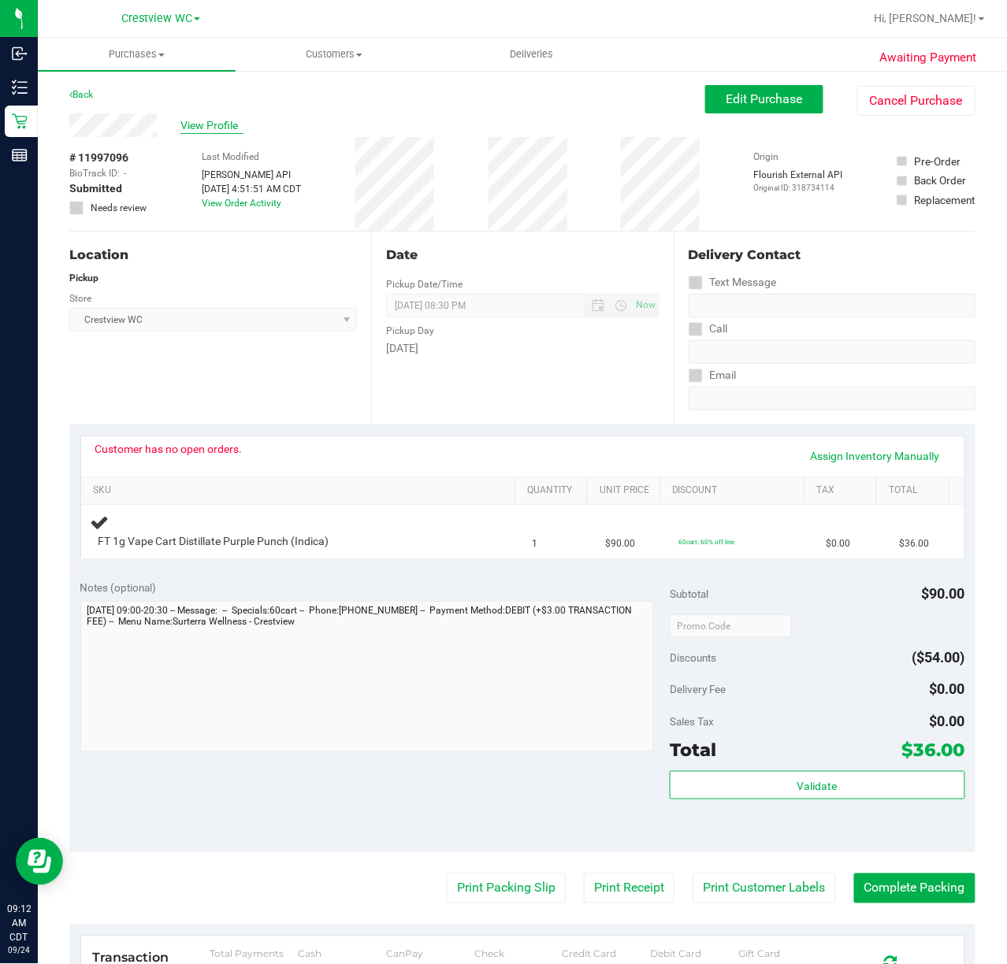
click at [203, 117] on span "View Profile" at bounding box center [211, 125] width 63 height 17
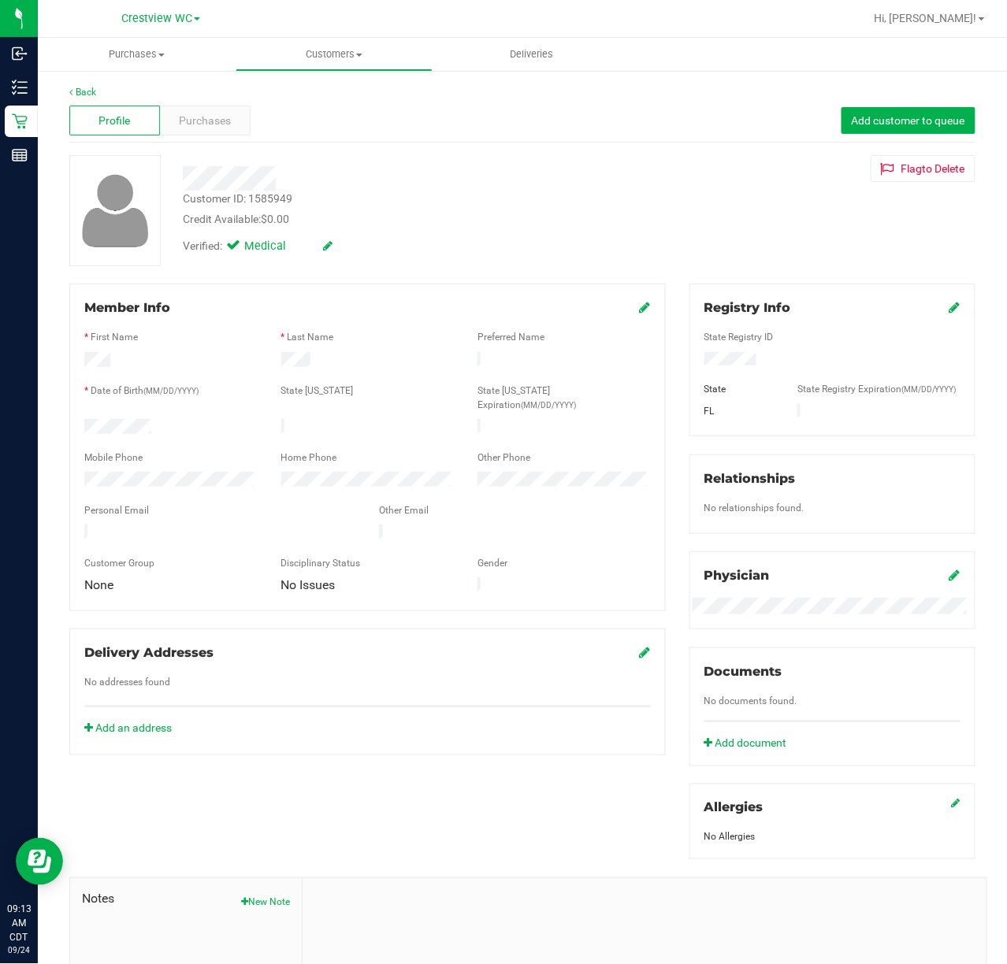
click at [121, 117] on span "Profile" at bounding box center [115, 121] width 32 height 17
click at [80, 90] on link "Back" at bounding box center [82, 92] width 27 height 11
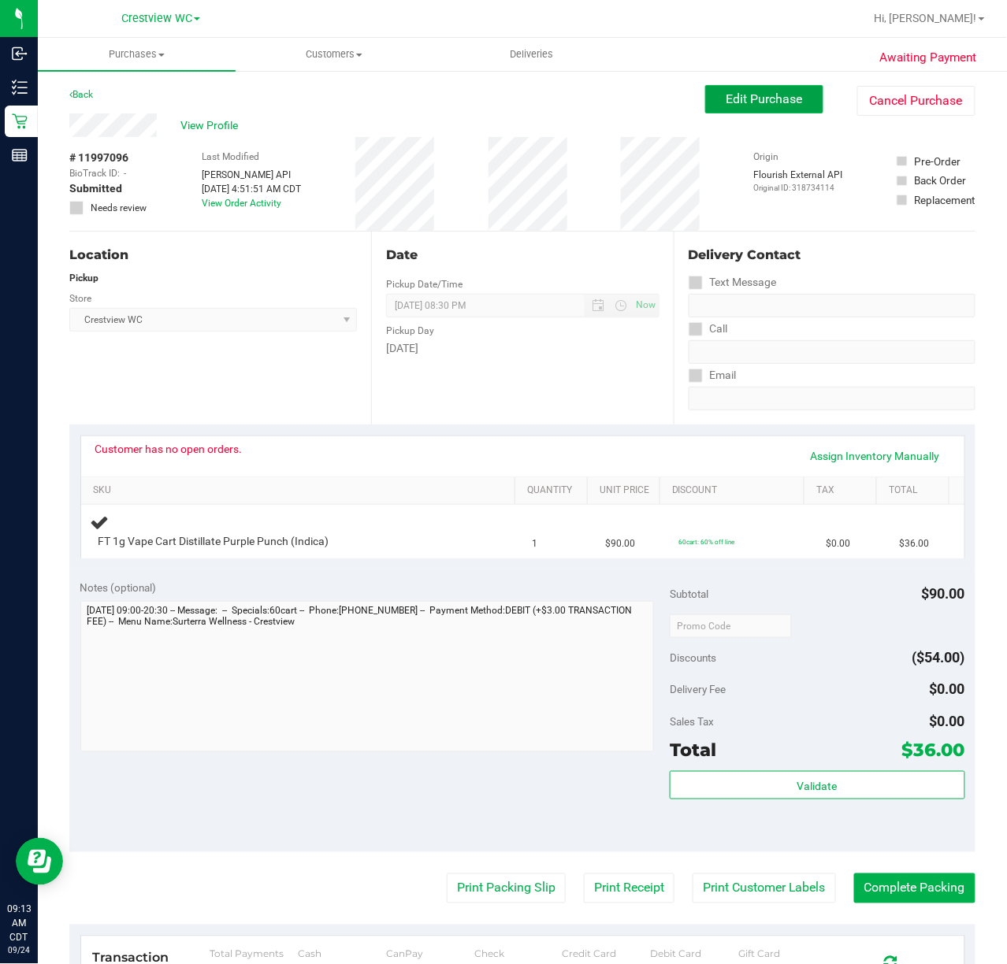
click at [766, 91] on span "Edit Purchase" at bounding box center [764, 98] width 76 height 15
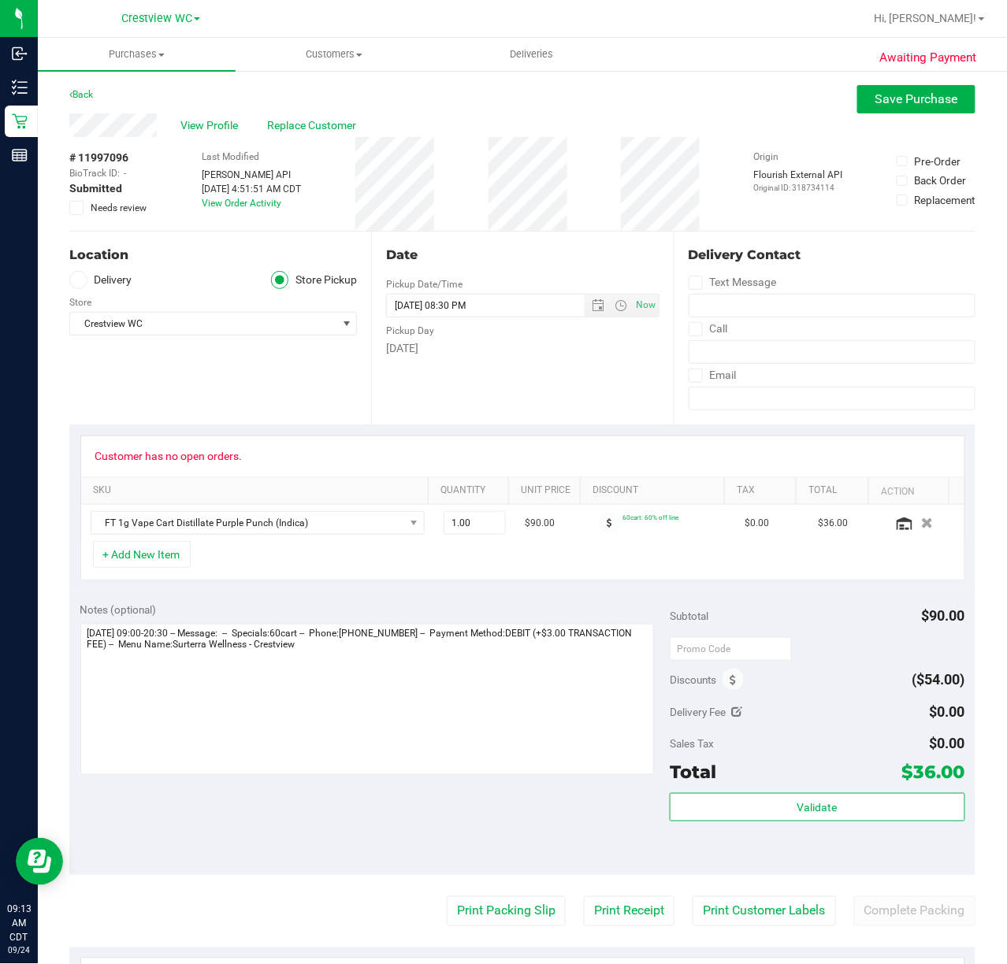
click at [82, 205] on span at bounding box center [76, 208] width 14 height 14
click at [0, 0] on input "Needs review" at bounding box center [0, 0] width 0 height 0
click at [895, 99] on span "Save Purchase" at bounding box center [916, 98] width 83 height 15
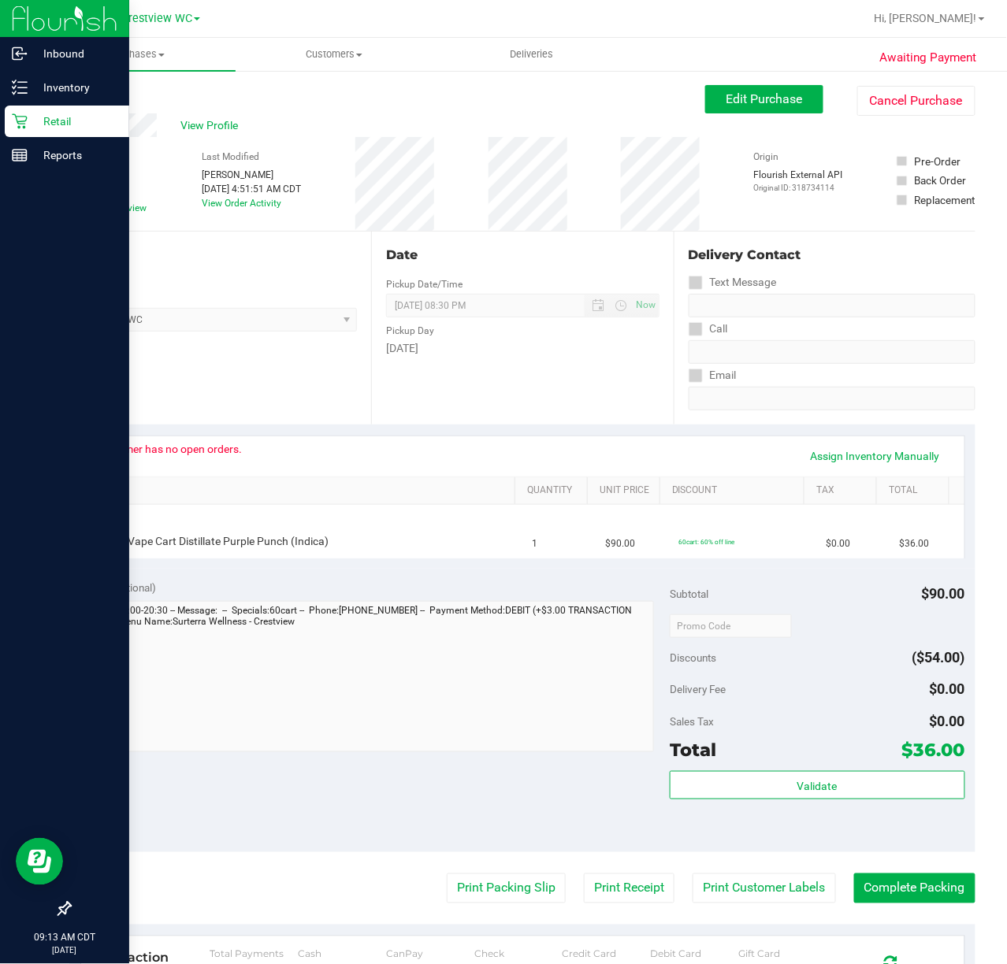
click at [64, 110] on div "Retail" at bounding box center [67, 122] width 124 height 32
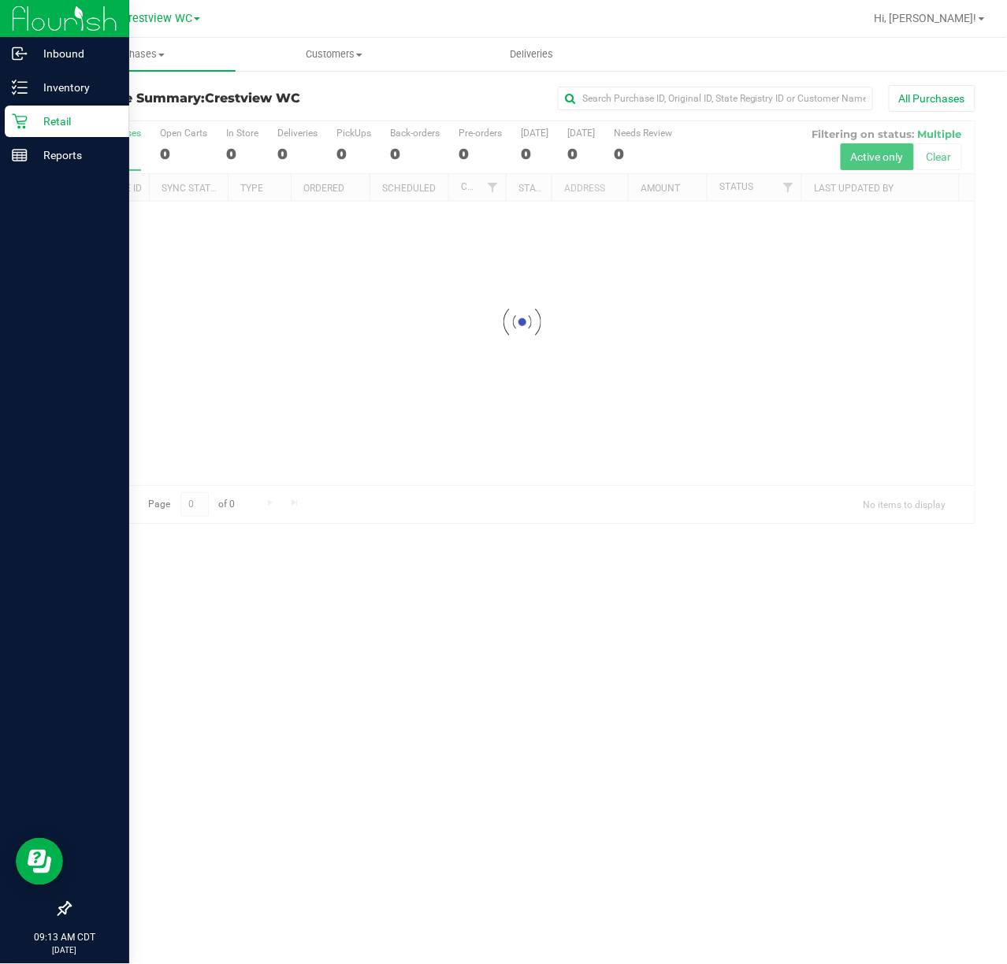
click at [74, 117] on p "Retail" at bounding box center [75, 121] width 95 height 19
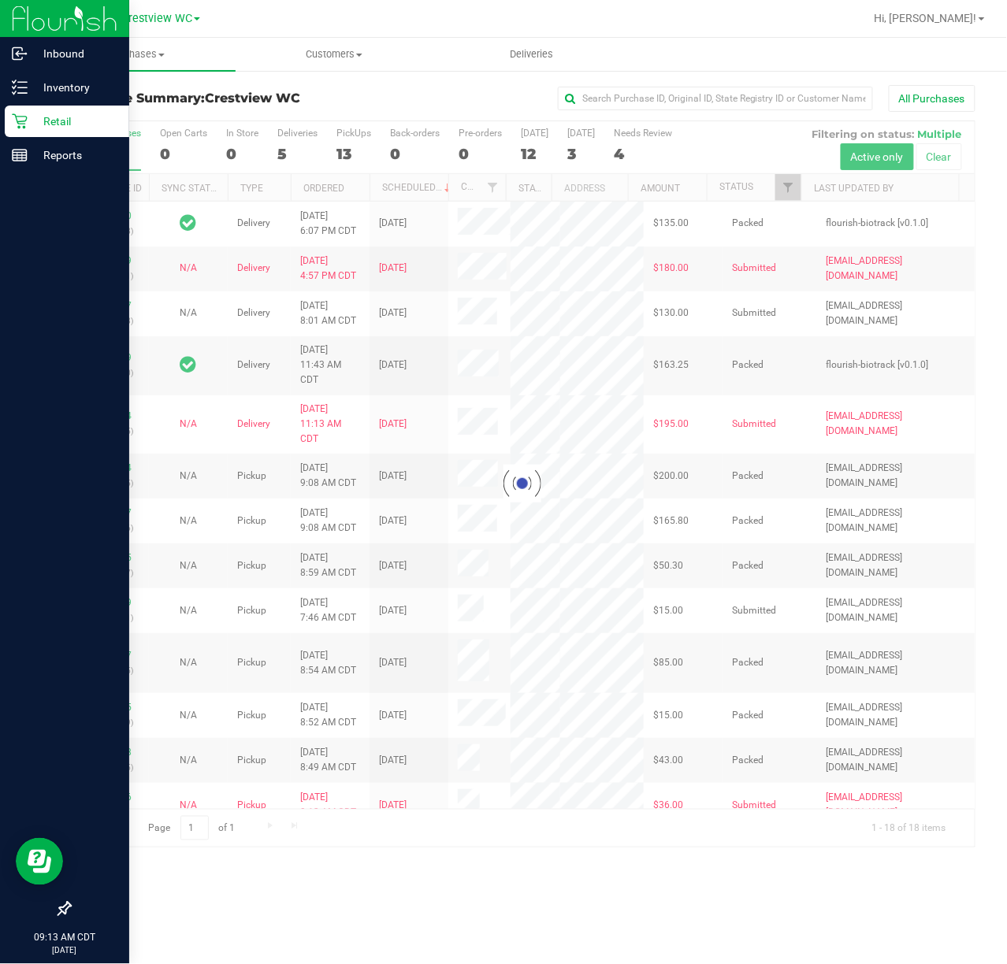
click at [74, 117] on p "Retail" at bounding box center [75, 121] width 95 height 19
click at [47, 110] on div "Retail" at bounding box center [67, 122] width 124 height 32
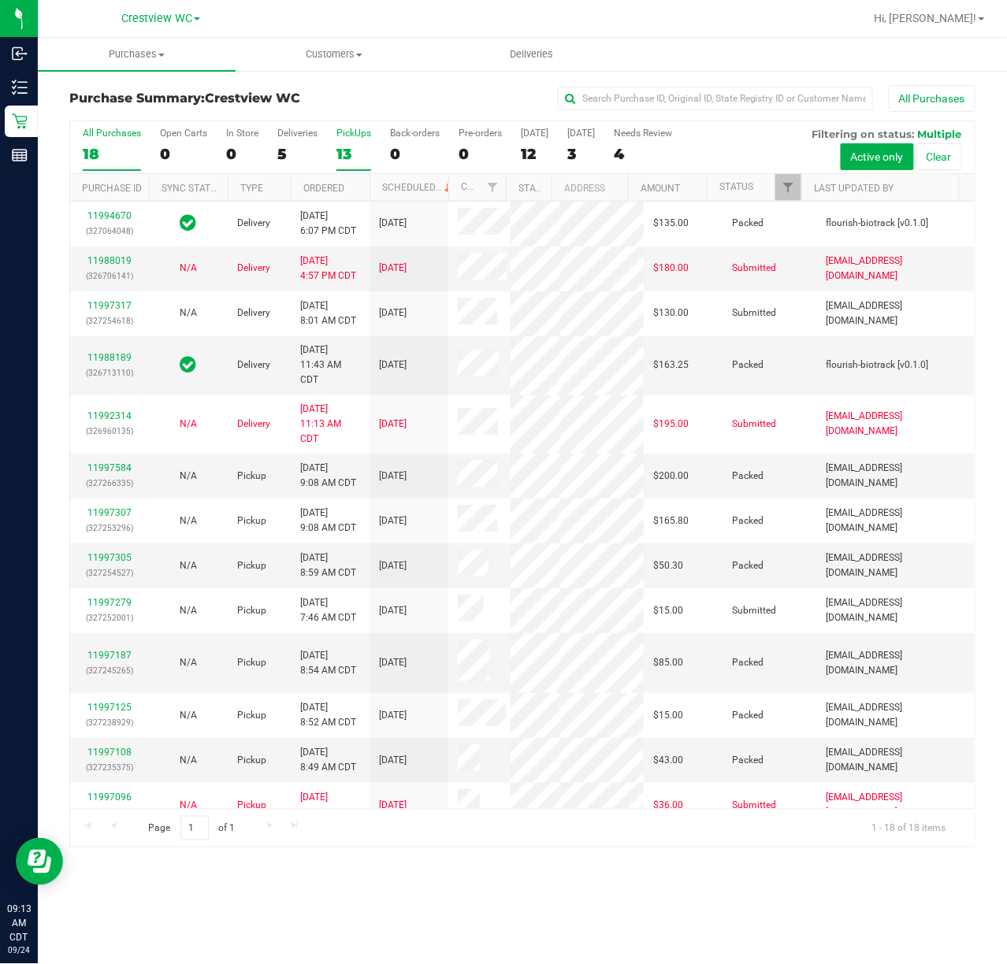
click at [356, 131] on div "PickUps" at bounding box center [353, 133] width 35 height 11
click at [0, 0] on input "PickUps 13" at bounding box center [0, 0] width 0 height 0
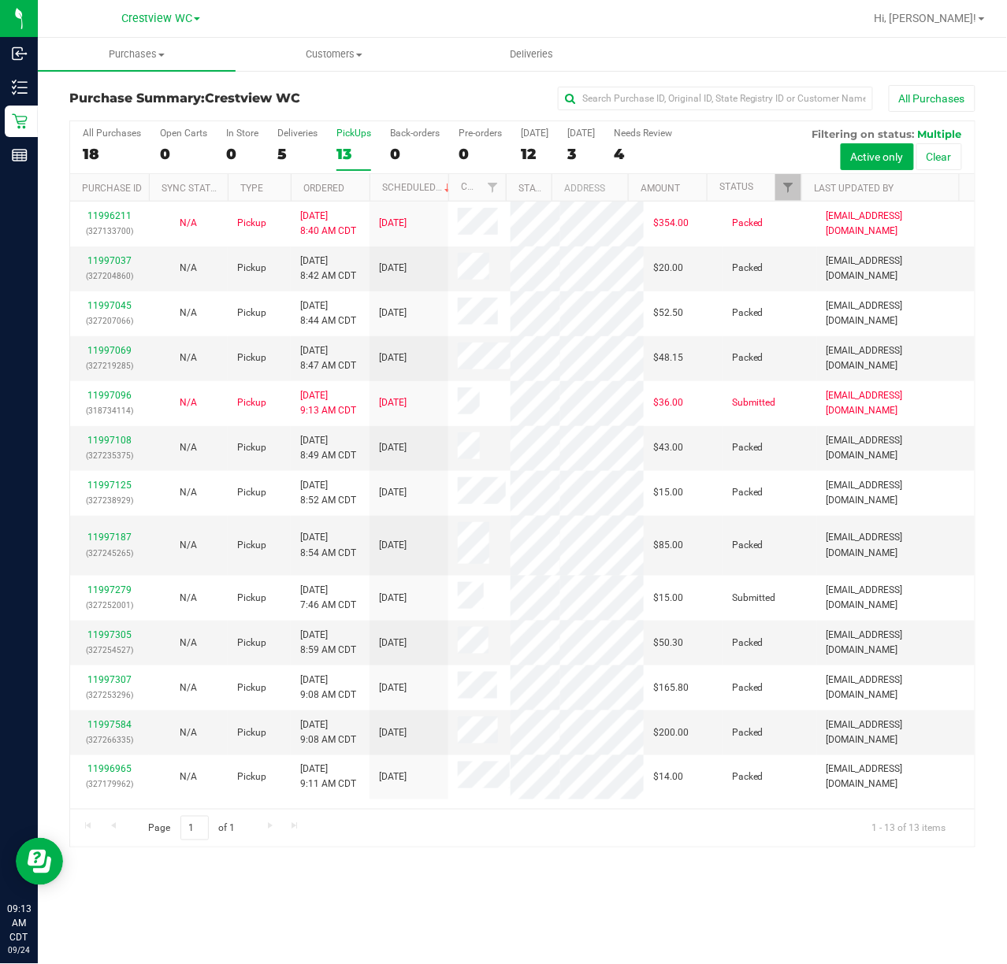
click at [356, 135] on div "PickUps" at bounding box center [353, 133] width 35 height 11
click at [0, 0] on input "PickUps 13" at bounding box center [0, 0] width 0 height 0
click at [784, 187] on span "Filter" at bounding box center [787, 187] width 13 height 13
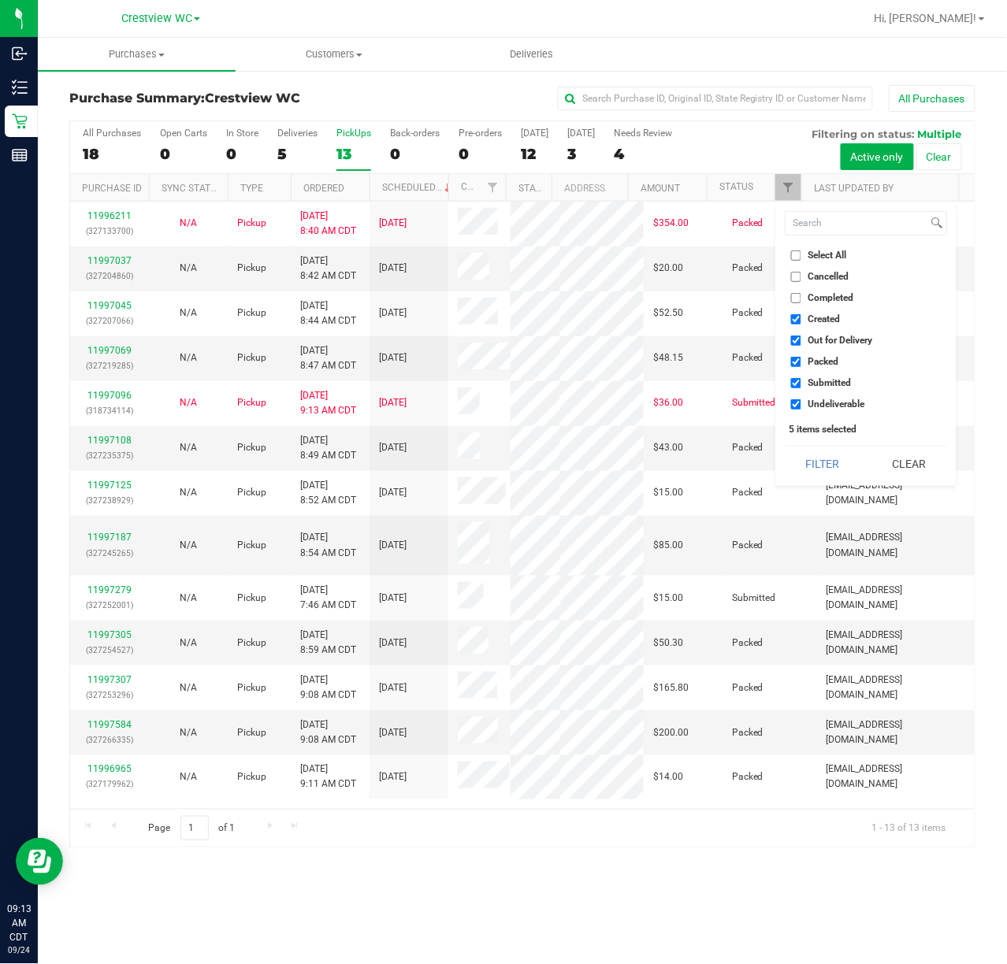
click at [794, 250] on input "Select All" at bounding box center [796, 255] width 10 height 10
checkbox input "true"
click at [794, 250] on input "Select All" at bounding box center [796, 255] width 10 height 10
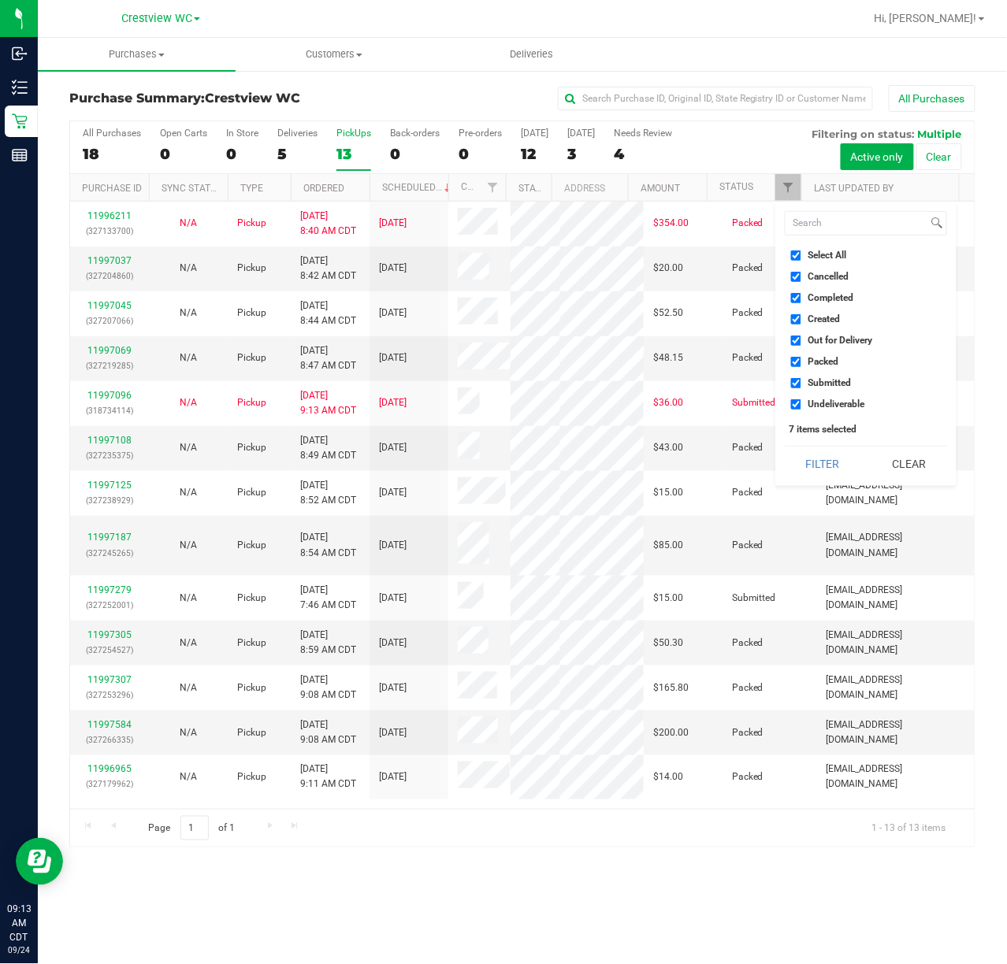
checkbox input "false"
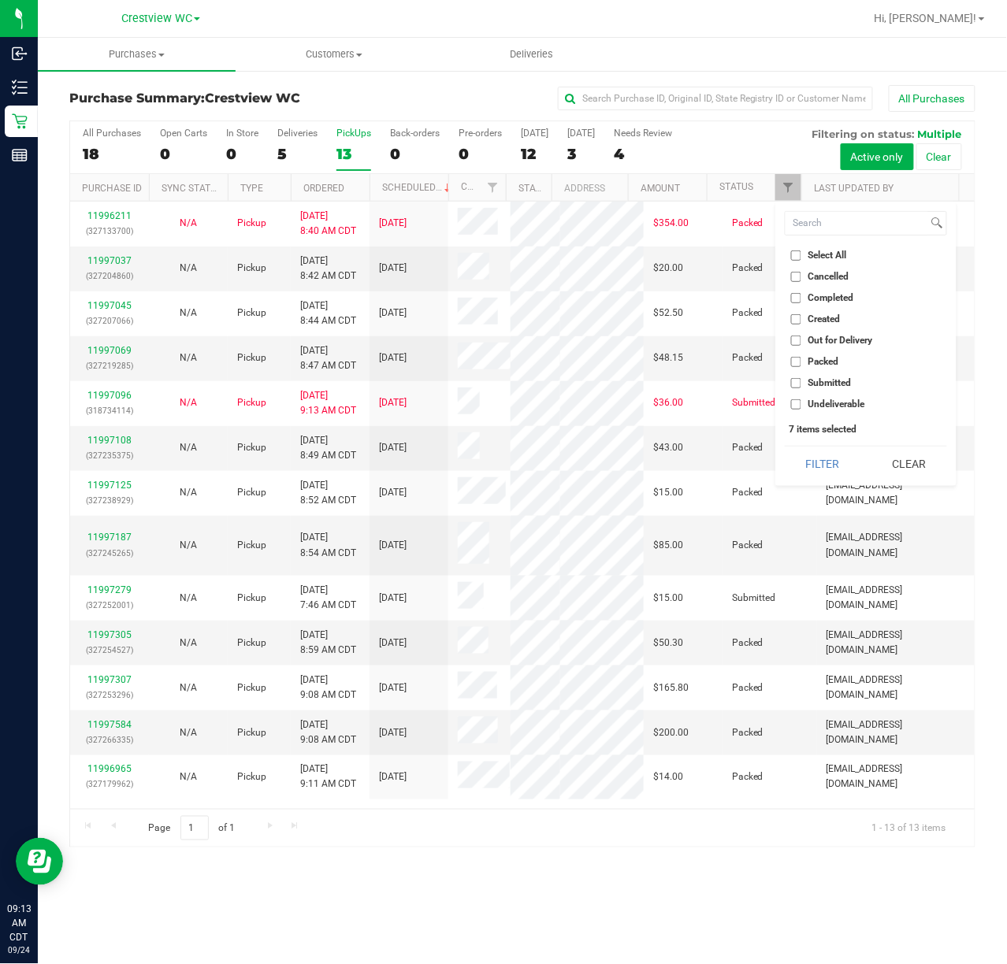
checkbox input "false"
click at [797, 385] on input "Submitted" at bounding box center [796, 383] width 10 height 10
checkbox input "true"
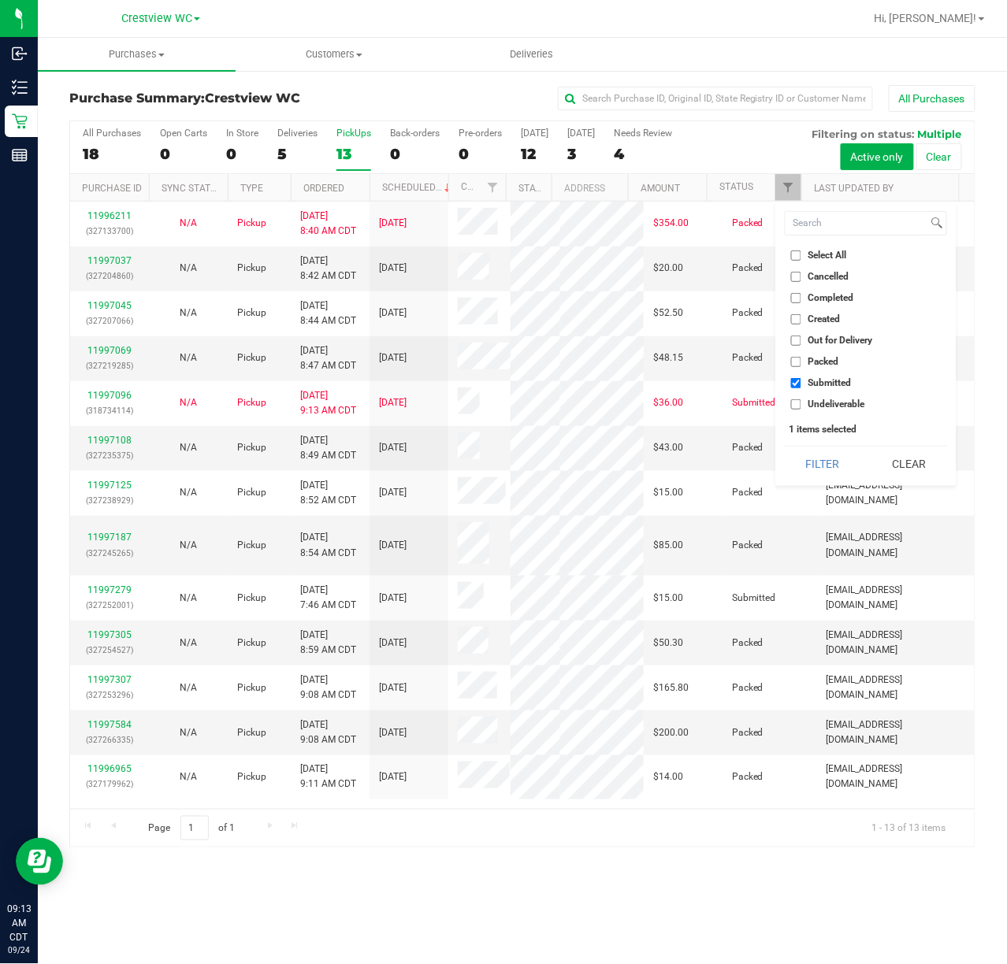
click at [784, 447] on button "Filter" at bounding box center [822, 464] width 76 height 35
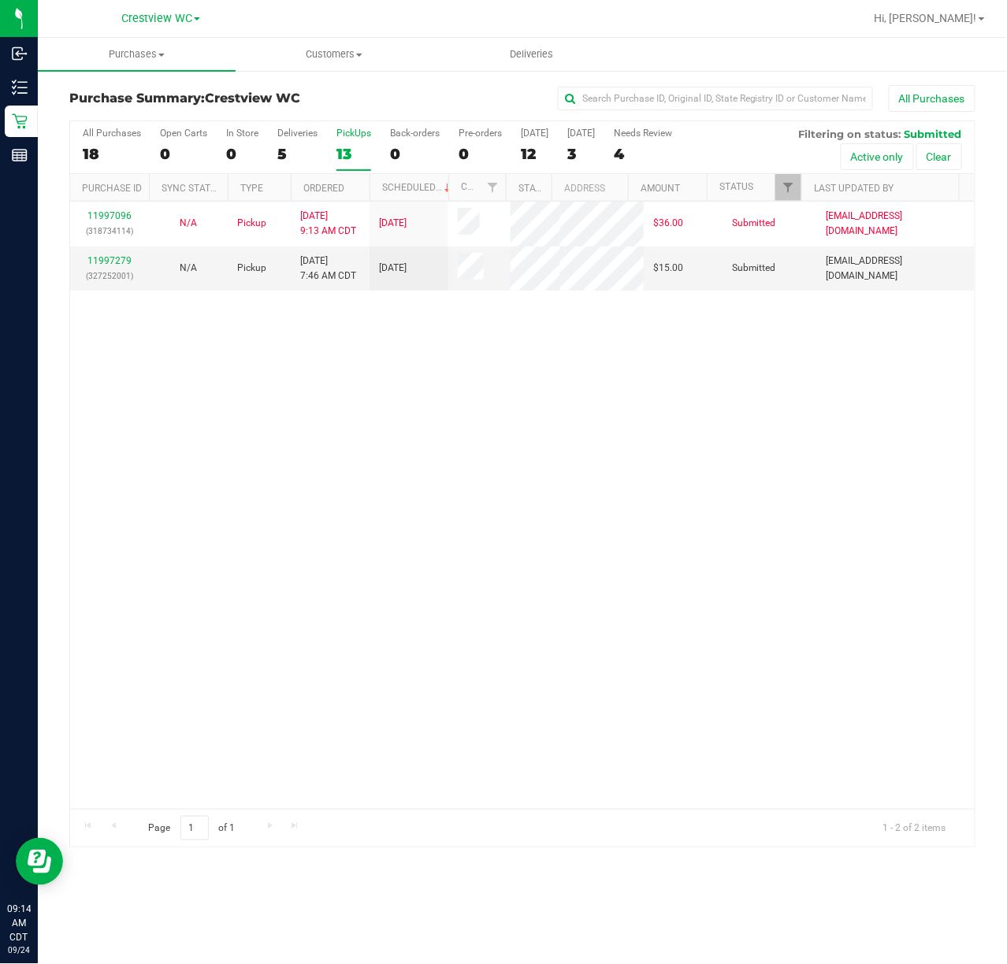
click at [542, 416] on div "11997096 (318734114) N/A Pickup 9/24/2025 9:13 AM CDT 9/24/2025 $36.00 Submitte…" at bounding box center [522, 505] width 904 height 607
click at [455, 391] on div "11997096 (318734114) N/A Pickup 9/24/2025 9:13 AM CDT 9/24/2025 $36.00 Submitte…" at bounding box center [522, 505] width 904 height 607
drag, startPoint x: 668, startPoint y: 477, endPoint x: 684, endPoint y: 477, distance: 16.5
click at [684, 477] on div "11997096 (318734114) N/A Pickup 9/24/2025 9:13 AM CDT 9/24/2025 $36.00 Submitte…" at bounding box center [522, 505] width 904 height 607
click at [358, 131] on div "PickUps" at bounding box center [353, 133] width 35 height 11
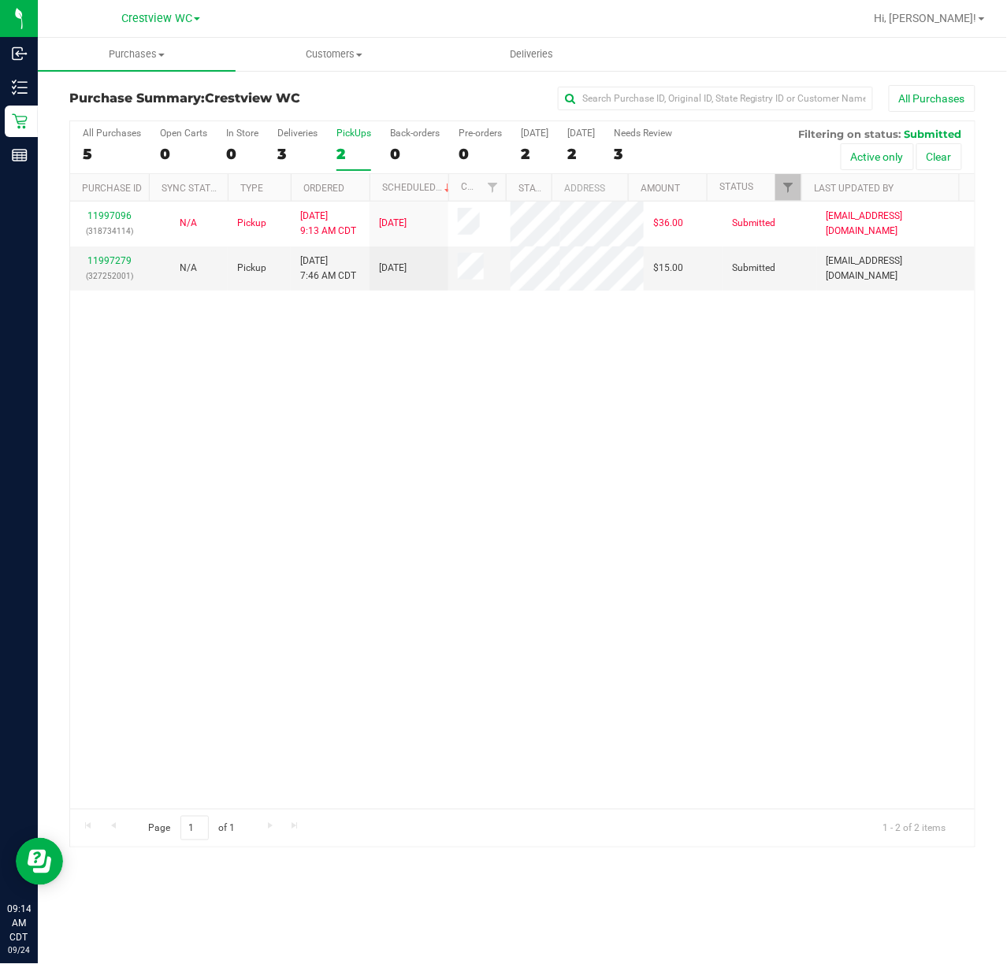
click at [712, 443] on div "11997096 (318734114) N/A Pickup 9/24/2025 9:13 AM CDT 9/24/2025 $36.00 Submitte…" at bounding box center [522, 505] width 904 height 607
click at [307, 134] on div "Deliveries" at bounding box center [297, 133] width 40 height 11
click at [0, 0] on input "Deliveries 3" at bounding box center [0, 0] width 0 height 0
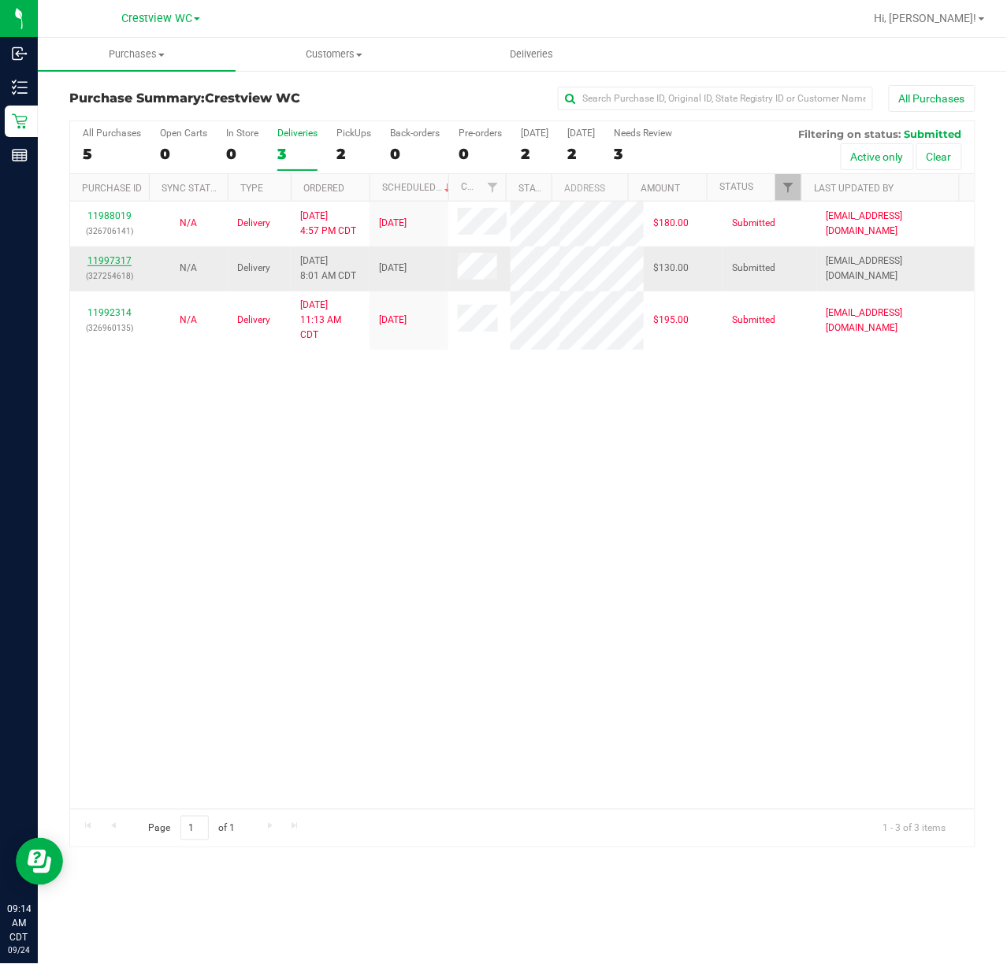
click at [110, 266] on link "11997317" at bounding box center [109, 260] width 44 height 11
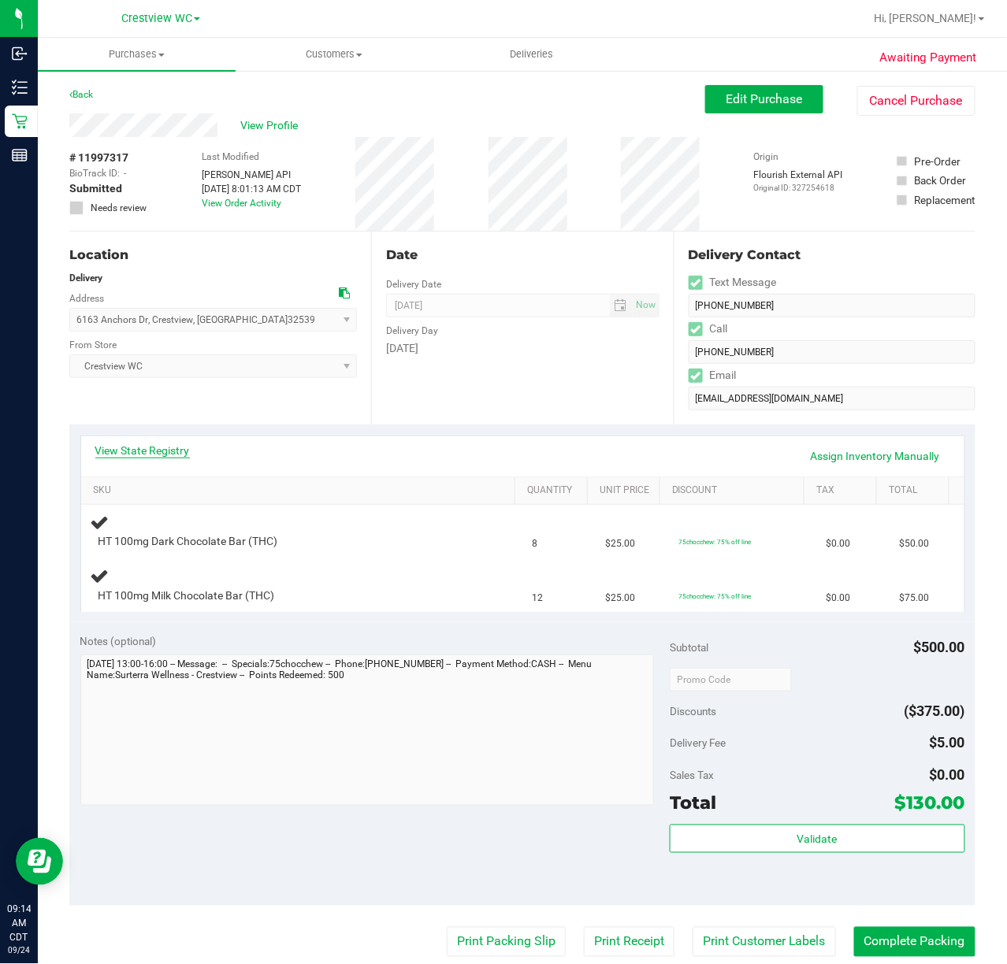
click at [165, 445] on link "View State Registry" at bounding box center [142, 451] width 95 height 16
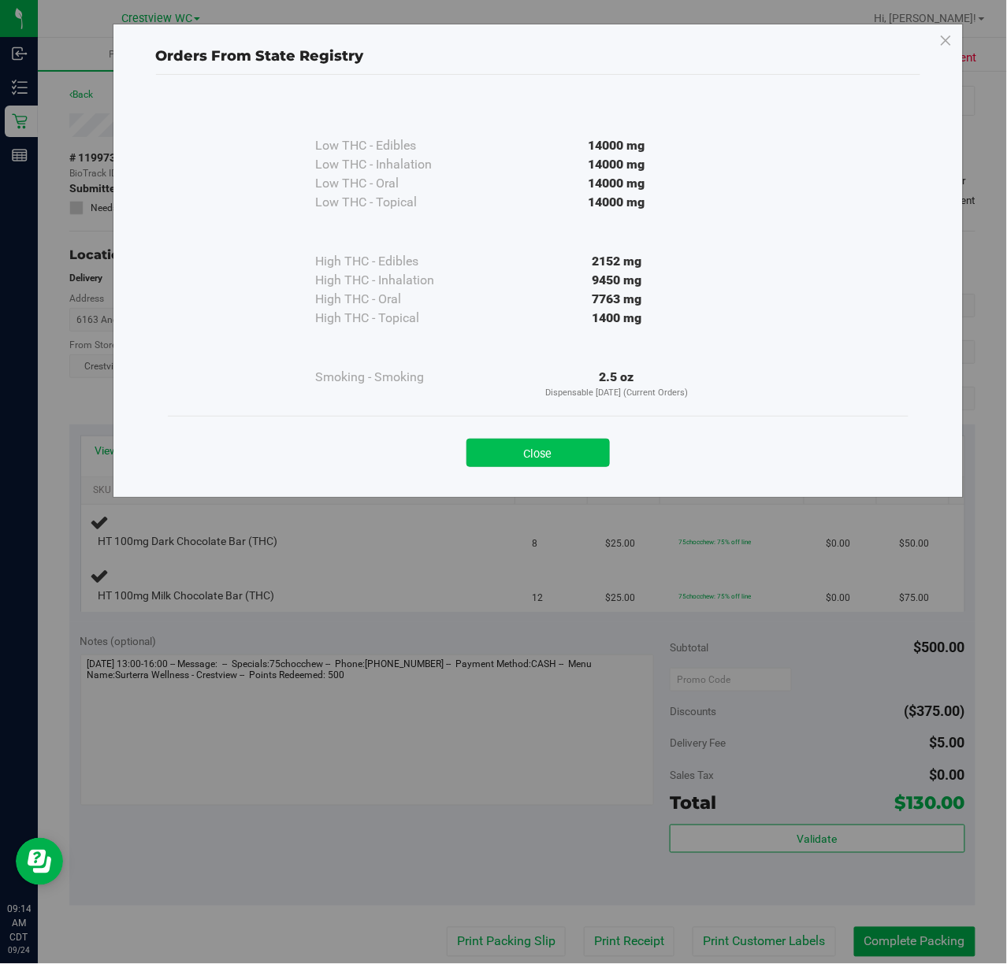
click at [581, 450] on button "Close" at bounding box center [537, 453] width 143 height 28
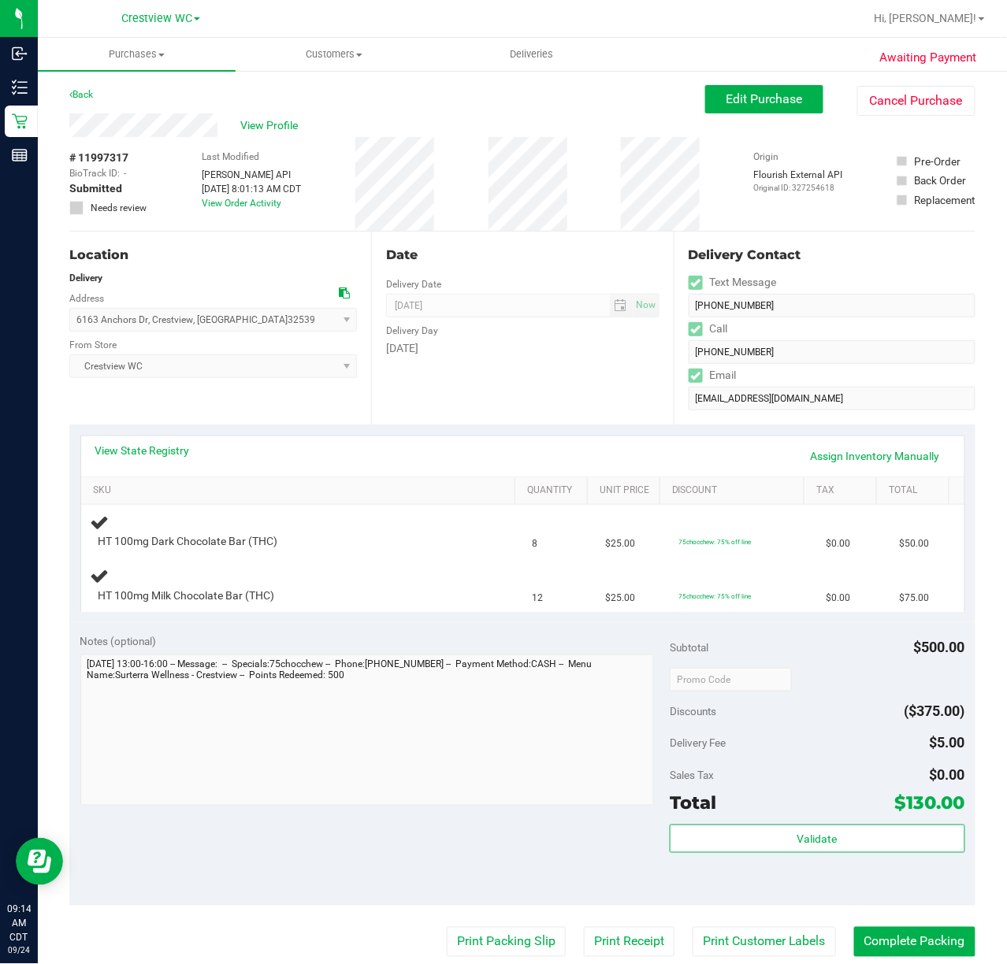
click at [306, 400] on div "Location Delivery Address 6163 Anchors Dr , Crestview , FL 32539 Select address…" at bounding box center [220, 328] width 302 height 193
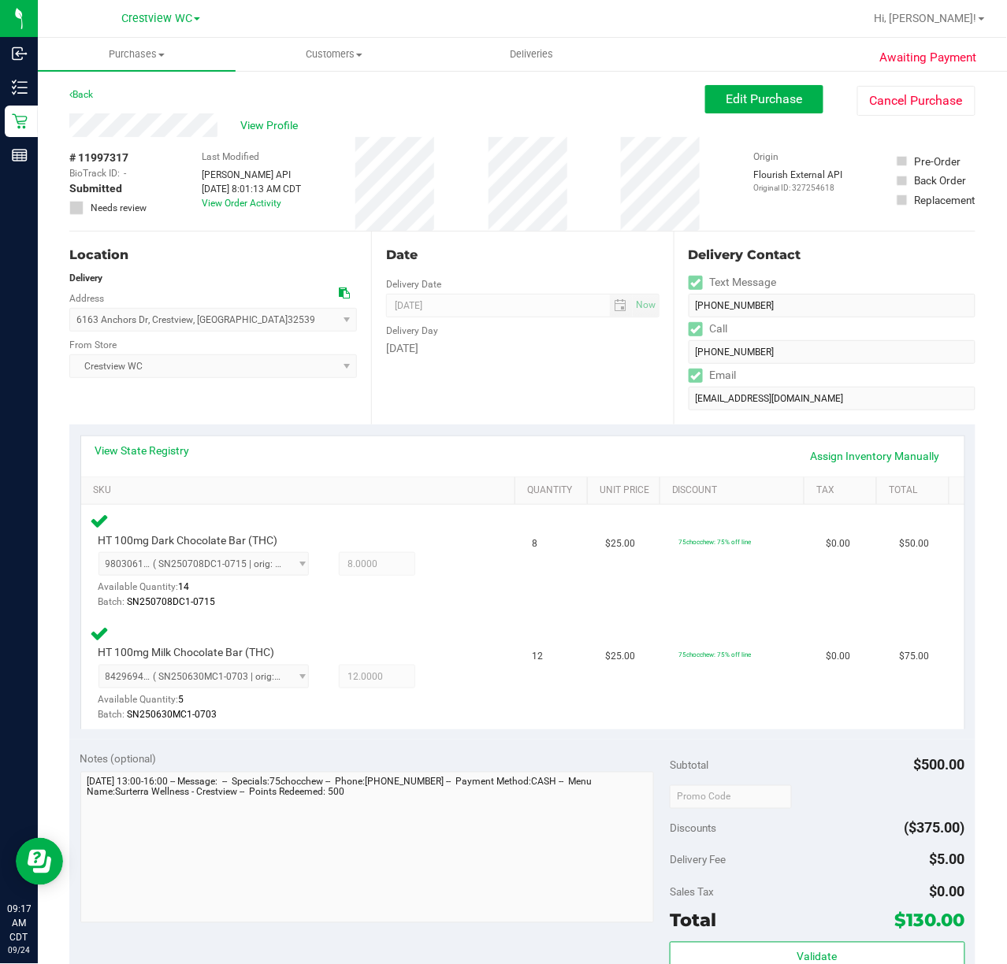
click at [564, 388] on div "Date Delivery Date 09/25/2025 Now 09/25/2025 04:00 PM Now Delivery Day Thursday" at bounding box center [522, 328] width 302 height 193
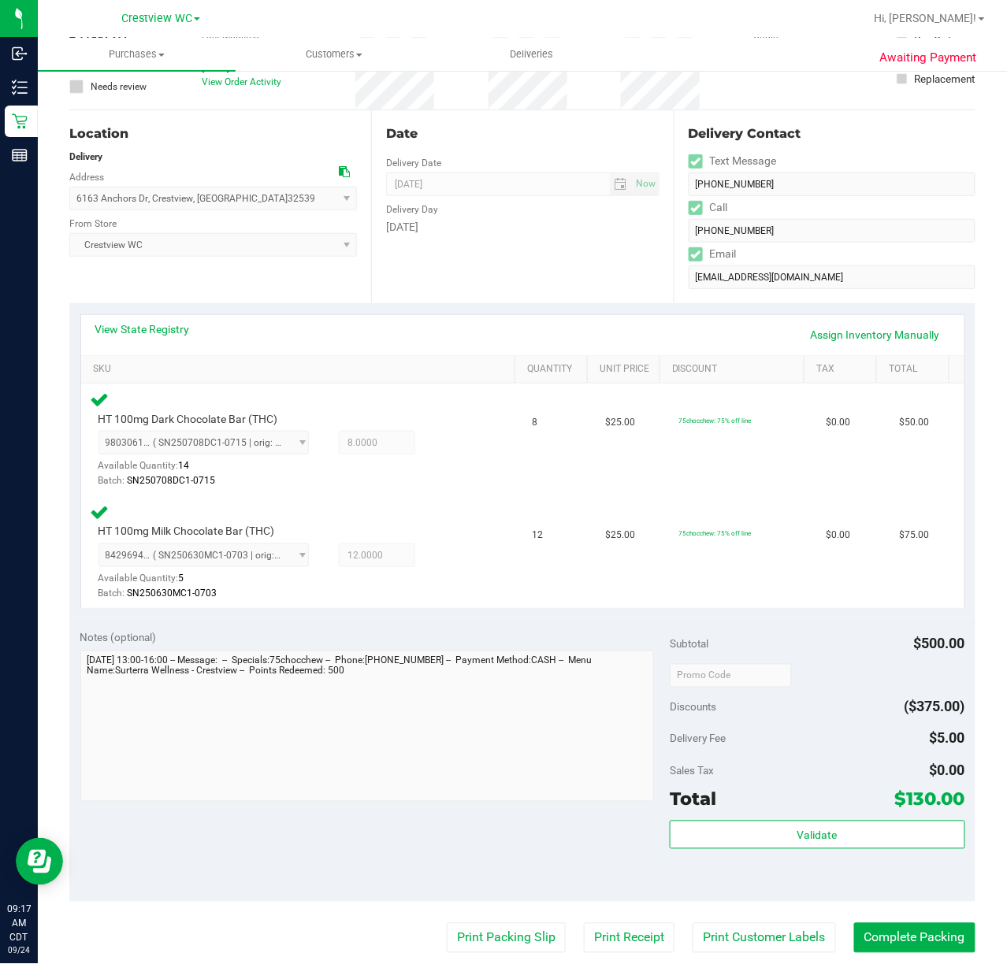
scroll to position [315, 0]
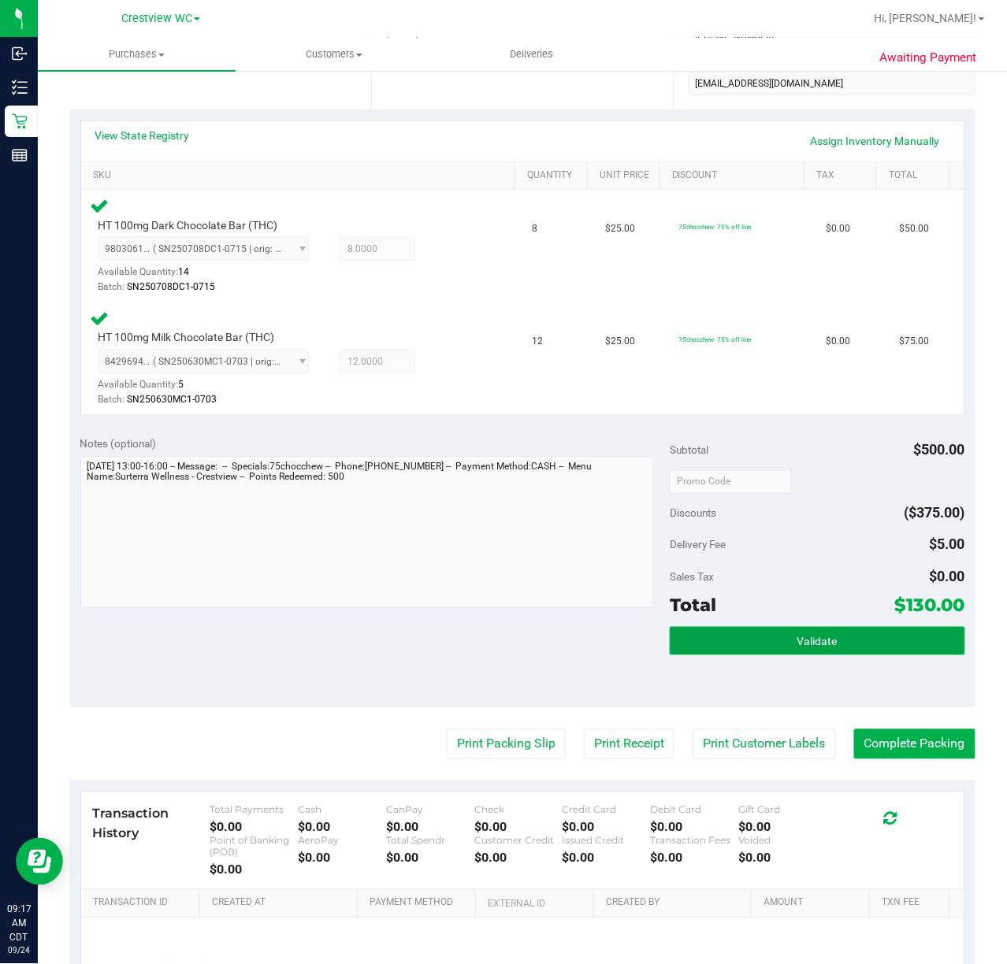
click at [869, 651] on button "Validate" at bounding box center [816, 641] width 295 height 28
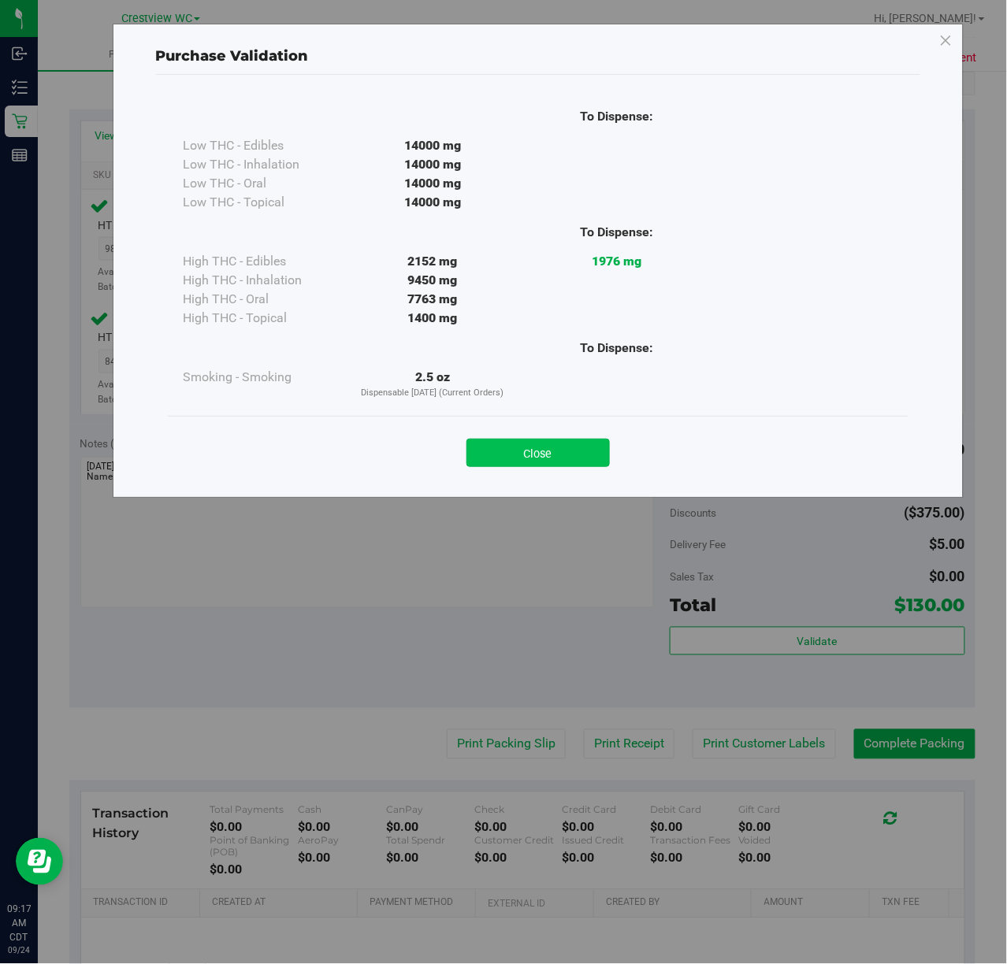
click at [543, 442] on button "Close" at bounding box center [537, 453] width 143 height 28
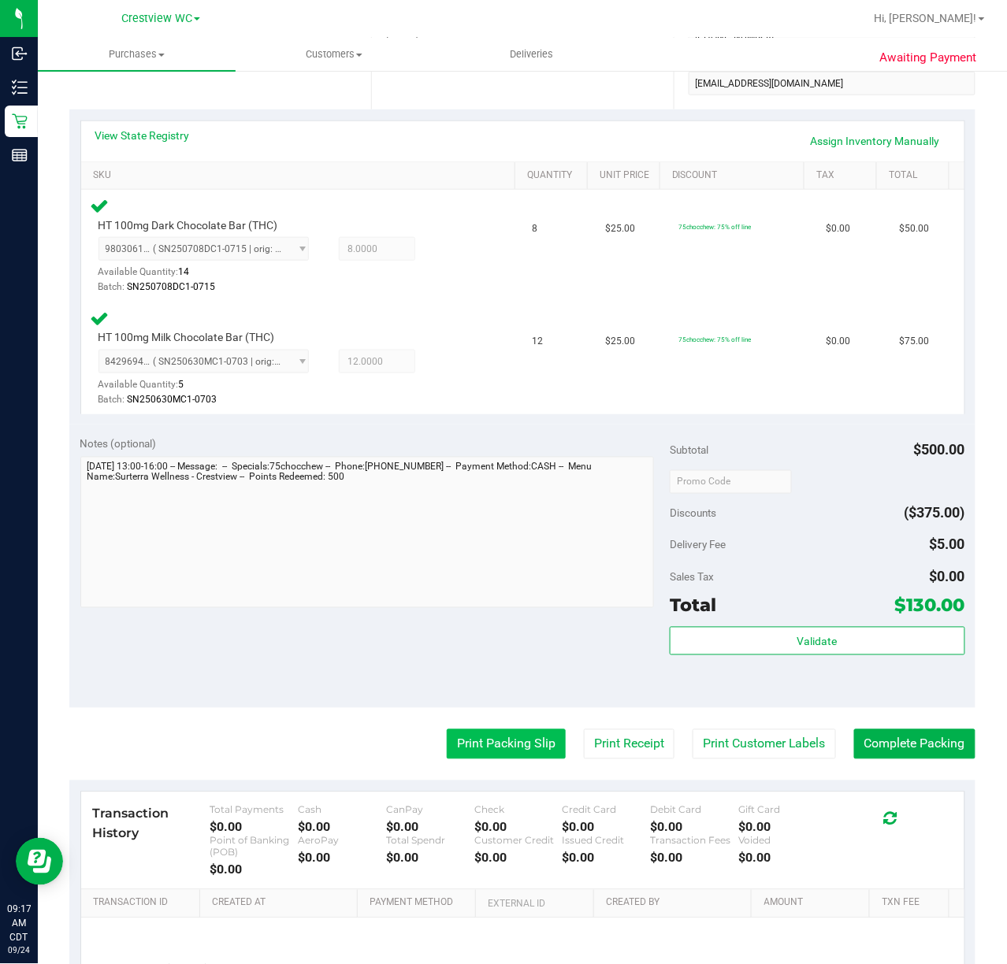
click at [507, 747] on button "Print Packing Slip" at bounding box center [506, 744] width 119 height 30
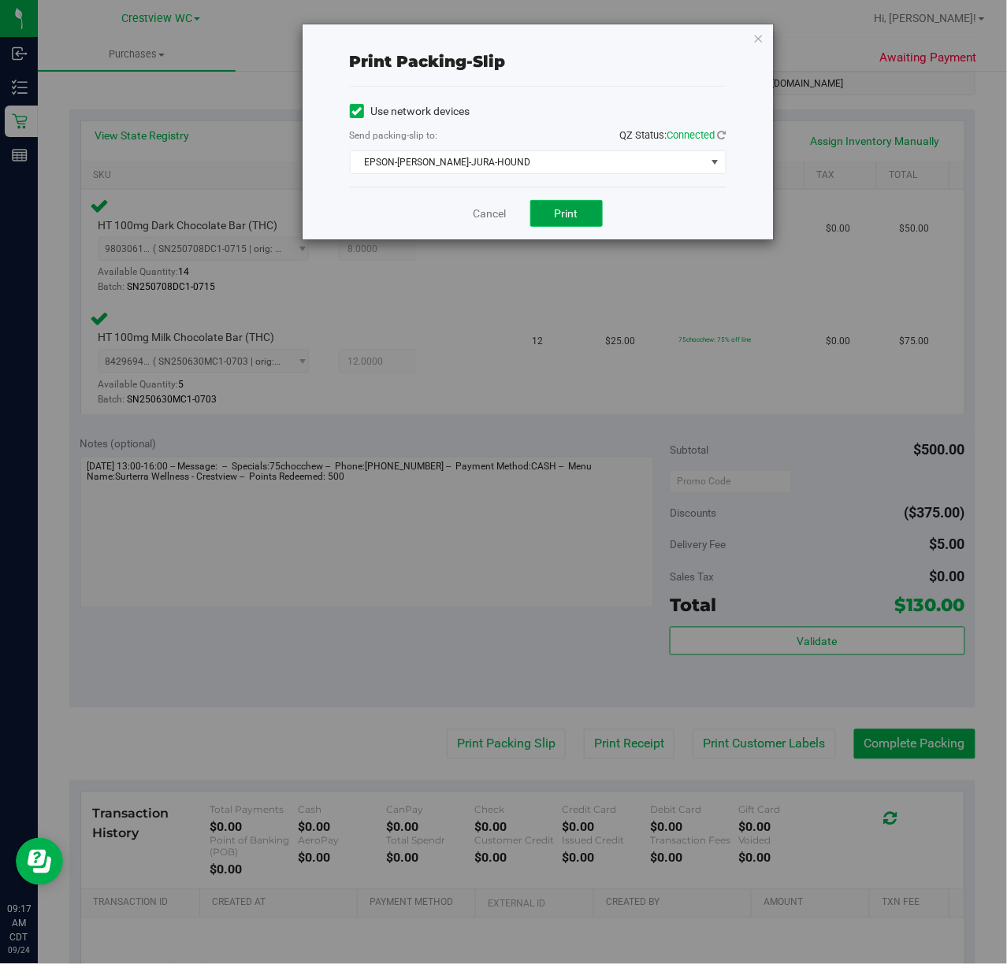
click at [567, 217] on span "Print" at bounding box center [566, 213] width 24 height 13
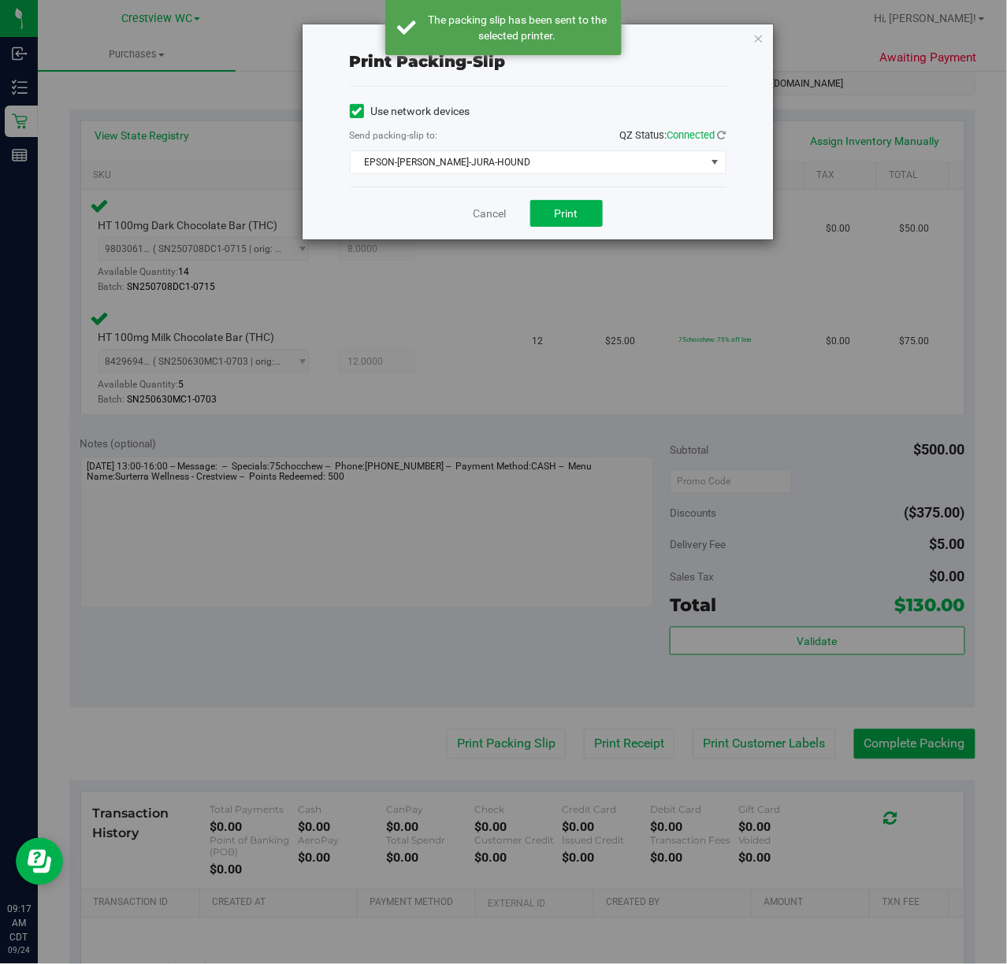
click at [760, 39] on icon "button" at bounding box center [758, 37] width 11 height 19
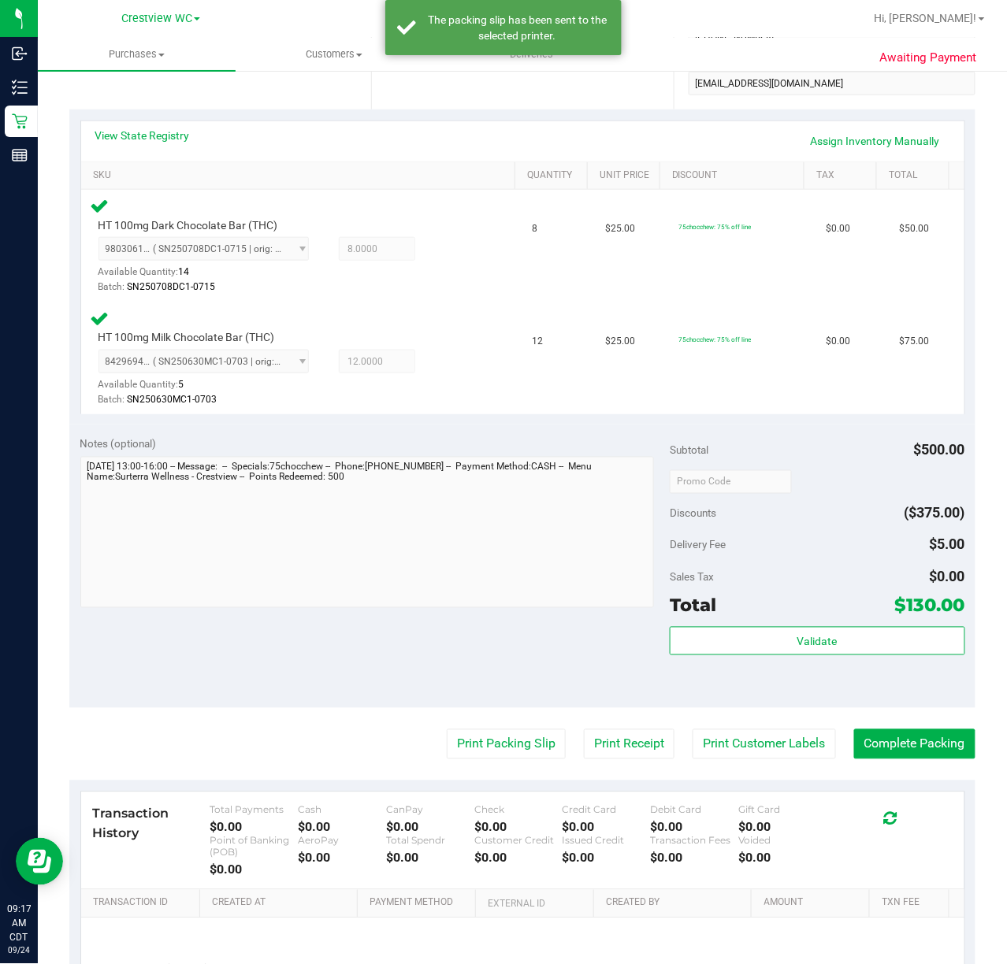
scroll to position [0, 0]
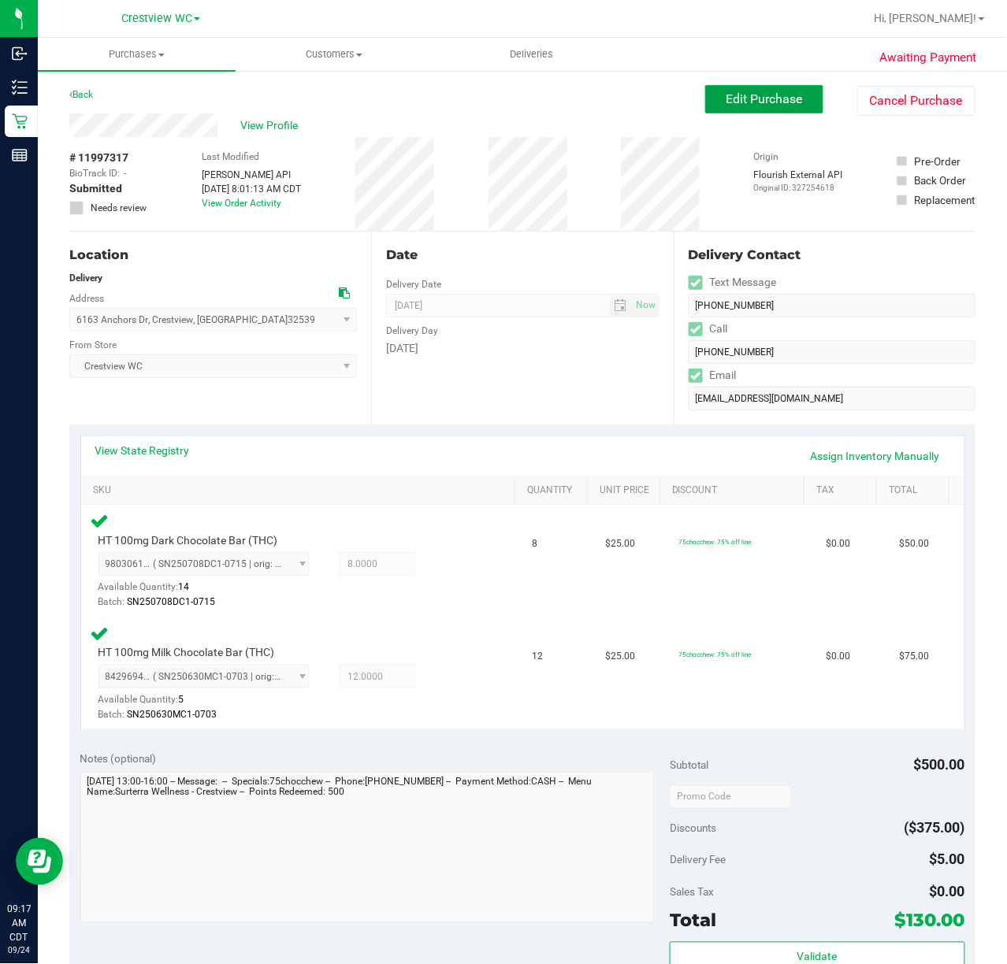
click at [780, 102] on span "Edit Purchase" at bounding box center [764, 98] width 76 height 15
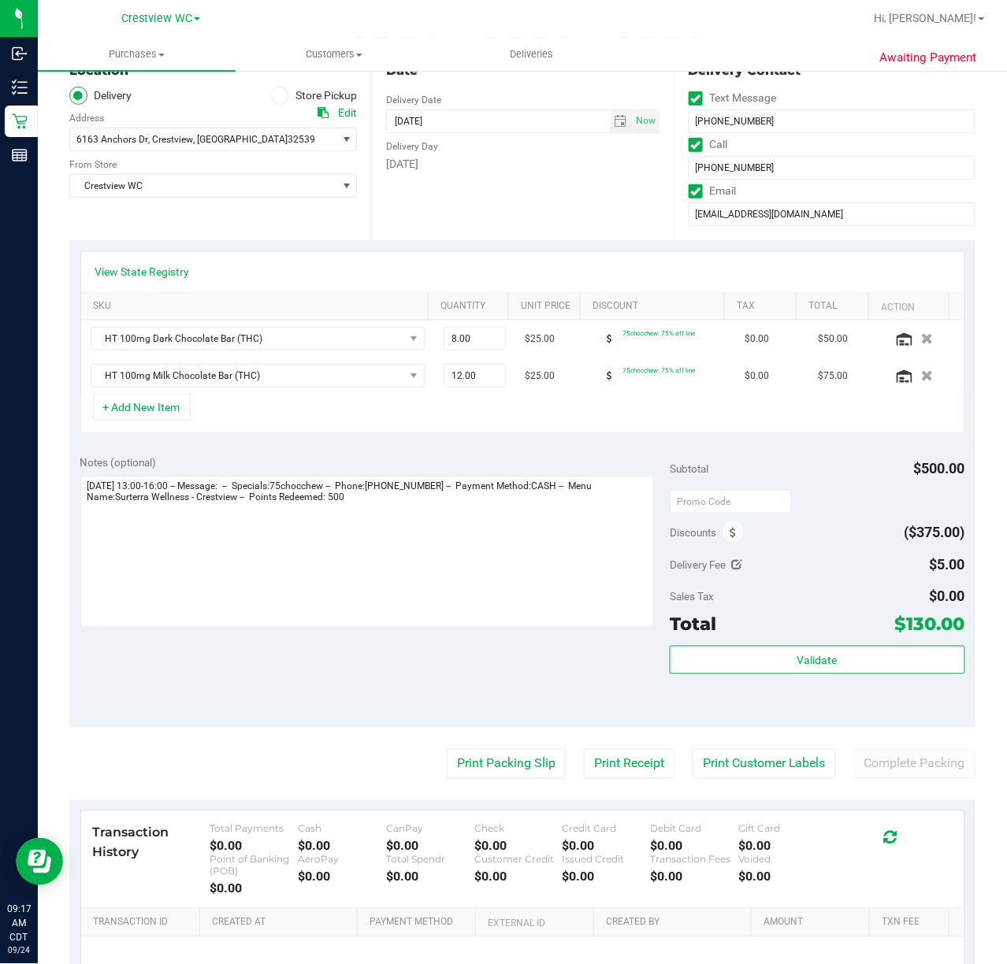
scroll to position [315, 0]
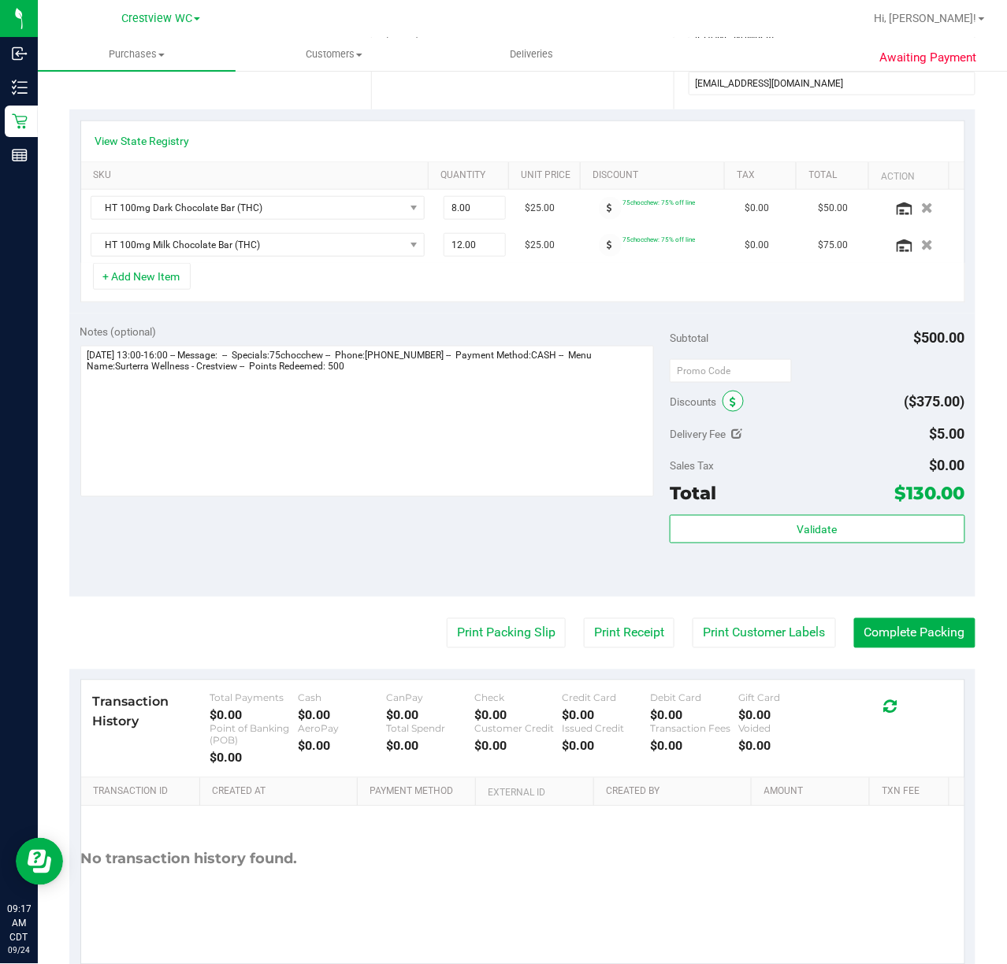
click at [725, 411] on span at bounding box center [732, 401] width 21 height 21
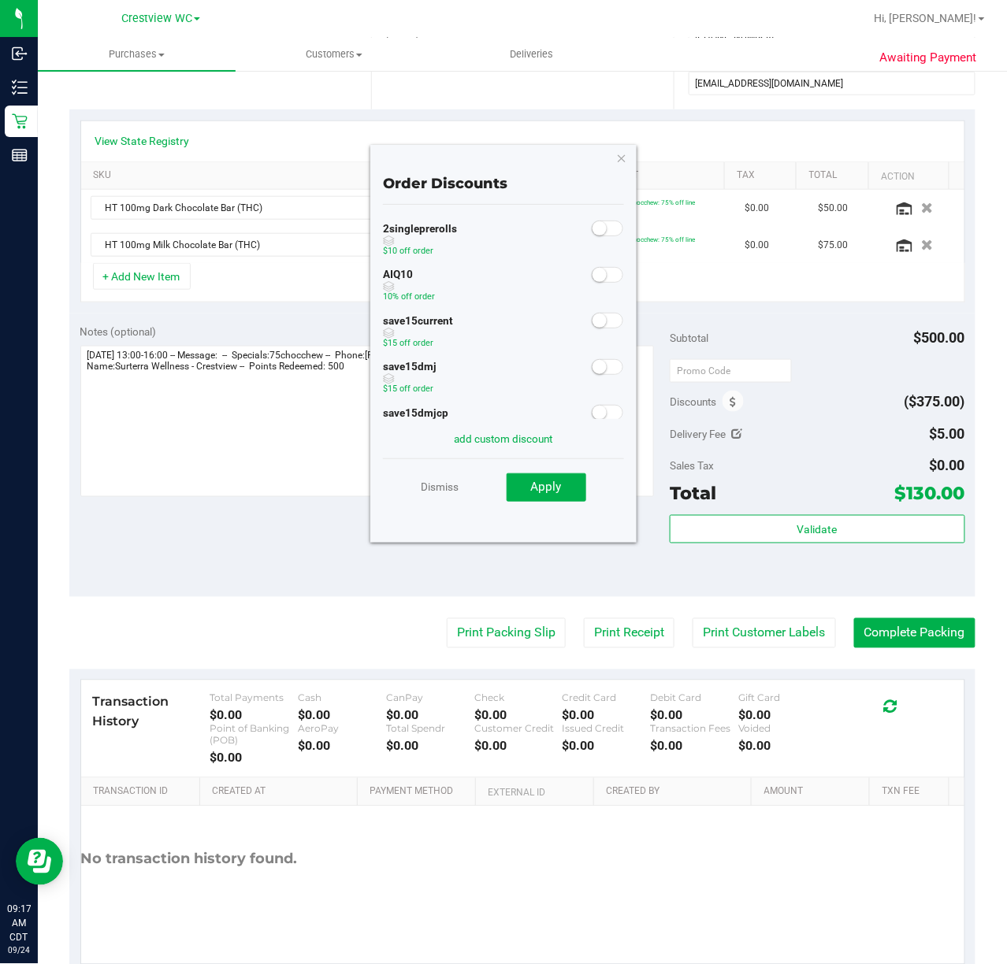
click at [593, 271] on span at bounding box center [607, 275] width 32 height 16
click at [558, 488] on span "Apply" at bounding box center [546, 487] width 31 height 14
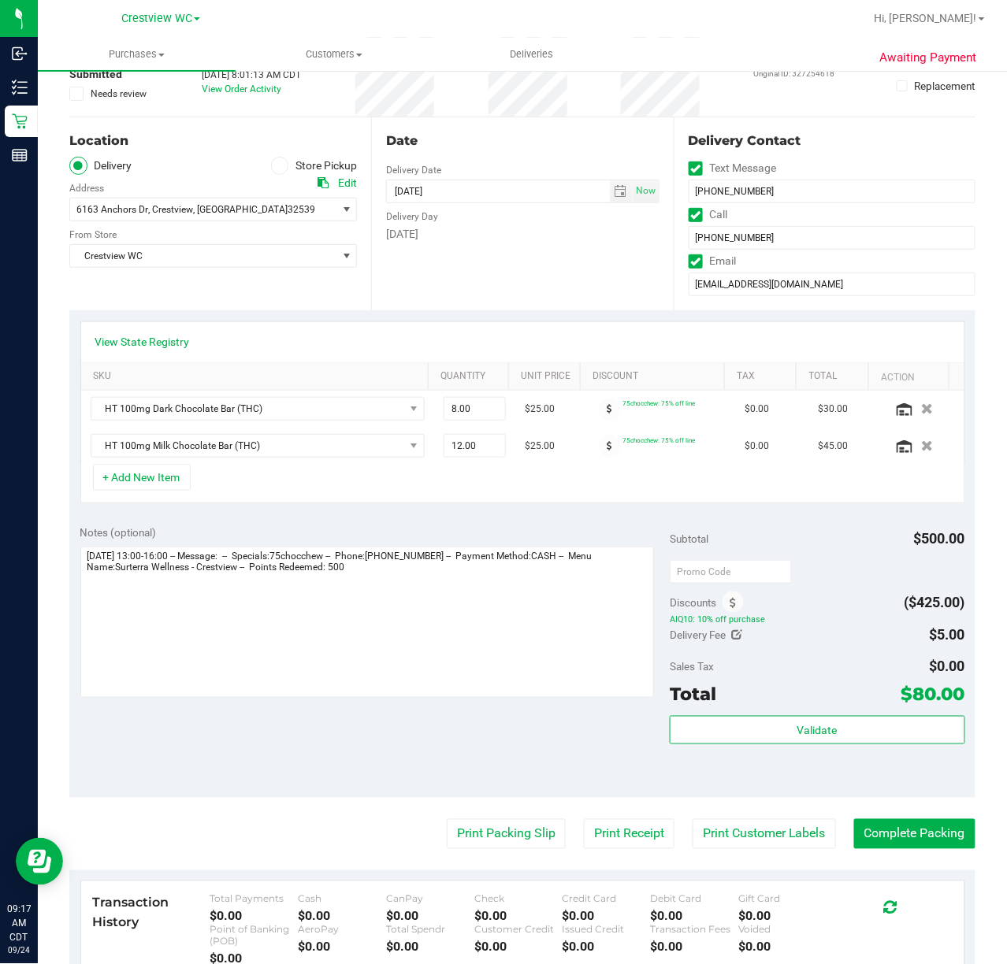
scroll to position [0, 0]
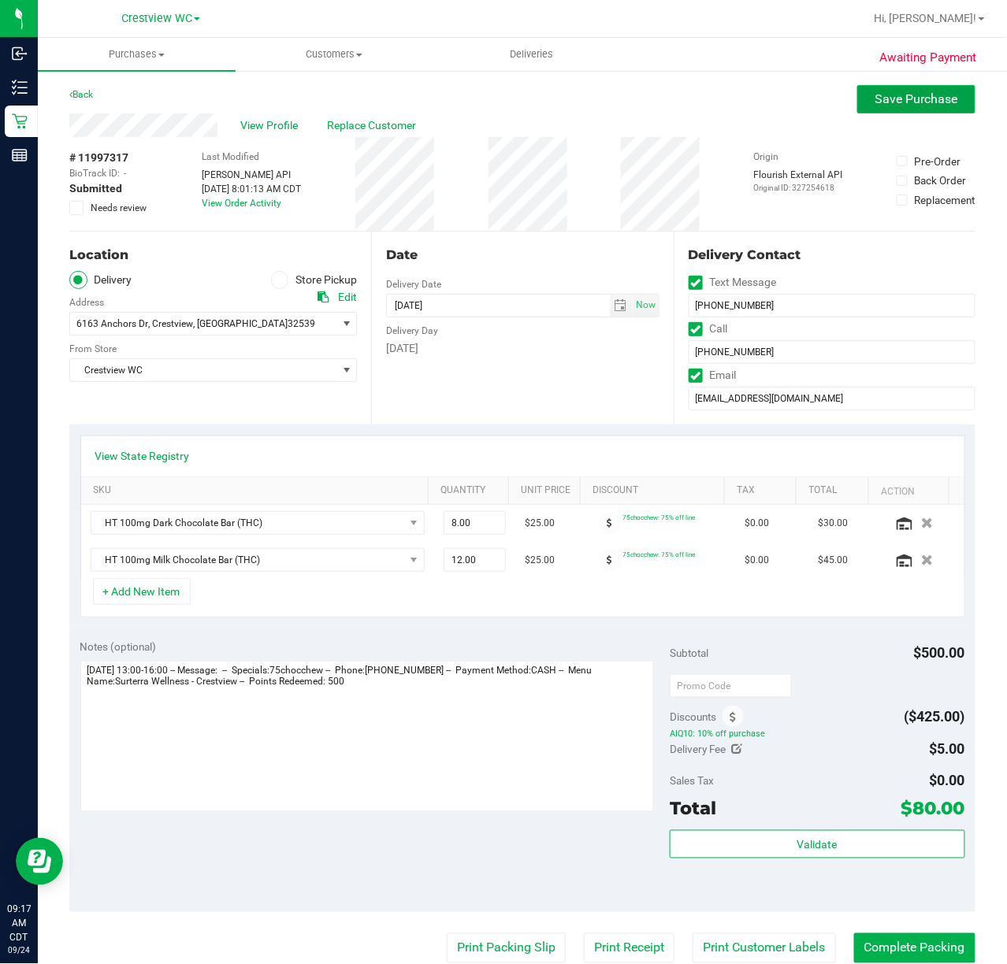
click at [857, 105] on button "Save Purchase" at bounding box center [916, 99] width 118 height 28
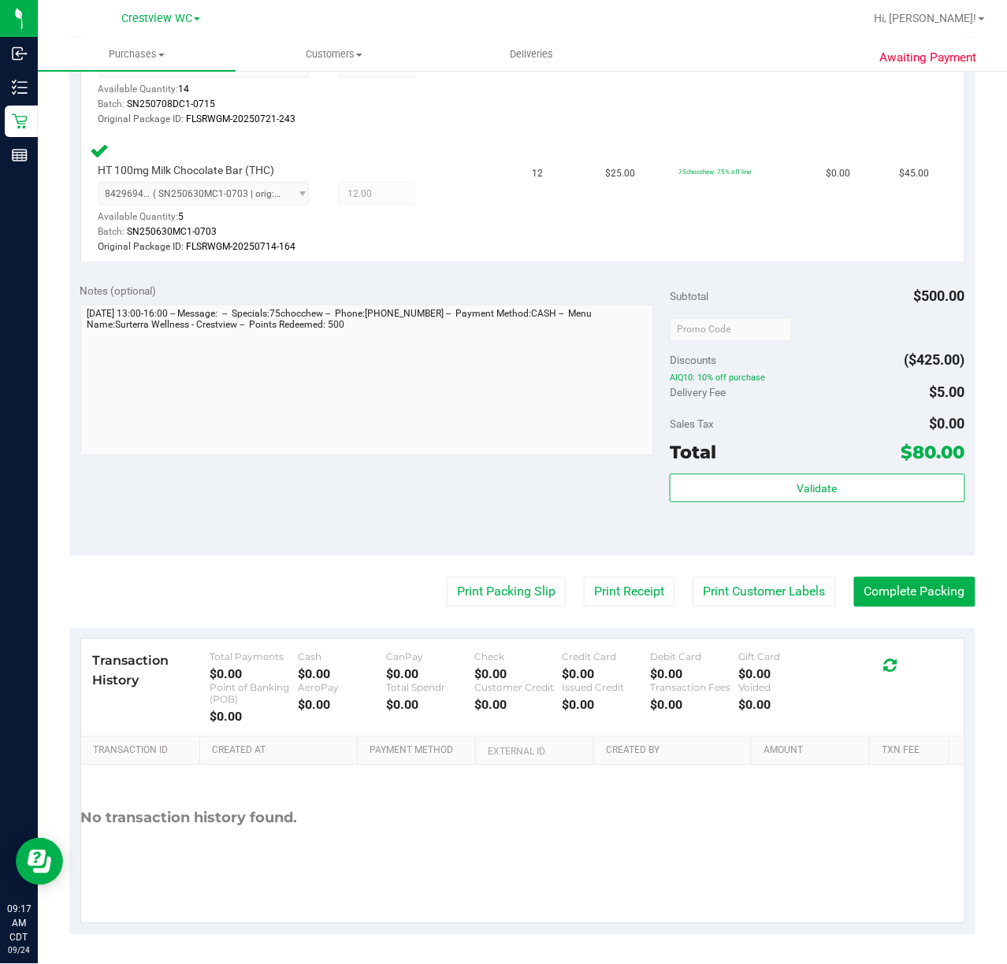
scroll to position [501, 0]
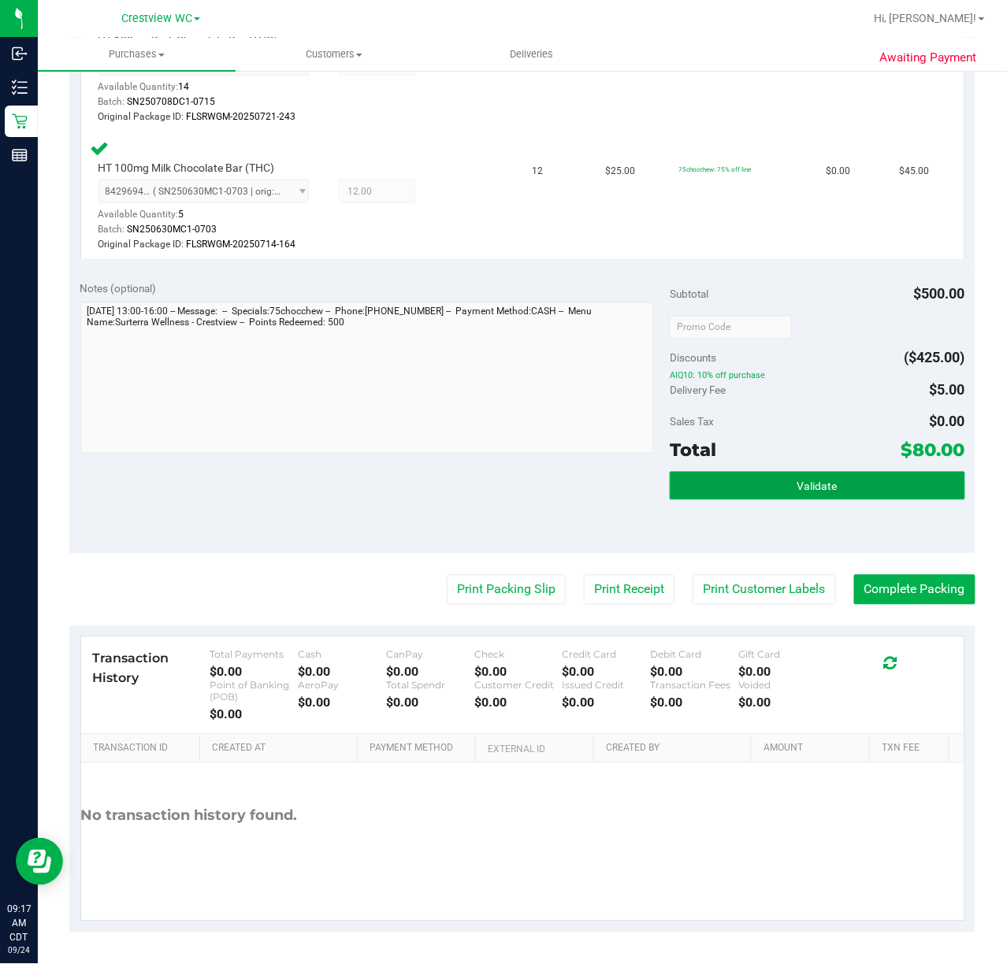
click at [848, 480] on button "Validate" at bounding box center [816, 486] width 295 height 28
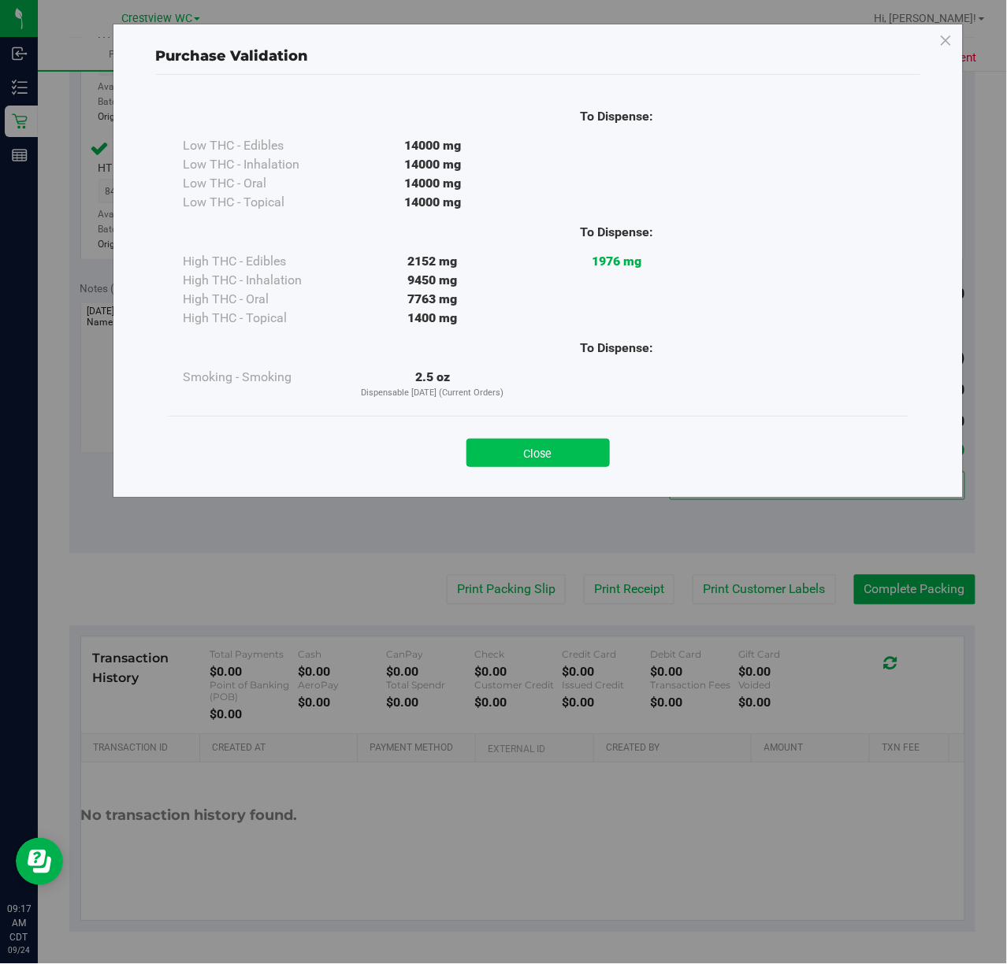
click at [575, 449] on button "Close" at bounding box center [537, 453] width 143 height 28
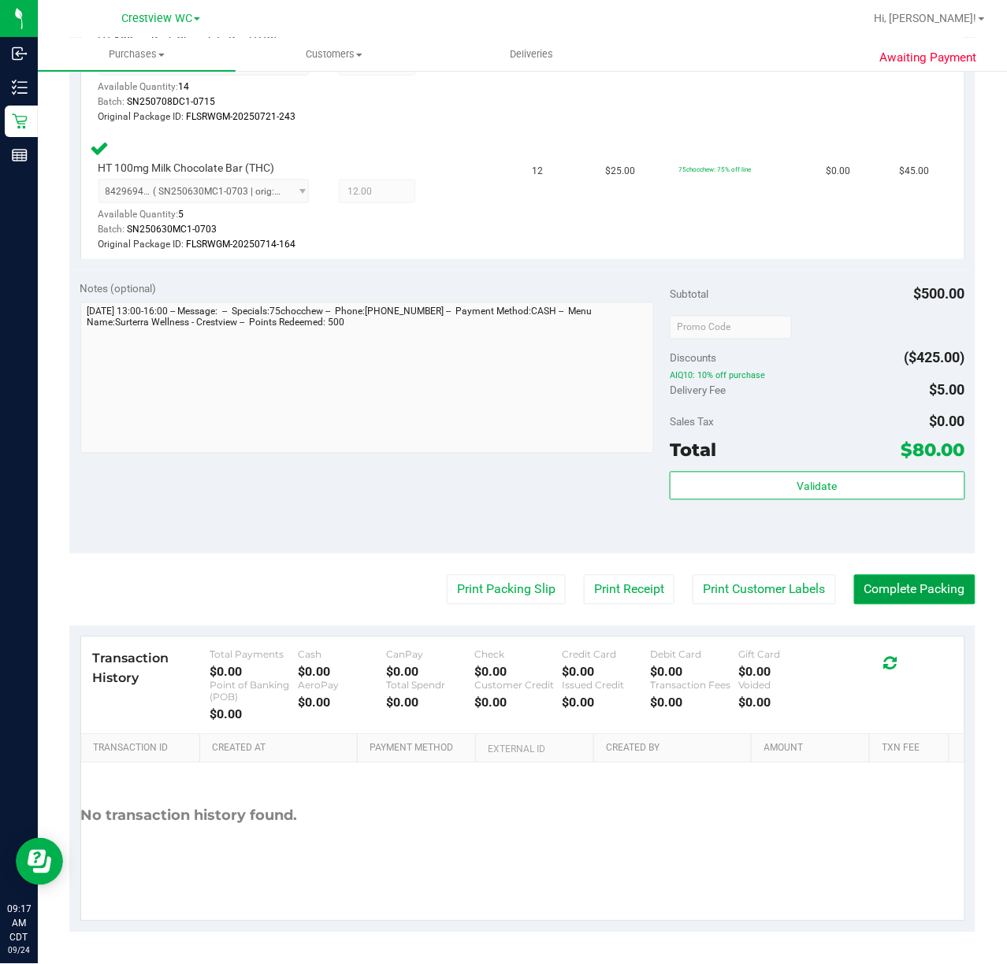
click at [944, 588] on button "Complete Packing" at bounding box center [914, 590] width 121 height 30
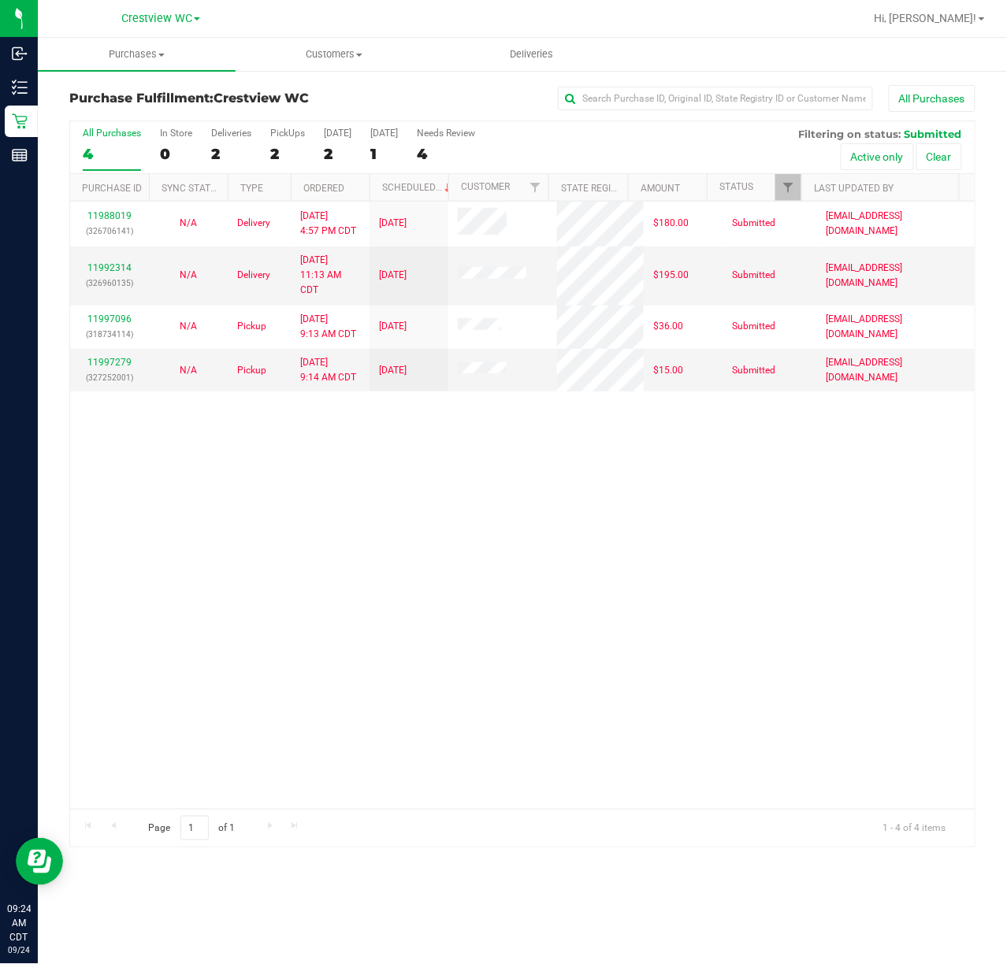
click at [350, 567] on div "11988019 (326706141) N/A Delivery 9/22/2025 4:57 PM CDT 9/26/2025 $180.00 Submi…" at bounding box center [522, 505] width 904 height 607
click at [303, 133] on div "PickUps" at bounding box center [287, 133] width 35 height 11
click at [0, 0] on input "PickUps 2" at bounding box center [0, 0] width 0 height 0
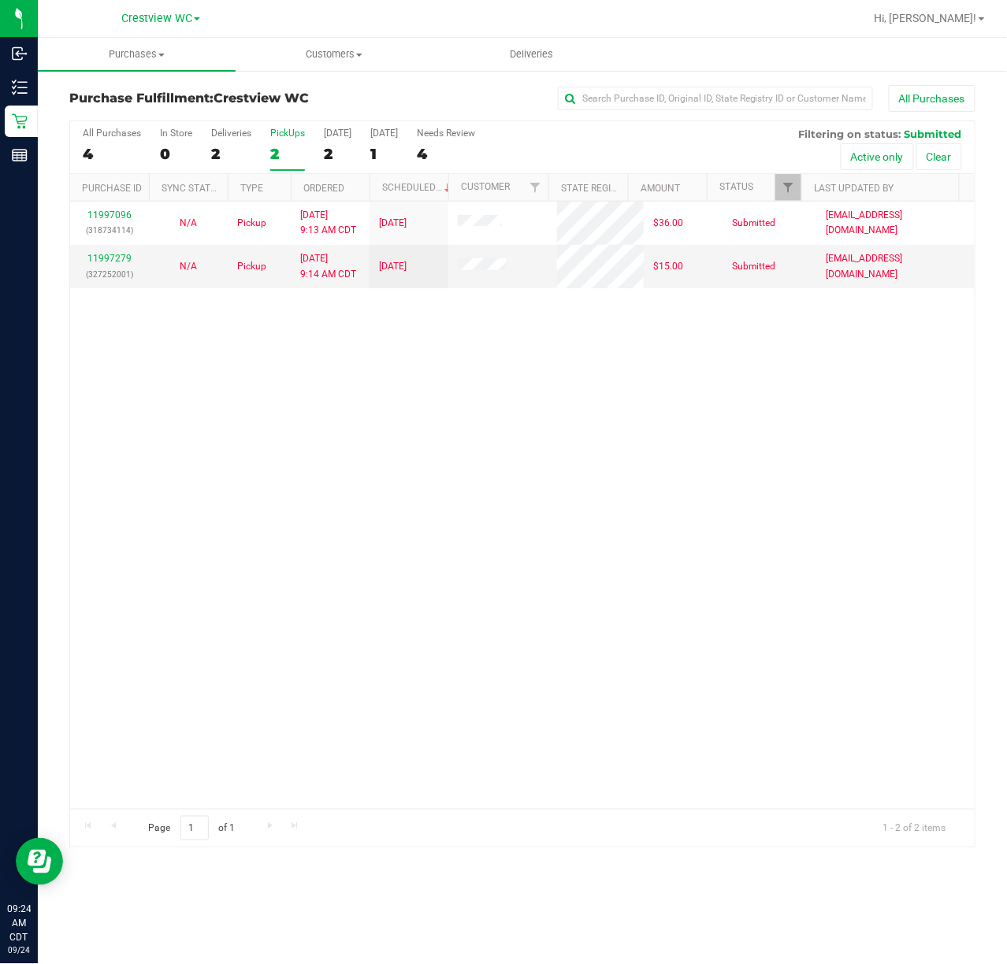
click at [290, 127] on div "All Purchases 4 In Store 0 Deliveries 2 PickUps 2 Today 2 Tomorrow 1 Needs Revi…" at bounding box center [522, 127] width 904 height 13
click at [294, 132] on div "PickUps" at bounding box center [287, 133] width 35 height 11
click at [0, 0] on input "PickUps 2" at bounding box center [0, 0] width 0 height 0
click at [294, 133] on div "PickUps" at bounding box center [287, 133] width 35 height 11
click at [0, 0] on input "PickUps 2" at bounding box center [0, 0] width 0 height 0
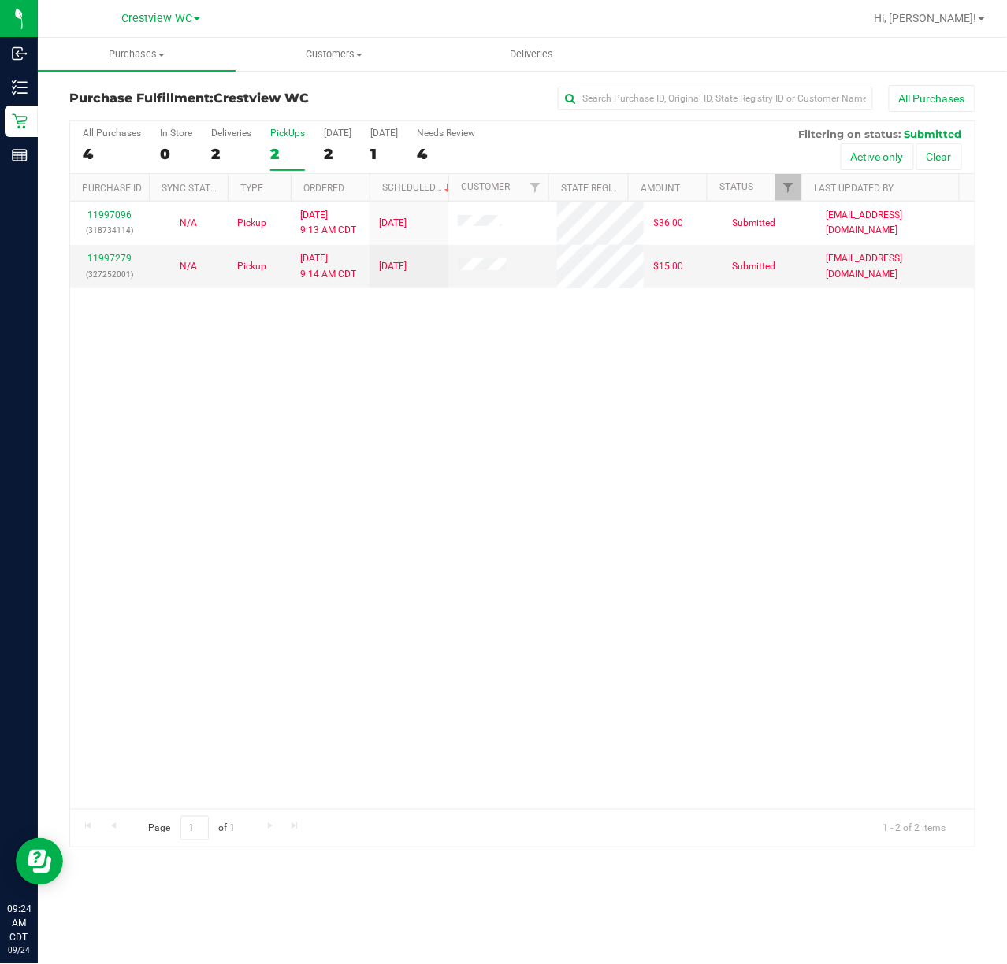
click at [294, 133] on div "PickUps" at bounding box center [287, 133] width 35 height 11
click at [0, 0] on input "PickUps 2" at bounding box center [0, 0] width 0 height 0
click at [491, 438] on div "11997096 (318734114) N/A Pickup 9/24/2025 9:13 AM CDT 9/24/2025 $36.00 Submitte…" at bounding box center [522, 505] width 904 height 607
click at [300, 129] on div "PickUps" at bounding box center [287, 133] width 35 height 11
click at [0, 0] on input "PickUps 2" at bounding box center [0, 0] width 0 height 0
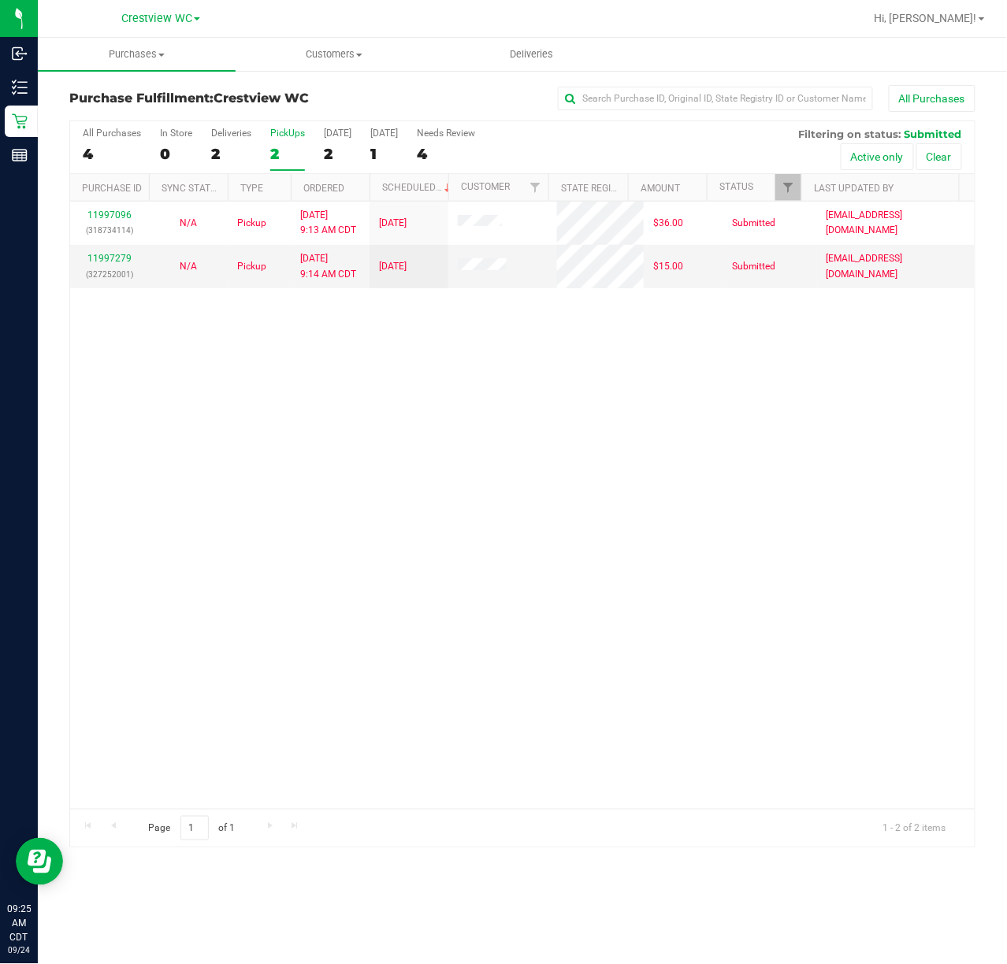
click at [296, 129] on div "PickUps" at bounding box center [287, 133] width 35 height 11
click at [785, 189] on span "Filter" at bounding box center [787, 187] width 13 height 13
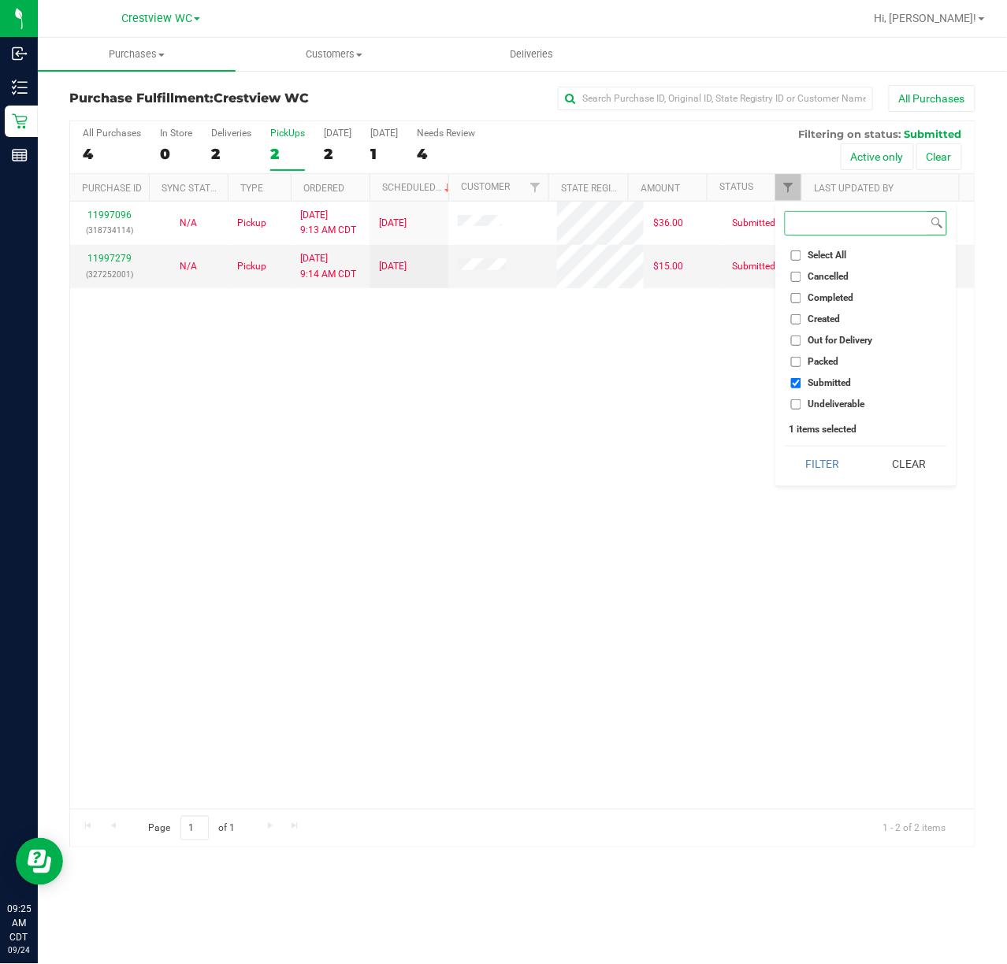
click at [784, 447] on button "Filter" at bounding box center [822, 464] width 76 height 35
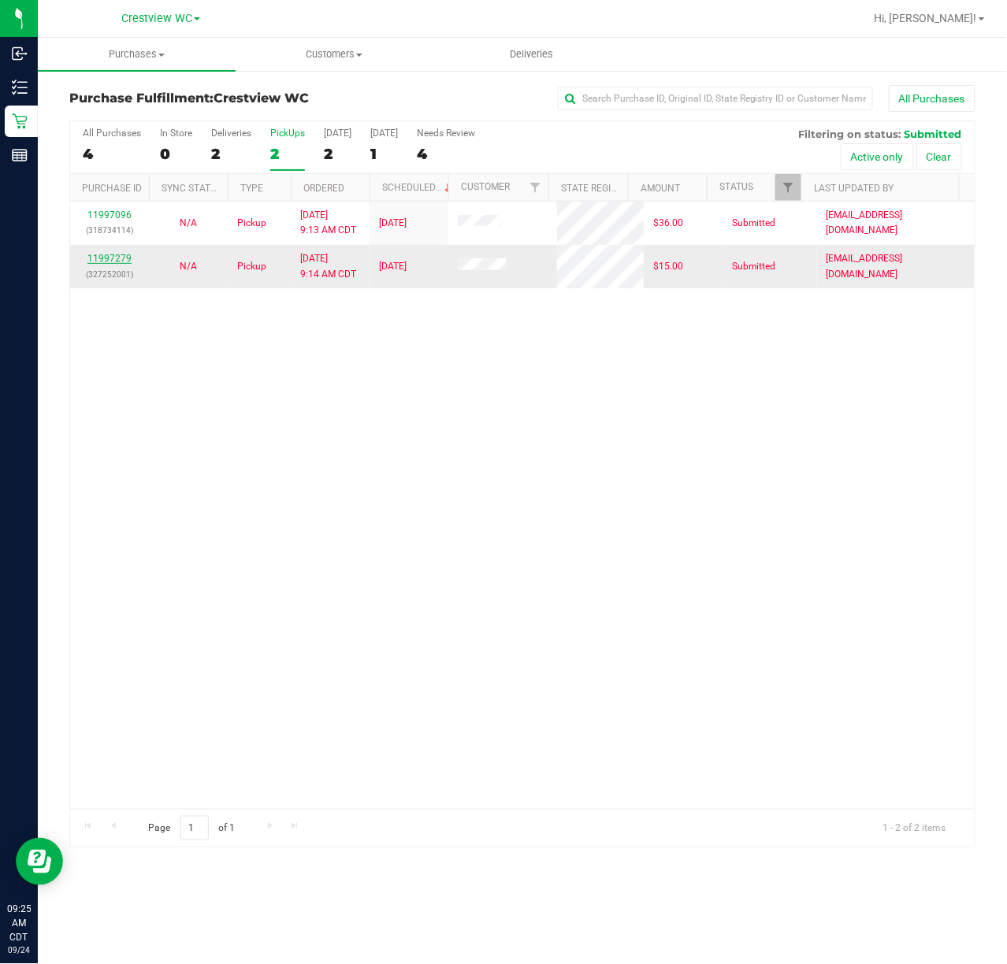
click at [114, 259] on link "11997279" at bounding box center [109, 258] width 44 height 11
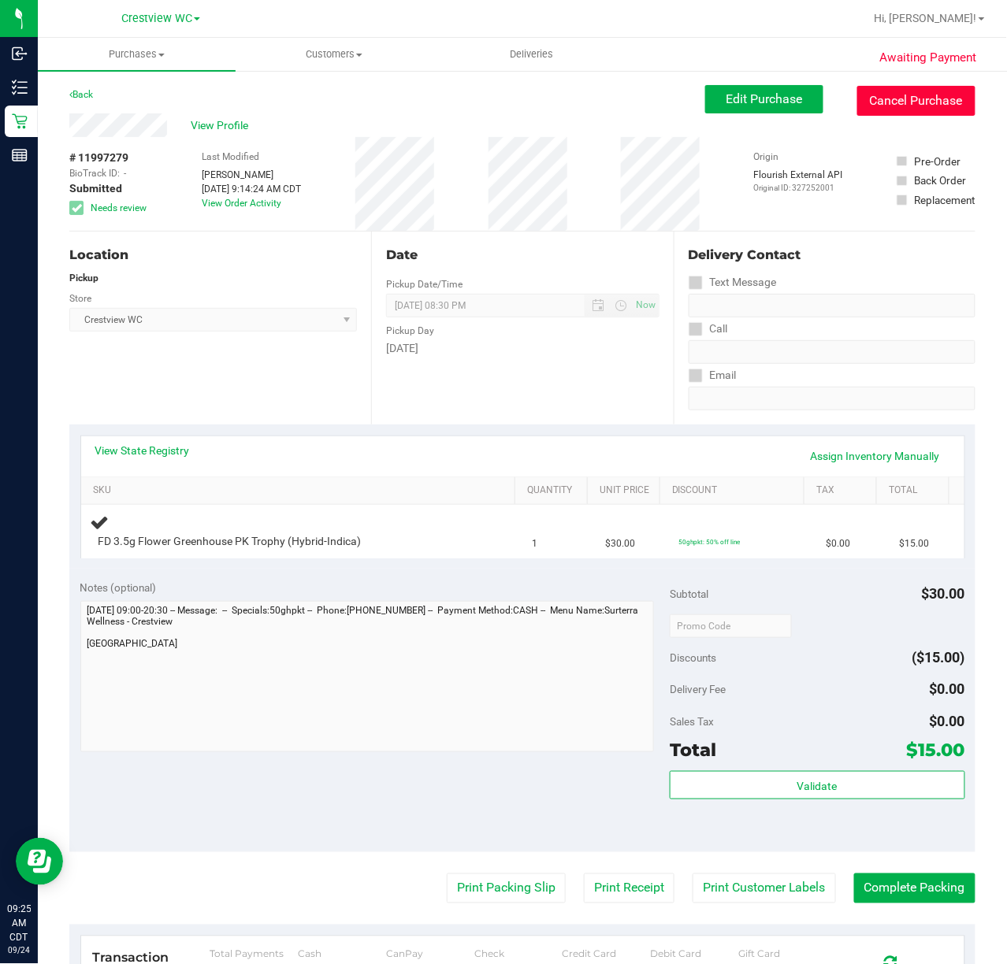
click at [910, 109] on button "Cancel Purchase" at bounding box center [916, 101] width 118 height 30
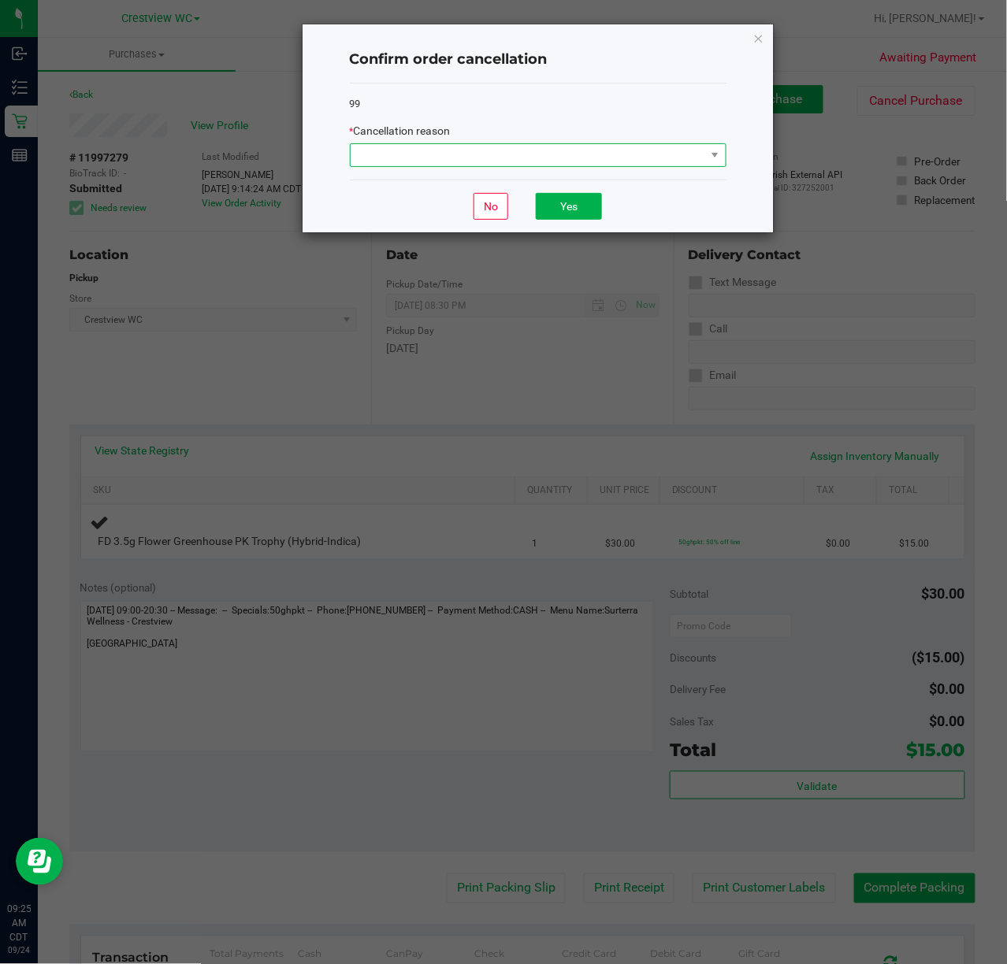
click at [637, 159] on span at bounding box center [527, 155] width 355 height 22
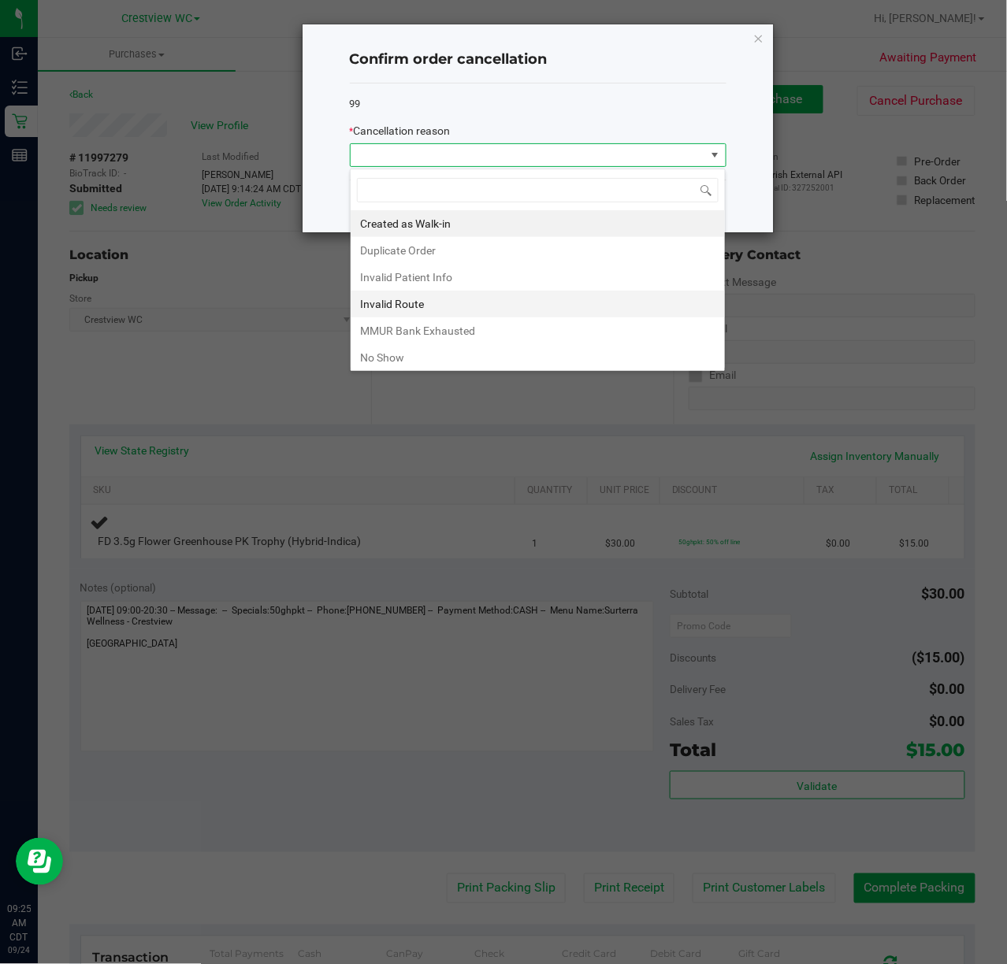
scroll to position [88, 0]
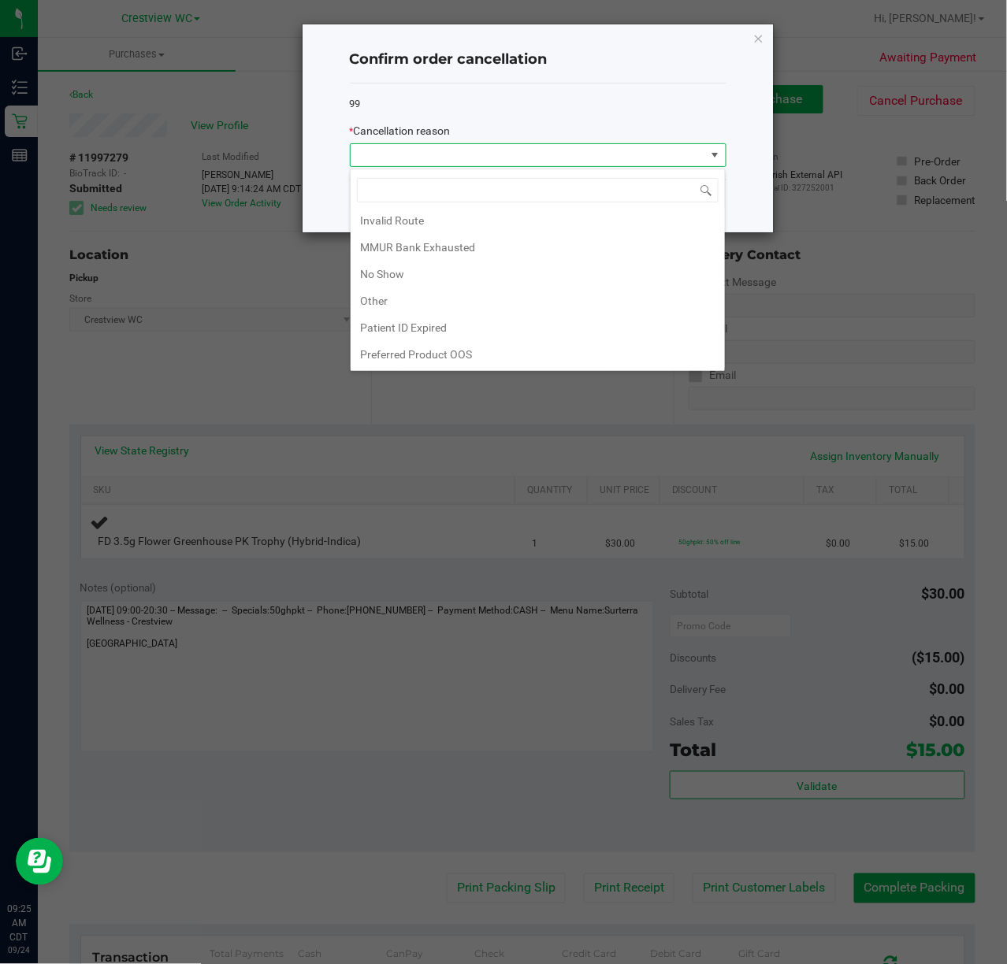
click at [461, 356] on li "Preferred Product OOS" at bounding box center [537, 354] width 374 height 27
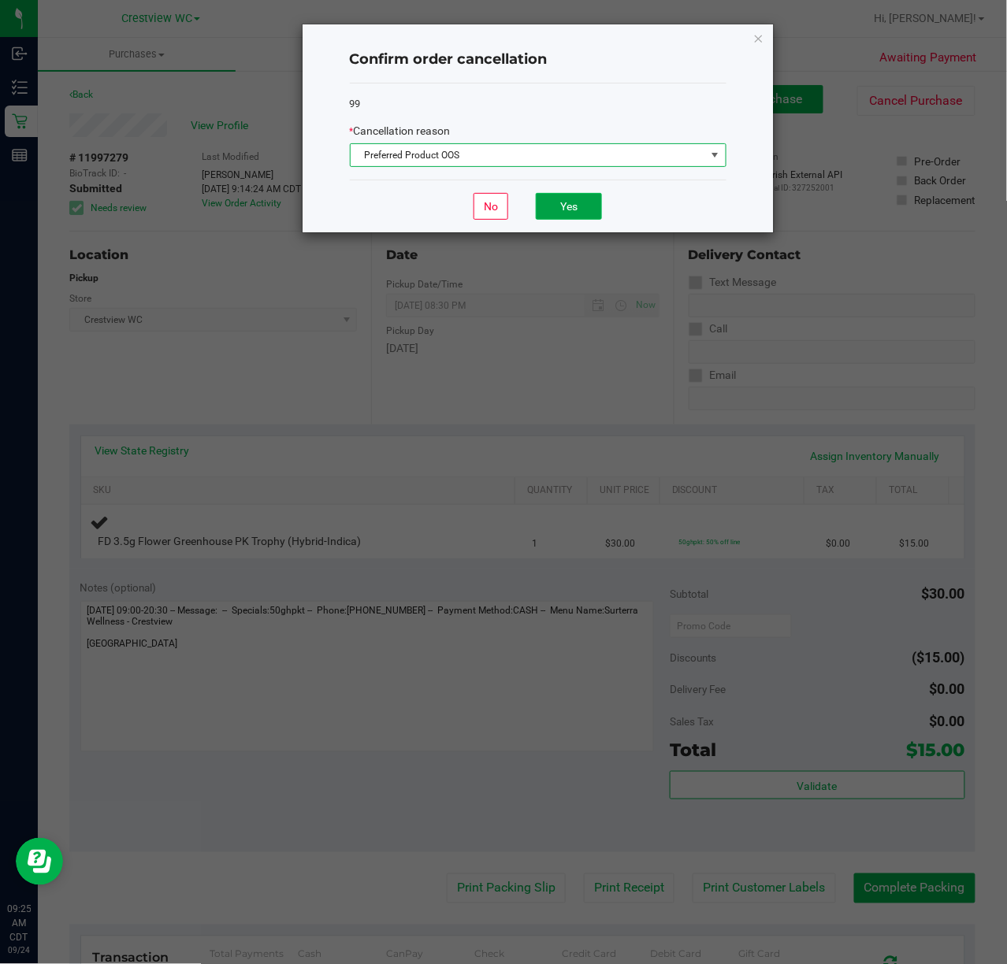
click at [599, 212] on button "Yes" at bounding box center [569, 206] width 66 height 27
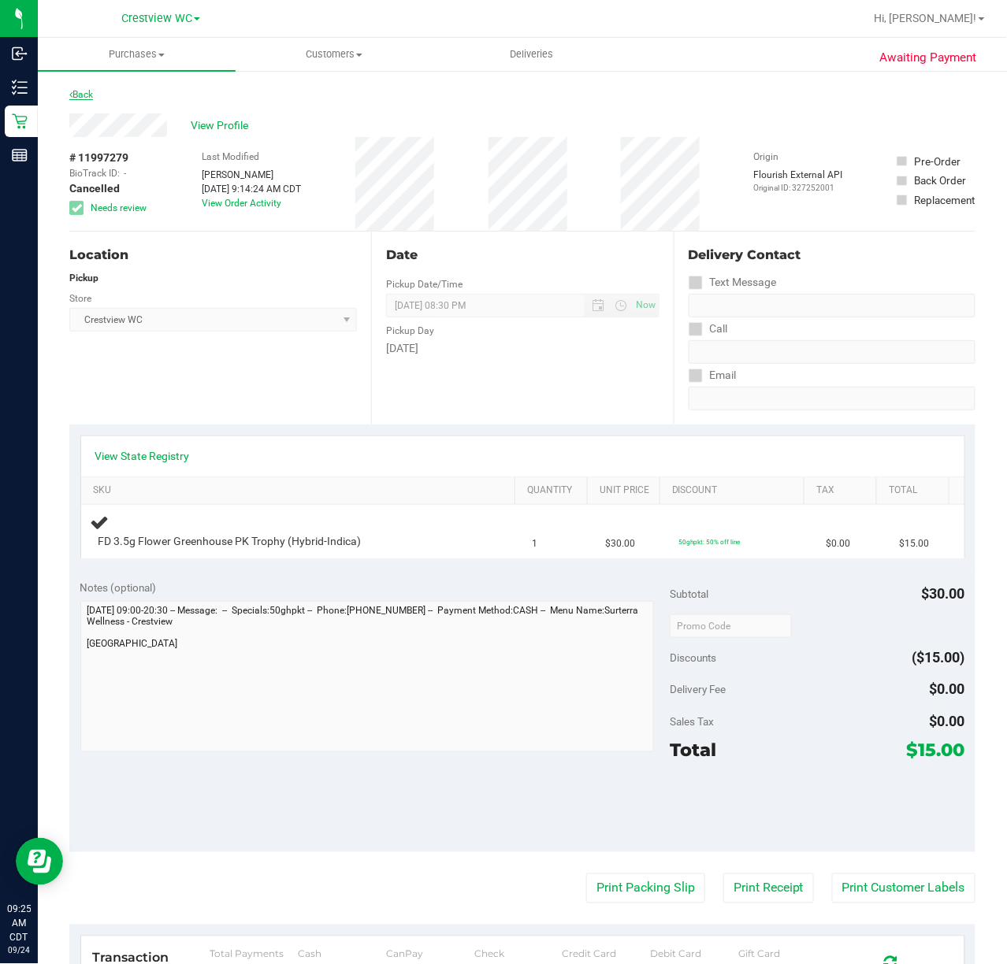
click at [80, 92] on link "Back" at bounding box center [81, 94] width 24 height 11
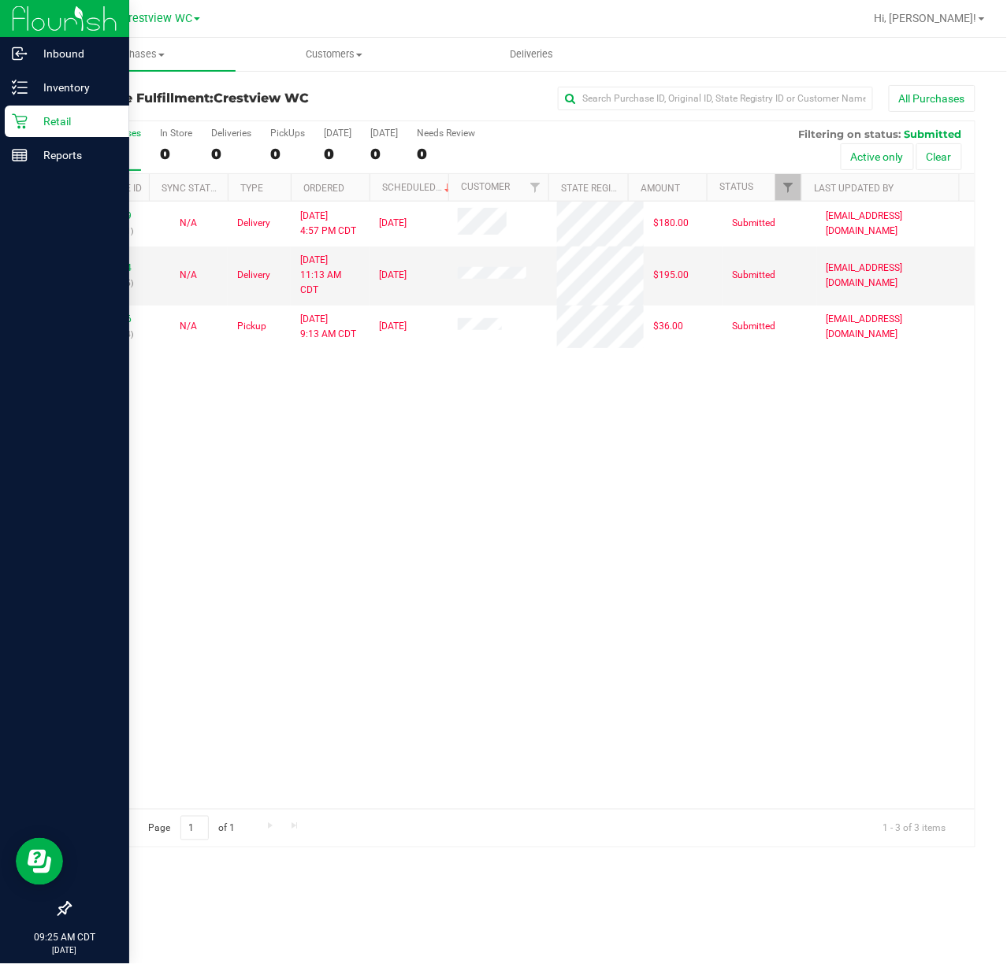
click at [60, 113] on p "Retail" at bounding box center [75, 121] width 95 height 19
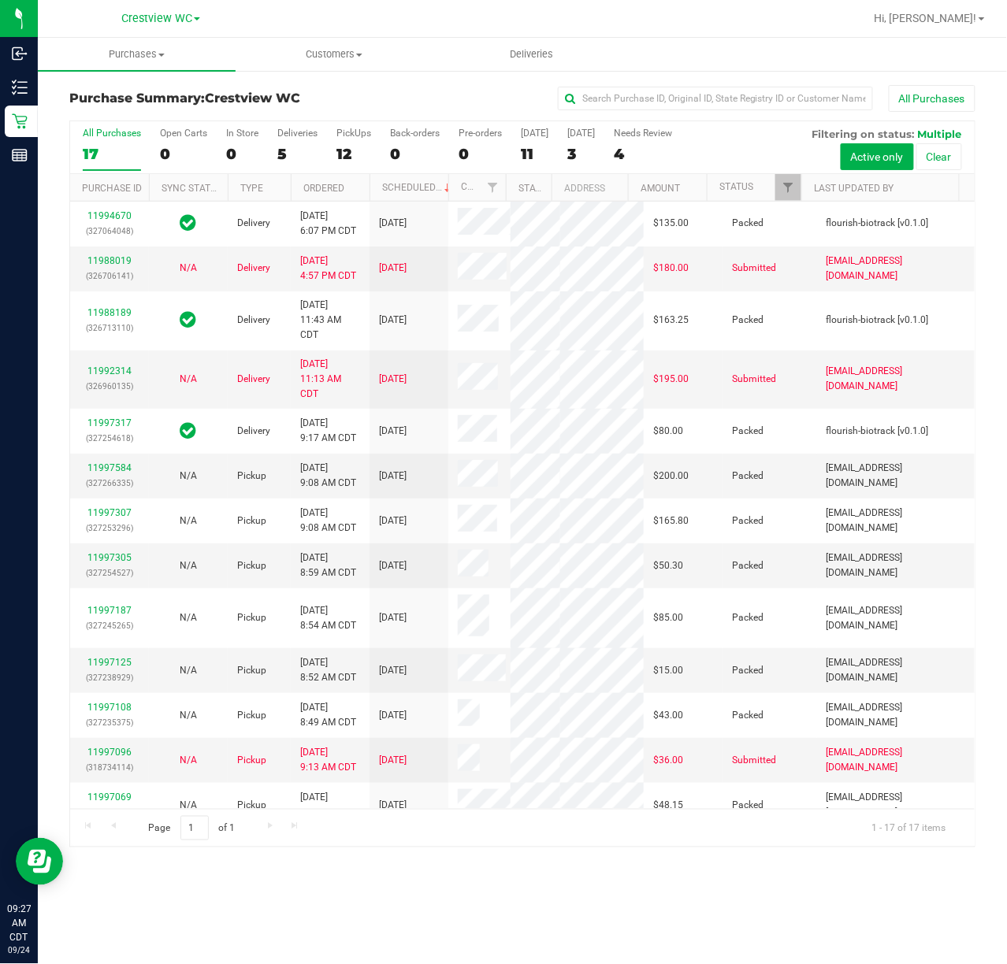
click at [348, 126] on div "All Purchases 17 Open Carts 0 In Store 0 Deliveries 5 PickUps 12 Back-orders 0 …" at bounding box center [522, 127] width 904 height 13
click at [363, 133] on div "PickUps" at bounding box center [353, 133] width 35 height 11
click at [0, 0] on input "PickUps 12" at bounding box center [0, 0] width 0 height 0
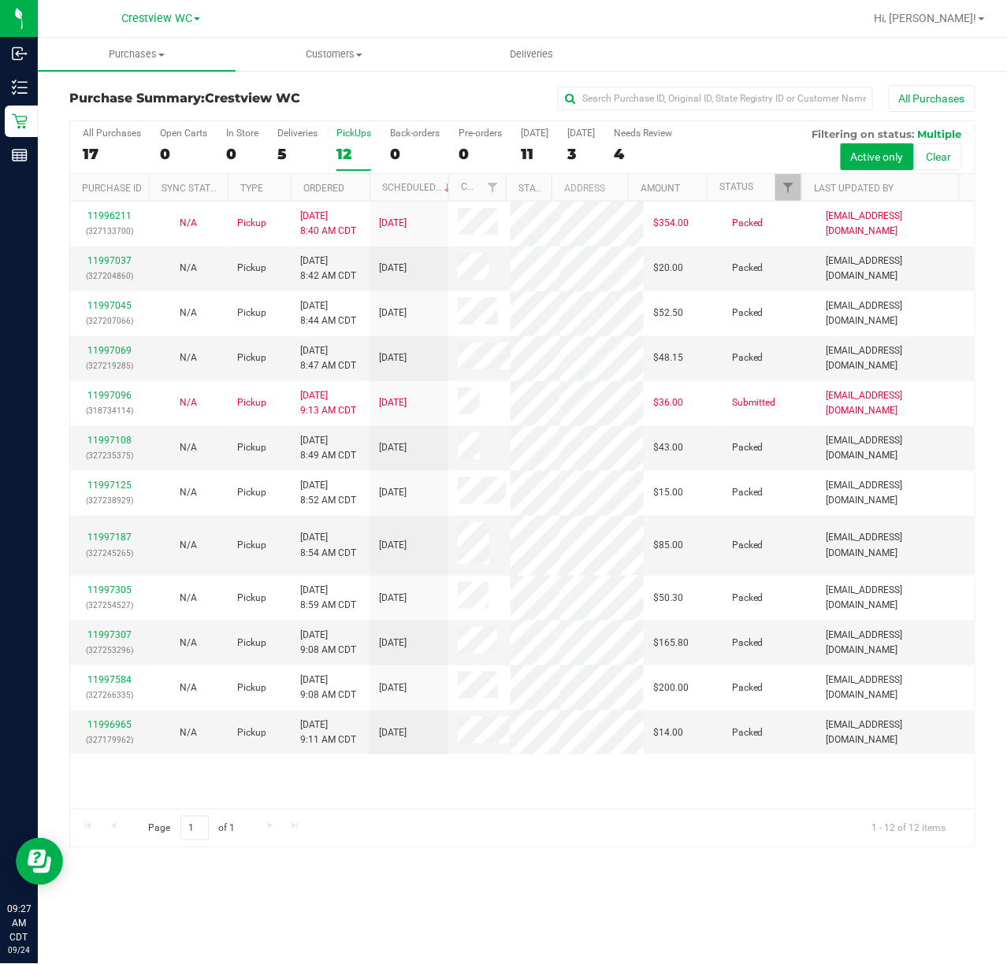
click at [350, 132] on div "PickUps" at bounding box center [353, 133] width 35 height 11
click at [0, 0] on input "PickUps 12" at bounding box center [0, 0] width 0 height 0
click at [791, 187] on span "Filter" at bounding box center [787, 187] width 13 height 13
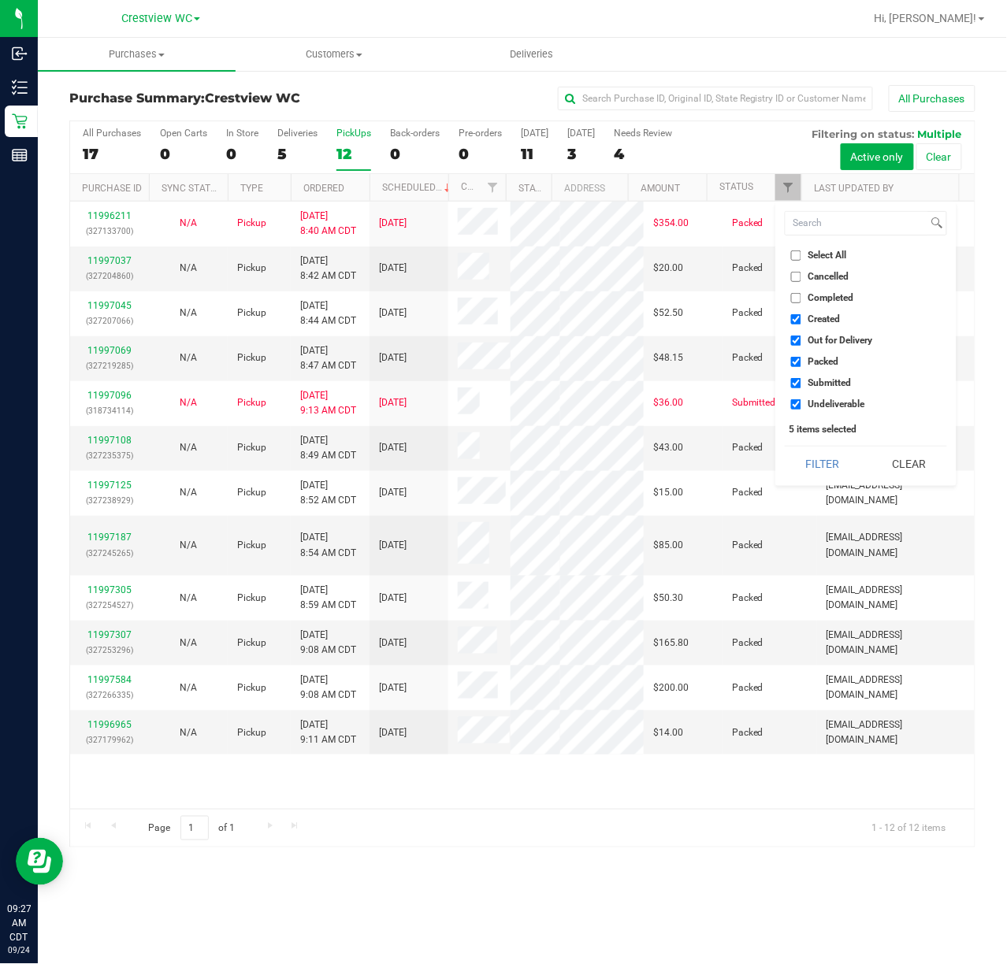
click at [792, 263] on li "Select All" at bounding box center [865, 255] width 162 height 17
click at [798, 249] on li "Select All" at bounding box center [865, 255] width 162 height 17
click at [799, 250] on input "Select All" at bounding box center [796, 255] width 10 height 10
checkbox input "true"
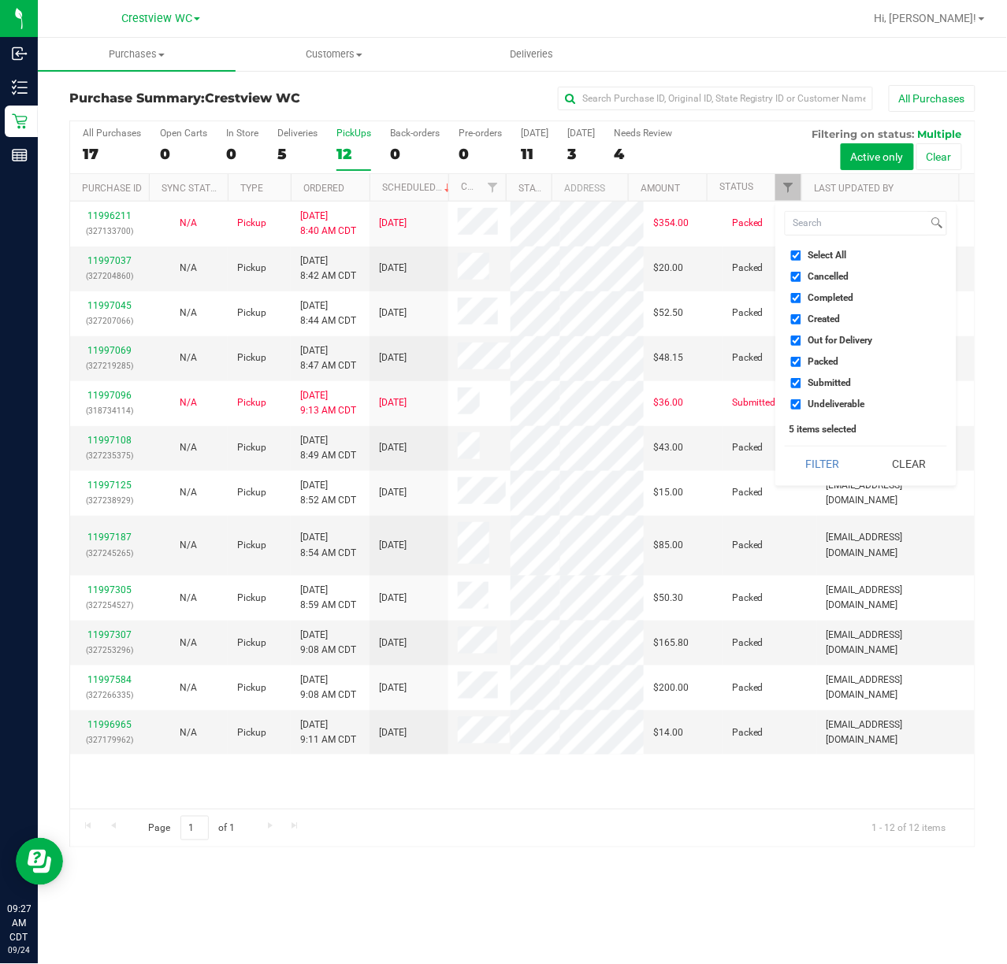
checkbox input "true"
click at [799, 250] on input "Select All" at bounding box center [796, 255] width 10 height 10
checkbox input "false"
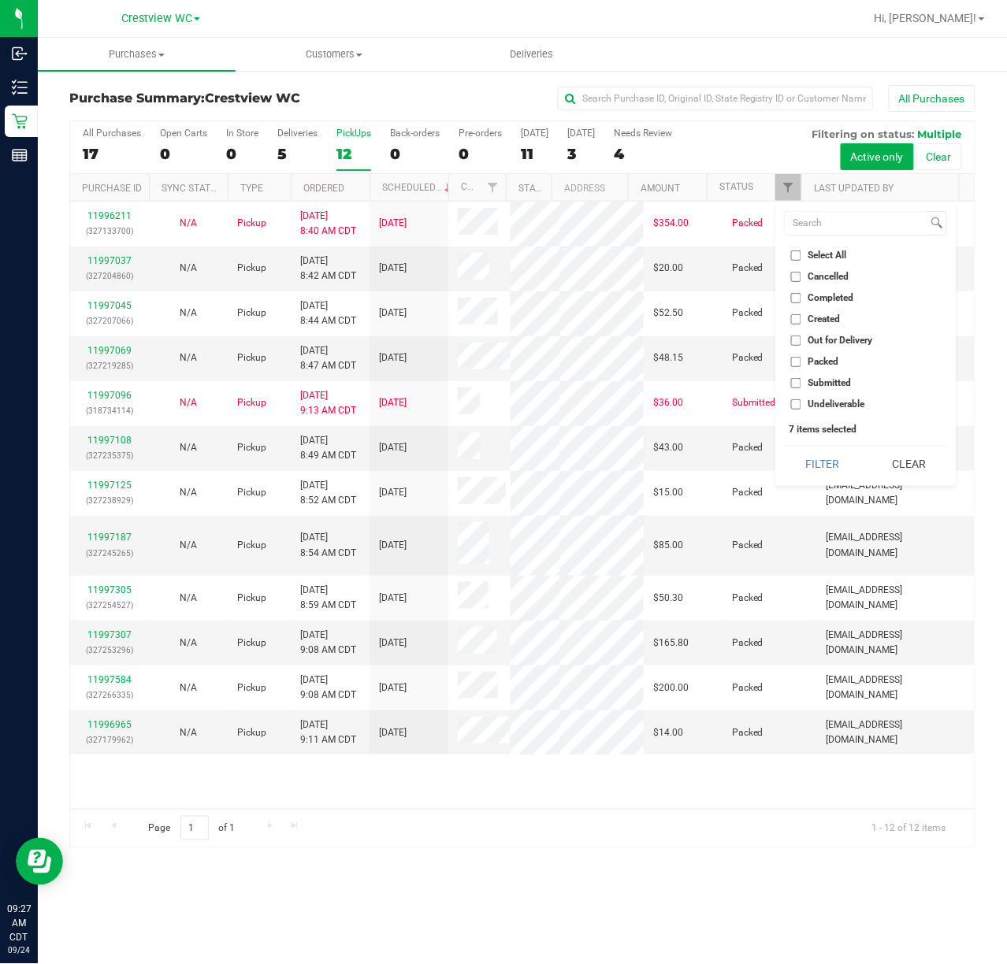
checkbox input "false"
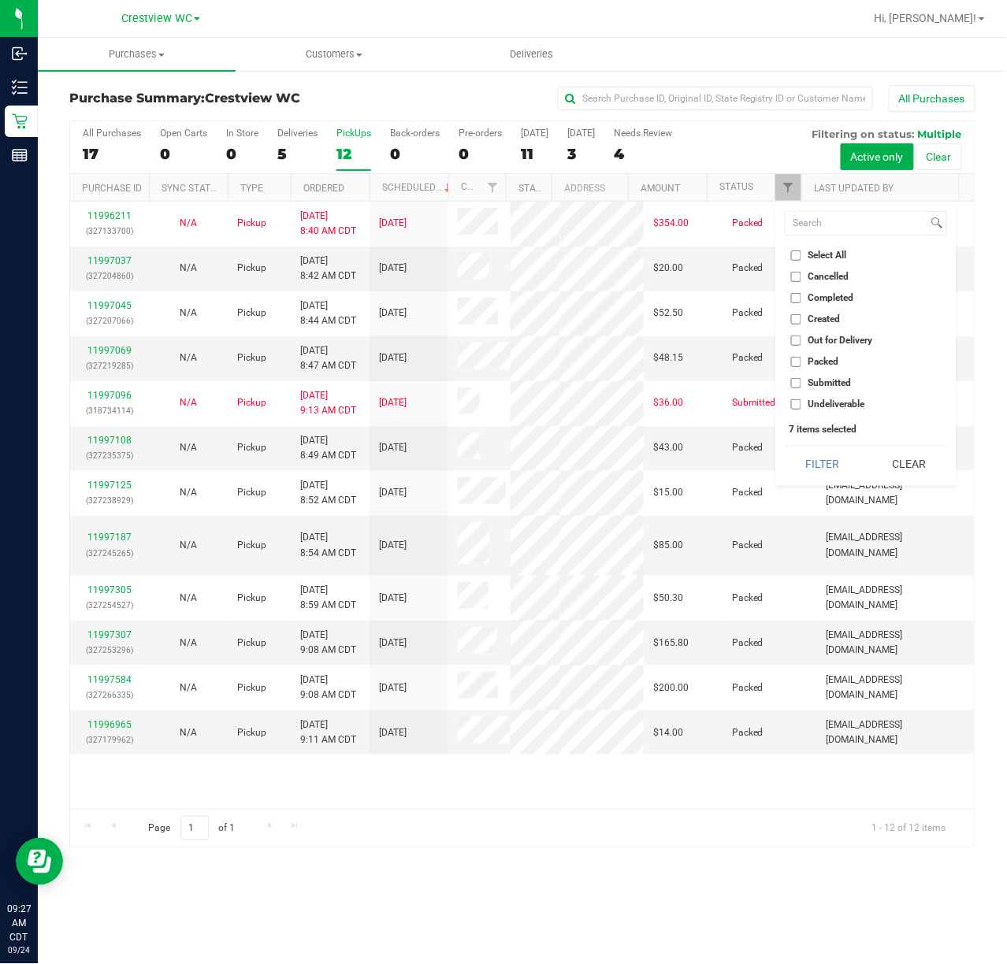
checkbox input "false"
click at [803, 384] on label "Submitted" at bounding box center [821, 383] width 61 height 10
click at [801, 384] on input "Submitted" at bounding box center [796, 383] width 10 height 10
checkbox input "true"
click at [784, 447] on button "Filter" at bounding box center [822, 464] width 76 height 35
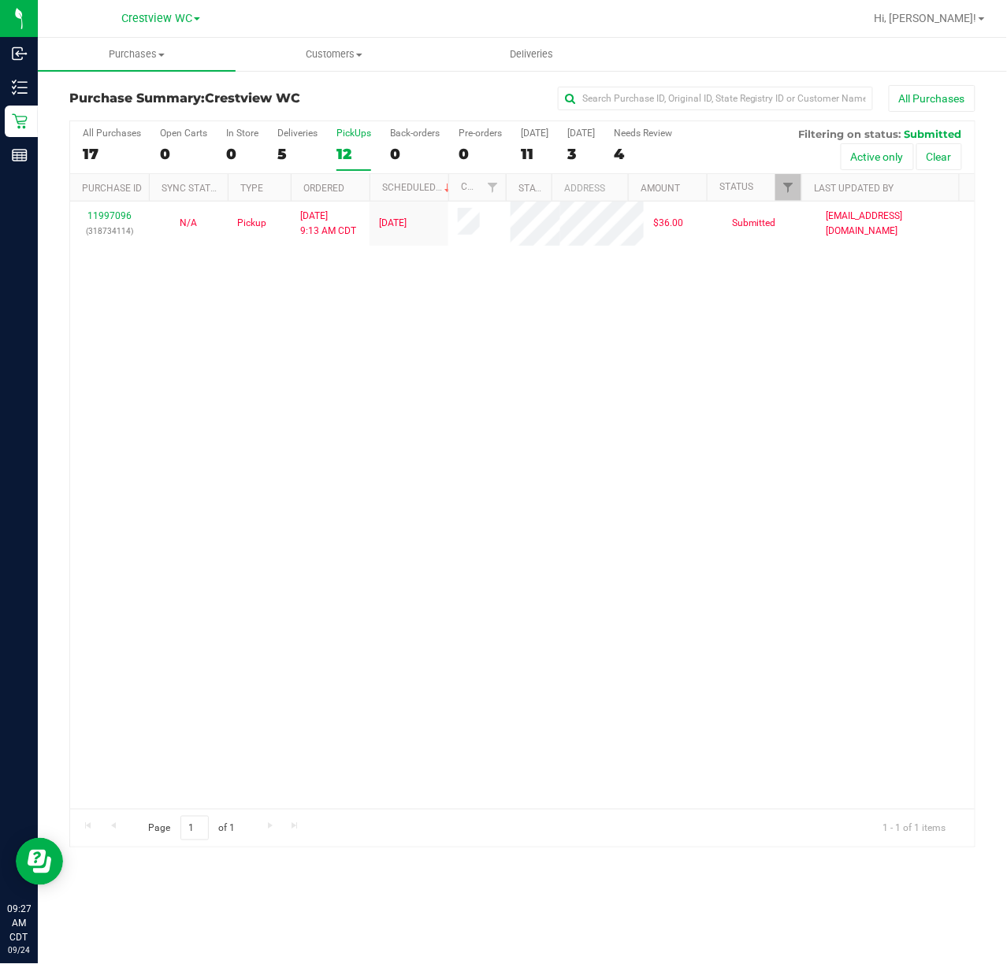
click at [690, 383] on div "11997096 (318734114) N/A Pickup 9/24/2025 9:13 AM CDT 9/24/2025 $36.00 Submitte…" at bounding box center [522, 505] width 904 height 607
click at [769, 340] on div "11997096 (318734114) N/A Pickup 9/24/2025 9:13 AM CDT 9/24/2025 $36.00 Submitte…" at bounding box center [522, 505] width 904 height 607
click at [384, 339] on div "11997096 (318734114) N/A Pickup 9/24/2025 9:13 AM CDT 9/24/2025 $36.00 Submitte…" at bounding box center [522, 505] width 904 height 607
click at [301, 132] on div "Deliveries" at bounding box center [297, 133] width 40 height 11
click at [0, 0] on input "Deliveries 2" at bounding box center [0, 0] width 0 height 0
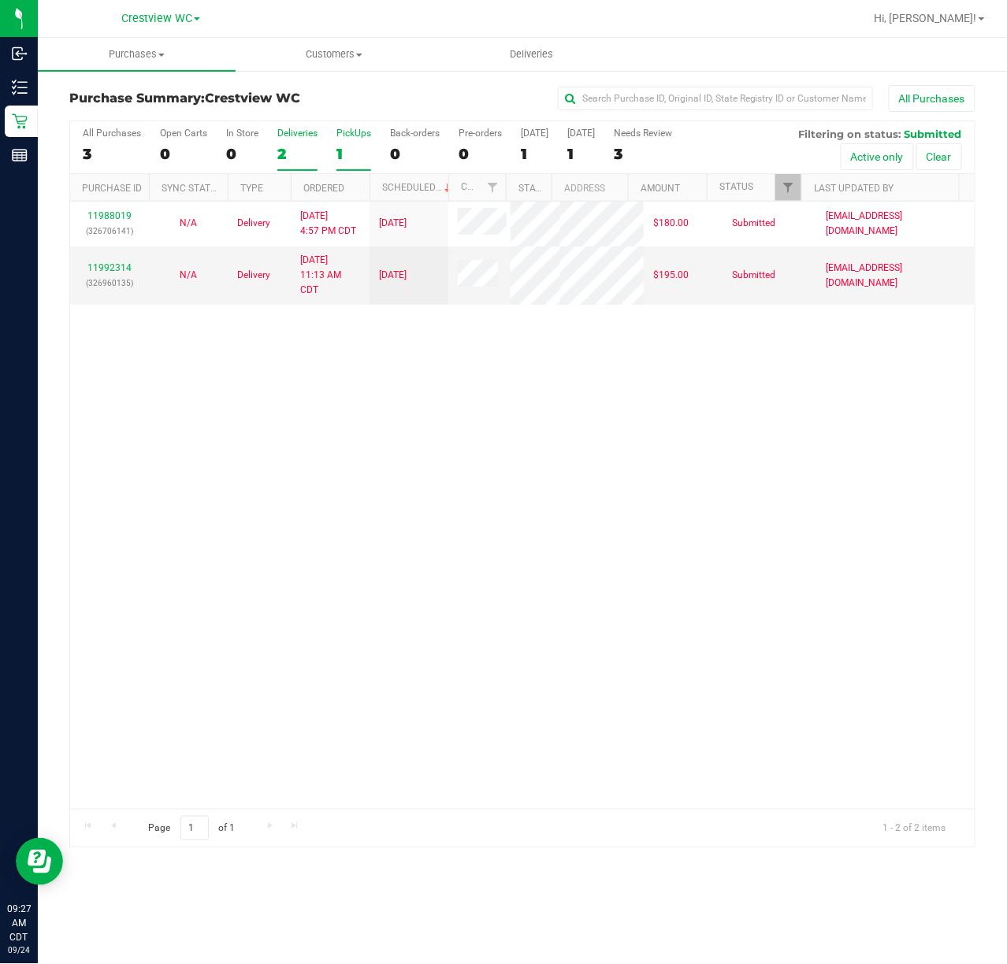
click at [359, 133] on div "PickUps" at bounding box center [353, 133] width 35 height 11
click at [0, 0] on input "PickUps 1" at bounding box center [0, 0] width 0 height 0
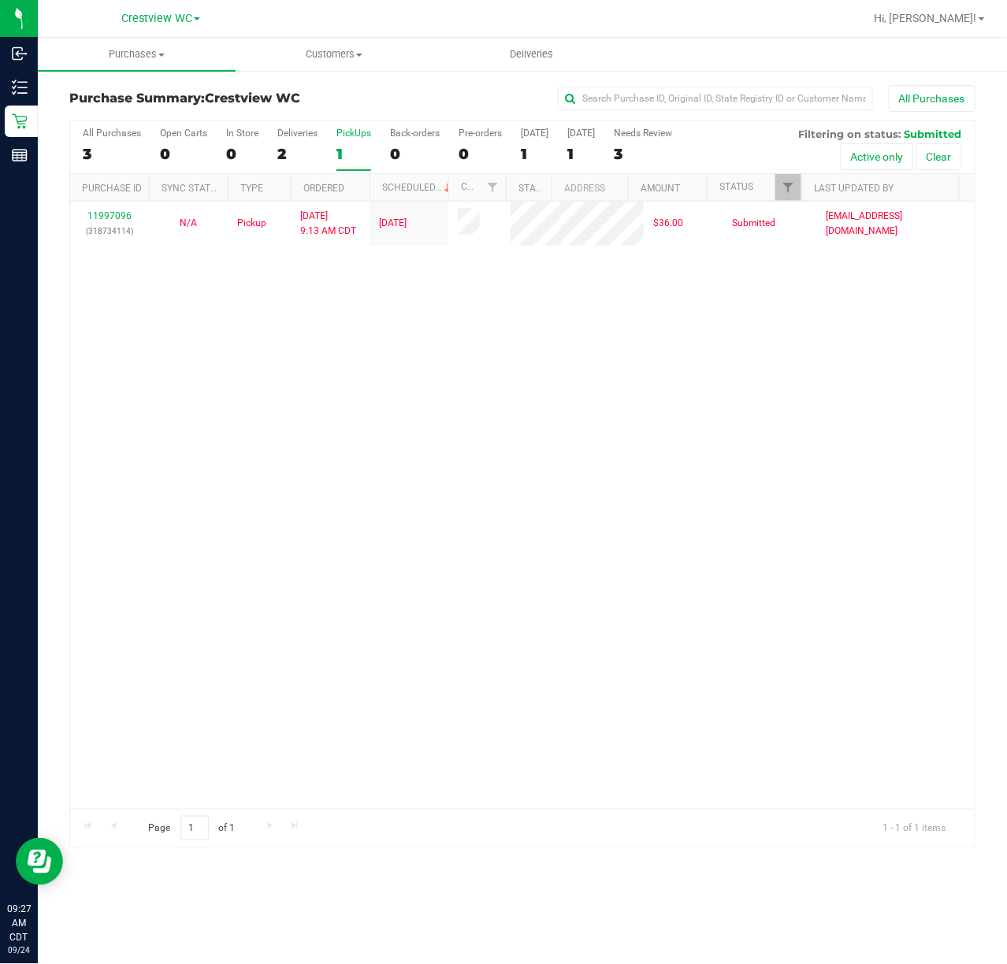
click at [736, 462] on div "11997096 (318734114) N/A Pickup 9/24/2025 9:13 AM CDT 9/24/2025 $36.00 Submitte…" at bounding box center [522, 505] width 904 height 607
click at [438, 466] on div "11997096 (318734114) N/A Pickup 9/24/2025 9:13 AM CDT 9/24/2025 $36.00 Submitte…" at bounding box center [522, 505] width 904 height 607
click at [342, 443] on div "11997096 (318734114) N/A Pickup 9/24/2025 9:13 AM CDT 9/24/2025 $36.00 Submitte…" at bounding box center [522, 505] width 904 height 607
click at [413, 493] on div "11997096 (318734114) N/A Pickup 9/24/2025 9:13 AM CDT 9/24/2025 $36.00 Submitte…" at bounding box center [522, 505] width 904 height 607
click at [539, 523] on div "11997096 (318734114) N/A Pickup 9/24/2025 9:13 AM CDT 9/24/2025 $36.00 Submitte…" at bounding box center [522, 505] width 904 height 607
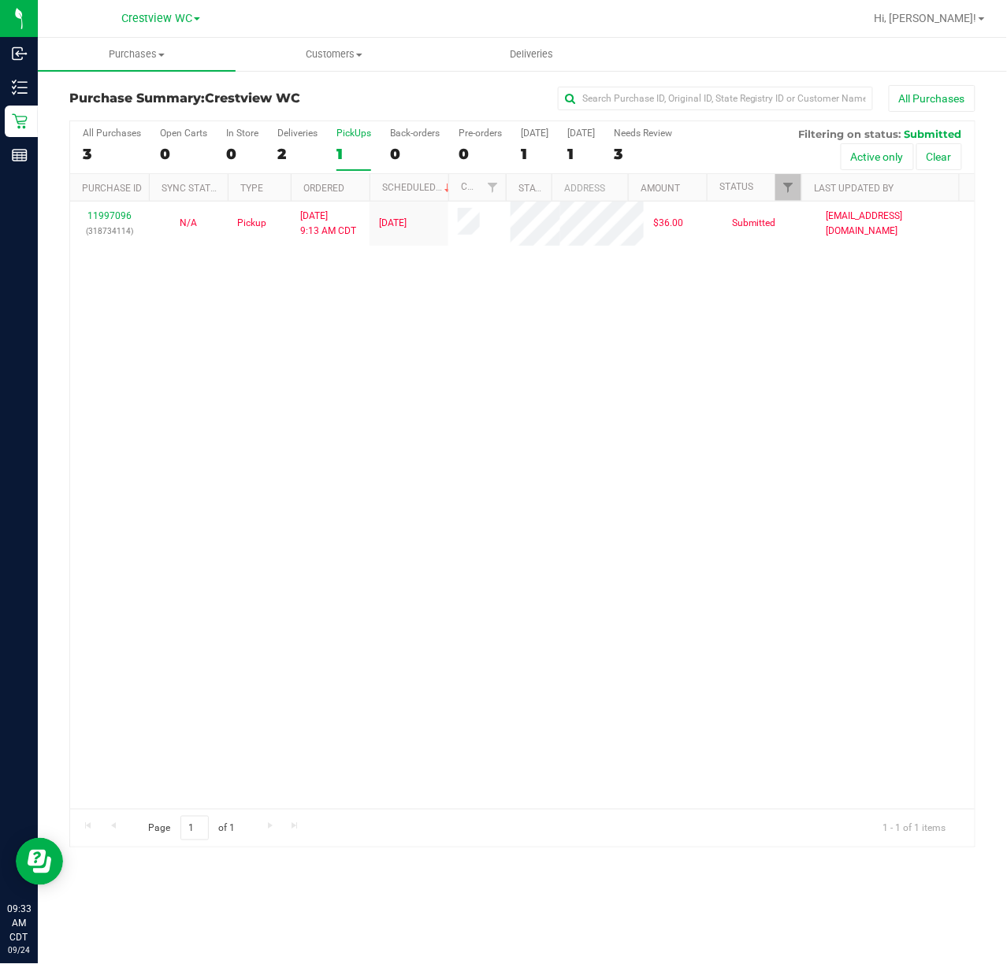
click at [376, 548] on div "11997096 (318734114) N/A Pickup 9/24/2025 9:13 AM CDT 9/24/2025 $36.00 Submitte…" at bounding box center [522, 505] width 904 height 607
click at [255, 322] on div "11997096 (318734114) N/A Pickup 9/24/2025 9:13 AM CDT 9/24/2025 $36.00 Submitte…" at bounding box center [522, 505] width 904 height 607
click at [756, 408] on div "11997096 (318734114) N/A Pickup 9/24/2025 9:13 AM CDT 9/24/2025 $36.00 Submitte…" at bounding box center [522, 505] width 904 height 607
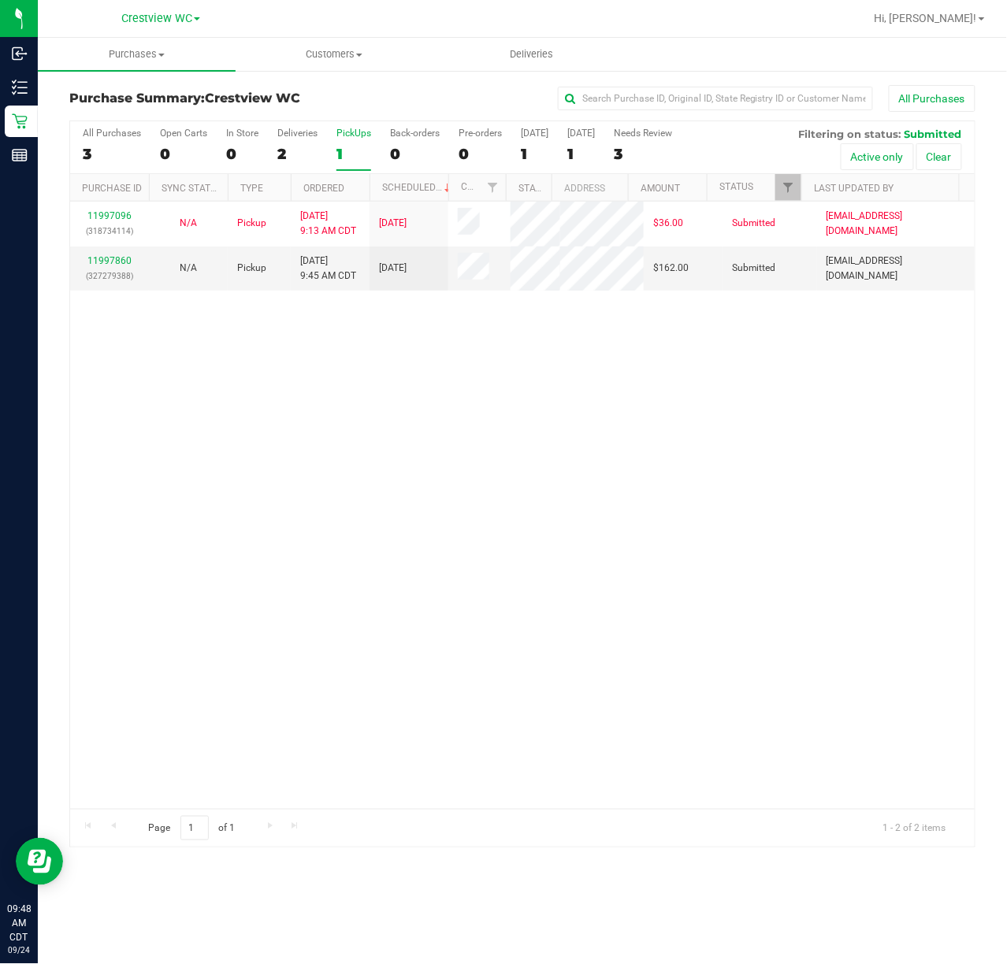
click at [625, 427] on div "11997096 (318734114) N/A Pickup 9/24/2025 9:13 AM CDT 9/24/2025 $36.00 Submitte…" at bounding box center [522, 505] width 904 height 607
click at [360, 131] on div "PickUps" at bounding box center [353, 133] width 35 height 11
click at [0, 0] on input "PickUps 1" at bounding box center [0, 0] width 0 height 0
click at [111, 259] on link "11997860" at bounding box center [109, 260] width 44 height 11
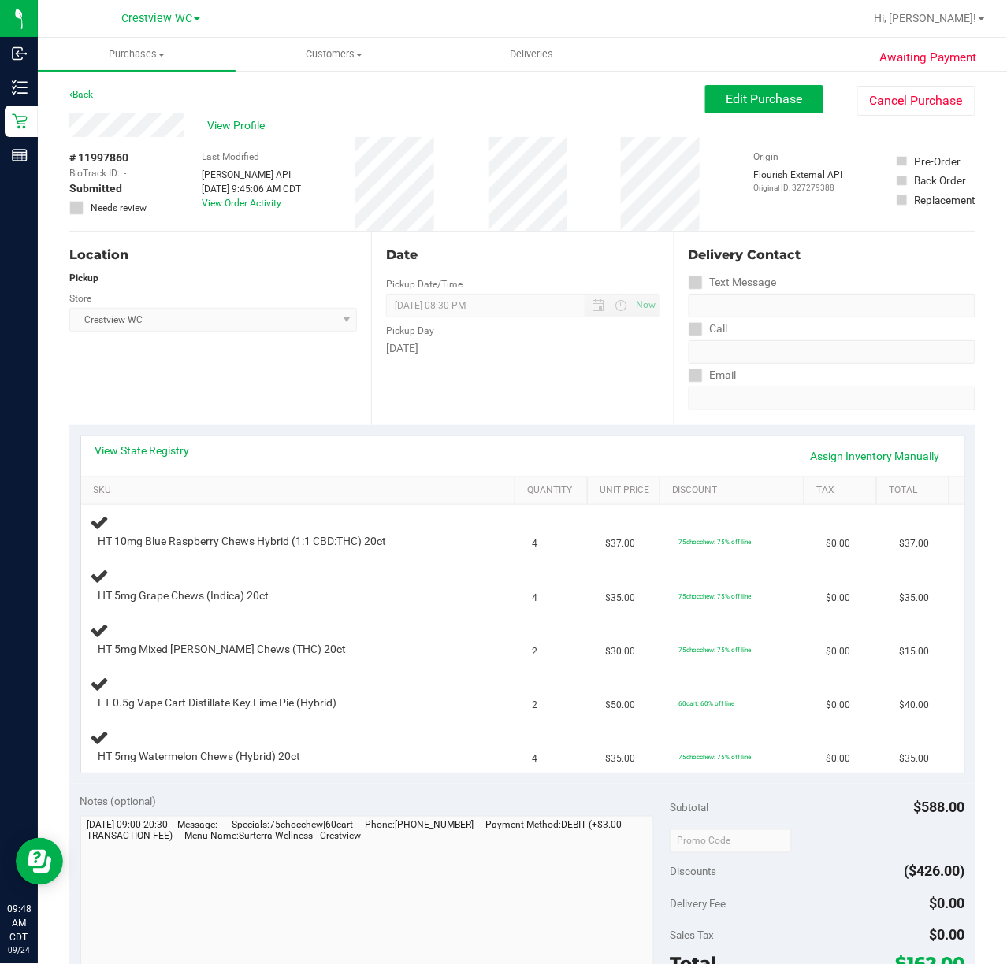
click at [268, 373] on div "Location Pickup Store Crestview WC Select Store Bonita Springs WC Boynton Beach…" at bounding box center [220, 328] width 302 height 193
click at [271, 373] on div "Location Pickup Store Crestview WC Select Store Bonita Springs WC Boynton Beach…" at bounding box center [220, 328] width 302 height 193
click at [269, 370] on div "Location Pickup Store Crestview WC Select Store Bonita Springs WC Boynton Beach…" at bounding box center [220, 328] width 302 height 193
click at [162, 445] on link "View State Registry" at bounding box center [142, 451] width 95 height 16
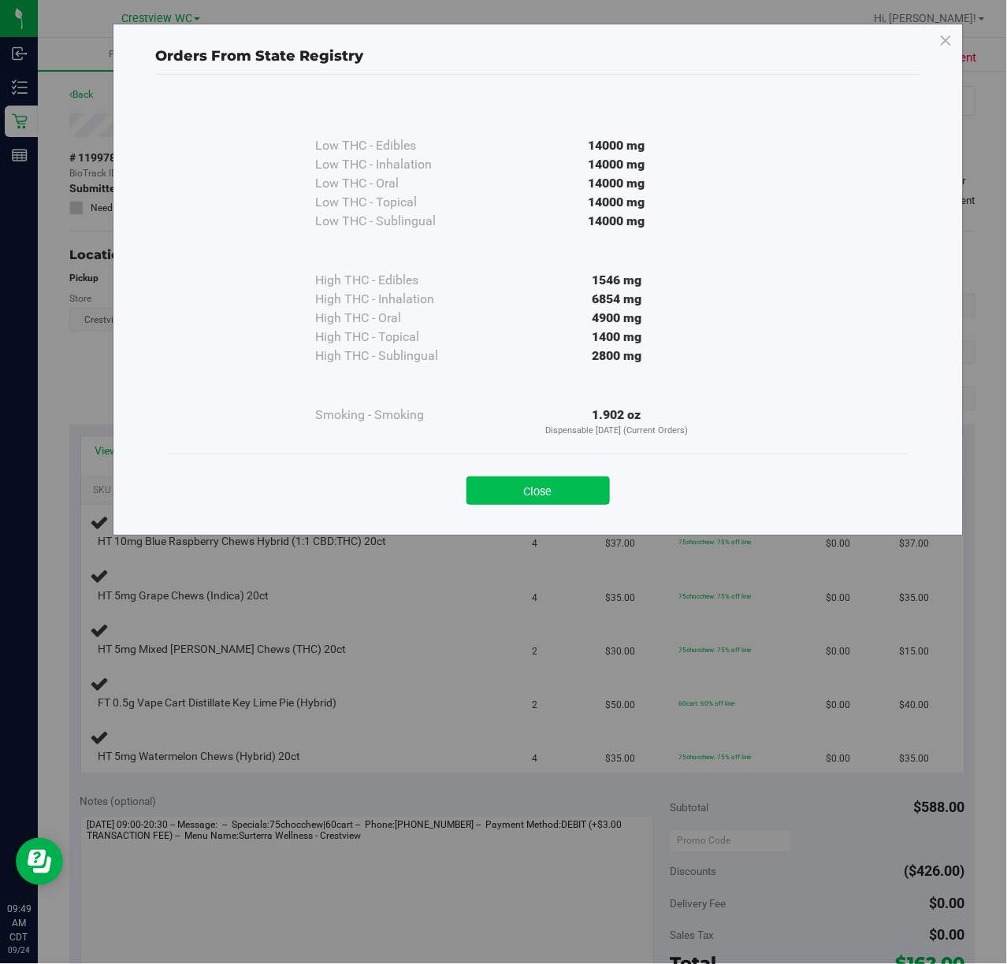
click at [554, 489] on button "Close" at bounding box center [537, 490] width 143 height 28
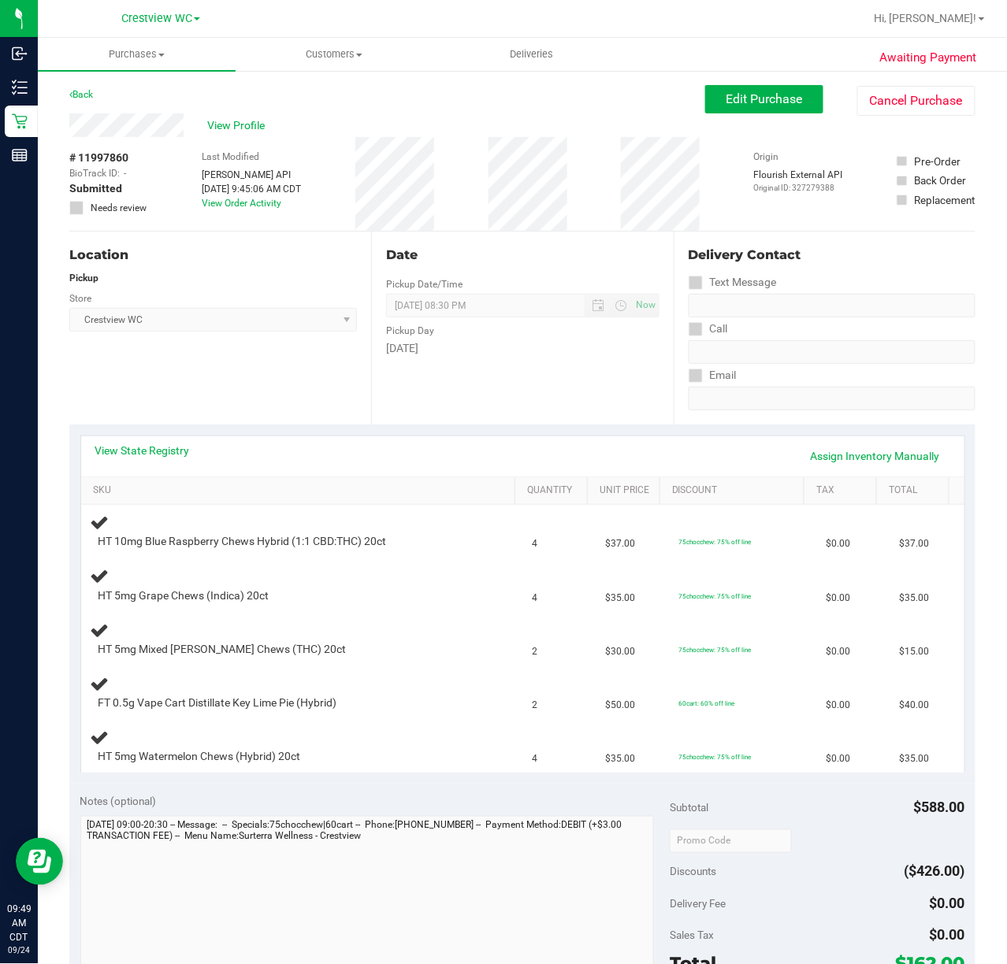
click at [276, 406] on div "Location Pickup Store Crestview WC Select Store Bonita Springs WC Boynton Beach…" at bounding box center [220, 328] width 302 height 193
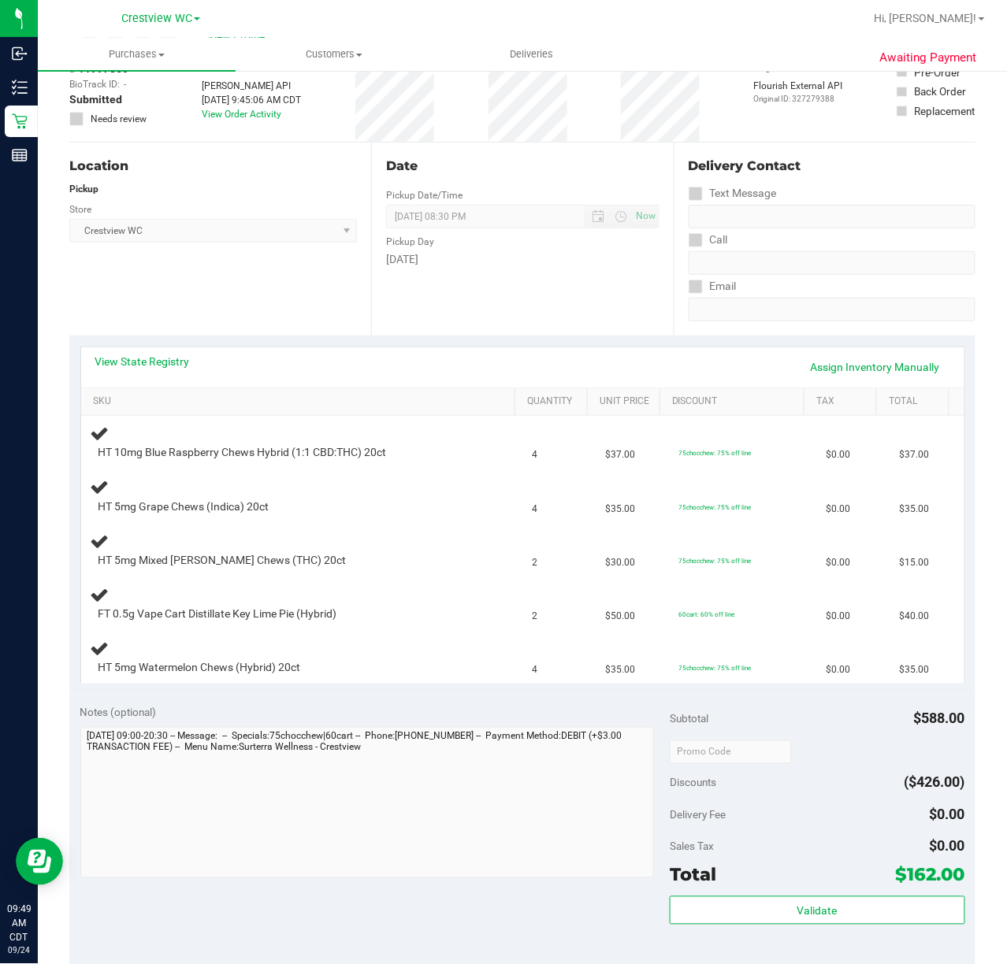
scroll to position [102, 0]
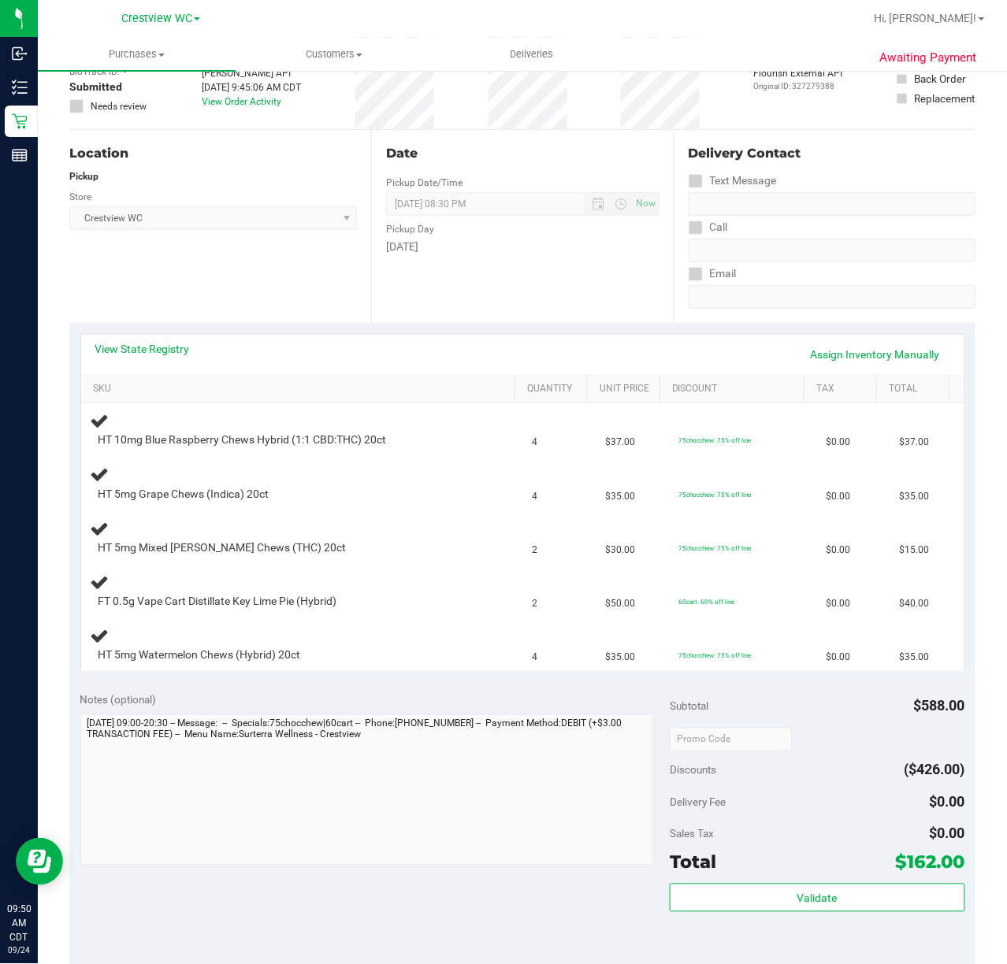
click at [272, 250] on div "Location Pickup Store Crestview WC Select Store Bonita Springs WC Boynton Beach…" at bounding box center [220, 226] width 302 height 193
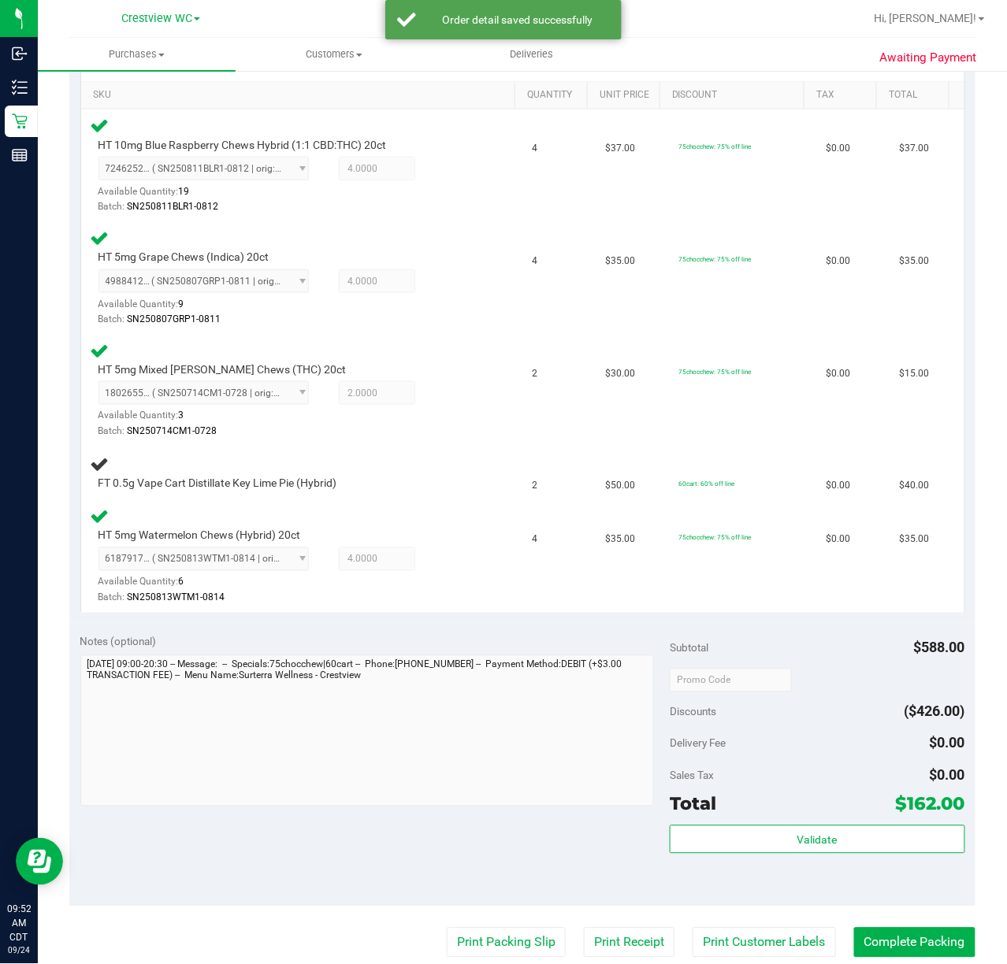
scroll to position [388, 0]
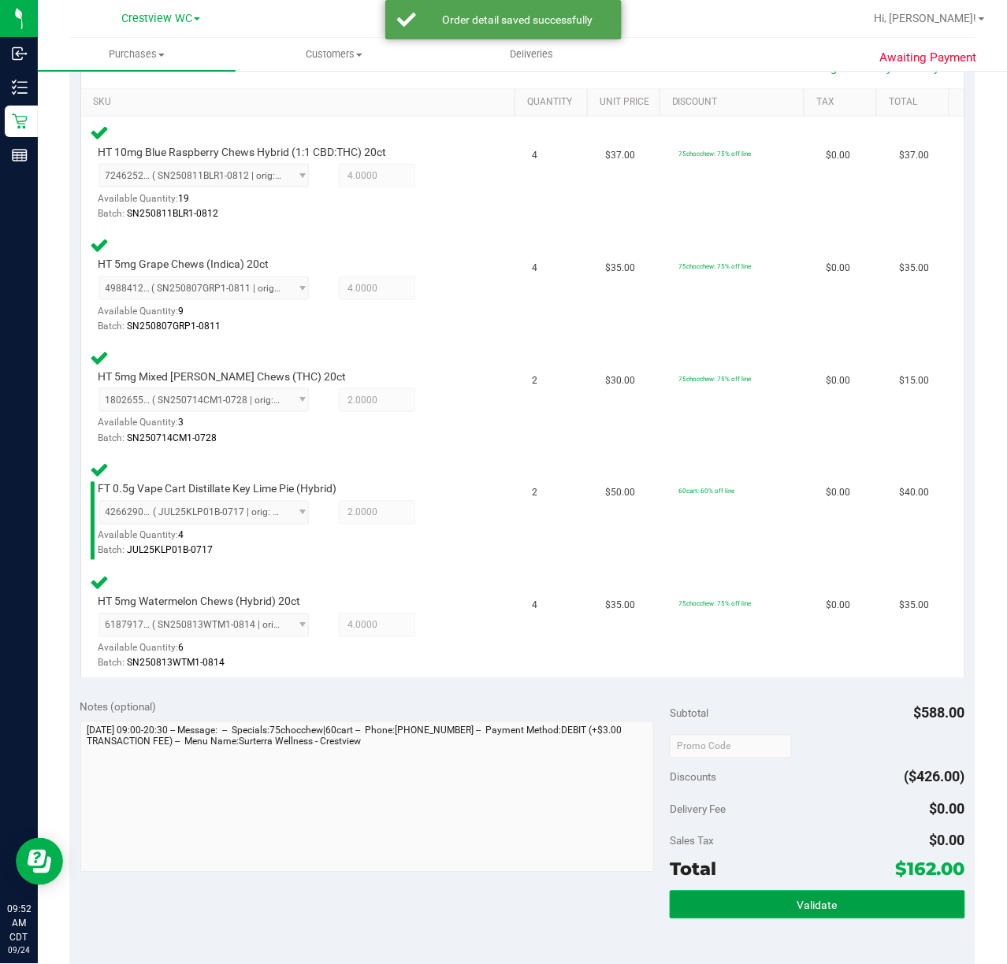
click at [807, 908] on span "Validate" at bounding box center [817, 905] width 40 height 13
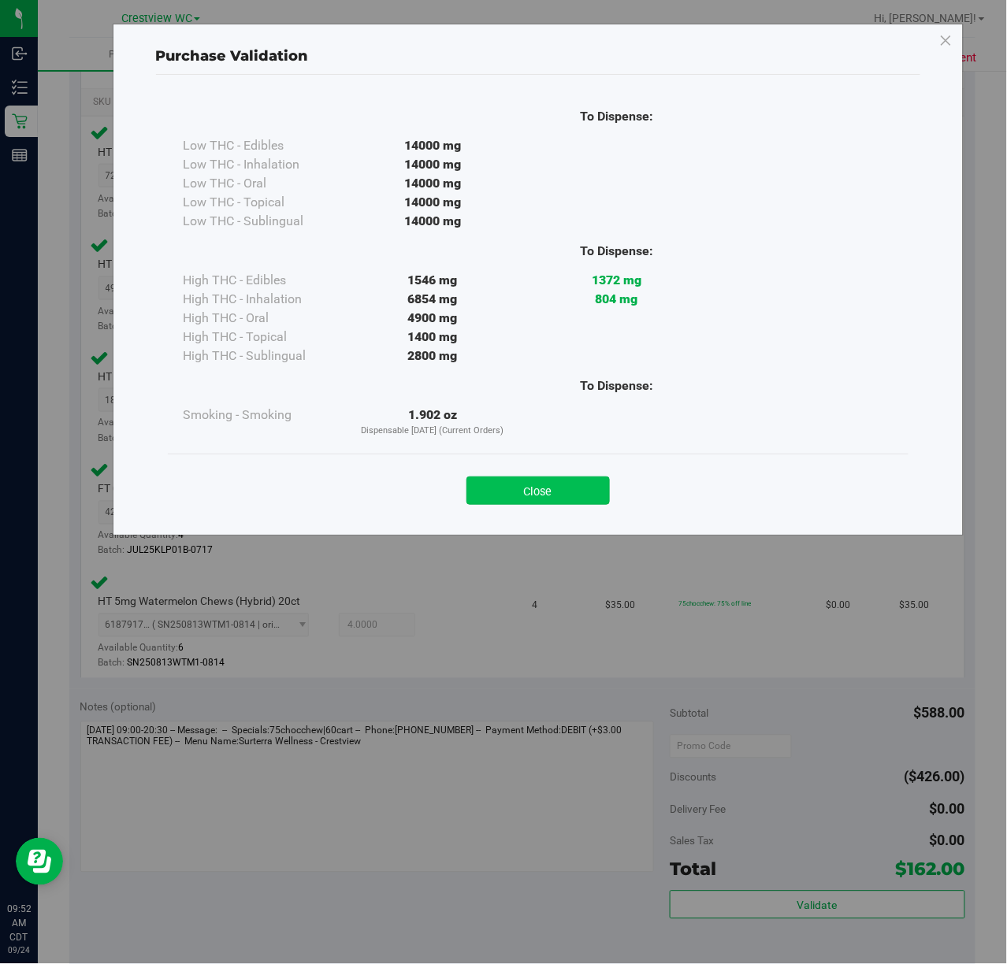
click at [558, 477] on button "Close" at bounding box center [537, 490] width 143 height 28
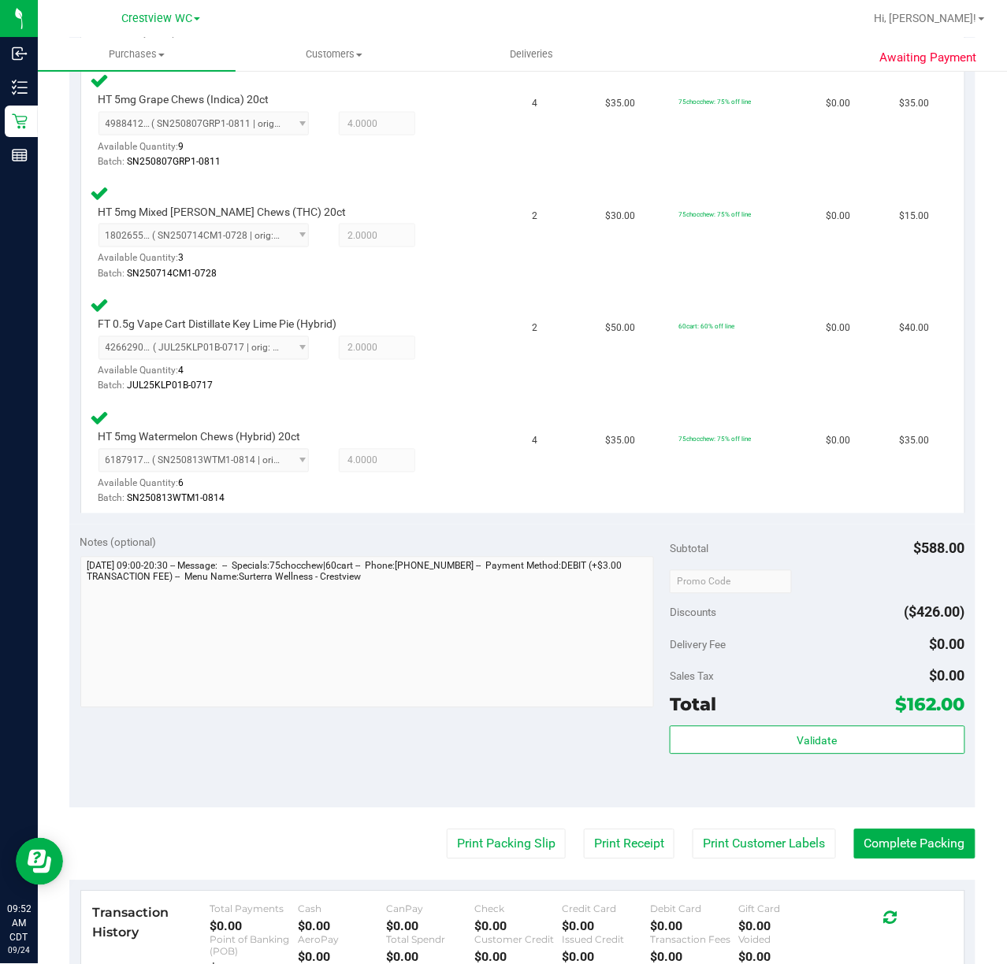
scroll to position [594, 0]
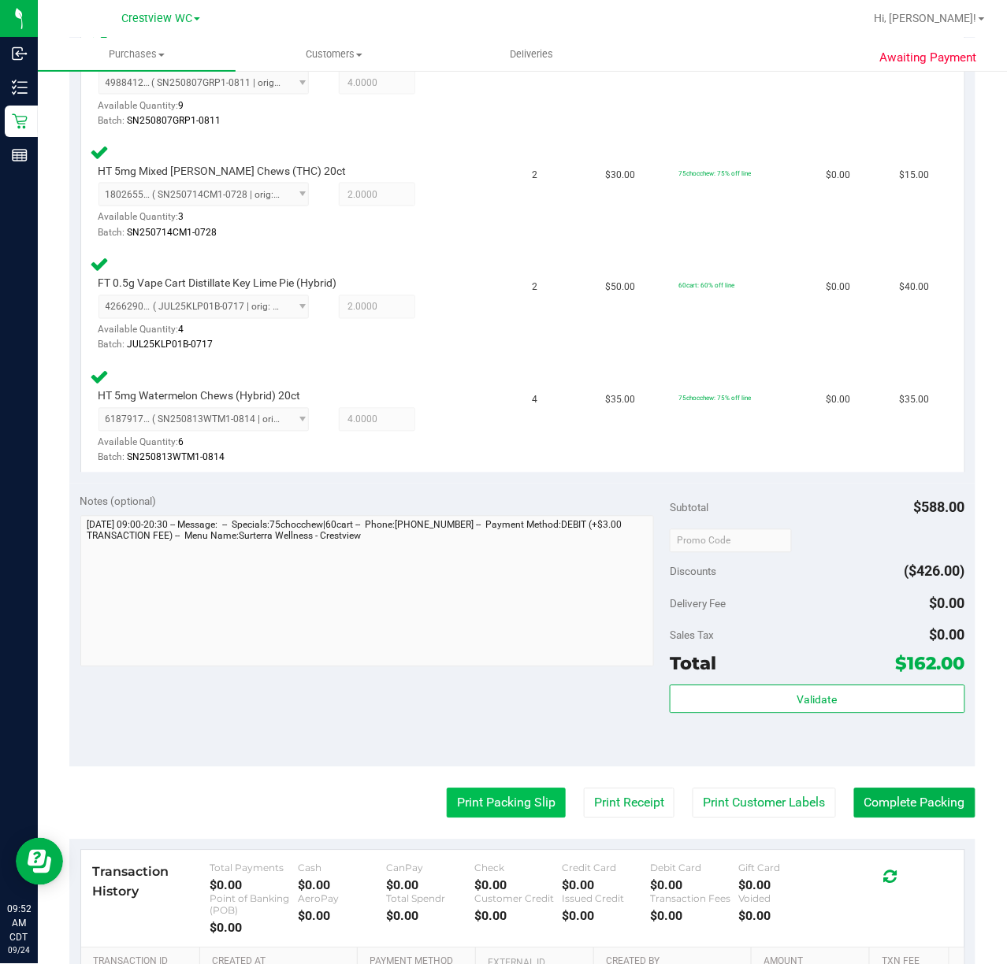
click at [483, 803] on button "Print Packing Slip" at bounding box center [506, 803] width 119 height 30
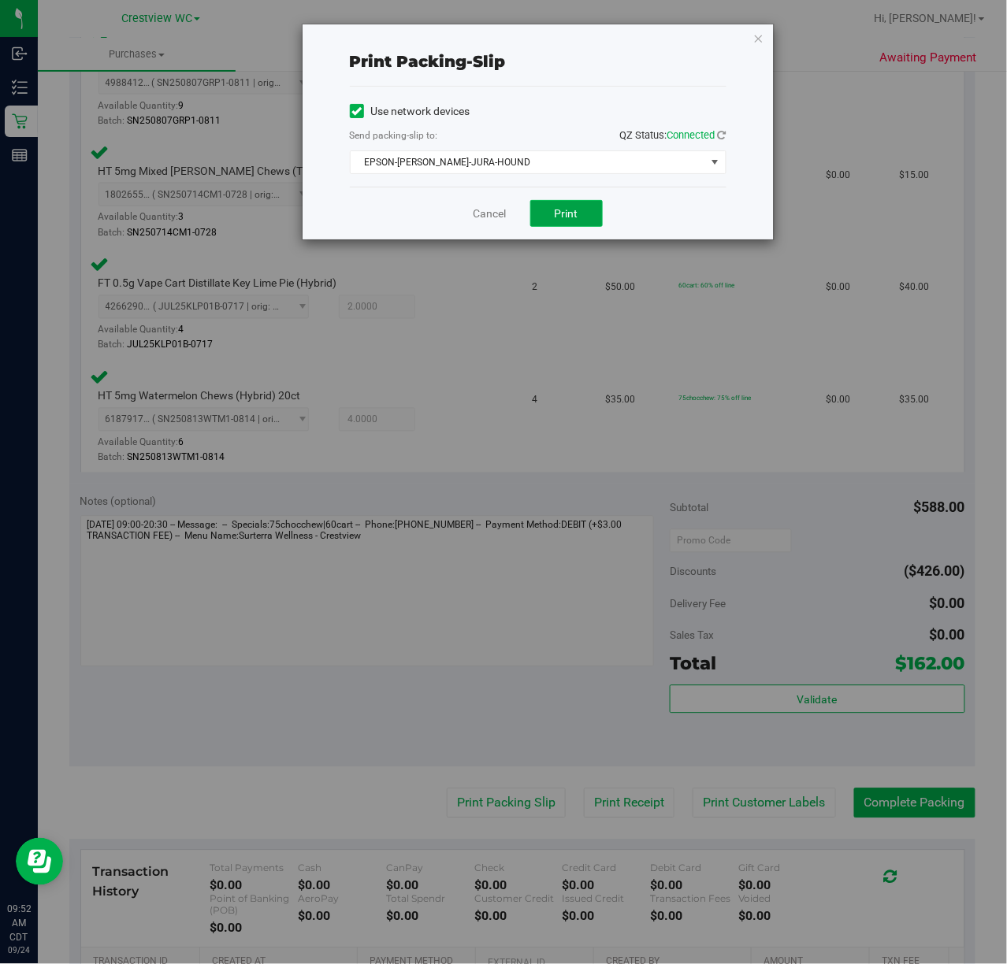
click at [555, 214] on span "Print" at bounding box center [566, 213] width 24 height 13
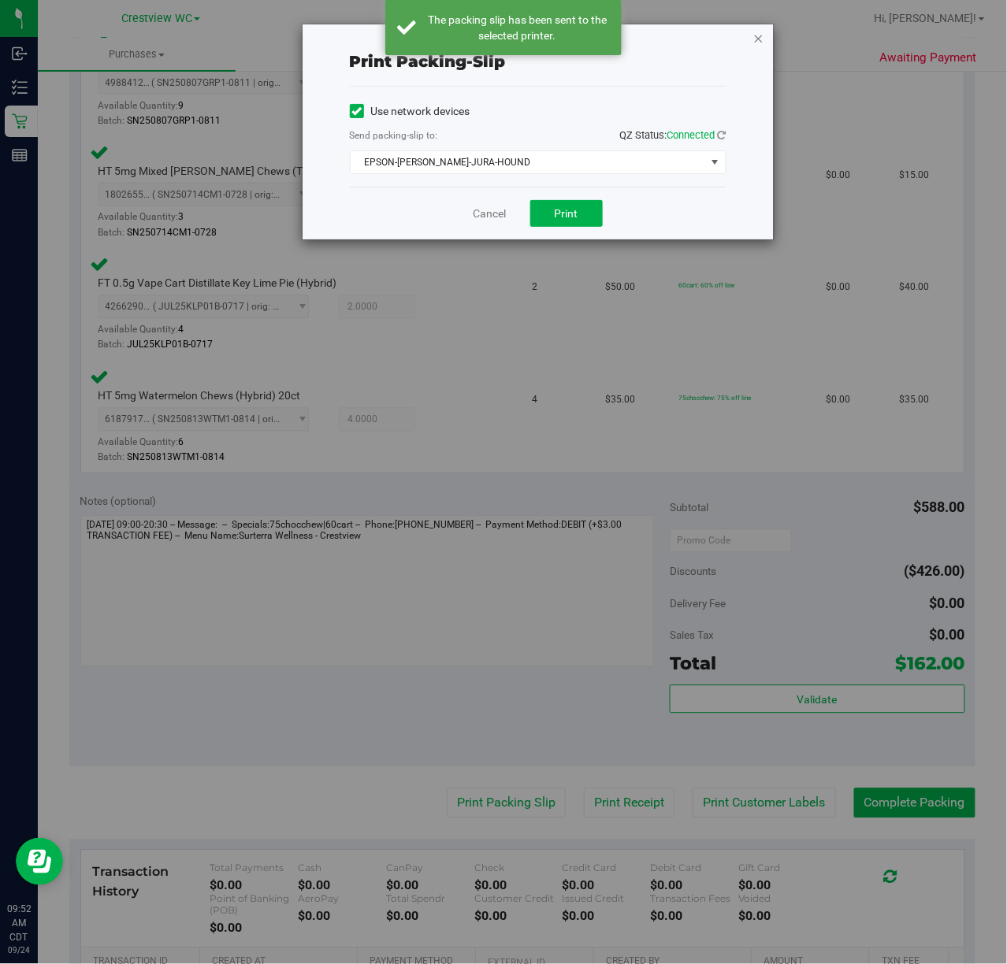
click at [760, 32] on icon "button" at bounding box center [758, 37] width 11 height 19
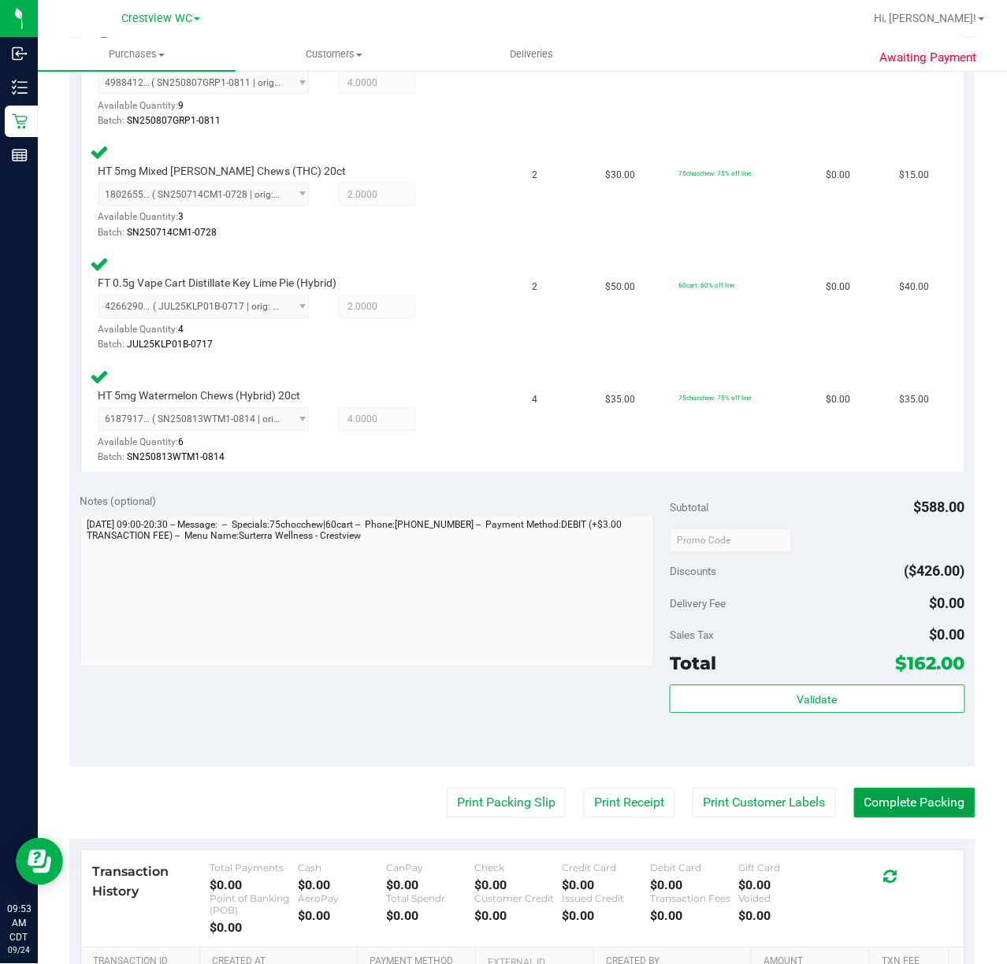
click at [905, 797] on button "Complete Packing" at bounding box center [914, 803] width 121 height 30
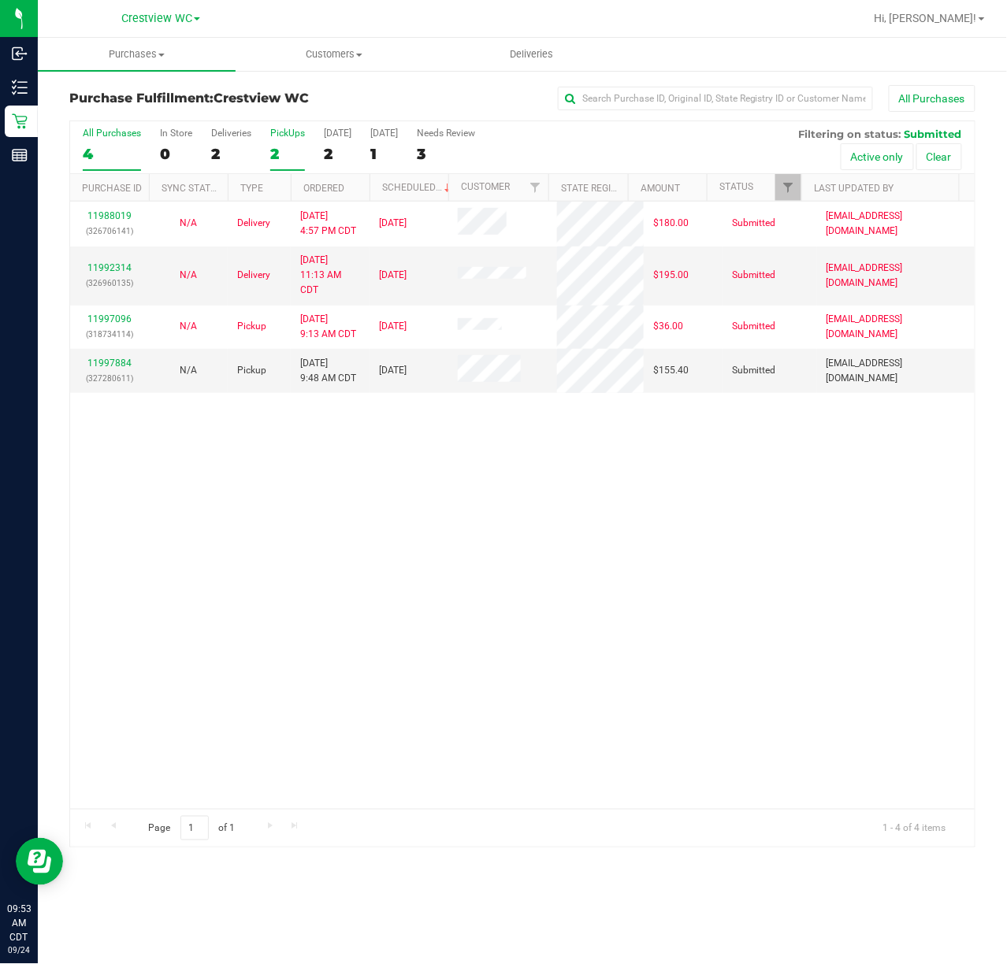
click at [272, 132] on div "PickUps" at bounding box center [287, 133] width 35 height 11
click at [0, 0] on input "PickUps 2" at bounding box center [0, 0] width 0 height 0
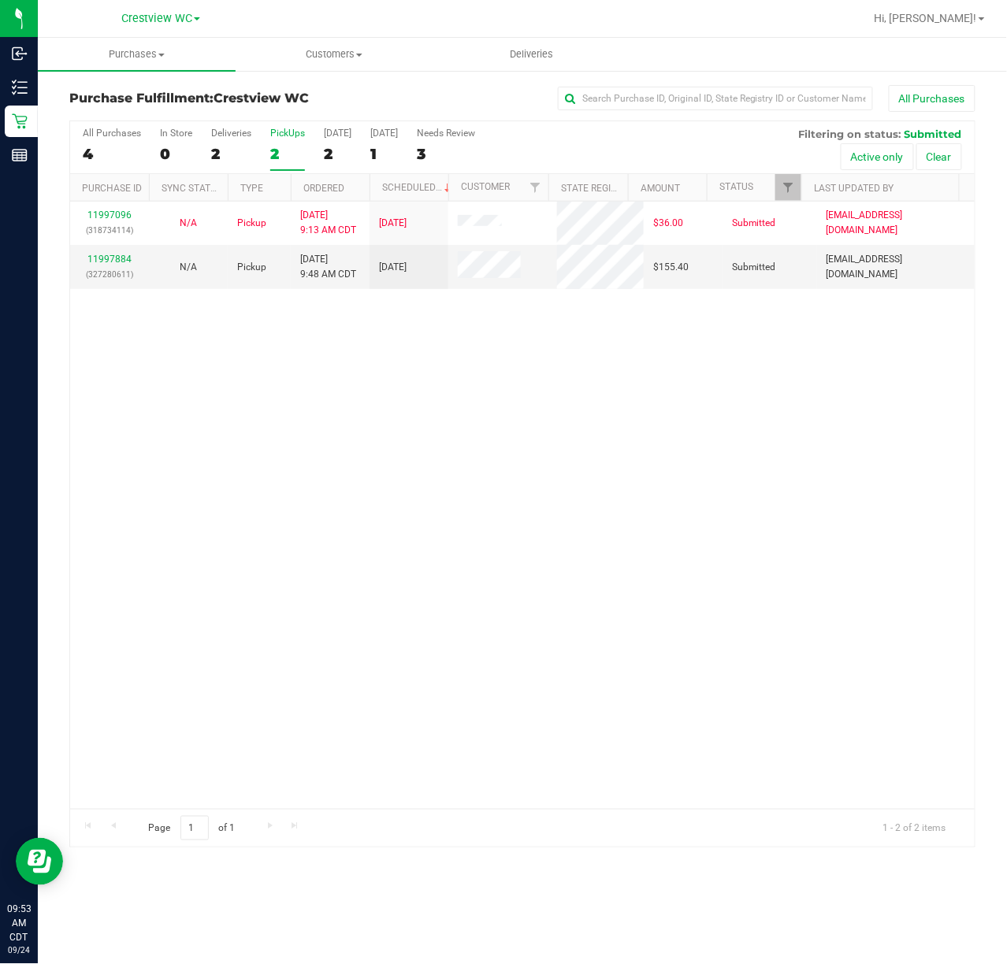
click at [637, 421] on div "11997096 (318734114) N/A Pickup 9/24/2025 9:13 AM CDT 9/24/2025 $36.00 Submitte…" at bounding box center [522, 505] width 904 height 607
click at [120, 257] on link "11997884" at bounding box center [109, 259] width 44 height 11
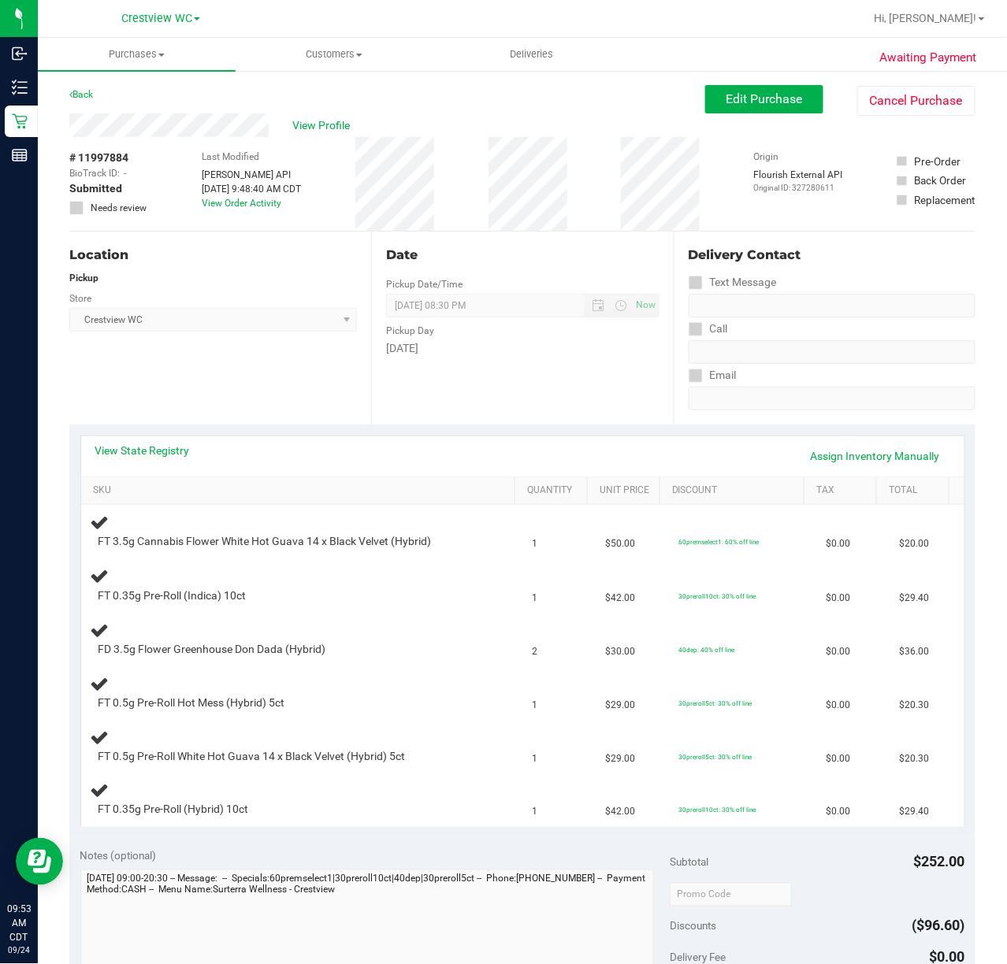
click at [281, 353] on div "Location Pickup Store Crestview WC Select Store Bonita Springs WC Boynton Beach…" at bounding box center [220, 328] width 302 height 193
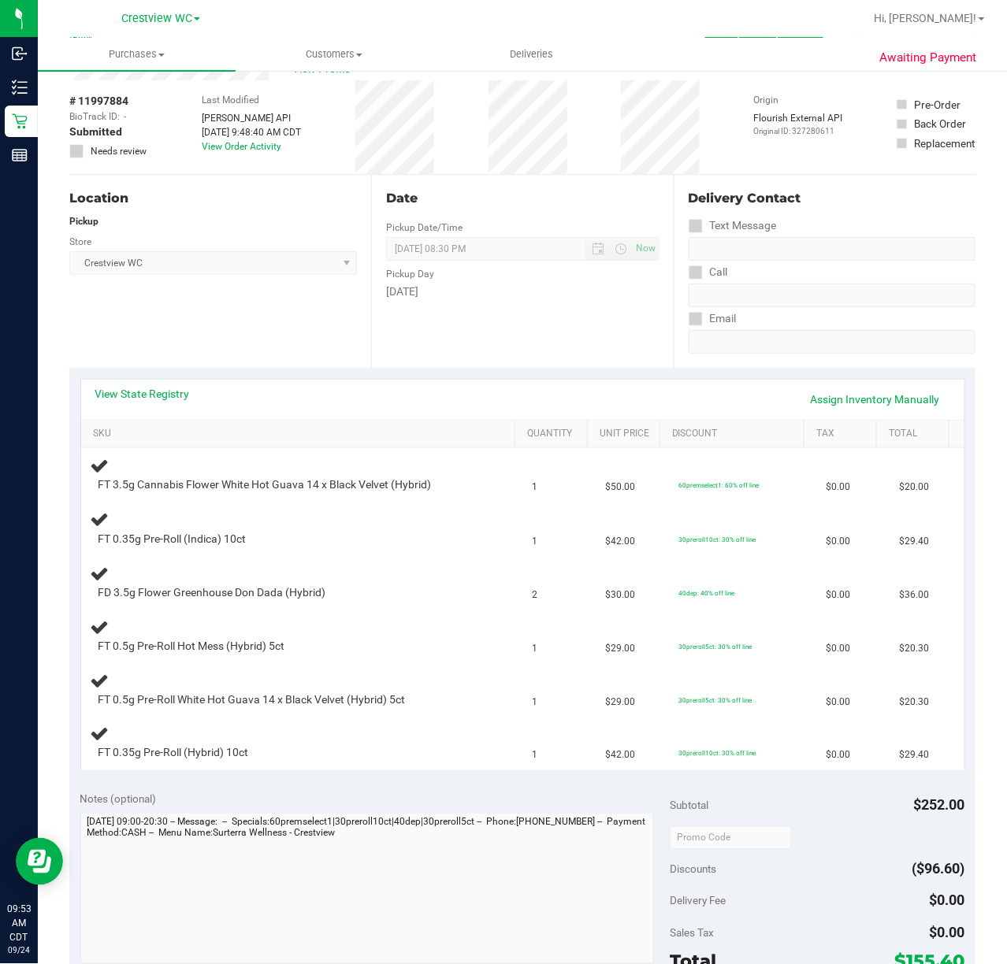
scroll to position [105, 0]
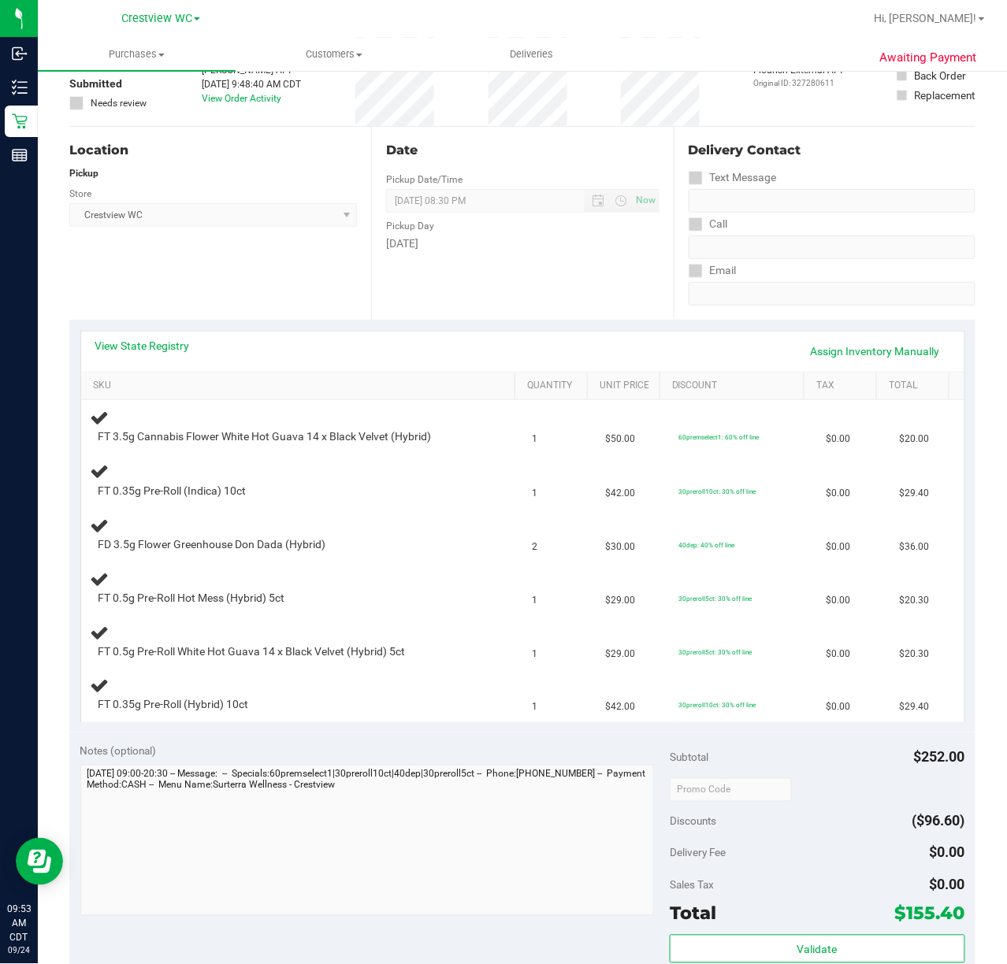
click at [250, 272] on div "Location Pickup Store Crestview WC Select Store Bonita Springs WC Boynton Beach…" at bounding box center [220, 223] width 302 height 193
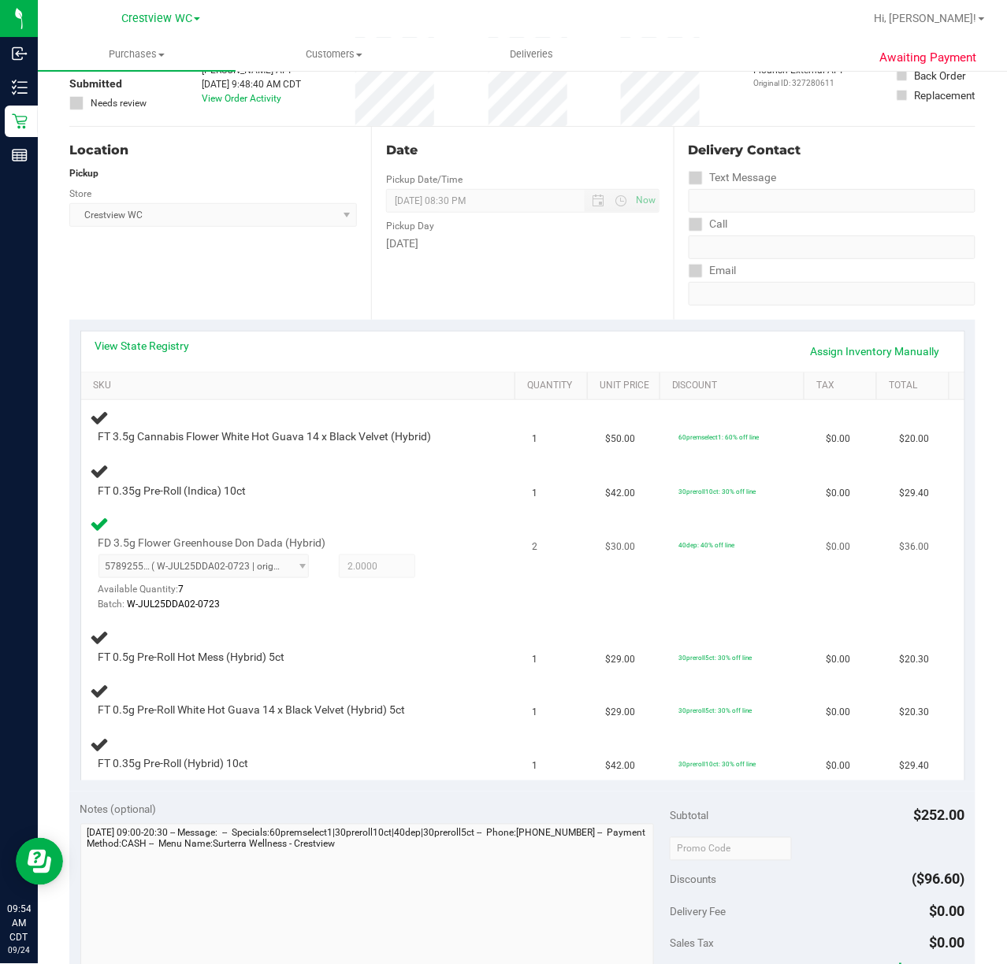
click at [373, 613] on div at bounding box center [288, 613] width 380 height 1
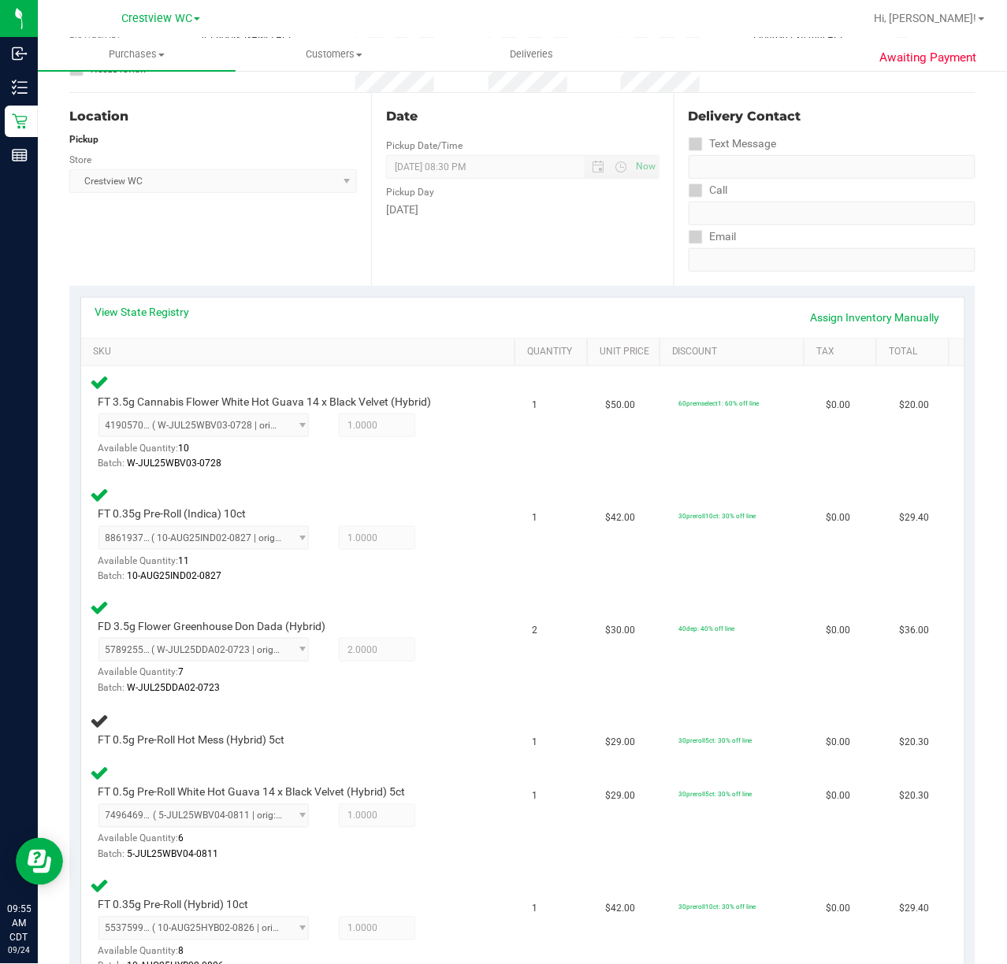
scroll to position [137, 0]
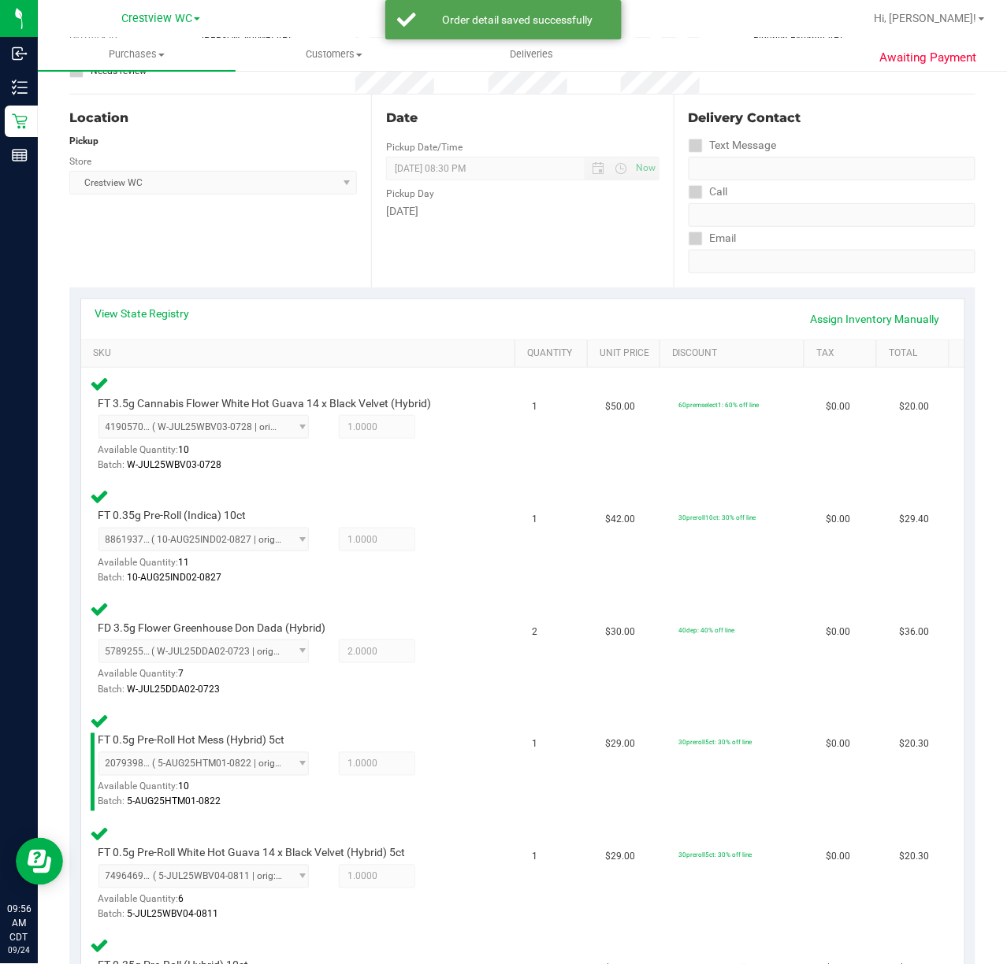
click at [317, 266] on div "Location Pickup Store Crestview WC Select Store Bonita Springs WC Boynton Beach…" at bounding box center [220, 191] width 302 height 193
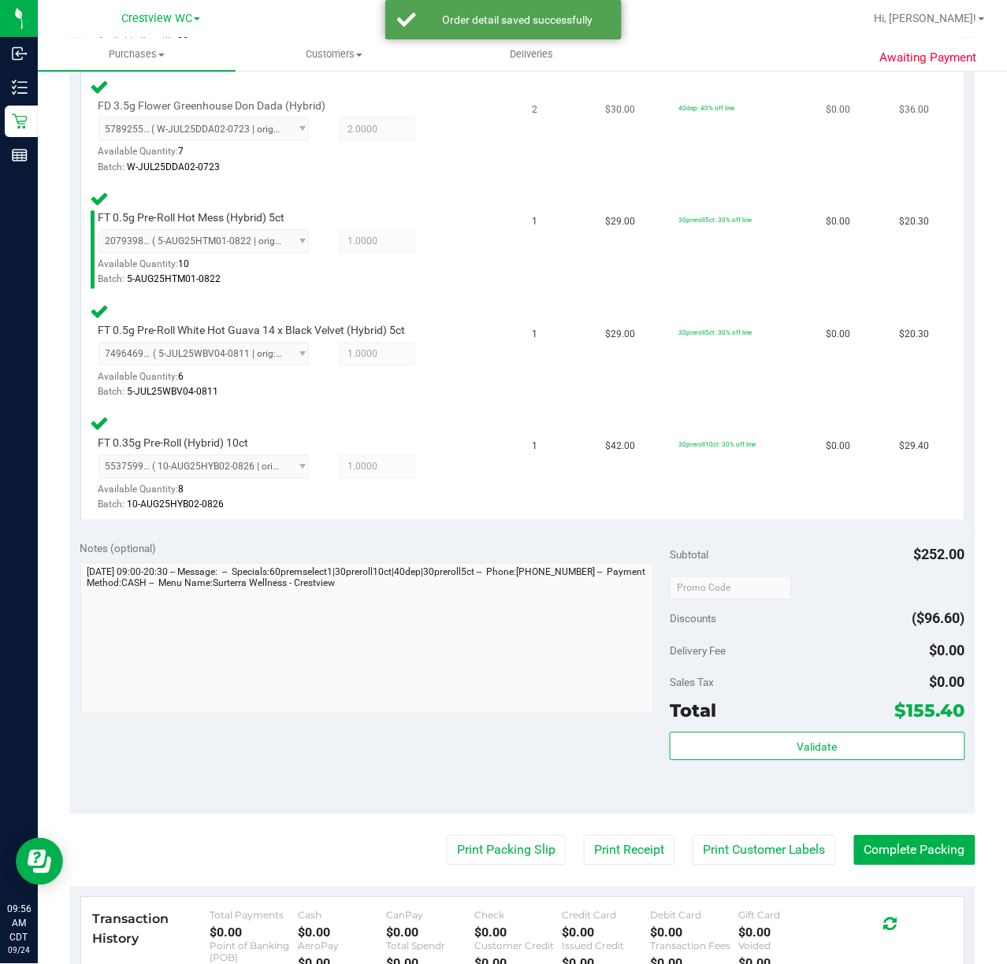
scroll to position [662, 0]
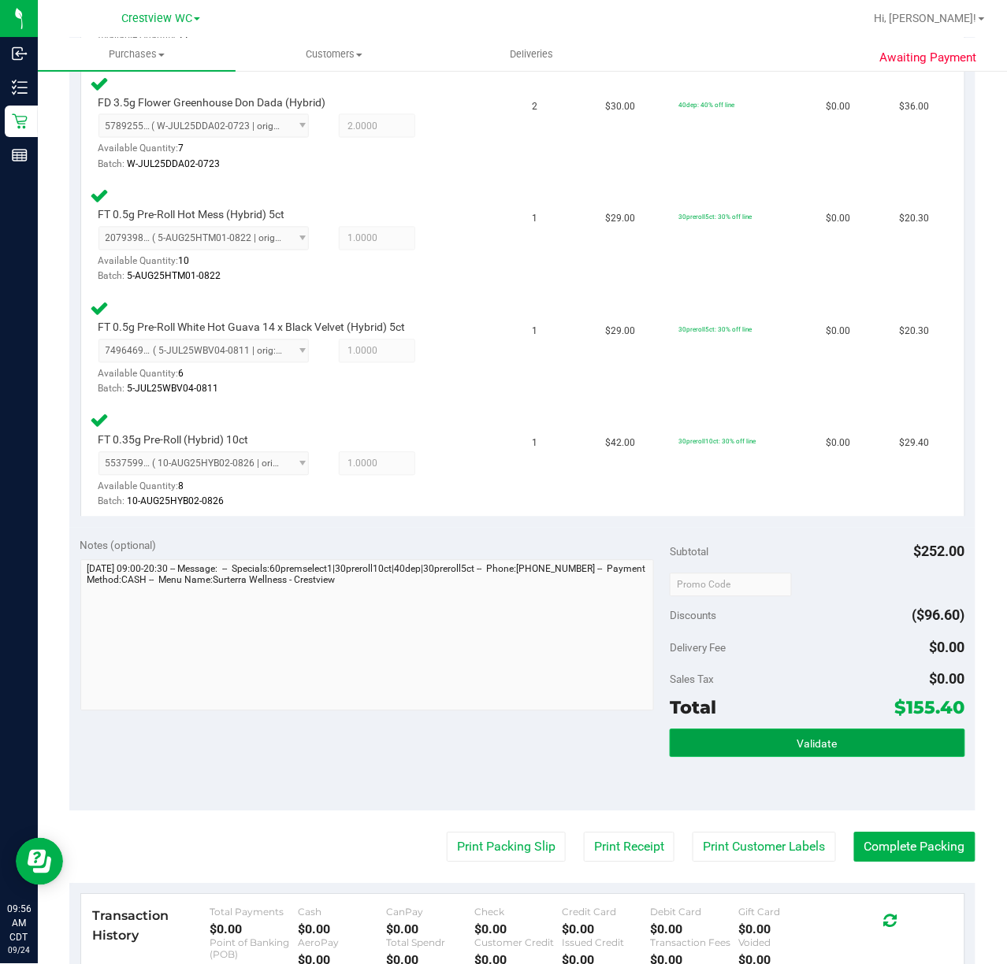
click at [820, 741] on span "Validate" at bounding box center [817, 744] width 40 height 13
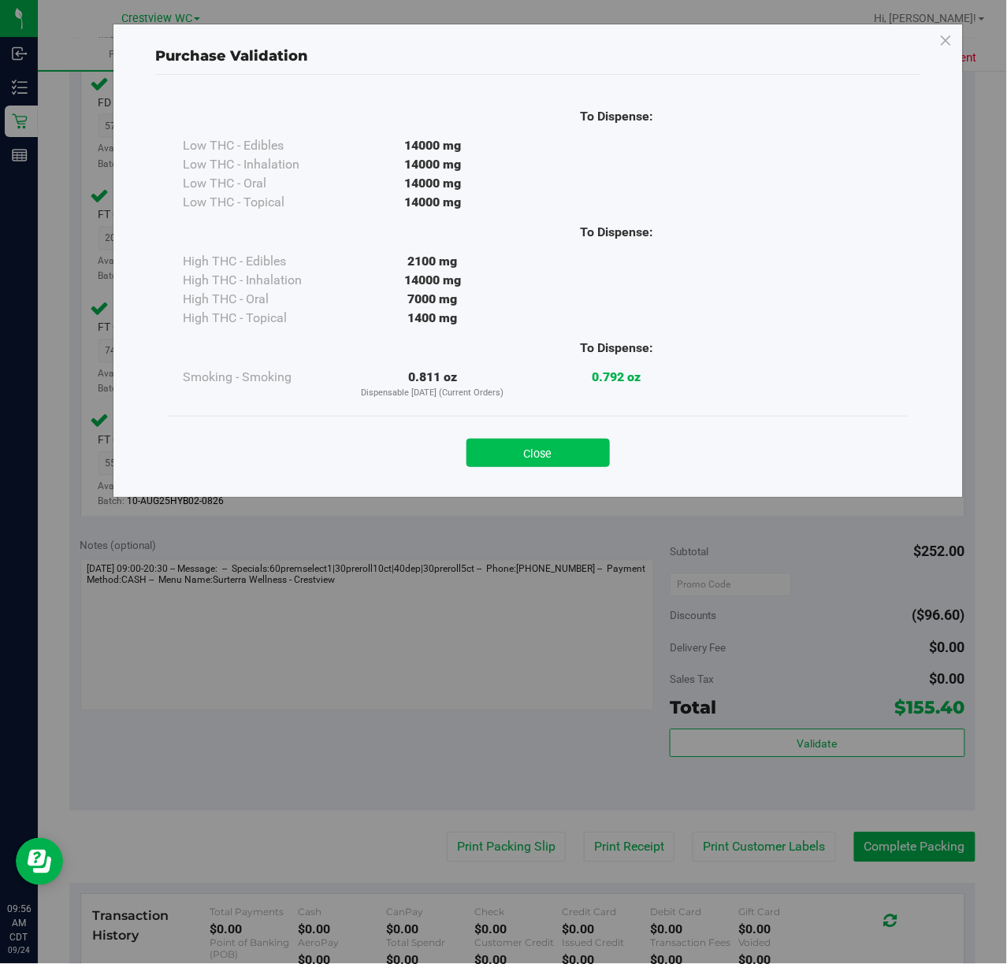
click at [575, 446] on button "Close" at bounding box center [537, 453] width 143 height 28
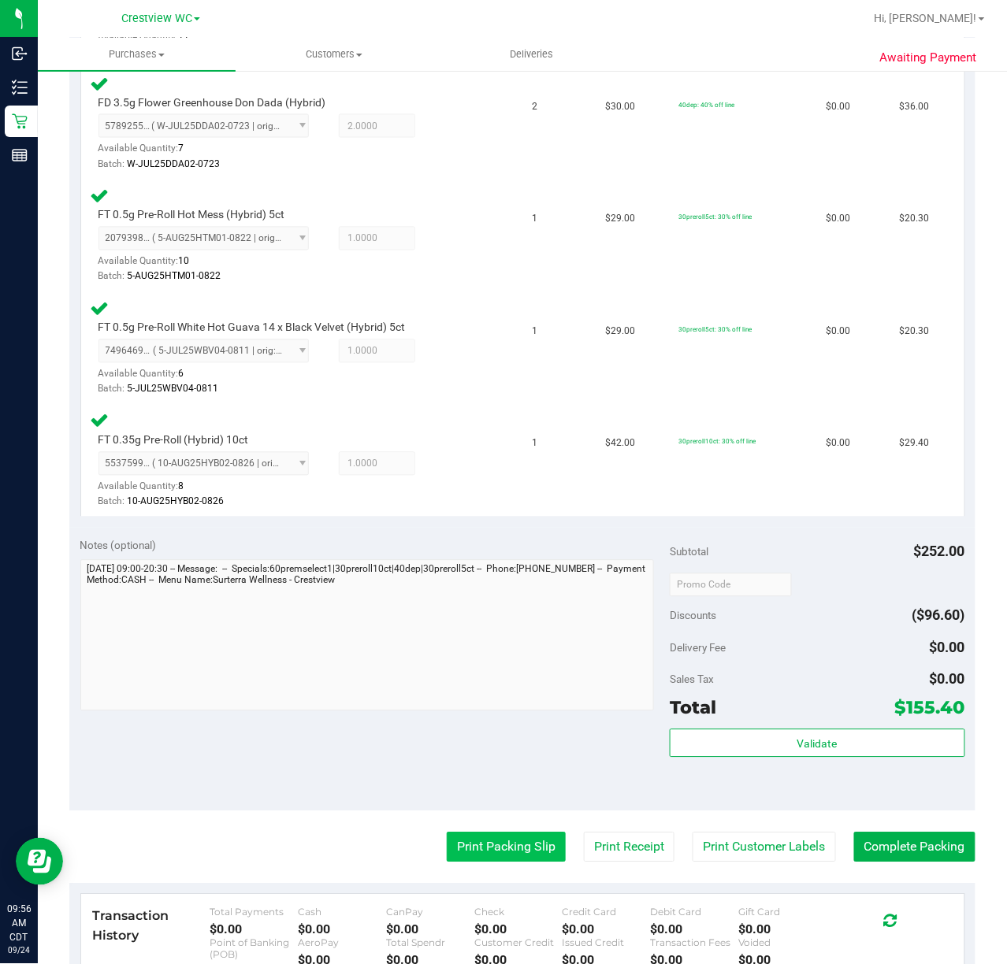
click at [518, 836] on button "Print Packing Slip" at bounding box center [506, 847] width 119 height 30
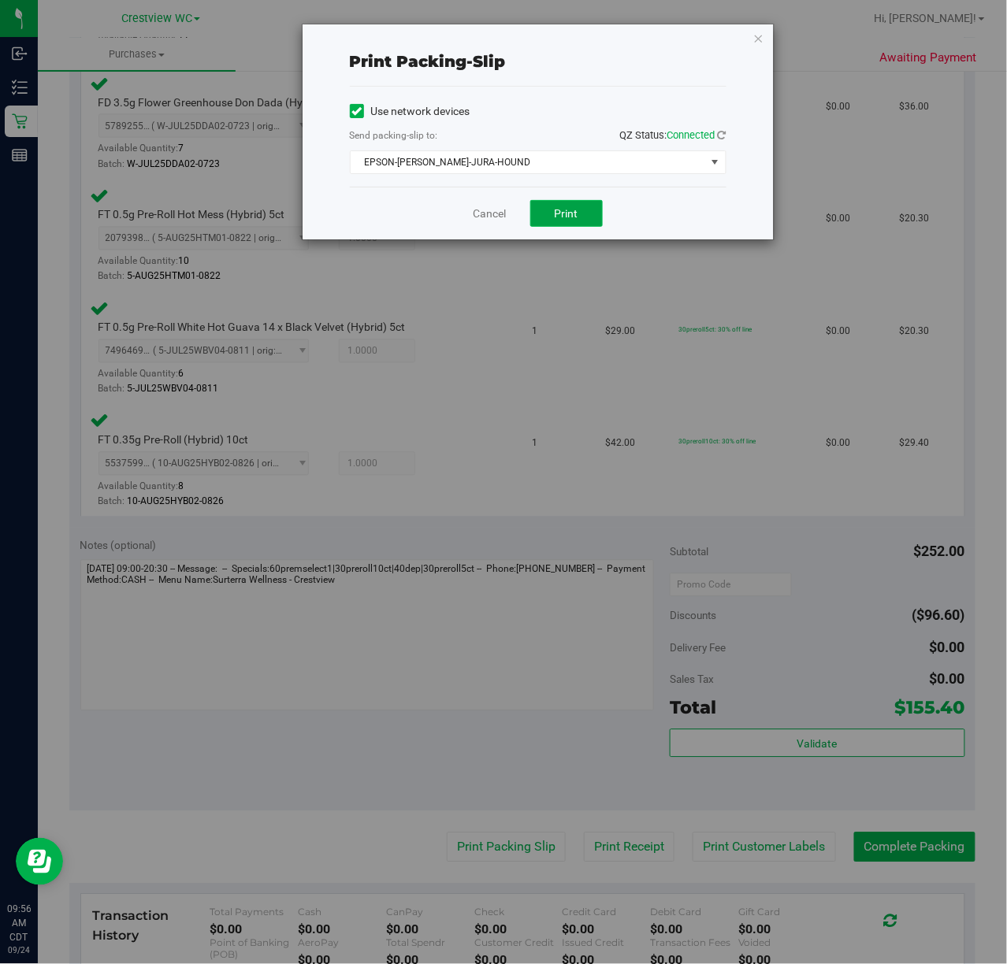
click at [575, 225] on button "Print" at bounding box center [566, 213] width 72 height 27
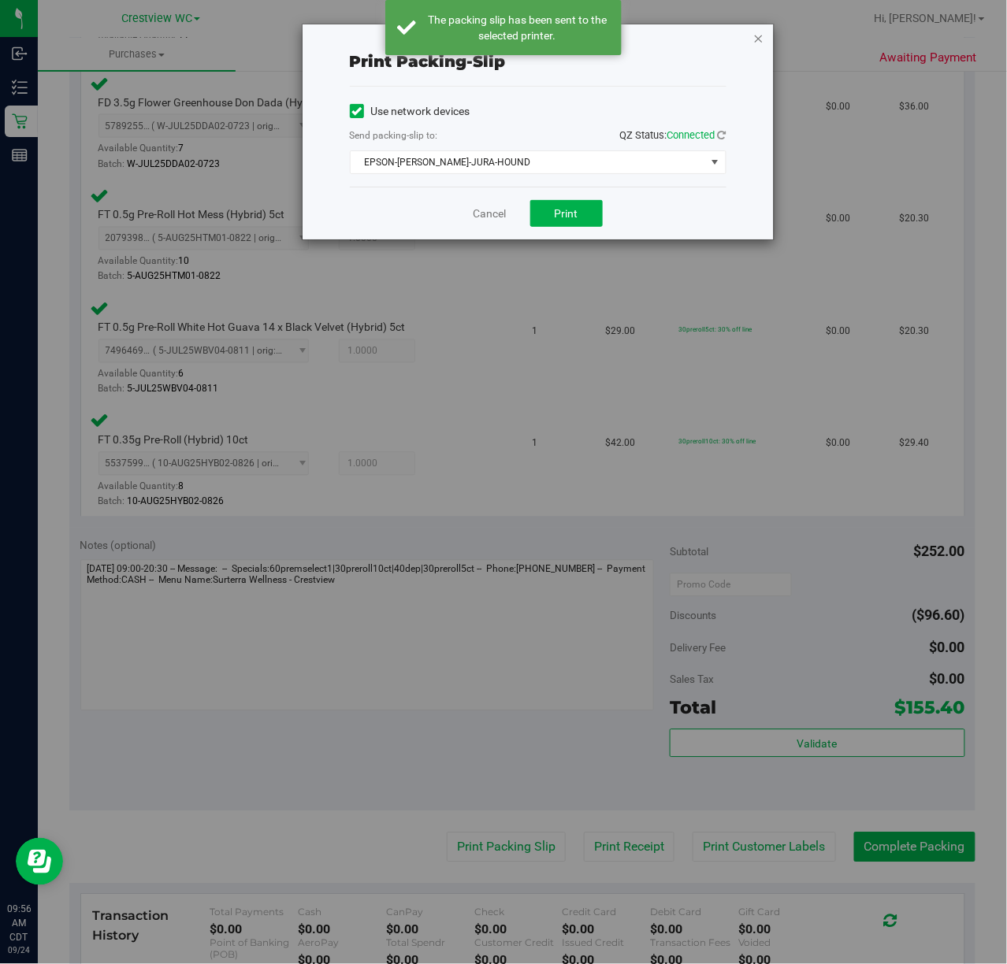
click at [757, 38] on icon "button" at bounding box center [758, 37] width 11 height 19
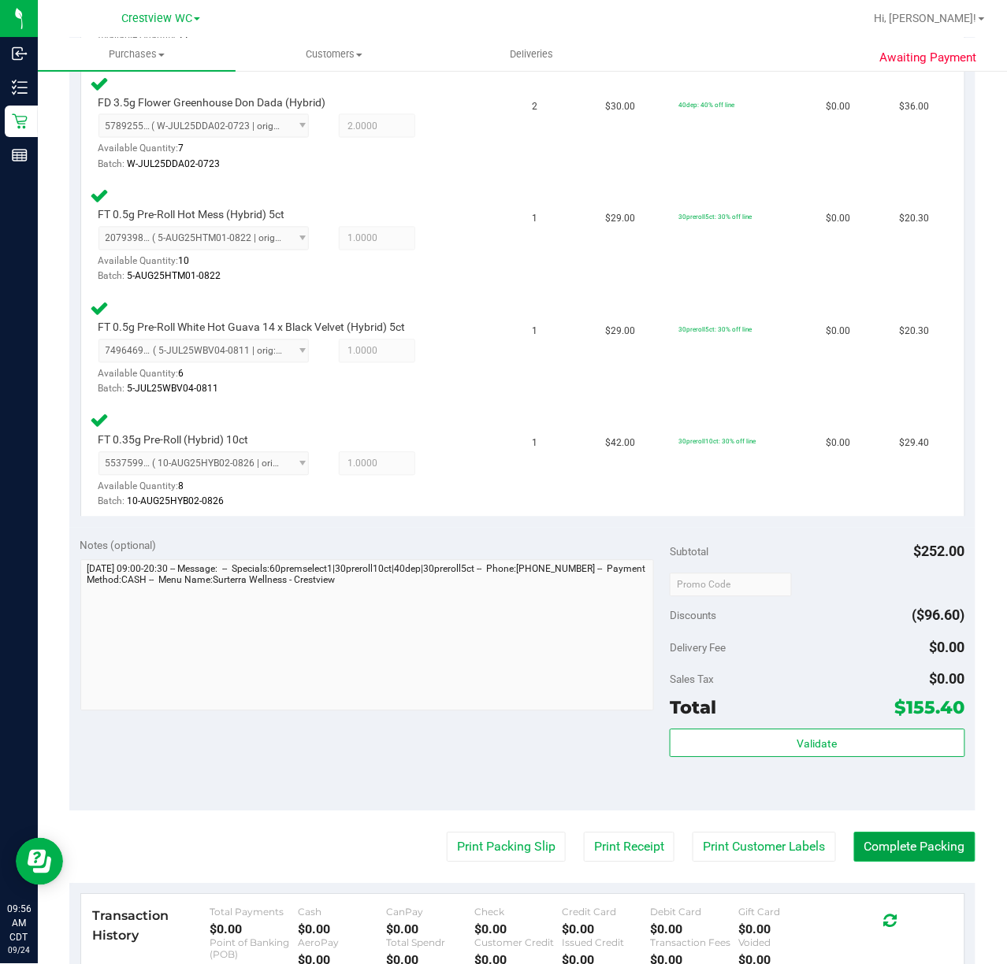
click at [907, 842] on button "Complete Packing" at bounding box center [914, 847] width 121 height 30
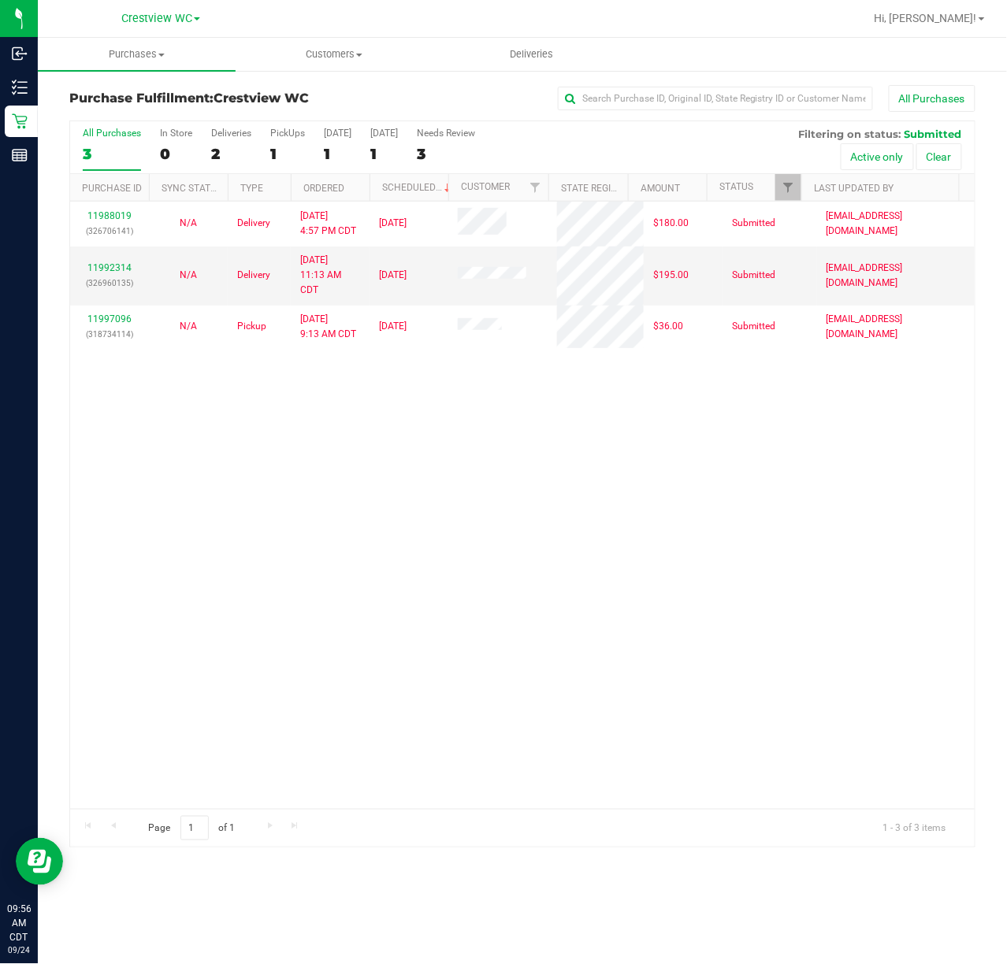
click at [450, 580] on div "11988019 (326706141) N/A Delivery 9/22/2025 4:57 PM CDT 9/26/2025 $180.00 Submi…" at bounding box center [522, 505] width 904 height 607
click at [597, 448] on div "11988019 (326706141) N/A Delivery 9/22/2025 4:57 PM CDT 9/26/2025 $180.00 Submi…" at bounding box center [522, 505] width 904 height 607
click at [284, 132] on div "PickUps" at bounding box center [287, 133] width 35 height 11
click at [0, 0] on input "PickUps 1" at bounding box center [0, 0] width 0 height 0
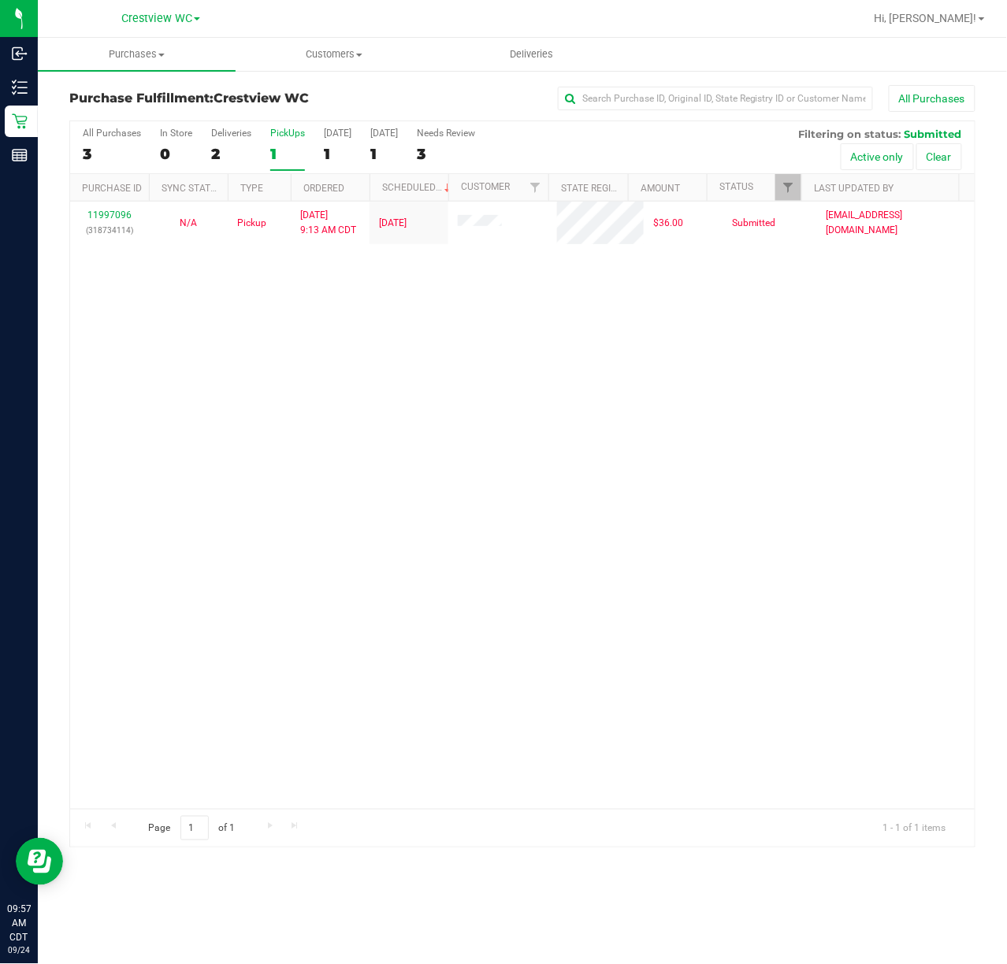
click at [743, 384] on div "11997096 (318734114) N/A Pickup 9/24/2025 9:13 AM CDT 9/24/2025 $36.00 Submitte…" at bounding box center [522, 505] width 904 height 607
click at [432, 300] on div "11997096 (318734114) N/A Pickup 9/24/2025 9:13 AM CDT 9/24/2025 $36.00 Submitte…" at bounding box center [522, 505] width 904 height 607
click at [524, 384] on div "11997096 (318734114) N/A Pickup 9/24/2025 9:13 AM CDT 9/24/2025 $36.00 Submitte…" at bounding box center [522, 505] width 904 height 607
click at [366, 514] on div "11997096 (318734114) N/A Pickup 9/24/2025 9:13 AM CDT 9/24/2025 $36.00 Submitte…" at bounding box center [522, 505] width 904 height 607
click at [443, 489] on div "11997096 (318734114) N/A Pickup 9/24/2025 9:13 AM CDT 9/24/2025 $36.00 Submitte…" at bounding box center [522, 505] width 904 height 607
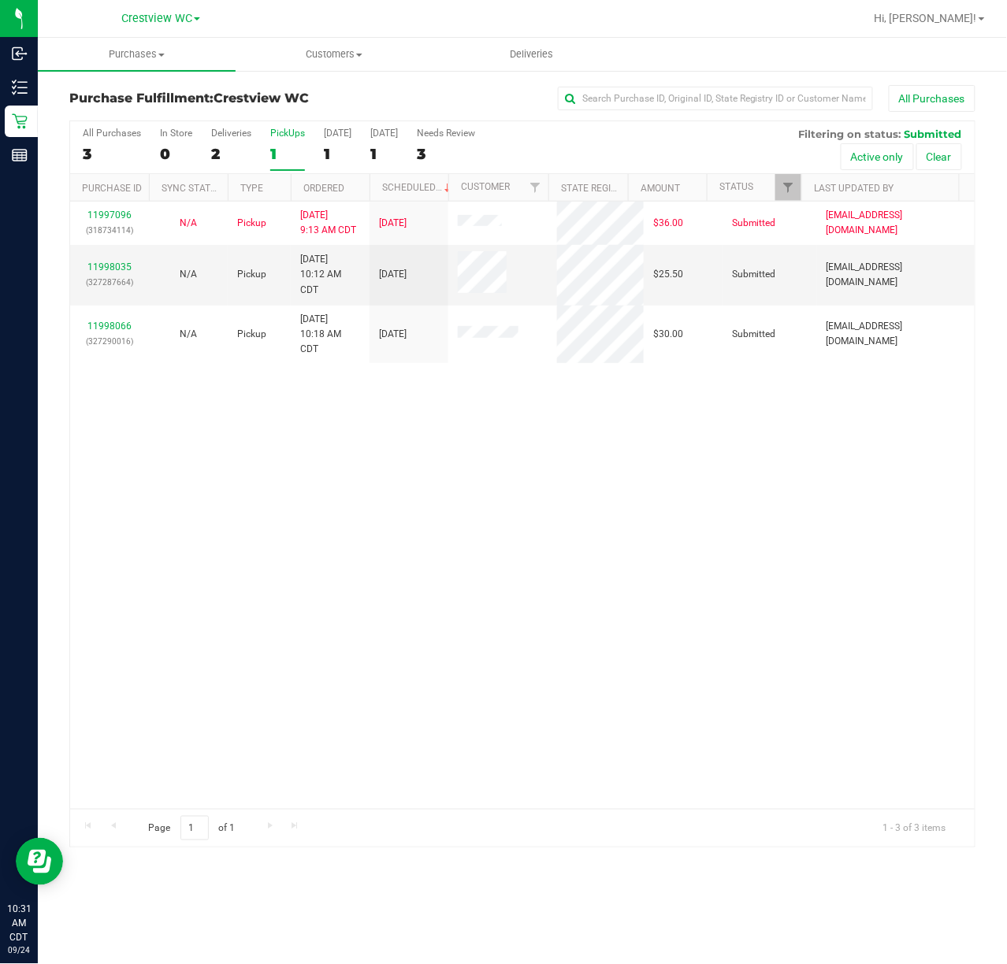
click at [301, 531] on div "11997096 (318734114) N/A Pickup 9/24/2025 9:13 AM CDT 9/24/2025 $36.00 Submitte…" at bounding box center [522, 505] width 904 height 607
click at [291, 120] on div "All Purchases 3 In Store 0 Deliveries 2 PickUps 1 Today 1 Tomorrow 1 Needs Revi…" at bounding box center [522, 483] width 906 height 727
click at [297, 127] on div "All Purchases 3 In Store 0 Deliveries 2 PickUps 1 Today 1 Tomorrow 1 Needs Revi…" at bounding box center [522, 127] width 904 height 13
click at [297, 131] on div "PickUps" at bounding box center [287, 133] width 35 height 11
click at [0, 0] on input "PickUps 1" at bounding box center [0, 0] width 0 height 0
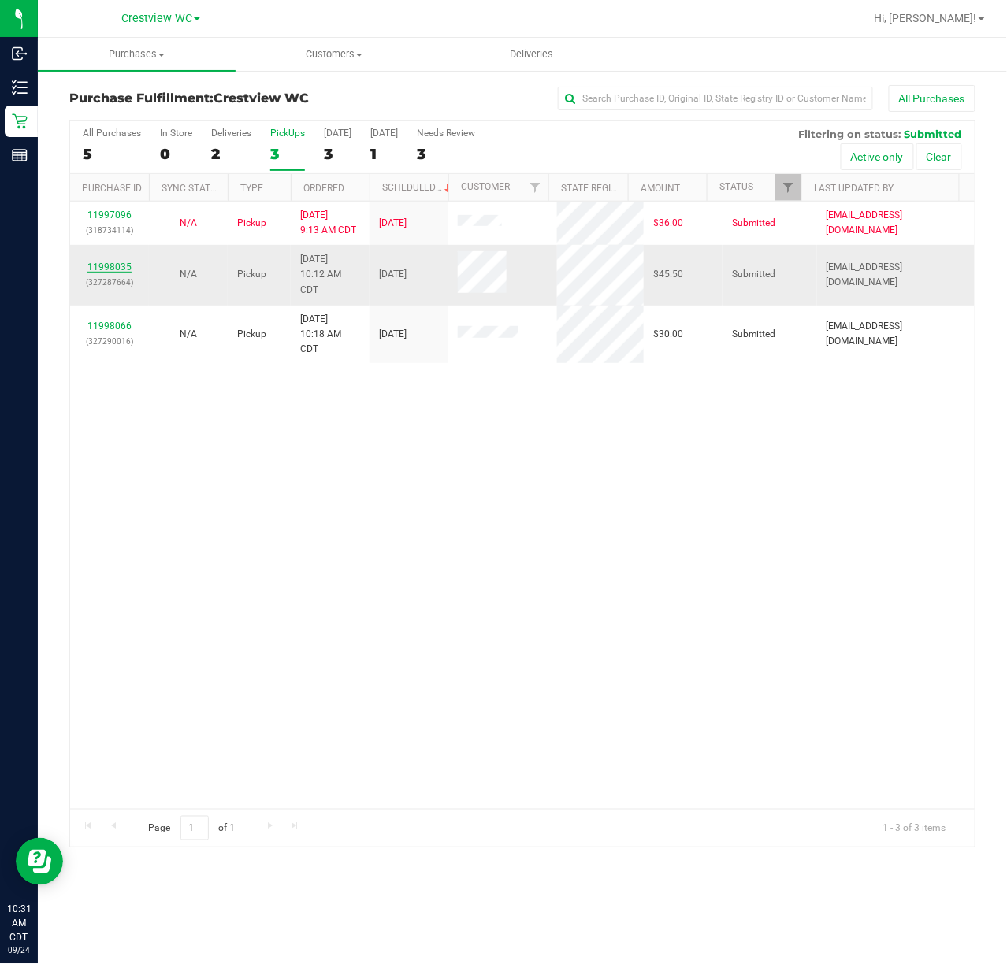
click at [110, 263] on link "11998035" at bounding box center [109, 266] width 44 height 11
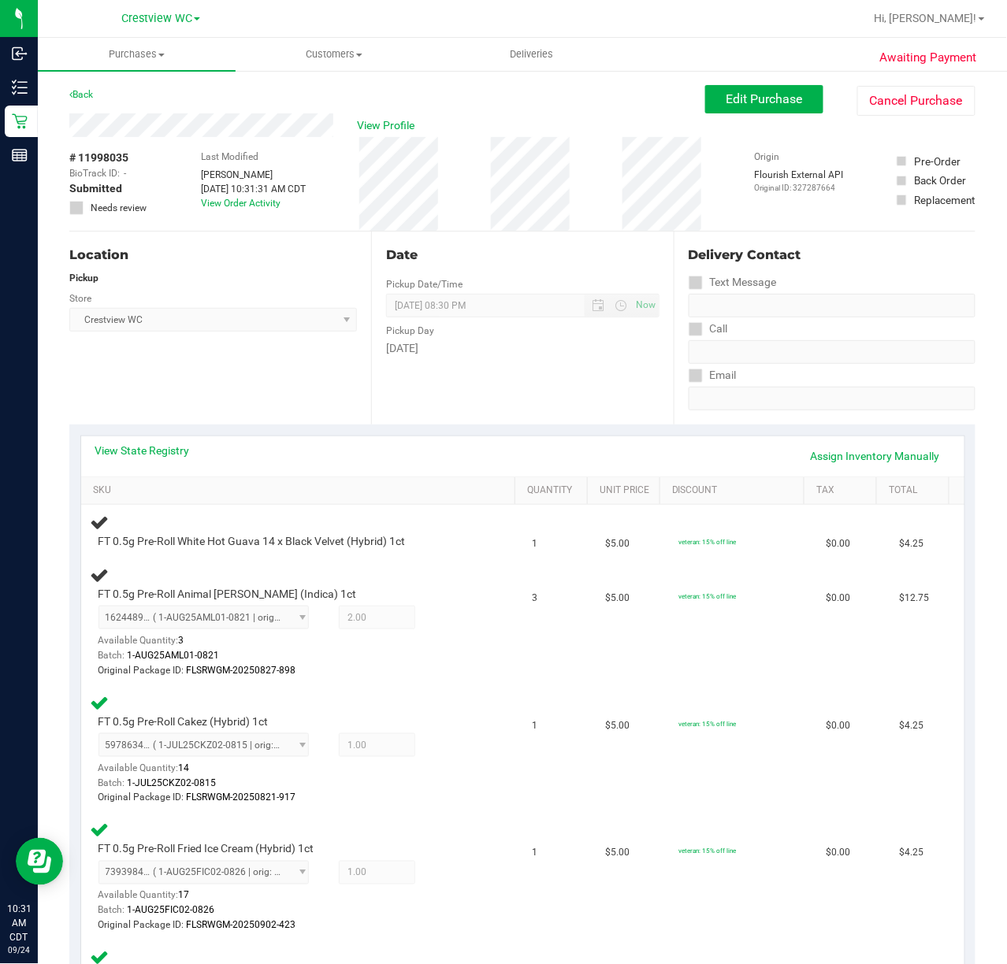
click at [345, 373] on div "Location Pickup Store Crestview WC Select Store Bonita Springs WC Boynton Beach…" at bounding box center [220, 328] width 302 height 193
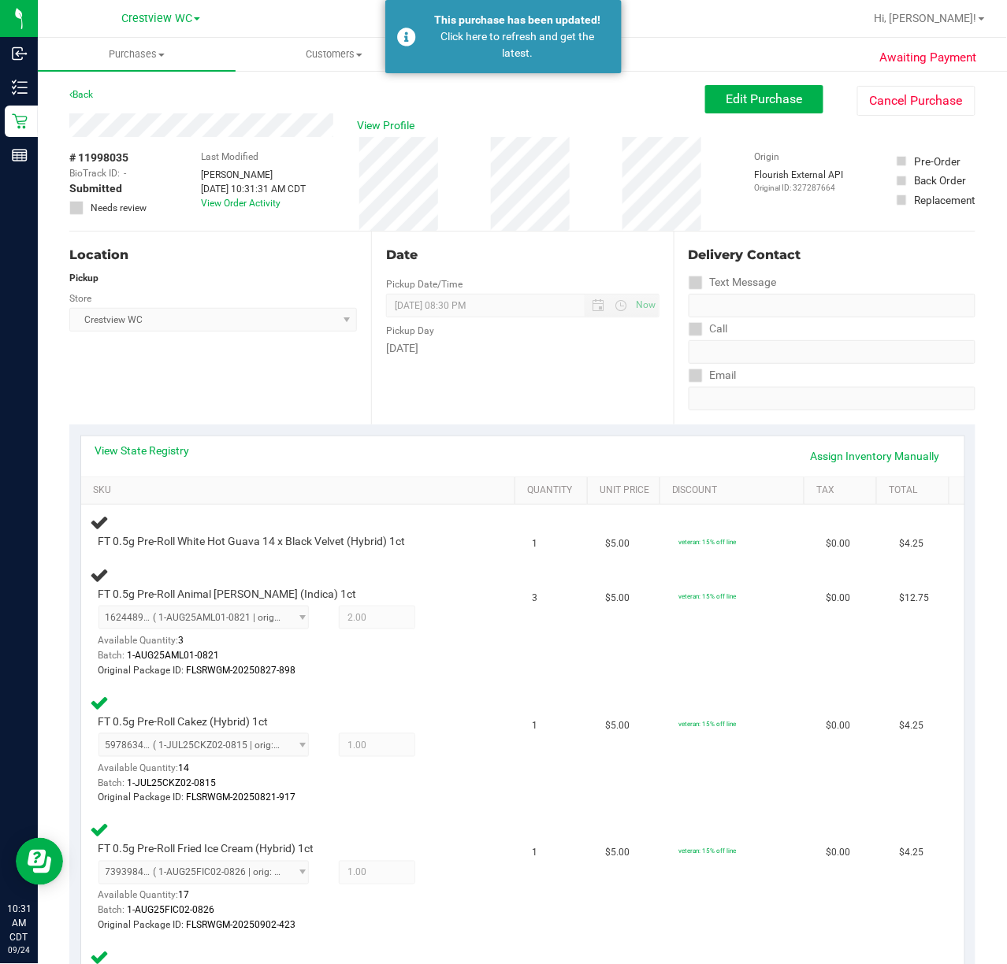
click at [260, 391] on div "Location Pickup Store Crestview WC Select Store Bonita Springs WC Boynton Beach…" at bounding box center [220, 328] width 302 height 193
click at [80, 98] on link "Back" at bounding box center [81, 94] width 24 height 11
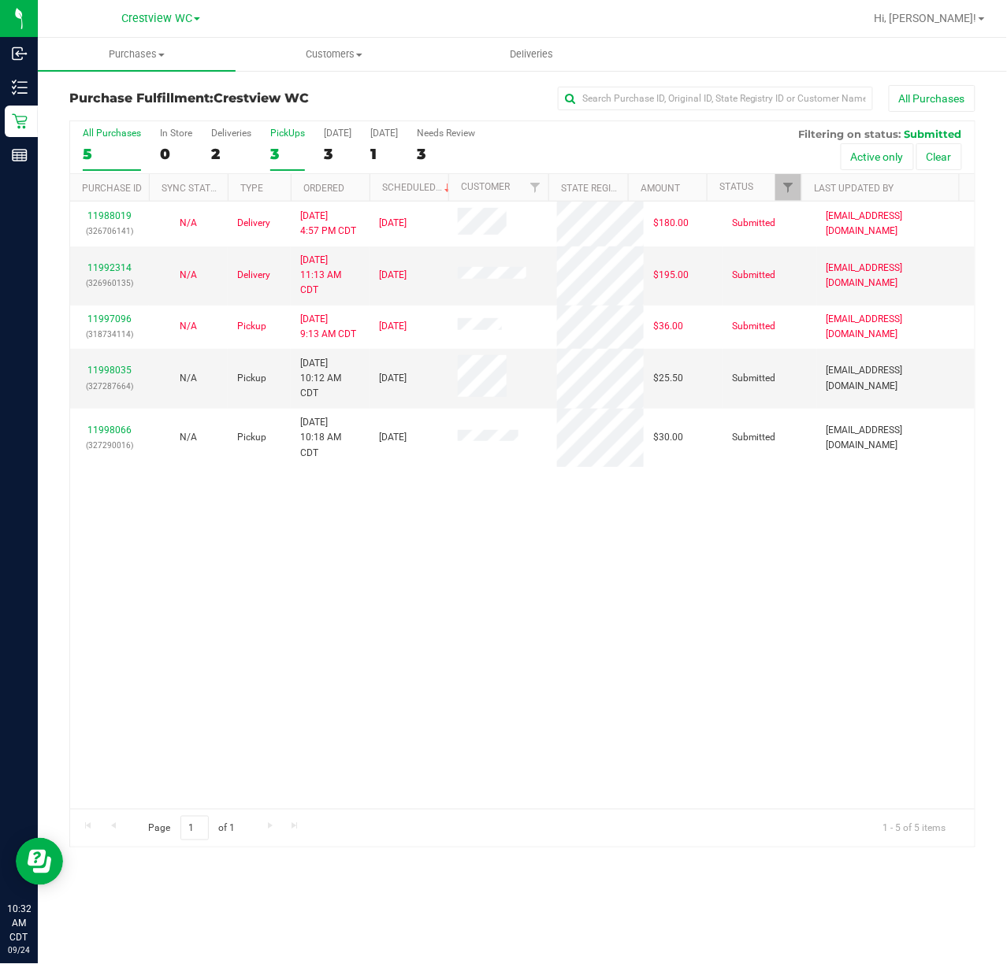
click at [290, 134] on div "PickUps" at bounding box center [287, 133] width 35 height 11
click at [0, 0] on input "PickUps 3" at bounding box center [0, 0] width 0 height 0
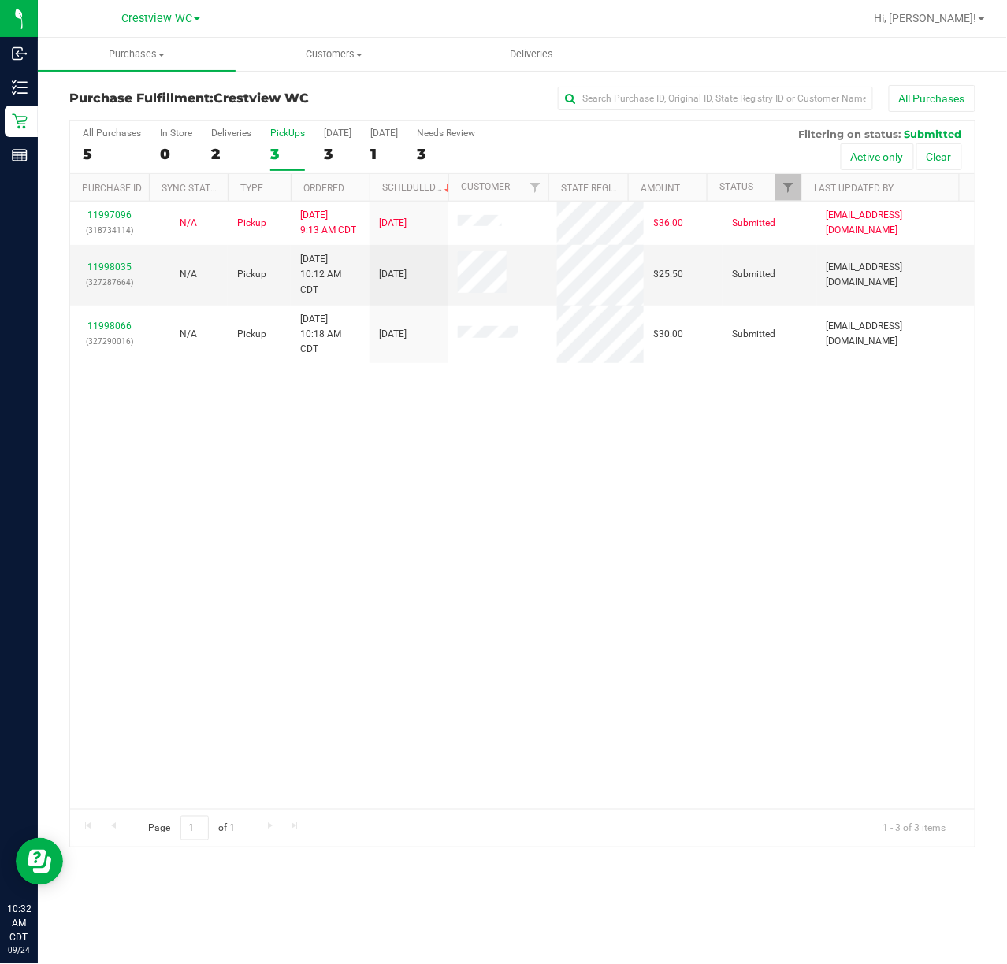
click at [704, 392] on div "11997096 (318734114) N/A Pickup 9/24/2025 9:13 AM CDT 9/24/2025 $36.00 Submitte…" at bounding box center [522, 505] width 904 height 607
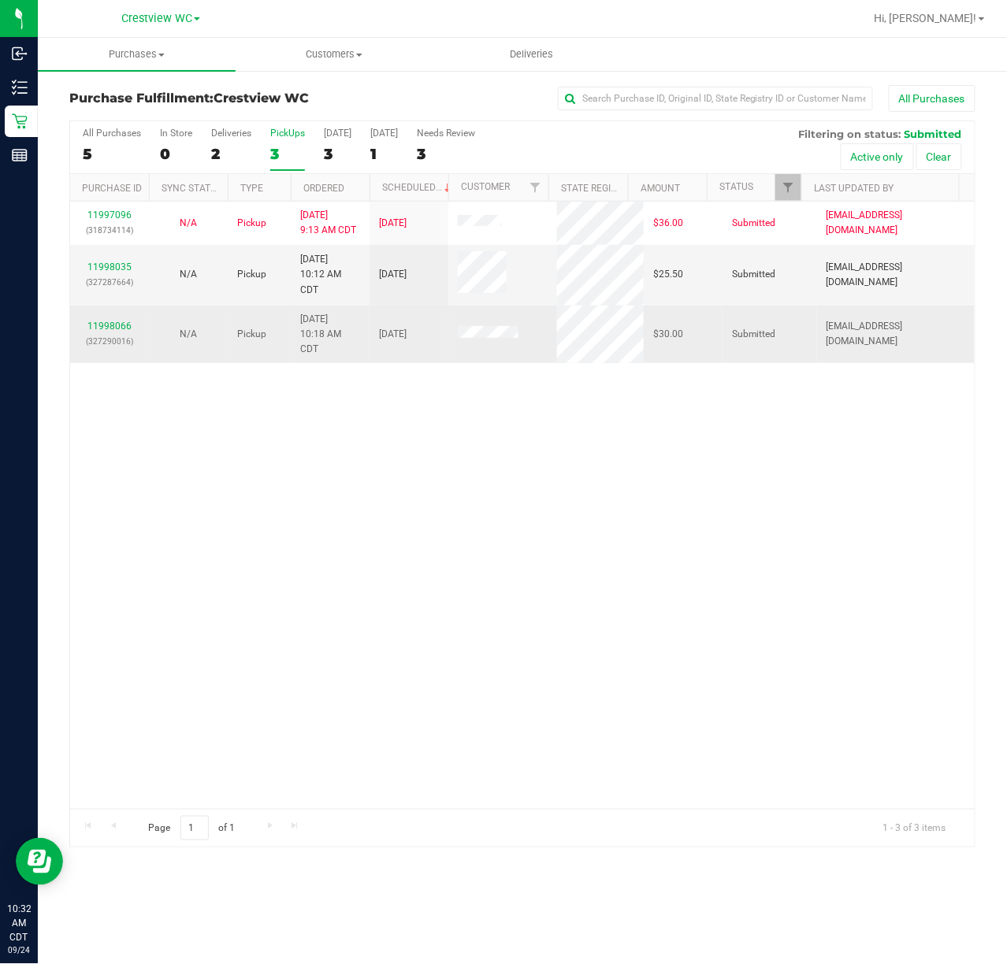
click at [118, 316] on td "11998066 (327290016)" at bounding box center [109, 335] width 79 height 58
click at [120, 325] on link "11998066" at bounding box center [109, 326] width 44 height 11
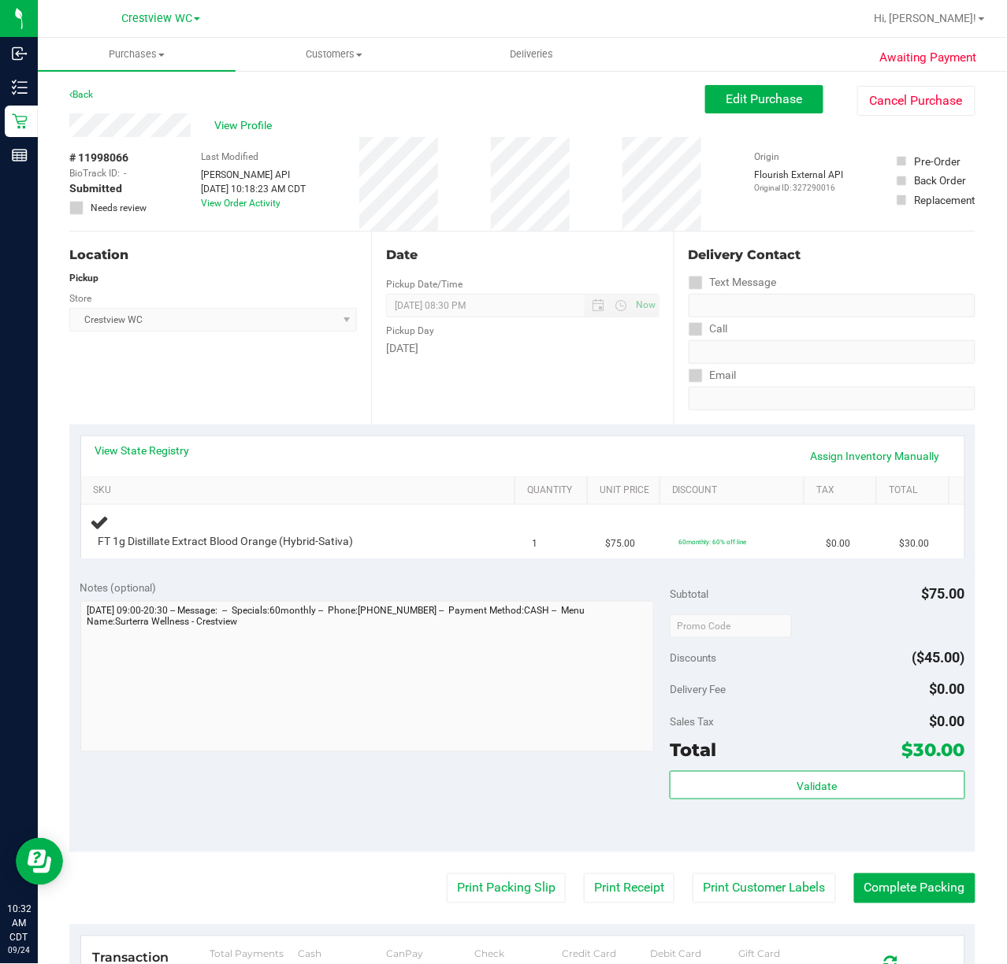
click at [206, 376] on div "Location Pickup Store Crestview WC Select Store Bonita Springs WC Boynton Beach…" at bounding box center [220, 328] width 302 height 193
click at [209, 378] on div "Location Pickup Store Crestview WC Select Store Bonita Springs WC Boynton Beach…" at bounding box center [220, 328] width 302 height 193
click at [258, 373] on div "Location Pickup Store Crestview WC Select Store Bonita Springs WC Boynton Beach…" at bounding box center [220, 328] width 302 height 193
click at [121, 383] on div "Location Pickup Store Crestview WC Select Store Bonita Springs WC Boynton Beach…" at bounding box center [220, 328] width 302 height 193
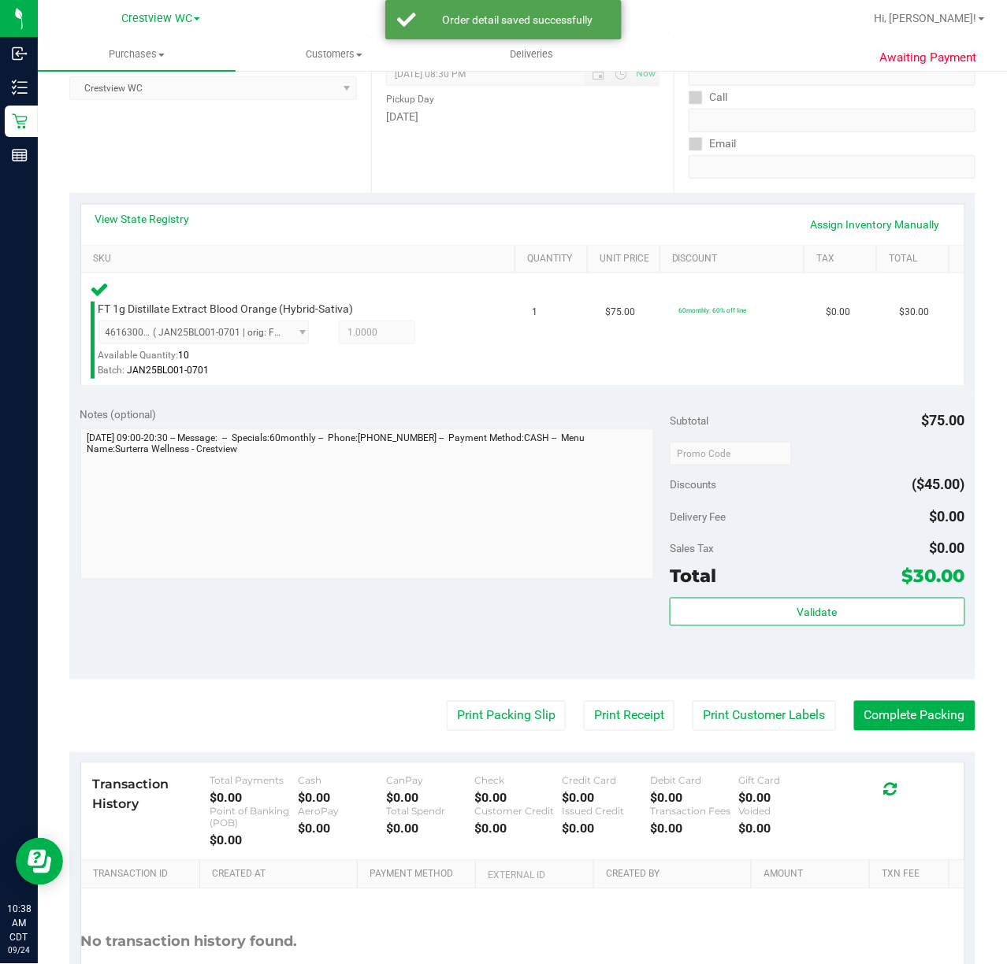
scroll to position [348, 0]
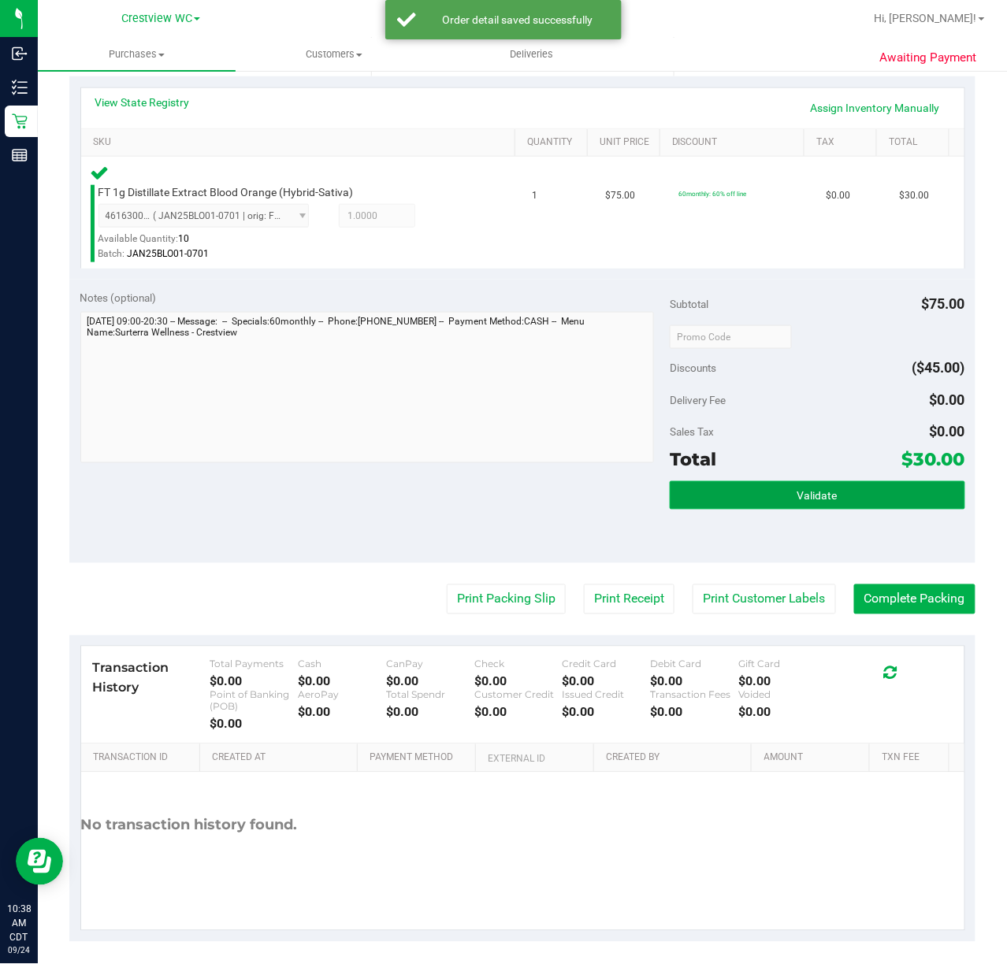
click at [799, 490] on span "Validate" at bounding box center [817, 496] width 40 height 13
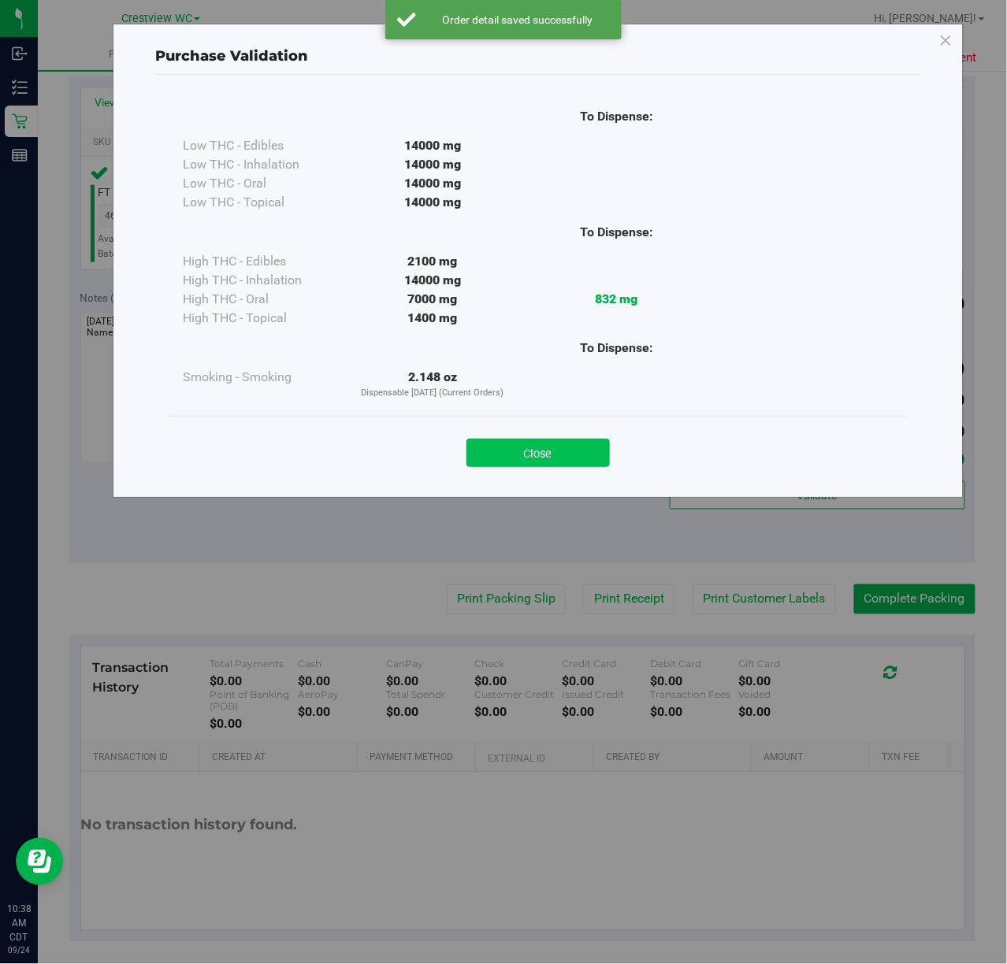
click at [542, 450] on button "Close" at bounding box center [537, 453] width 143 height 28
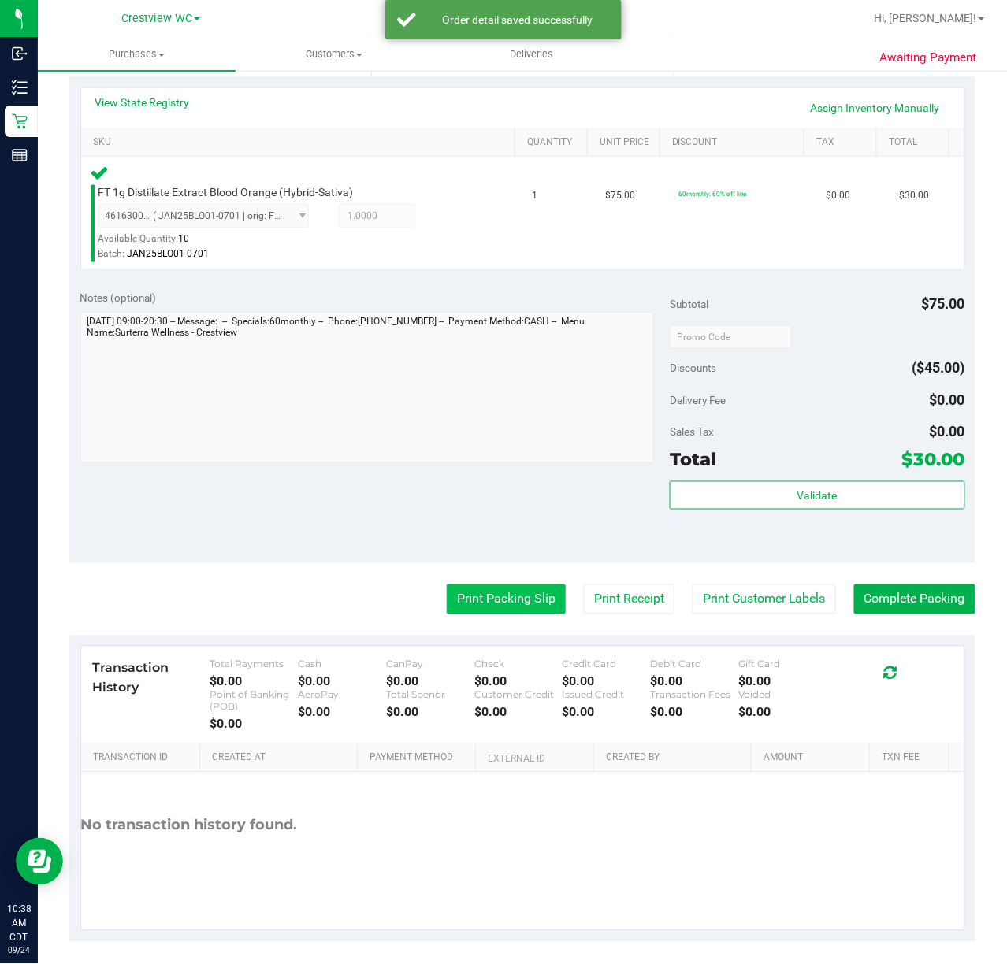
click at [507, 588] on button "Print Packing Slip" at bounding box center [506, 599] width 119 height 30
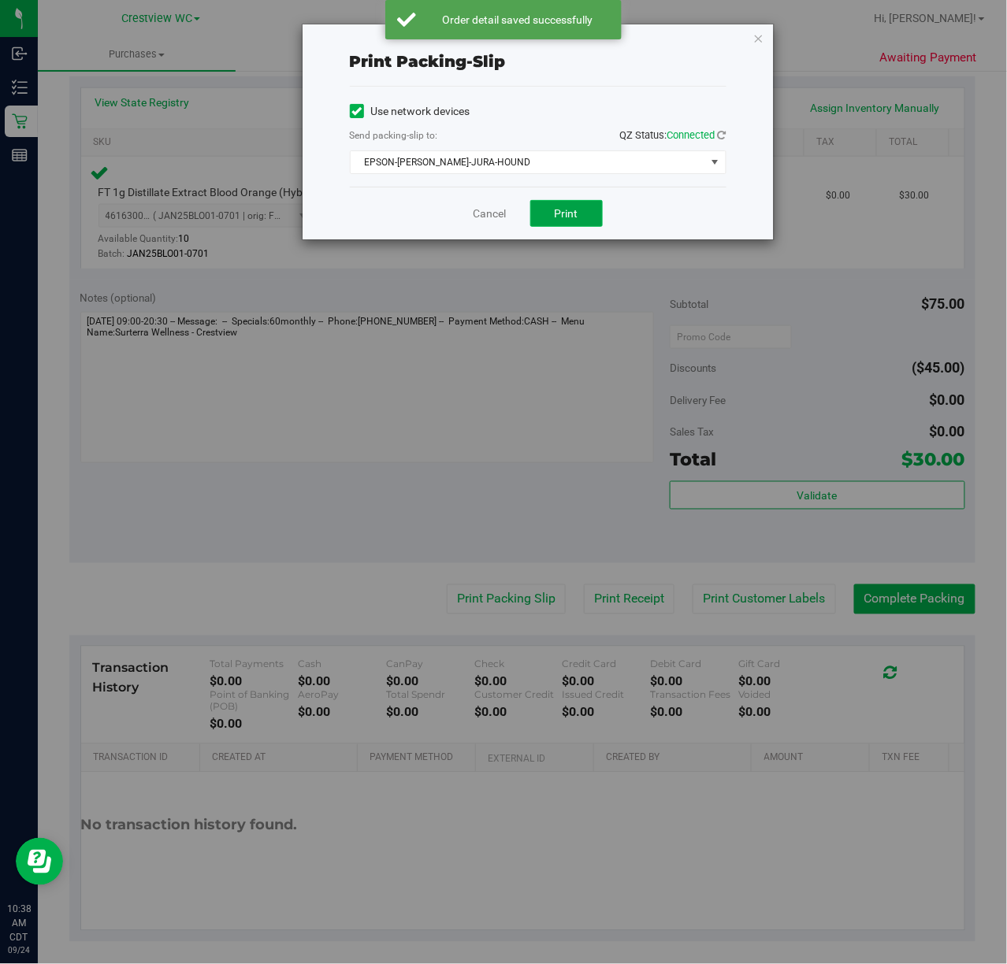
click at [580, 215] on button "Print" at bounding box center [566, 213] width 72 height 27
click at [758, 36] on icon "button" at bounding box center [758, 37] width 11 height 19
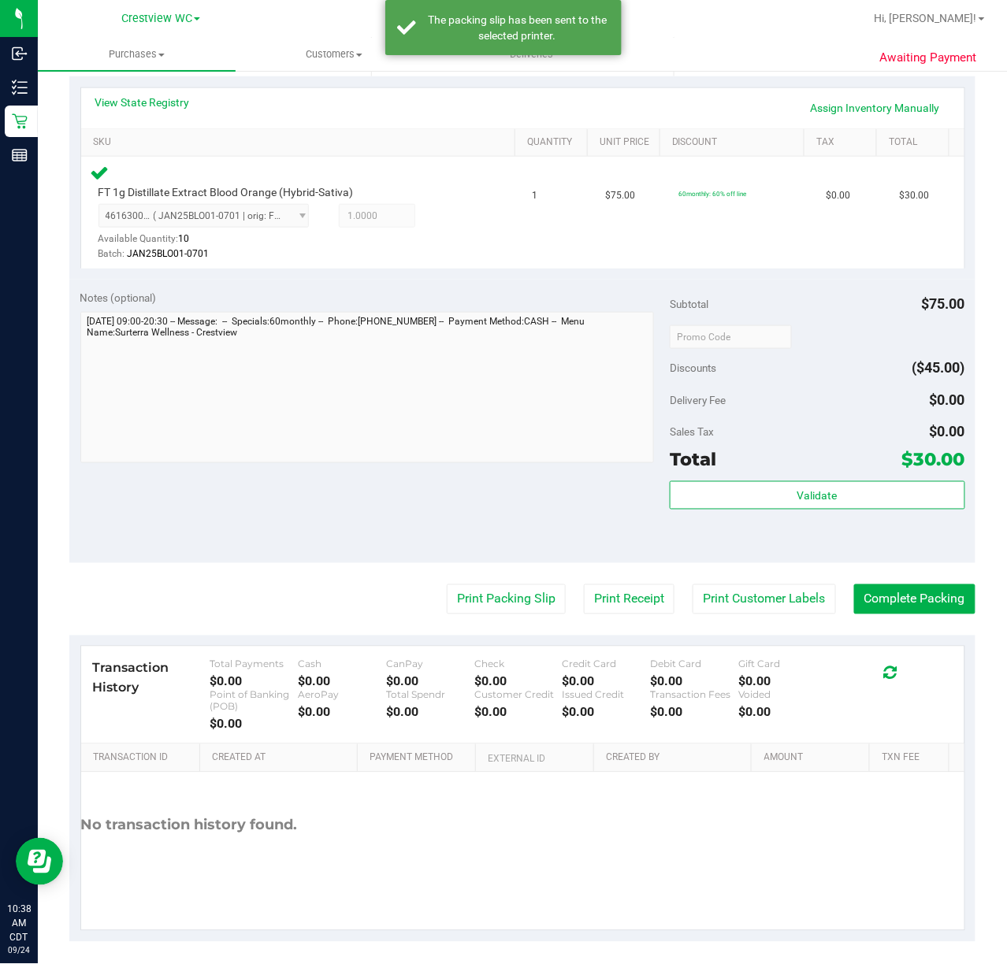
click at [902, 565] on purchase-details "Back Edit Purchase Cancel Purchase View Profile # 11998066 BioTrack ID: - Submi…" at bounding box center [522, 339] width 906 height 1205
click at [921, 584] on button "Complete Packing" at bounding box center [914, 599] width 121 height 30
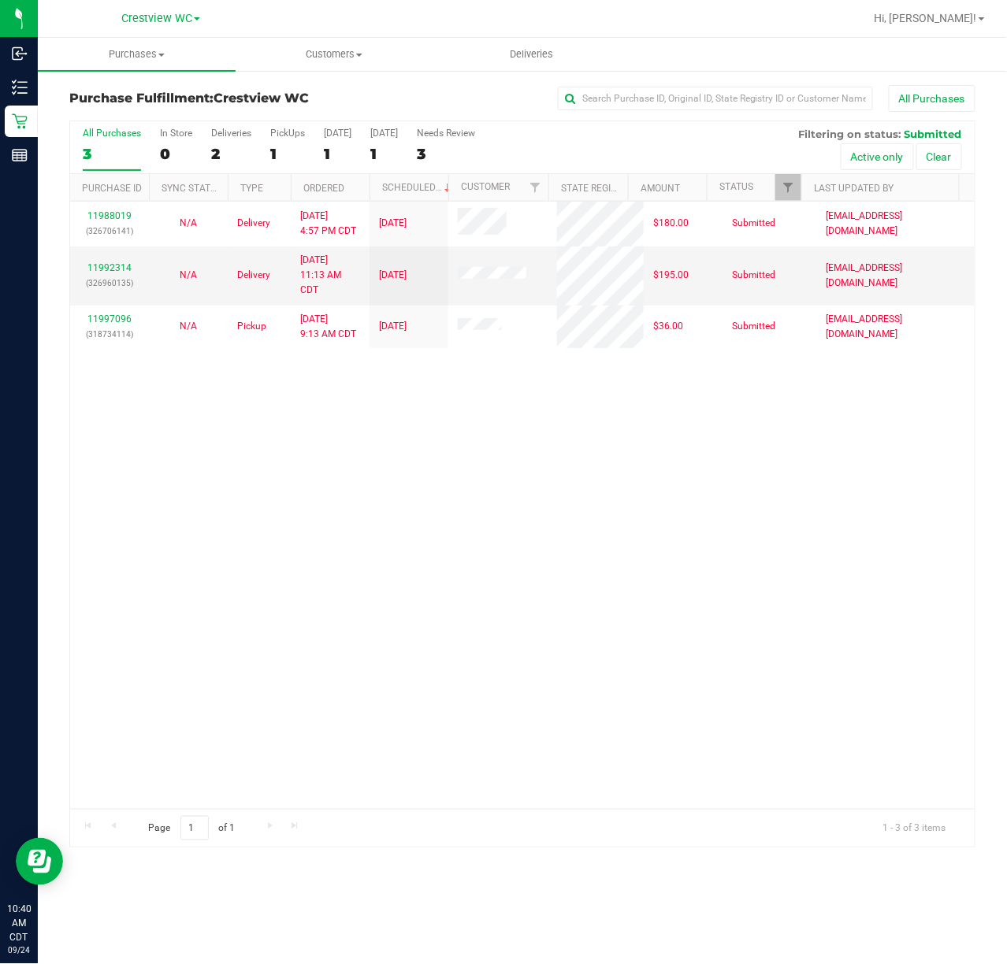
click at [554, 488] on div "11988019 (326706141) N/A Delivery 9/22/2025 4:57 PM CDT 9/26/2025 $180.00 Submi…" at bounding box center [522, 505] width 904 height 607
click at [221, 558] on div "11988019 (326706141) N/A Delivery 9/22/2025 4:57 PM CDT 9/26/2025 $180.00 Submi…" at bounding box center [522, 505] width 904 height 607
click at [577, 474] on div "11988019 (326706141) N/A Delivery 9/22/2025 4:57 PM CDT 9/26/2025 $180.00 Submi…" at bounding box center [522, 505] width 904 height 607
click at [293, 143] on label "PickUps 1" at bounding box center [287, 149] width 35 height 43
click at [0, 0] on input "PickUps 1" at bounding box center [0, 0] width 0 height 0
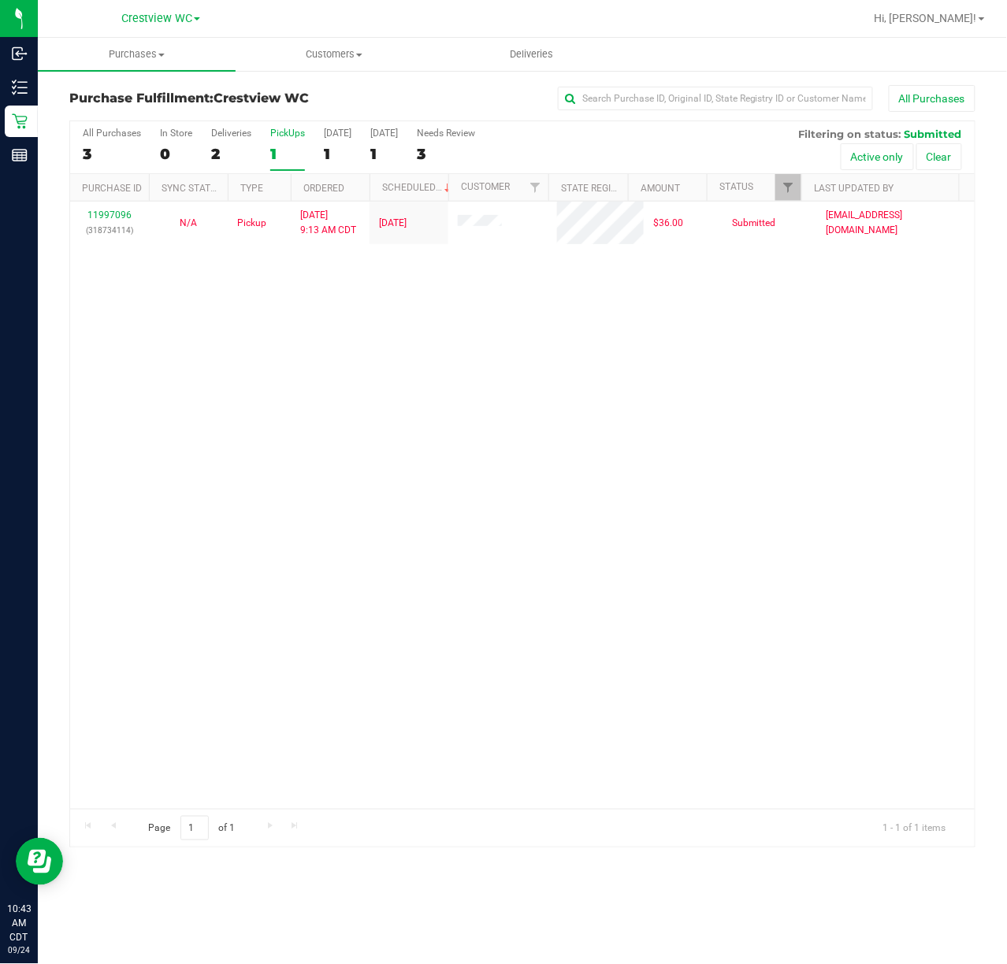
click at [293, 135] on div "PickUps" at bounding box center [287, 133] width 35 height 11
click at [0, 0] on input "PickUps 1" at bounding box center [0, 0] width 0 height 0
click at [722, 341] on div "11997096 (318734114) N/A Pickup 9/24/2025 9:13 AM CDT 9/24/2025 $36.00 Submitte…" at bounding box center [522, 505] width 904 height 607
click at [720, 341] on div "11997096 (318734114) N/A Pickup 9/24/2025 9:13 AM CDT 9/24/2025 $36.00 Submitte…" at bounding box center [522, 505] width 904 height 607
click at [296, 131] on div "PickUps" at bounding box center [287, 133] width 35 height 11
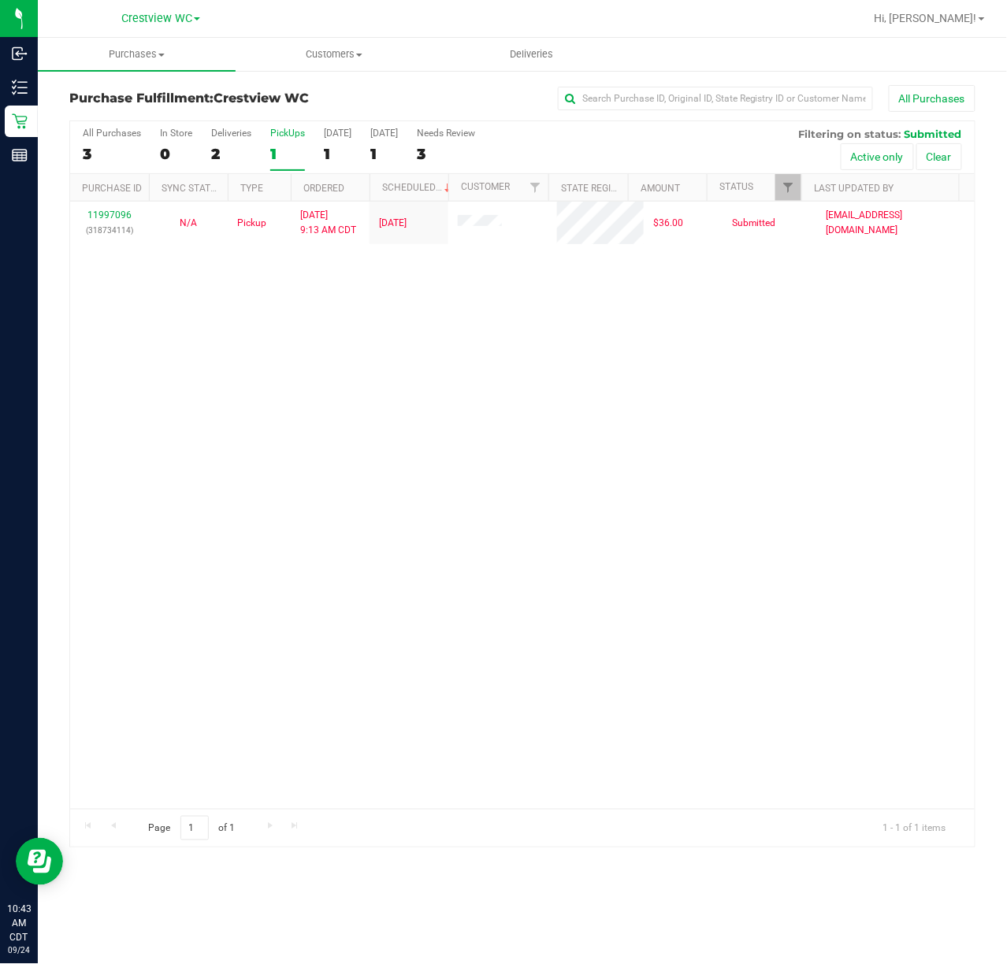
click at [0, 0] on input "PickUps 1" at bounding box center [0, 0] width 0 height 0
click at [783, 183] on span "Filter" at bounding box center [787, 187] width 13 height 13
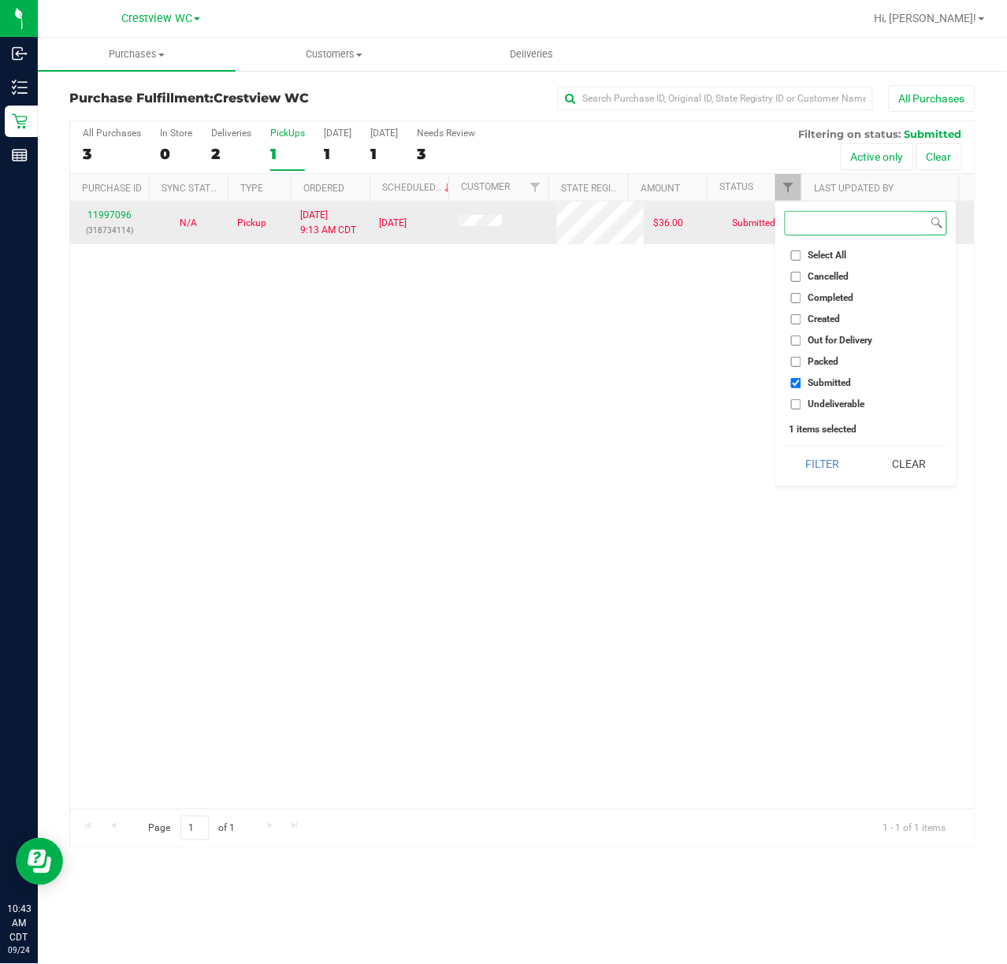
click at [784, 447] on button "Filter" at bounding box center [822, 464] width 76 height 35
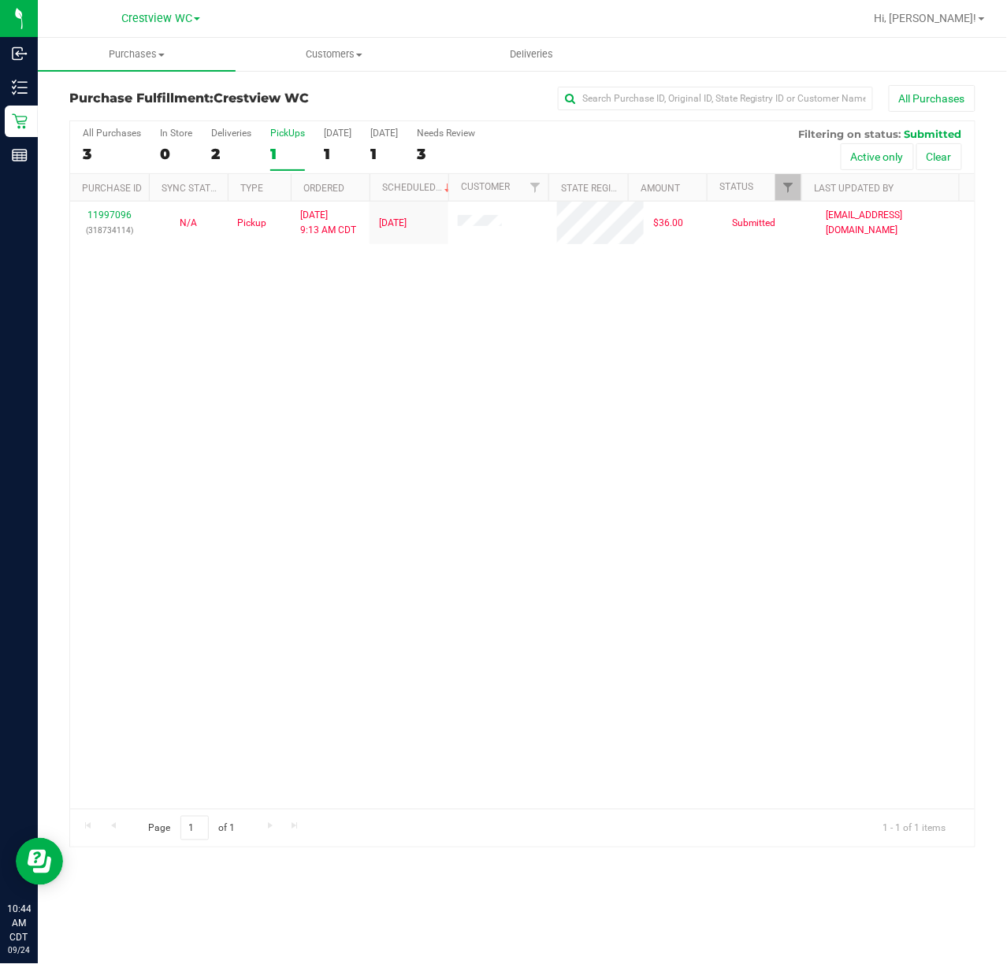
click at [488, 367] on div "11997096 (318734114) N/A Pickup 9/24/2025 9:13 AM CDT 9/24/2025 $36.00 Submitte…" at bounding box center [522, 505] width 904 height 607
click at [284, 128] on div "PickUps" at bounding box center [287, 133] width 35 height 11
click at [0, 0] on input "PickUps 1" at bounding box center [0, 0] width 0 height 0
click at [284, 128] on div "PickUps" at bounding box center [287, 133] width 35 height 11
click at [0, 0] on input "PickUps 1" at bounding box center [0, 0] width 0 height 0
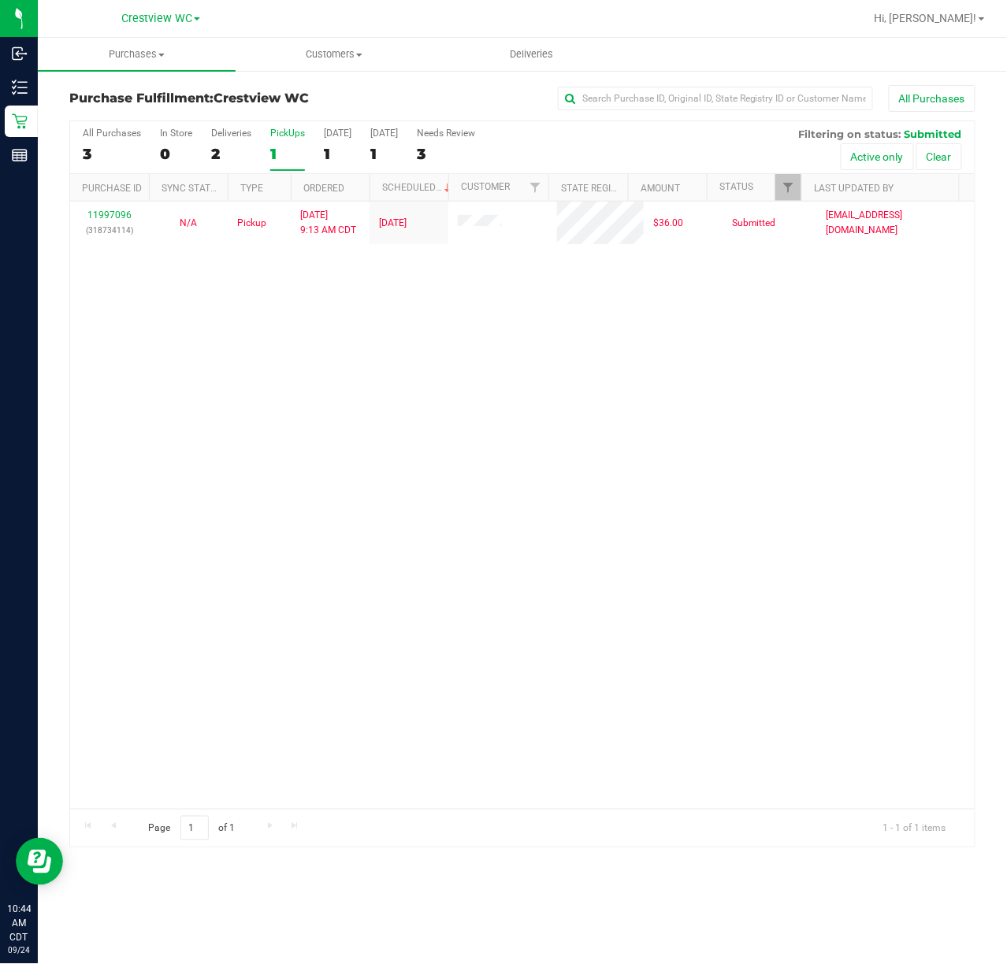
click at [444, 468] on div "11997096 (318734114) N/A Pickup 9/24/2025 9:13 AM CDT 9/24/2025 $36.00 Submitte…" at bounding box center [522, 505] width 904 height 607
click at [257, 395] on div "11997096 (318734114) N/A Pickup 9/24/2025 9:13 AM CDT 9/24/2025 $36.00 Submitte…" at bounding box center [522, 505] width 904 height 607
click at [486, 429] on div "11997096 (318734114) N/A Pickup 9/24/2025 9:13 AM CDT 9/24/2025 $36.00 Submitte…" at bounding box center [522, 505] width 904 height 607
click at [404, 306] on div "11997096 (318734114) N/A Pickup 9/24/2025 9:13 AM CDT 9/24/2025 $36.00 Submitte…" at bounding box center [522, 505] width 904 height 607
click at [293, 132] on div "PickUps" at bounding box center [287, 133] width 35 height 11
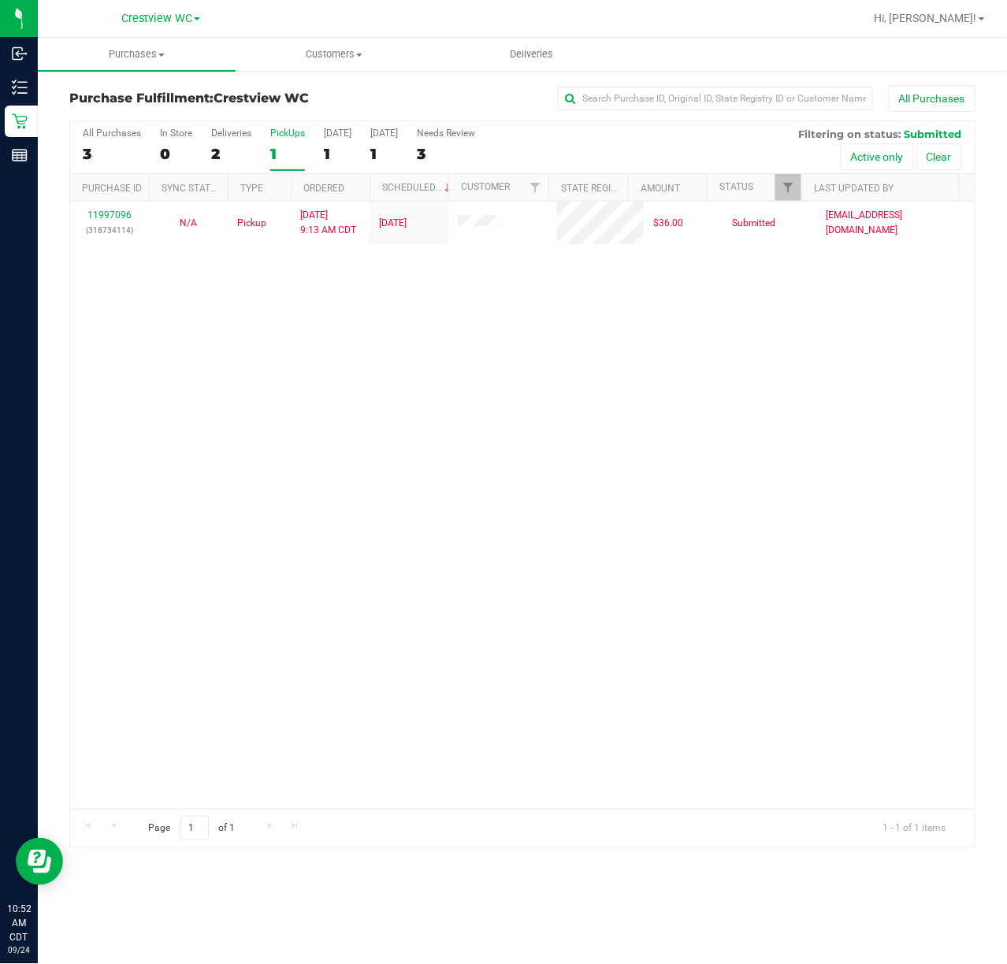
click at [0, 0] on input "PickUps 1" at bounding box center [0, 0] width 0 height 0
click at [231, 139] on div "Deliveries" at bounding box center [231, 133] width 40 height 11
click at [0, 0] on input "Deliveries 2" at bounding box center [0, 0] width 0 height 0
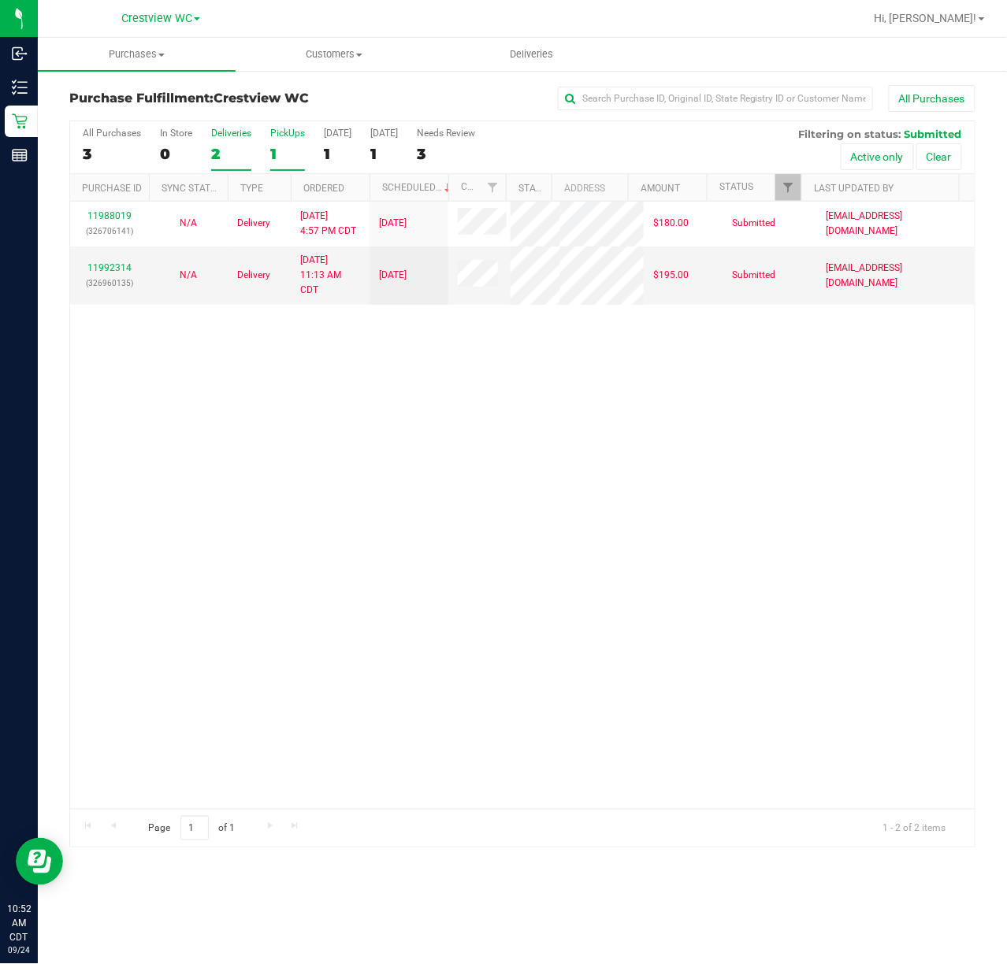
click at [290, 129] on div "PickUps" at bounding box center [287, 133] width 35 height 11
click at [0, 0] on input "PickUps 1" at bounding box center [0, 0] width 0 height 0
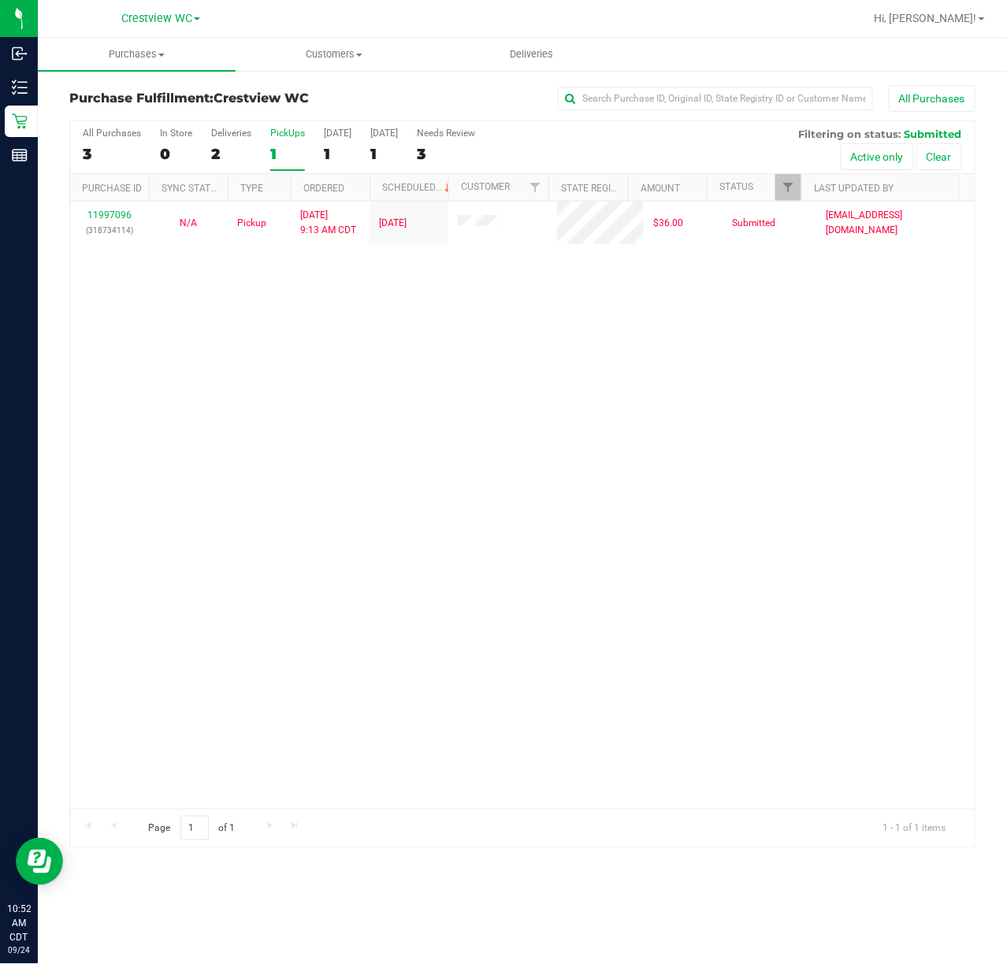
click at [668, 442] on div "11997096 (318734114) N/A Pickup 9/24/2025 9:13 AM CDT 9/24/2025 $36.00 Submitte…" at bounding box center [522, 505] width 904 height 607
click at [420, 590] on div "11997096 (318734114) N/A Pickup 9/24/2025 9:13 AM CDT 9/24/2025 $36.00 Submitte…" at bounding box center [522, 505] width 904 height 607
click at [293, 508] on div "11997096 (318734114) N/A Pickup 9/24/2025 9:13 AM CDT 9/24/2025 $36.00 Submitte…" at bounding box center [522, 505] width 904 height 607
click at [337, 528] on div "11997096 (318734114) N/A Pickup 9/24/2025 9:13 AM CDT 9/24/2025 $36.00 Submitte…" at bounding box center [522, 505] width 904 height 607
click at [480, 417] on div "11997096 (318734114) N/A Pickup 9/24/2025 9:13 AM CDT 9/24/2025 $36.00 Submitte…" at bounding box center [522, 505] width 904 height 607
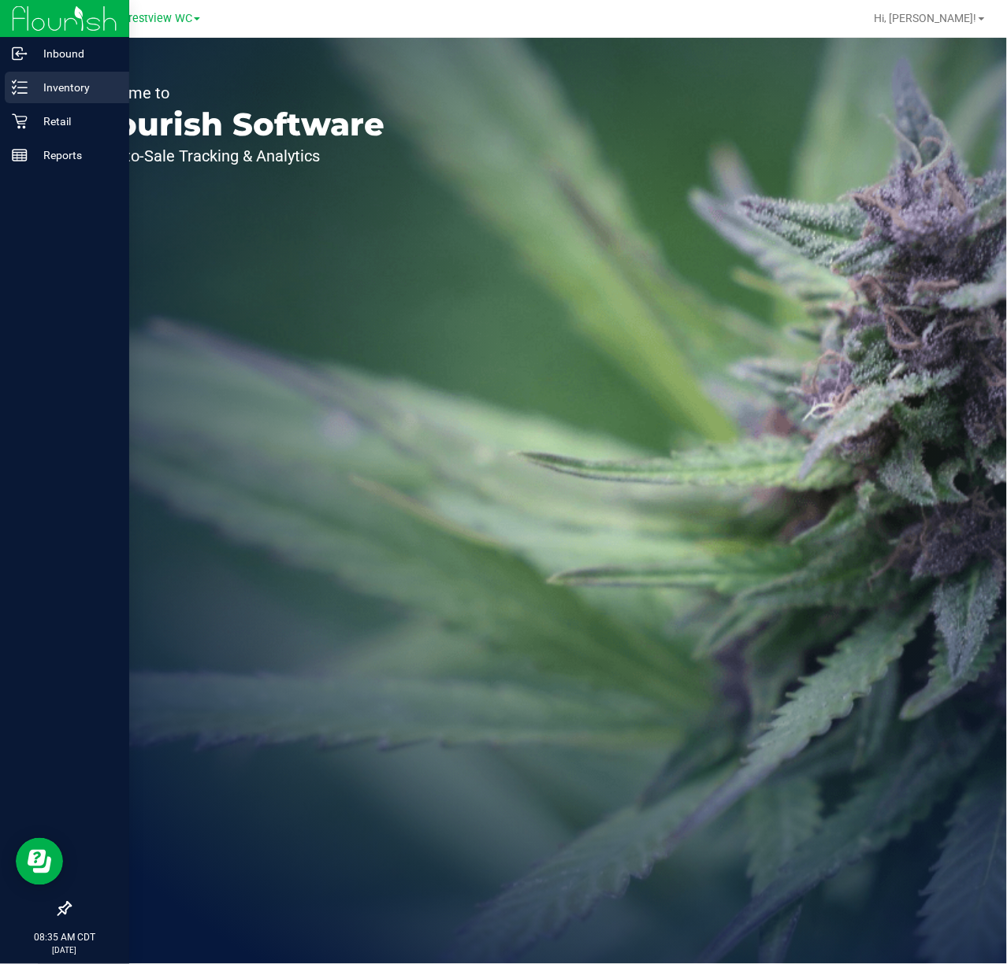
click at [74, 82] on p "Inventory" at bounding box center [75, 87] width 95 height 19
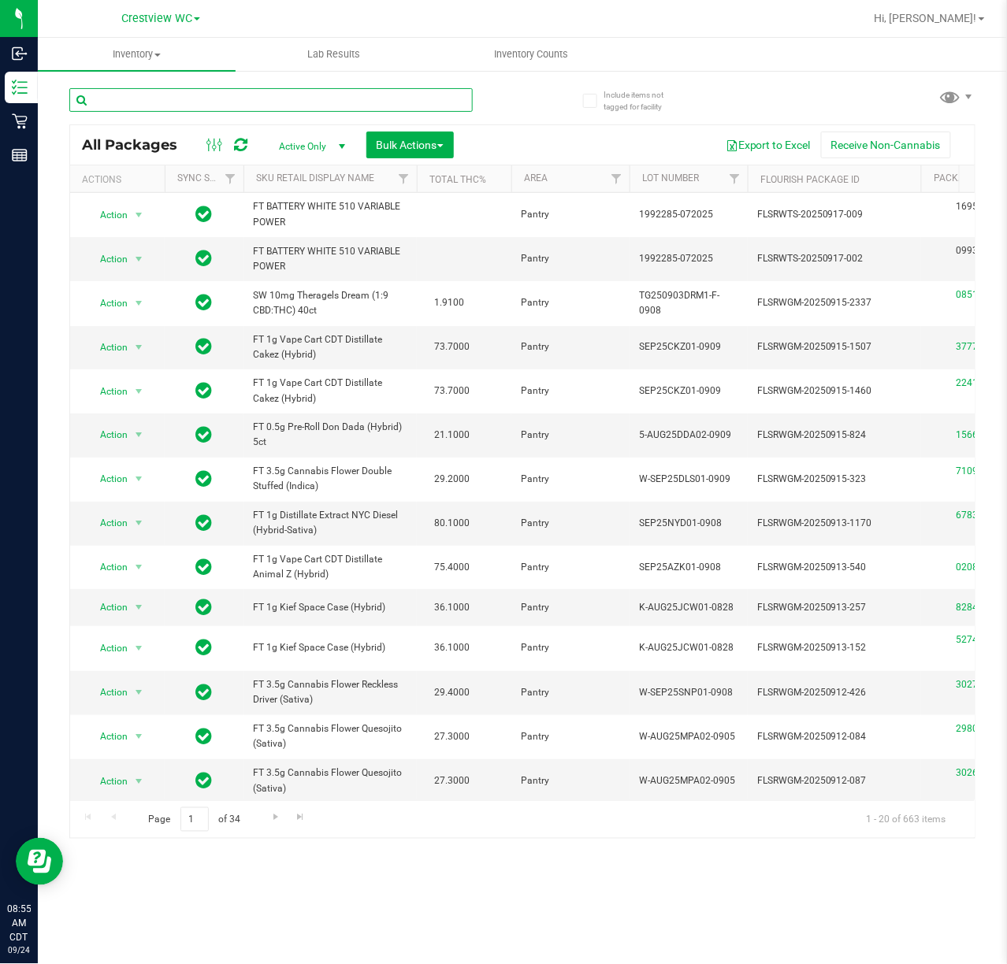
click at [151, 91] on input "text" at bounding box center [270, 100] width 403 height 24
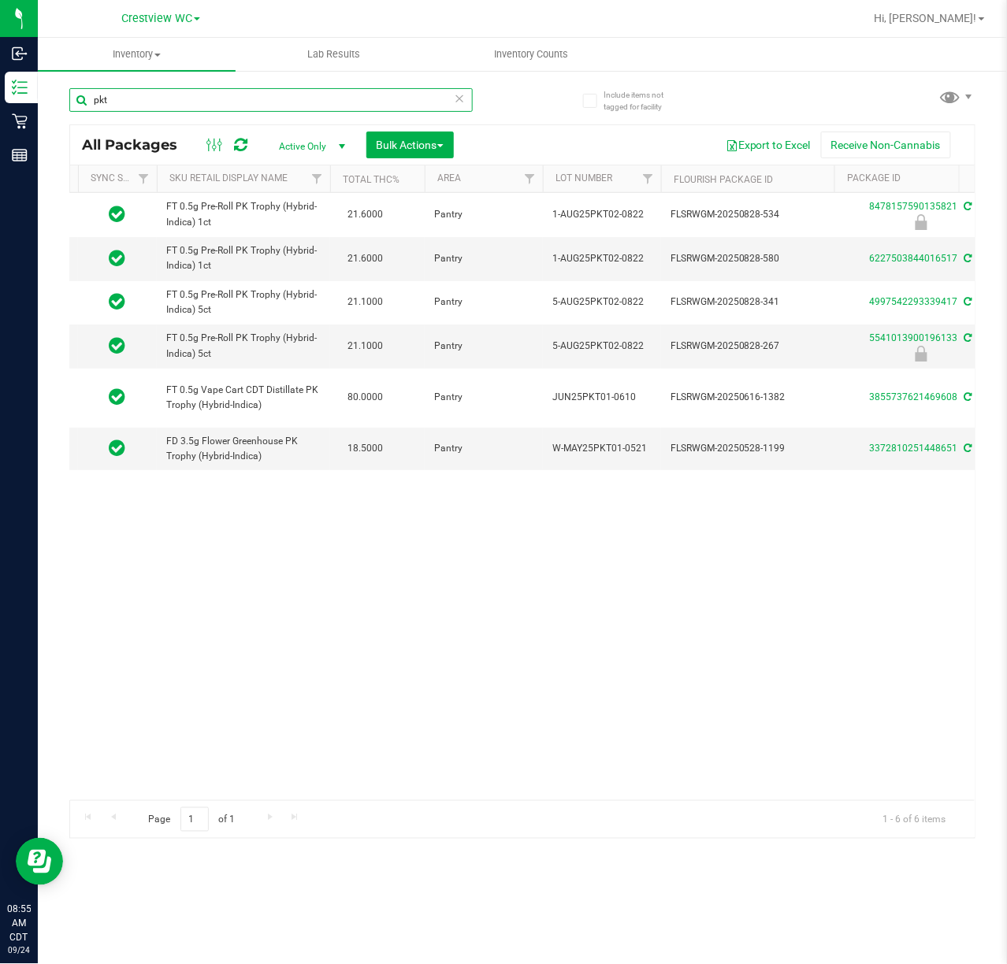
scroll to position [0, 88]
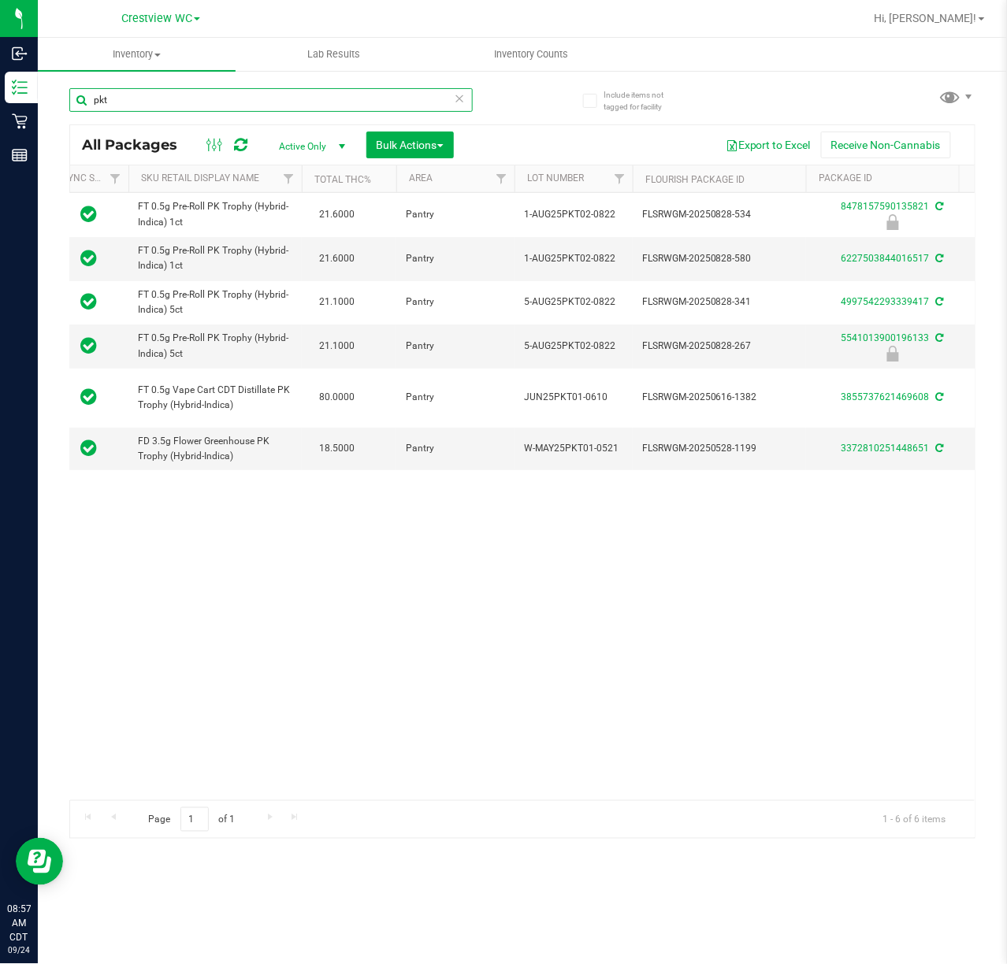
type input "pkt"
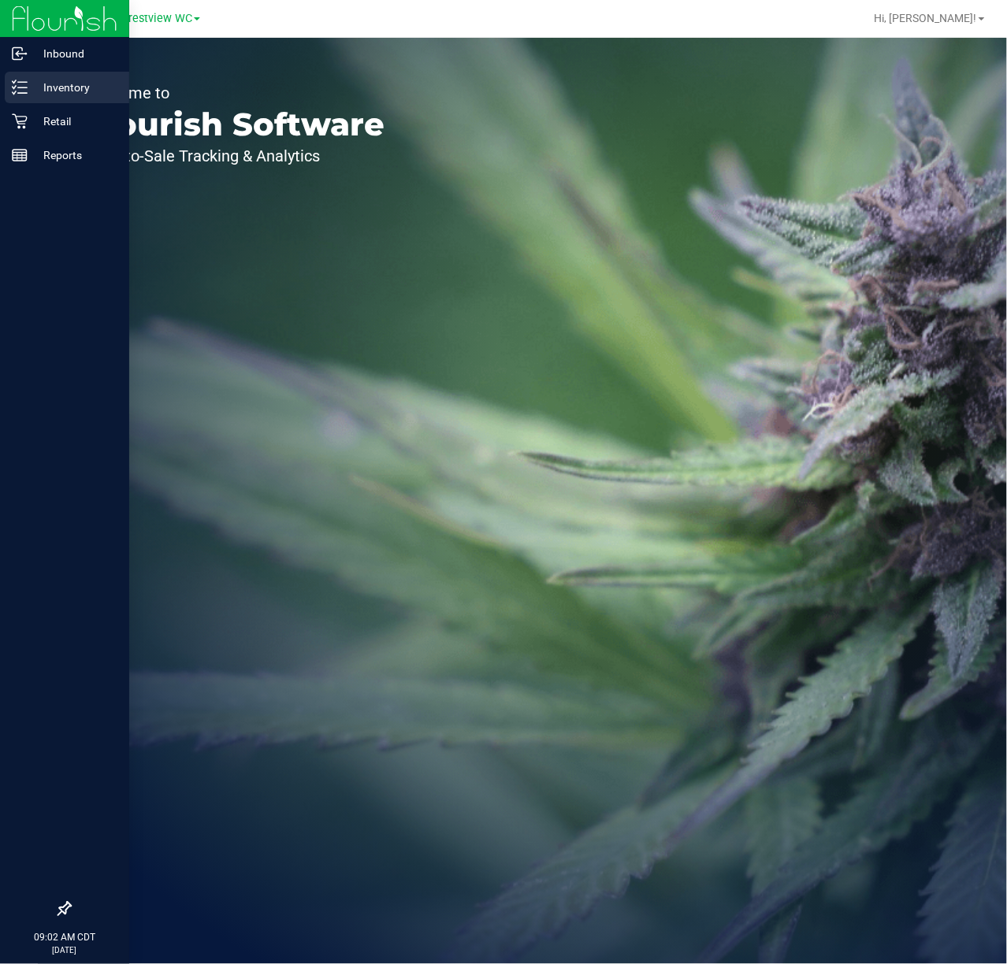
click at [22, 87] on line at bounding box center [22, 87] width 9 height 0
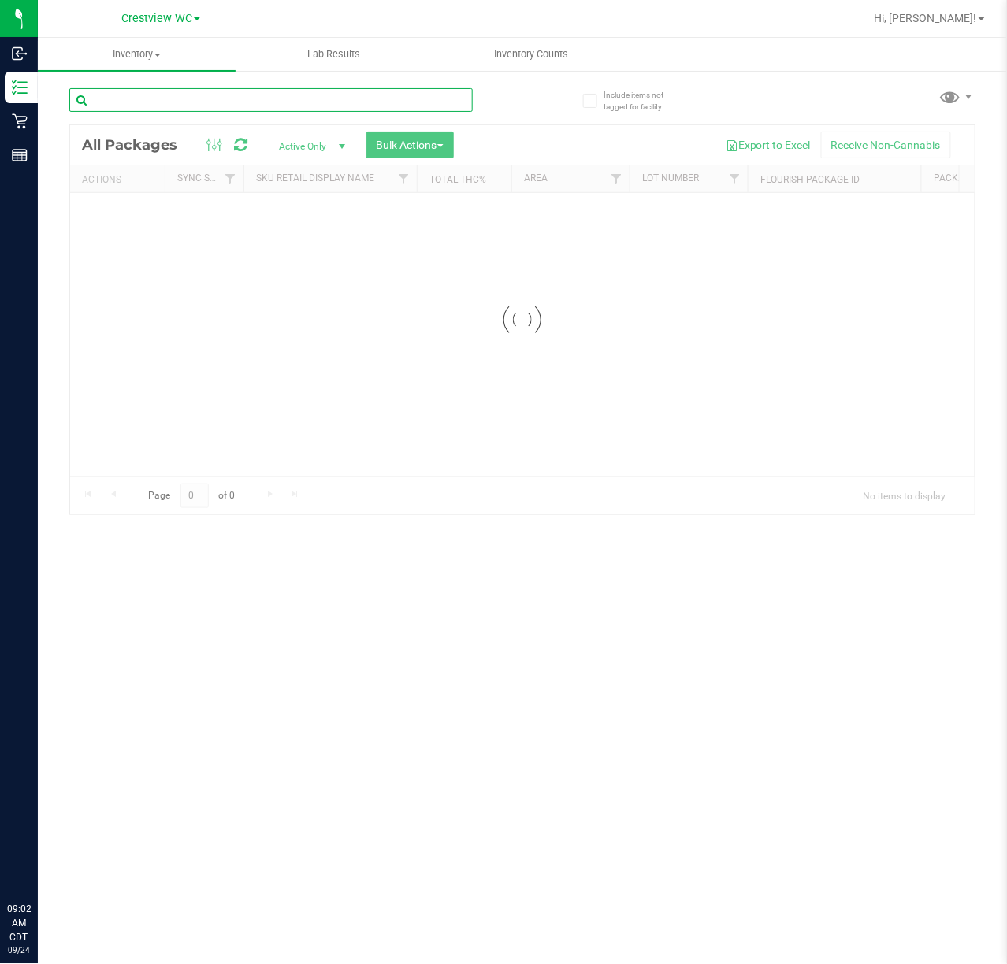
click at [275, 95] on input "text" at bounding box center [270, 100] width 403 height 24
type input "9315672170783633"
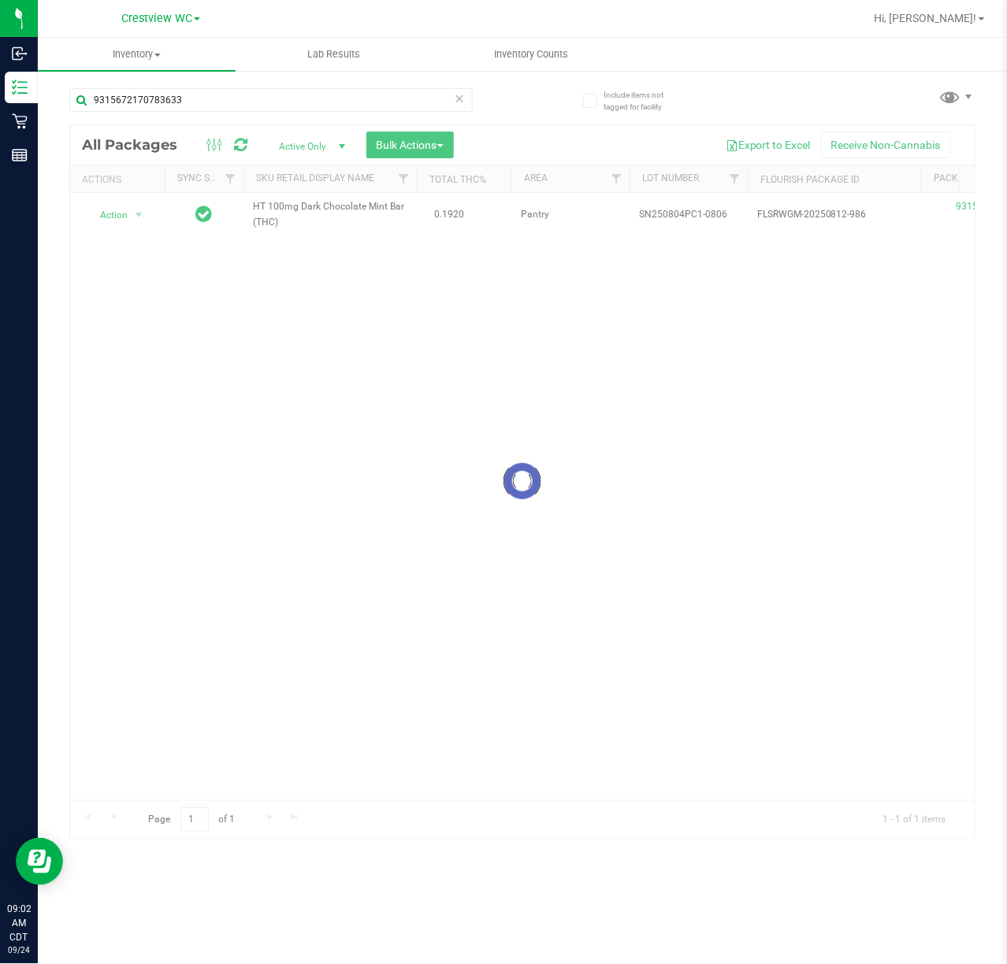
click at [134, 219] on div at bounding box center [522, 481] width 904 height 713
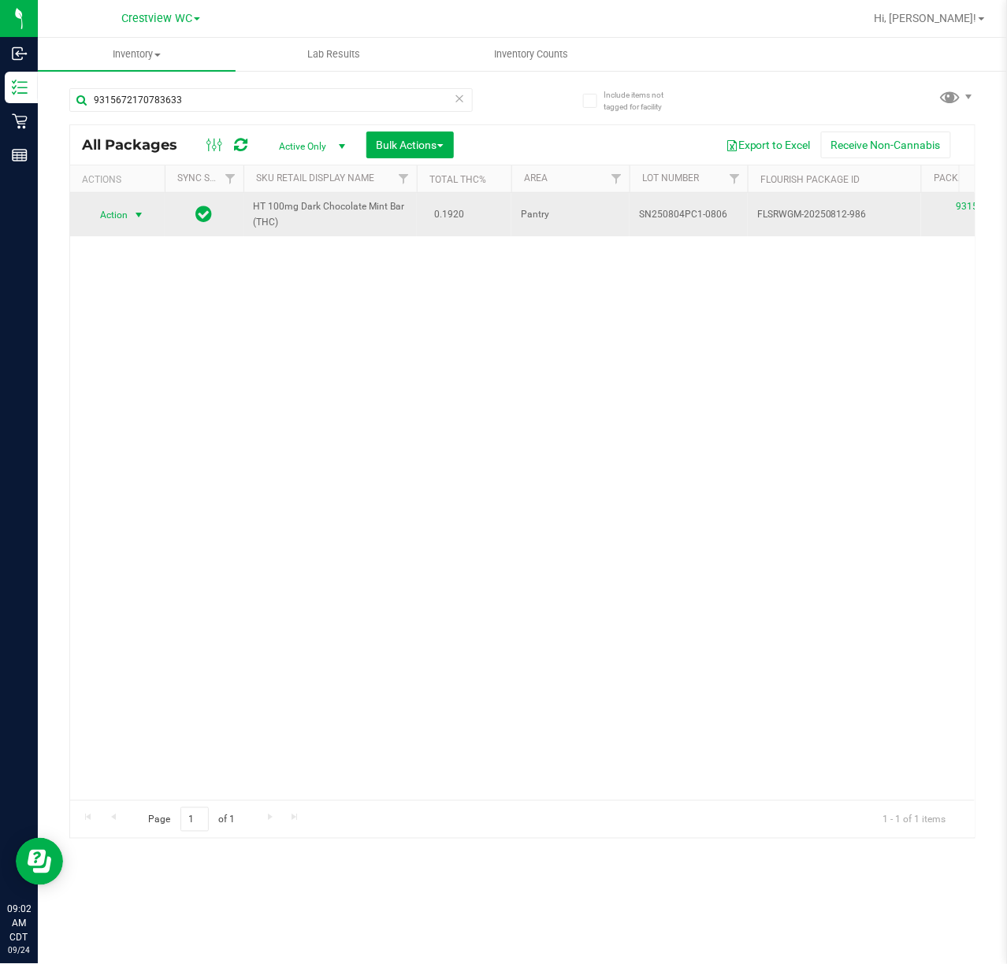
click at [139, 213] on span "select" at bounding box center [138, 215] width 13 height 13
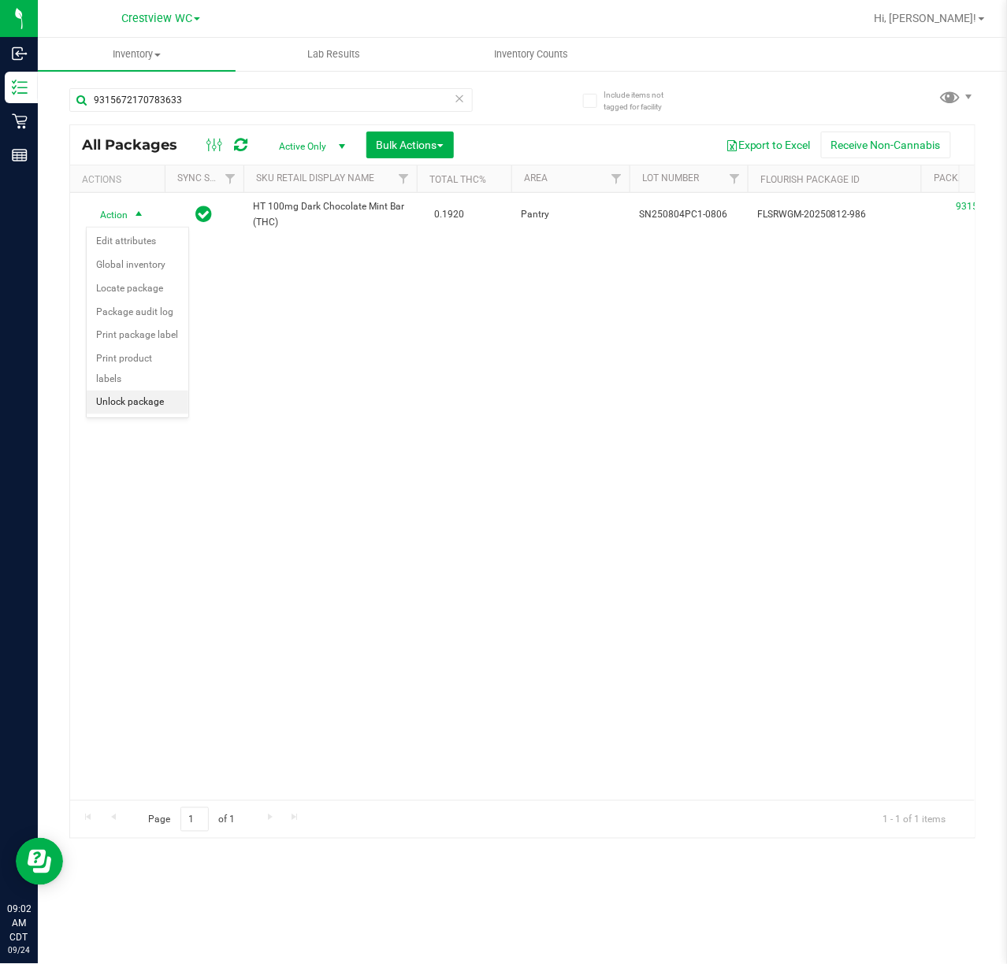
click at [158, 413] on li "Unlock package" at bounding box center [138, 403] width 102 height 24
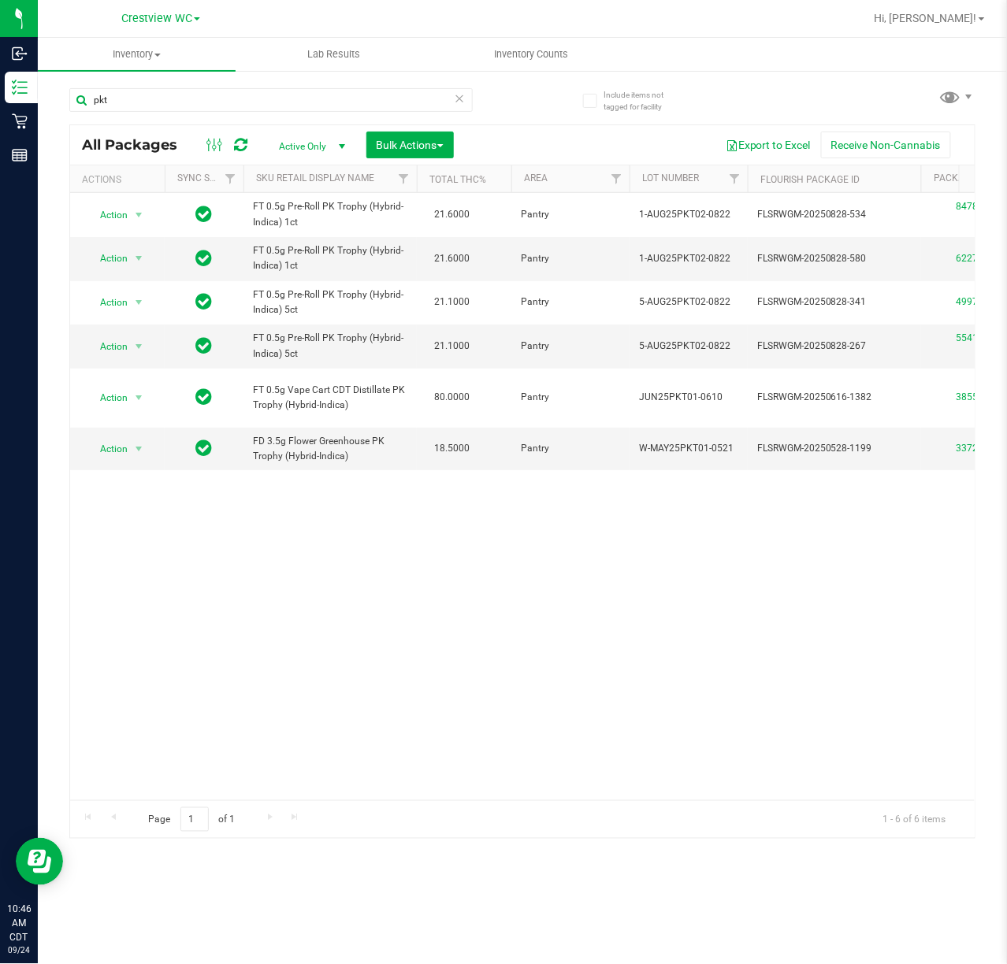
scroll to position [0, 115]
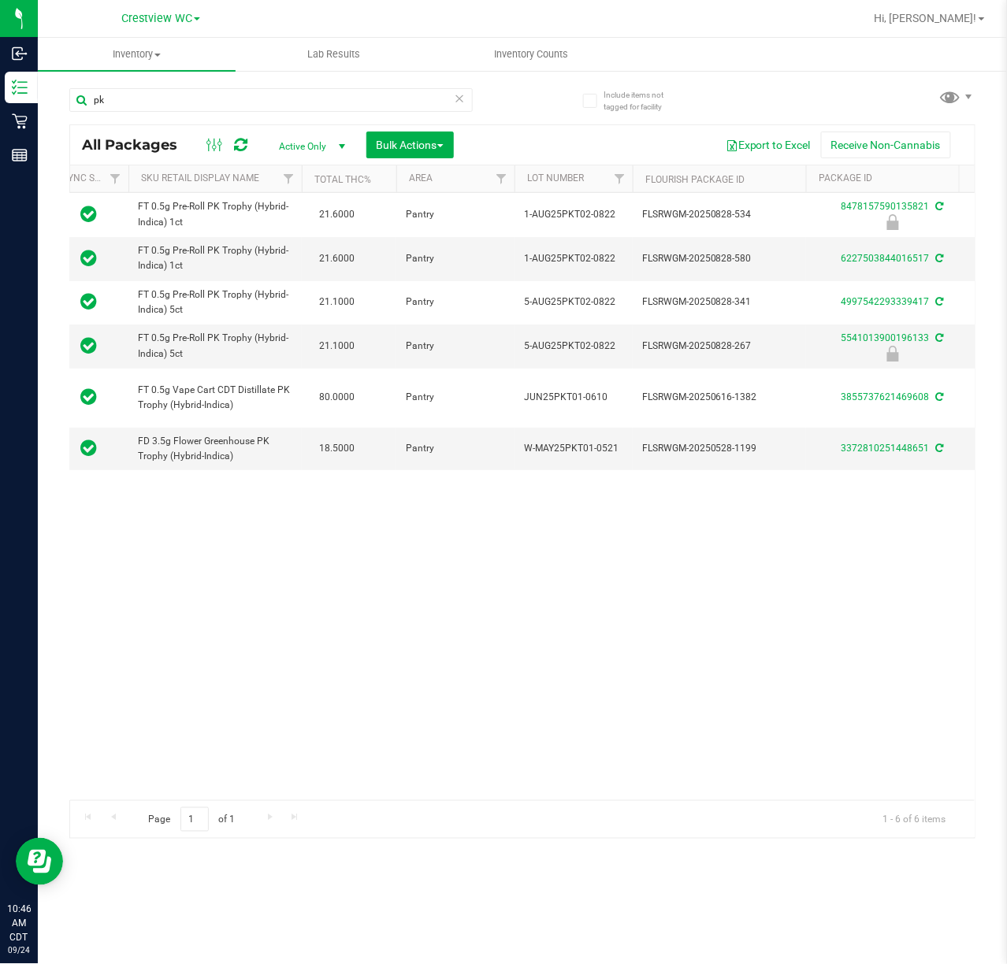
type input "p"
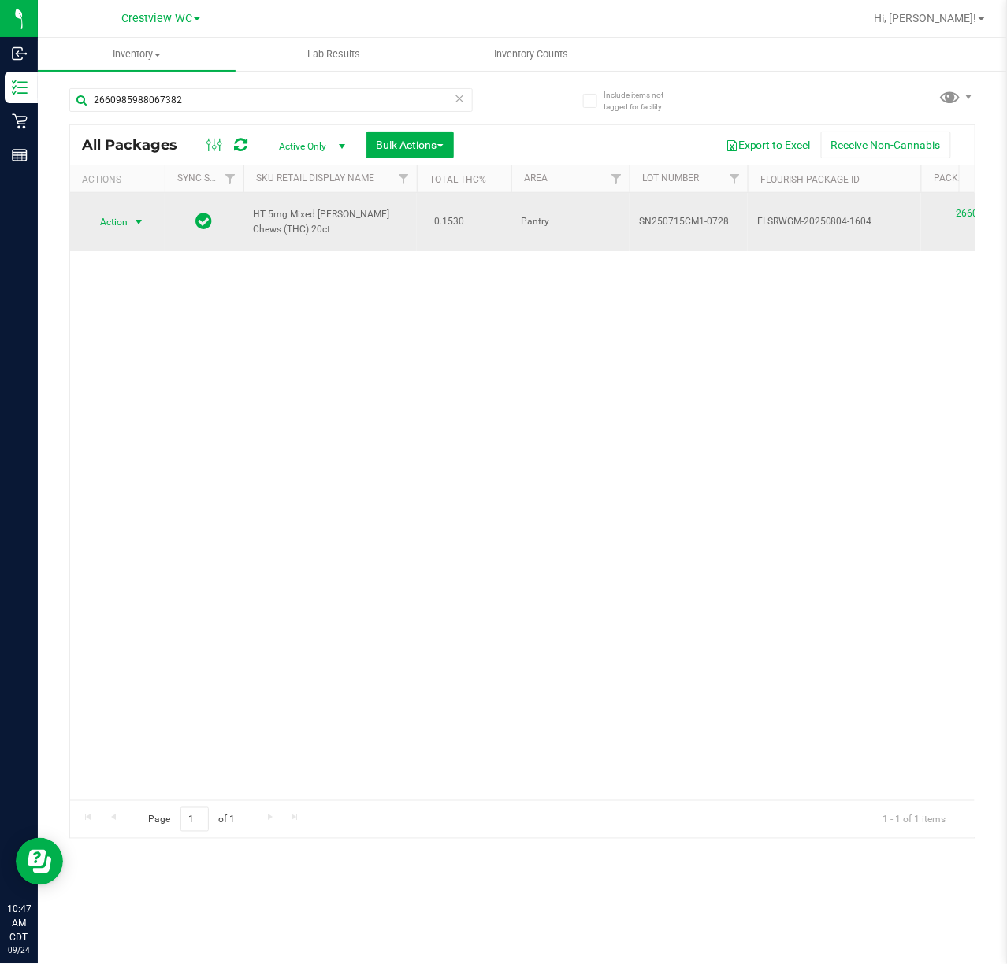
type input "2660985988067382"
click at [132, 216] on span "select" at bounding box center [138, 222] width 13 height 13
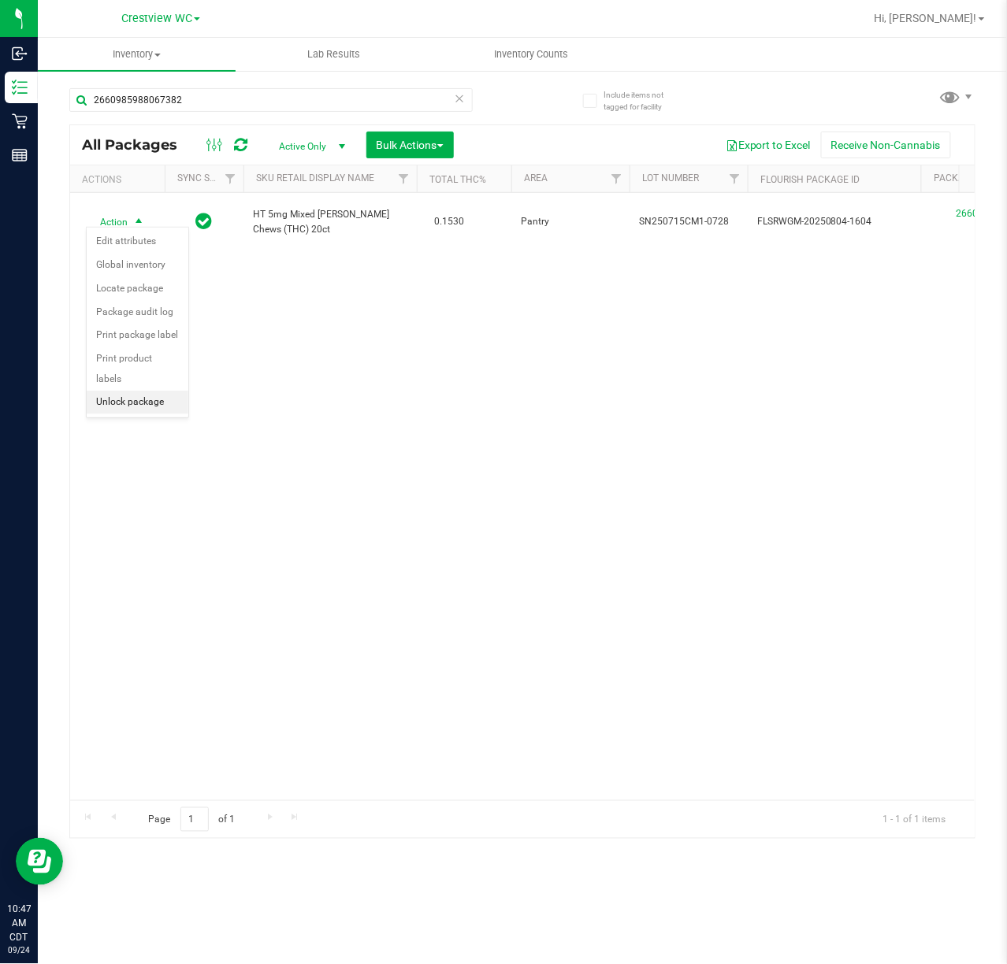
click at [117, 402] on li "Unlock package" at bounding box center [138, 403] width 102 height 24
drag, startPoint x: 133, startPoint y: 206, endPoint x: 134, endPoint y: 253, distance: 46.5
click at [134, 211] on span "select" at bounding box center [139, 222] width 20 height 22
click at [161, 382] on li "Print package label" at bounding box center [148, 382] width 122 height 24
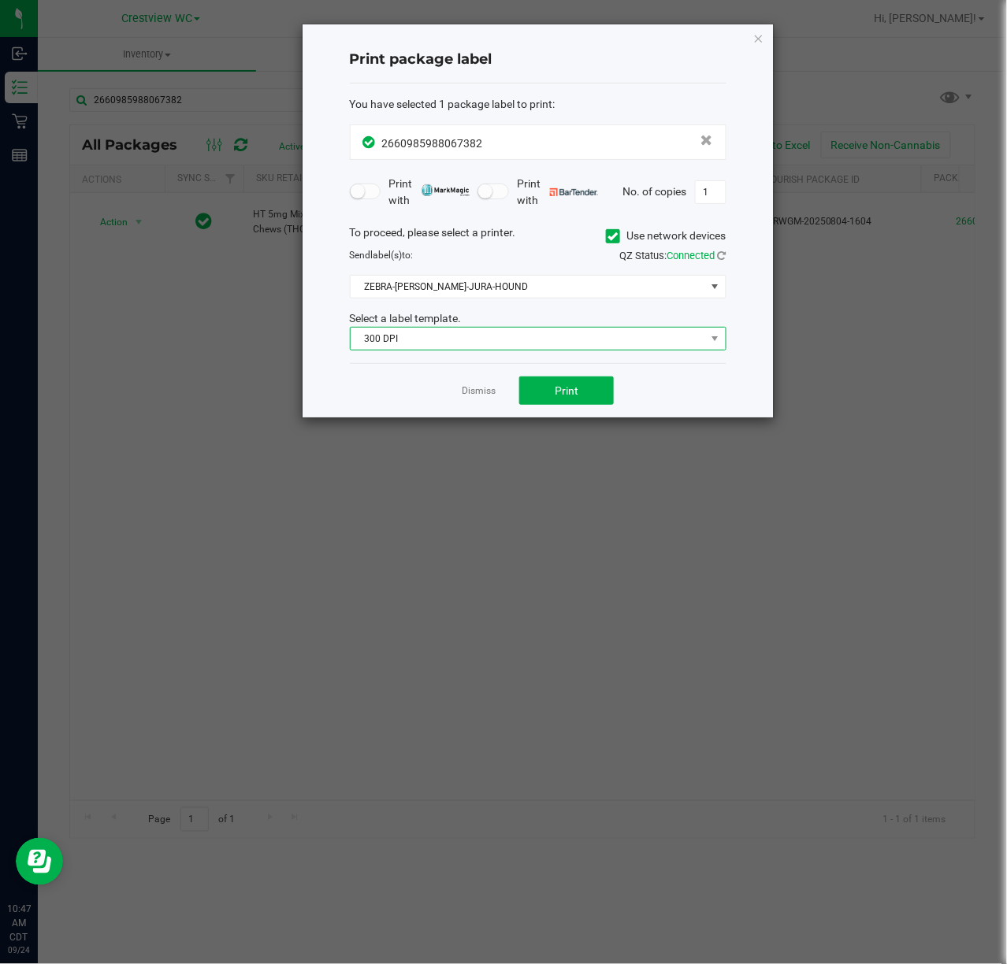
click at [508, 328] on span "300 DPI" at bounding box center [527, 339] width 355 height 22
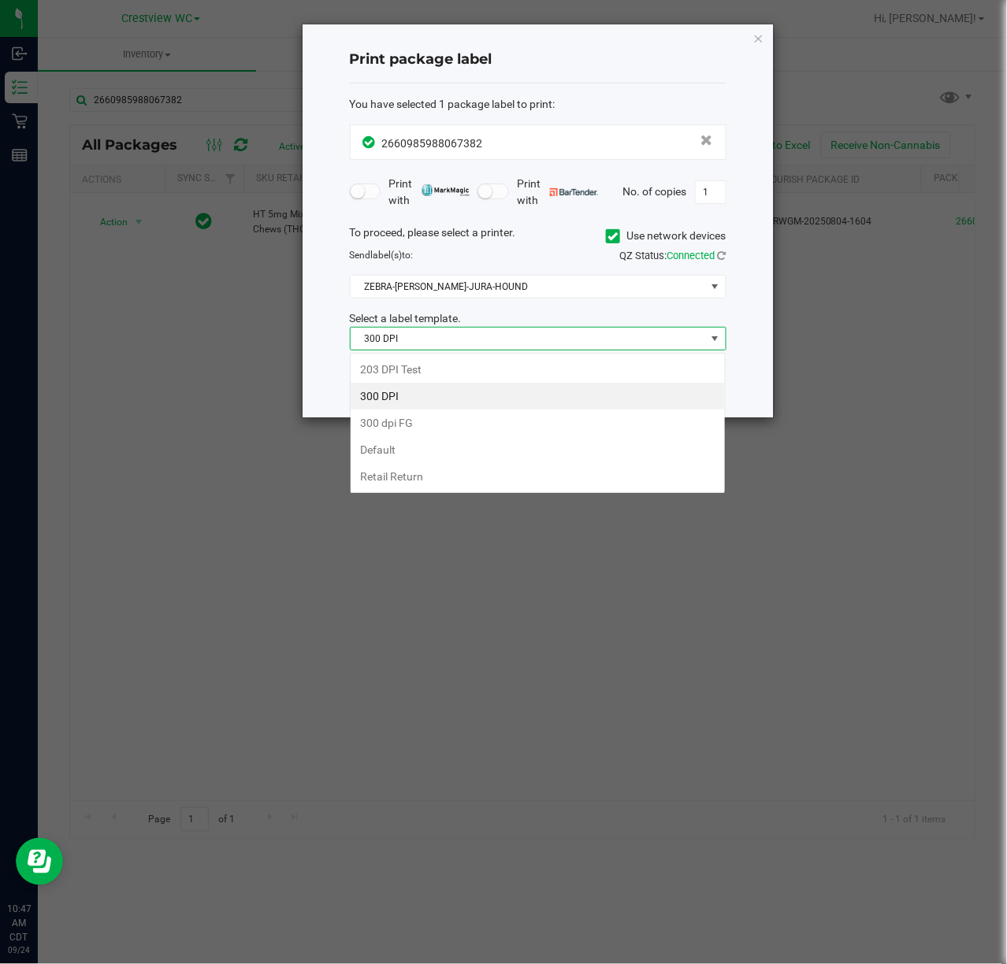
scroll to position [24, 376]
click at [400, 366] on li "203 DPI Test" at bounding box center [537, 369] width 374 height 27
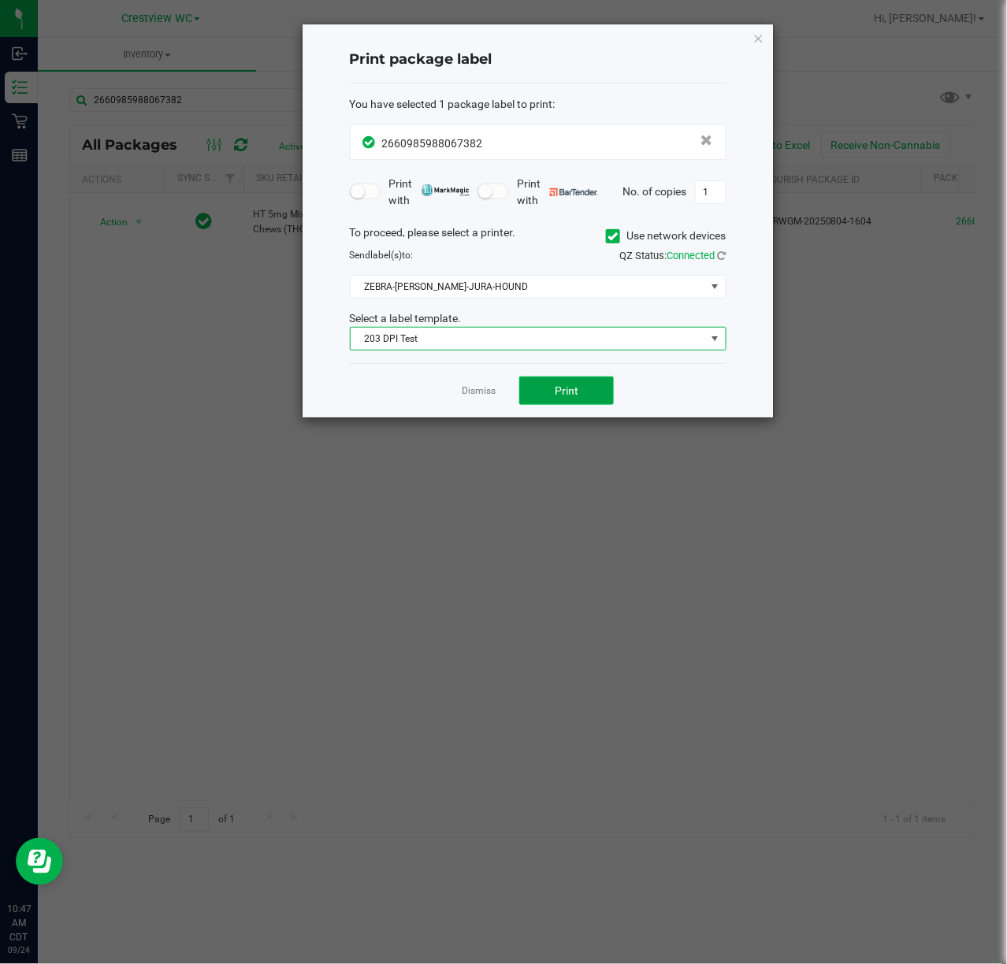
click at [591, 394] on button "Print" at bounding box center [566, 390] width 95 height 28
click at [758, 39] on icon "button" at bounding box center [758, 37] width 11 height 19
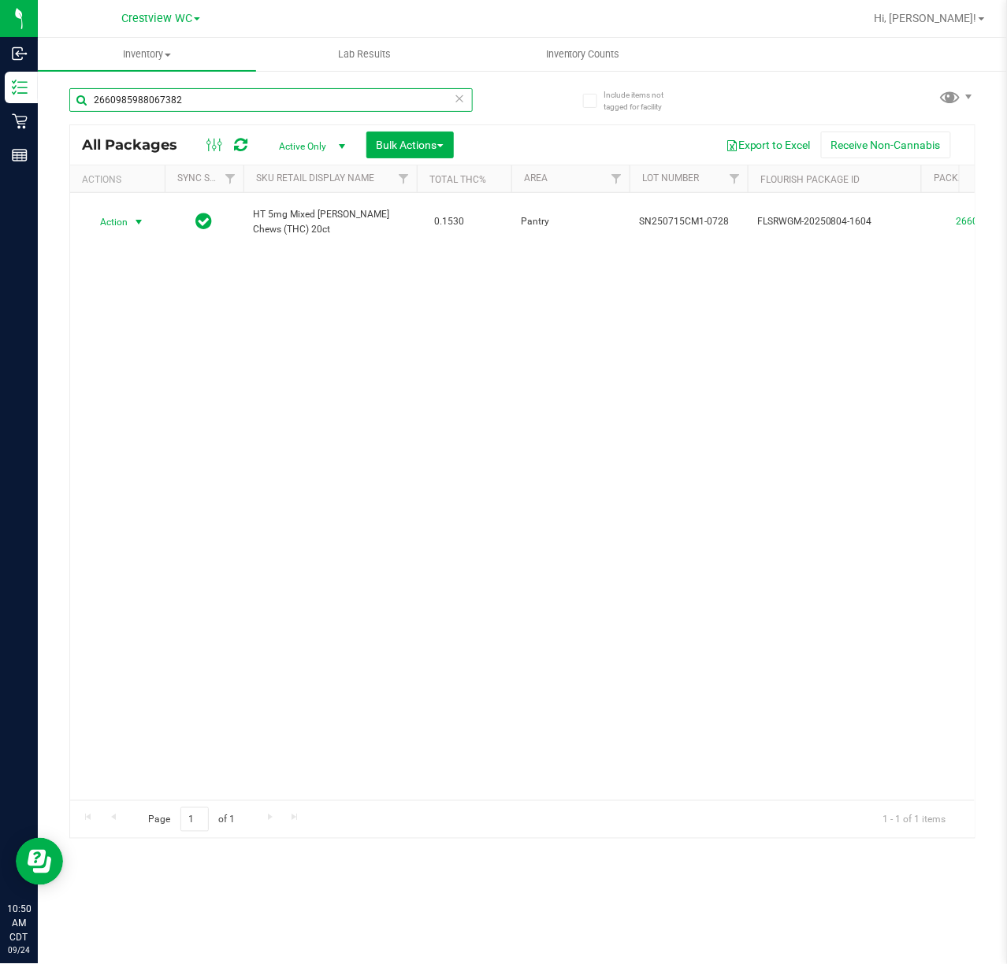
click at [236, 96] on input "2660985988067382" at bounding box center [270, 100] width 403 height 24
type input "2"
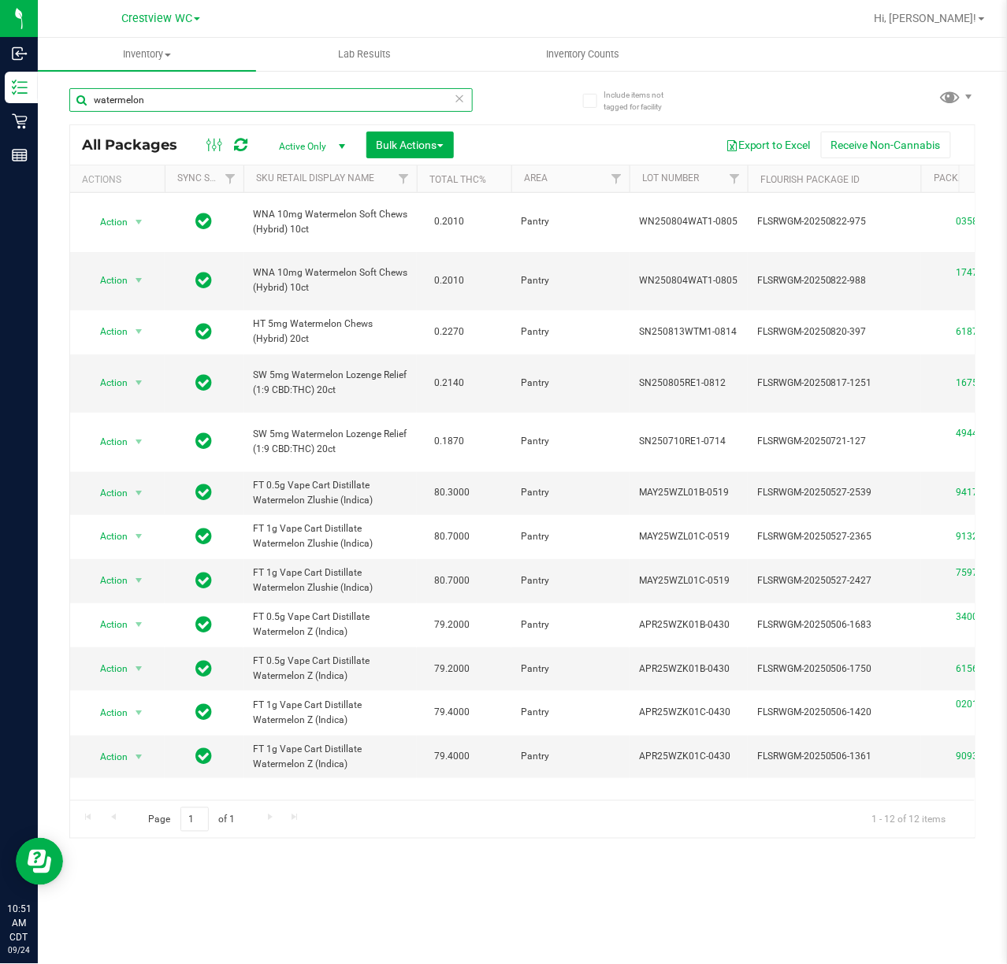
type input "watermelon"
